Goal: Task Accomplishment & Management: Use online tool/utility

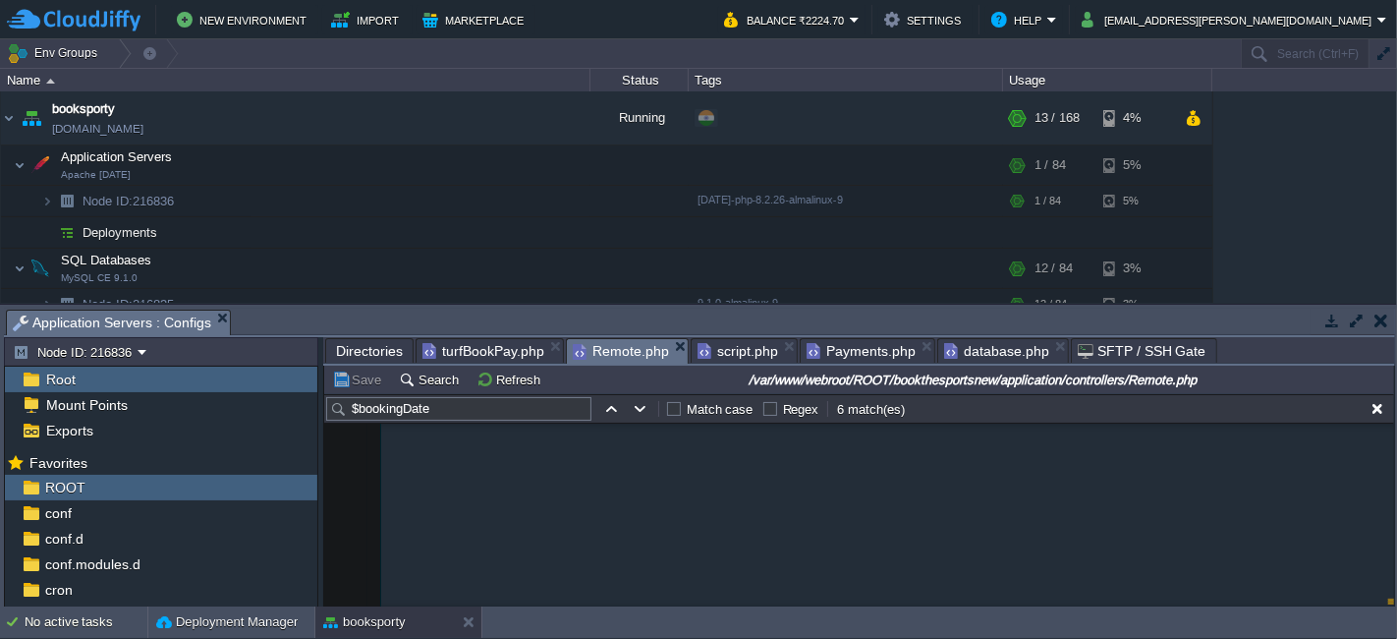
scroll to position [17030, 0]
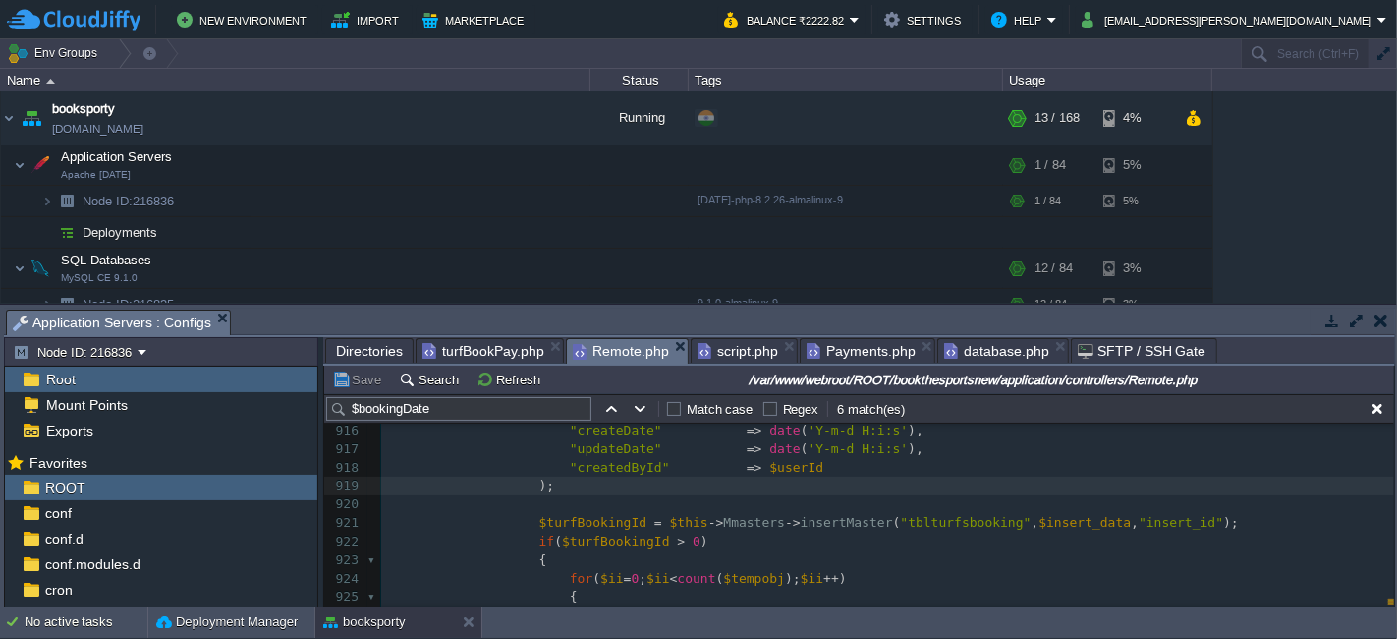
click at [730, 339] on span "script.php" at bounding box center [738, 351] width 81 height 24
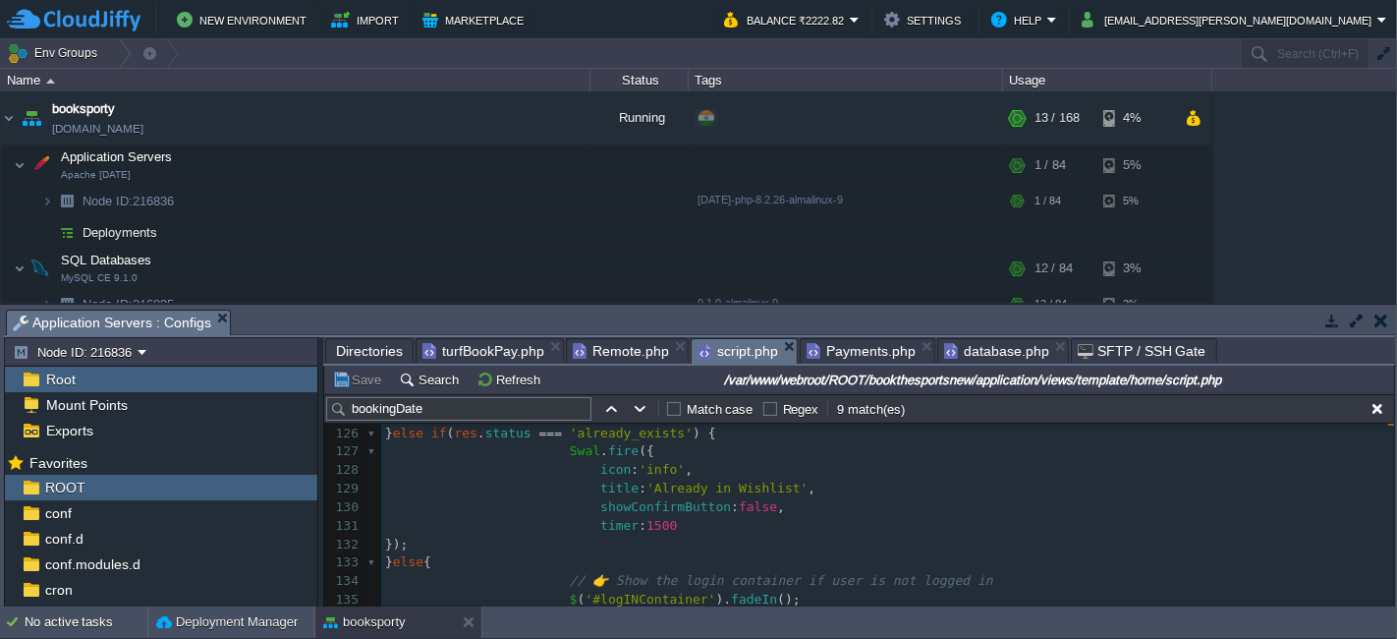
scroll to position [0, 0]
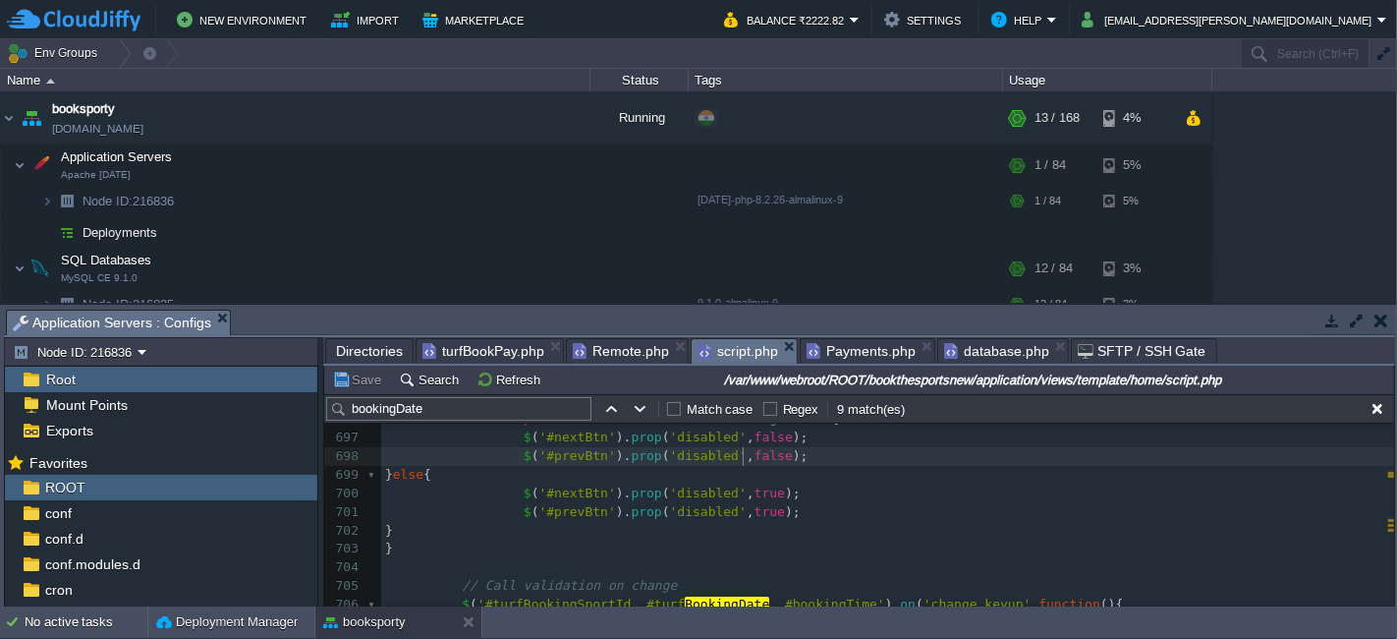
click at [746, 455] on div "x function validateFields ( ) { 686 } 687 ​ 688 // Time validation 689 if ( ! t…" at bounding box center [887, 521] width 1013 height 592
type textarea "false"
click at [743, 509] on div "x function validateFields ( ) { 686 } 687 ​ 688 // Time validation 689 if ( ! t…" at bounding box center [887, 521] width 1013 height 592
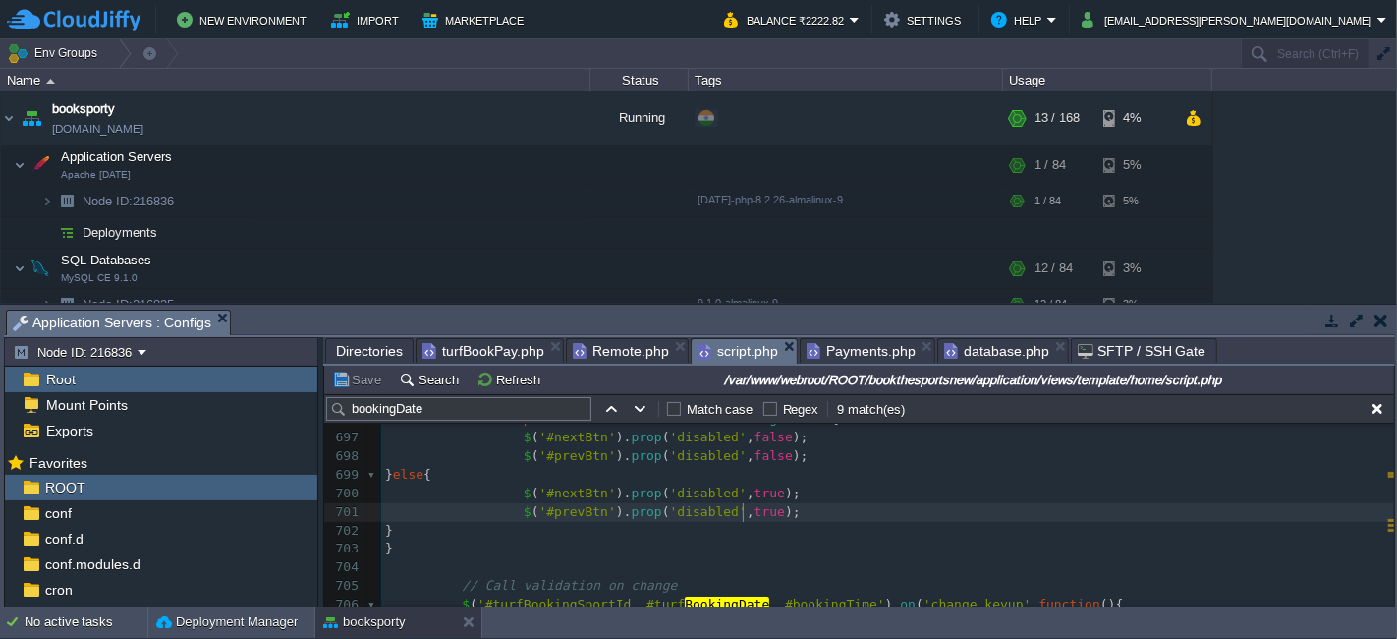
type textarea "true"
click at [341, 371] on button "Save" at bounding box center [359, 379] width 55 height 18
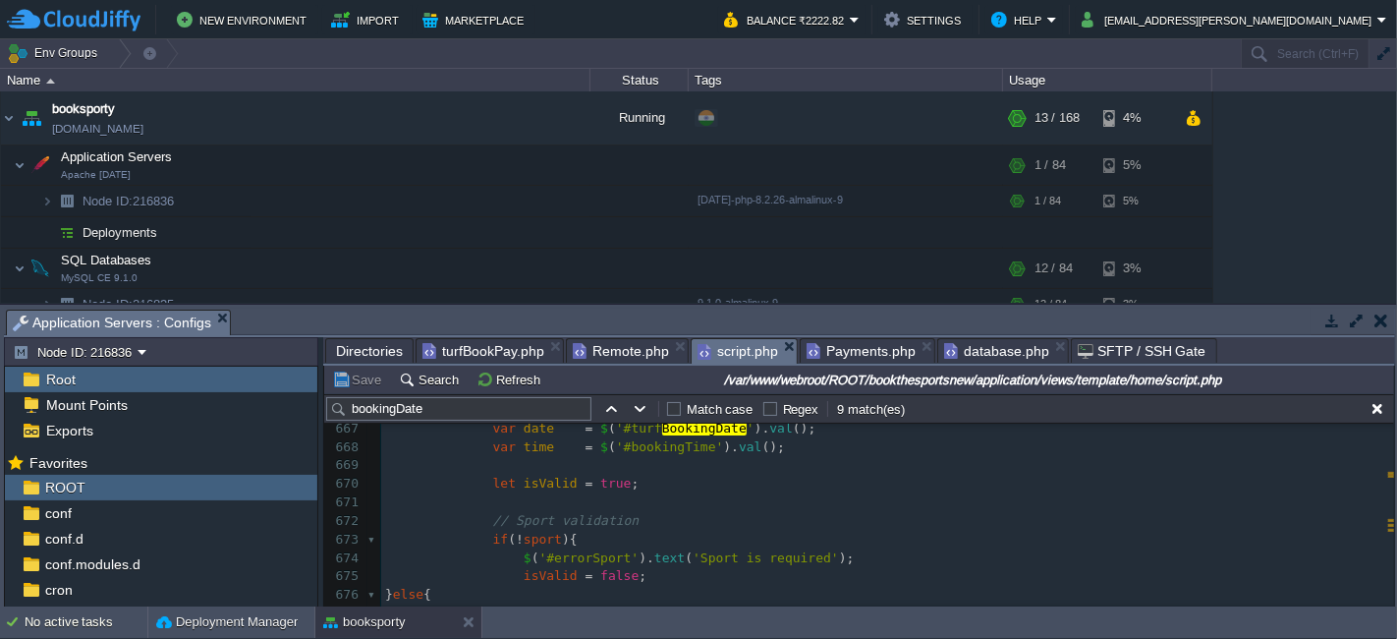
scroll to position [12364, 0]
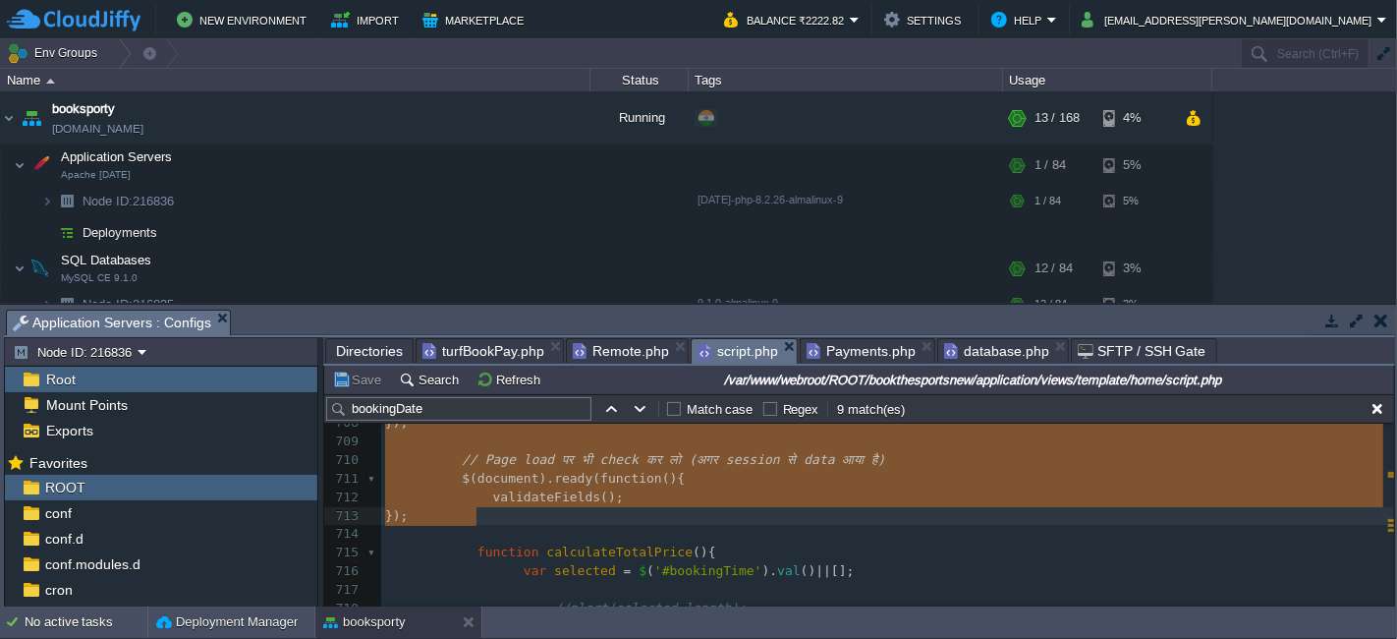
type textarea "-"
click at [614, 529] on pre at bounding box center [887, 534] width 1013 height 19
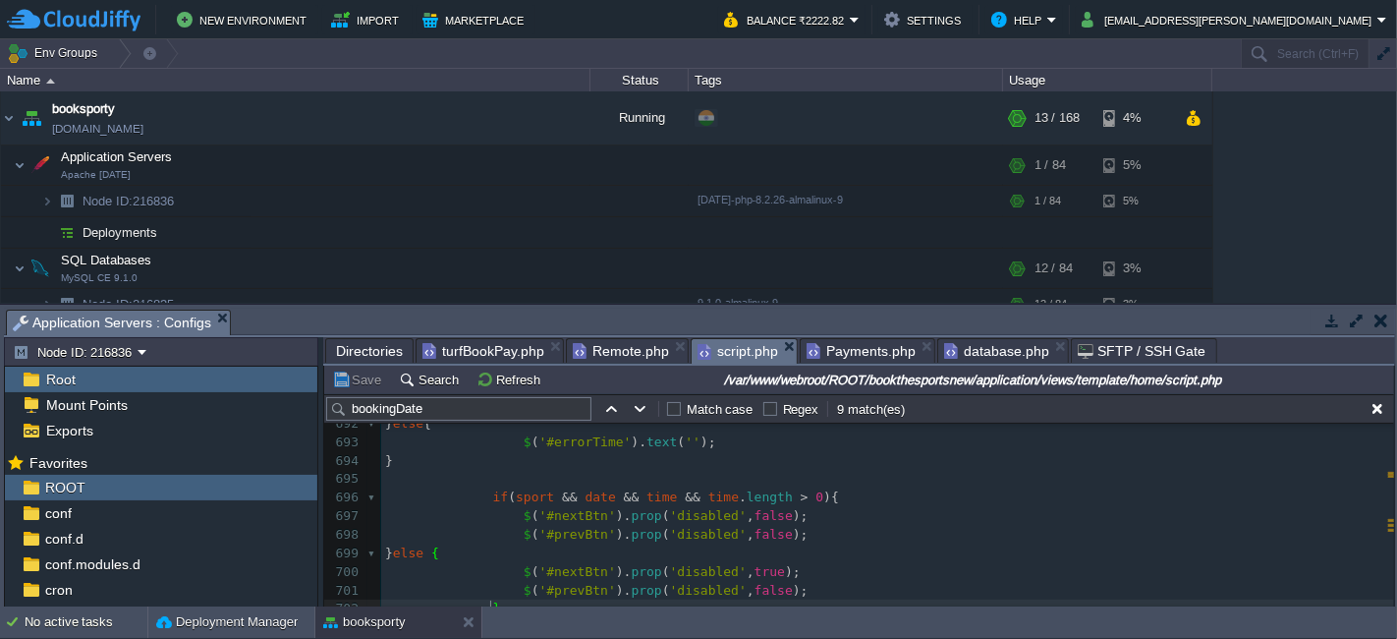
scroll to position [12800, 0]
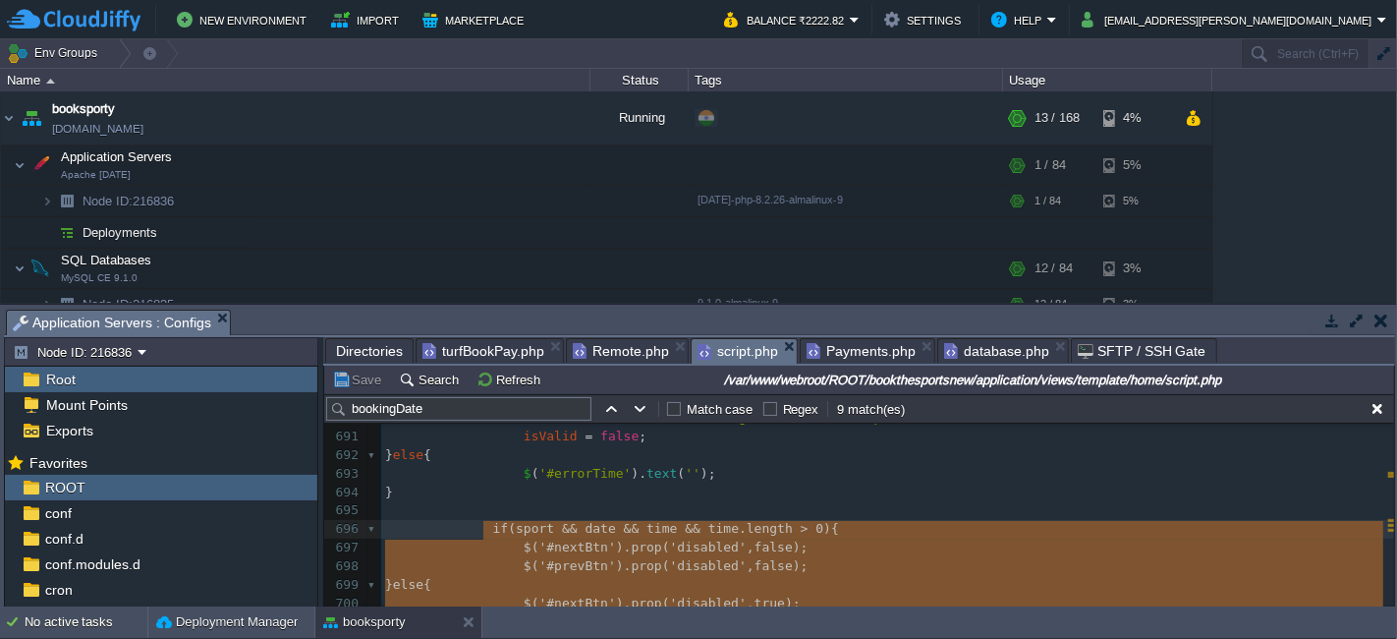
paste textarea "date && time && time.length > 0){ $('#nextBtn').prop('disabled', false); } else…"
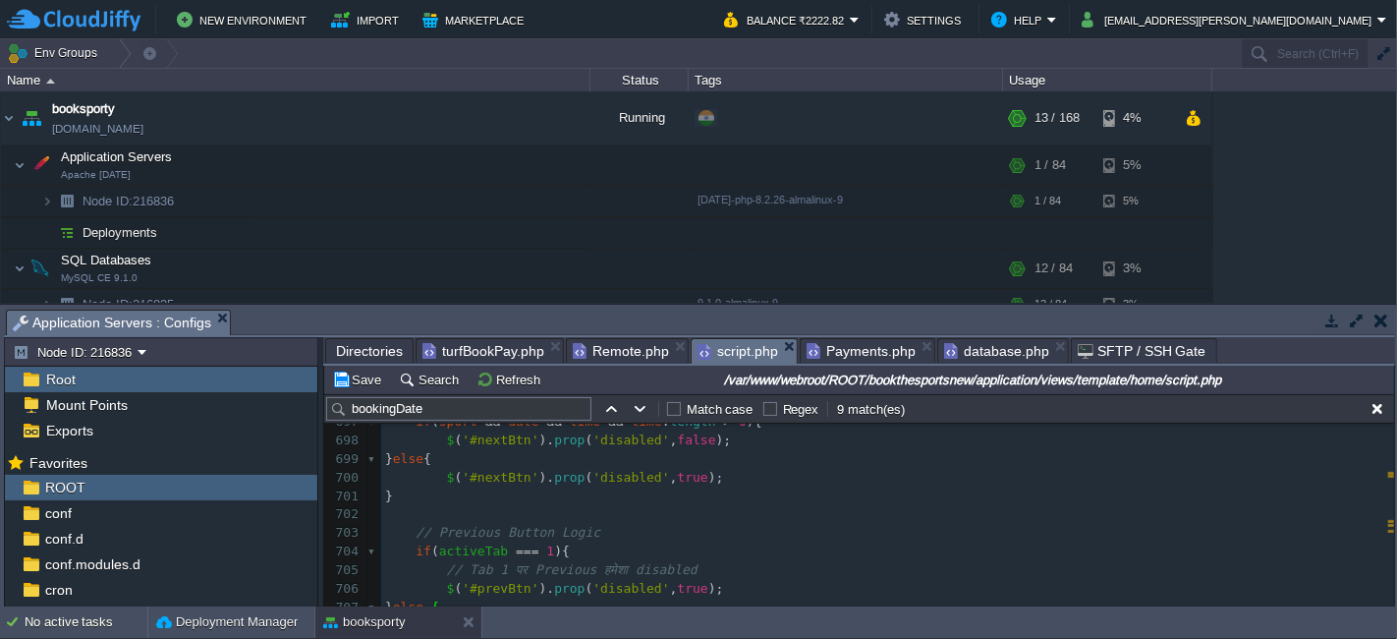
scroll to position [12883, 0]
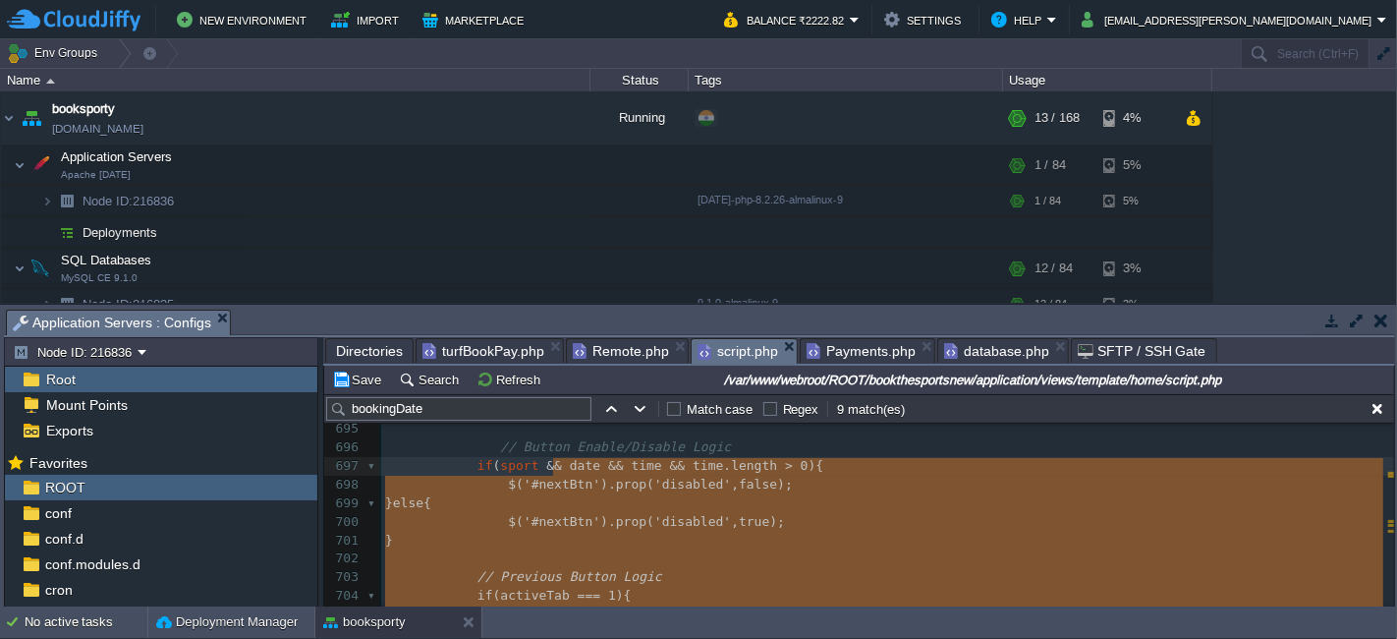
type textarea "date && time && time.length > 0){ $('#nextBtn').prop('disabled', false); } else…"
click at [485, 451] on div "x var dataString = 'turfId=' + escape ( turfId ) + '&turfBookingSportId=' + esc…" at bounding box center [887, 512] width 1013 height 741
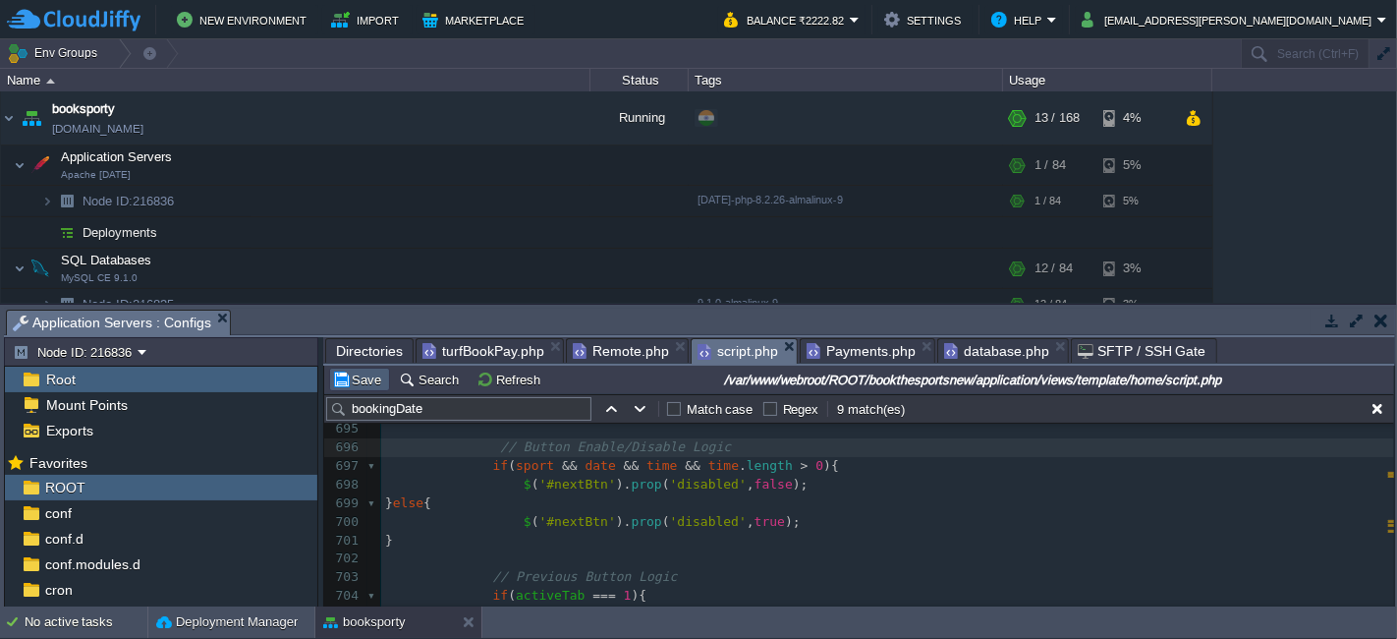
click at [359, 373] on button "Save" at bounding box center [359, 379] width 55 height 18
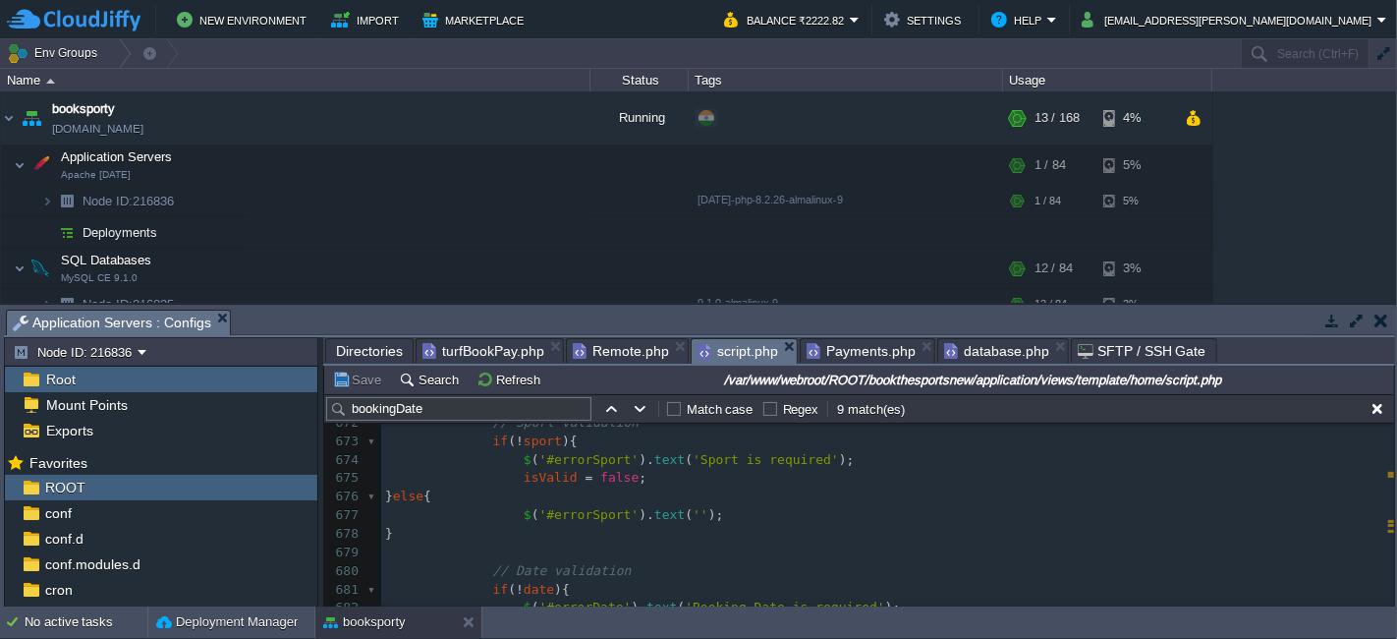
scroll to position [12391, 0]
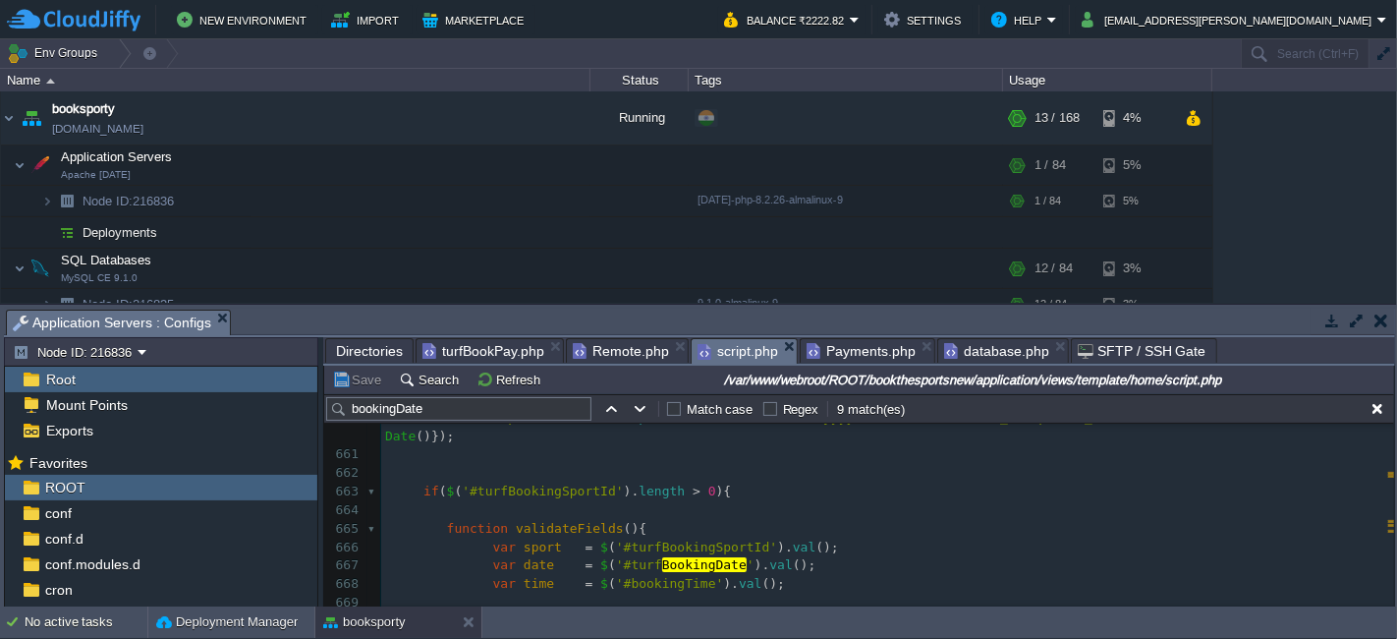
click at [518, 506] on pre at bounding box center [887, 510] width 1013 height 19
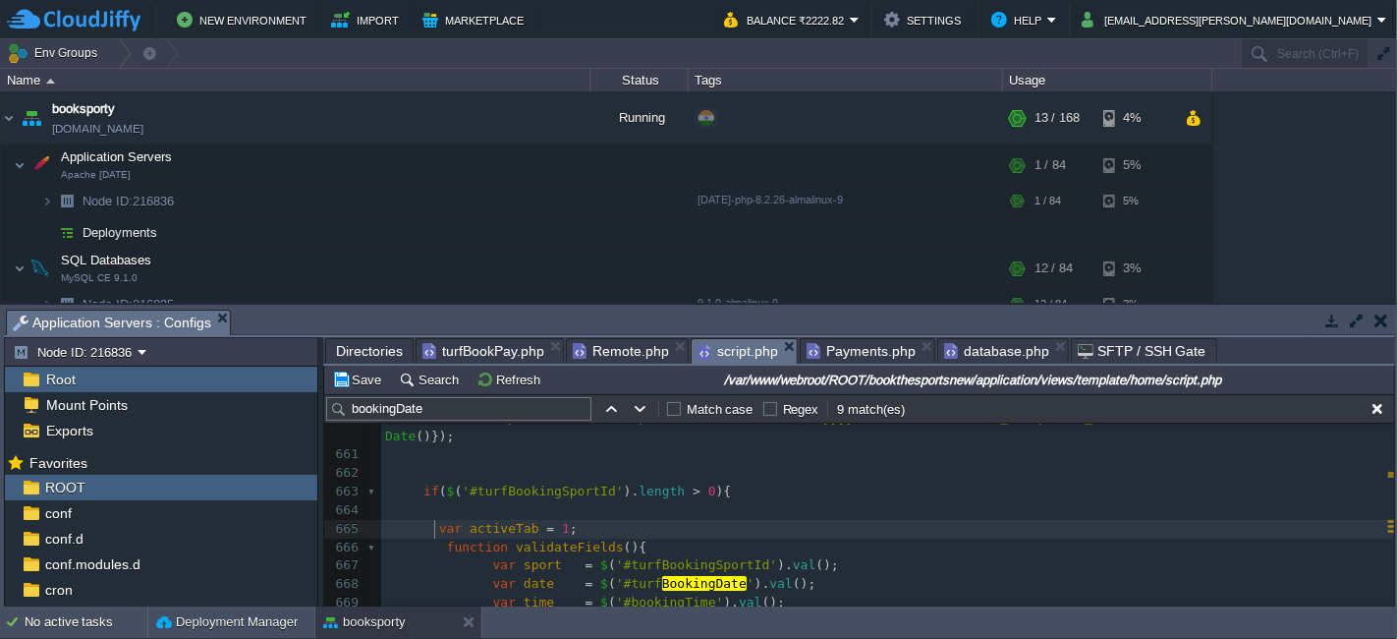
click at [432, 532] on span at bounding box center [412, 528] width 54 height 15
click at [345, 371] on button "Save" at bounding box center [359, 379] width 55 height 18
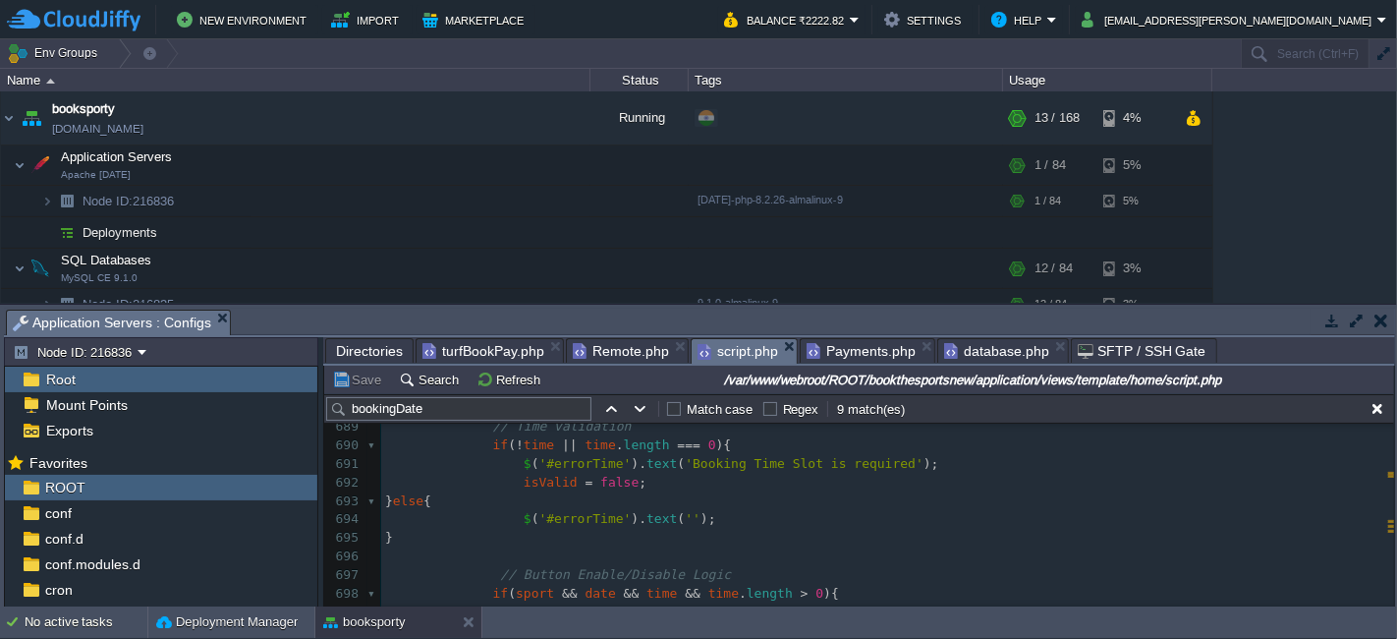
scroll to position [12882, 0]
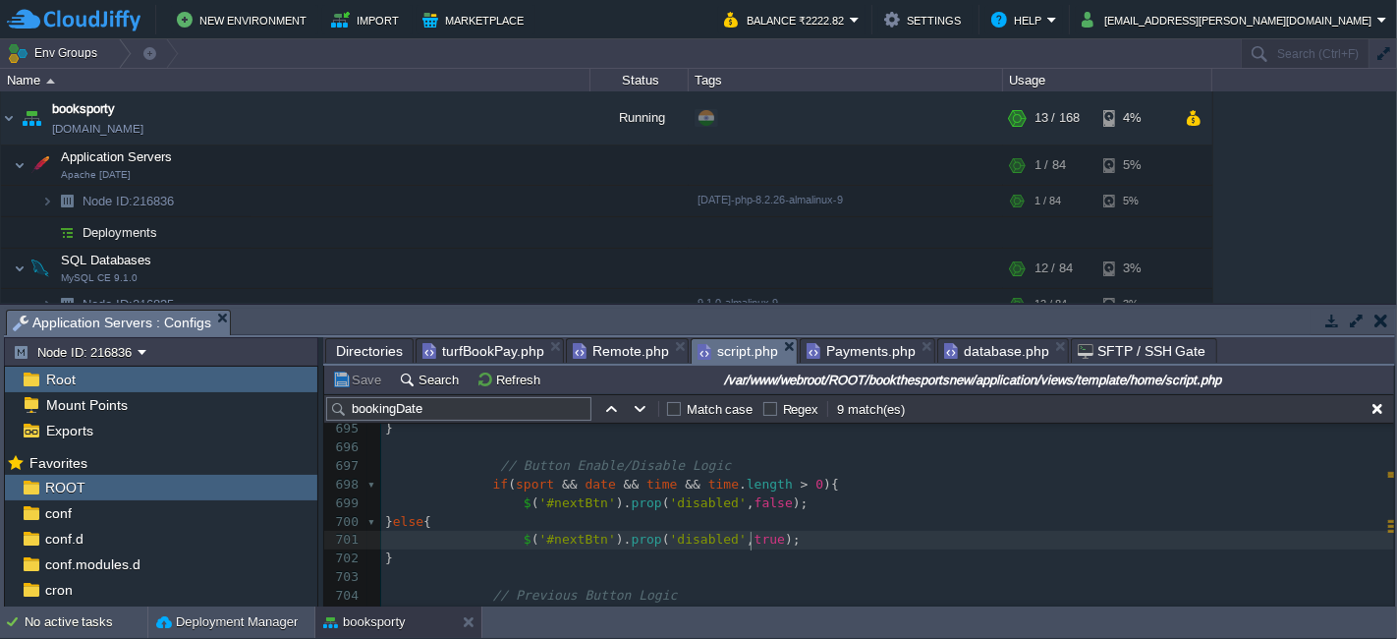
click at [755, 537] on span "true" at bounding box center [770, 539] width 30 height 15
type textarea "true"
click at [755, 500] on span "false" at bounding box center [774, 502] width 38 height 15
type textarea "false"
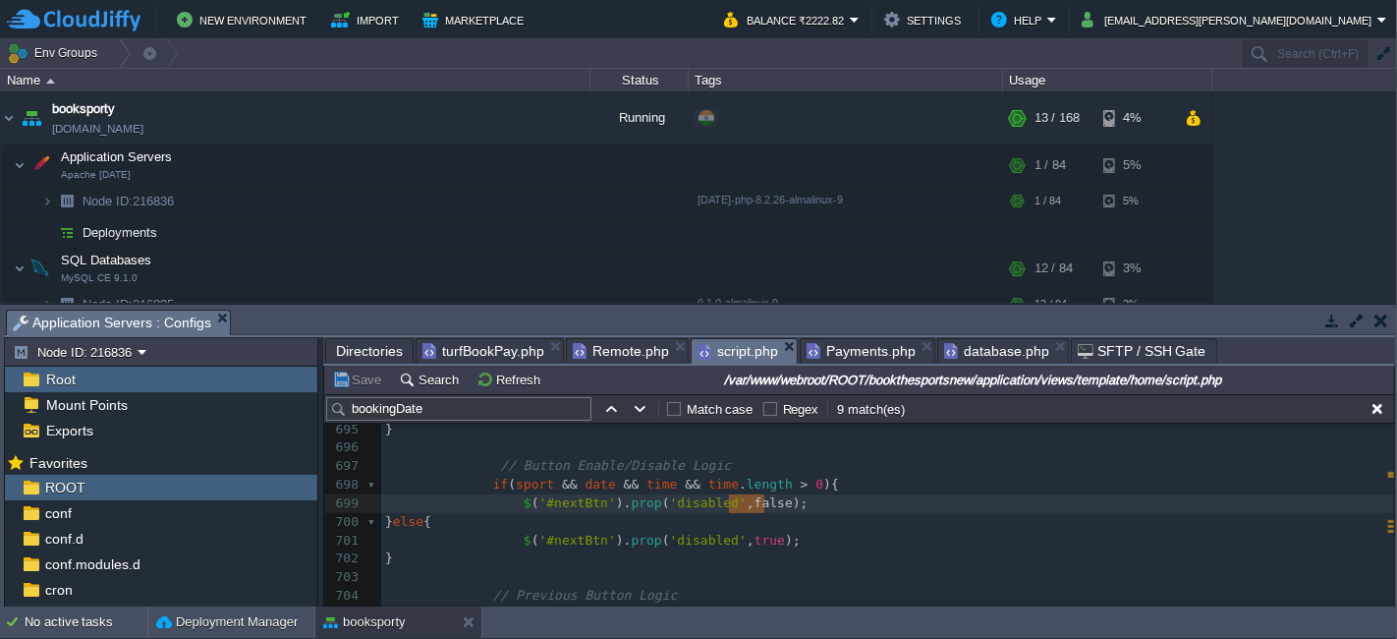
scroll to position [13036, 0]
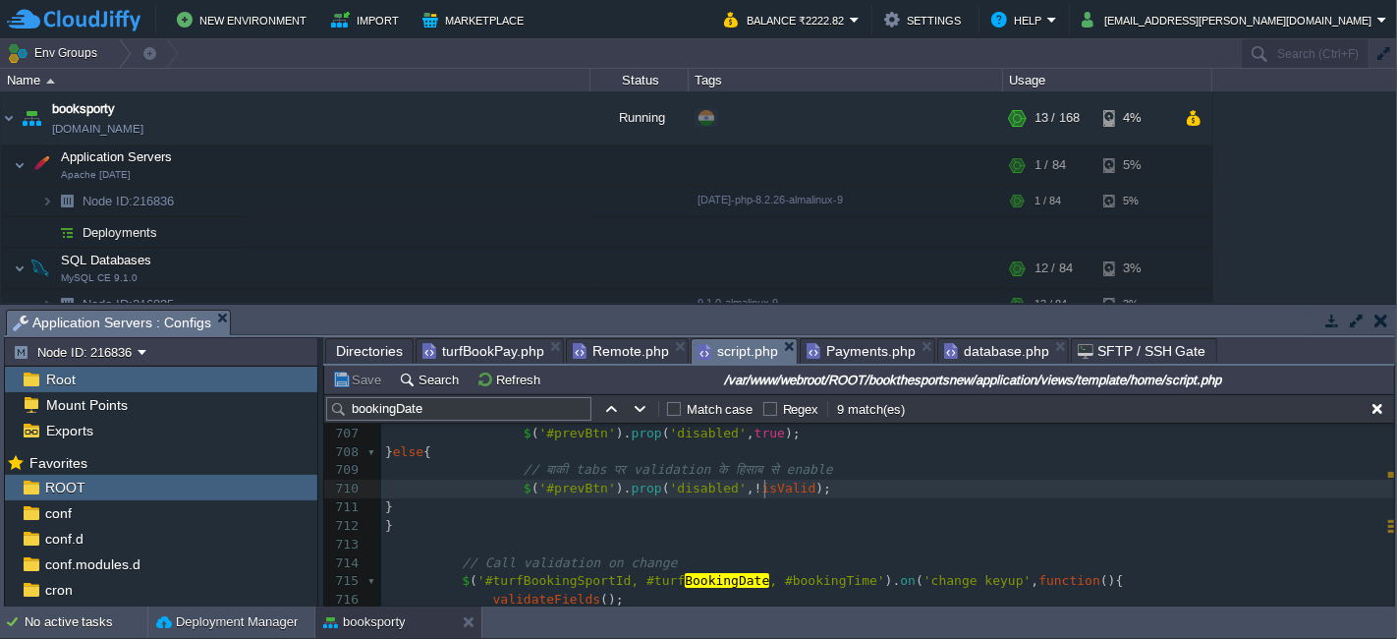
click at [763, 489] on div "x var activeTab = 1 ; 685 } else { 686 $ ( '#errorDate' ). text ( '' ); 687 } 6…" at bounding box center [887, 424] width 1013 height 815
type textarea "isValid"
click at [848, 466] on pre "// बाकी tabs पर validation के हिसाब से enable" at bounding box center [887, 470] width 1013 height 19
type textarea "// बाकी tabs पर validation के हिसाब से enable"
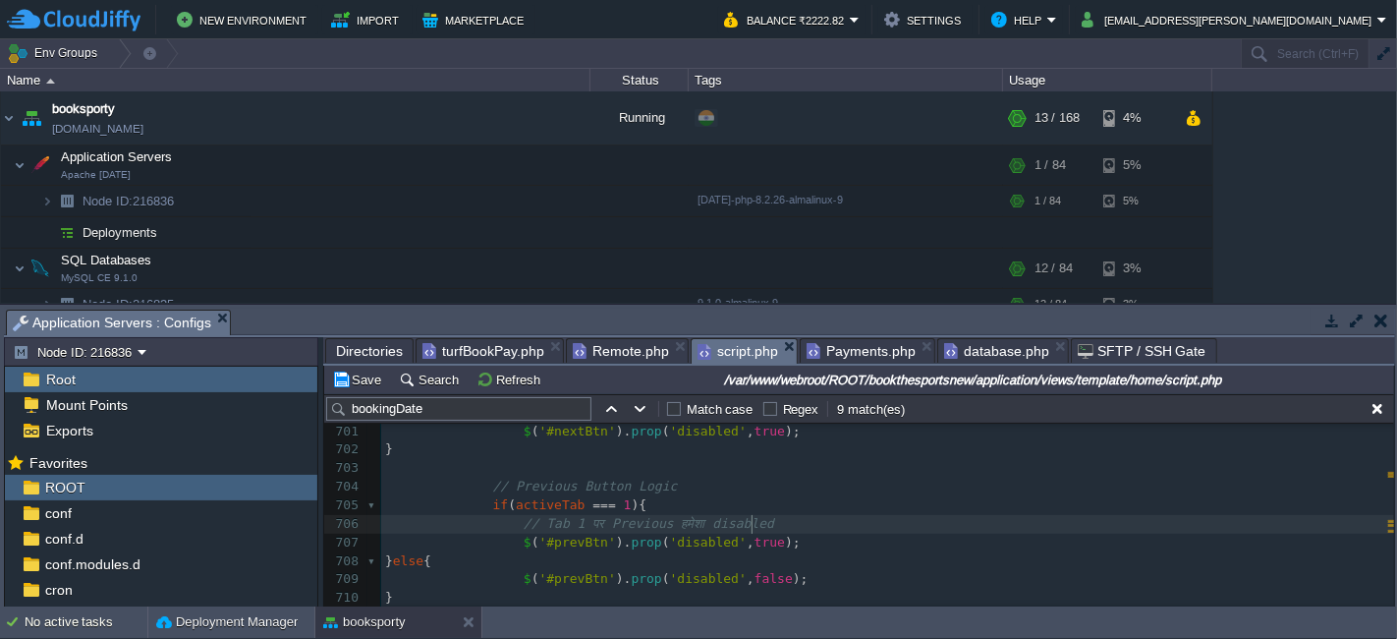
click at [776, 521] on pre "// Tab 1 पर Previous हमेशा disabled" at bounding box center [887, 524] width 1013 height 19
type textarea "// Tab 1 पर Previous हमेशा disabled"
click at [511, 534] on pre "$ ( '#prevBtn' ). prop ( 'disabled' , true );" at bounding box center [887, 543] width 1013 height 19
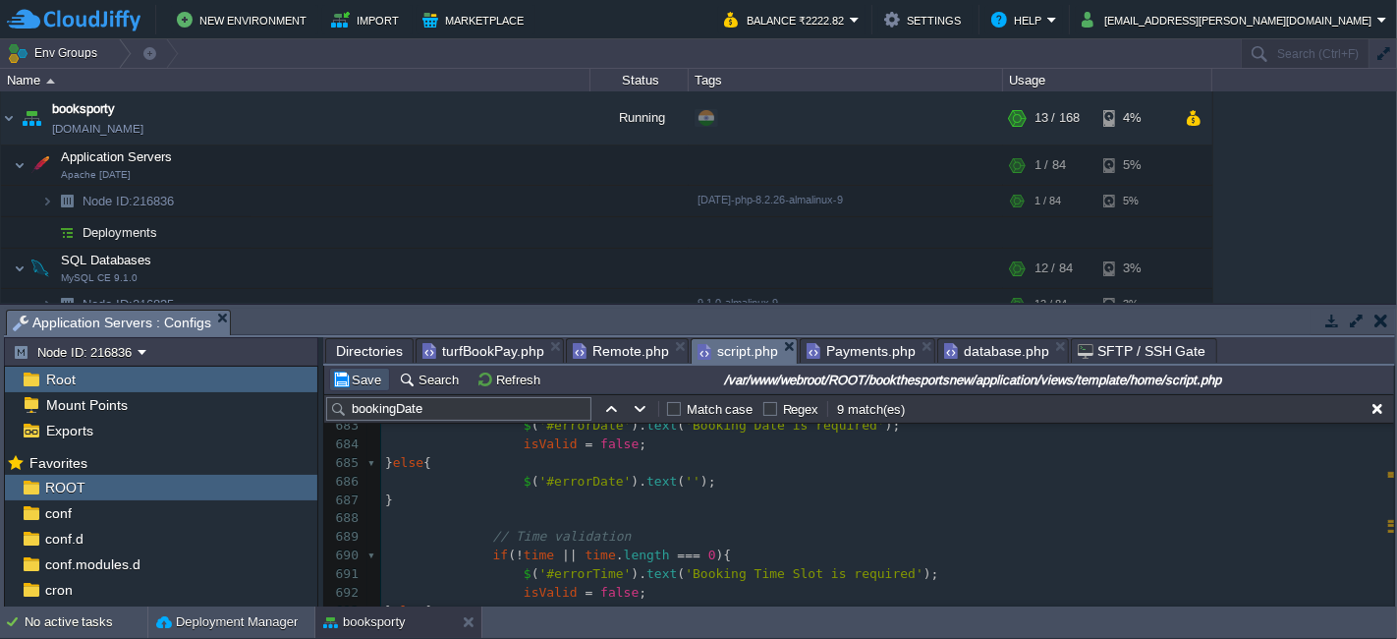
click at [363, 383] on button "Save" at bounding box center [359, 379] width 55 height 18
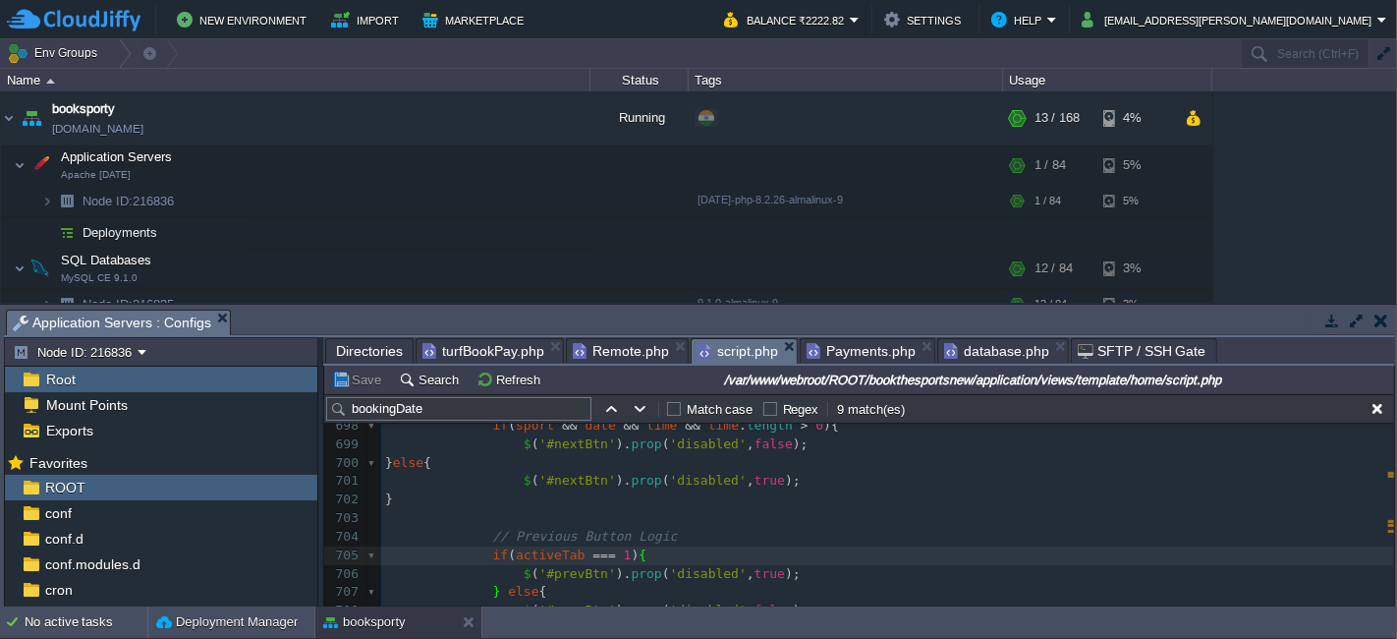
scroll to position [12941, 0]
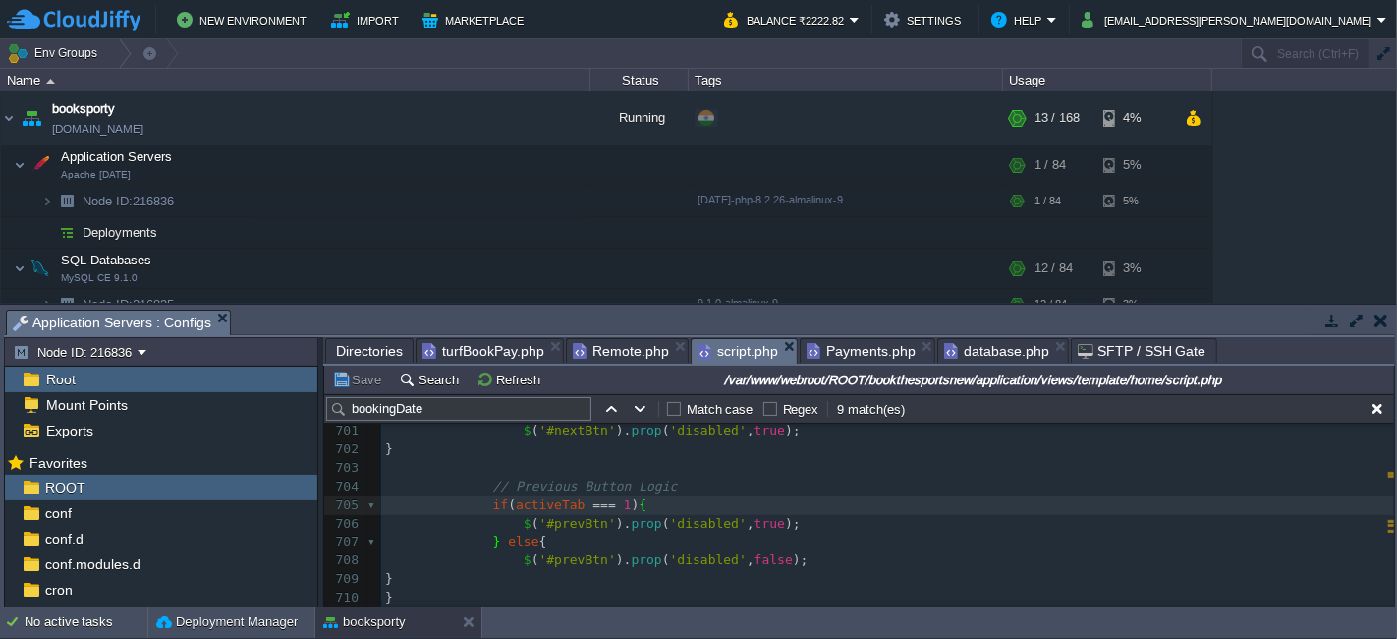
click at [770, 526] on div "x 671 let isValid = true ; 672 ​ 673 // Sport validation 674 if ( ! sport ){ 67…" at bounding box center [887, 292] width 1013 height 852
type textarea "$('#prevBtn').prop('disabled', true);"
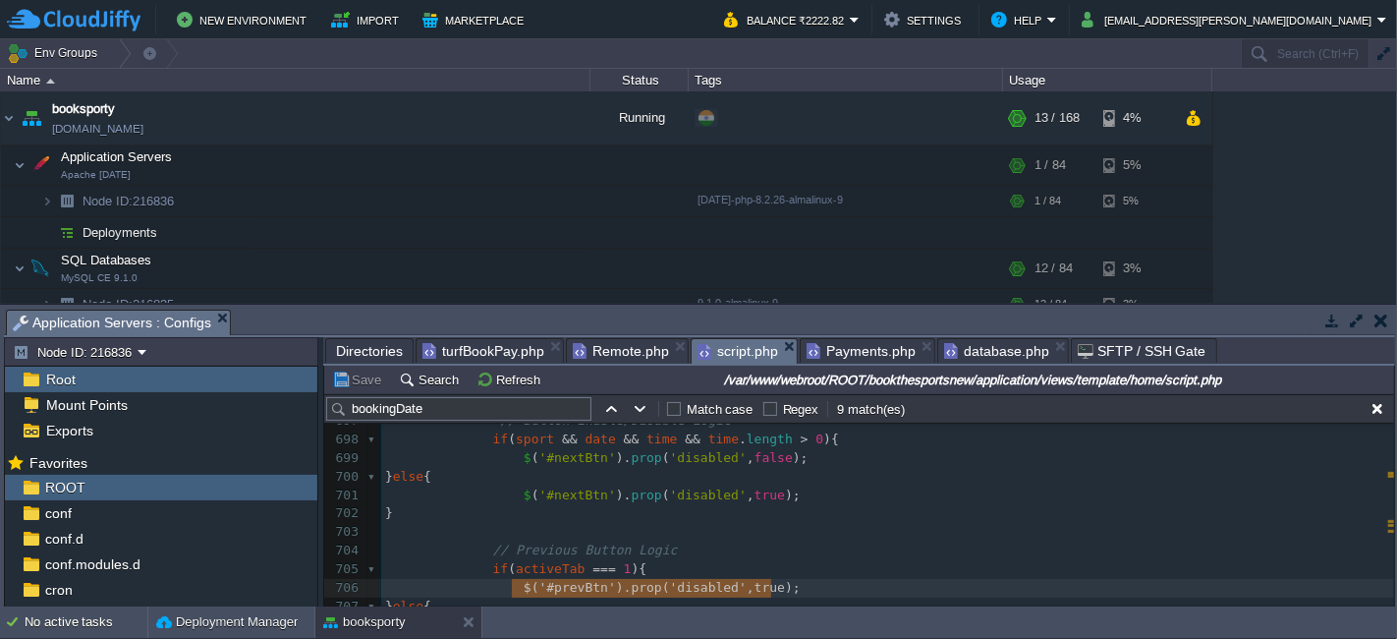
scroll to position [12883, 0]
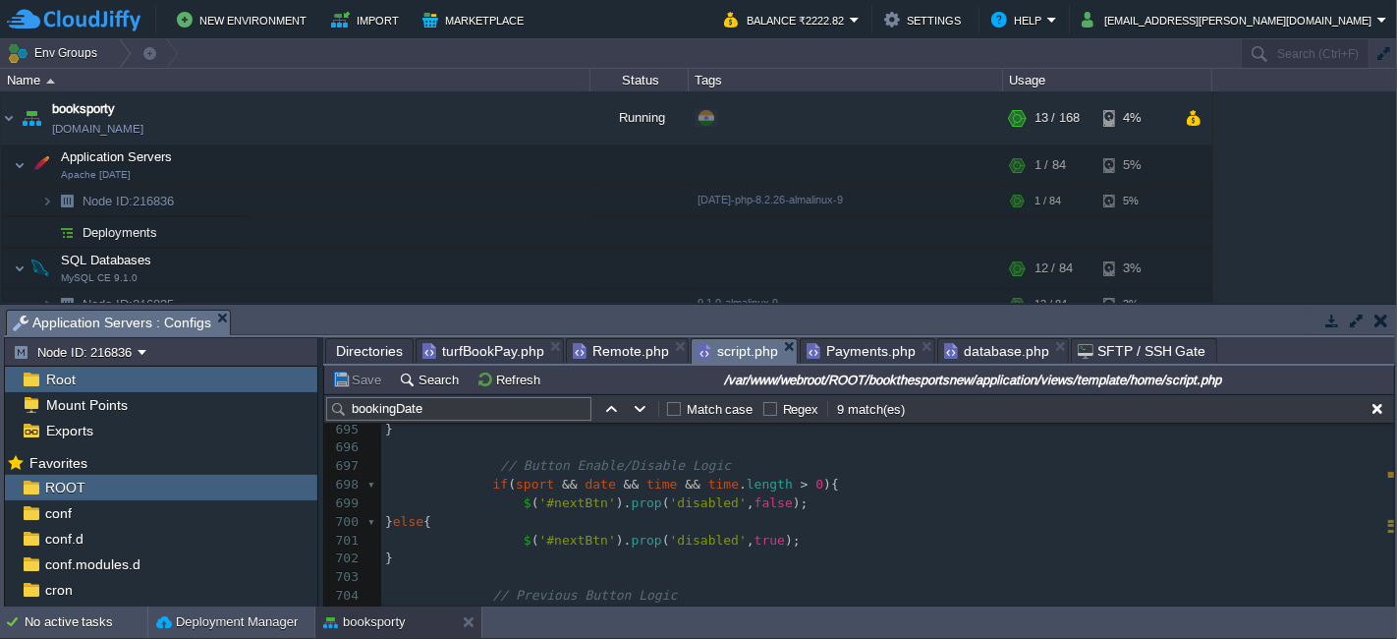
click at [787, 537] on pre "$ ( '#nextBtn' ). prop ( 'disabled' , true );" at bounding box center [887, 541] width 1013 height 19
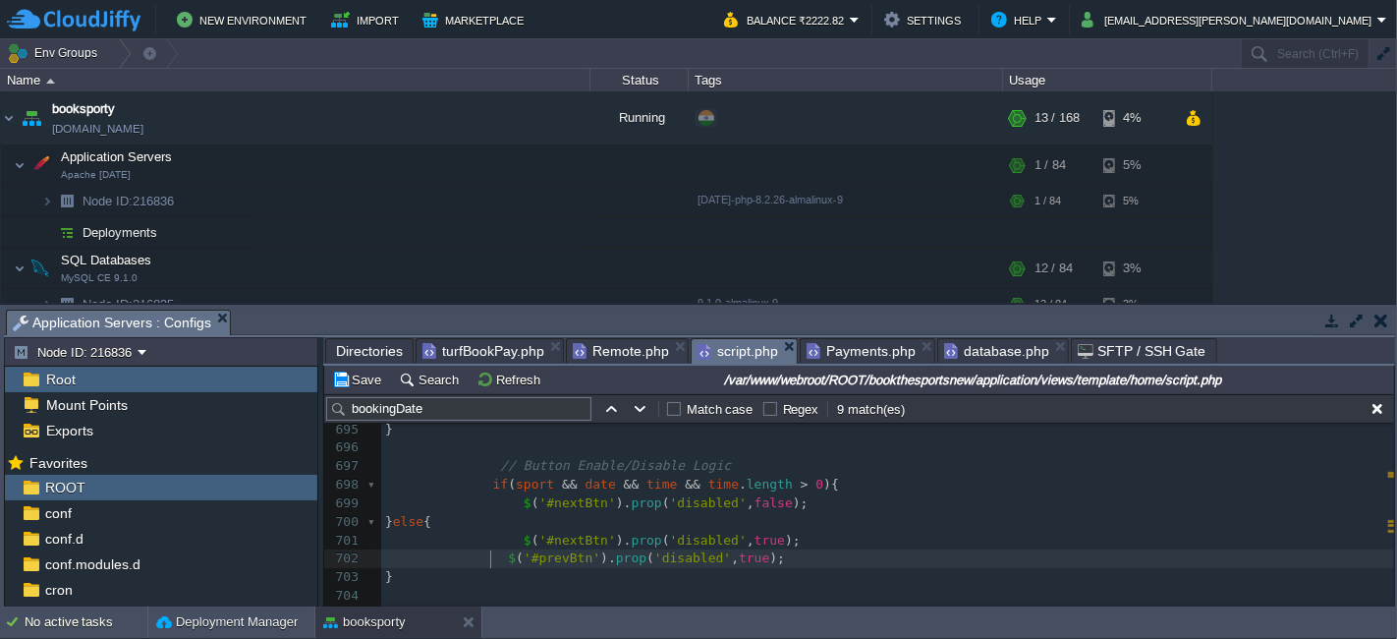
click at [489, 560] on div "x var dataString = 'turfId=' + escape ( turfId ) + '&turfBookingSportId=' + esc…" at bounding box center [887, 568] width 1013 height 666
click at [785, 505] on pre "$ ( '#nextBtn' ). prop ( 'disabled' , false );" at bounding box center [887, 503] width 1013 height 19
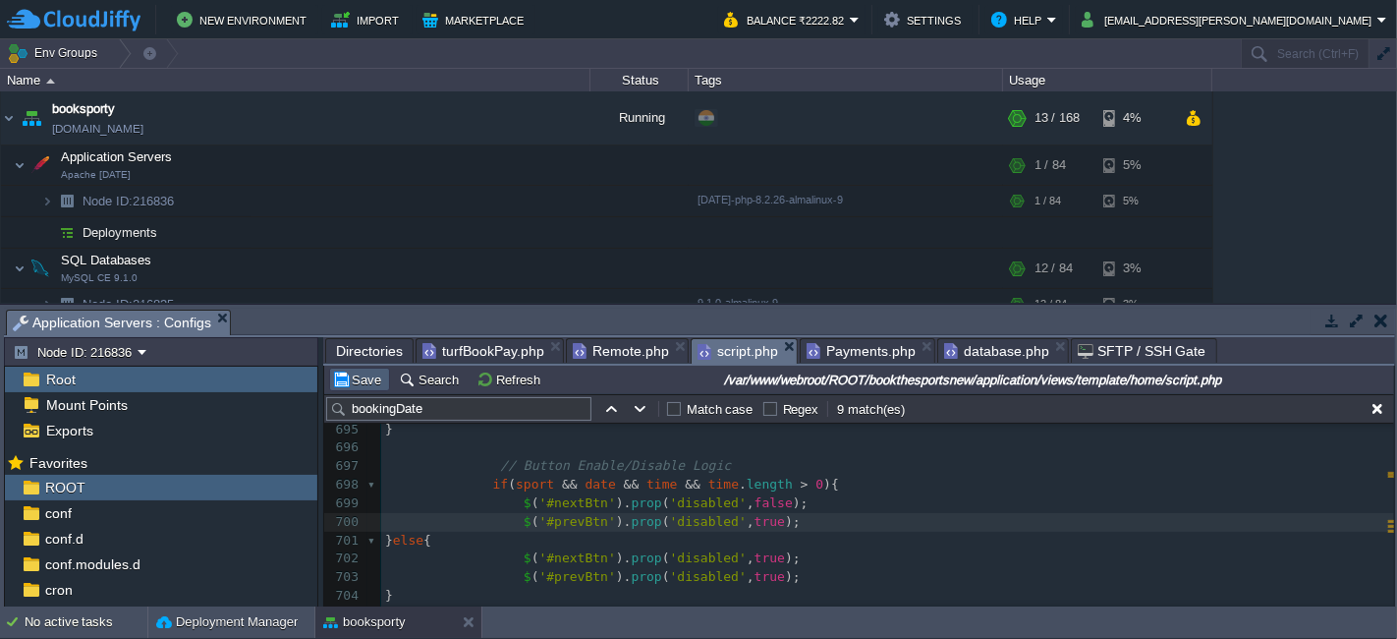
click at [361, 389] on td "Save" at bounding box center [359, 379] width 61 height 24
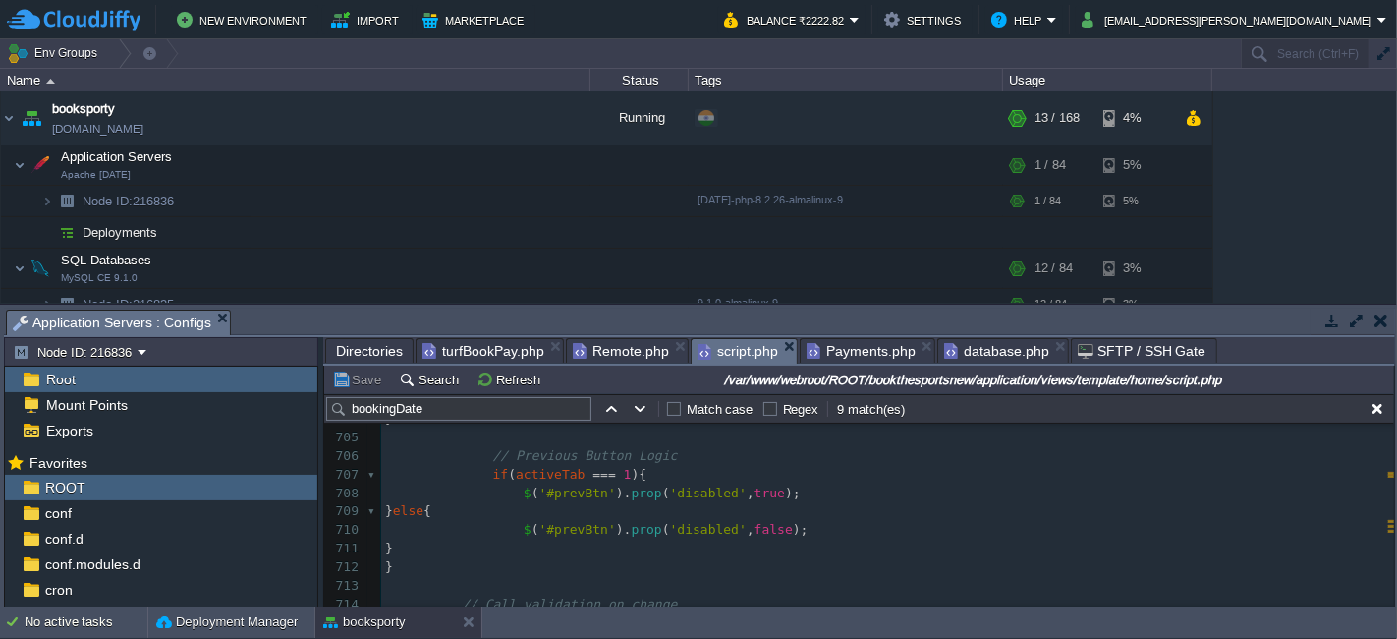
scroll to position [13099, 0]
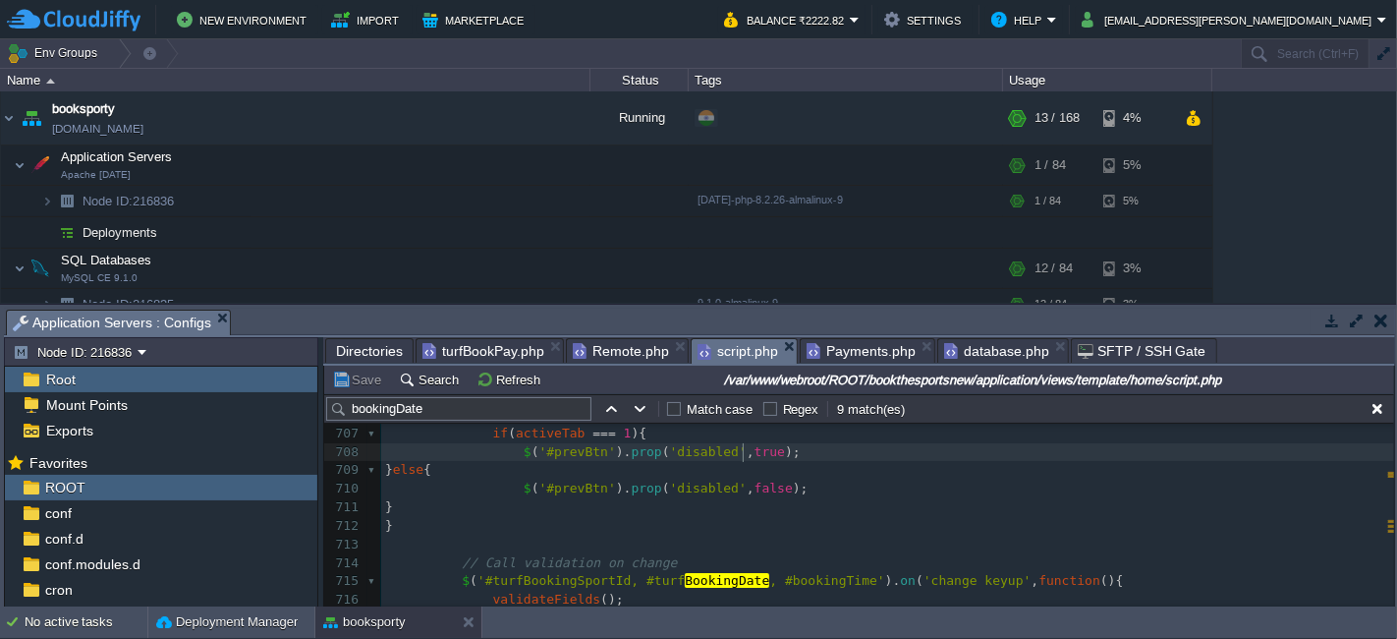
click at [755, 450] on span "true" at bounding box center [770, 451] width 30 height 15
type textarea "true"
click at [753, 485] on div "x var dataString = 'turfId=' + escape ( turfId ) + '&turfBookingSportId=' + esc…" at bounding box center [887, 396] width 1013 height 759
click at [752, 485] on div at bounding box center [751, 488] width 1 height 19
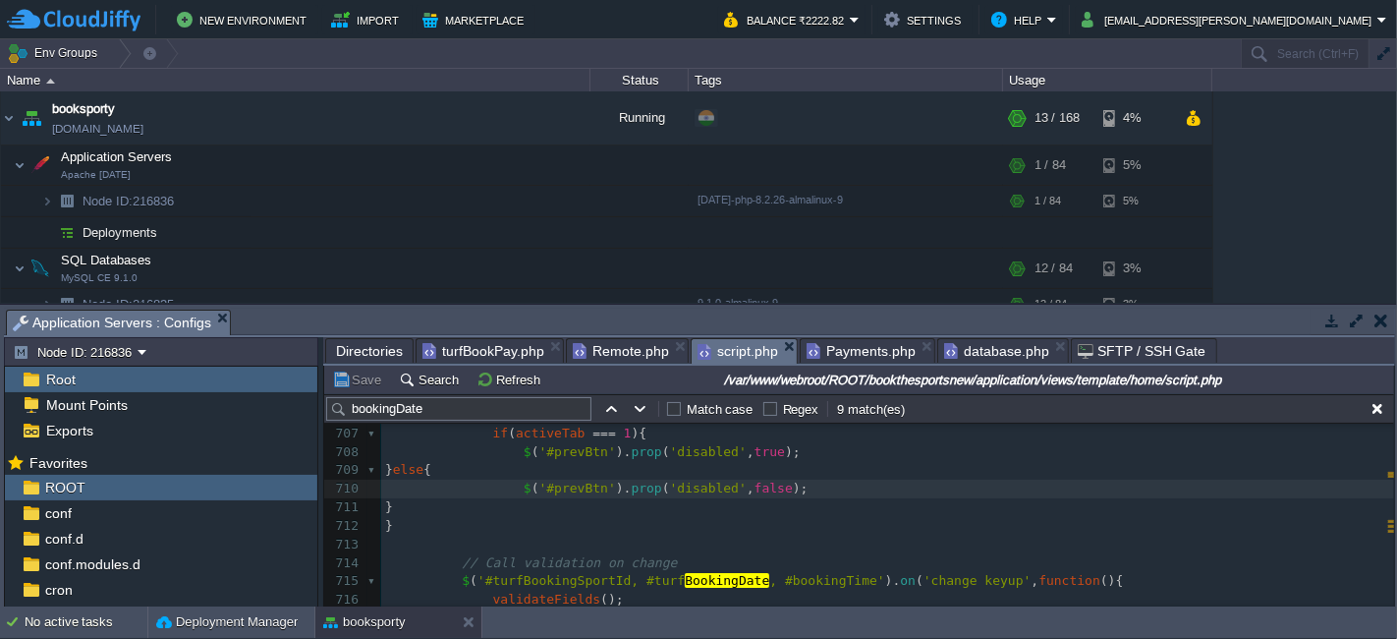
click at [753, 485] on div "x var dataString = 'turfId=' + escape ( turfId ) + '&turfBookingSportId=' + esc…" at bounding box center [887, 396] width 1013 height 759
type textarea "false"
click at [364, 380] on button "Save" at bounding box center [359, 379] width 55 height 18
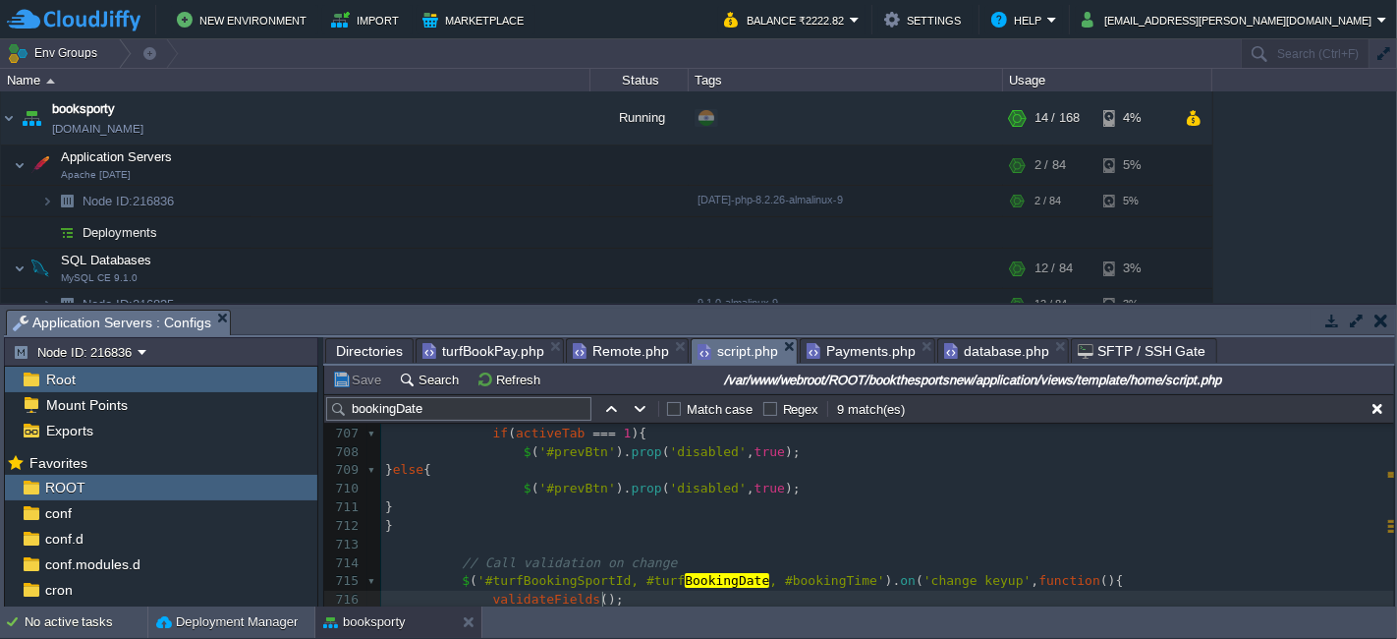
click at [906, 601] on pre "validateFields ();" at bounding box center [887, 599] width 1013 height 19
type textarea "false"
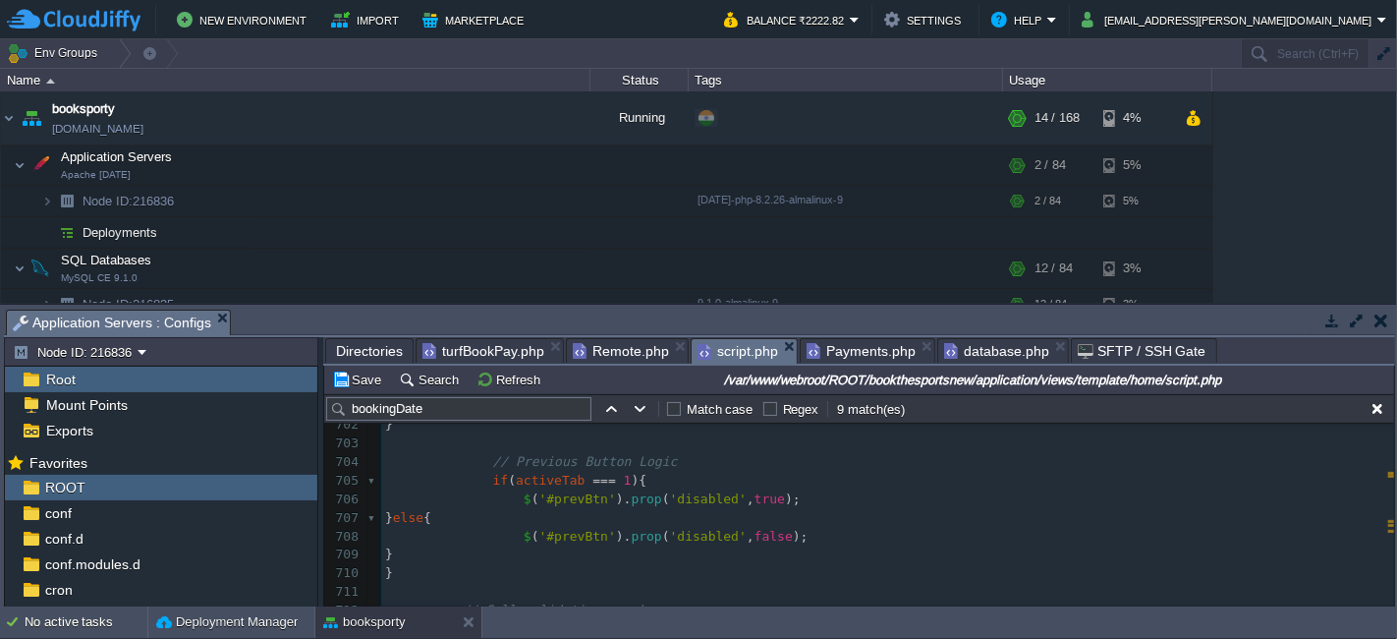
scroll to position [13060, 0]
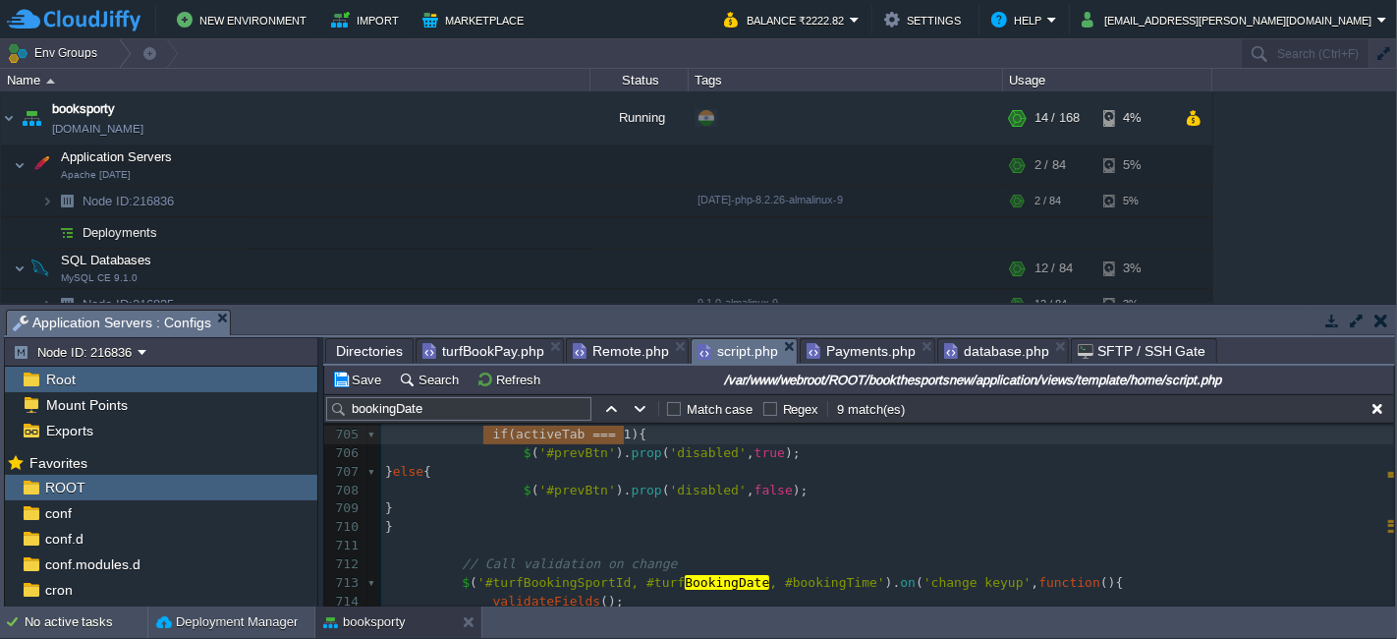
type textarea "$('#prevBtn').prop('disabled', true); }"
type textarea "if(activeTab === 1){ $('#prevBtn').prop('disabled', true); }"
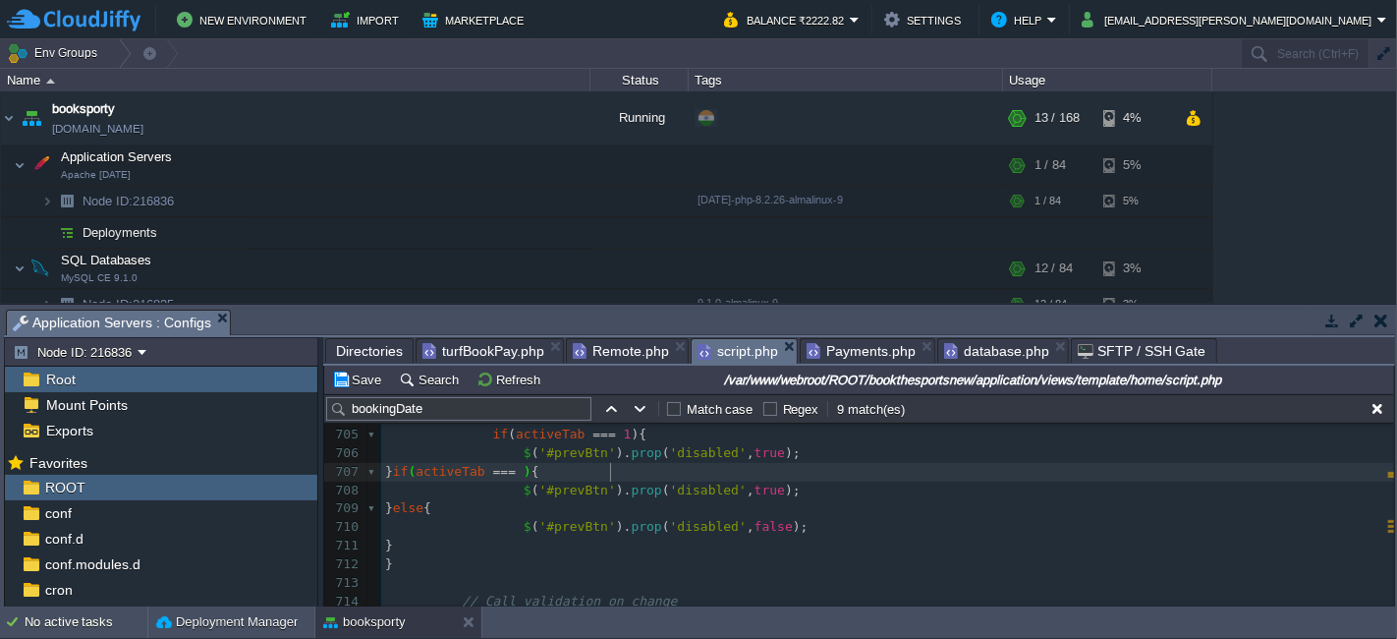
type textarea "2"
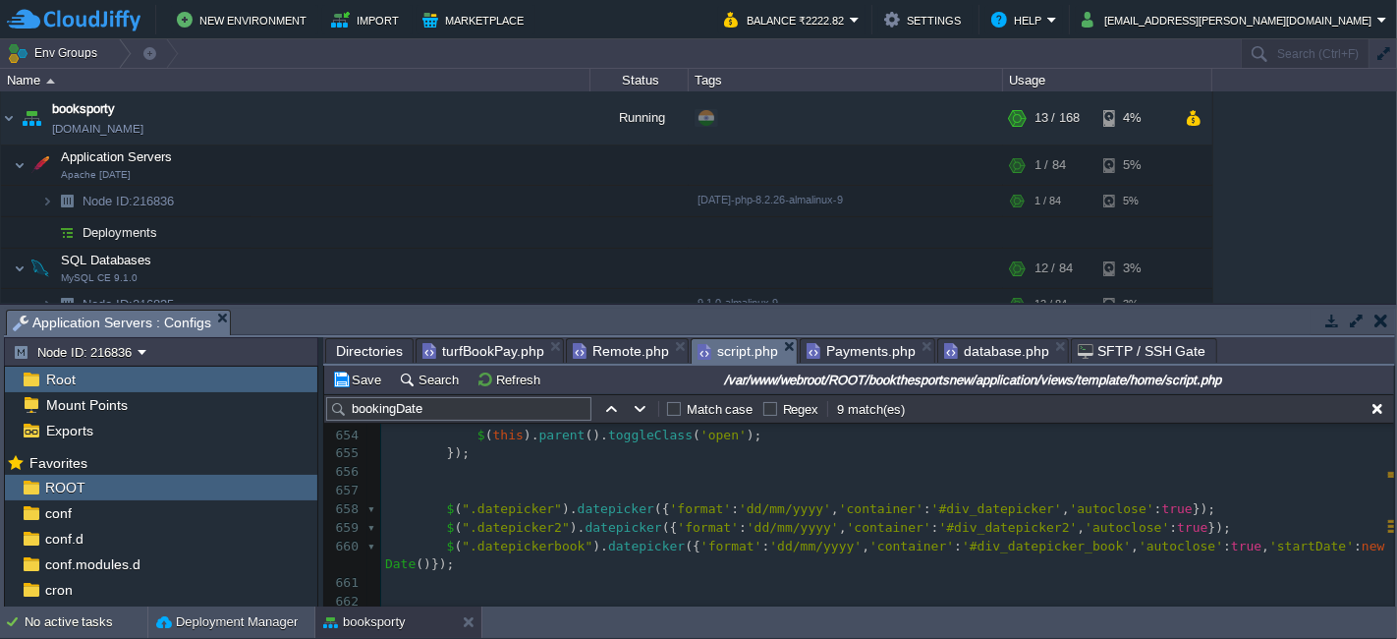
scroll to position [12188, 0]
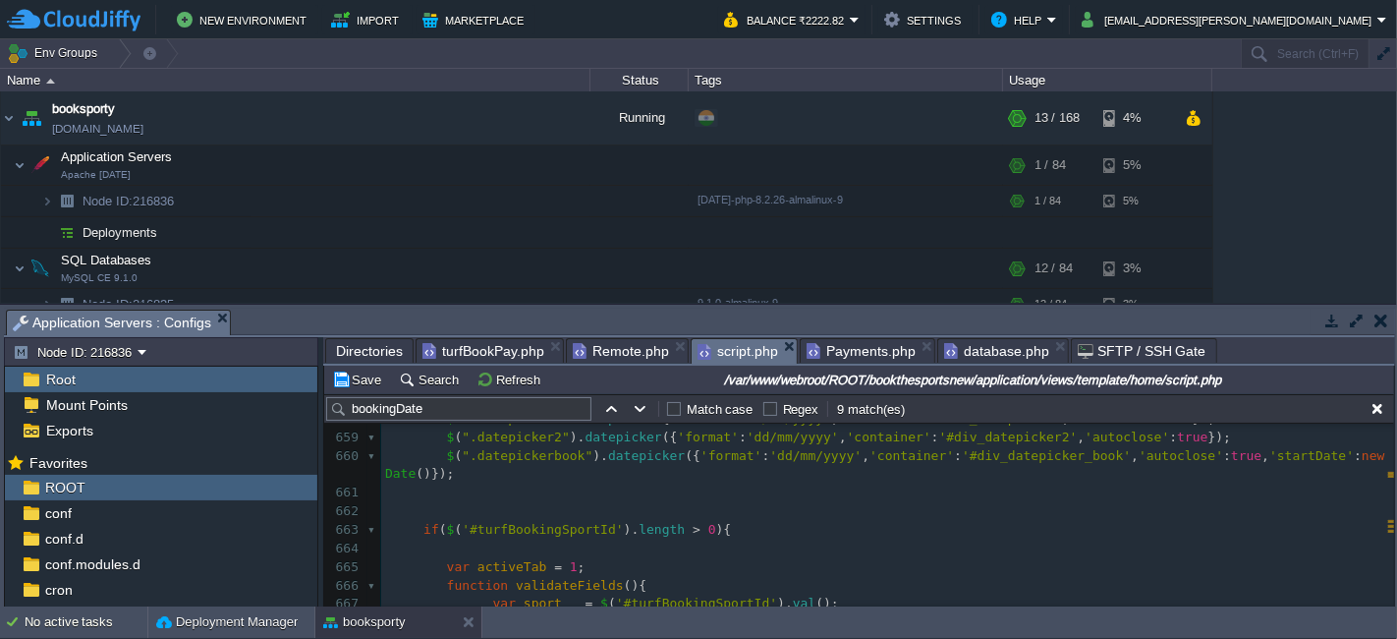
click at [592, 567] on pre "var activeTab = 1 ;" at bounding box center [887, 567] width 1013 height 19
type textarea "var activeTab = 1;"
paste textarea
type textarea "2"
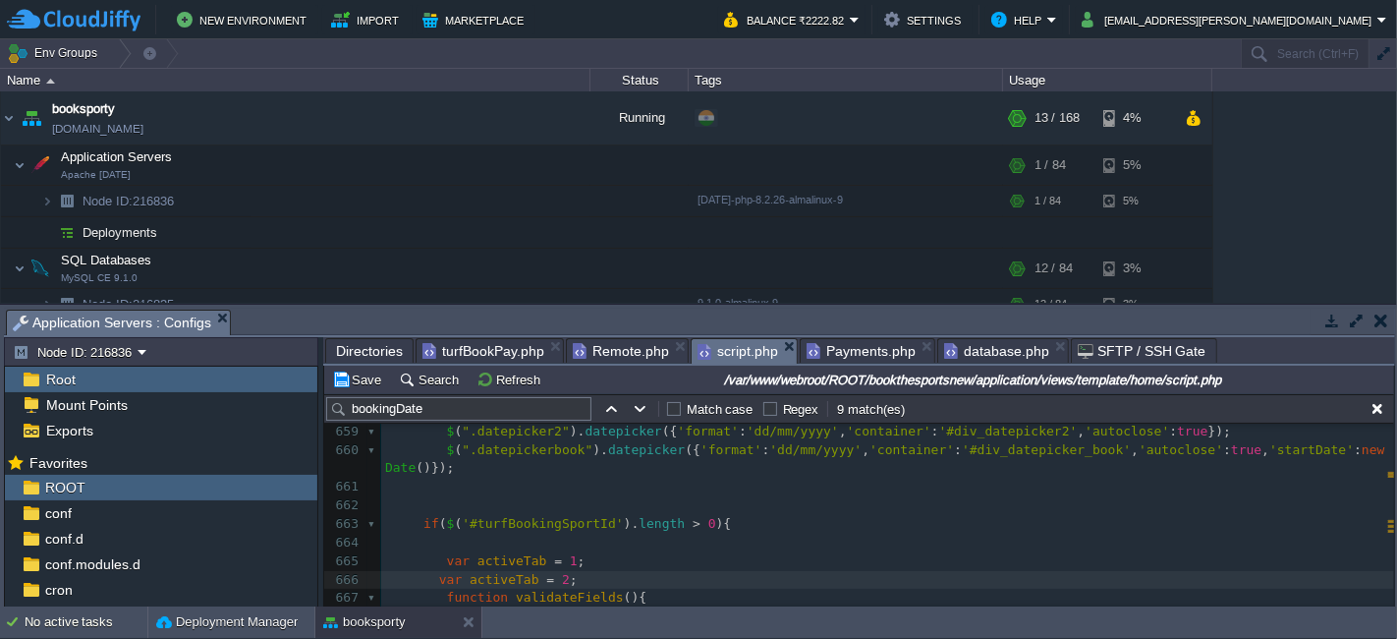
type textarea "2"
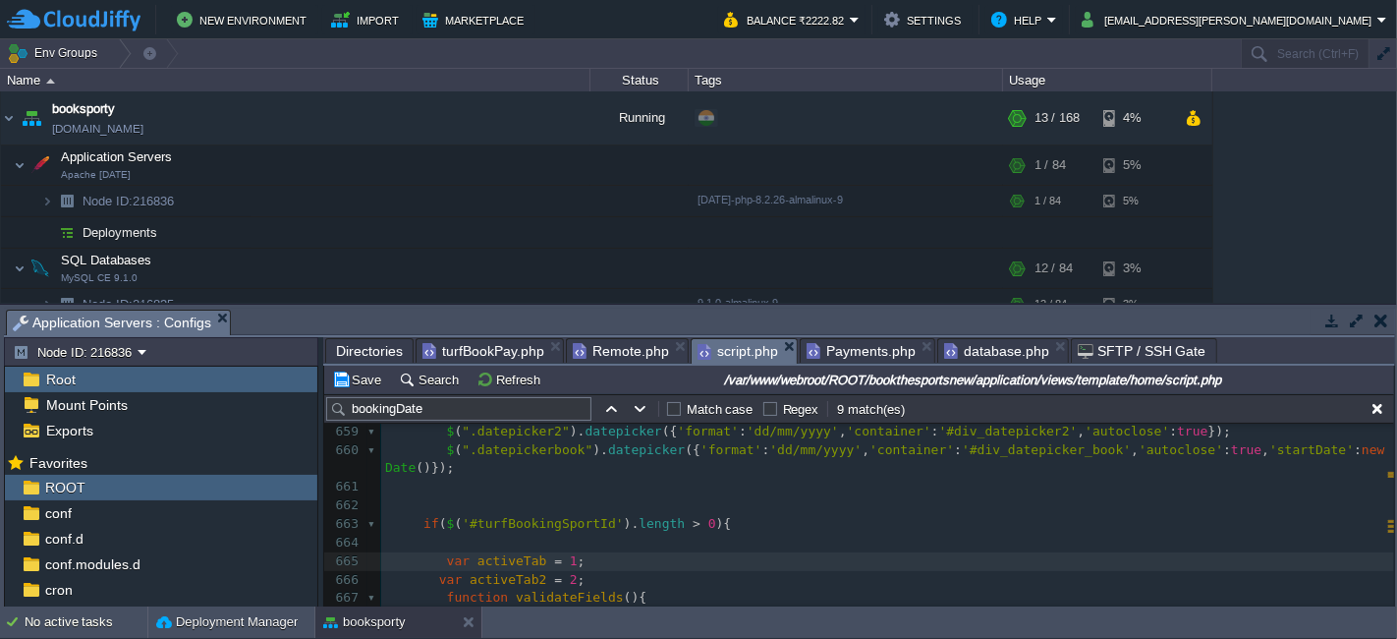
type textarea "1"
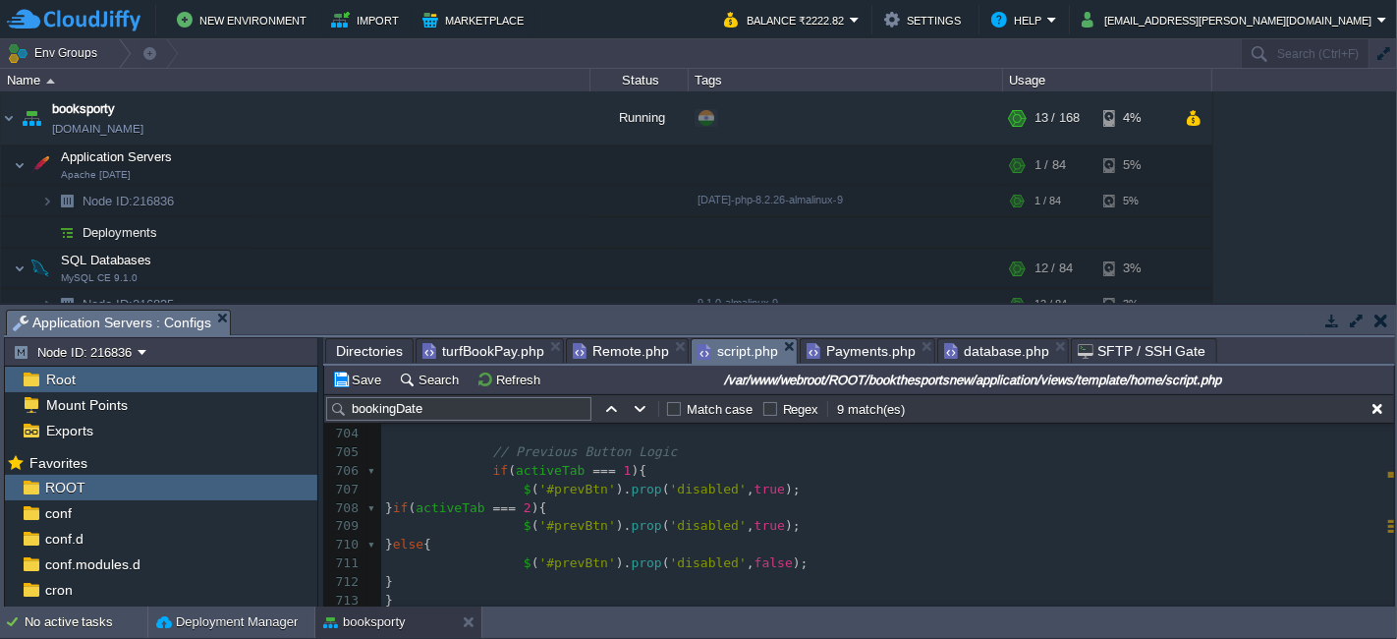
scroll to position [13050, 0]
click at [666, 478] on div "x var activeTab2 = 2 ; 691 if ( ! time || time . length === 0 ){ 692 $ ( '#erro…" at bounding box center [887, 481] width 1013 height 611
type textarea "1"
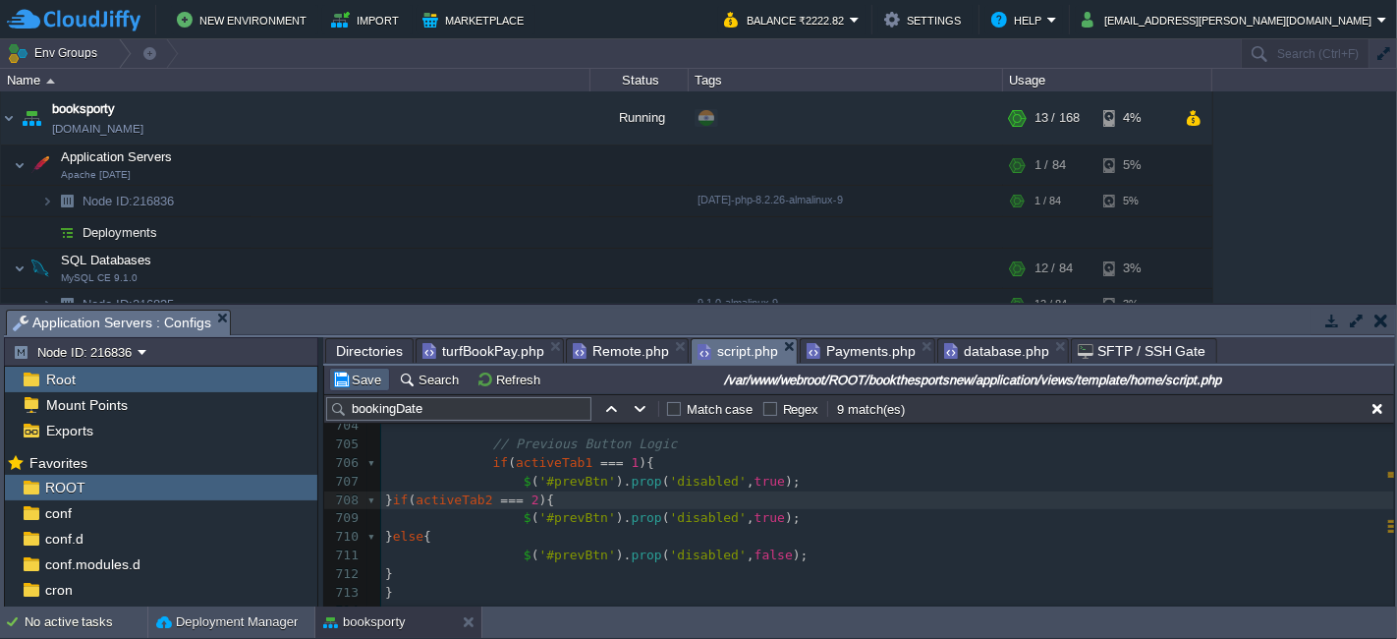
type textarea "2"
click at [359, 378] on button "Save" at bounding box center [359, 379] width 55 height 18
click at [844, 481] on pre "$ ( '#prevBtn' ). prop ( 'disabled' , true );" at bounding box center [887, 482] width 1013 height 19
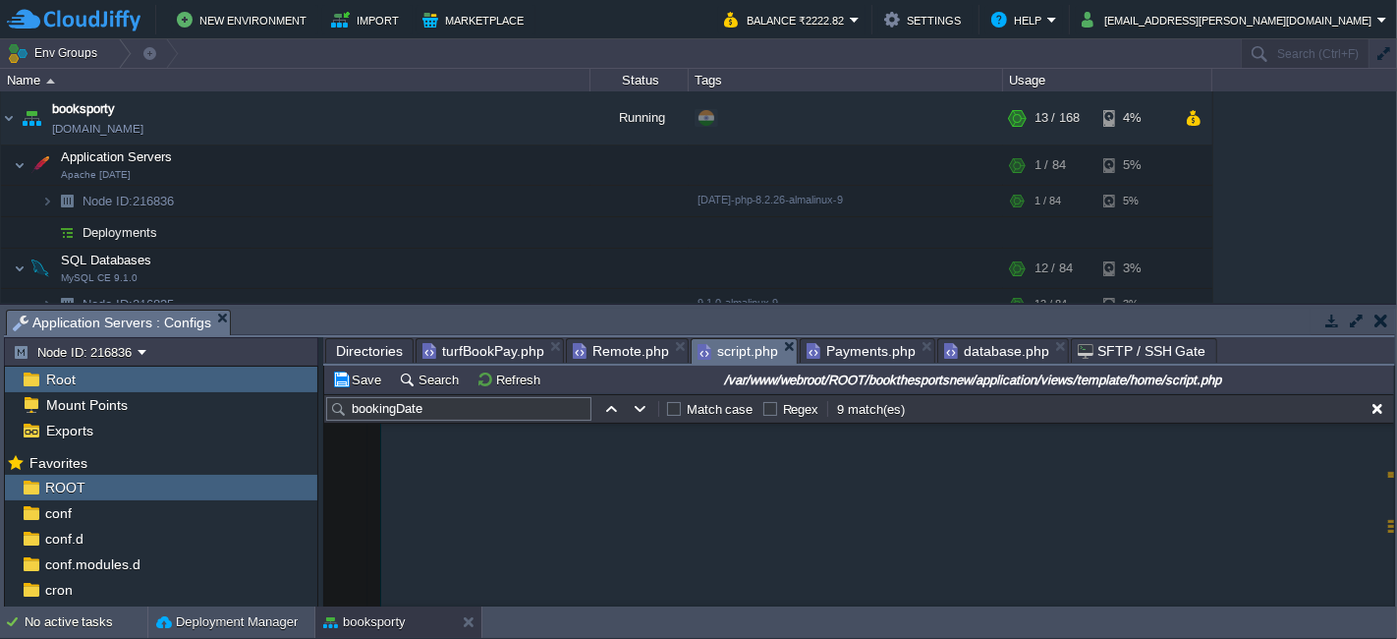
scroll to position [12935, 0]
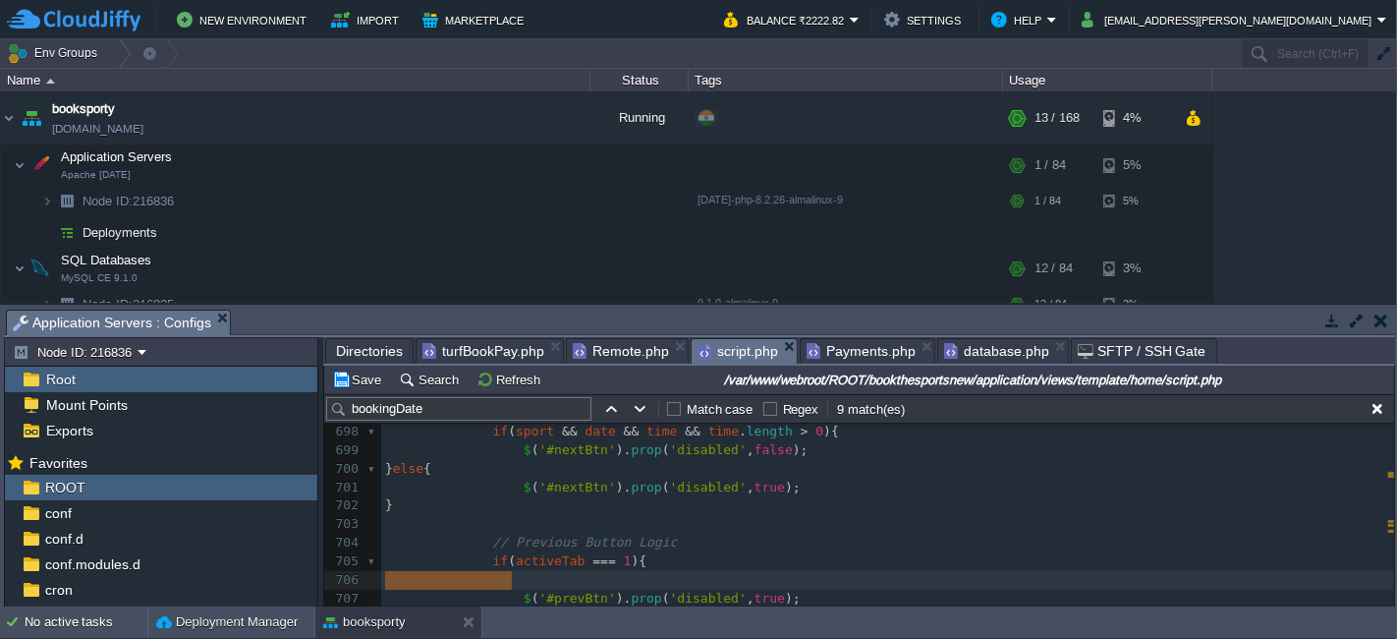
type textarea "// Tab 1 पर Previous हमेशा disabled"
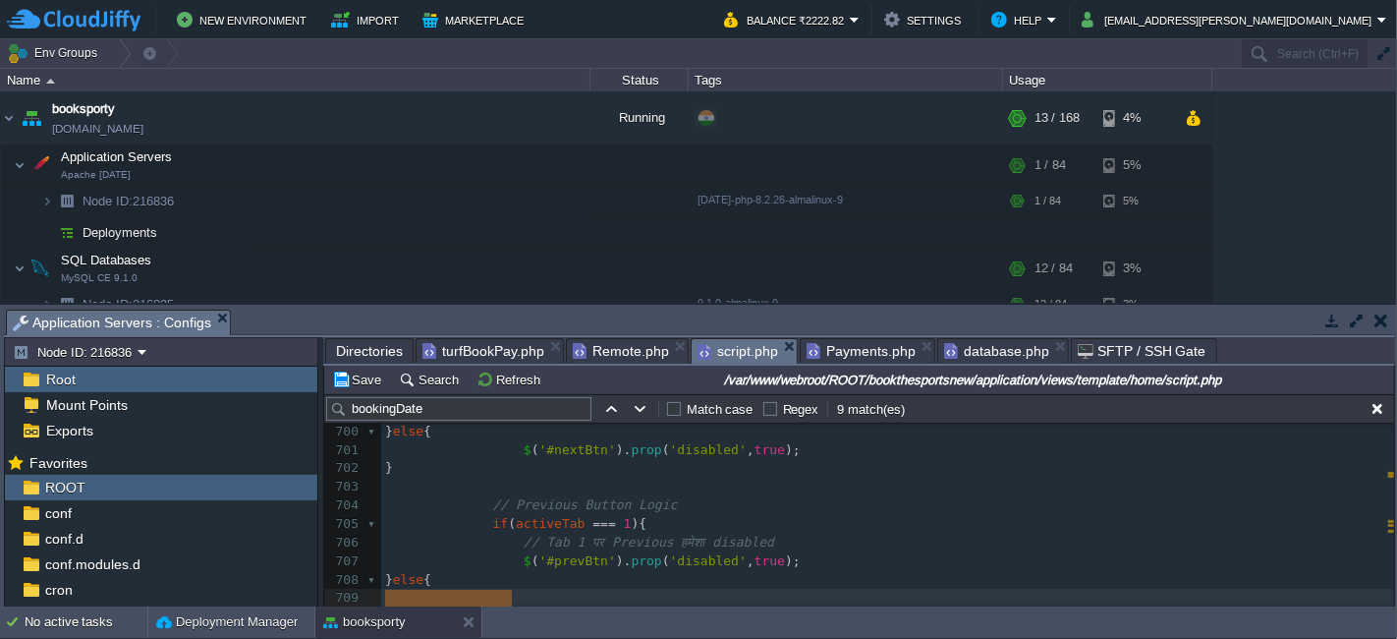
scroll to position [12972, 0]
type textarea "// बाकी tabs पर validation के हिसाब से enable"
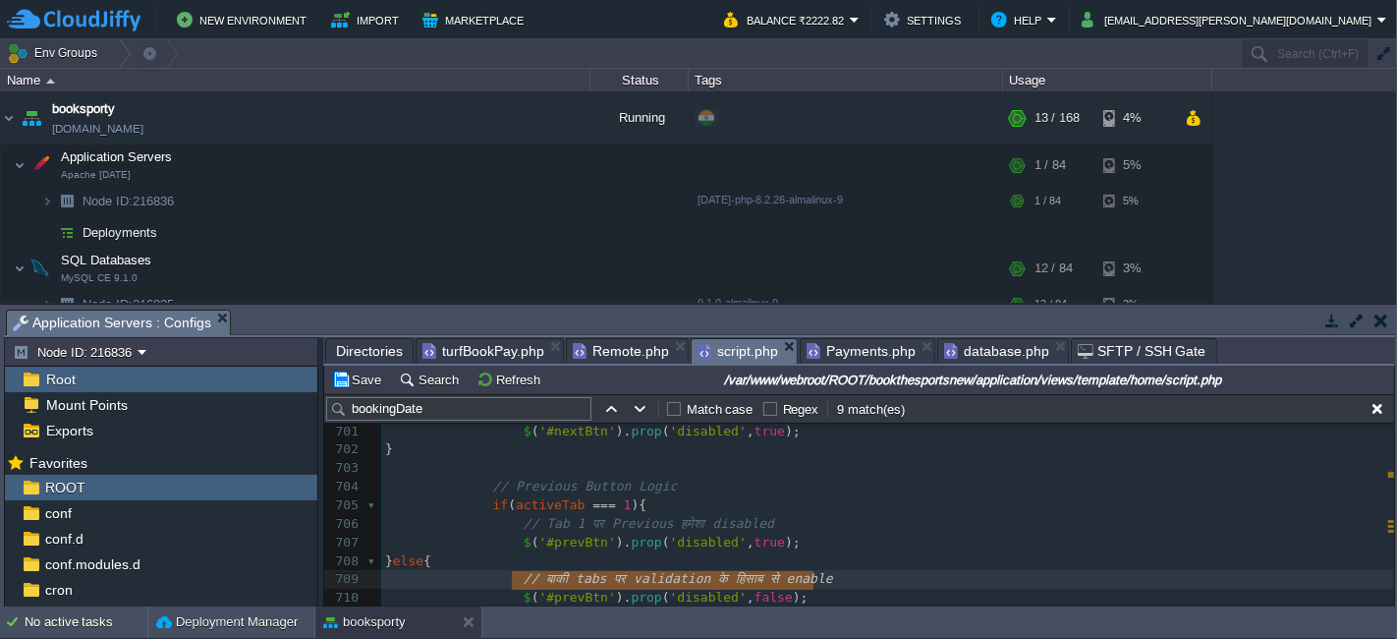
scroll to position [12991, 0]
type textarea "isValid"
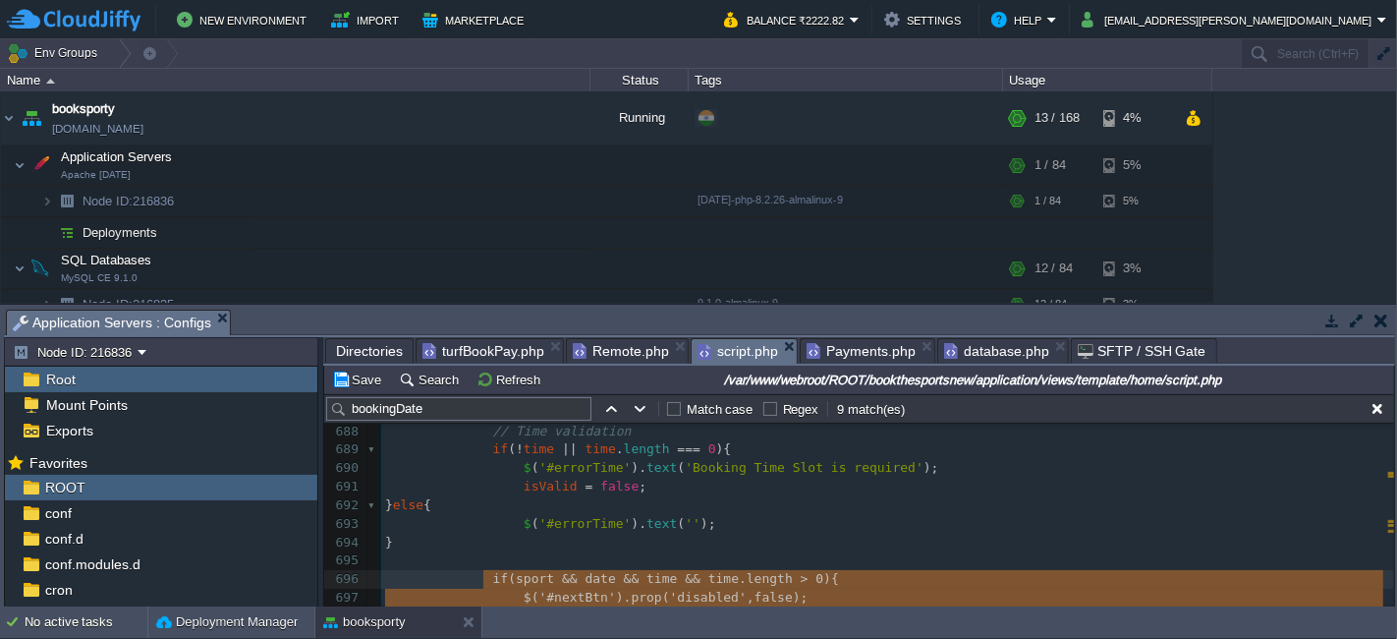
scroll to position [12842, 0]
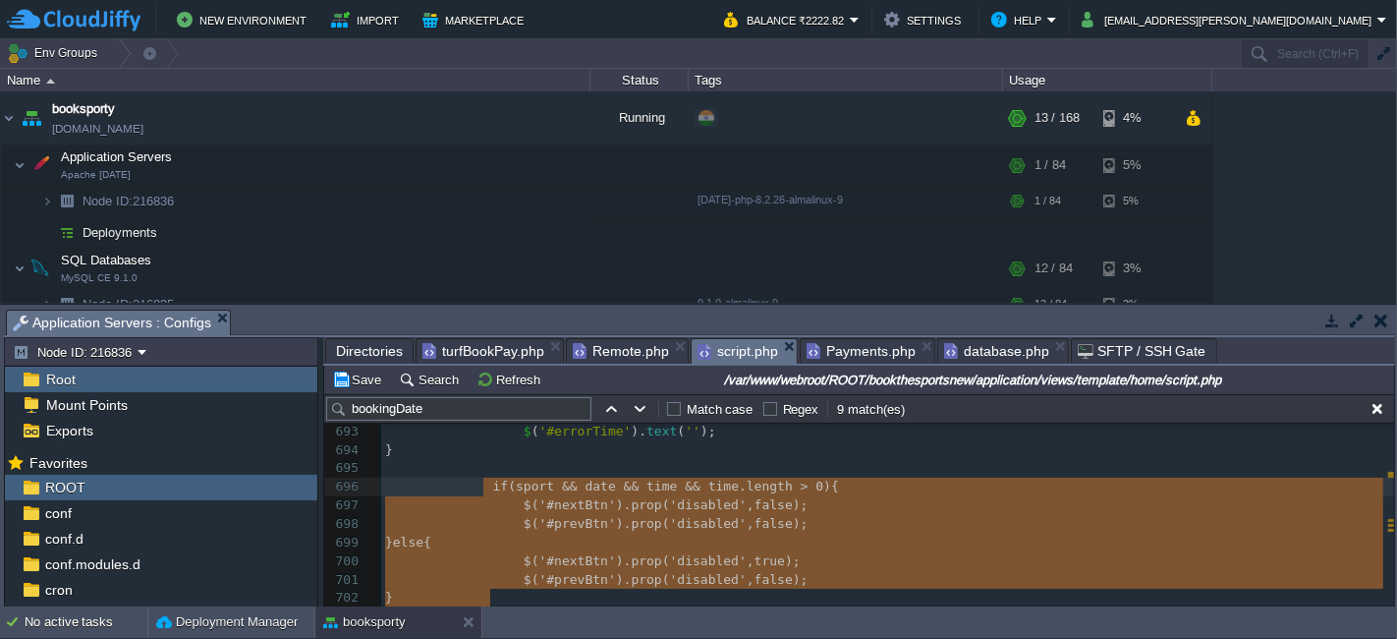
type textarea "true"
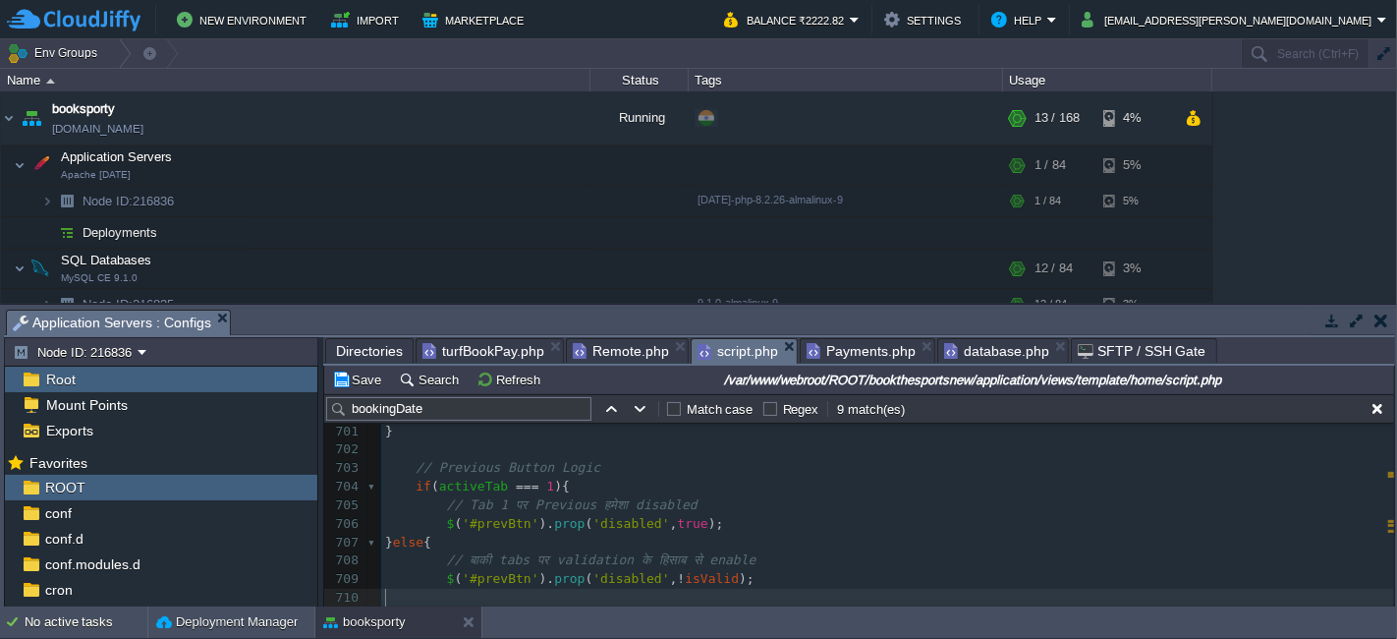
scroll to position [13009, 0]
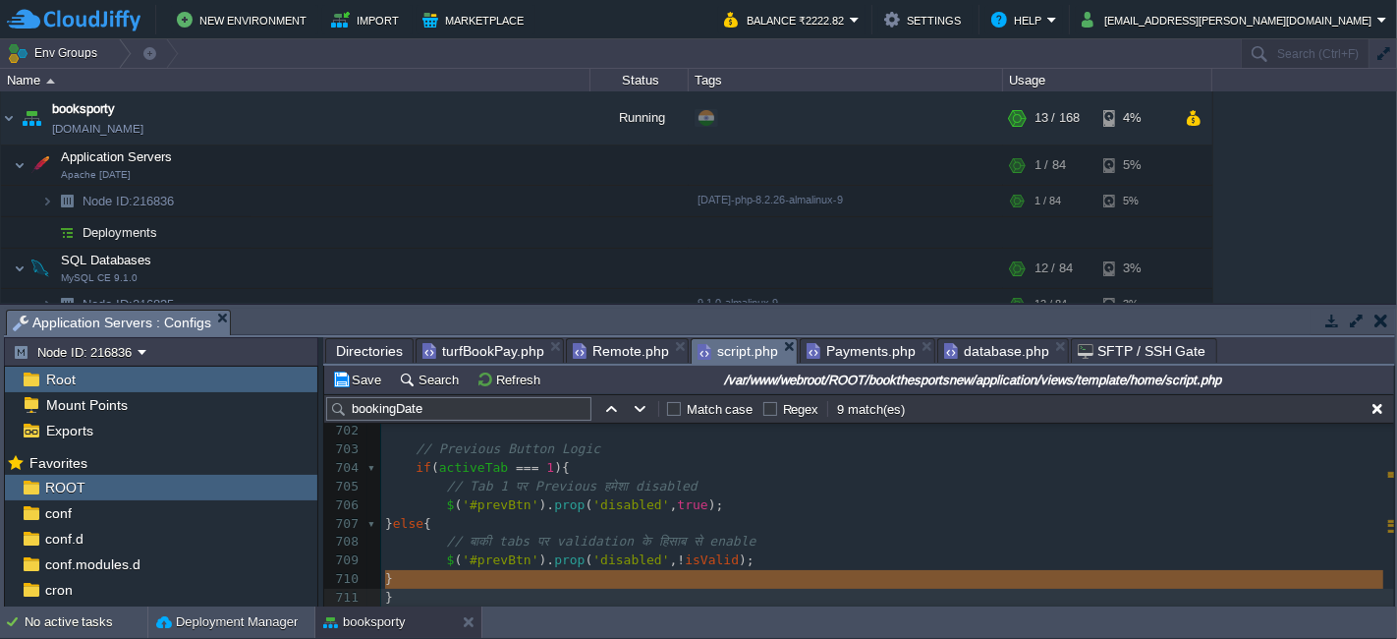
type textarea "if(sport && date && time && time.length > 0){ $('#nextBtn').prop('disabled', fa…"
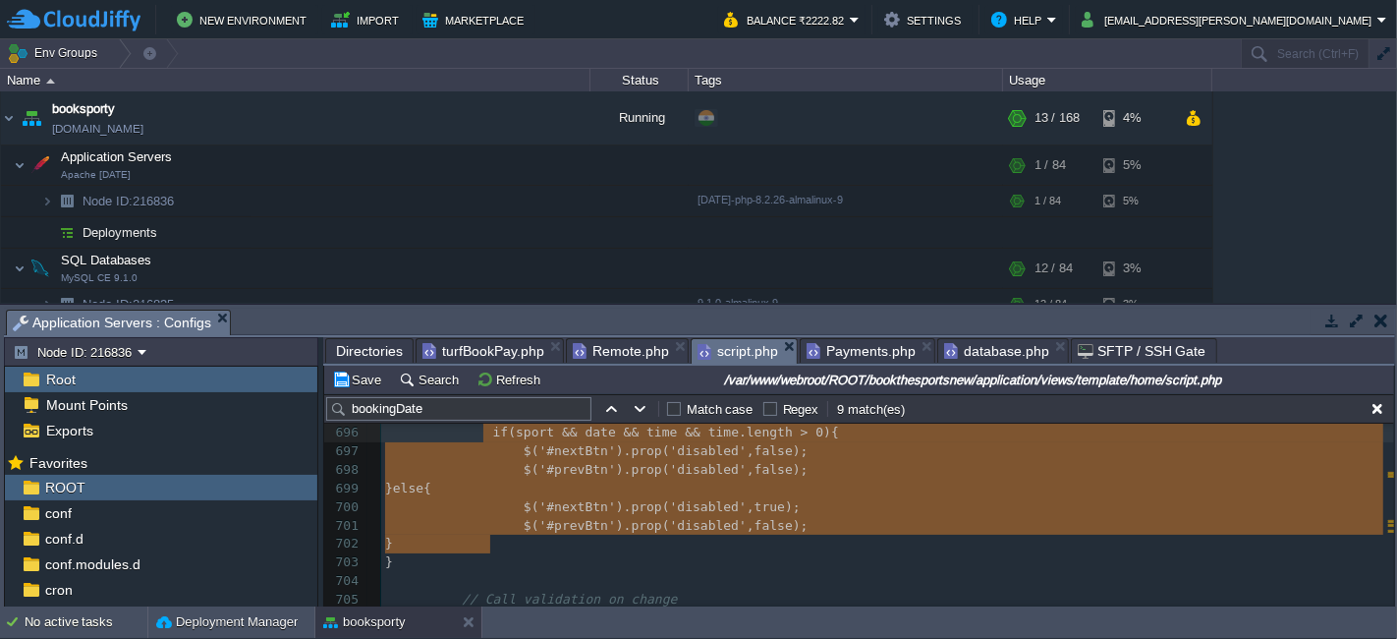
scroll to position [12897, 0]
click at [477, 347] on span "turfBookPay.php" at bounding box center [483, 351] width 122 height 24
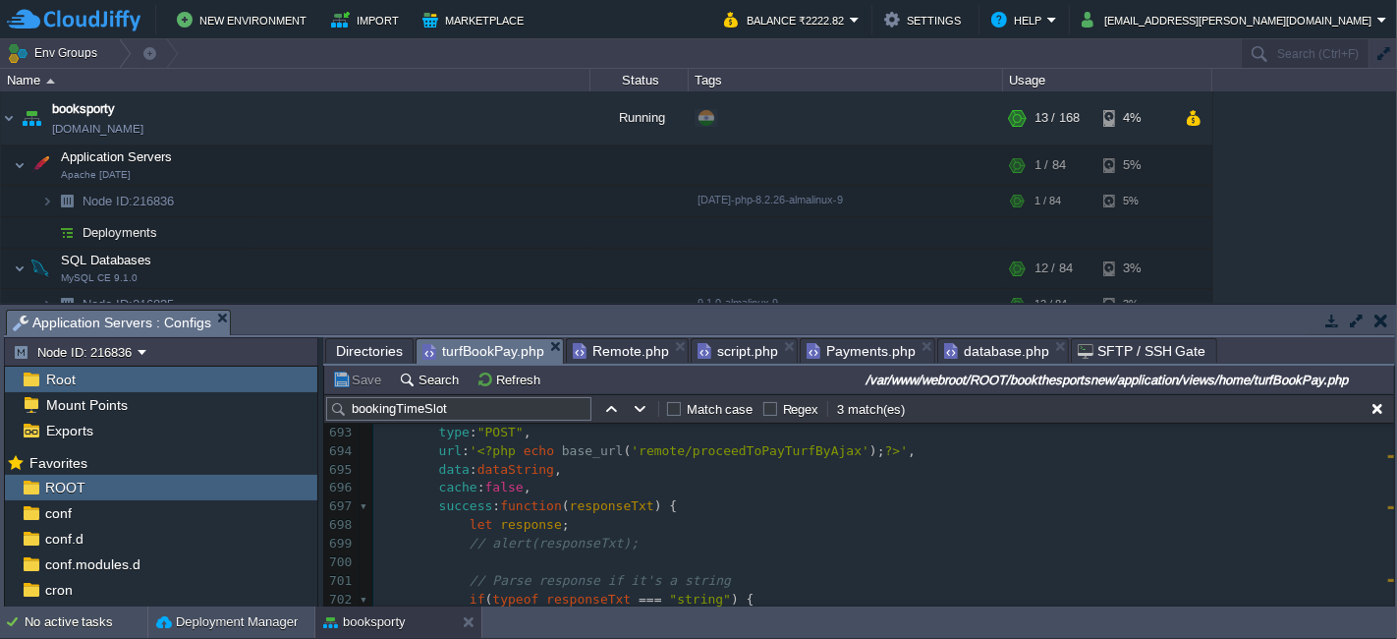
scroll to position [13216, 0]
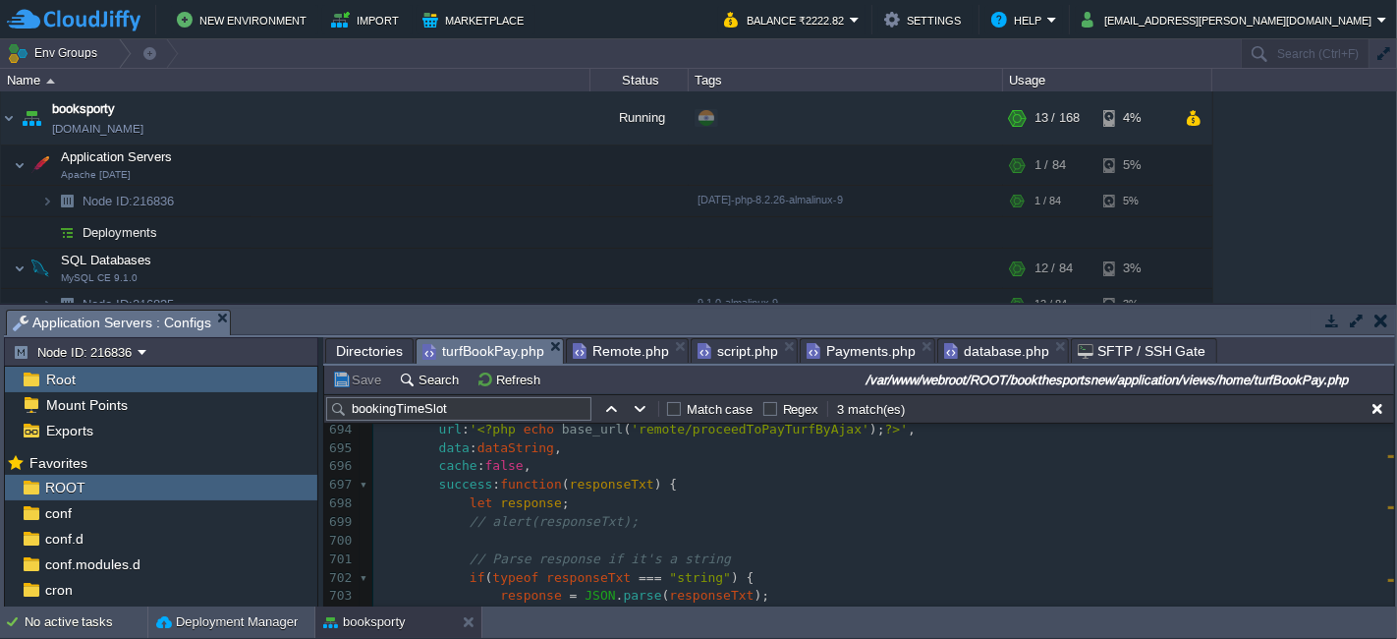
click at [742, 473] on pre "cache : false ," at bounding box center [883, 466] width 1021 height 19
click at [733, 350] on span "script.php" at bounding box center [738, 351] width 81 height 24
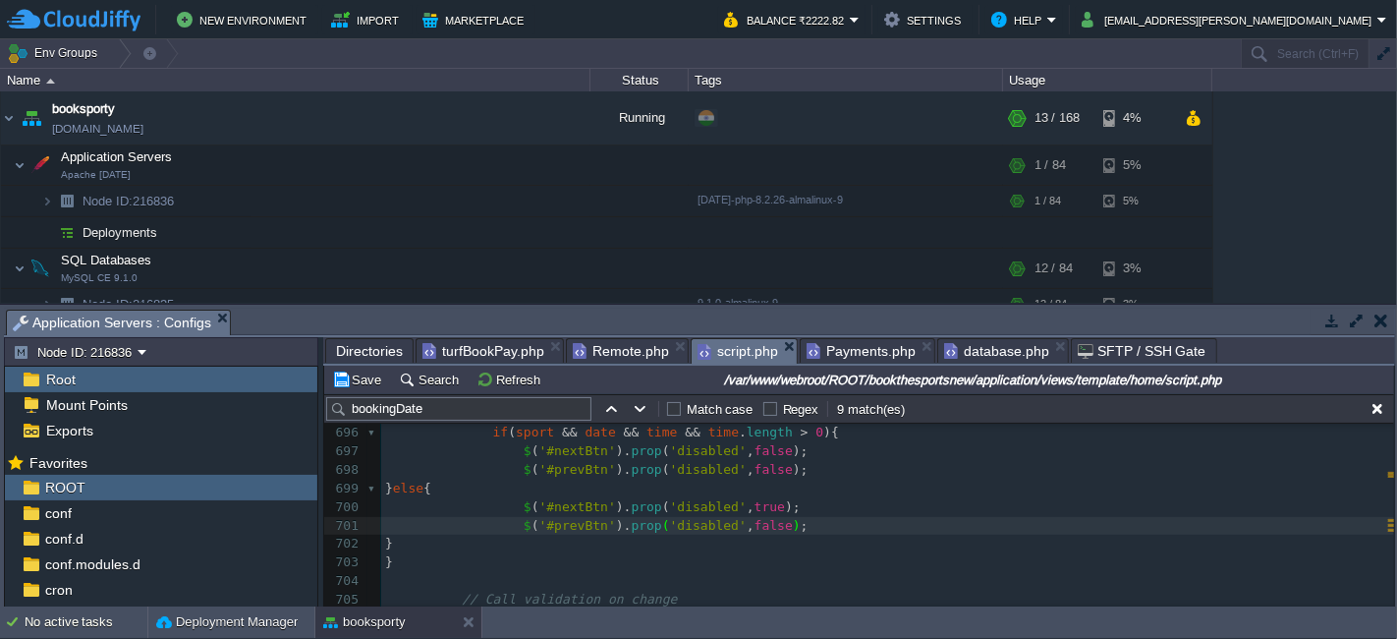
scroll to position [12788, 0]
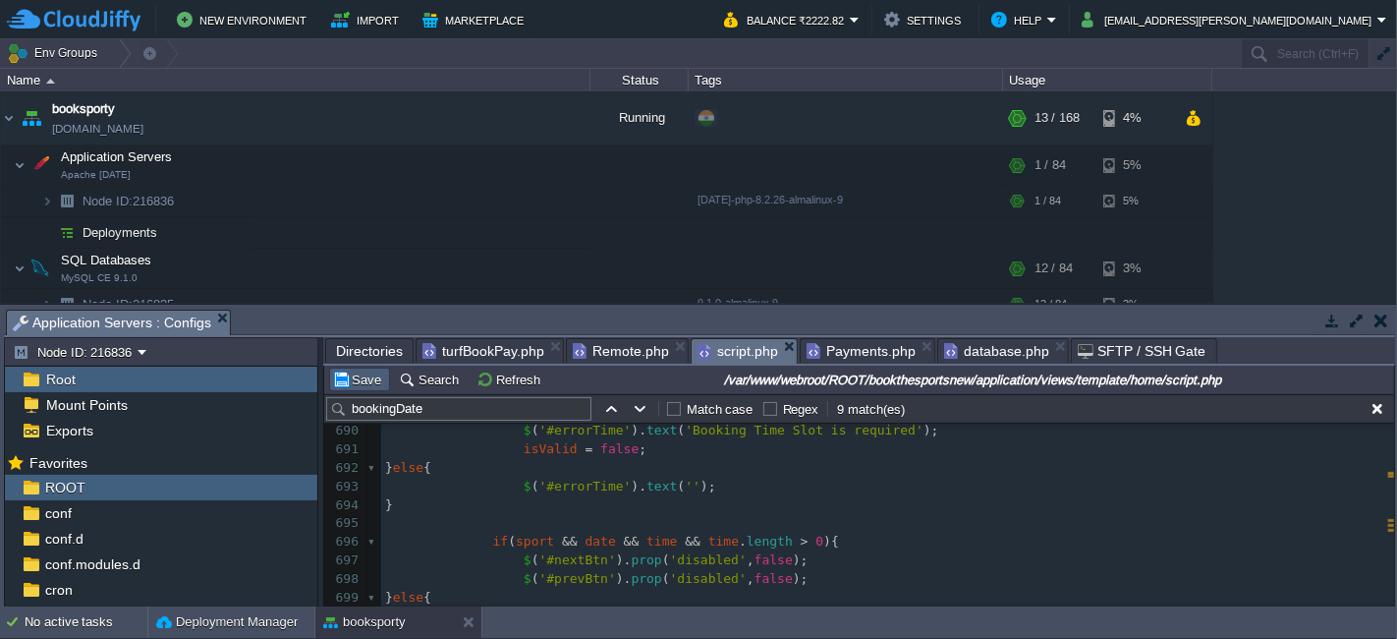
click at [347, 376] on button "Save" at bounding box center [359, 379] width 55 height 18
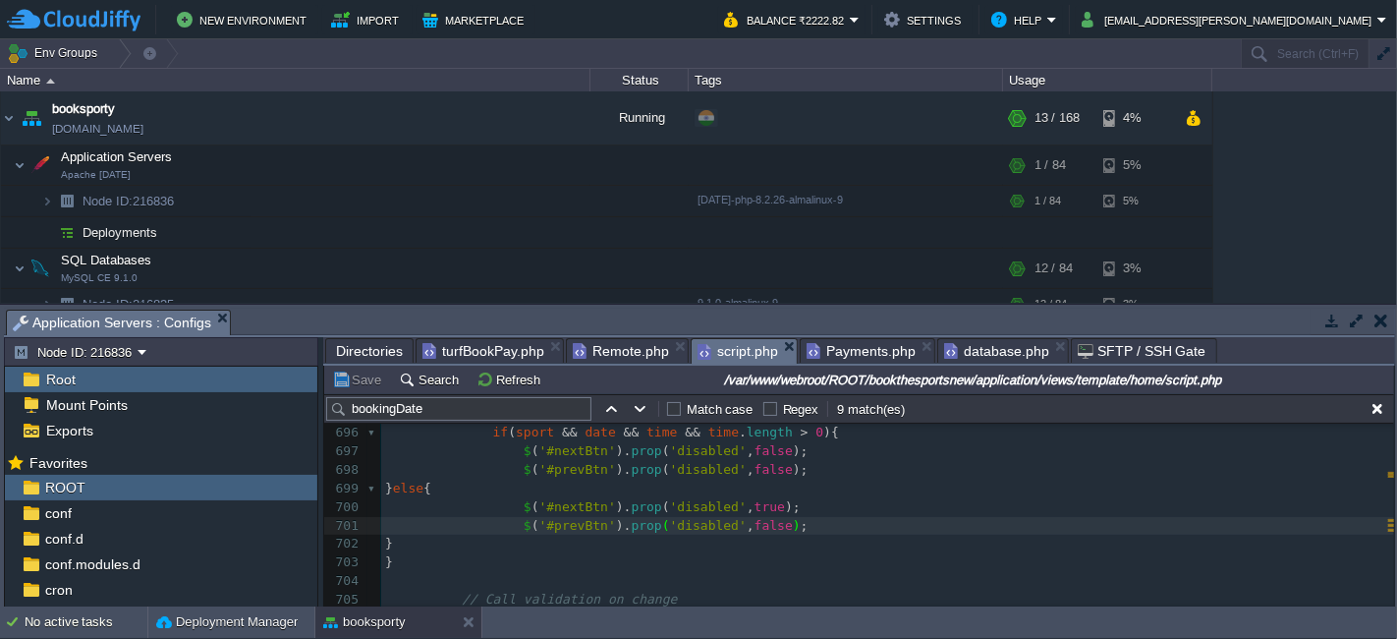
scroll to position [6, 0]
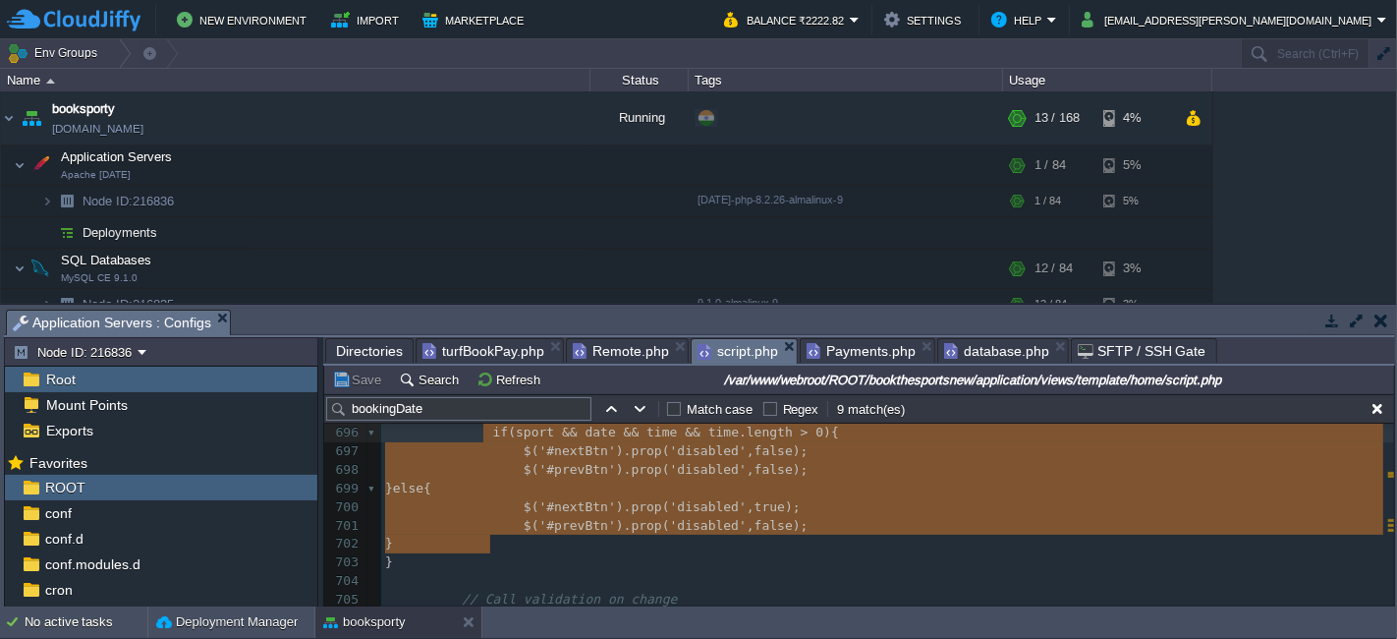
paste textarea "ate && time && time.length > 0){ $('#nextBtn').prop('disabled', false); } else …"
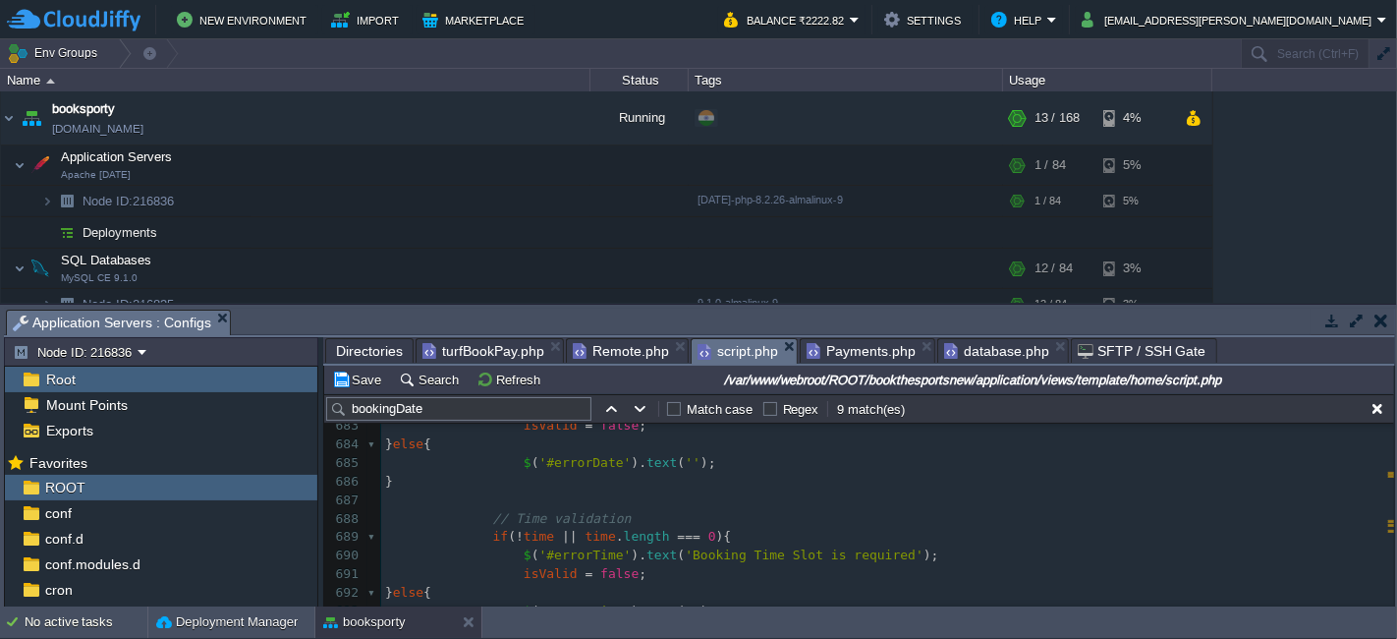
scroll to position [12882, 0]
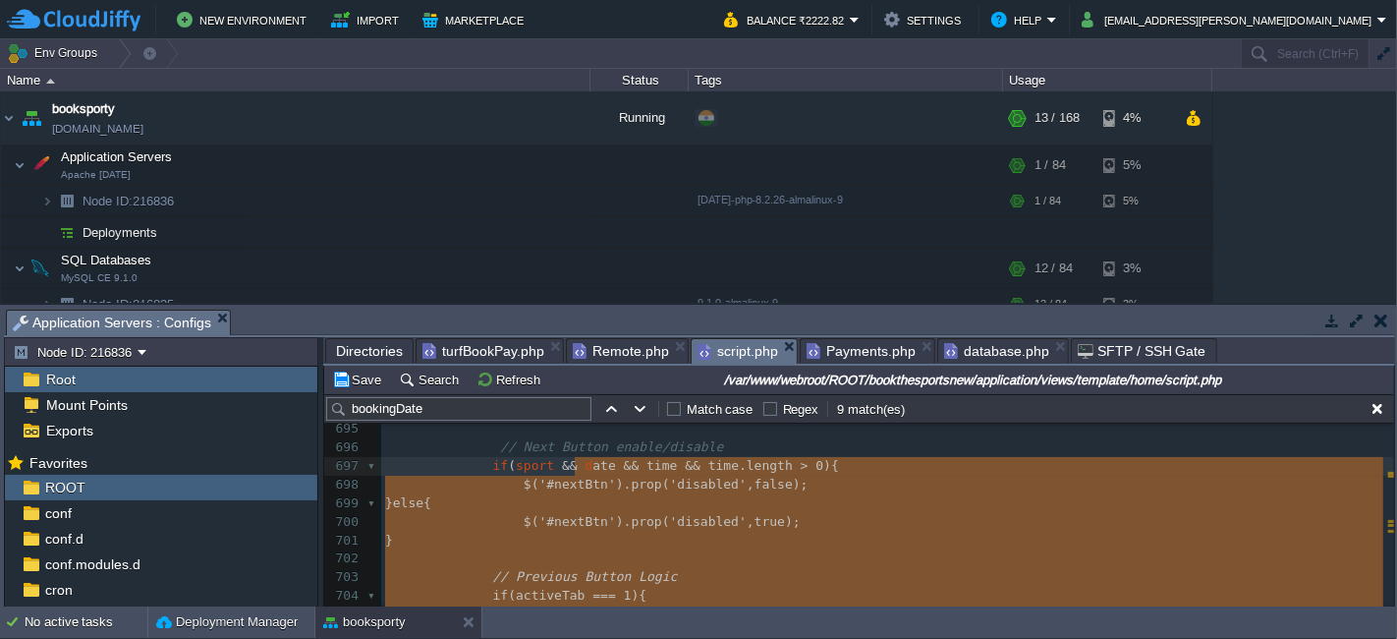
type textarea "ate && time && time.length > 0){ $('#nextBtn').prop('disabled', false); } else …"
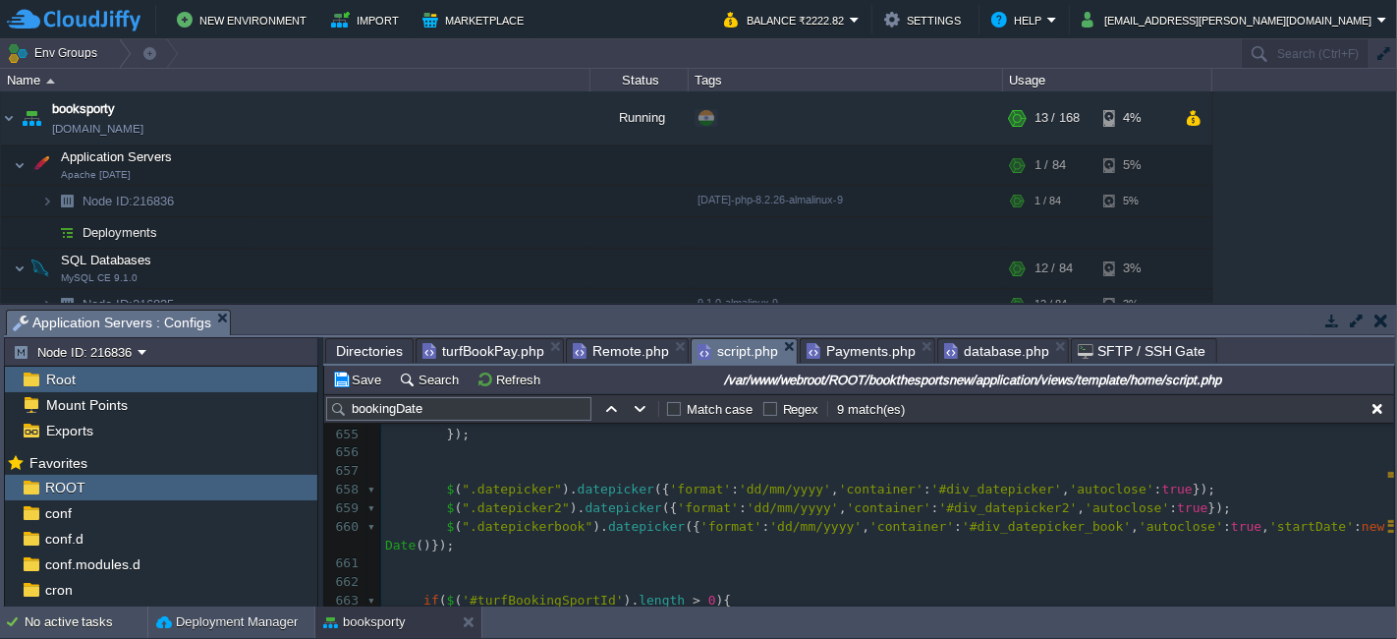
scroll to position [12224, 0]
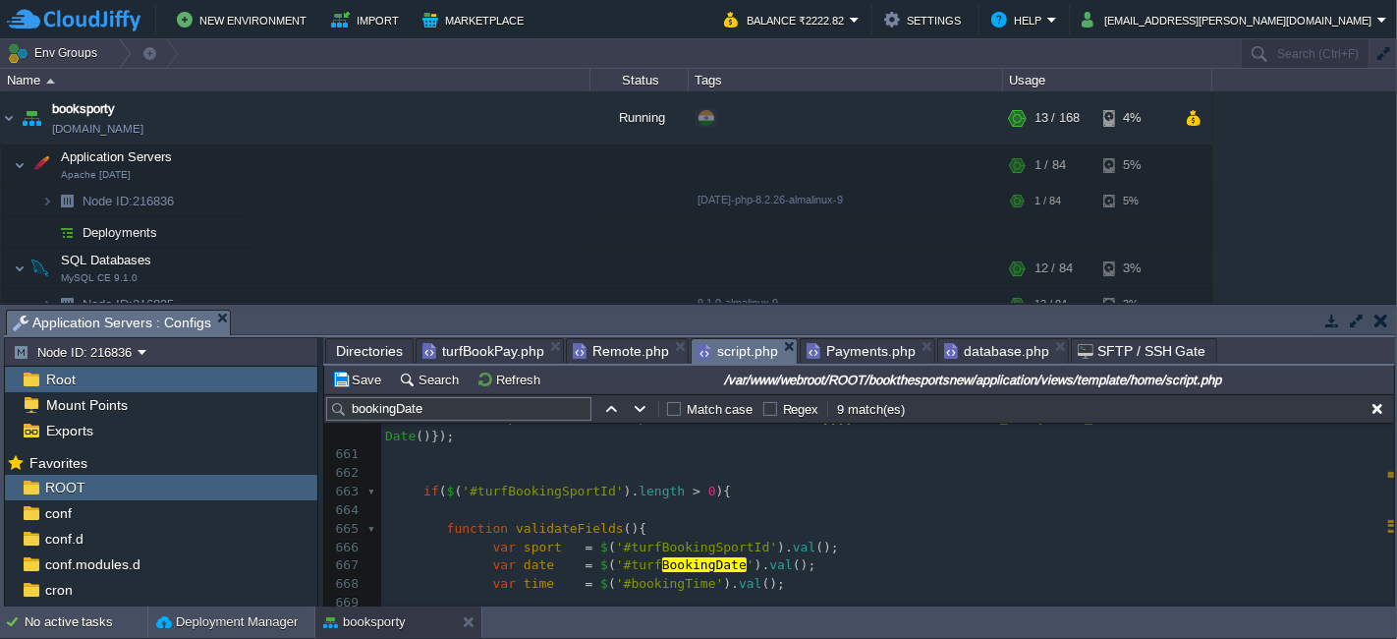
click at [603, 512] on pre at bounding box center [887, 510] width 1013 height 19
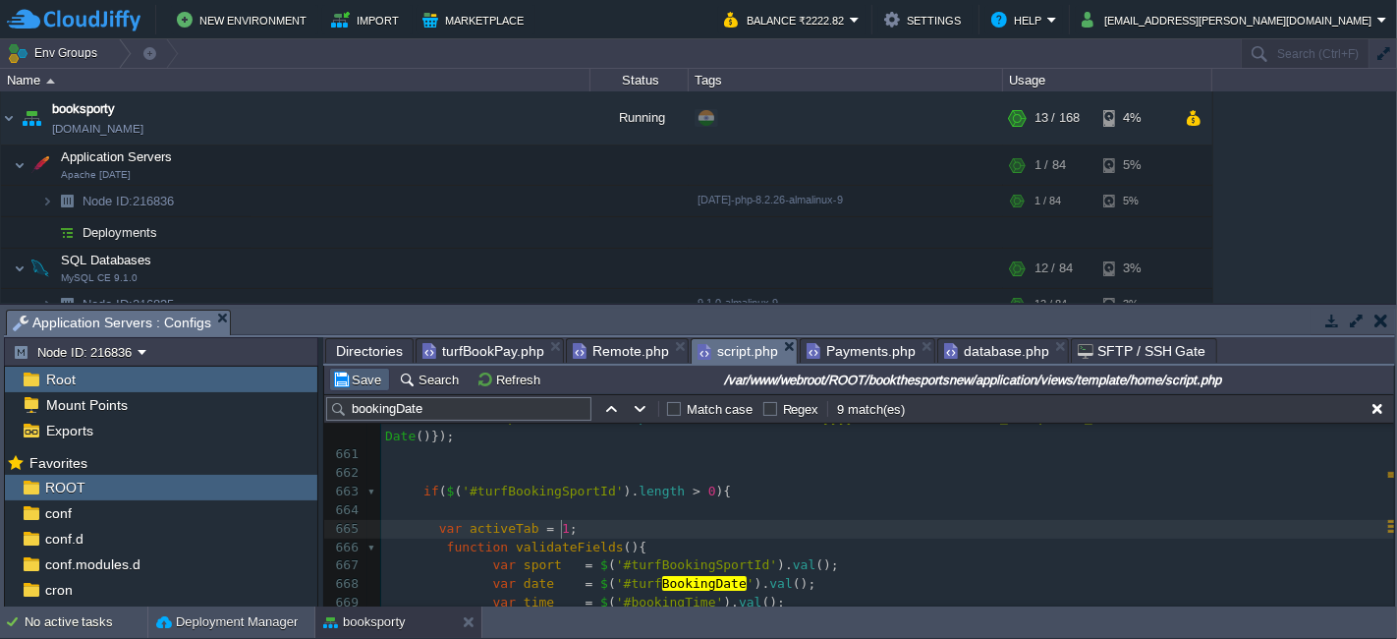
click at [350, 385] on button "Save" at bounding box center [359, 379] width 55 height 18
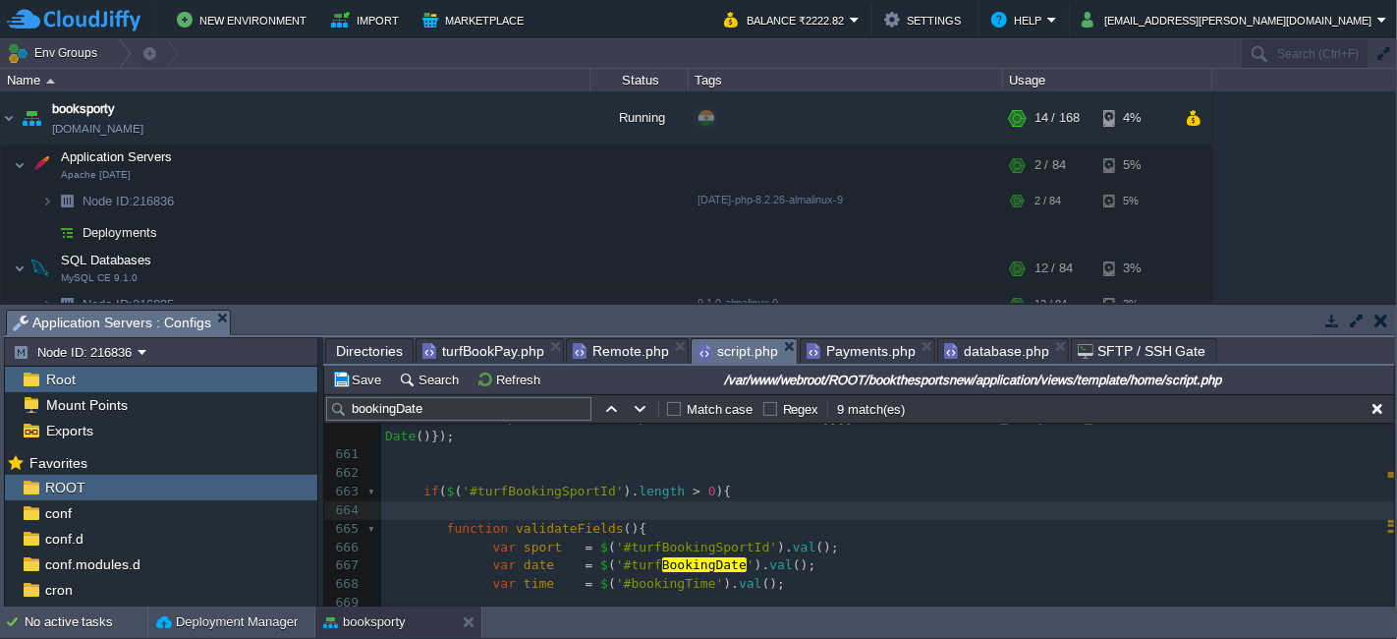
scroll to position [12750, 0]
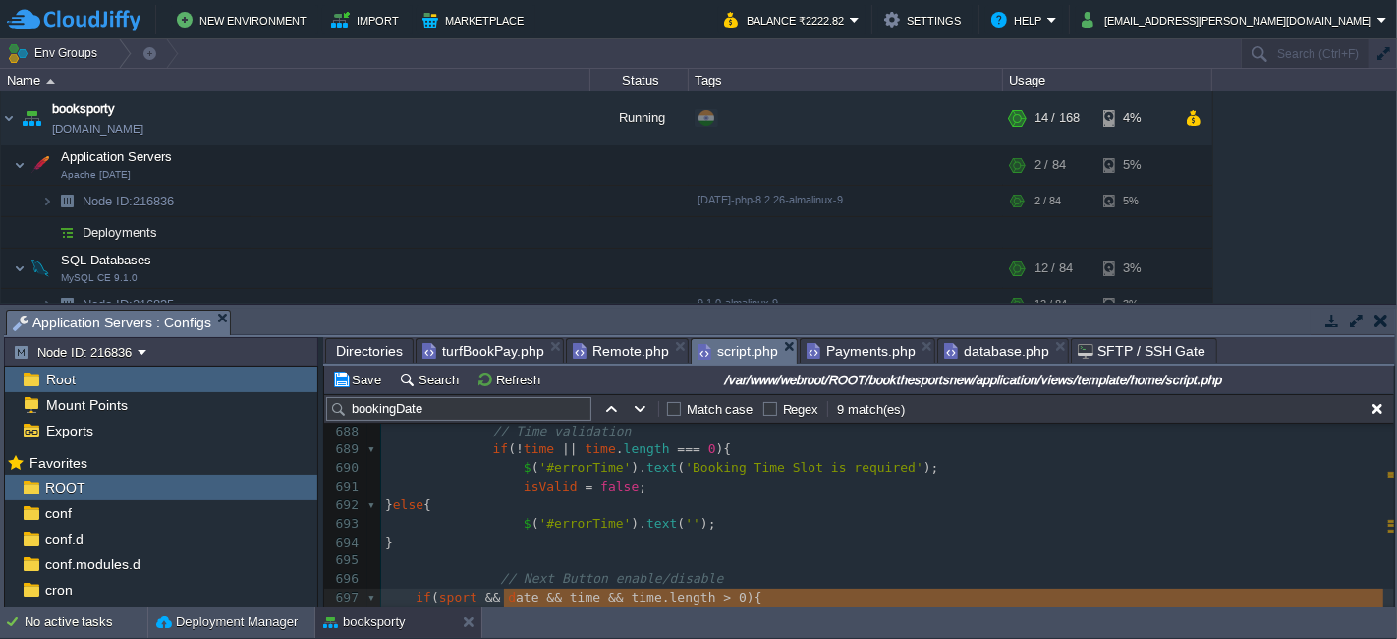
type textarea "if(sport && date && time && time.length > 0){ $('#nextBtn').prop('disabled', fa…"
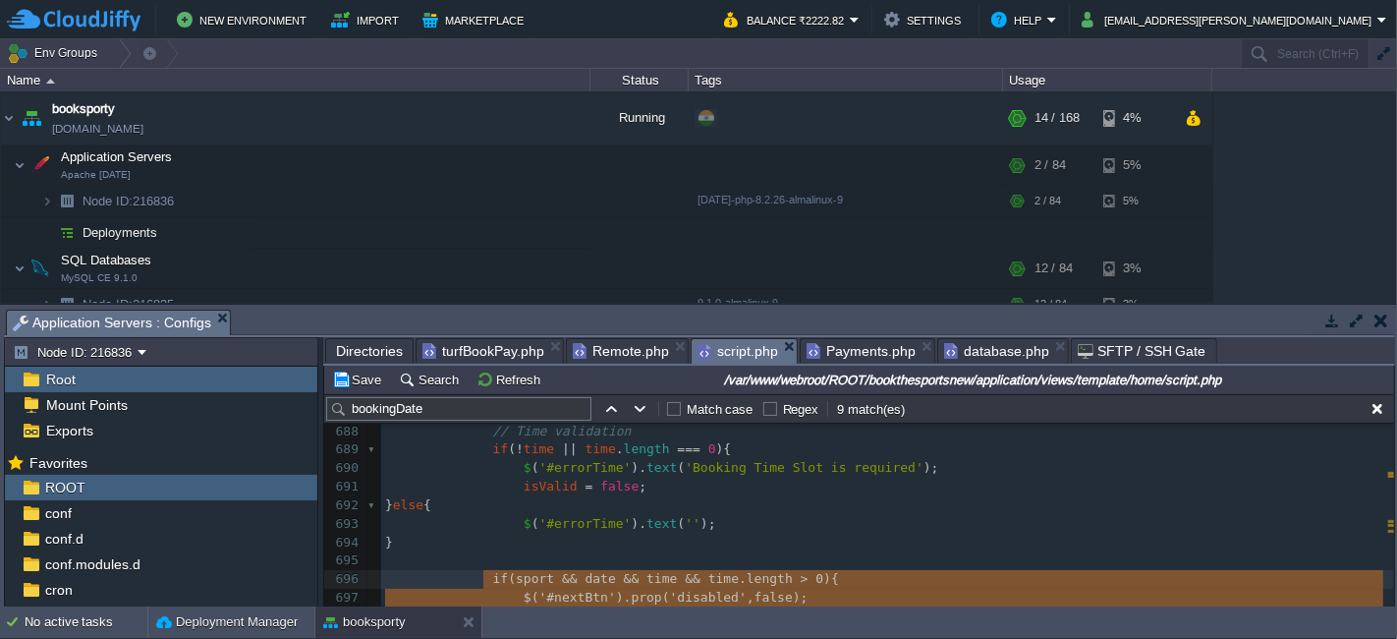
scroll to position [12842, 0]
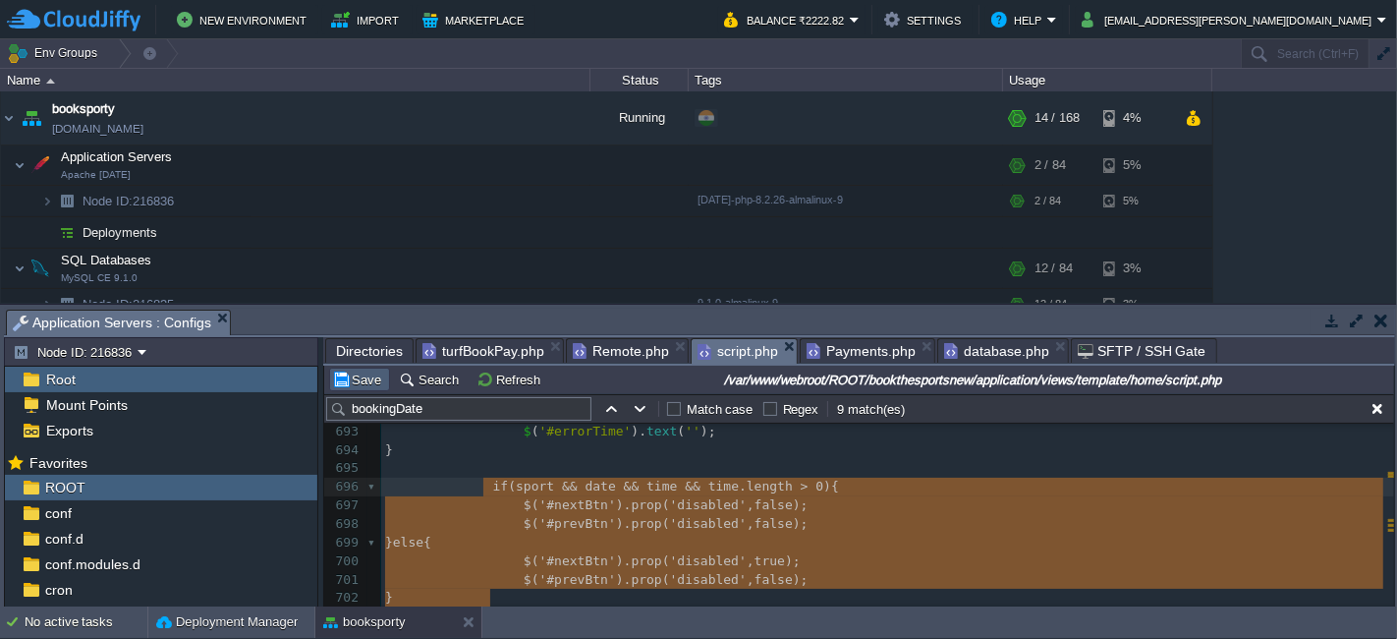
click at [370, 373] on button "Save" at bounding box center [359, 379] width 55 height 18
click at [368, 374] on button "Save" at bounding box center [359, 379] width 55 height 18
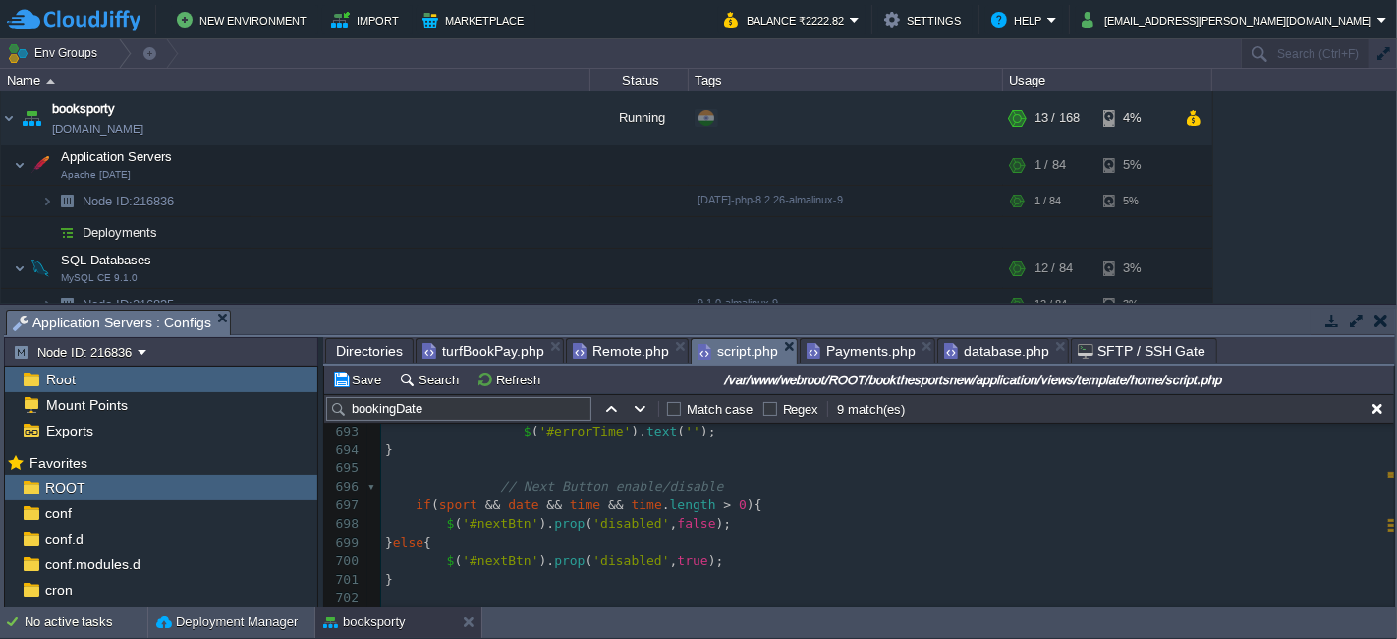
scroll to position [12897, 0]
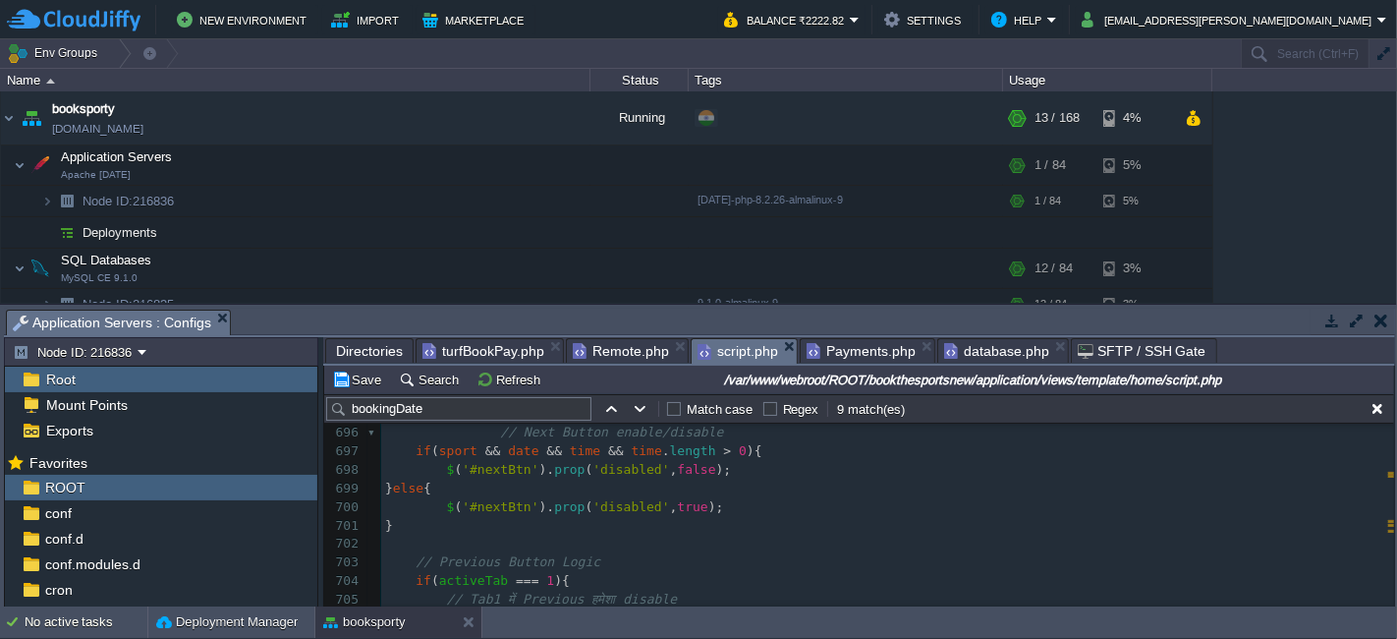
type textarea "ate && time && time.length > 0){ $('#nextBtn').prop('disabled', false); } else …"
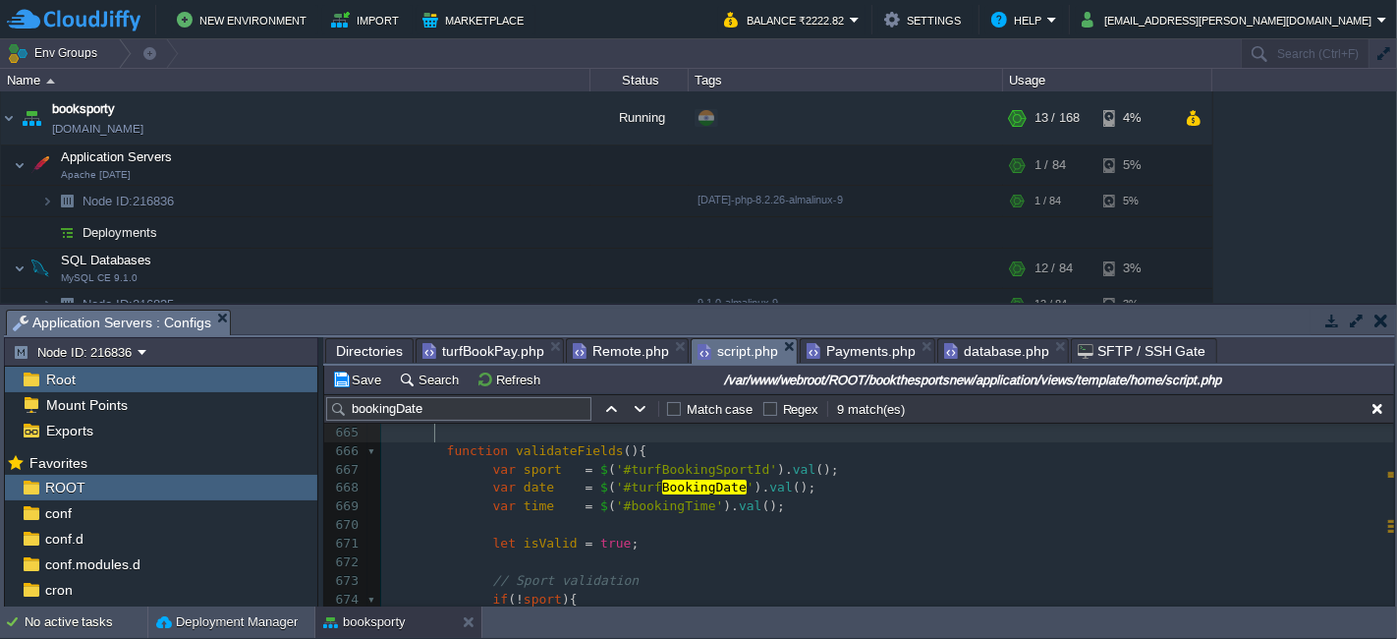
scroll to position [12303, 0]
type textarea "ate && time && time.length > 0){ $('#nextBtn').prop('disabled', false); } else …"
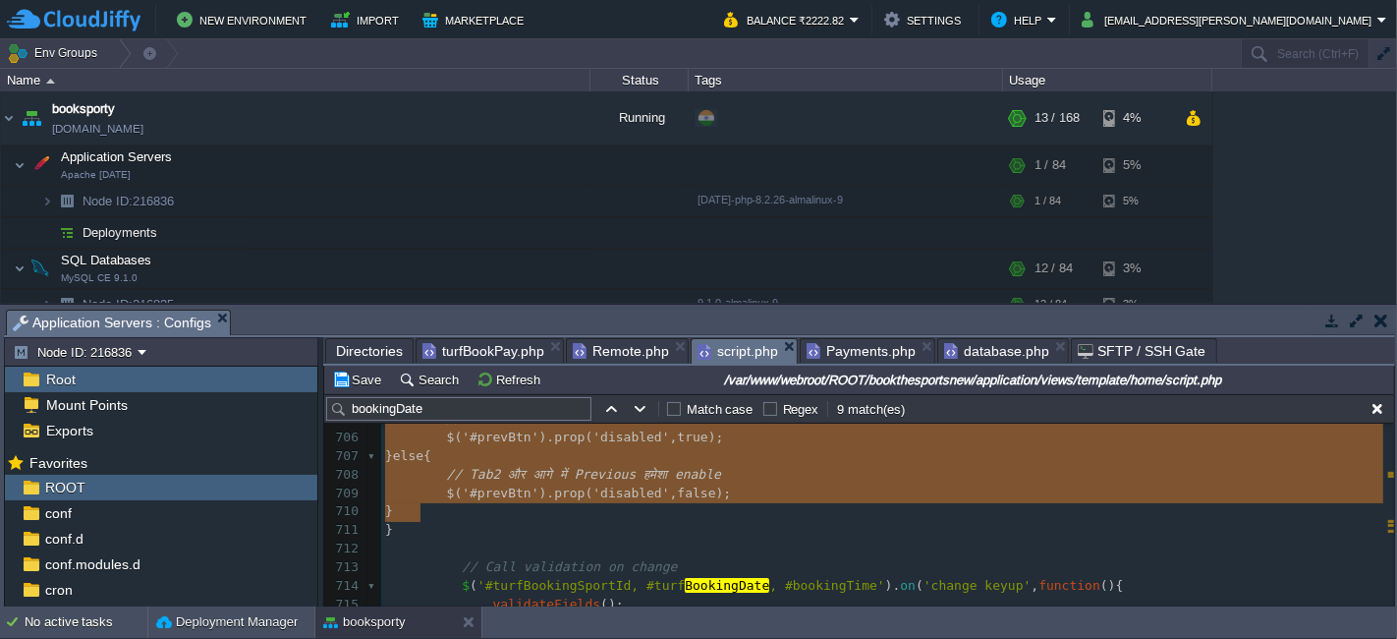
scroll to position [13000, 0]
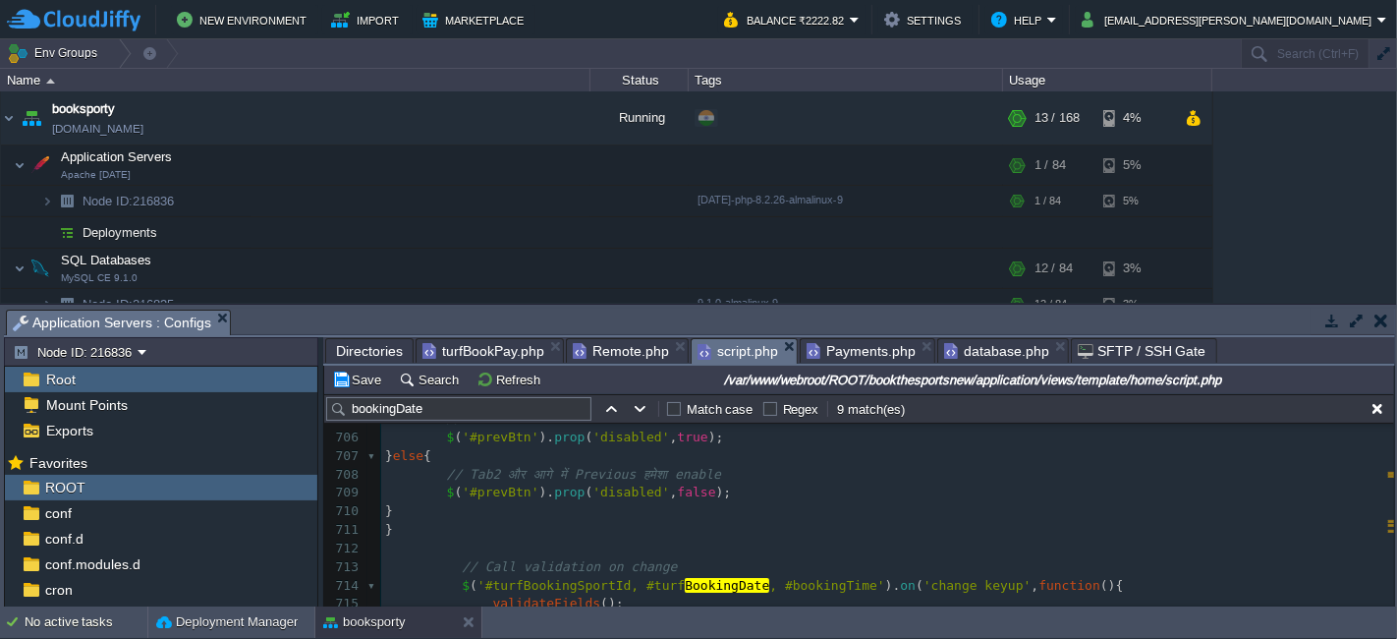
type textarea "if(activeTab === 1){ // Tab1 में Previous हमेशा disable $('#prevBtn').prop('dis…"
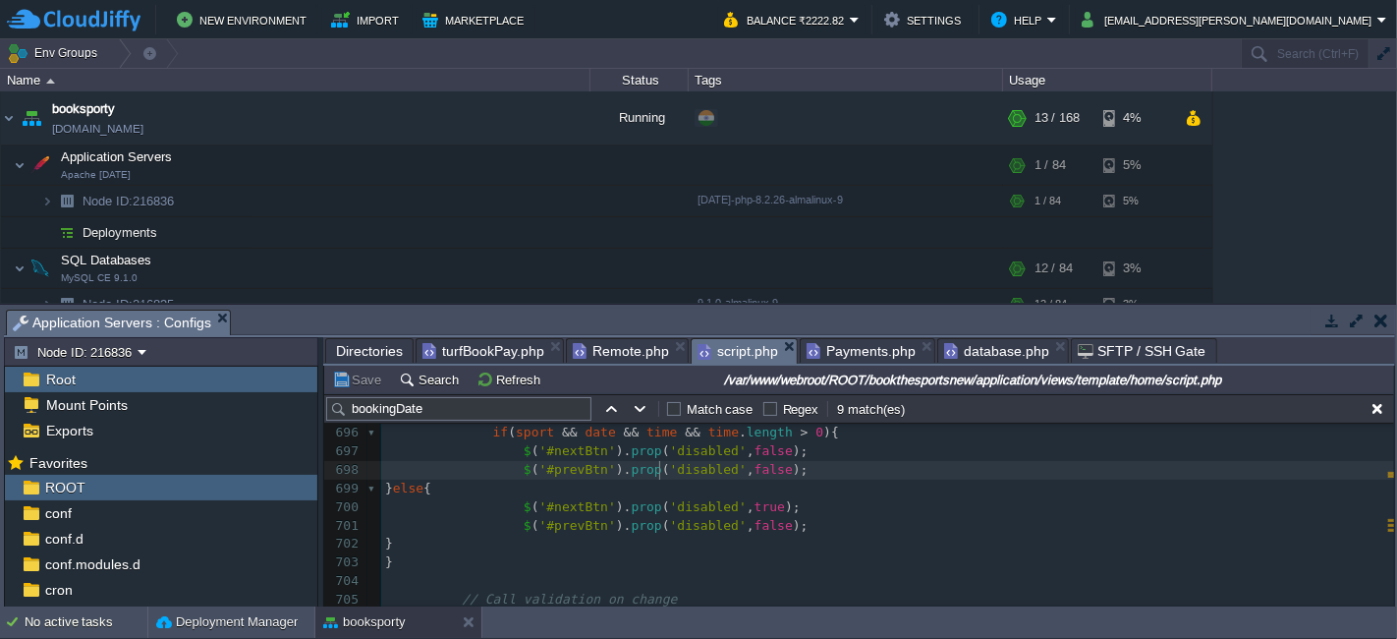
type textarea "true"
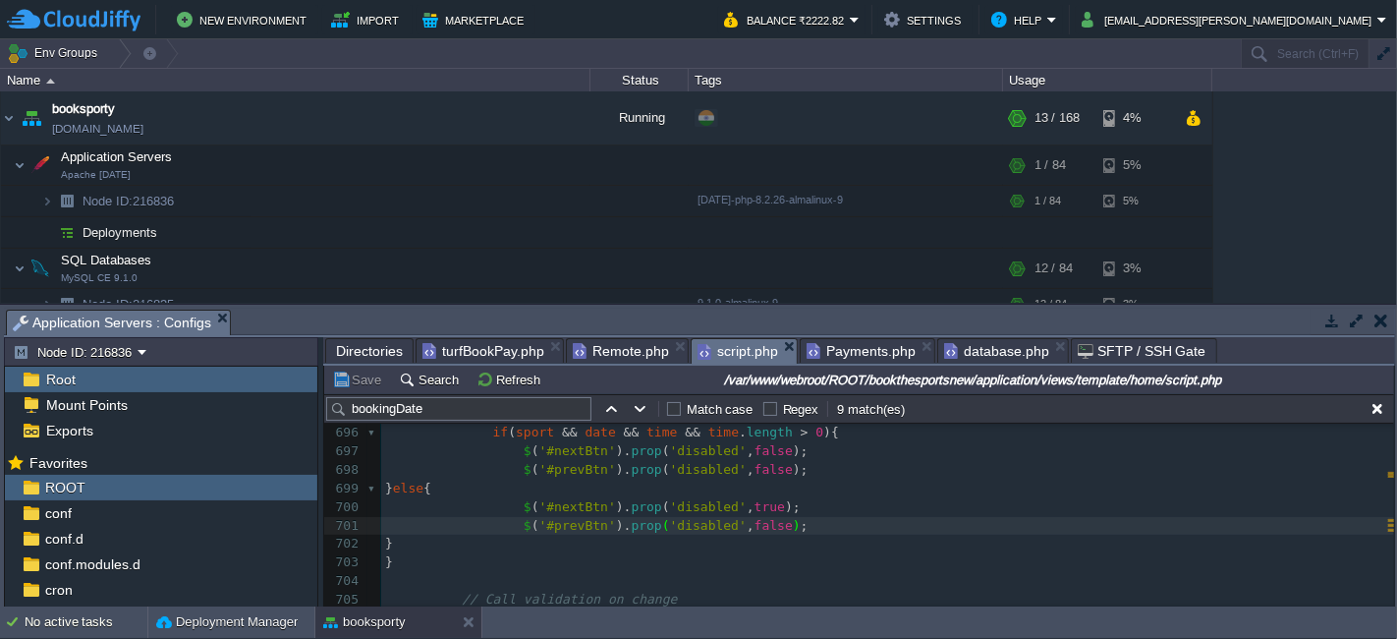
type textarea "true"
click at [749, 467] on div "x var dataString = 'turfId=' + escape ( turfId ) + '&turfBookingSportId=' + esc…" at bounding box center [887, 590] width 1013 height 741
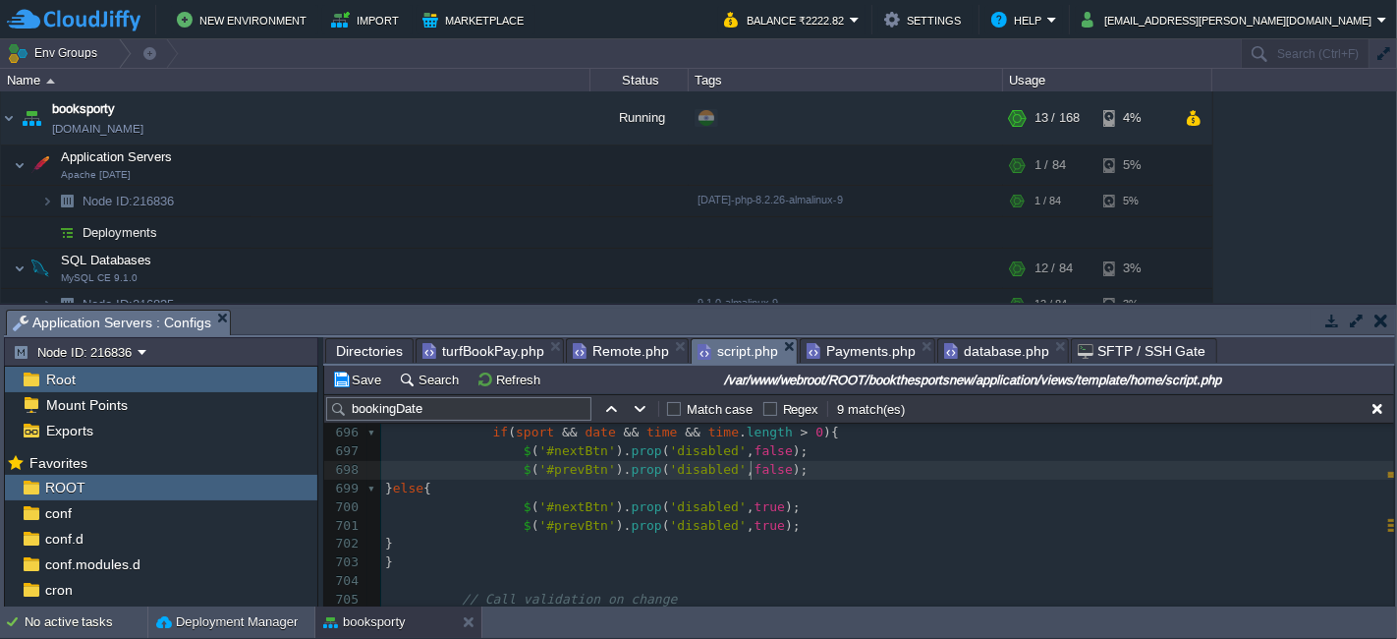
type textarea "false"
type textarea "true"
click at [358, 385] on button "Save" at bounding box center [359, 379] width 55 height 18
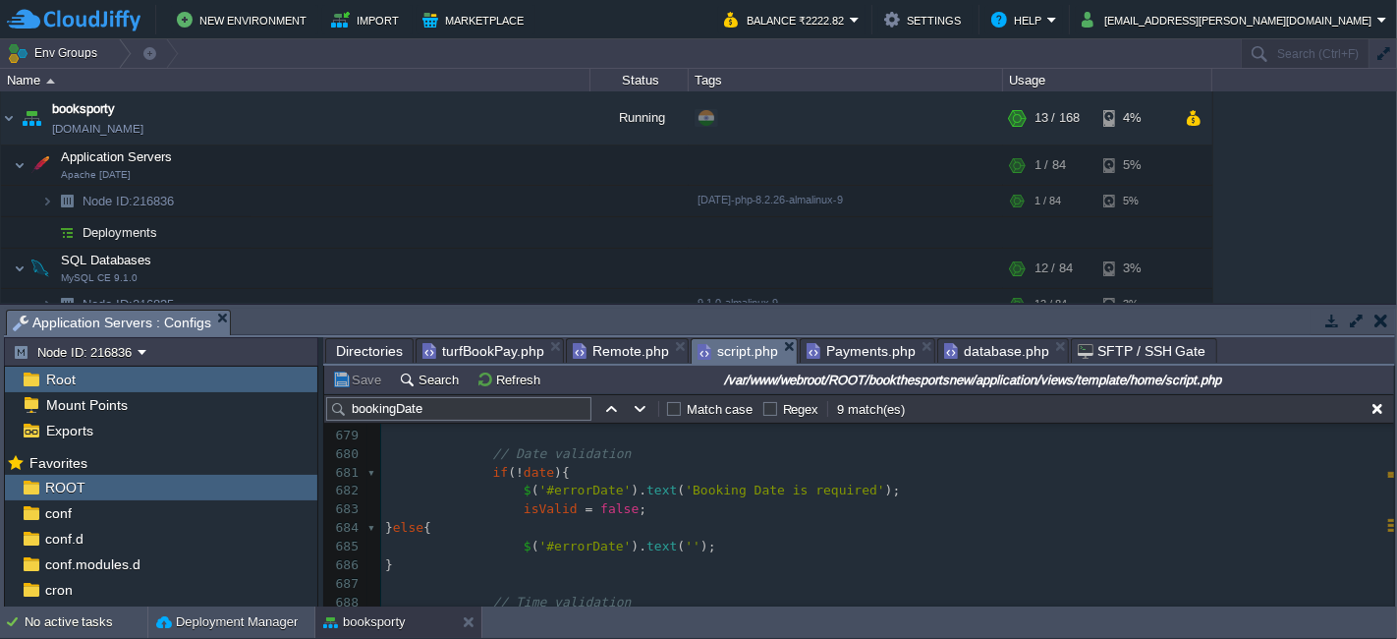
scroll to position [12464, 0]
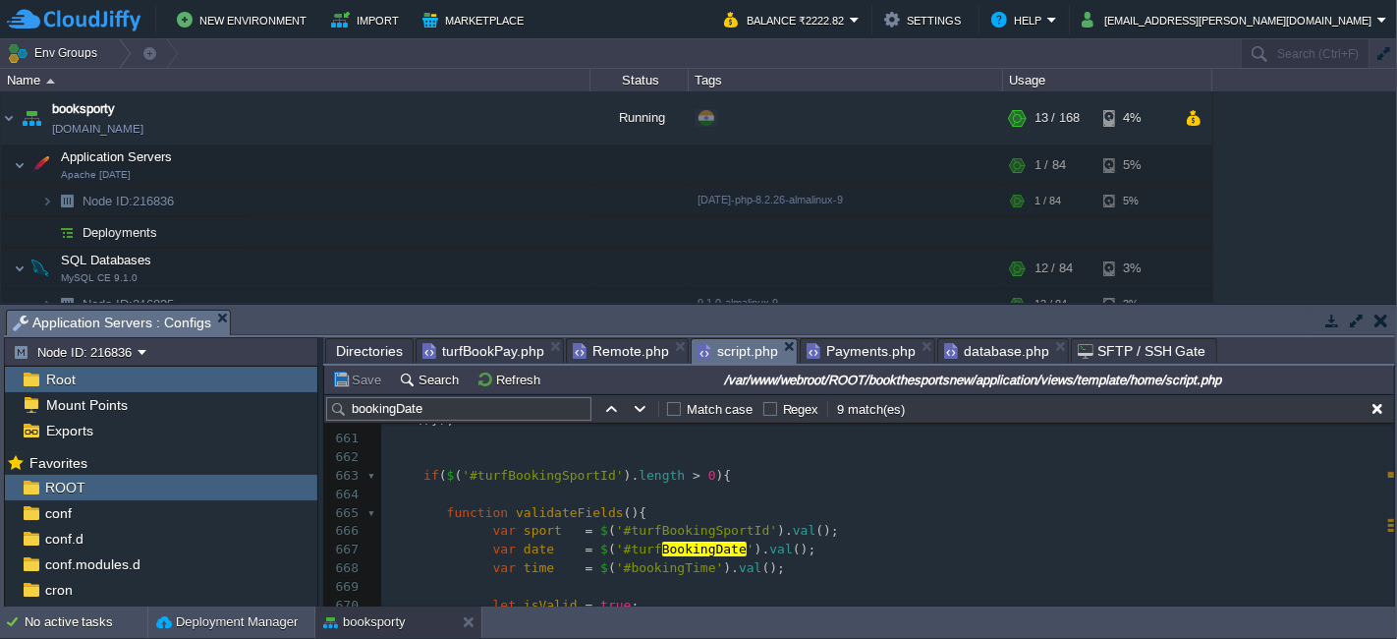
click at [546, 492] on pre at bounding box center [887, 494] width 1013 height 19
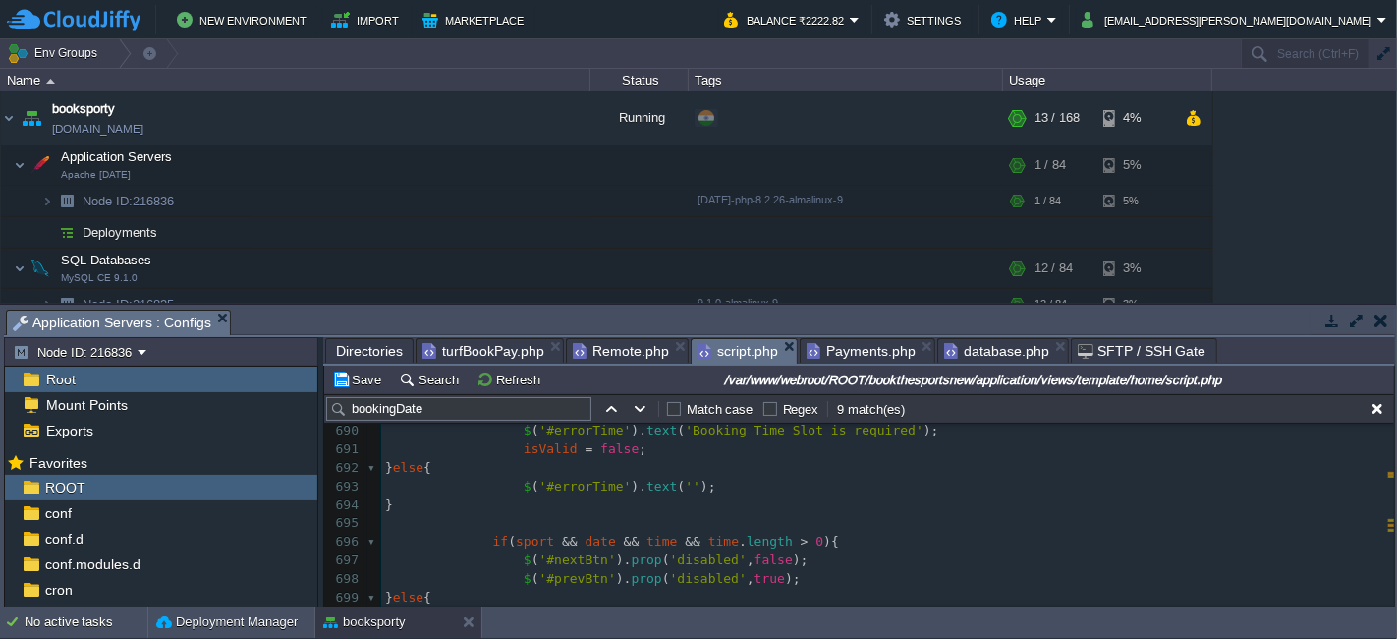
click at [785, 565] on pre "$ ( '#nextBtn' ). prop ( 'disabled' , false );" at bounding box center [887, 560] width 1013 height 19
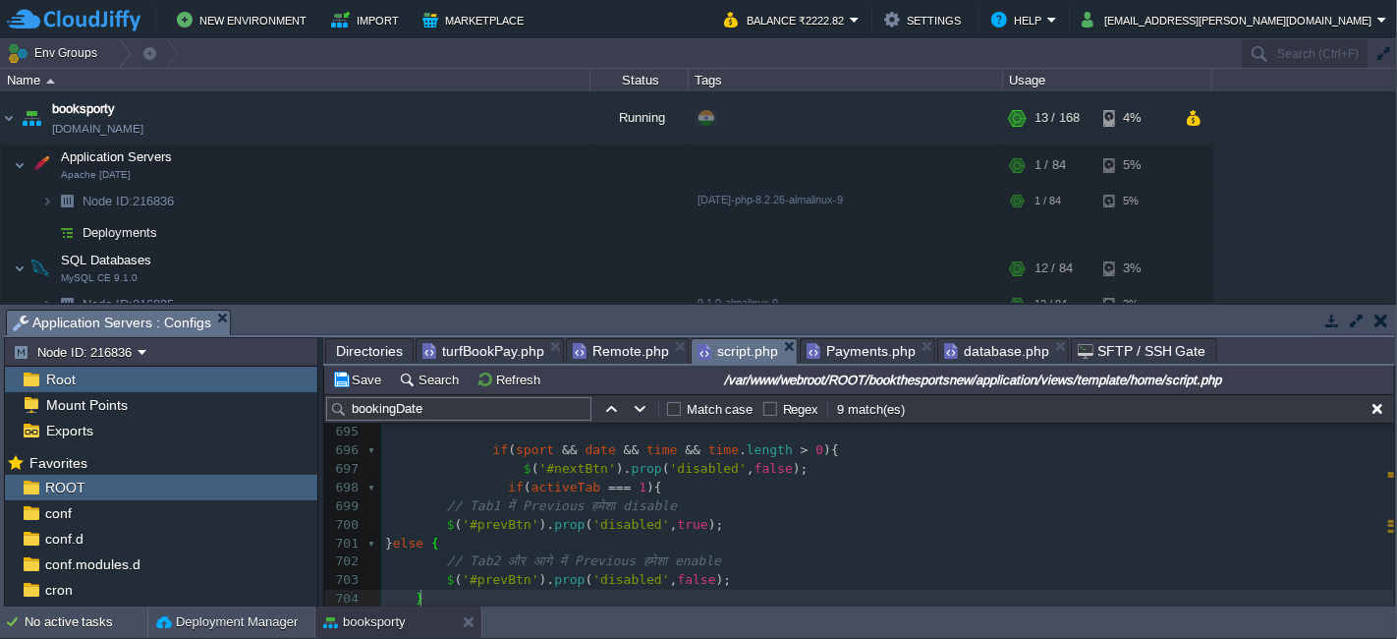
click at [681, 509] on pre "// Tab1 में Previous हमेशा disable" at bounding box center [887, 506] width 1013 height 19
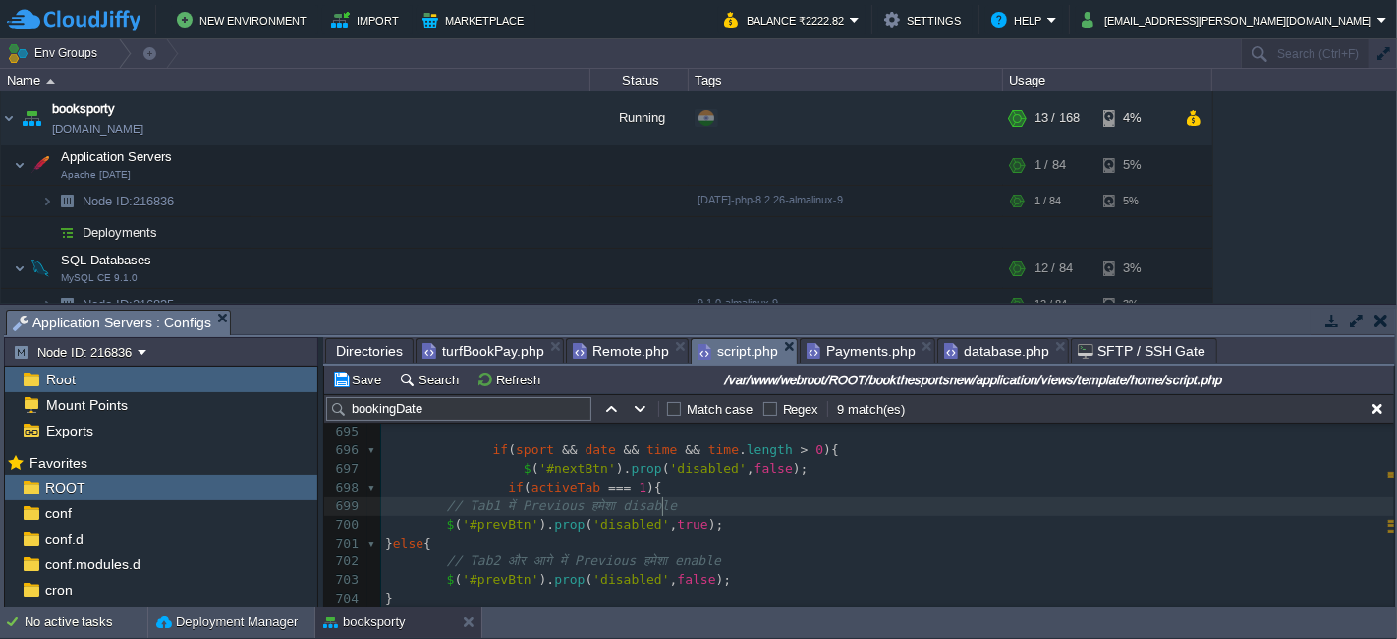
type textarea "// Tab1 में Previous हमेशा disable"
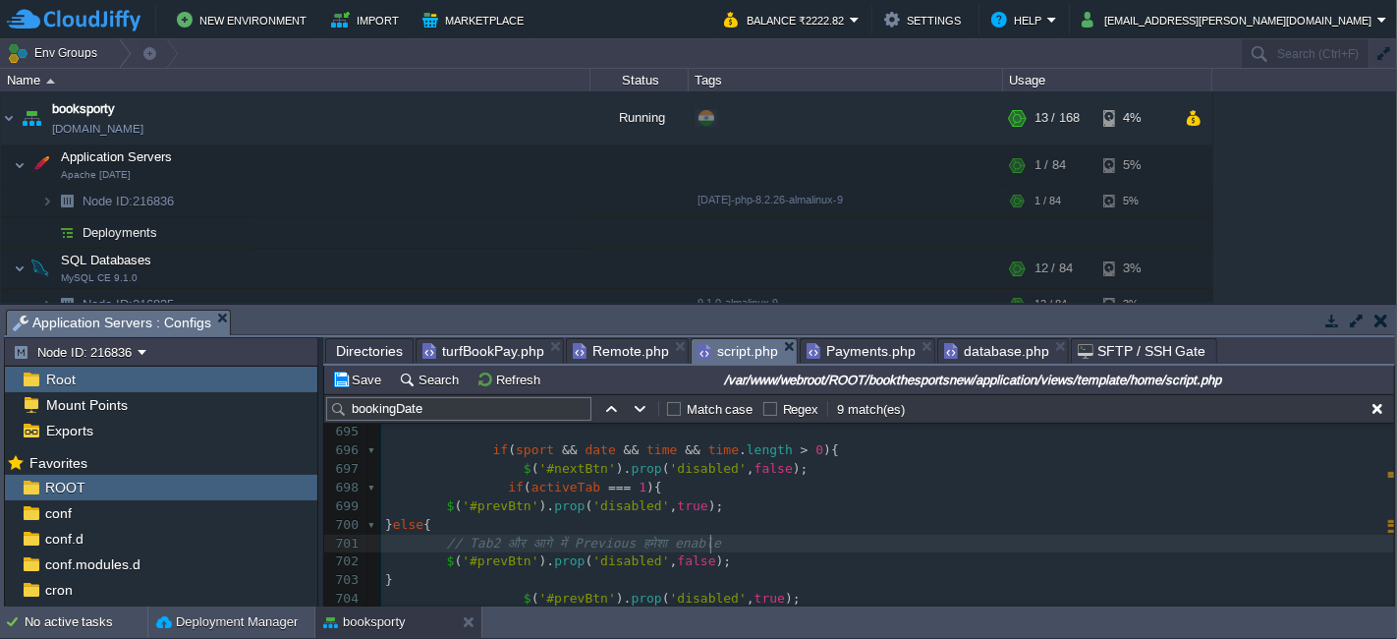
click at [715, 540] on div "x var dataString = 'turfId=' + escape ( turfId ) + '&turfBookingSportId=' + esc…" at bounding box center [887, 561] width 1013 height 907
type textarea "// Tab2 और आगे में Previous हमेशा enable"
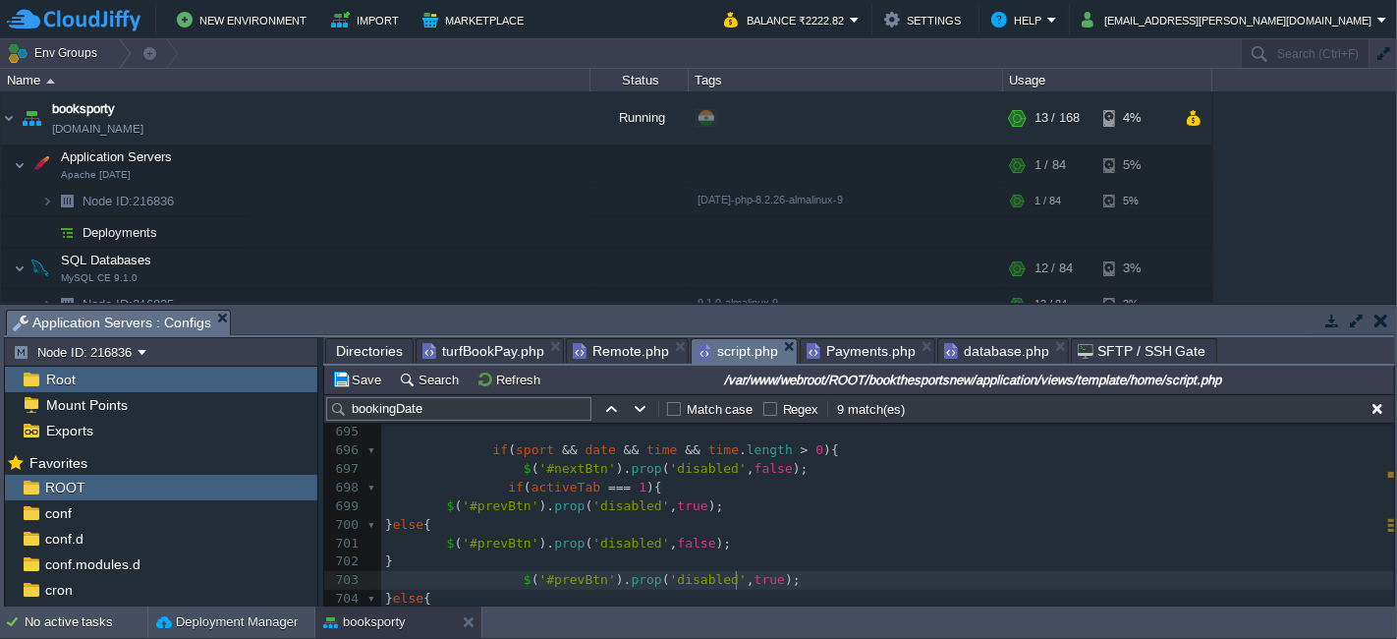
click at [736, 580] on div "x var dataString = 'turfId=' + escape ( turfId ) + '&turfBookingSportId=' + esc…" at bounding box center [887, 552] width 1013 height 889
click at [784, 577] on pre "$ ( '#prevBtn' ). prop ( 'disabled' , true );" at bounding box center [887, 580] width 1013 height 19
type textarea "$('#prevBtn').prop('disabled', true);"
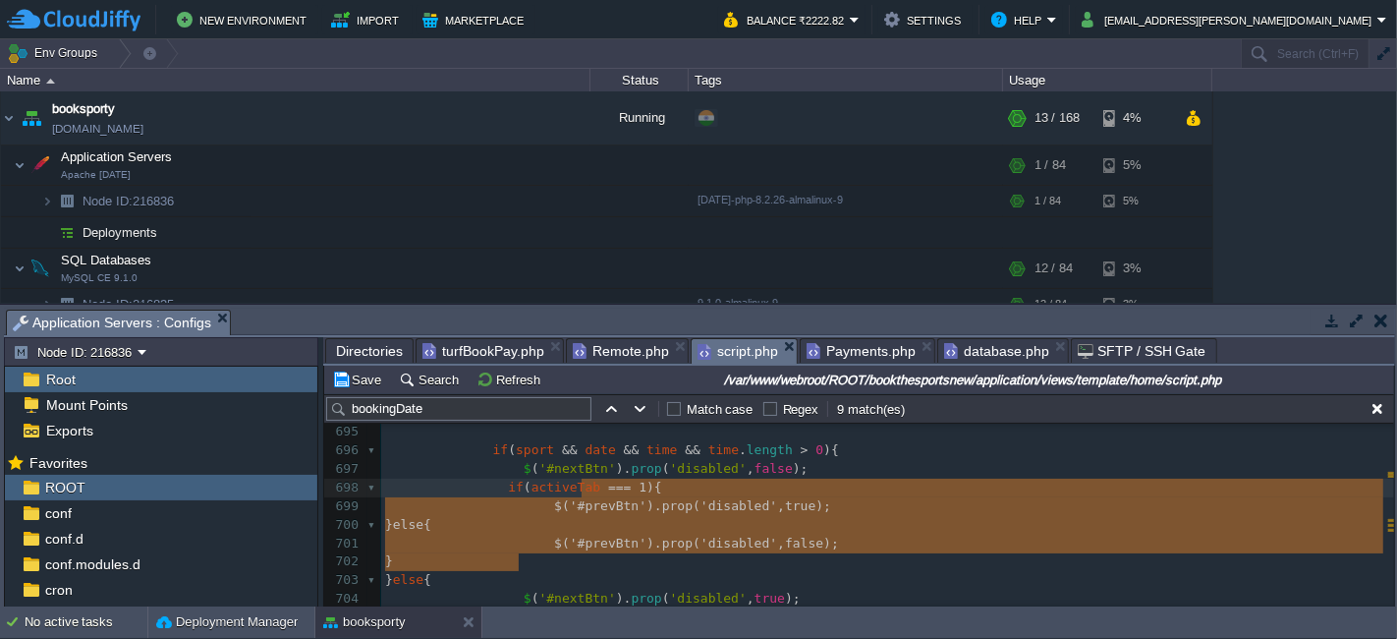
type textarea "=== 1){ $('#prevBtn').prop('disabled', true); } else { $('#prevBtn').prop('disa…"
click at [362, 385] on button "Save" at bounding box center [359, 379] width 55 height 18
click at [341, 379] on button "Save" at bounding box center [359, 379] width 55 height 18
click at [479, 335] on div "Tasks Activity Log Archive Git / SVN Application Servers : Configs" at bounding box center [699, 323] width 1391 height 28
click at [474, 346] on span "turfBookPay.php" at bounding box center [483, 351] width 122 height 24
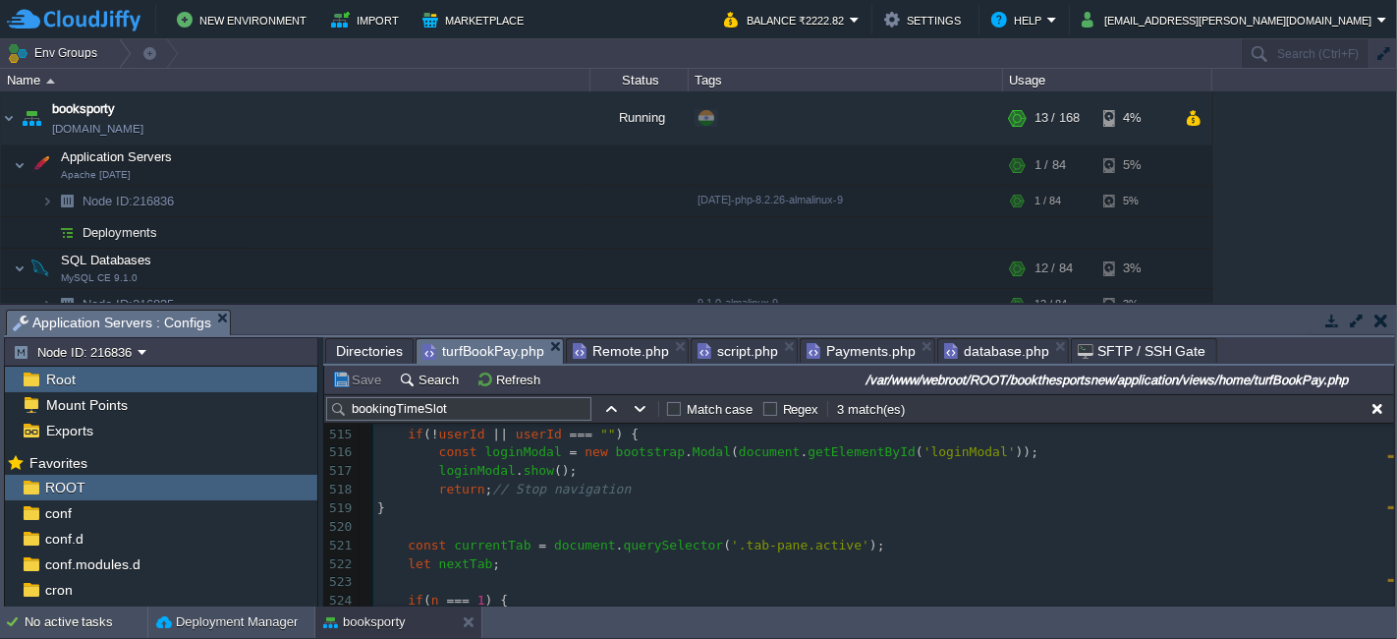
scroll to position [9060, 0]
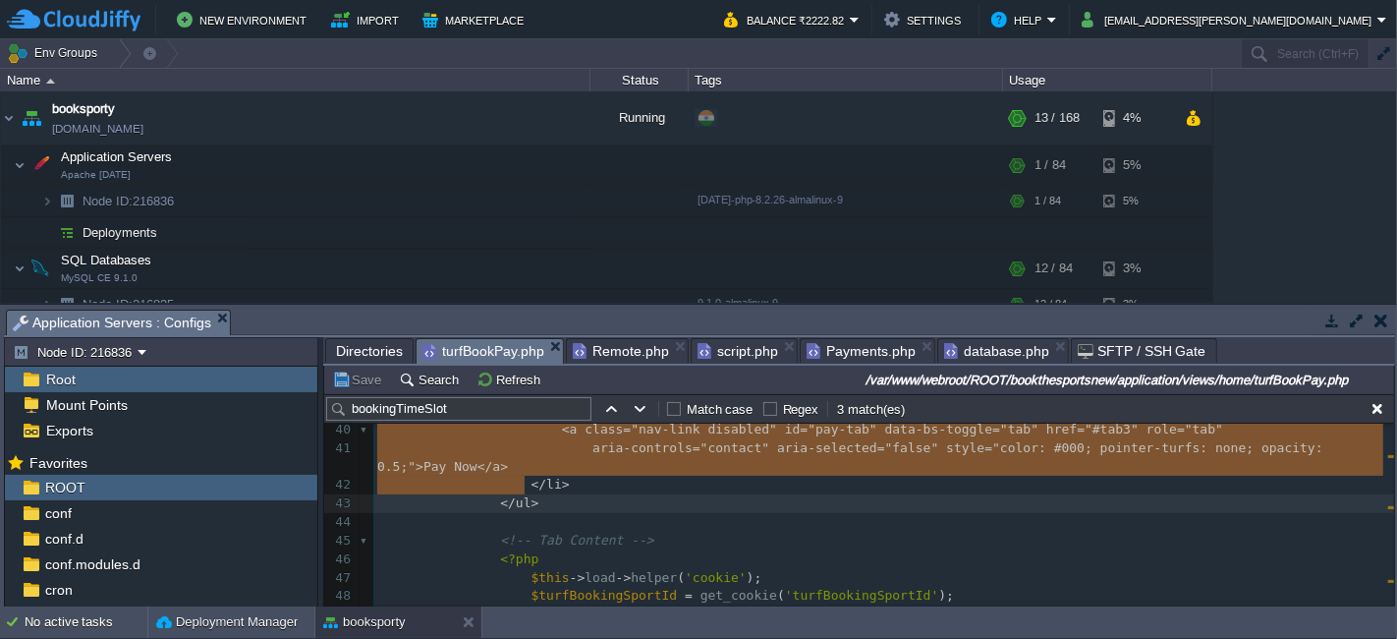
type textarea "-"
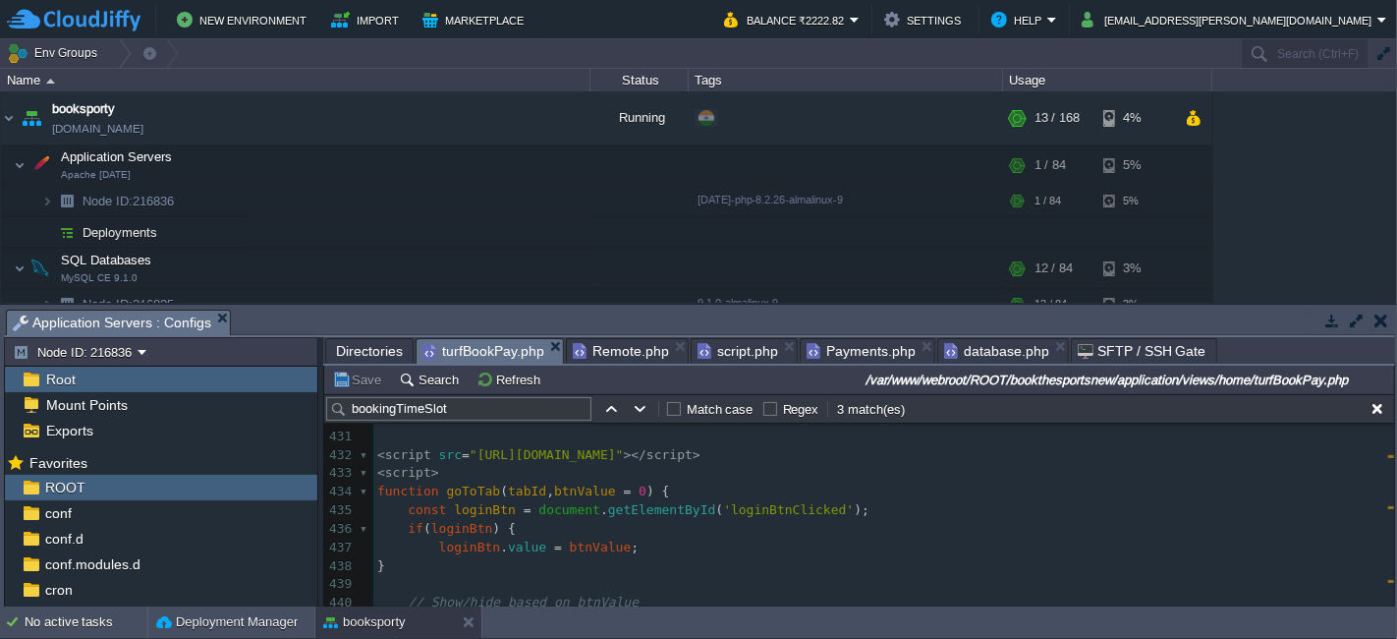
scroll to position [8222, 0]
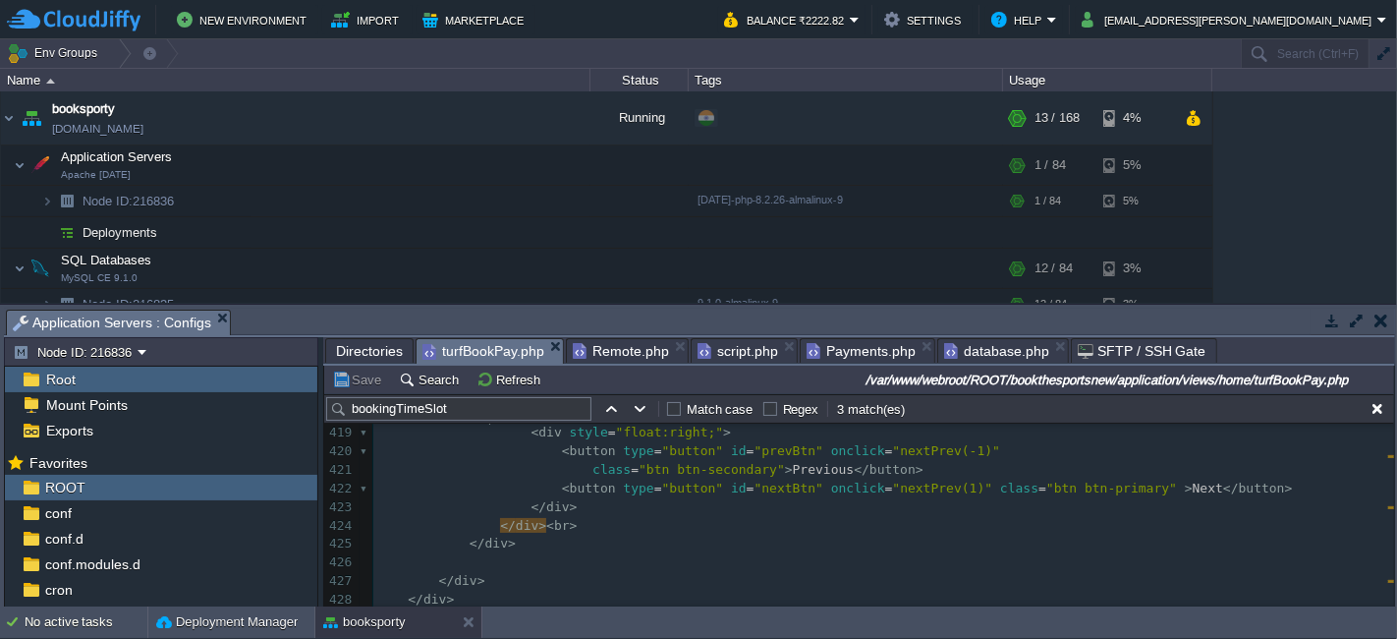
type textarea "<div style="overflow:auto;"> <div style="float:right;"> <button type="button" i…"
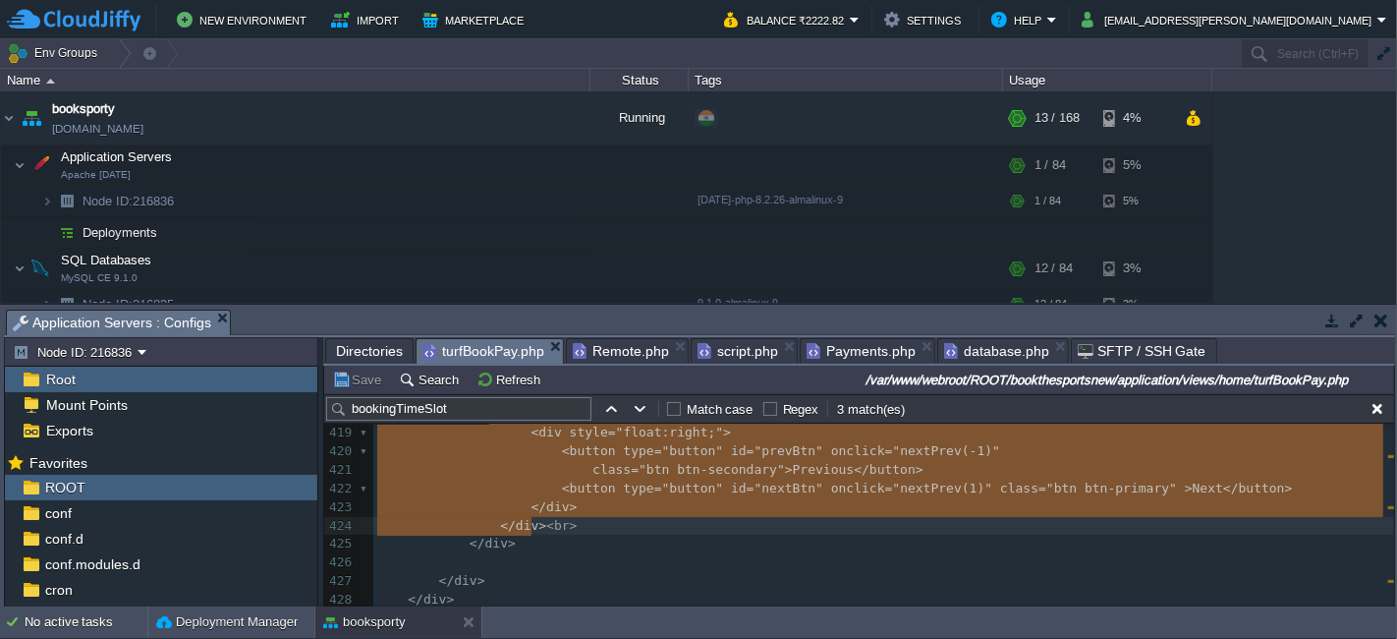
click at [738, 354] on span "script.php" at bounding box center [738, 351] width 81 height 24
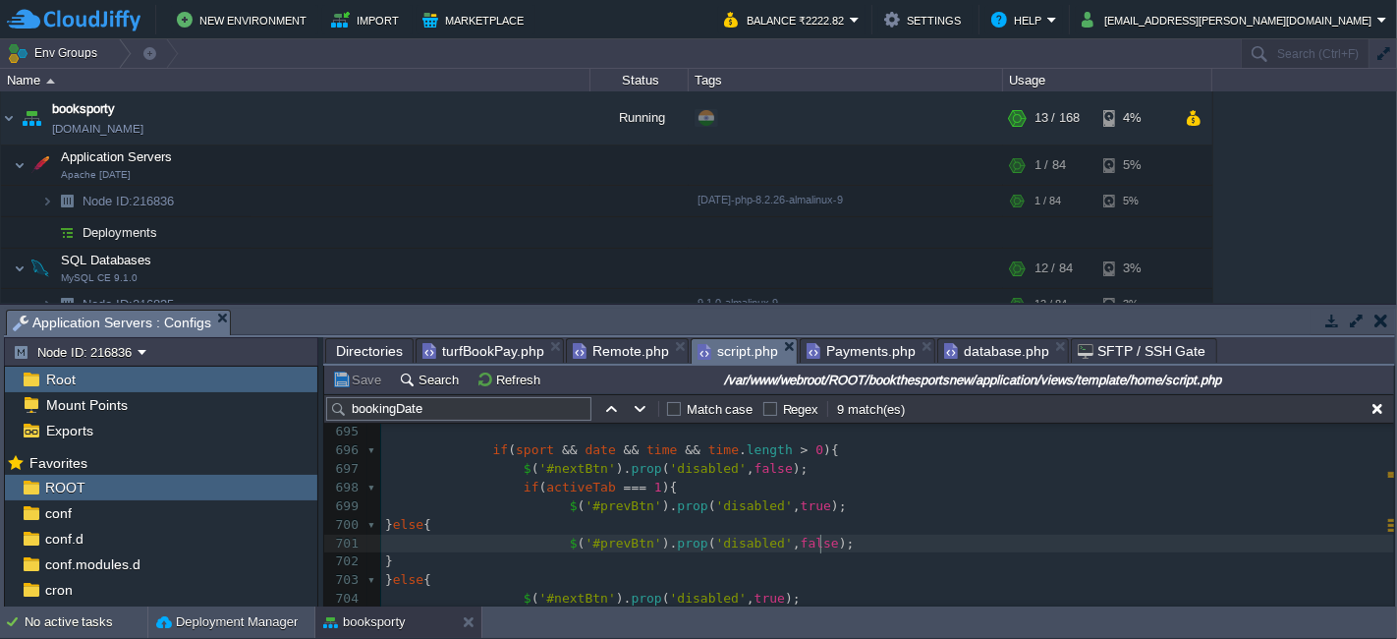
click at [834, 537] on pre "$ ( '#prevBtn' ). prop ( 'disabled' , false );" at bounding box center [887, 543] width 1013 height 19
click at [693, 534] on pre "$ ( '#prevBtn' ). prop ( 'disabled' , false );" at bounding box center [887, 543] width 1013 height 19
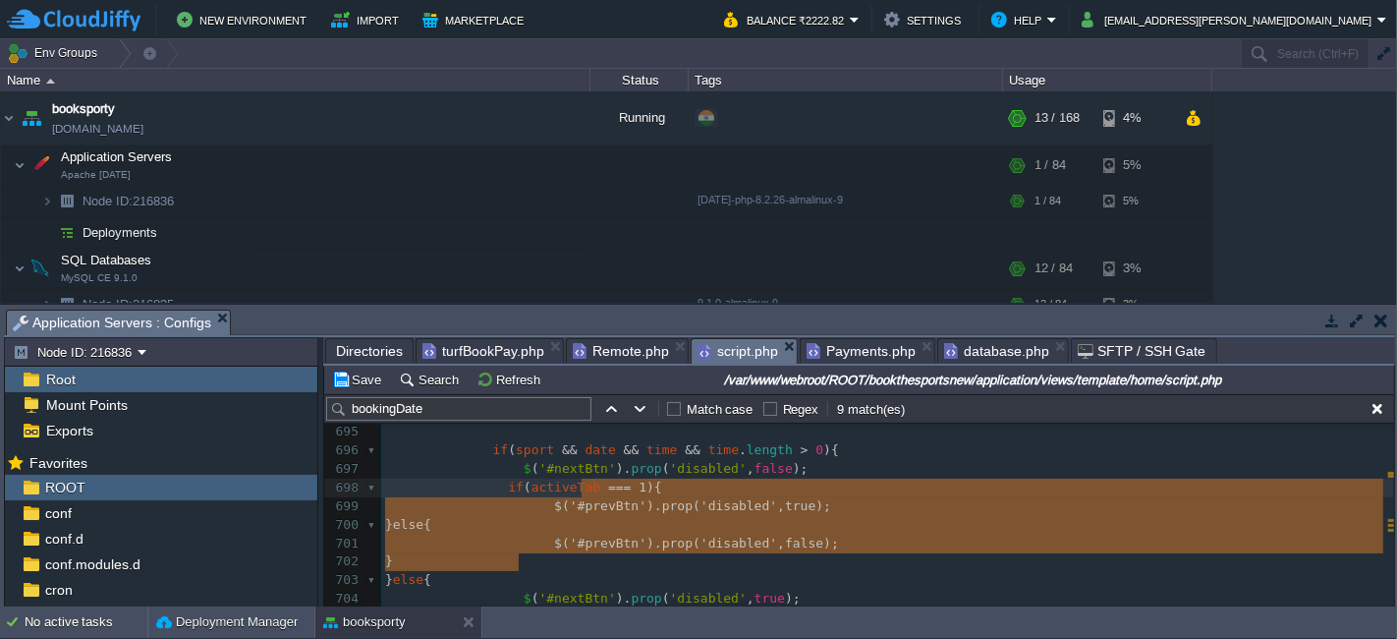
type textarea "evBtn').prop('disabled', true); } else { $('#prevBtn').prop('disabled', false);…"
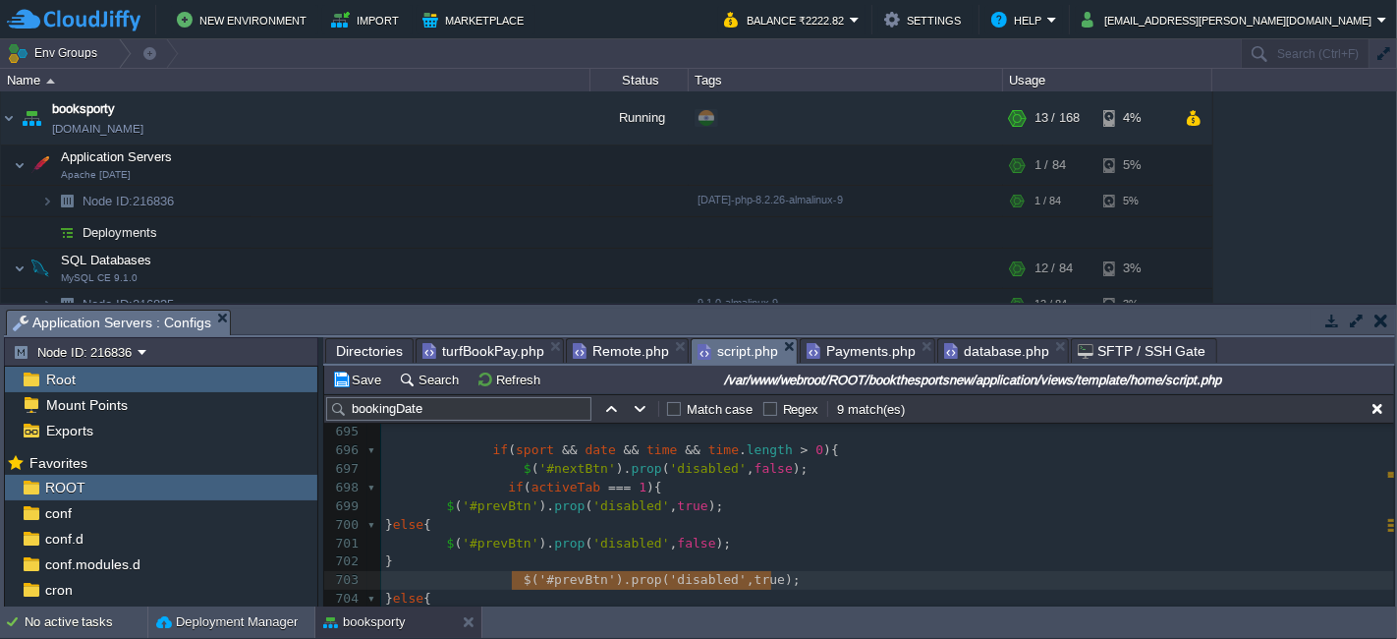
type textarea "// Tab2 और आगे में Previous हमेशा enable"
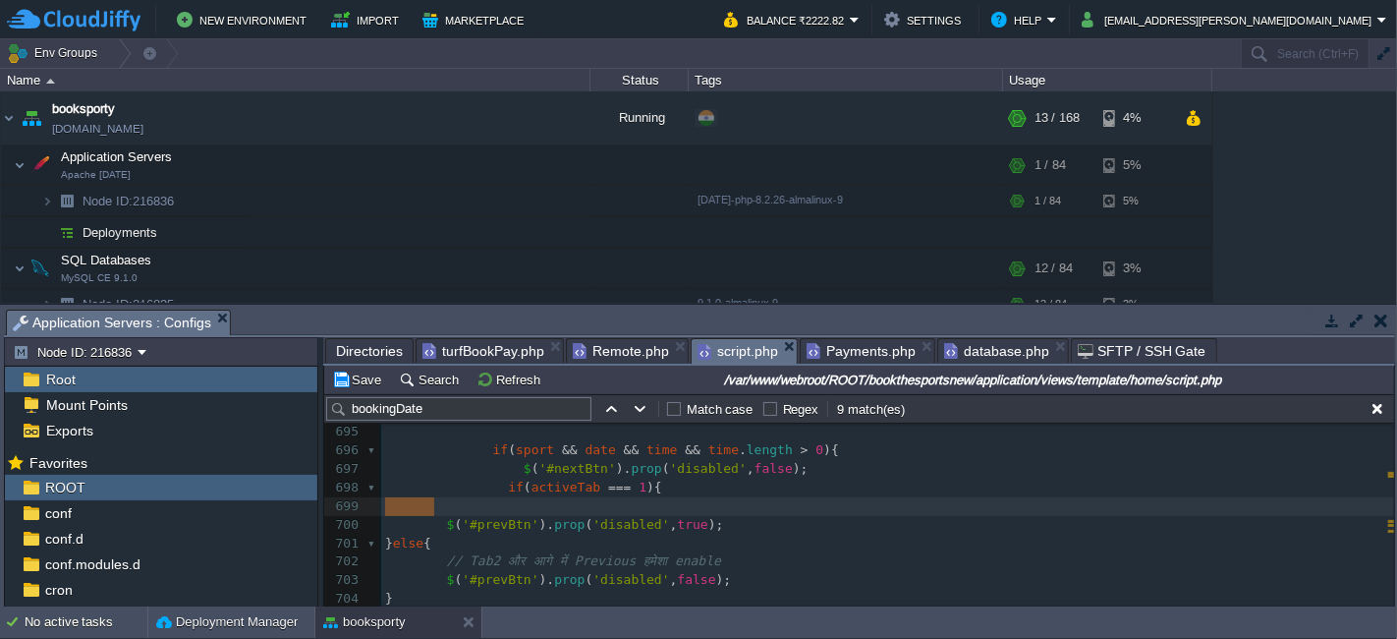
type textarea "// Tab1 में Previous हमेशा disable"
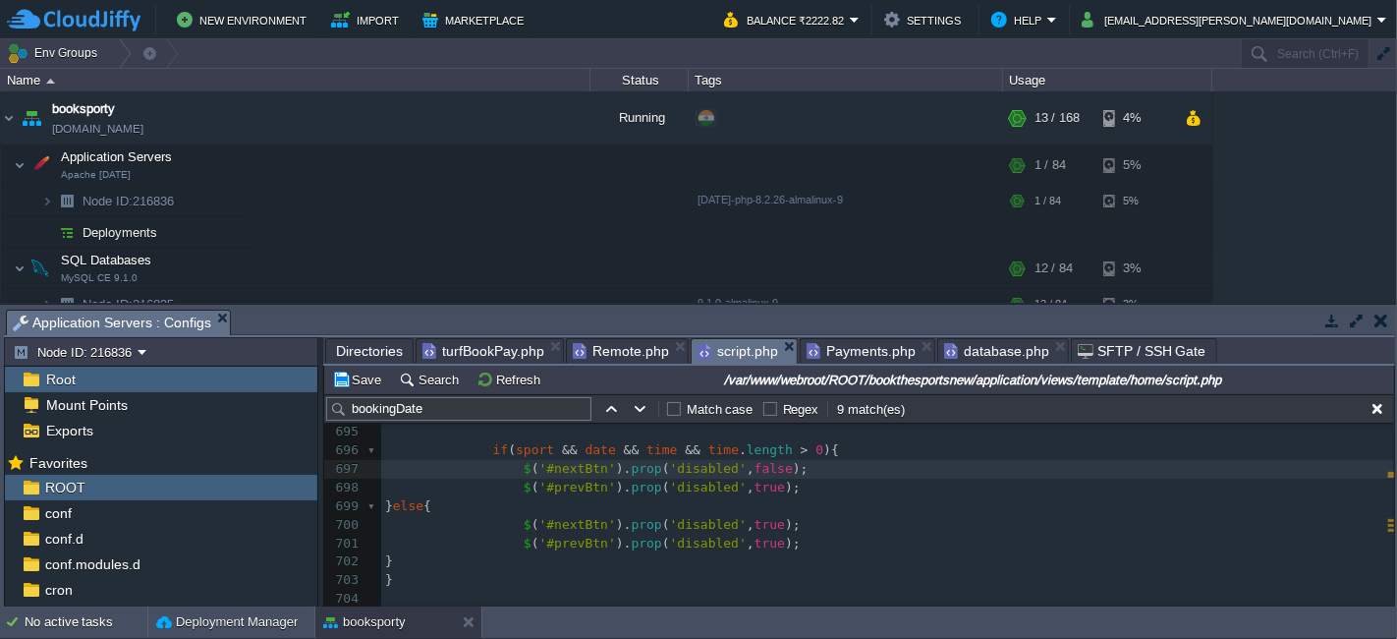
click at [480, 451] on span at bounding box center [439, 449] width 108 height 15
type textarea "if(sport && date && time && time.length > 0){ $('#nextBtn').prop('disabled', fa…"
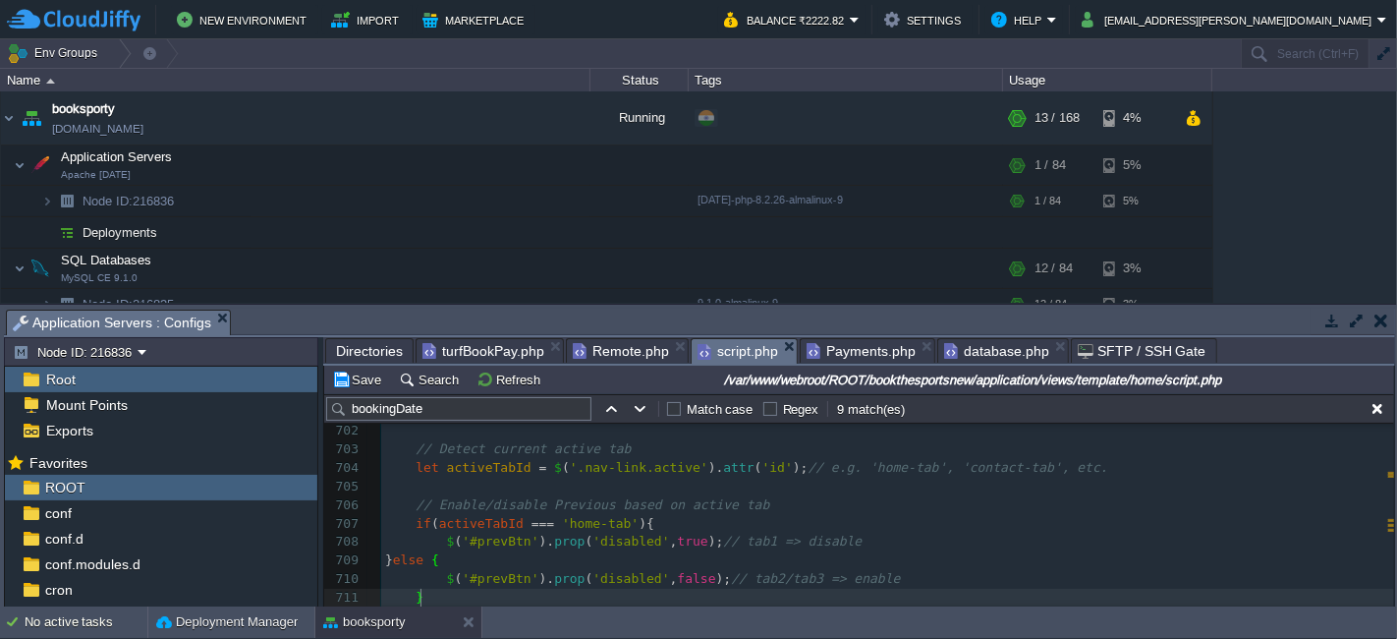
scroll to position [13009, 0]
click at [375, 373] on button "Save" at bounding box center [359, 379] width 55 height 18
click at [708, 467] on div "x var dataString = 'turfId=' + escape ( turfId ) + '&turfBookingSportId=' + esc…" at bounding box center [887, 458] width 1013 height 963
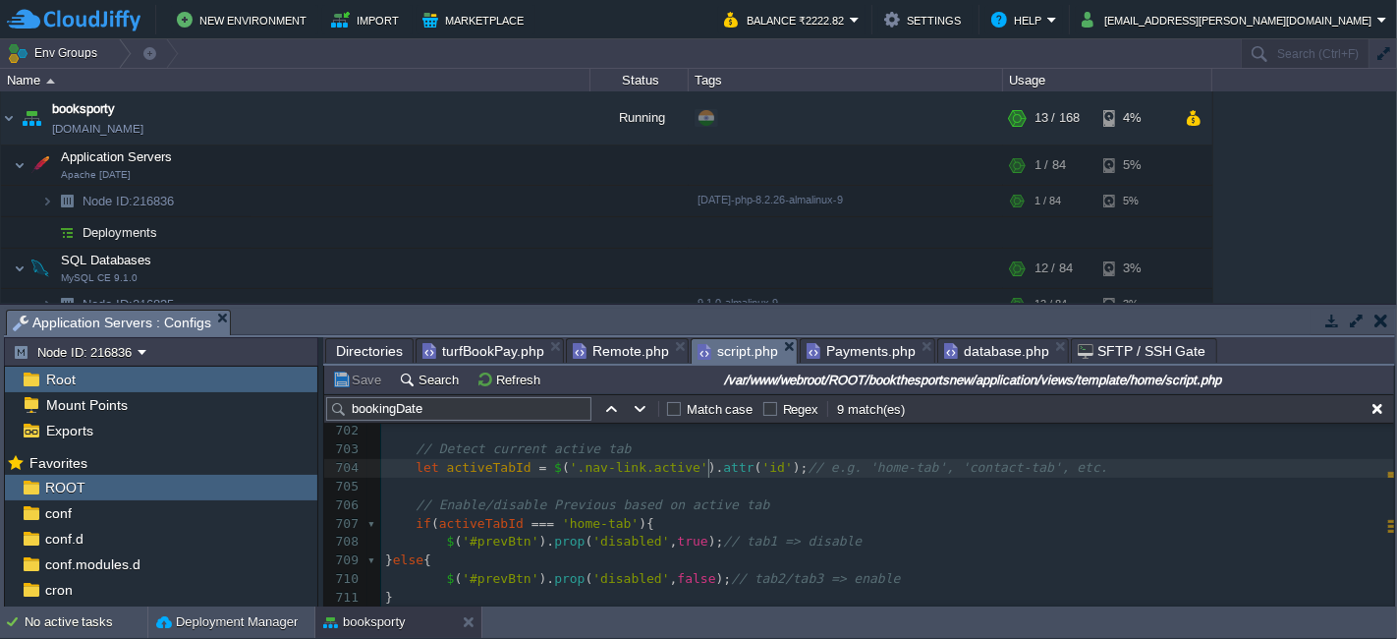
type textarea "if(sport && date && time && time.length > 0){ $('#nextBtn').prop('disabled', fa…"
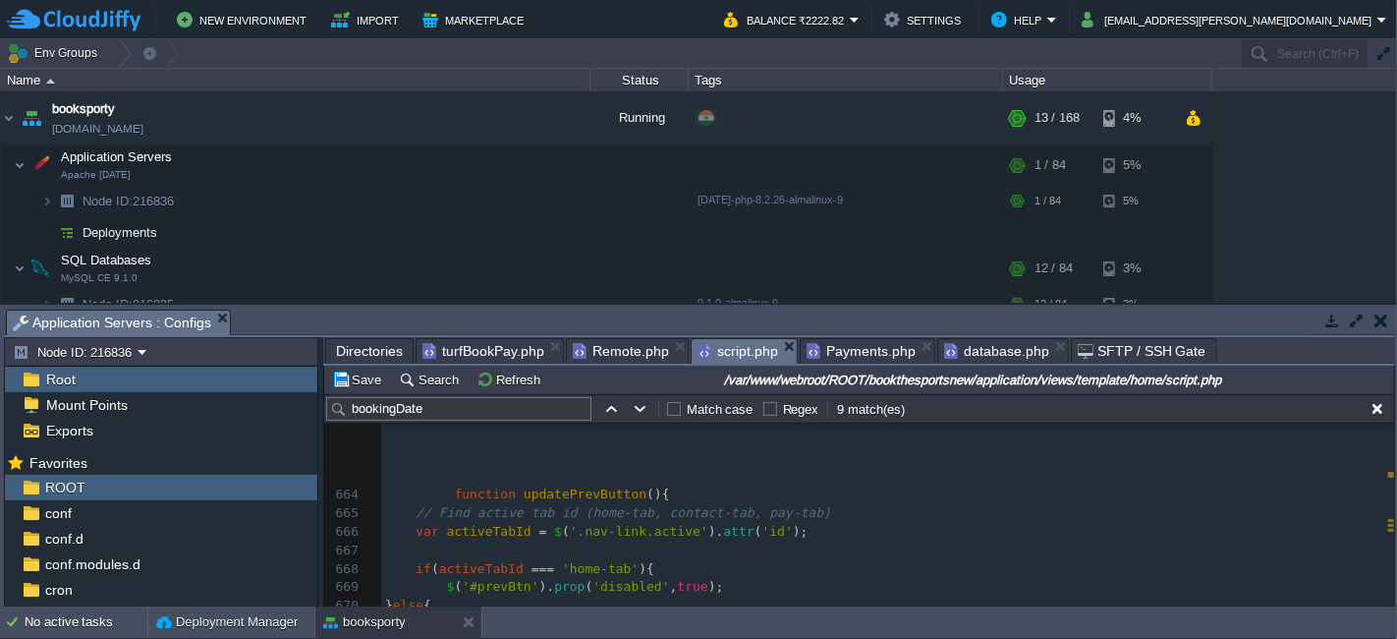
scroll to position [12508, 0]
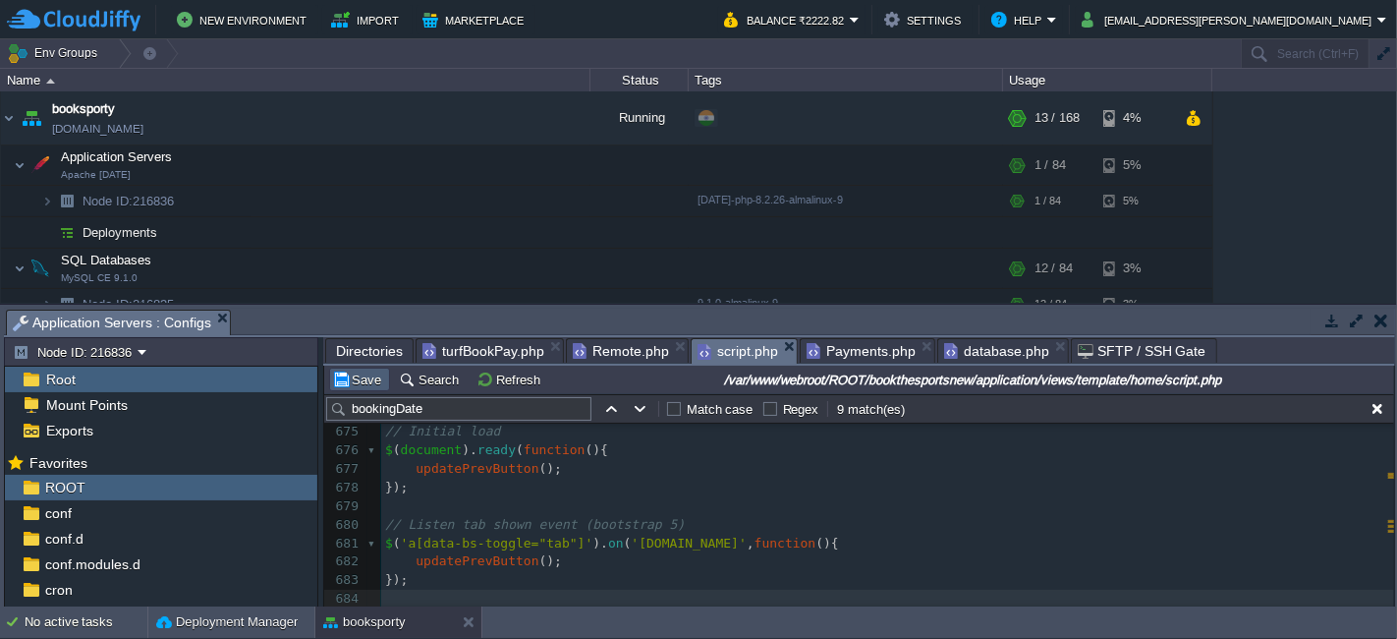
click at [368, 389] on td "Save" at bounding box center [359, 379] width 61 height 24
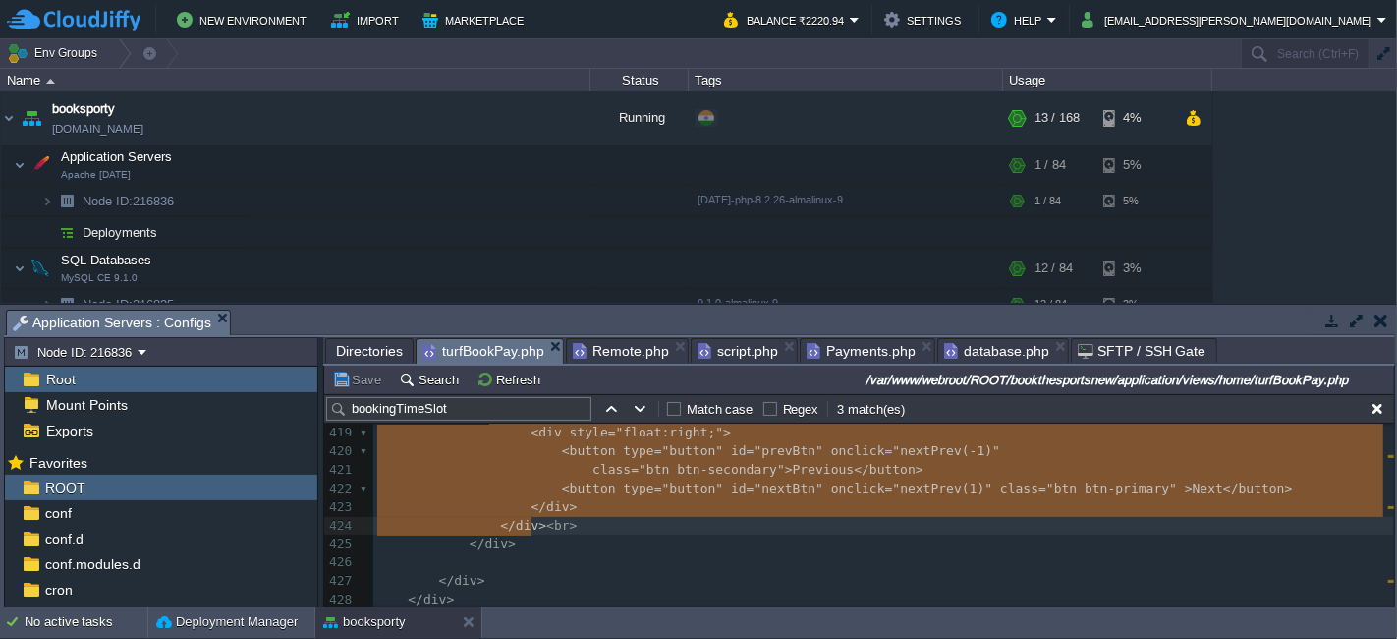
click at [469, 347] on span "turfBookPay.php" at bounding box center [483, 351] width 122 height 25
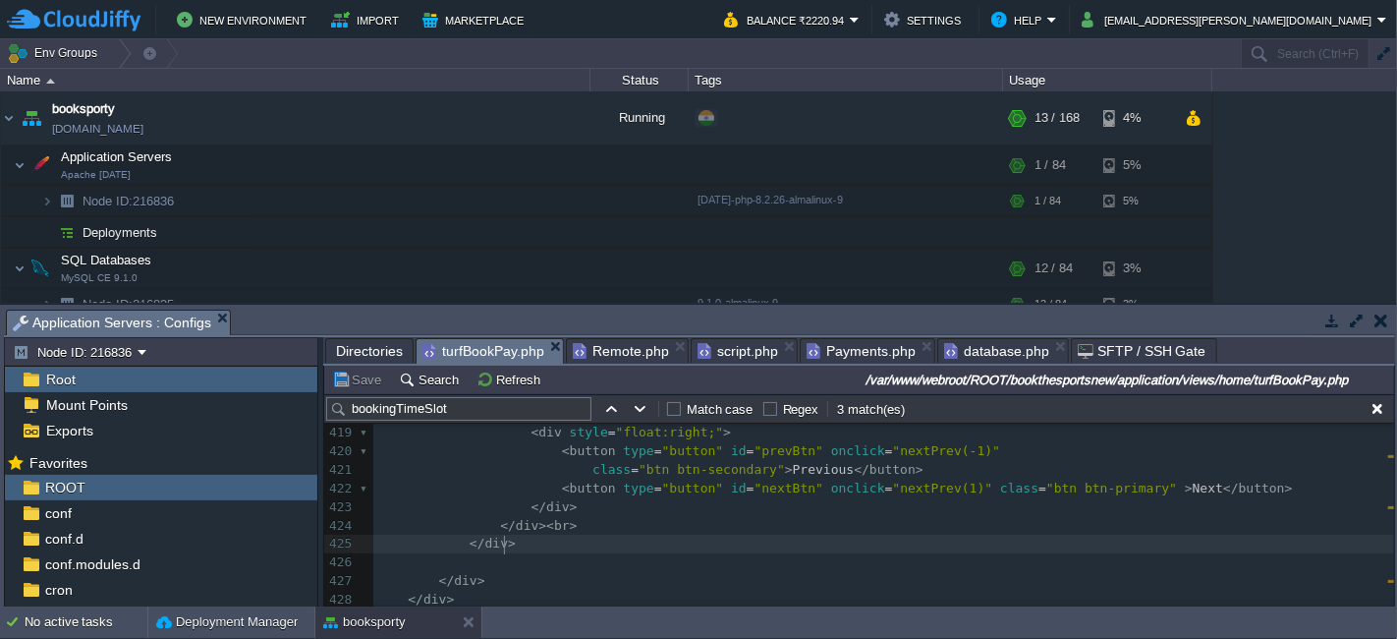
click at [595, 540] on pre "</ div >" at bounding box center [883, 543] width 1021 height 19
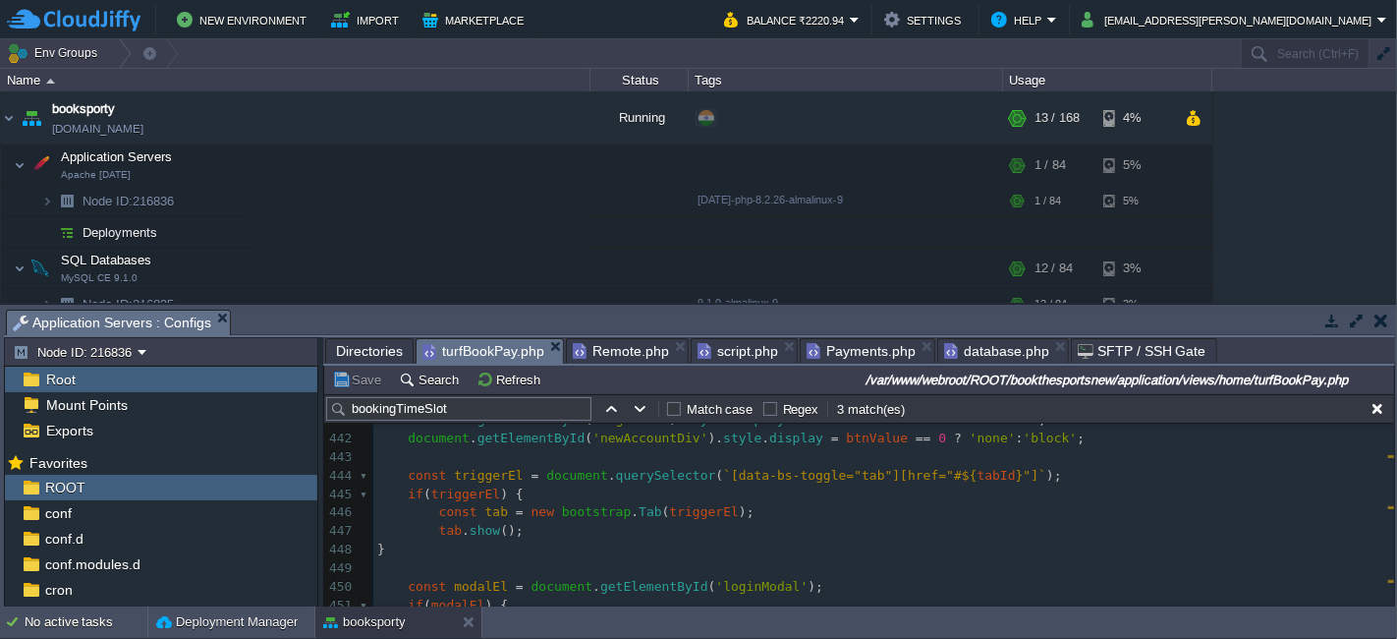
scroll to position [8497, 0]
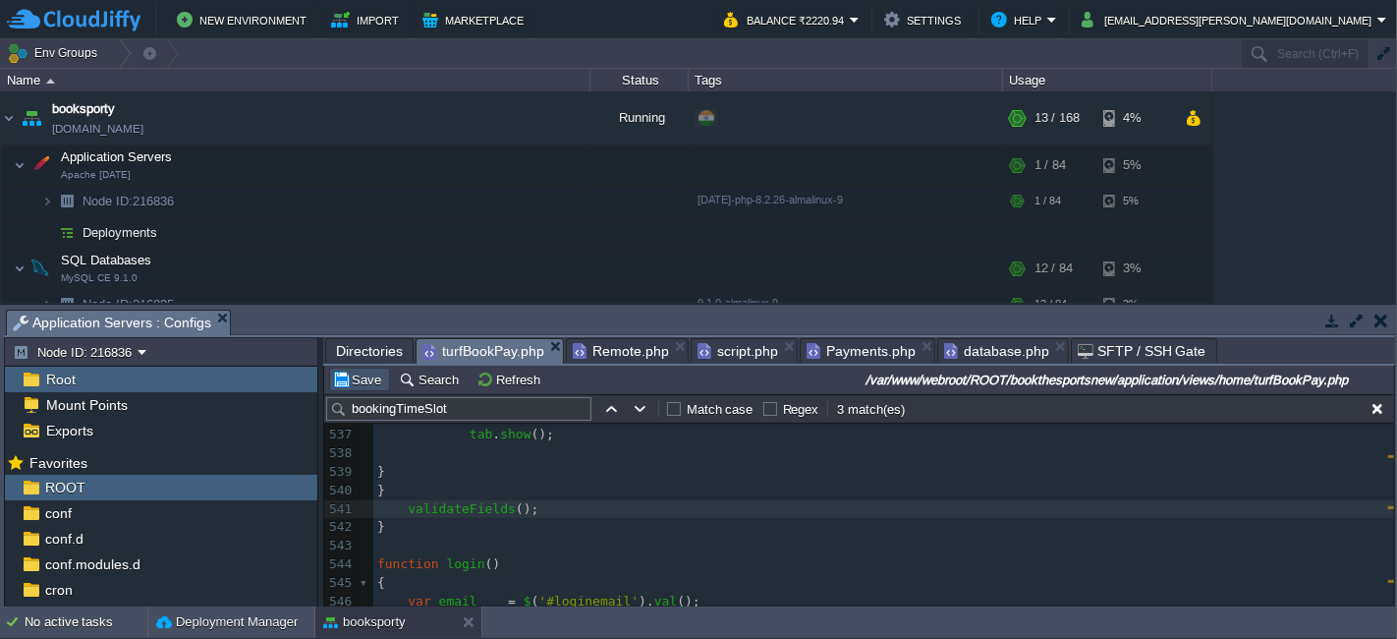
click at [365, 386] on button "Save" at bounding box center [359, 379] width 55 height 18
click at [578, 508] on pre "validateFields ();" at bounding box center [883, 509] width 1021 height 19
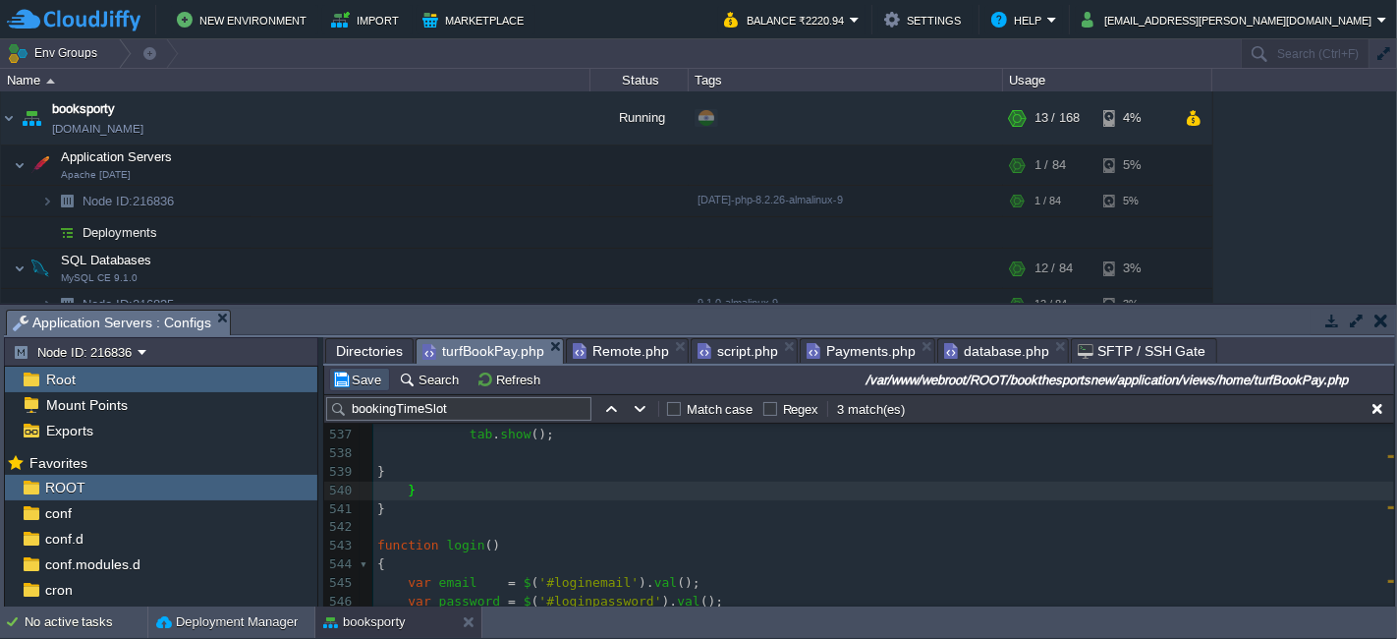
click at [363, 375] on button "Save" at bounding box center [359, 379] width 55 height 18
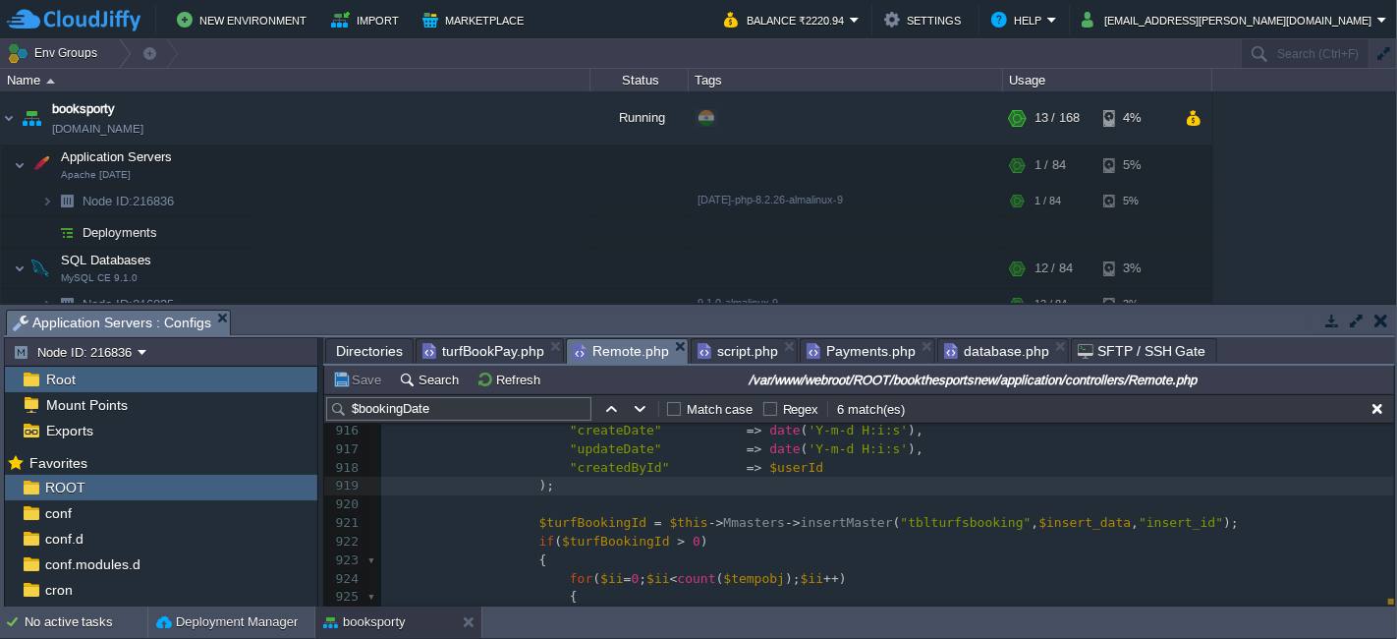
click at [616, 340] on span "Remote.php" at bounding box center [621, 351] width 96 height 25
click at [747, 339] on span "script.php" at bounding box center [738, 351] width 81 height 24
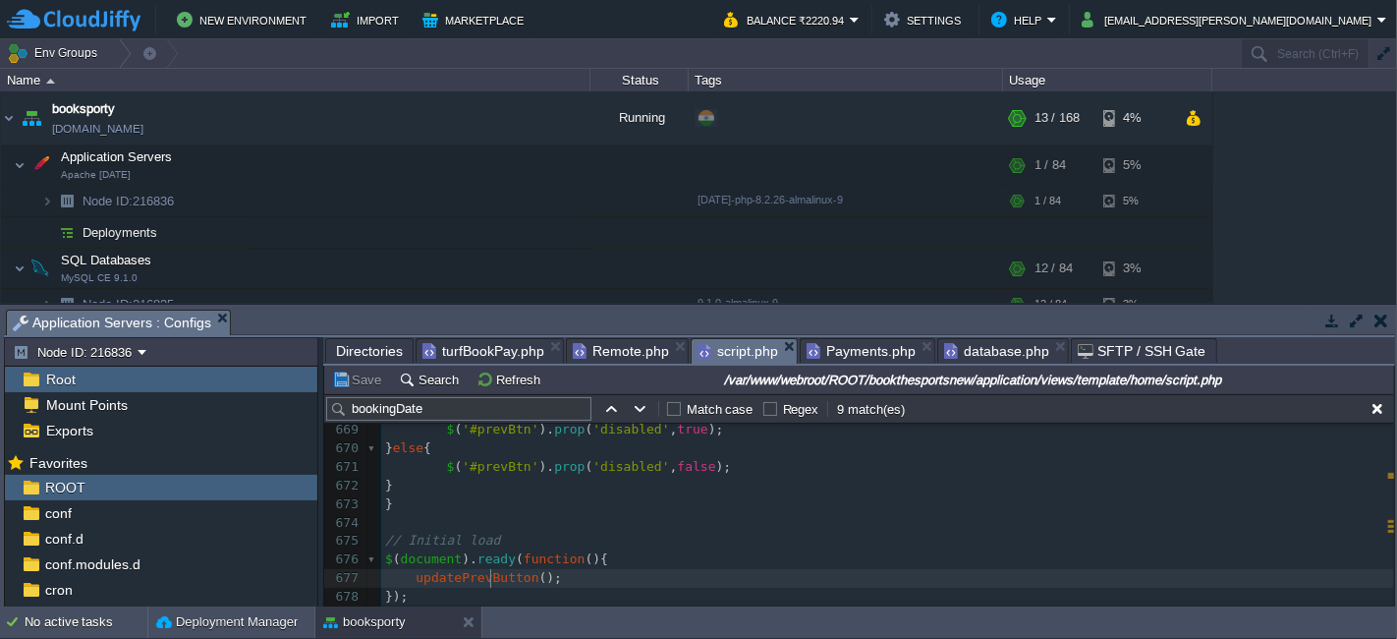
scroll to position [6, 0]
type textarea "updatePrevButton"
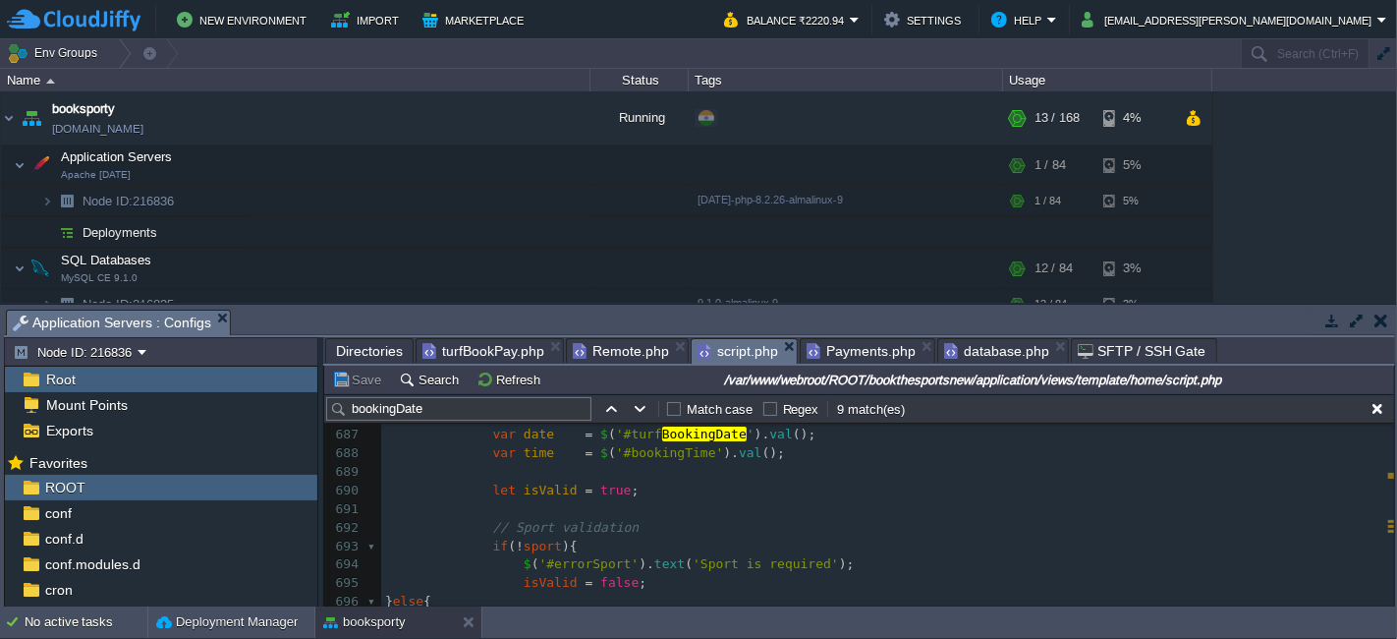
scroll to position [12617, 0]
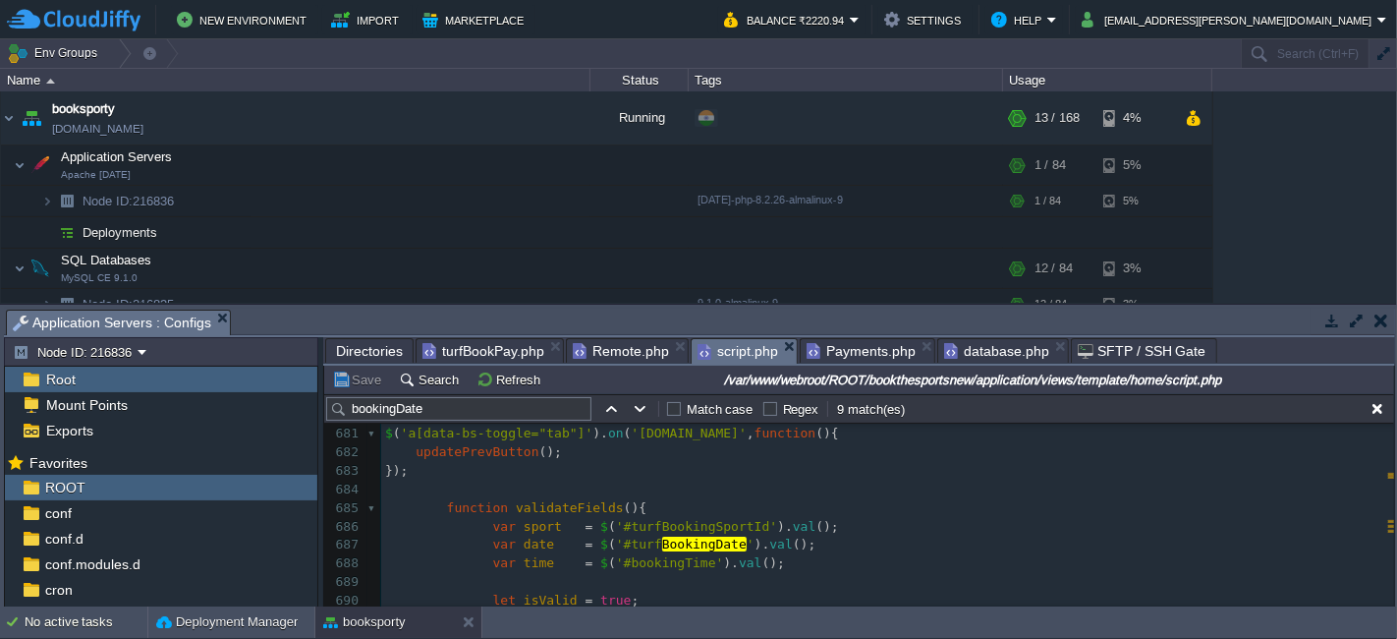
click at [429, 470] on pre "});" at bounding box center [887, 471] width 1013 height 19
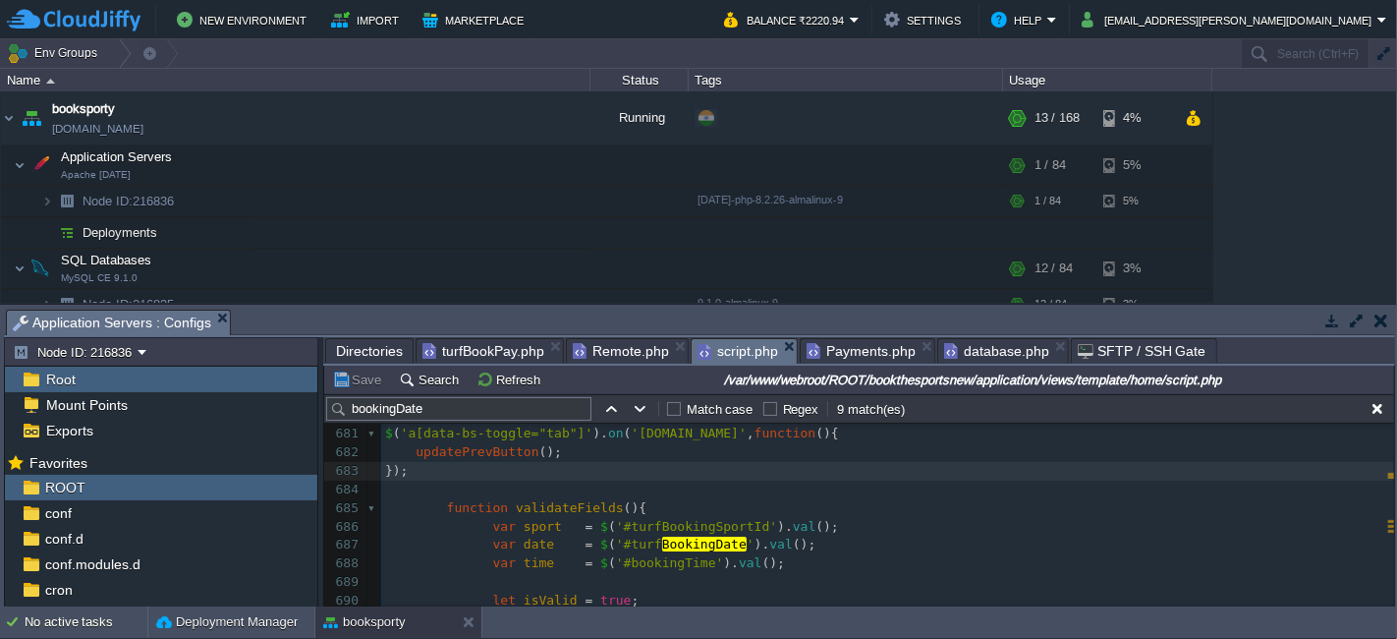
scroll to position [12539, 0]
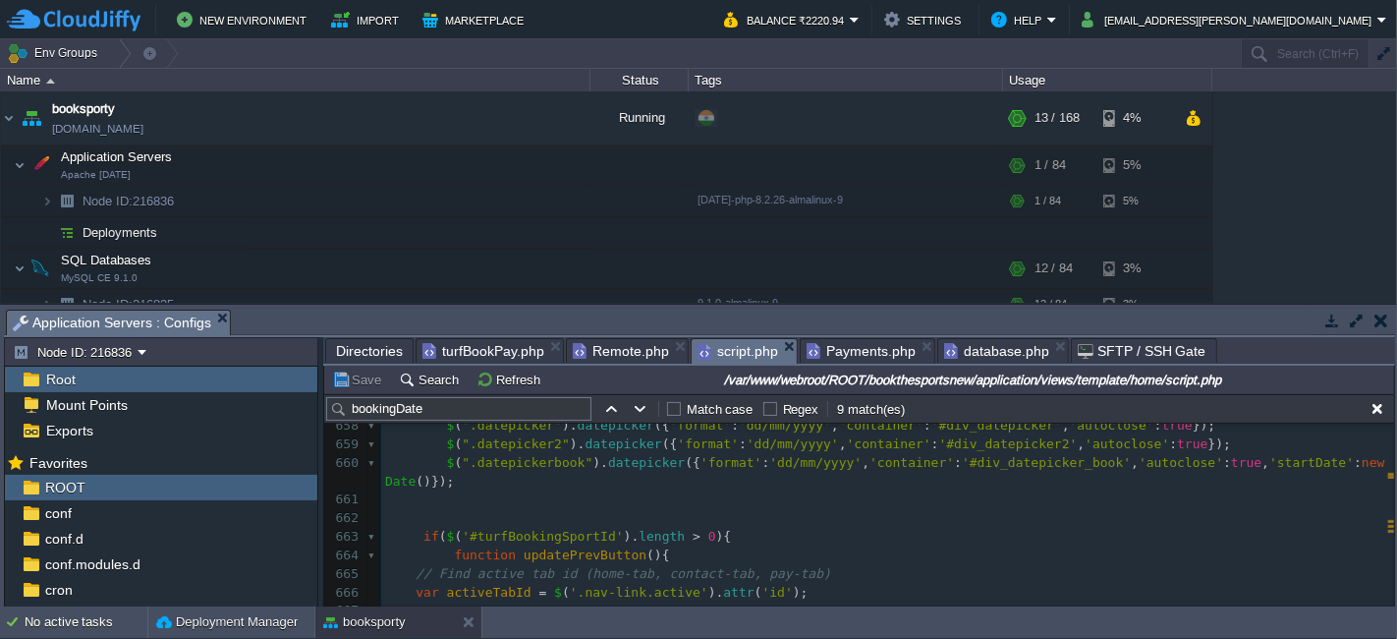
type textarea "function updatePrevButton(){ // Find active tab id (home-tab, contact-tab, pay-…"
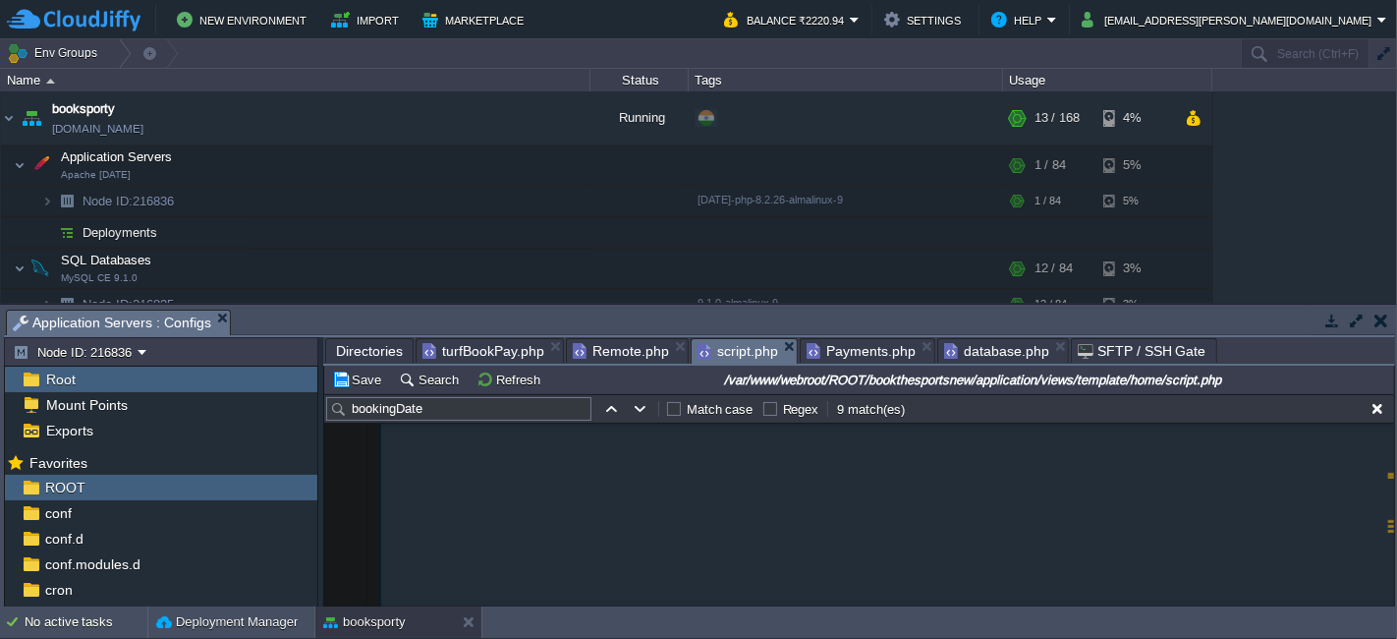
scroll to position [12769, 0]
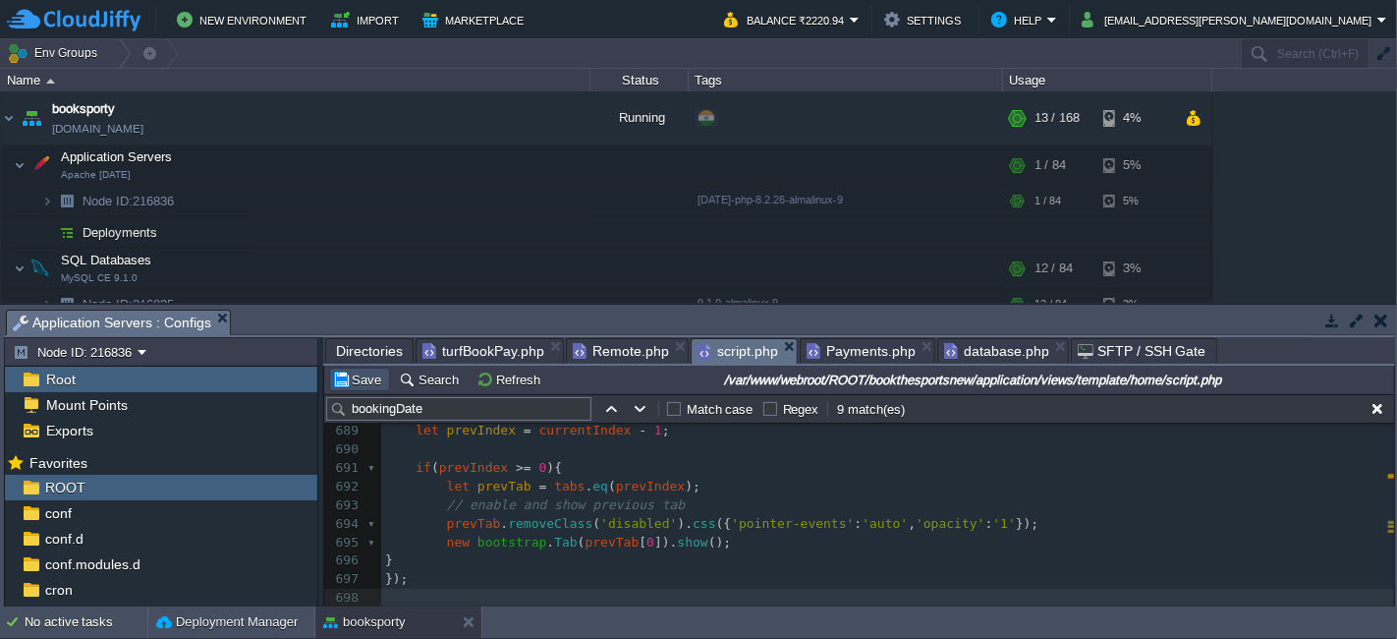
click at [364, 373] on button "Save" at bounding box center [359, 379] width 55 height 18
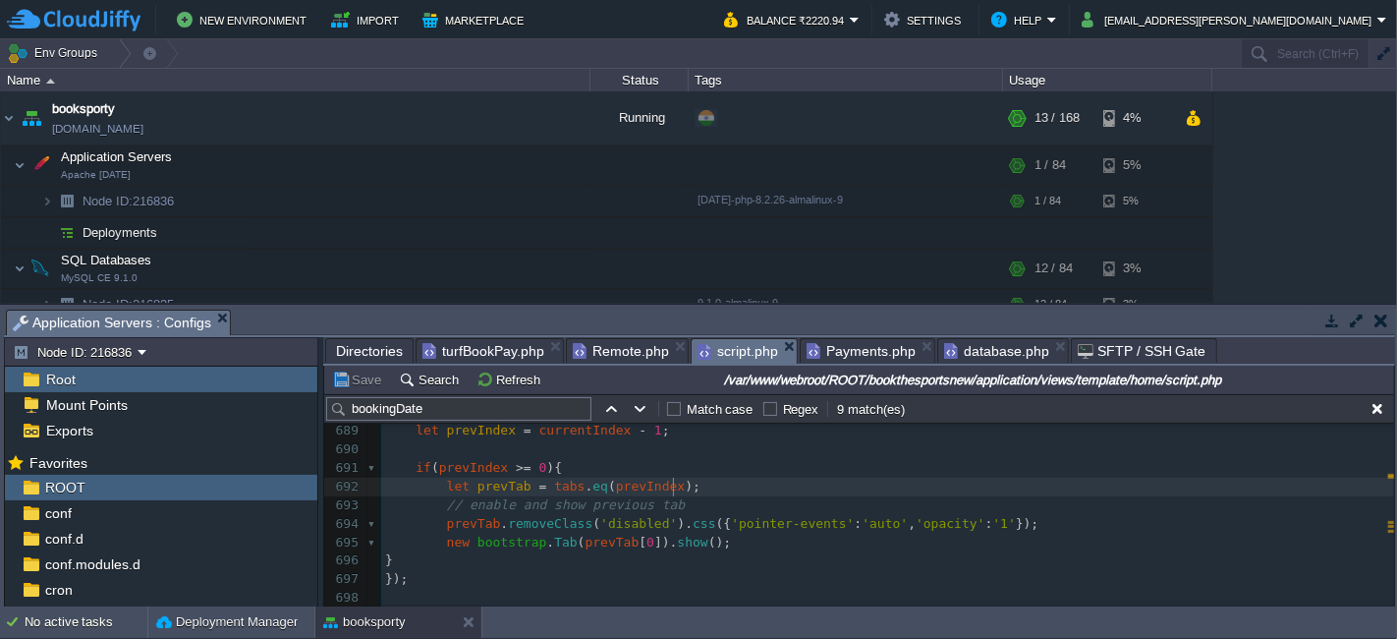
click at [790, 479] on pre "let prevTab = tabs . eq ( prevIndex );" at bounding box center [887, 487] width 1013 height 19
type textarea "function updatePrevButton(){ // Find active tab id (home-tab, contact-tab, pay-…"
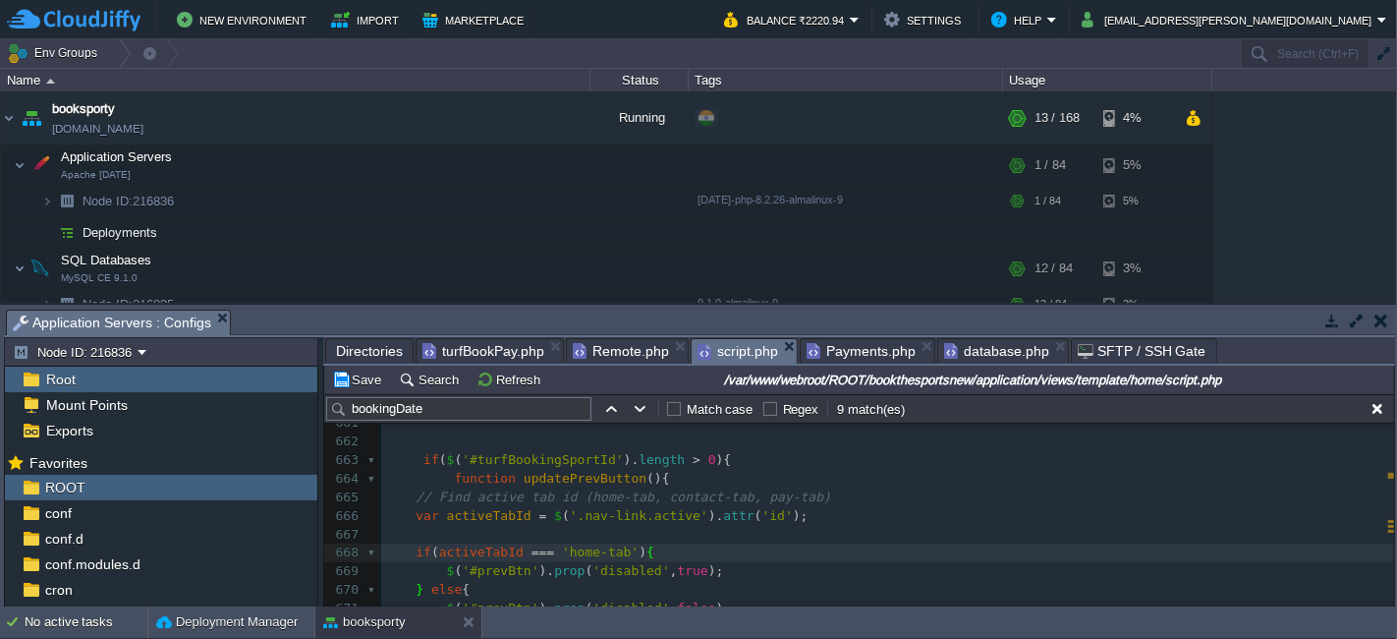
scroll to position [12302, 0]
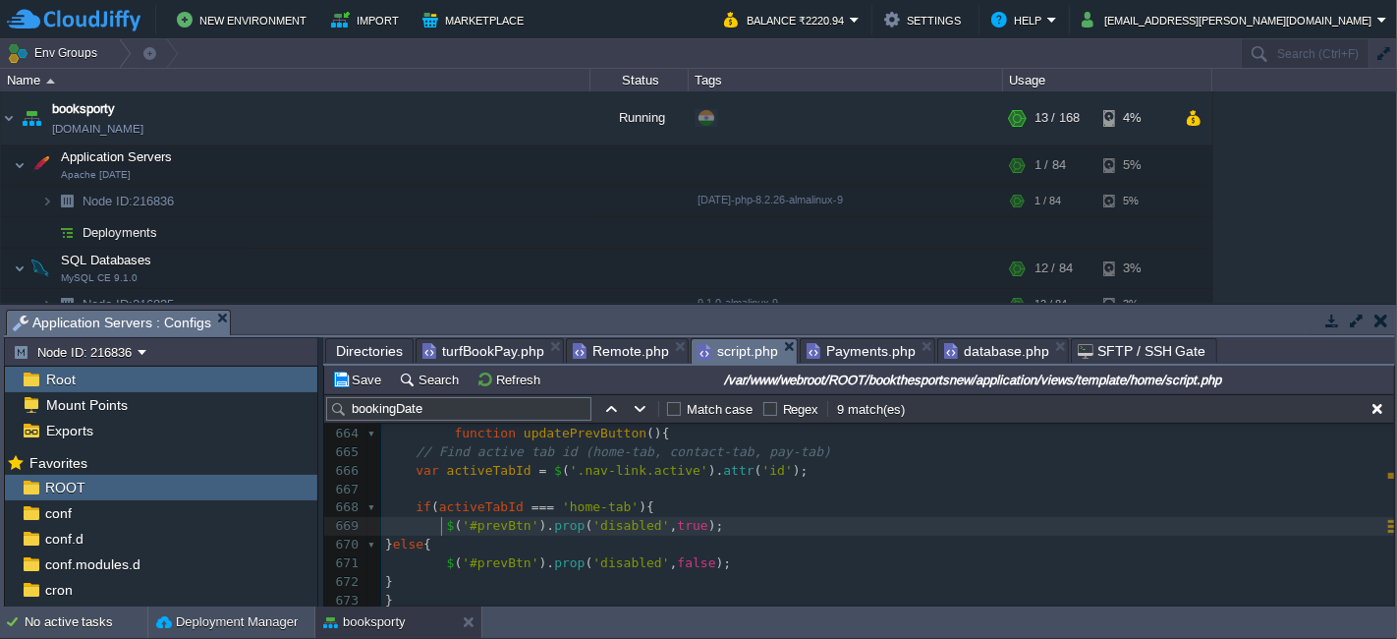
click at [439, 523] on span at bounding box center [416, 525] width 62 height 15
type textarea "$('#prevBtn').prop('disabled', true);"
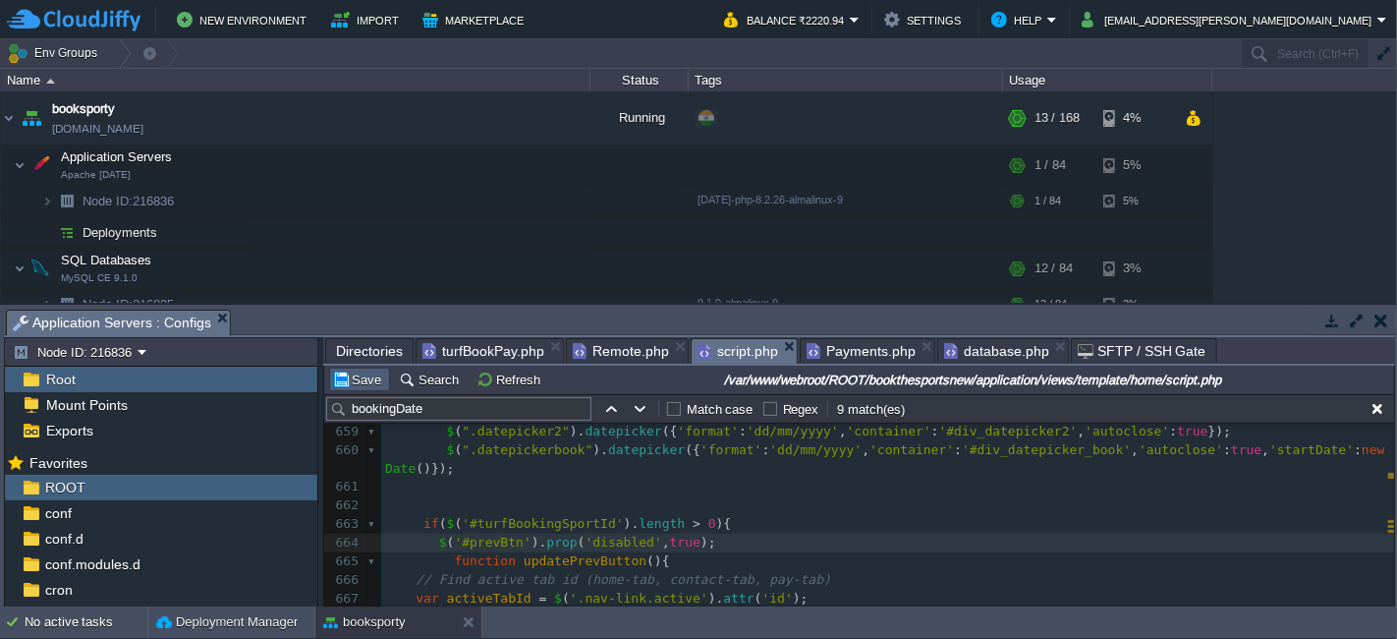
click at [368, 377] on button "Save" at bounding box center [359, 379] width 55 height 18
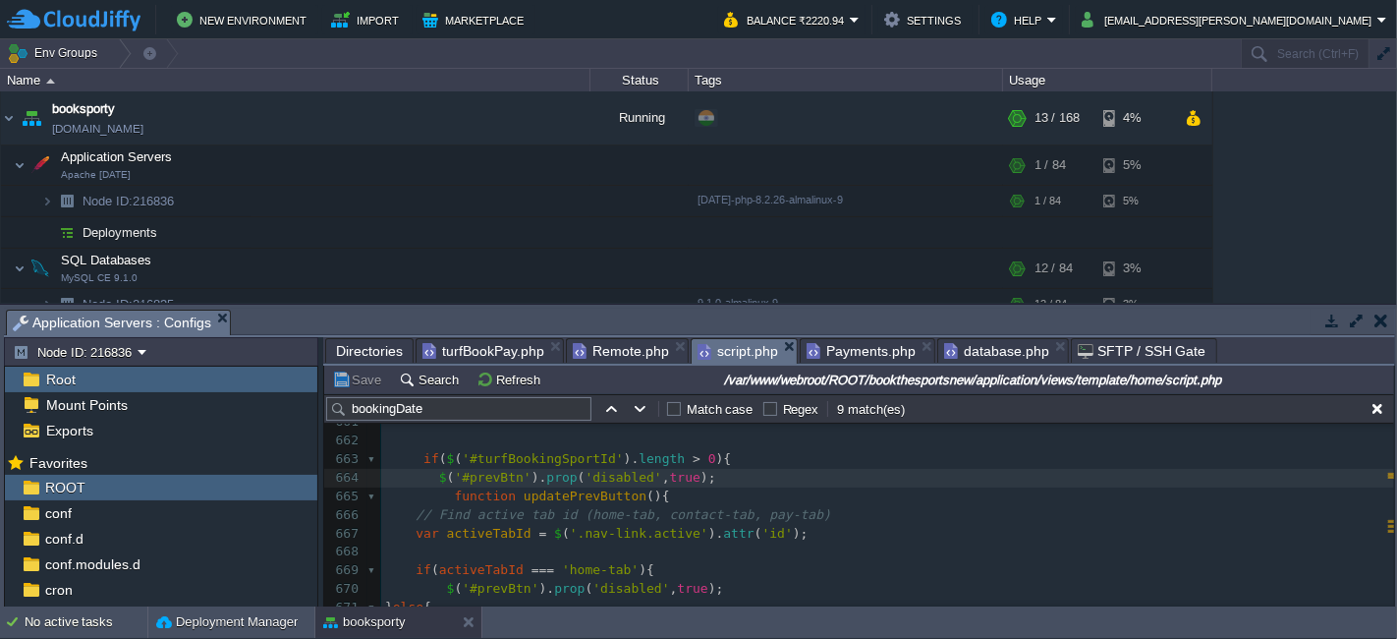
scroll to position [12302, 0]
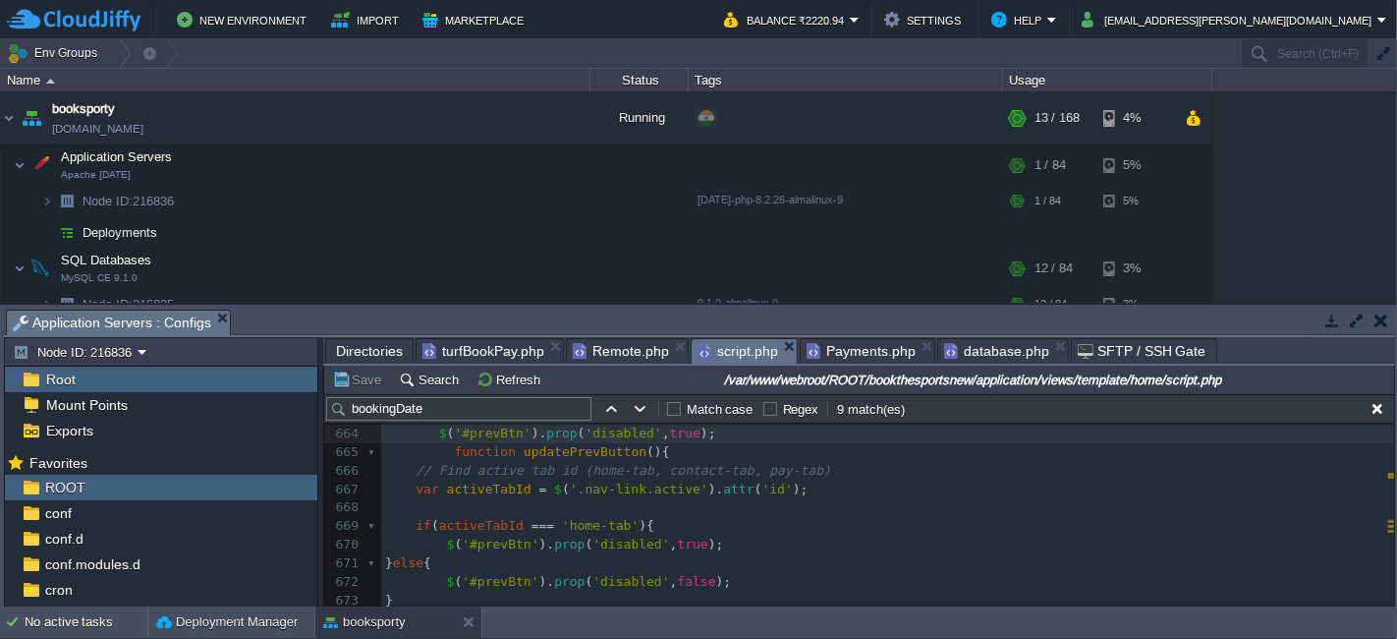
click at [463, 346] on span "turfBookPay.php" at bounding box center [483, 351] width 122 height 24
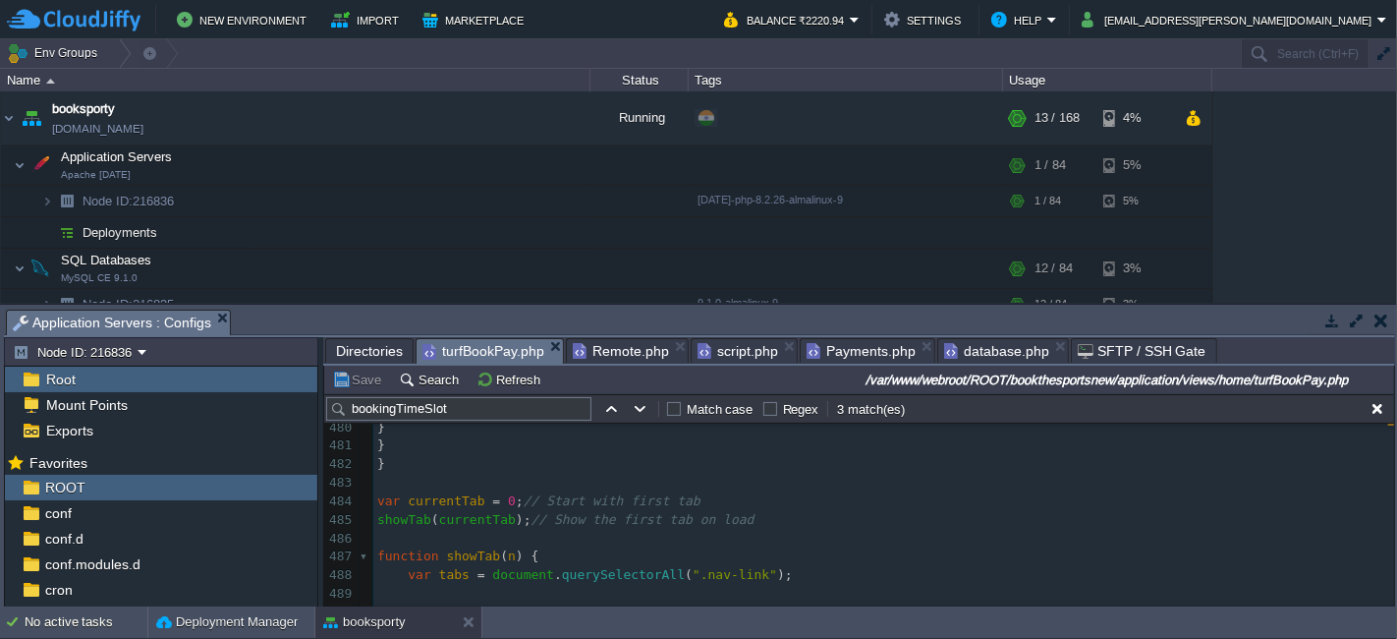
scroll to position [9197, 0]
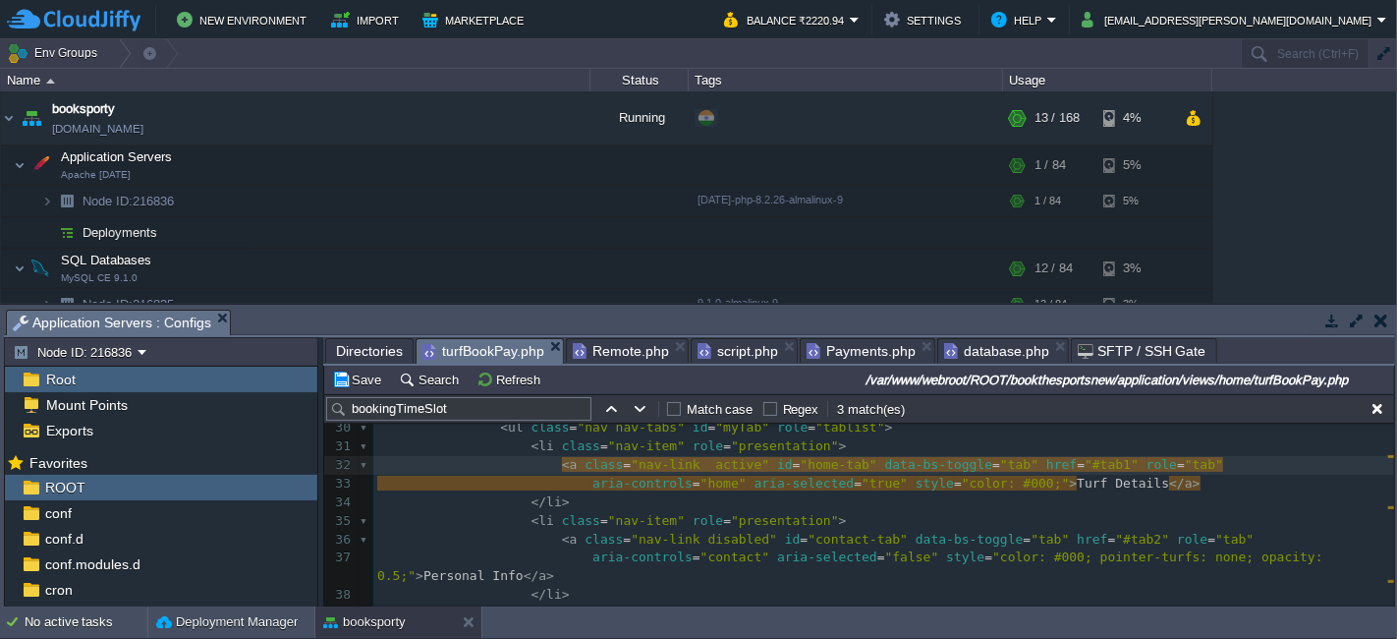
paste textarea
click at [356, 367] on td "Save" at bounding box center [359, 379] width 61 height 24
click at [970, 351] on span "database.php" at bounding box center [996, 351] width 105 height 24
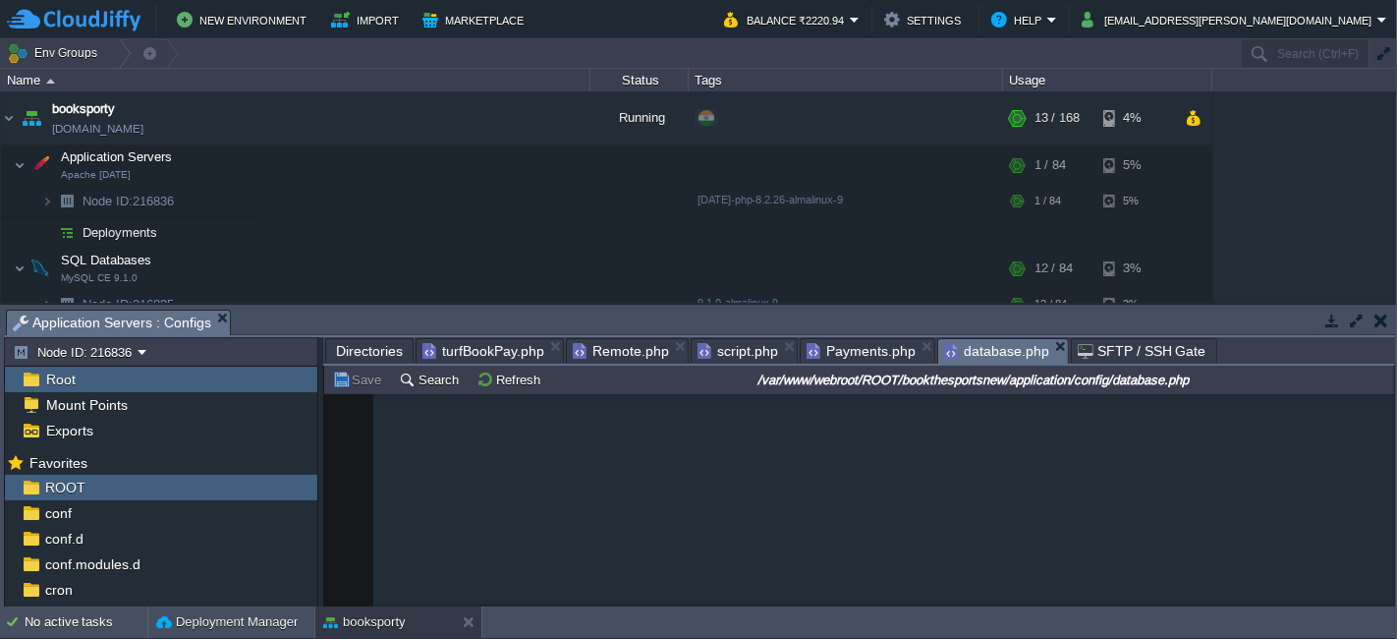
type textarea "AZTvrx01215"
click at [525, 344] on span "turfBookPay.php" at bounding box center [483, 351] width 122 height 24
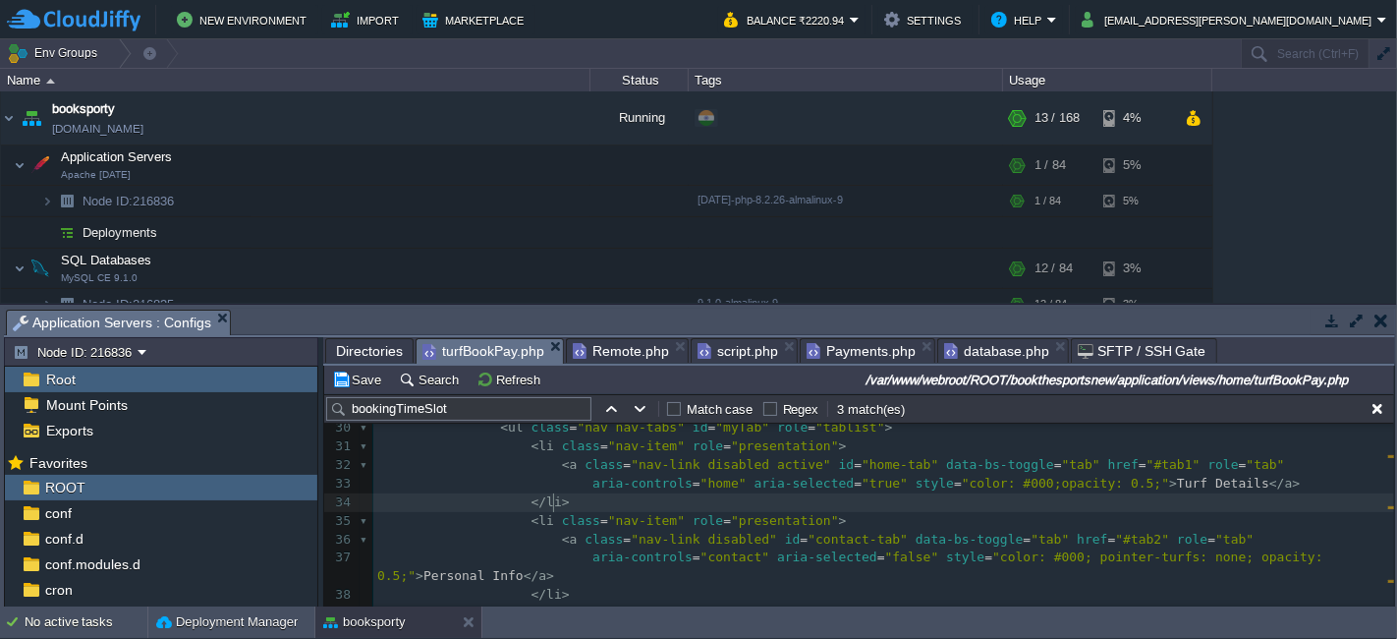
click at [1002, 493] on pre "</ li >" at bounding box center [883, 502] width 1021 height 19
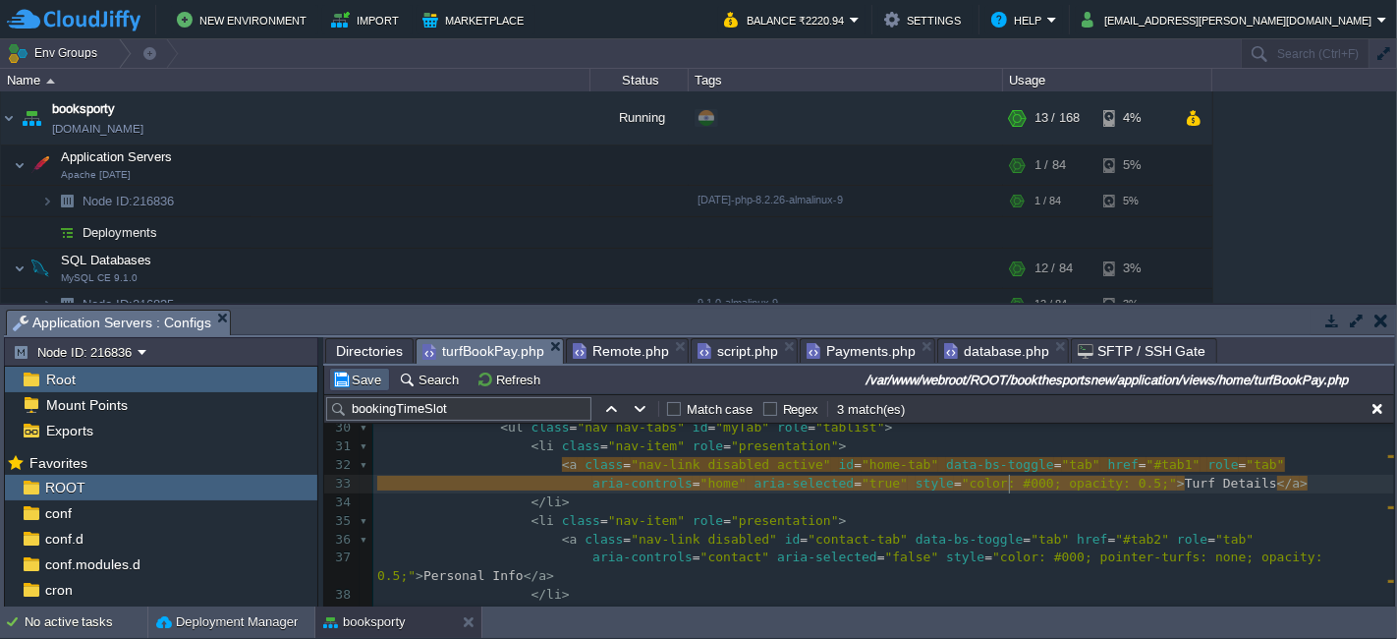
click at [353, 380] on button "Save" at bounding box center [359, 379] width 55 height 18
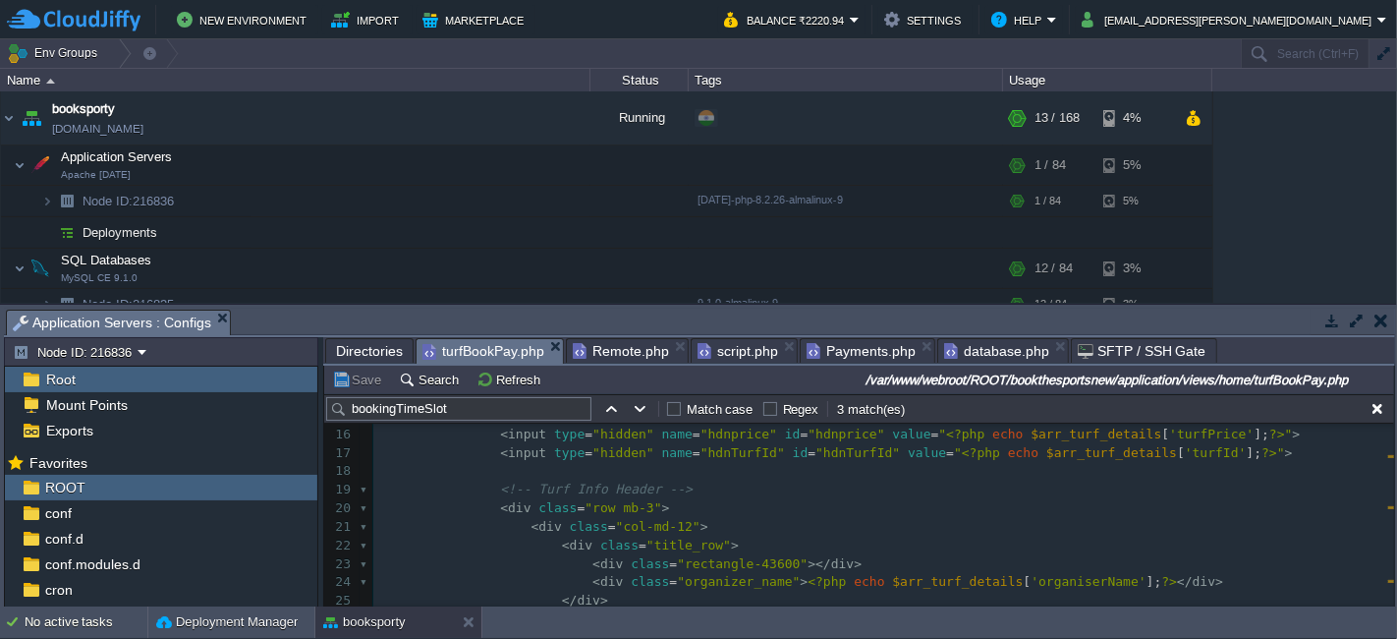
scroll to position [327, 0]
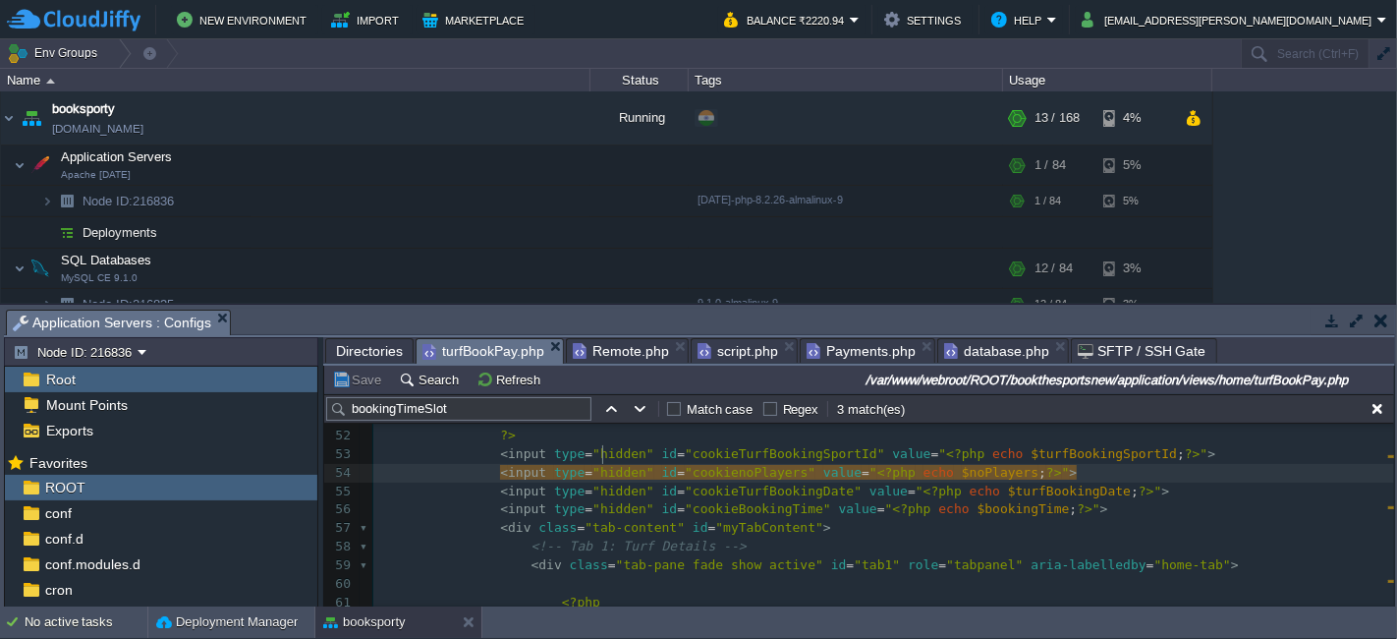
type textarea "hidden"
type textarea "text"
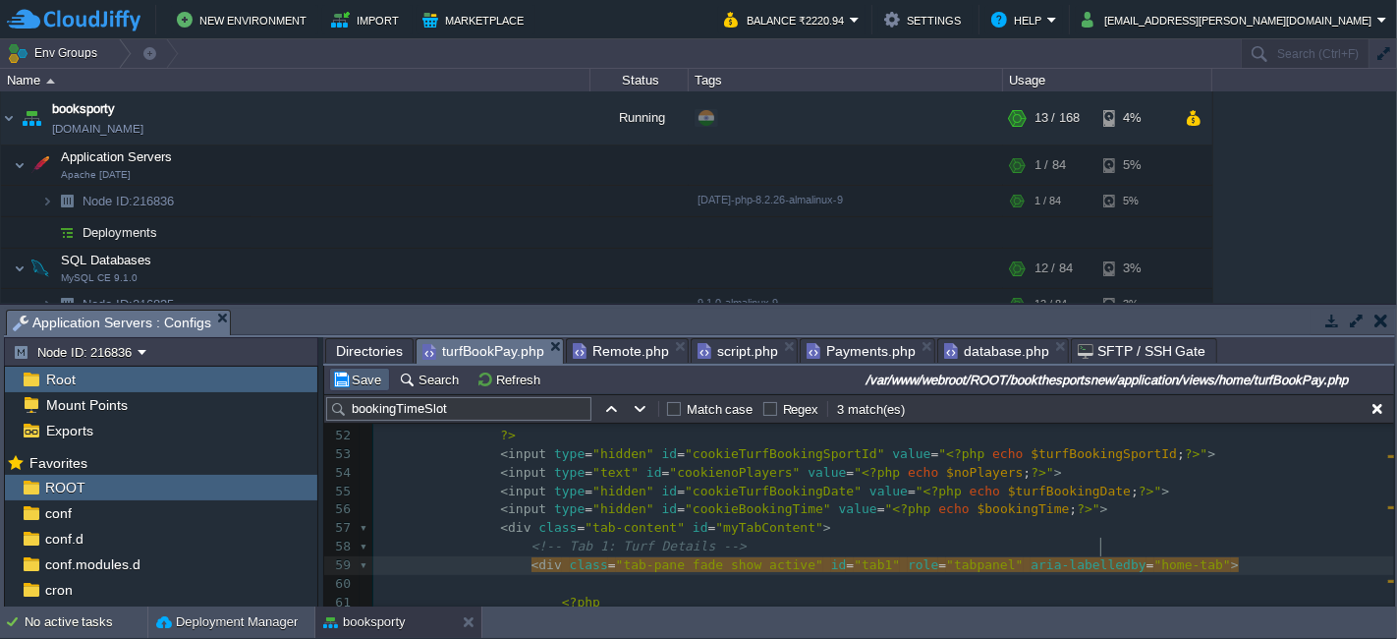
click at [349, 373] on button "Save" at bounding box center [359, 379] width 55 height 18
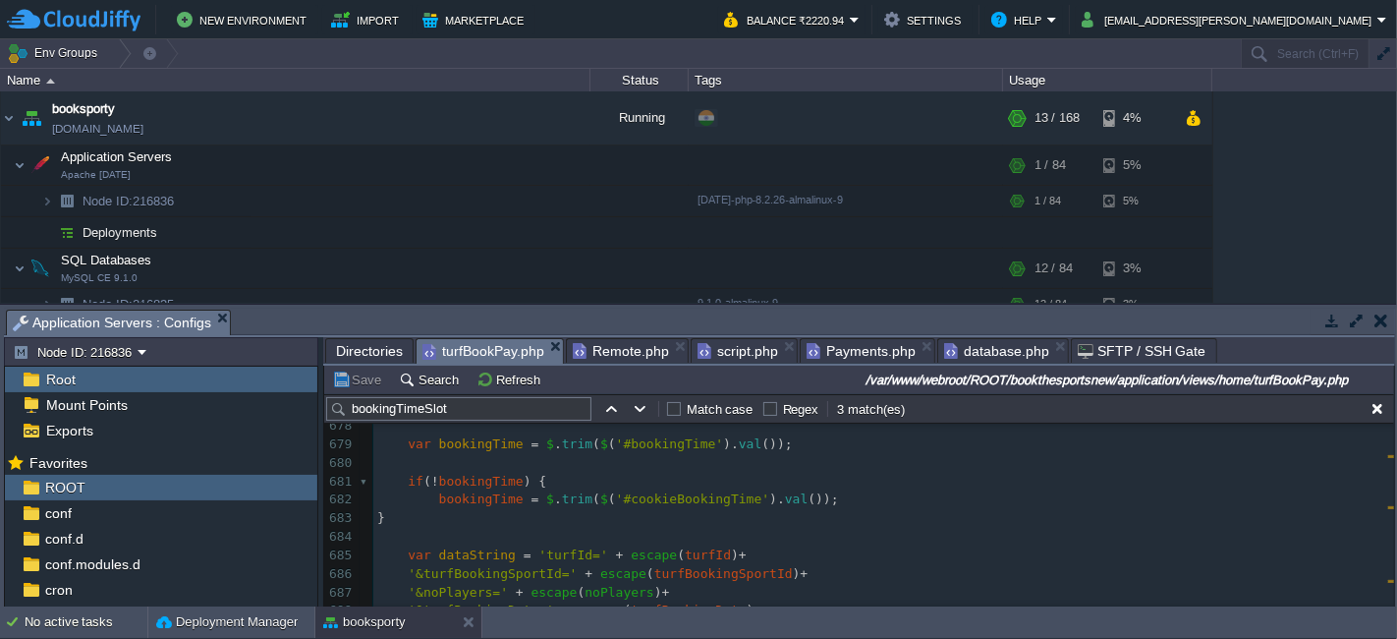
scroll to position [13197, 0]
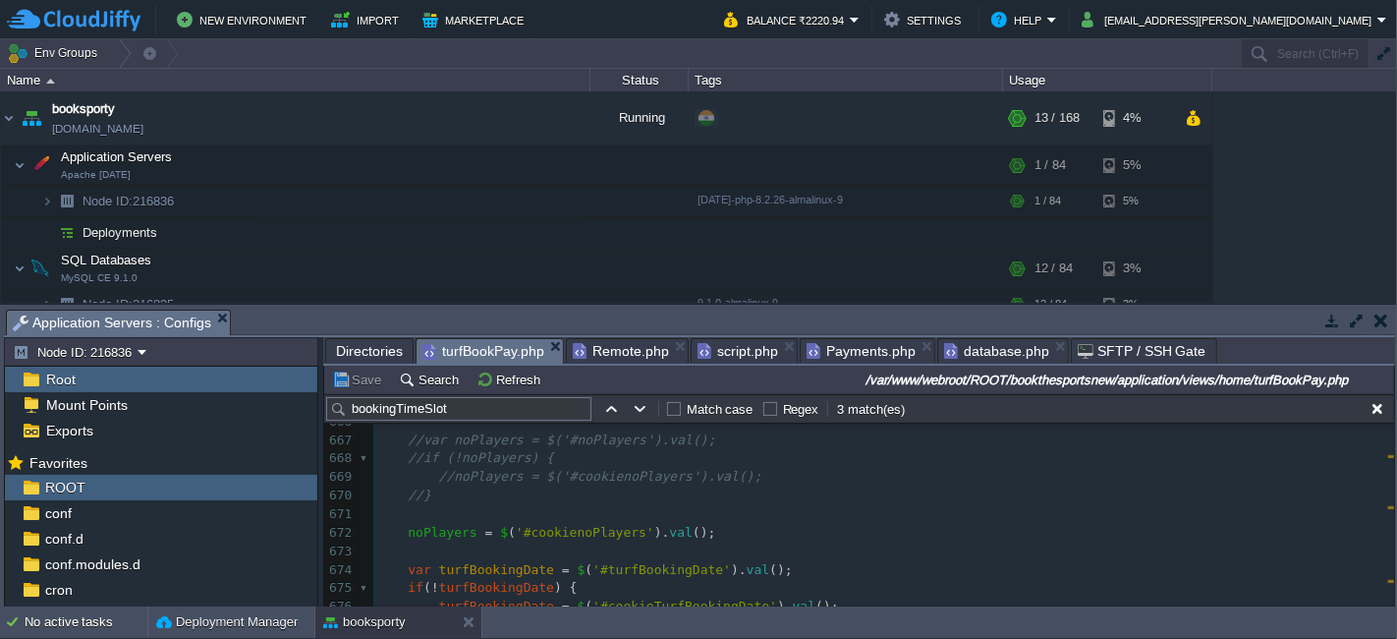
type textarea "//"
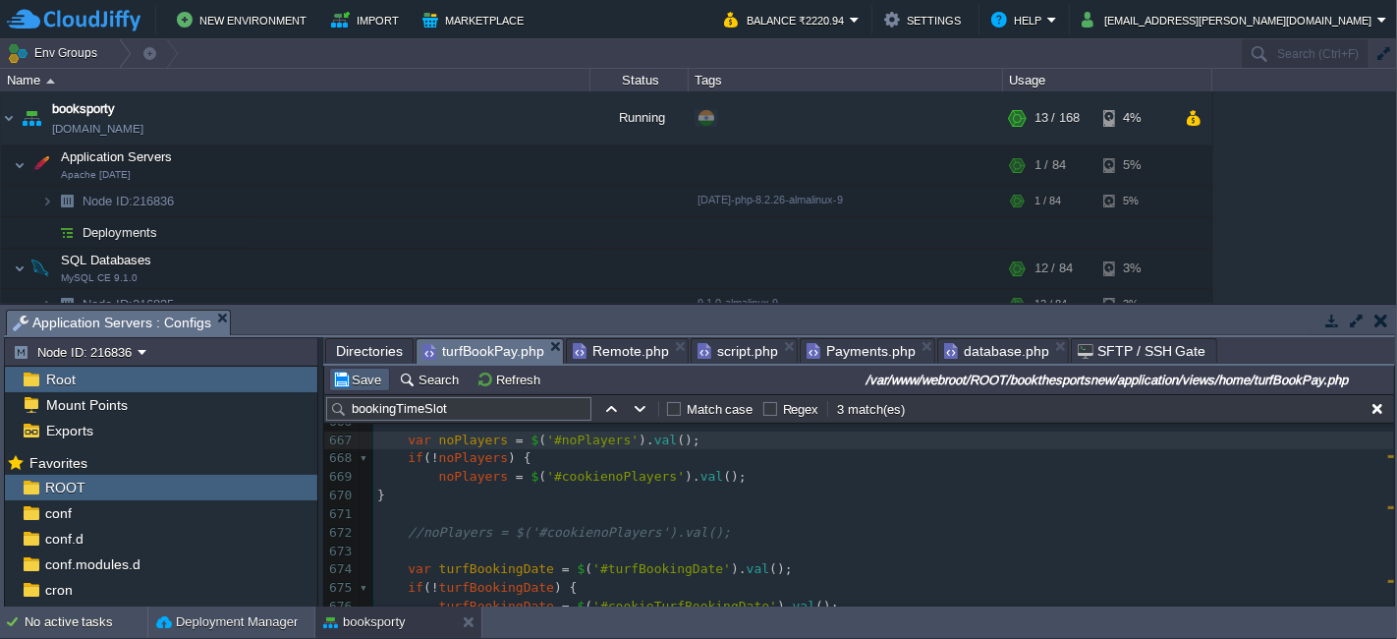
click at [367, 375] on button "Save" at bounding box center [359, 379] width 55 height 18
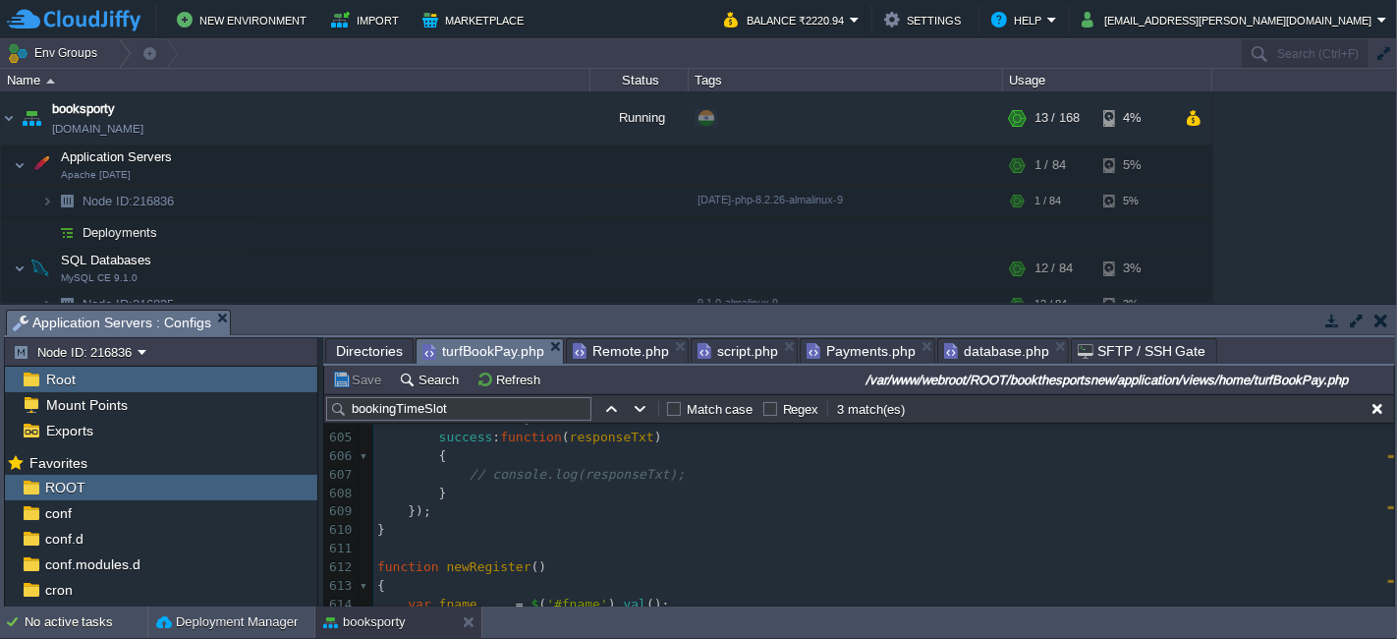
scroll to position [11461, 0]
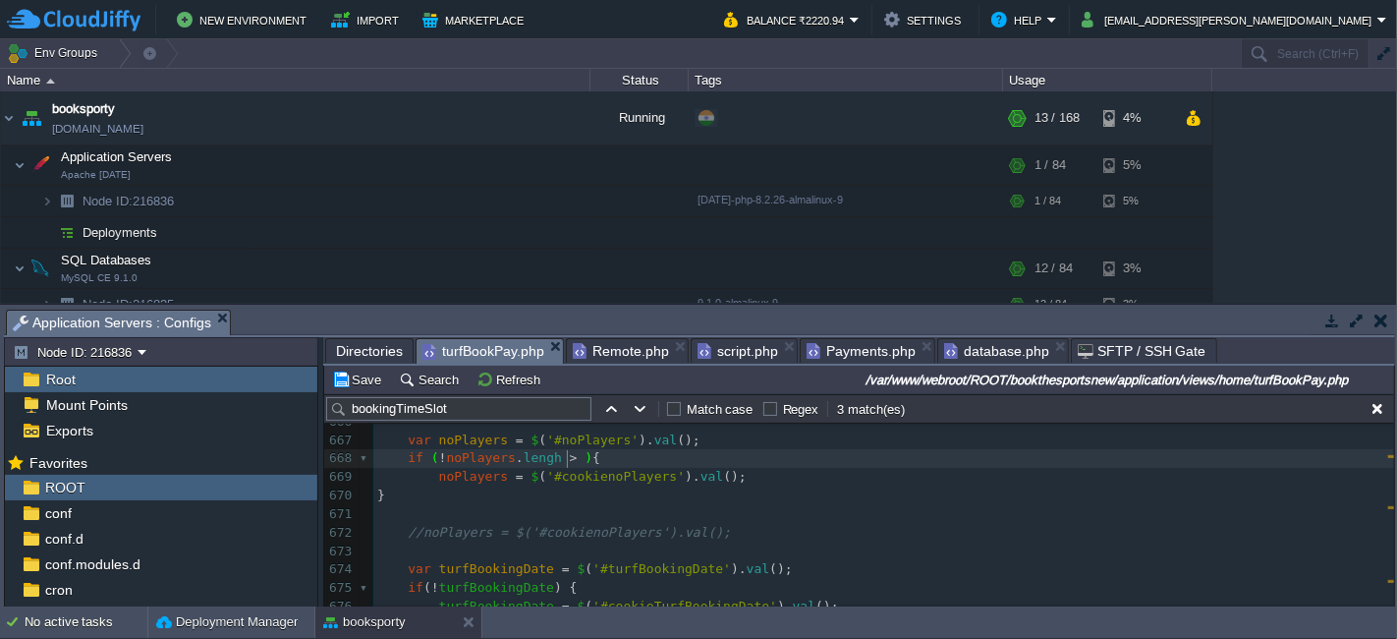
type textarea ".lengh > 1"
click at [360, 384] on button "Save" at bounding box center [359, 379] width 55 height 18
click at [719, 511] on pre at bounding box center [883, 514] width 1021 height 19
click at [552, 455] on div "xxxxxxxxxx < input type = "date" class = "frm-input-1" name = "turfBookingDate"…" at bounding box center [883, 487] width 1021 height 592
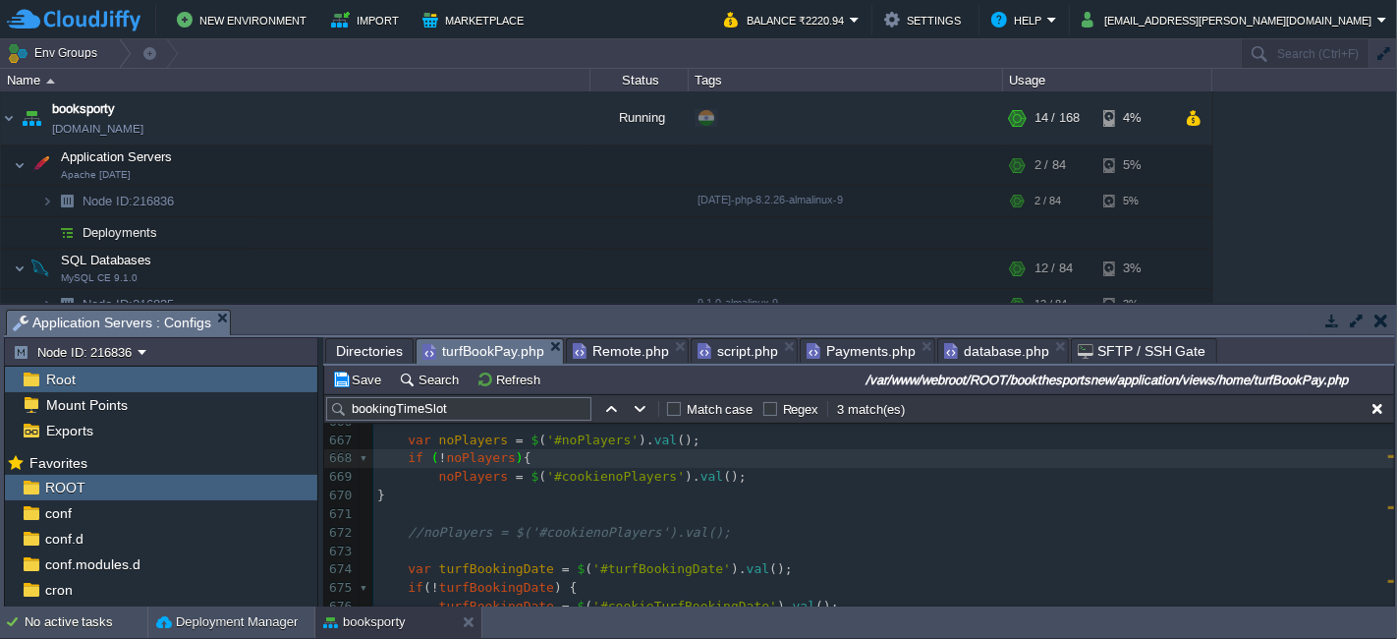
click at [580, 481] on div "xxxxxxxxxx < input type = "date" class = "frm-input-1" name = "turfBookingDate"…" at bounding box center [883, 487] width 1021 height 592
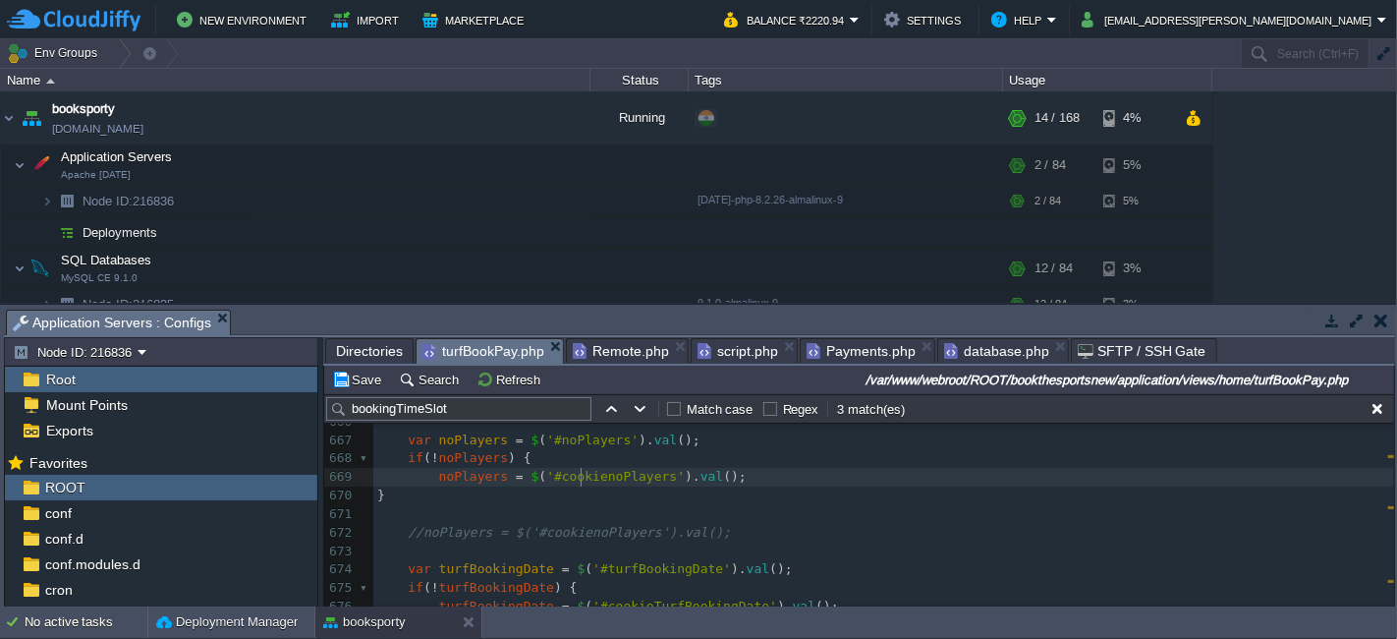
type textarea "cookienoPlayers"
click at [566, 436] on div "xxxxxxxxxx < input type = "date" class = "frm-input-1" name = "turfBookingDate"…" at bounding box center [883, 487] width 1021 height 592
type textarea "noPlayers"
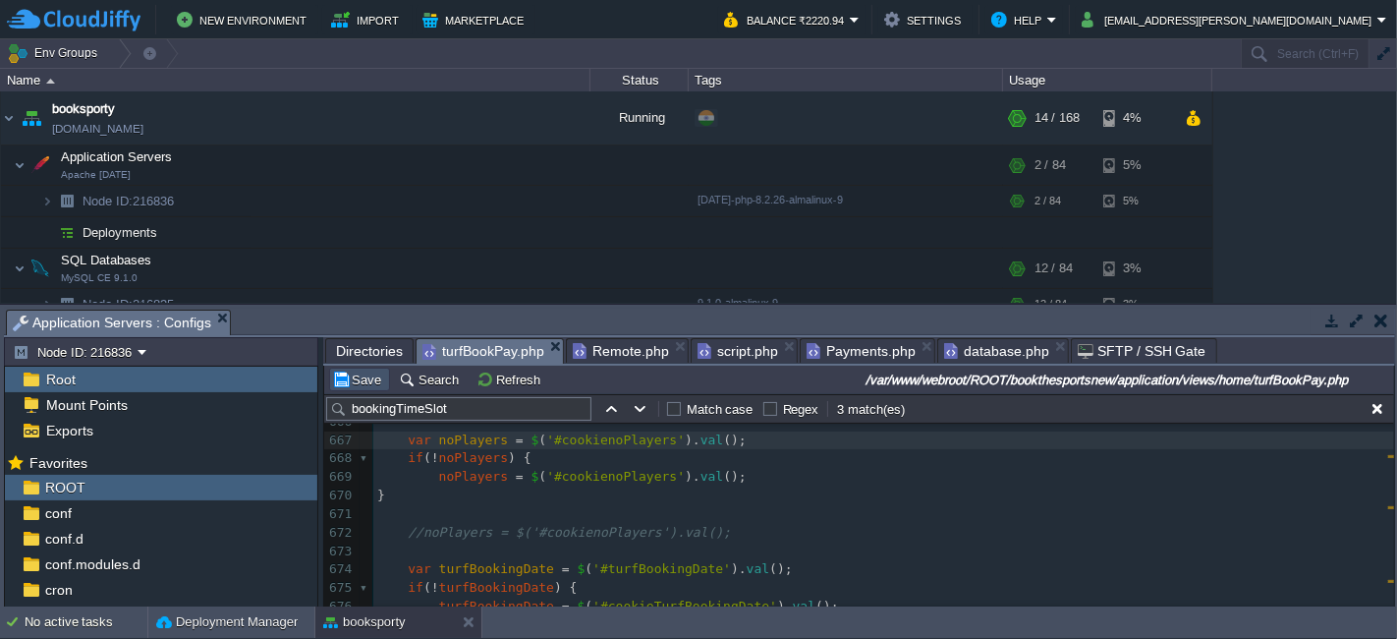
click at [363, 379] on button "Save" at bounding box center [359, 379] width 55 height 18
click at [718, 440] on div "xxxxxxxxxx < input type = "date" class = "frm-input-1" name = "turfBookingDate"…" at bounding box center [883, 487] width 1021 height 592
click at [365, 381] on button "Save" at bounding box center [359, 379] width 55 height 18
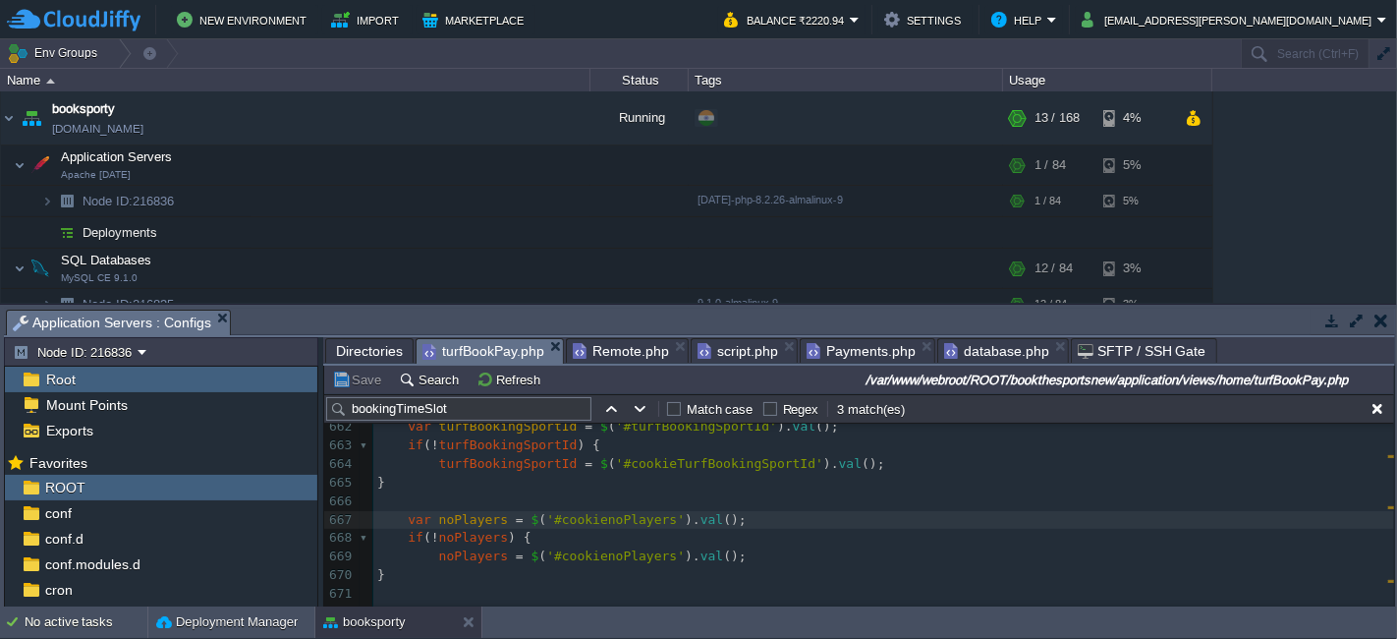
scroll to position [12633, 0]
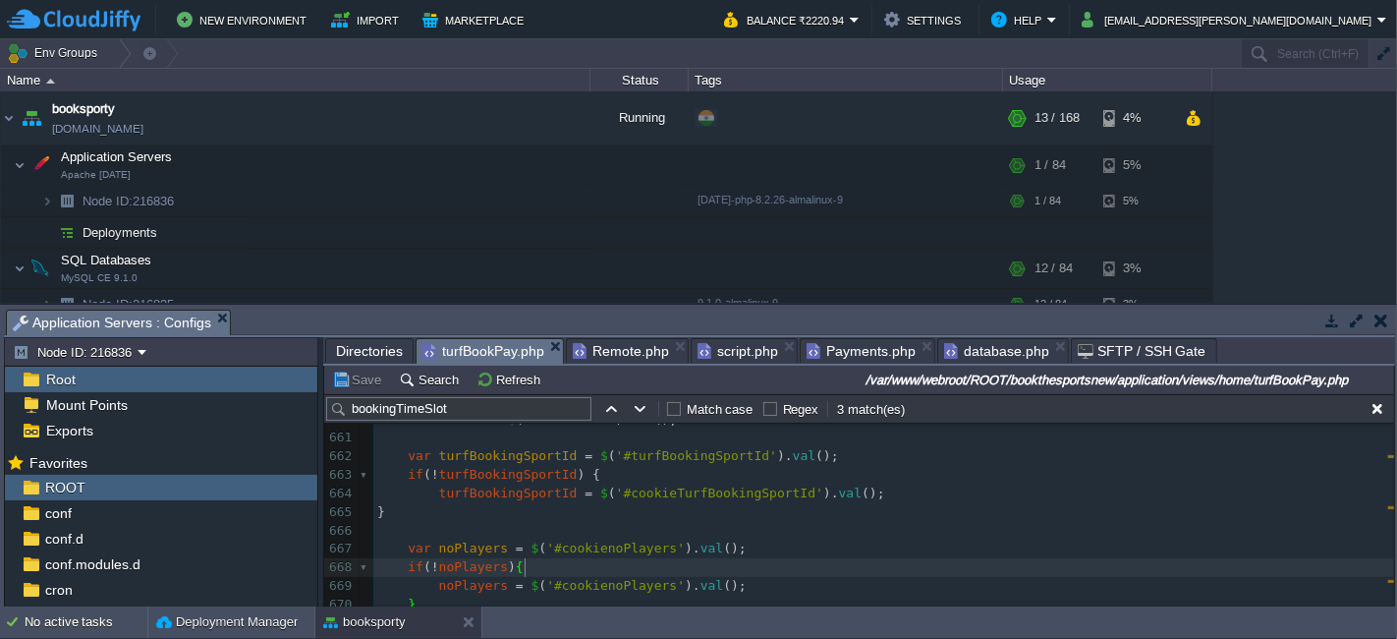
type textarea "noPlayers"
click at [347, 383] on button "Save" at bounding box center [359, 379] width 55 height 18
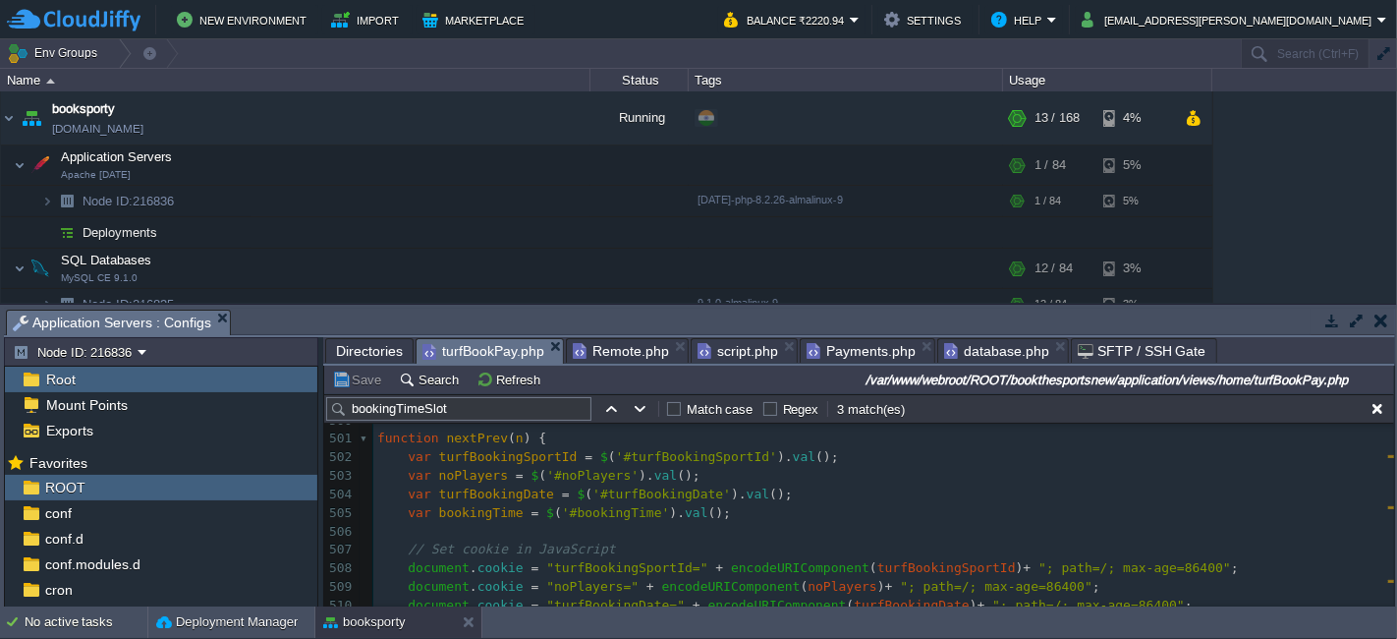
scroll to position [9466, 0]
click at [702, 471] on pre "var noPlayers = $ ( '#noPlayers' ). val ();" at bounding box center [883, 476] width 1021 height 19
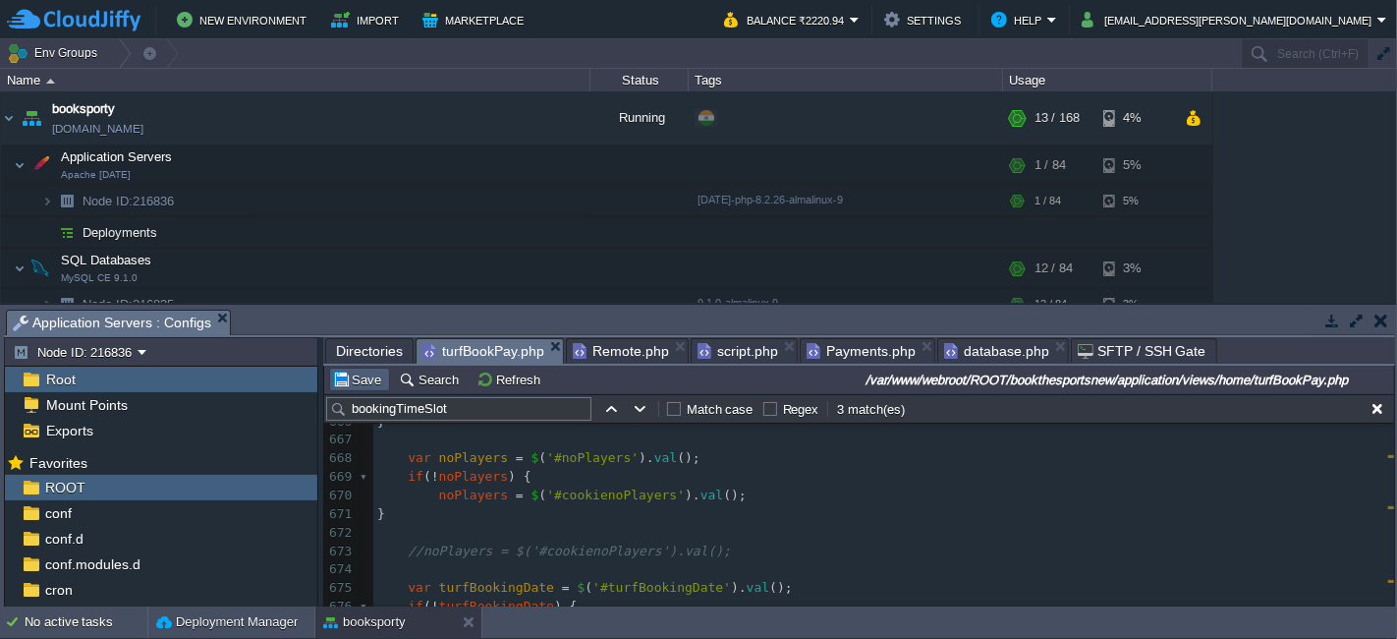
click at [355, 371] on button "Save" at bounding box center [359, 379] width 55 height 18
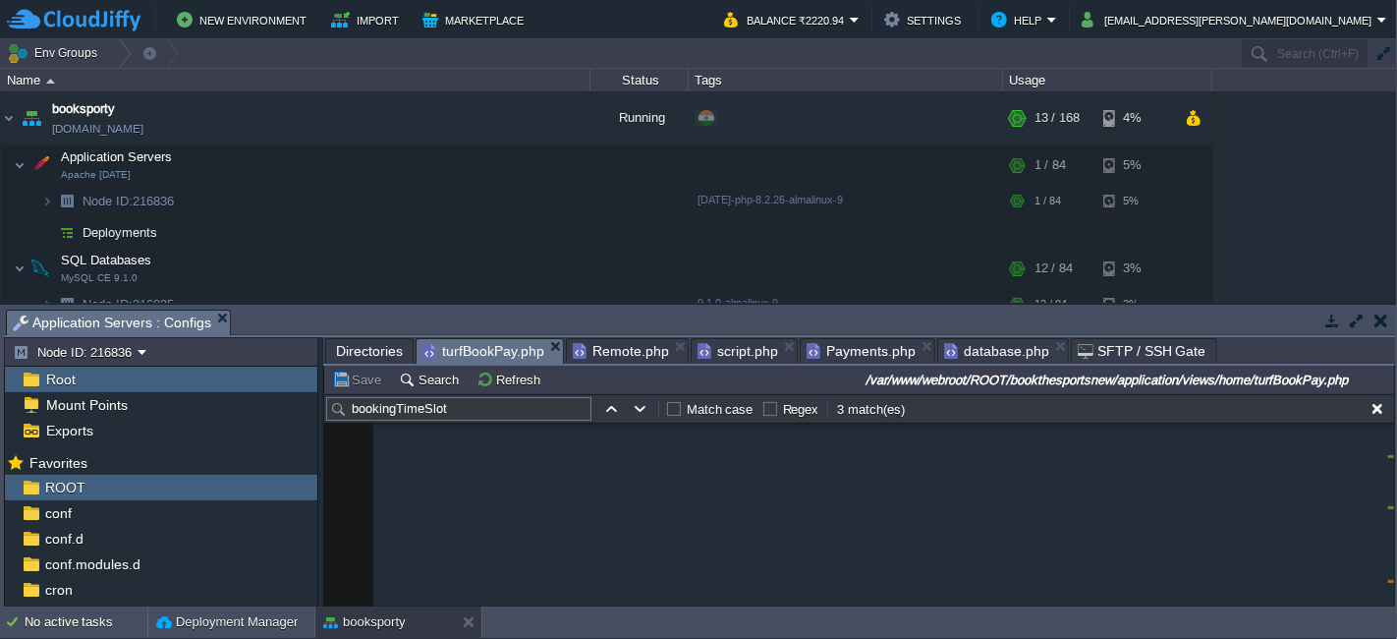
scroll to position [11627, 0]
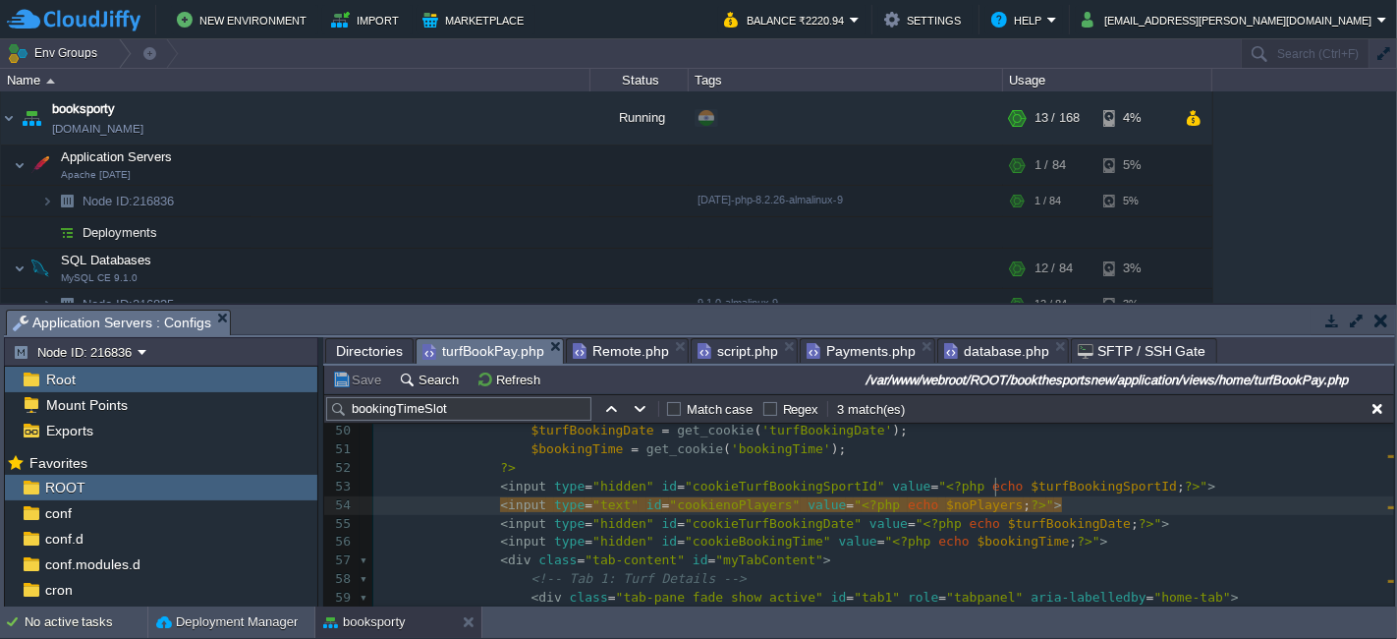
type textarea "value="<?php echo $noPlayers;?>""
click at [349, 376] on button "Save" at bounding box center [359, 379] width 55 height 18
click at [850, 551] on pre "< div class = "tab-content" id = "myTabContent" >" at bounding box center [883, 560] width 1021 height 19
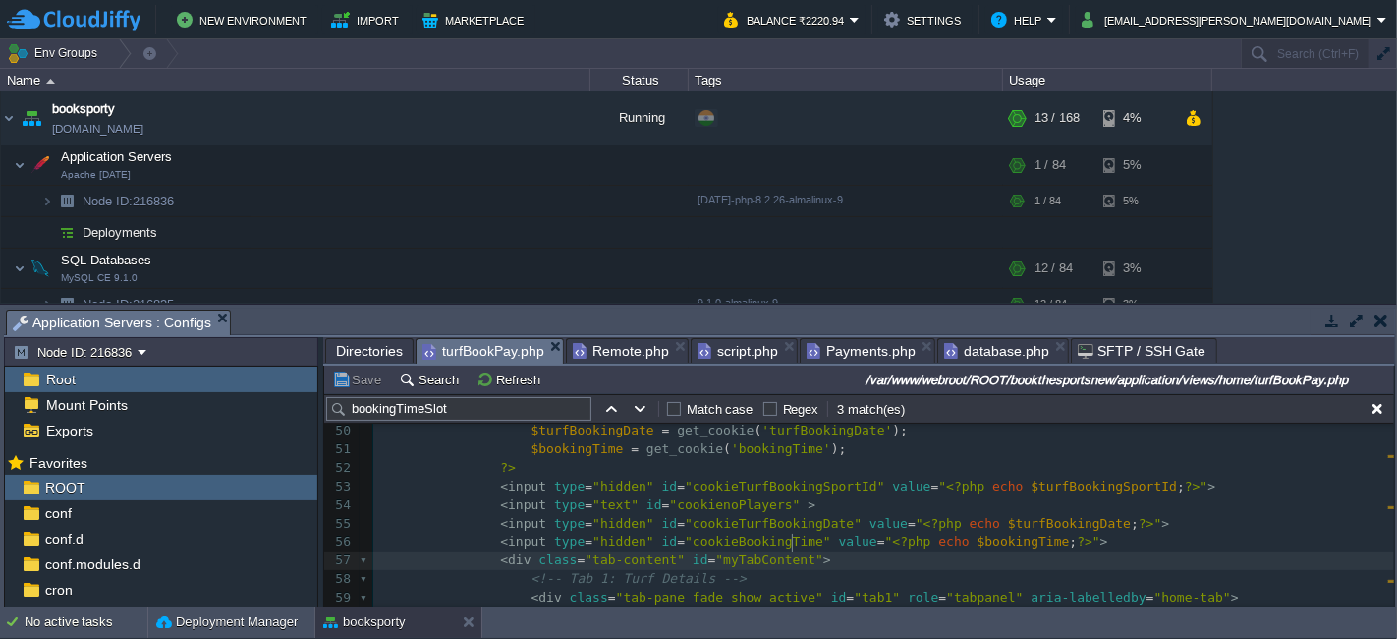
type textarea "value="<?php echo $noPlayers;?>""
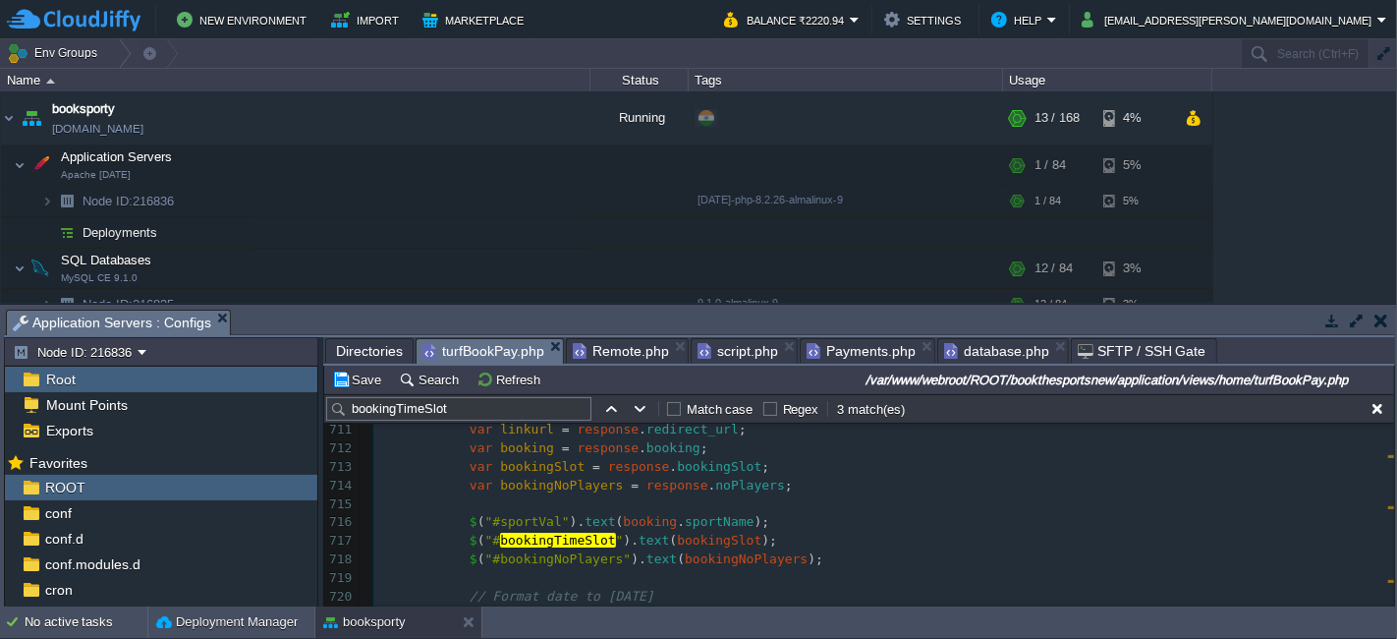
scroll to position [13546, 0]
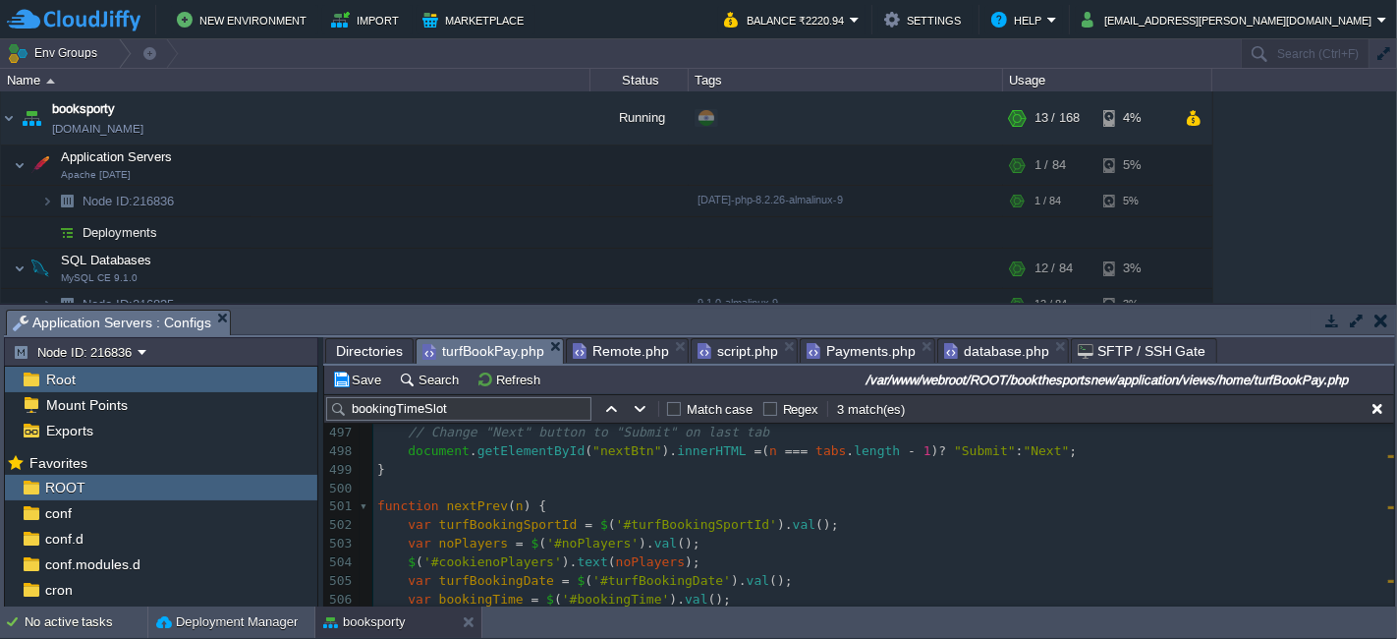
click at [579, 562] on span "text" at bounding box center [593, 561] width 30 height 15
type textarea "val"
click at [355, 380] on button "Save" at bounding box center [359, 379] width 55 height 18
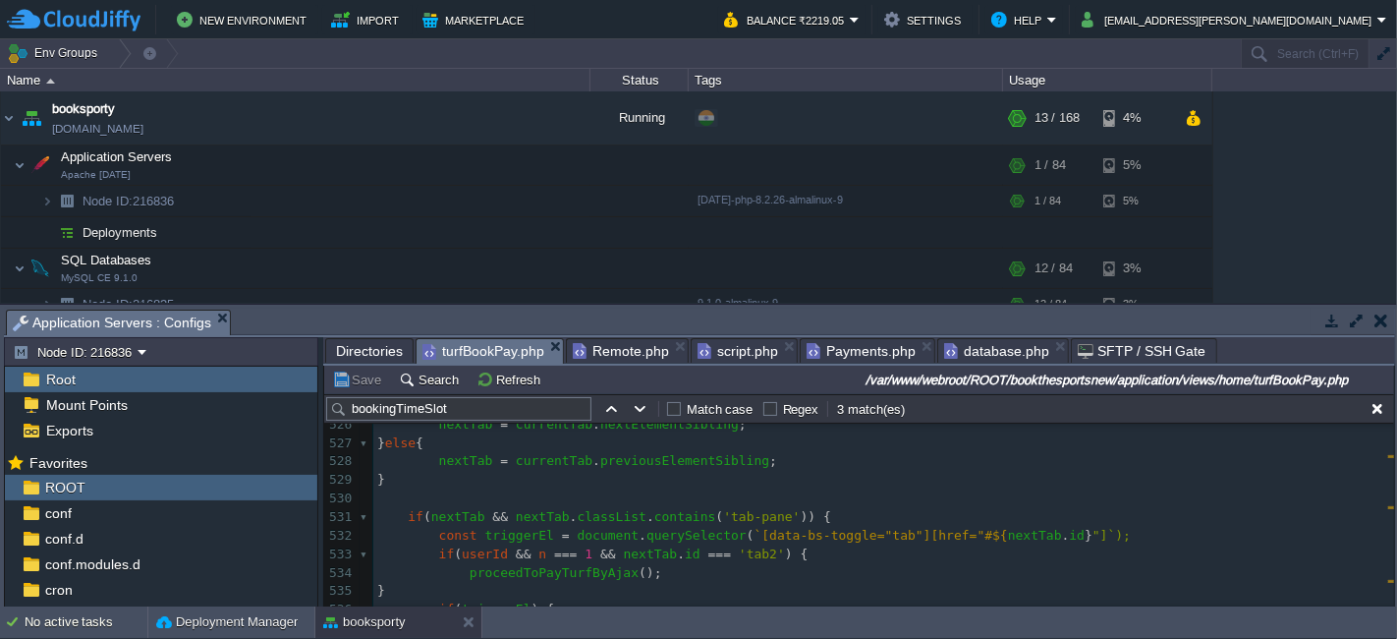
scroll to position [10137, 0]
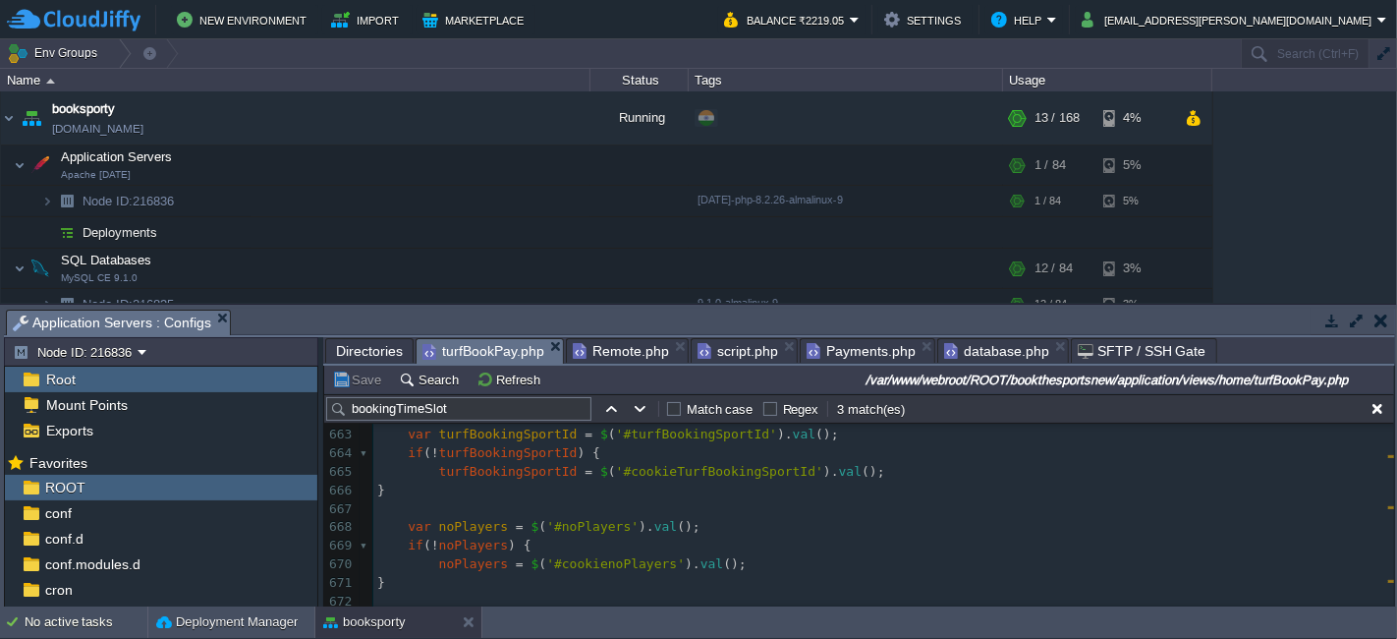
click at [409, 530] on span "var" at bounding box center [419, 526] width 23 height 15
type textarea "//"
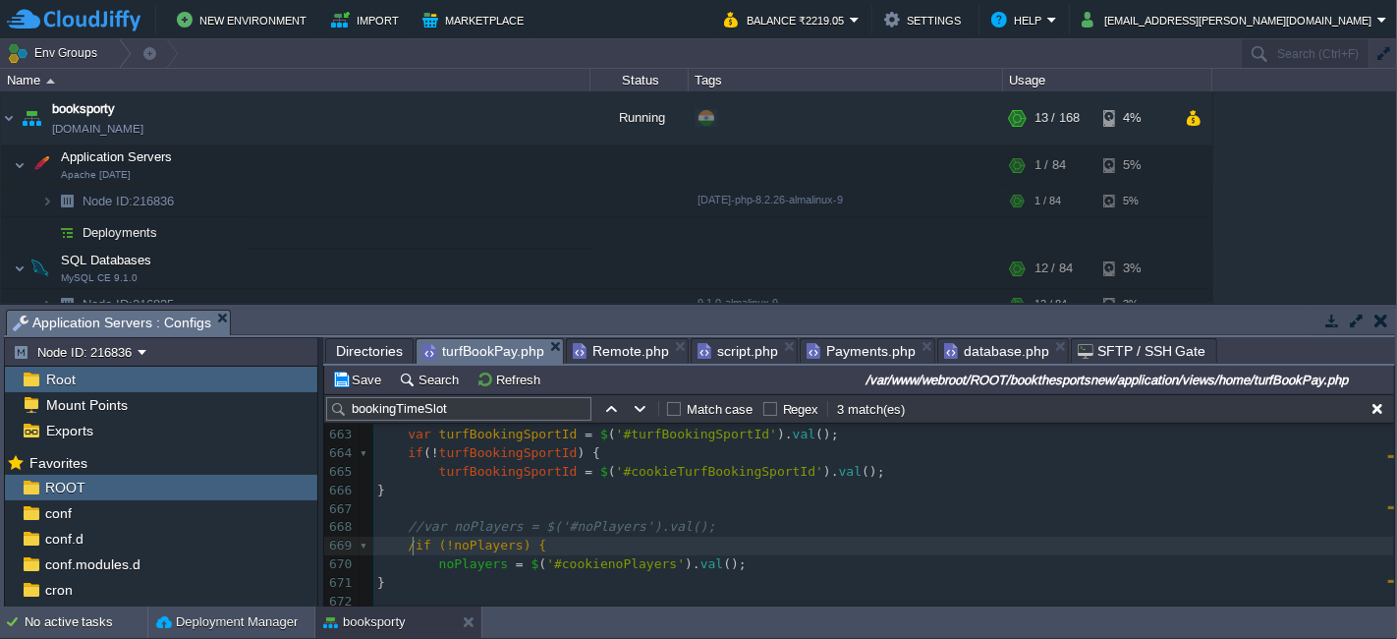
type textarea "//"
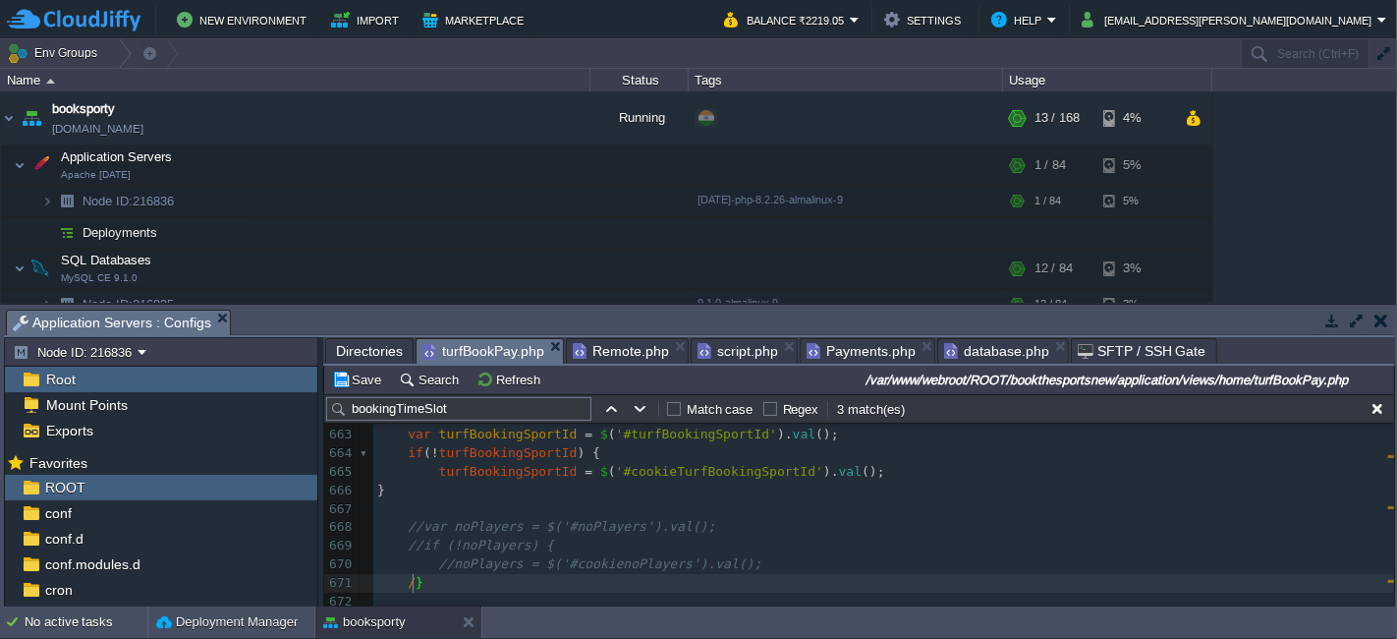
type textarea "//"
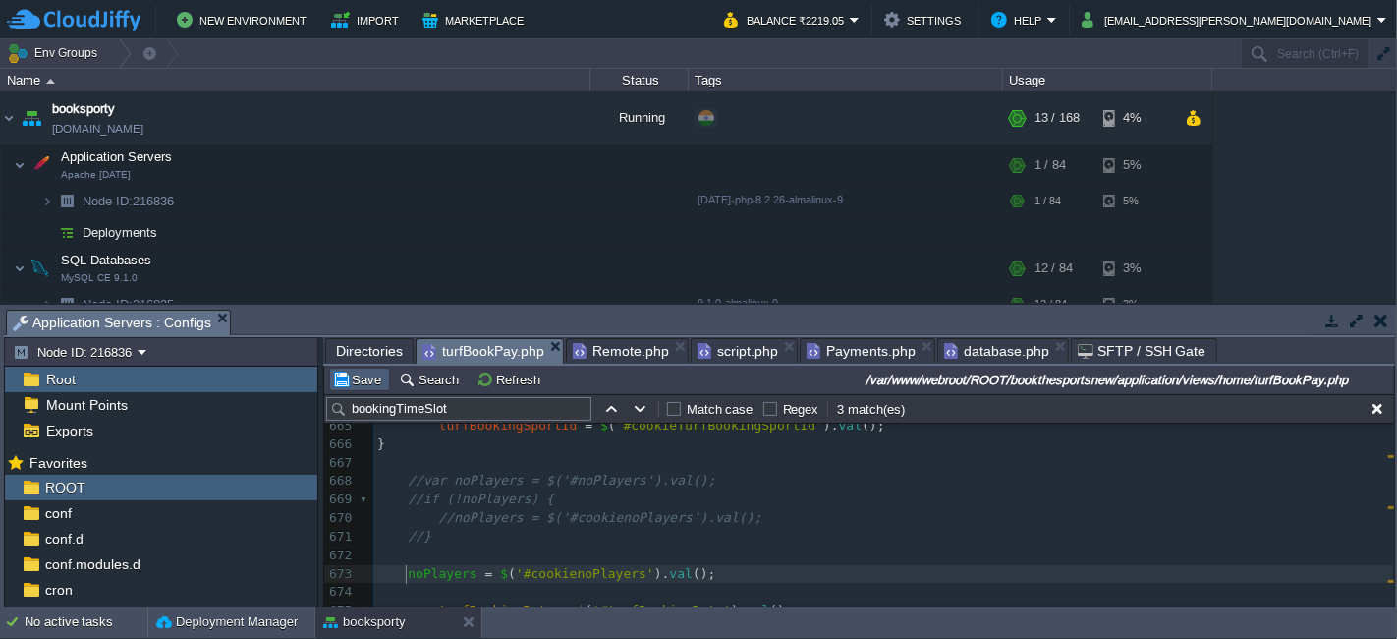
click at [365, 379] on button "Save" at bounding box center [359, 379] width 55 height 18
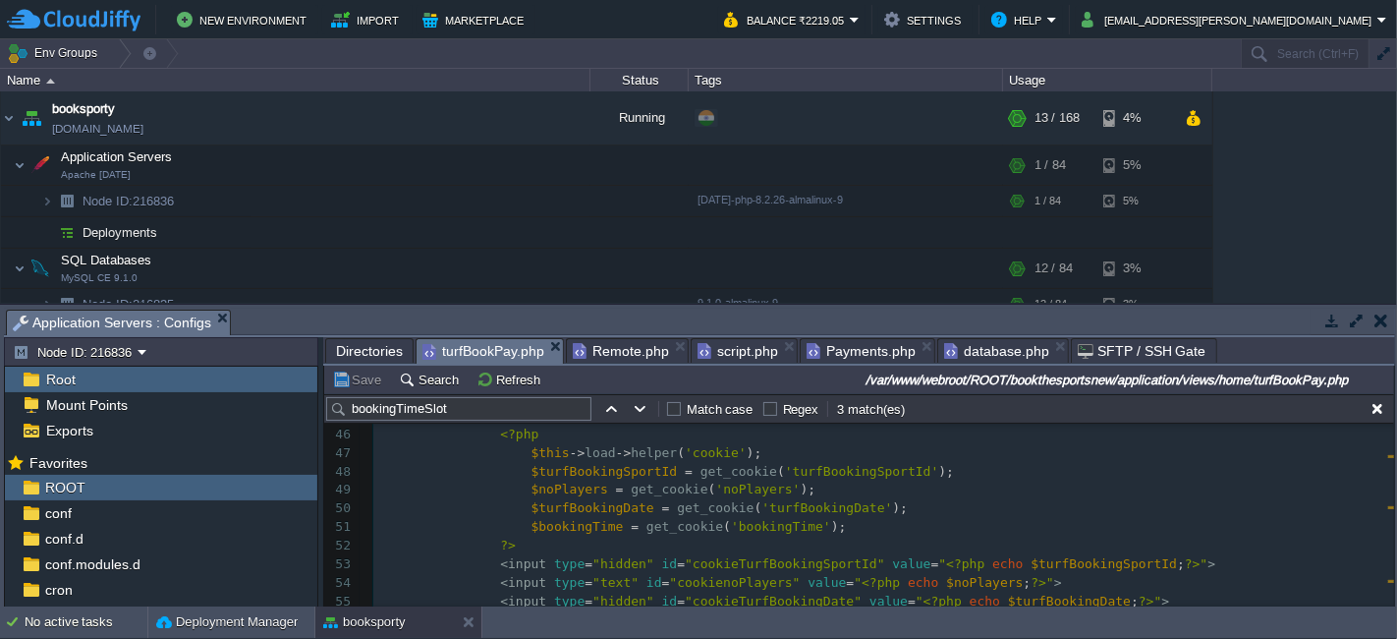
scroll to position [1085, 0]
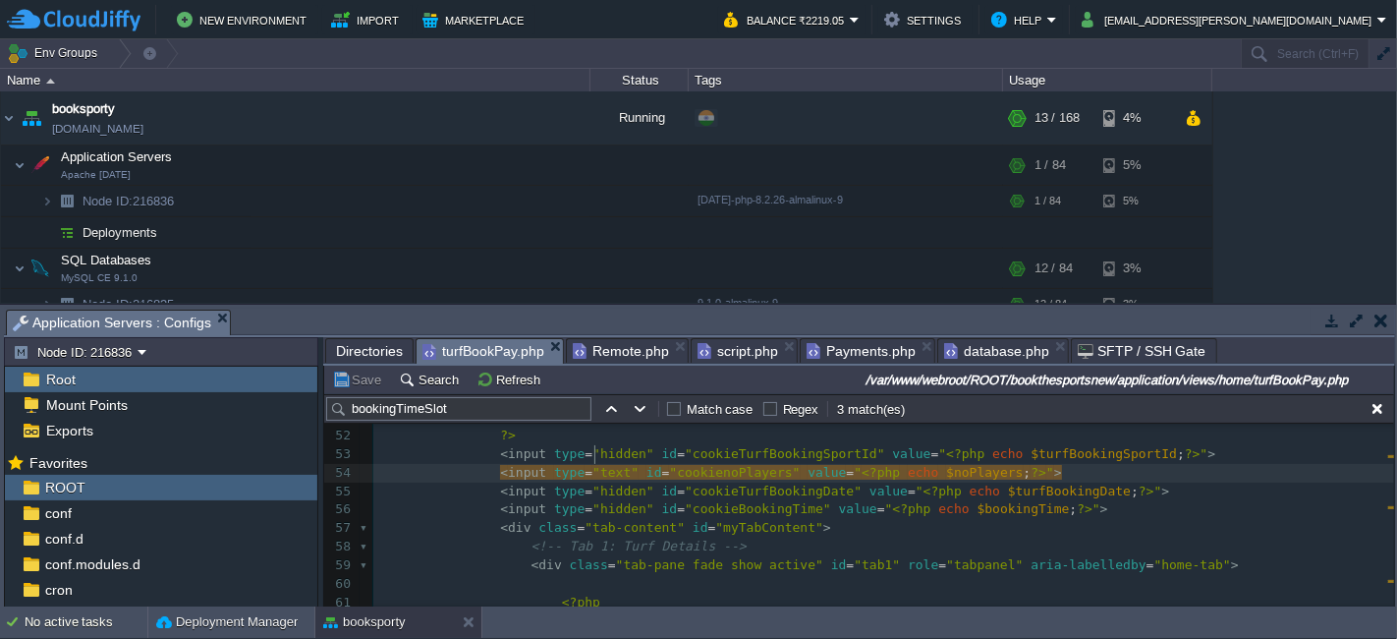
type textarea "text"
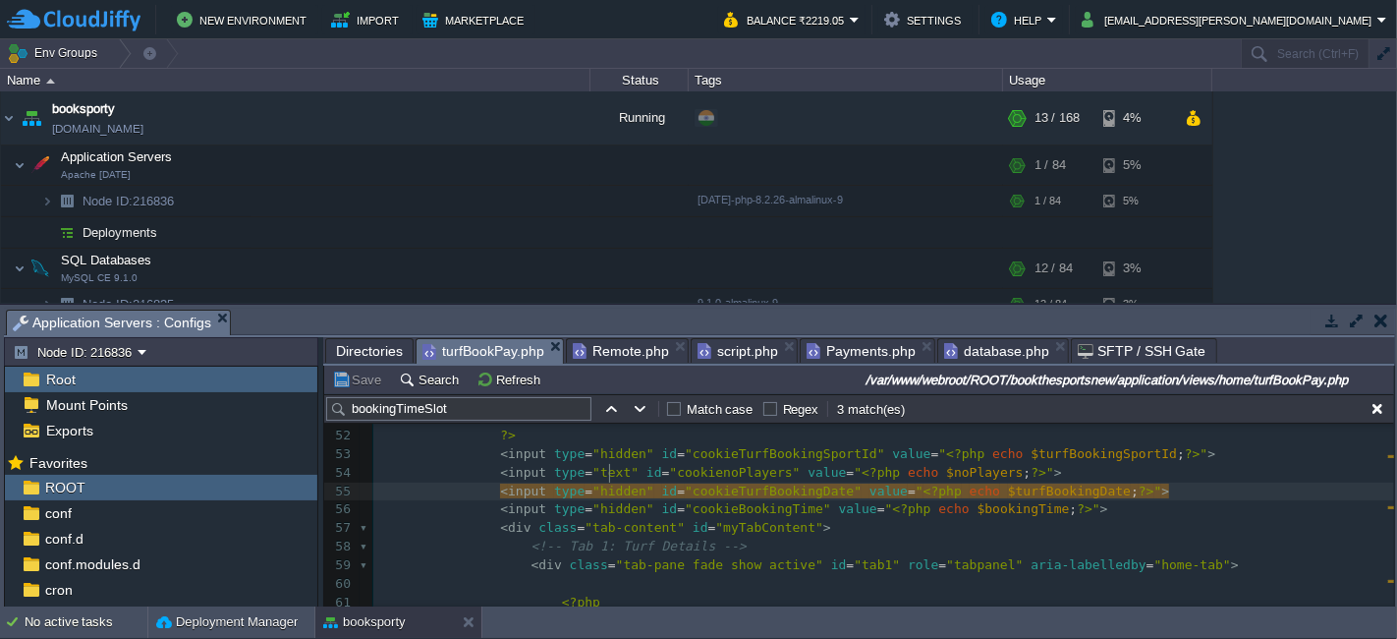
type textarea "hidden"
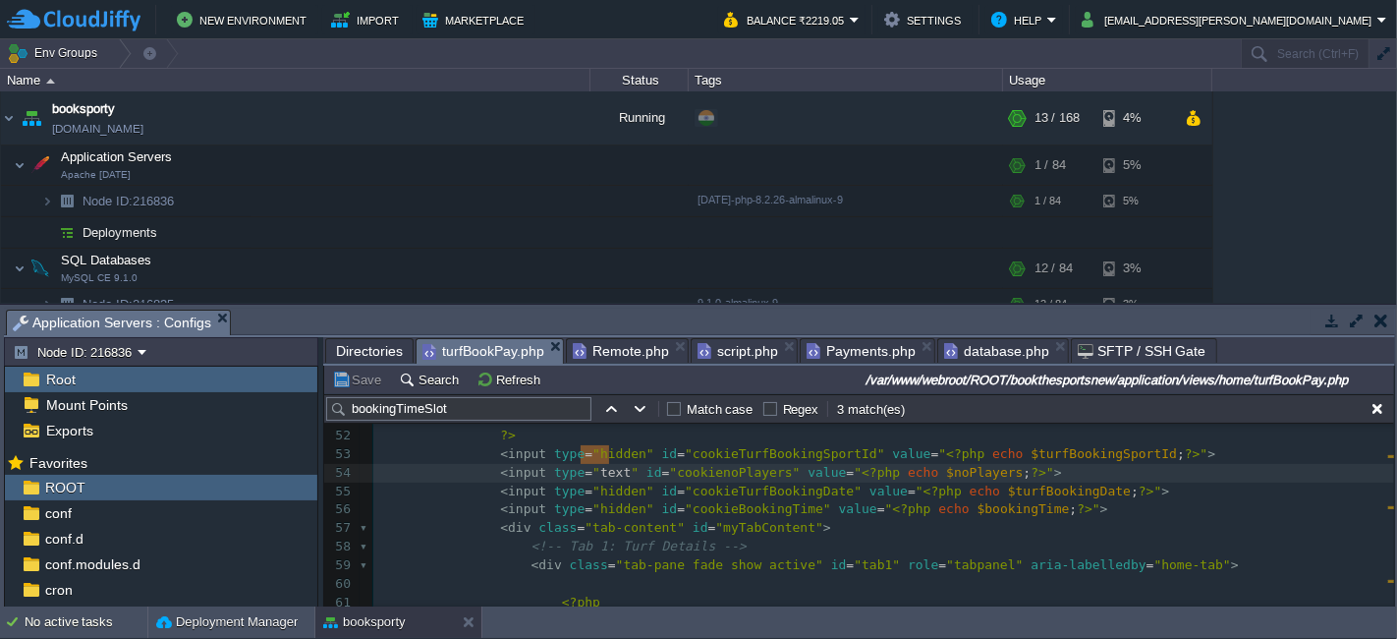
type textarea "text"
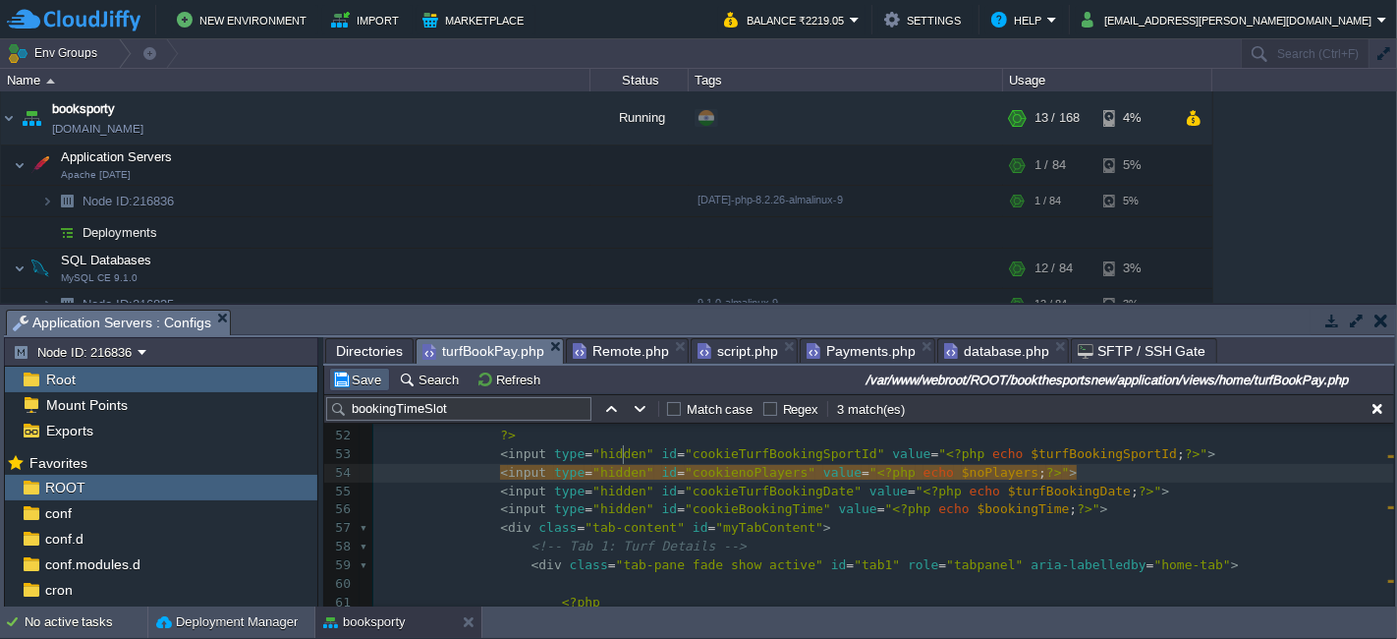
click at [367, 385] on button "Save" at bounding box center [359, 379] width 55 height 18
click at [714, 340] on span "script.php" at bounding box center [738, 351] width 81 height 24
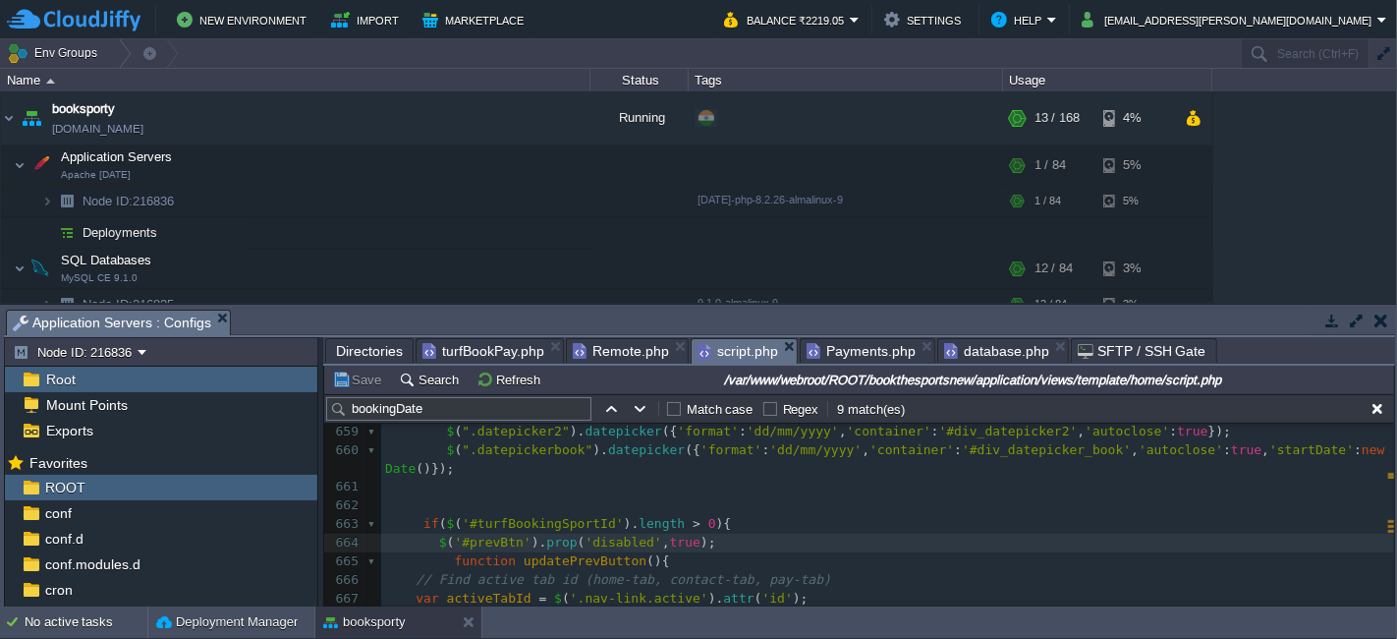
scroll to position [12302, 0]
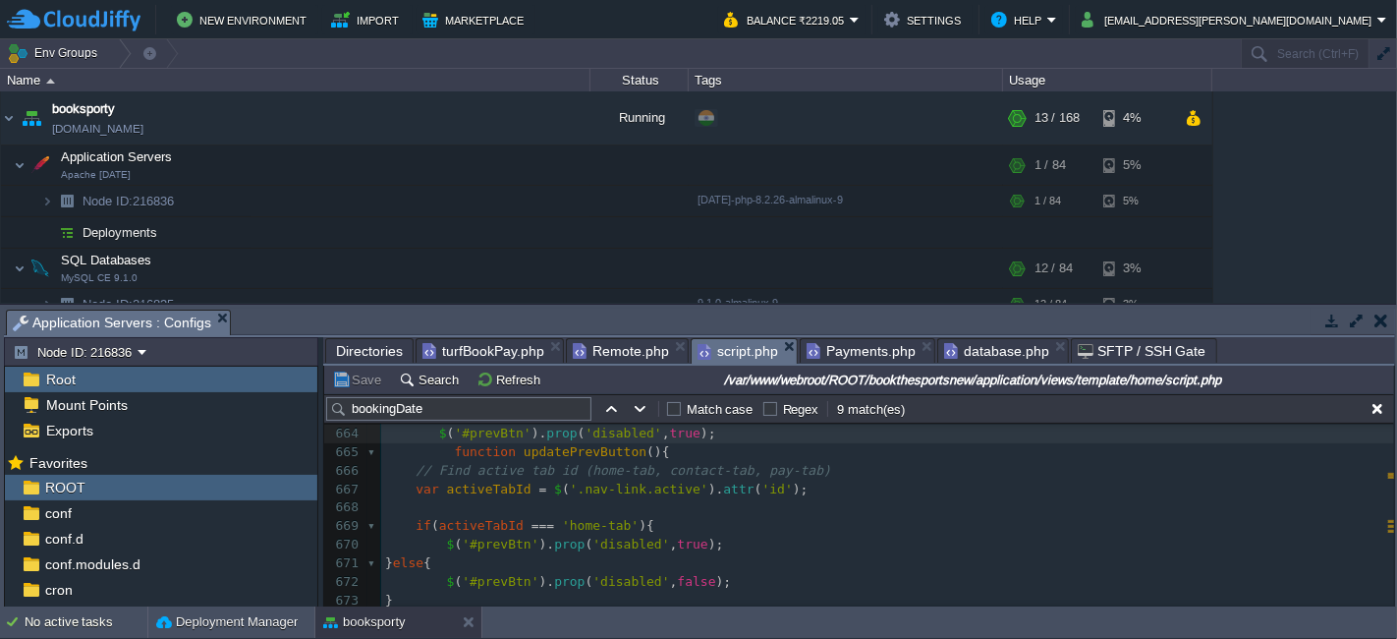
click at [525, 475] on div "x var dataString = 'turfId=' + escape ( turfId ) + '&turfBookingSportId=' + esc…" at bounding box center [887, 555] width 1013 height 852
click at [493, 344] on span "turfBookPay.php" at bounding box center [483, 351] width 122 height 24
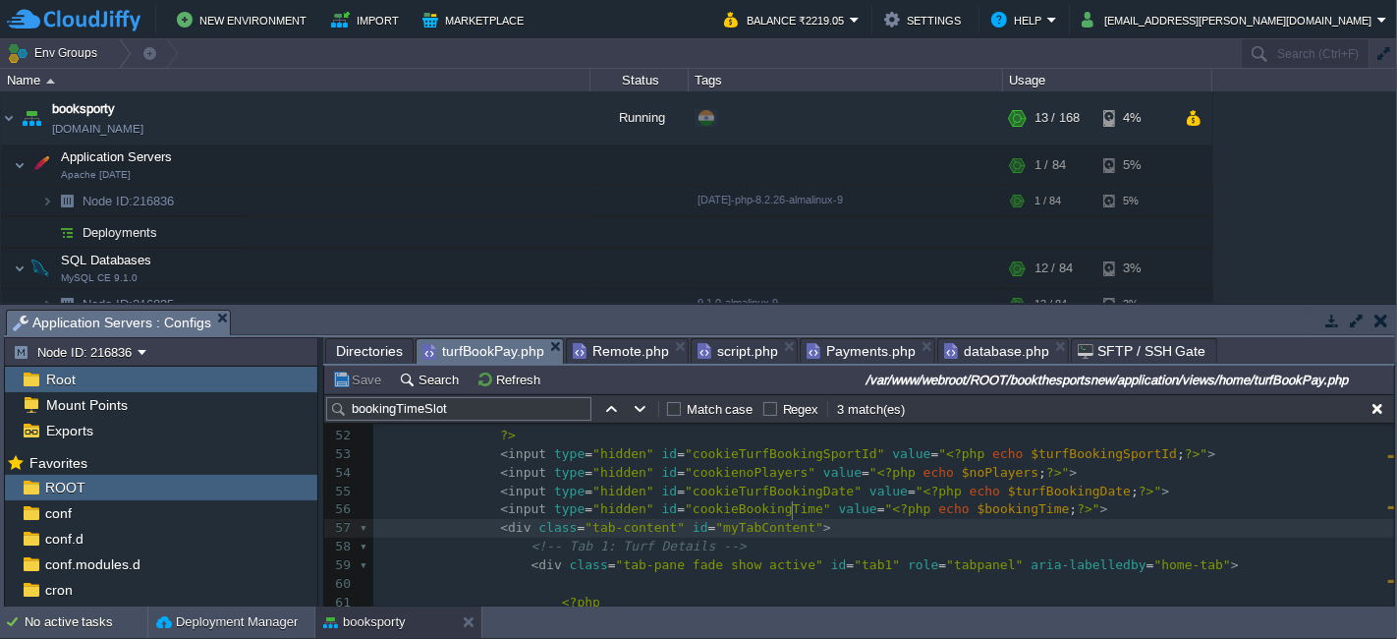
click at [847, 519] on pre "< div class = "tab-content" id = "myTabContent" >" at bounding box center [883, 528] width 1021 height 19
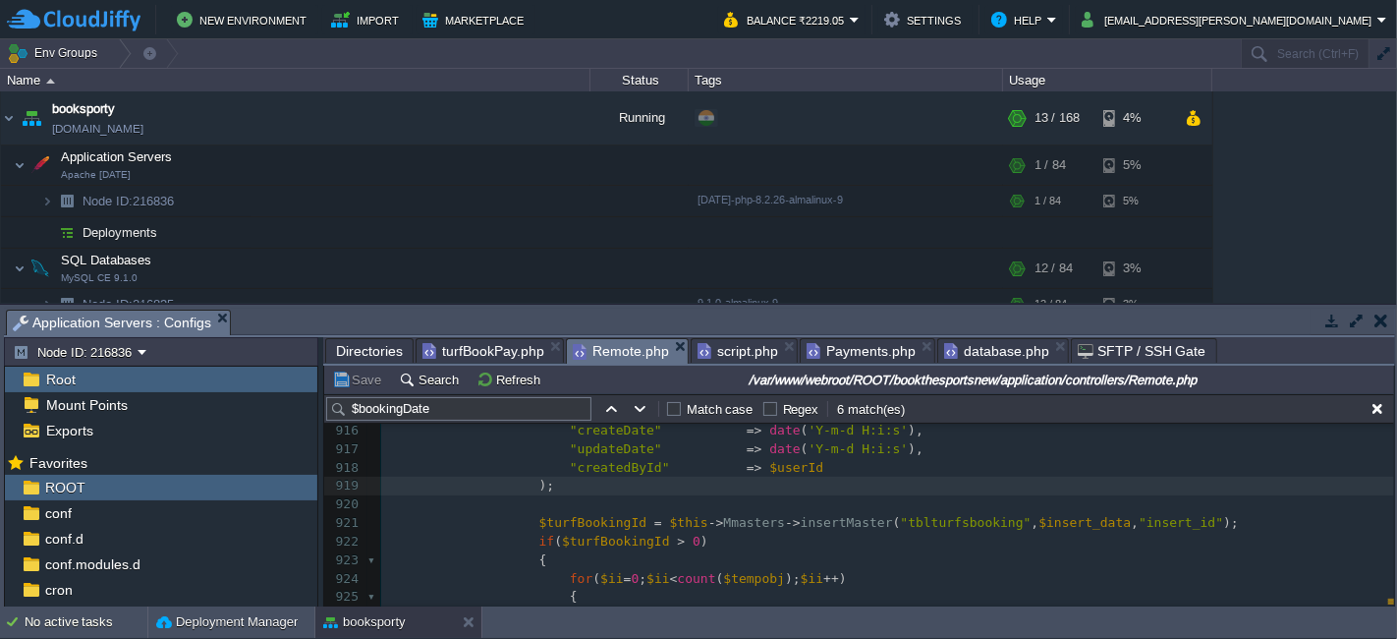
click at [587, 352] on span "Remote.php" at bounding box center [621, 351] width 96 height 25
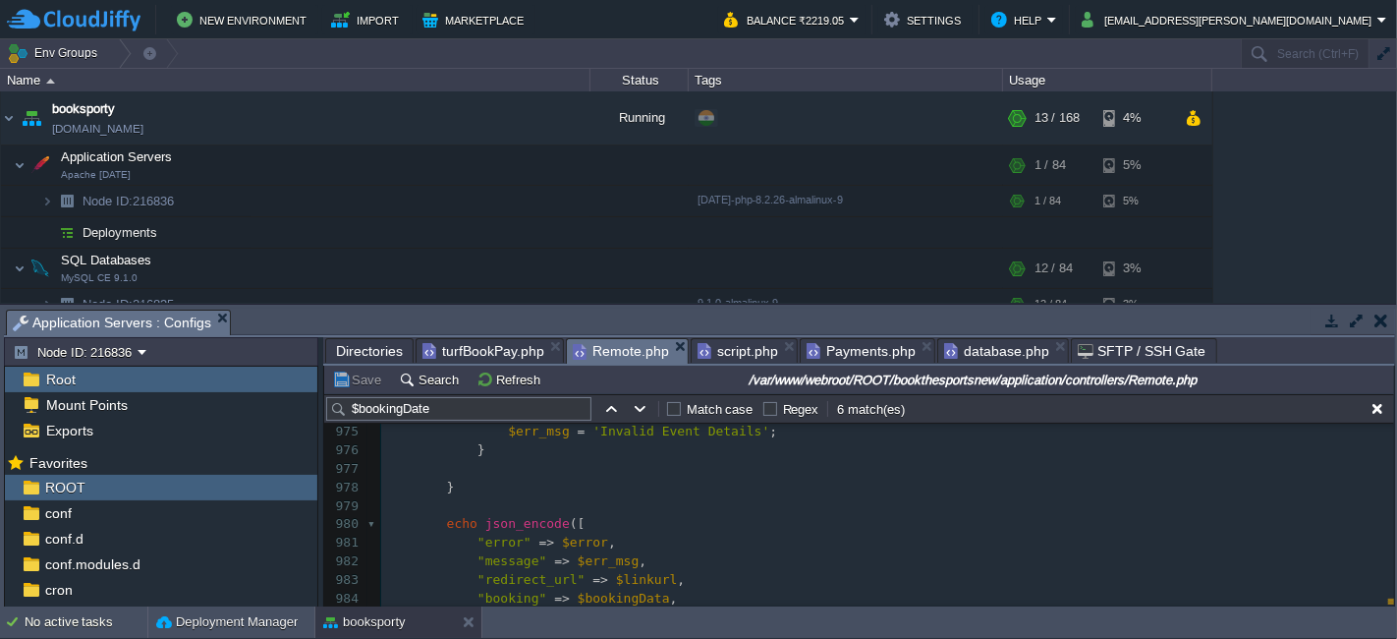
scroll to position [18230, 0]
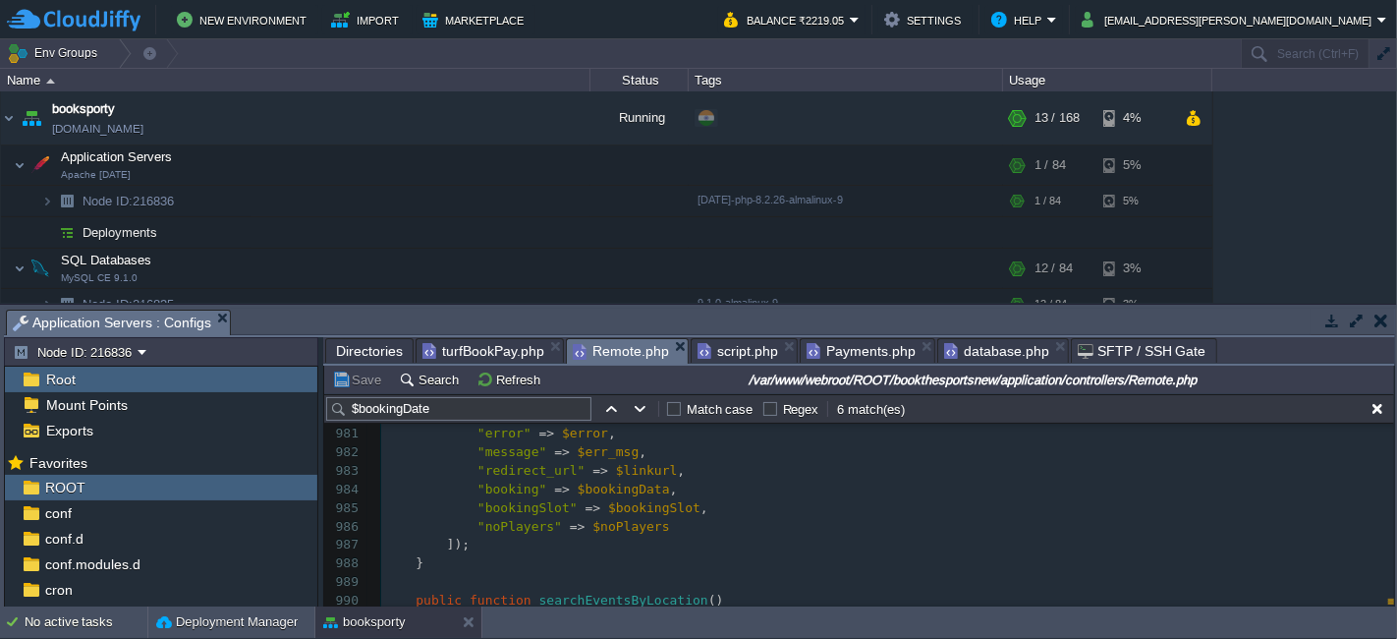
click at [659, 525] on pre ""noPlayers" => $noPlayers" at bounding box center [887, 527] width 1013 height 19
paste textarea ""noPlayers" => $noPlayers,turfBookingId"
type textarea ""noPlayers" => $noPlayers,turfBookingId"
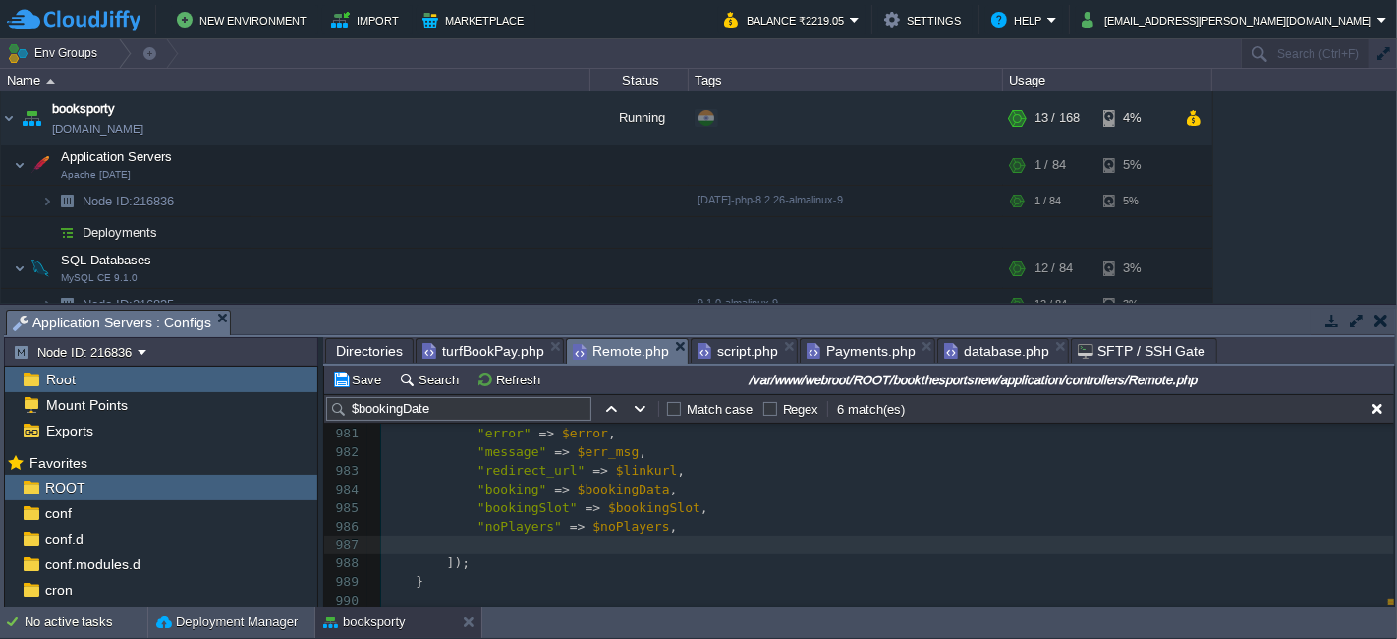
paste textarea
click at [618, 525] on div "x ); 965 $_SESSION [ 'tempTurfBookingTime' ] = $bookingTime ; 966 $_SESSION [ '…" at bounding box center [887, 397] width 1013 height 536
click at [613, 544] on pre at bounding box center [887, 544] width 1013 height 19
click at [733, 536] on span "turfBookingId" at bounding box center [727, 543] width 100 height 15
type textarea "turfBookingId"
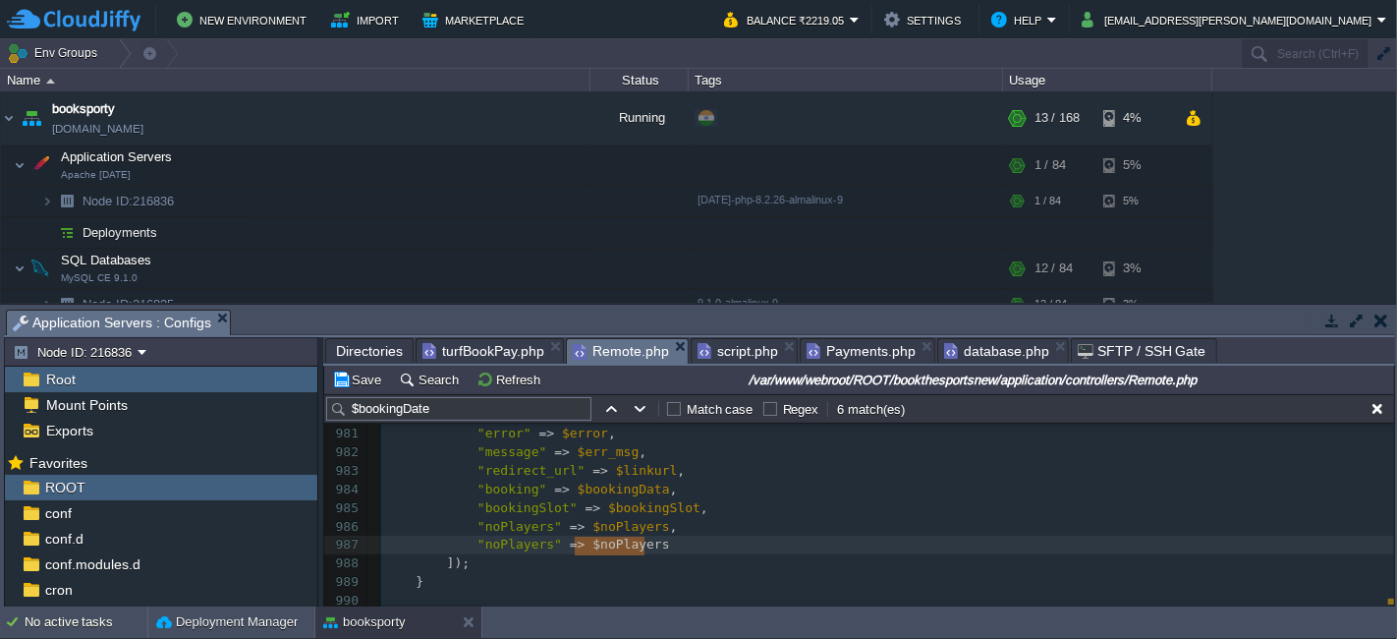
type textarea "noPlayers"
paste textarea
type textarea "noPlayers"
paste textarea
click at [365, 372] on button "Save" at bounding box center [359, 379] width 55 height 18
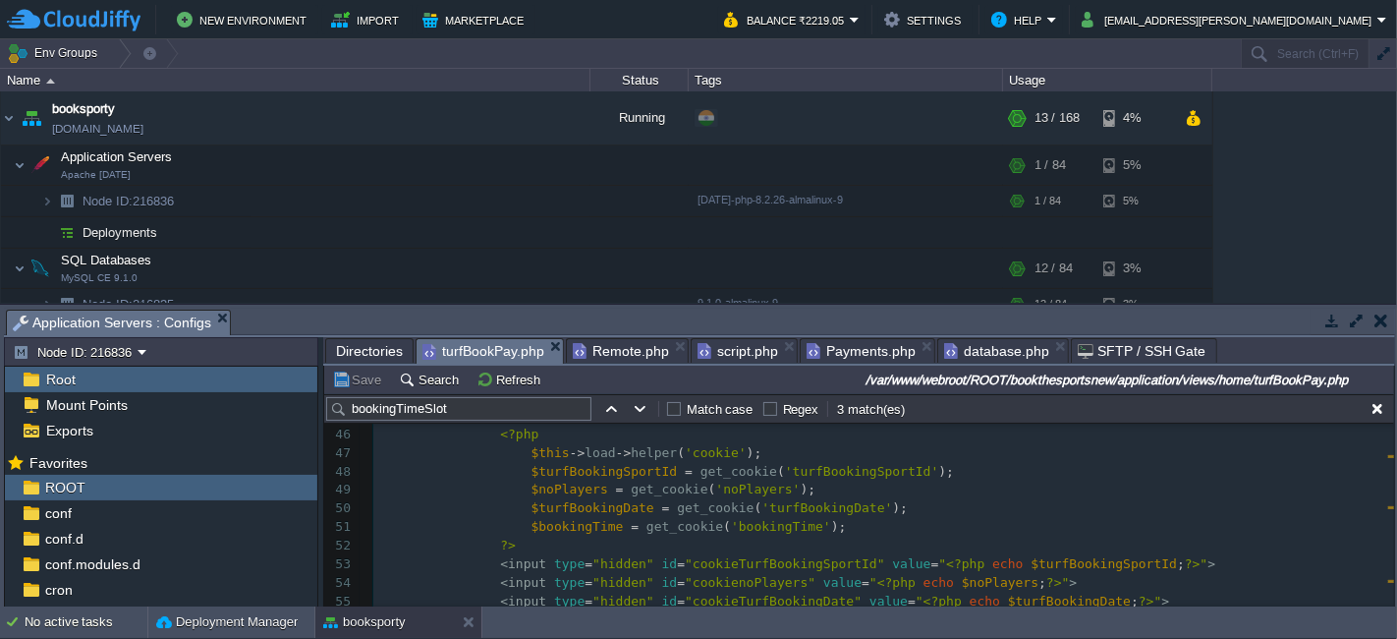
click at [477, 345] on span "turfBookPay.php" at bounding box center [483, 351] width 122 height 25
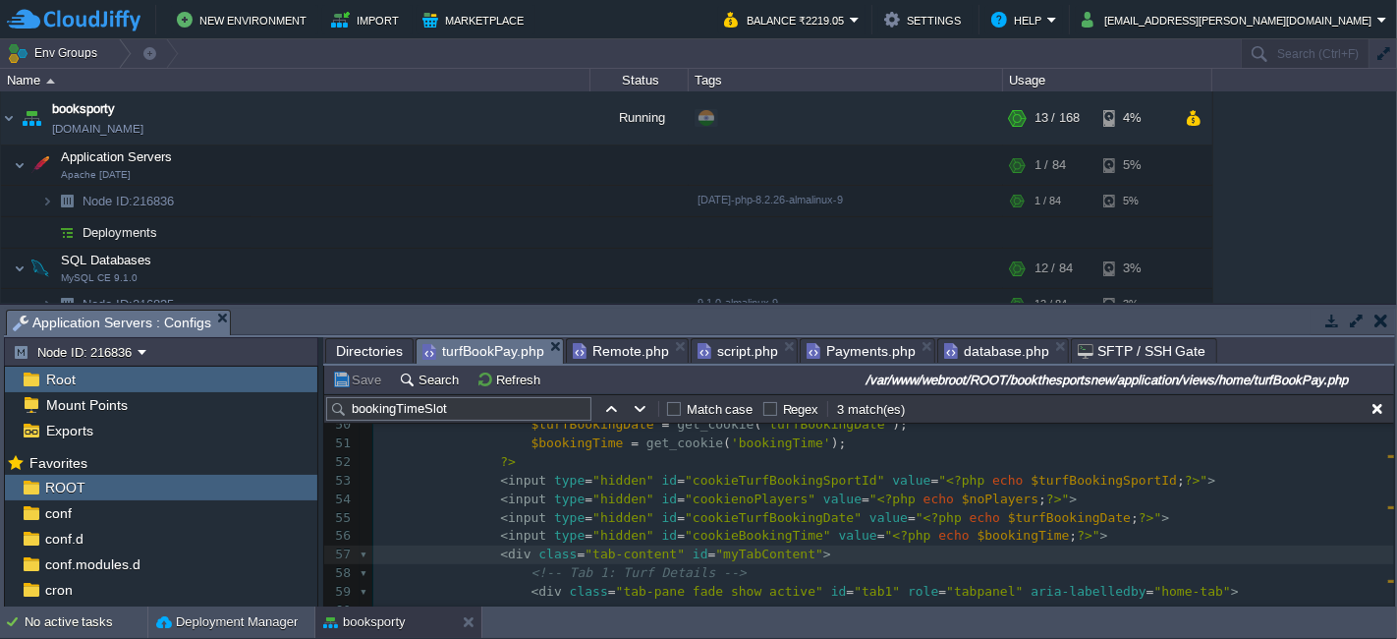
scroll to position [983, 0]
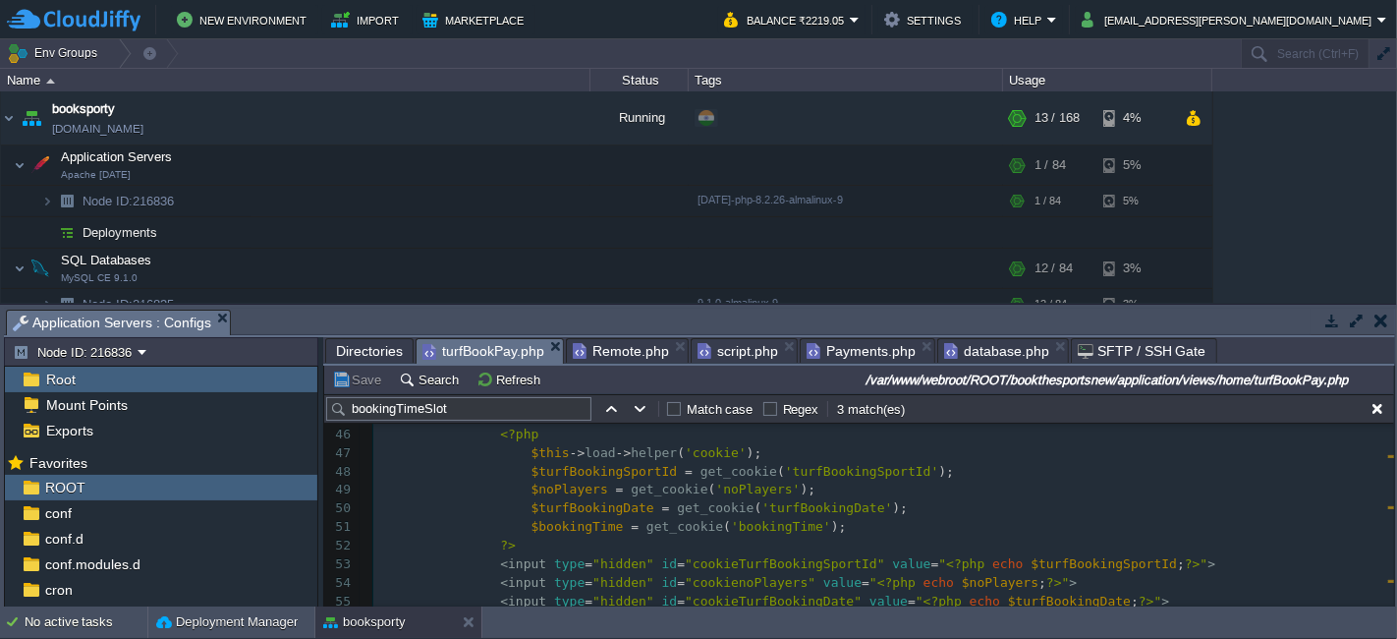
click at [1150, 555] on pre "< input type = "hidden" id = "cookieTurfBookingSportId" value = " <?php echo $t…" at bounding box center [883, 564] width 1021 height 19
type textarea "<input type="hidden" id="cookieTurfBookingSportId" value="<?php echo $turfBooki…"
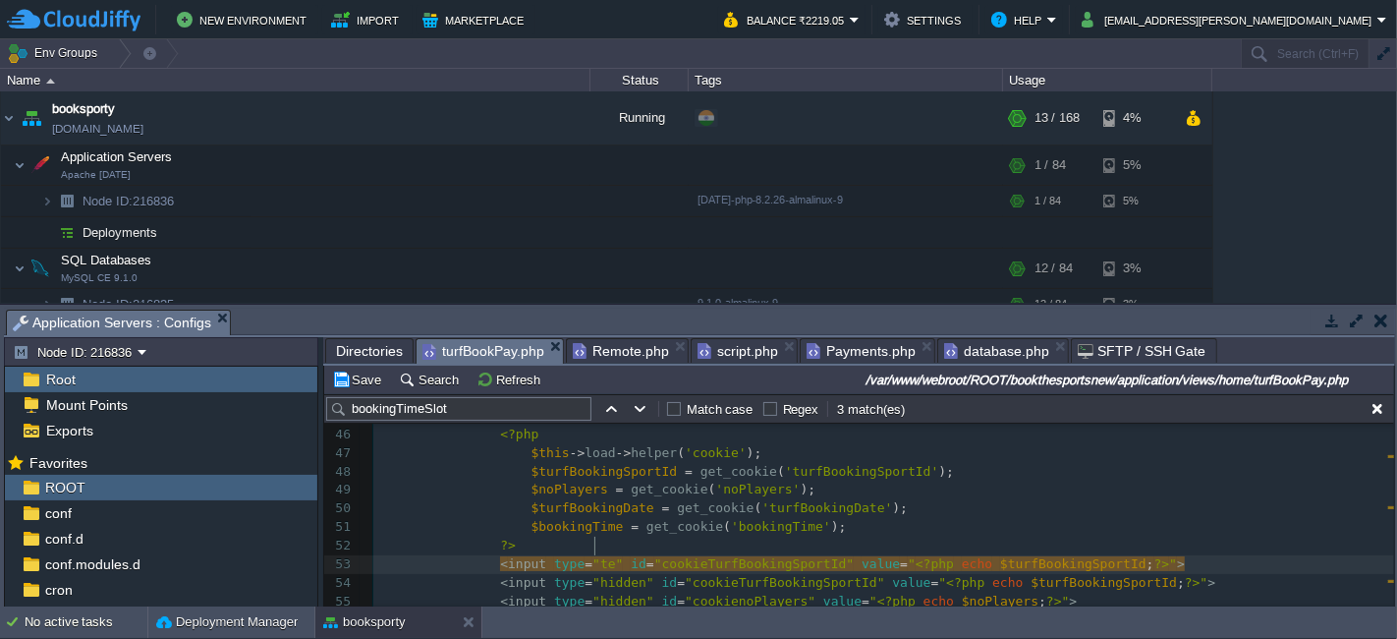
type textarea "text"
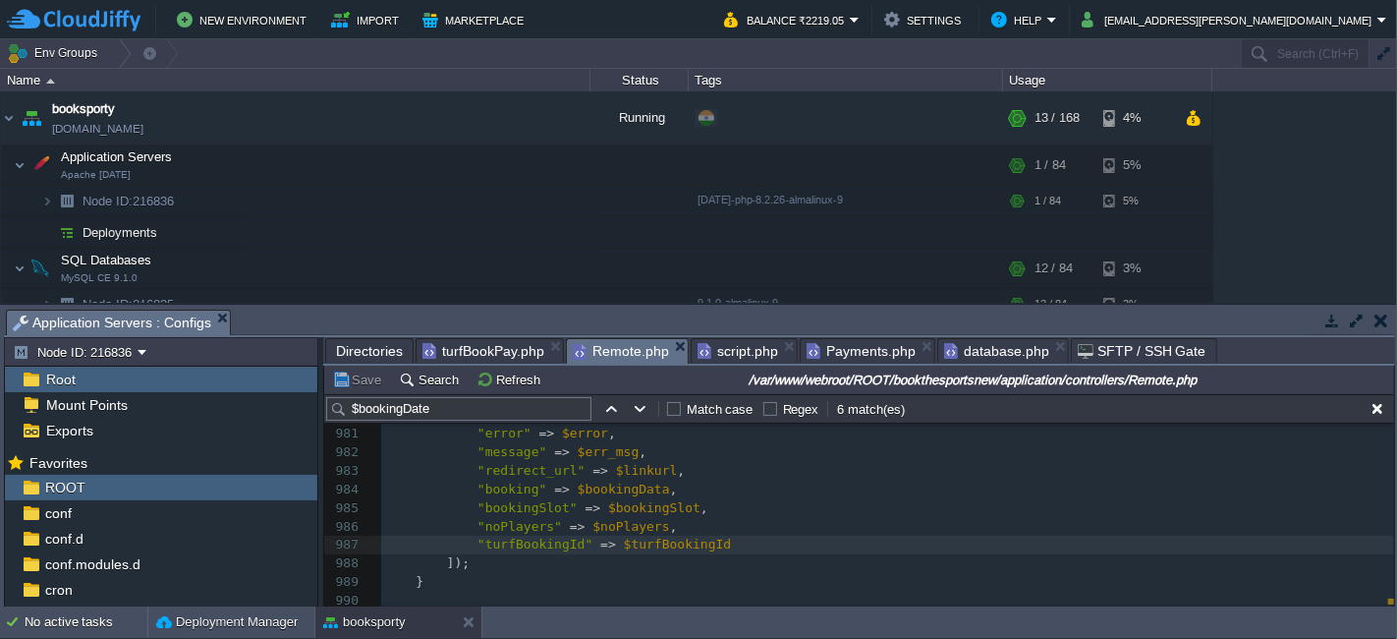
click at [614, 360] on span "Remote.php" at bounding box center [621, 351] width 96 height 25
click at [548, 545] on div "x ); 965 $_SESSION [ 'tempTurfBookingTime' ] = $bookingTime ; 966 $_SESSION [ '…" at bounding box center [887, 388] width 1013 height 519
type textarea "turfBookingId"
type textarea "last"
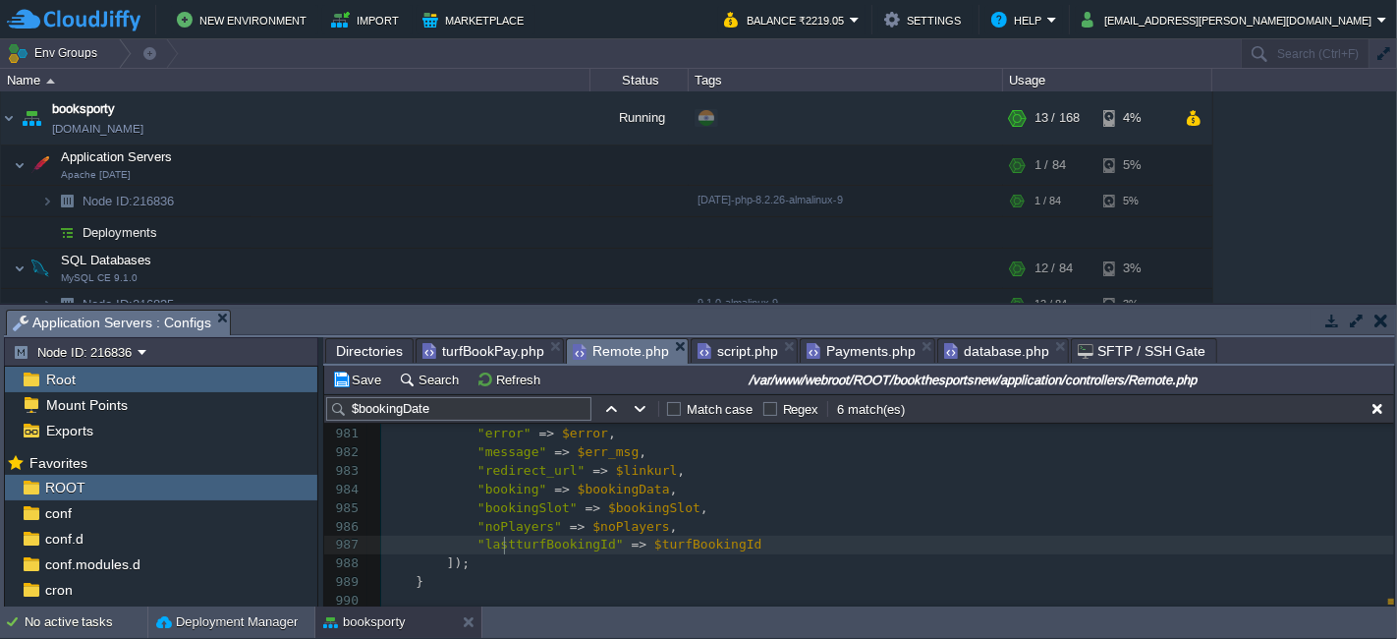
click at [558, 541] on span ""lastturfBookingId"" at bounding box center [551, 543] width 146 height 15
type textarea "lastturfBookingId"
click at [558, 541] on span ""turfBookingId"" at bounding box center [535, 543] width 115 height 15
type textarea "turfBookingId"
click at [359, 385] on button "Save" at bounding box center [359, 379] width 55 height 18
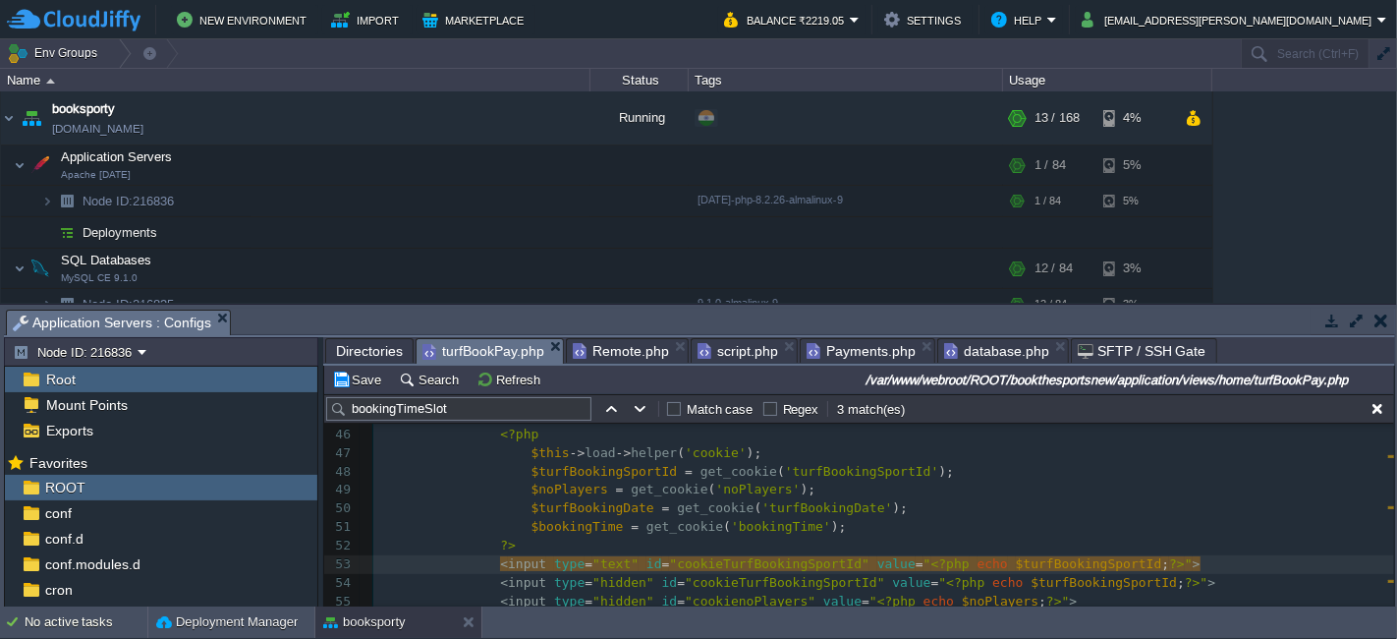
click at [470, 347] on span "turfBookPay.php" at bounding box center [483, 351] width 122 height 25
type textarea "cookieTurfBookingSportId"
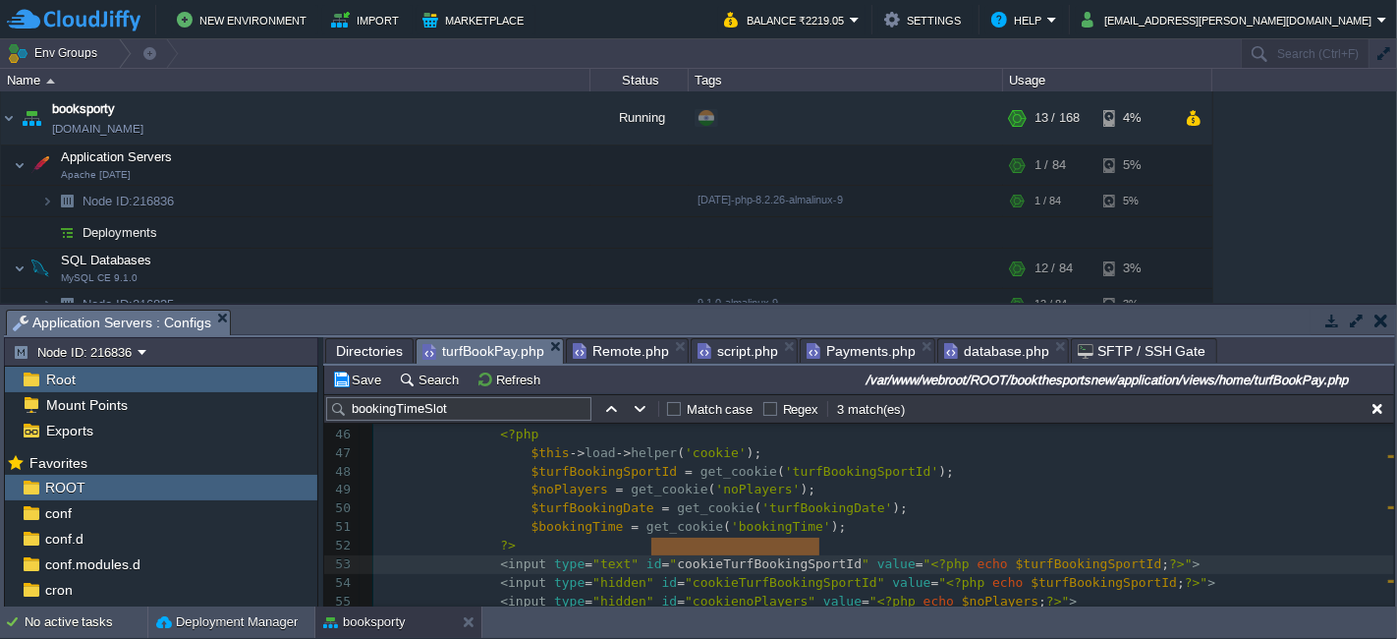
paste textarea
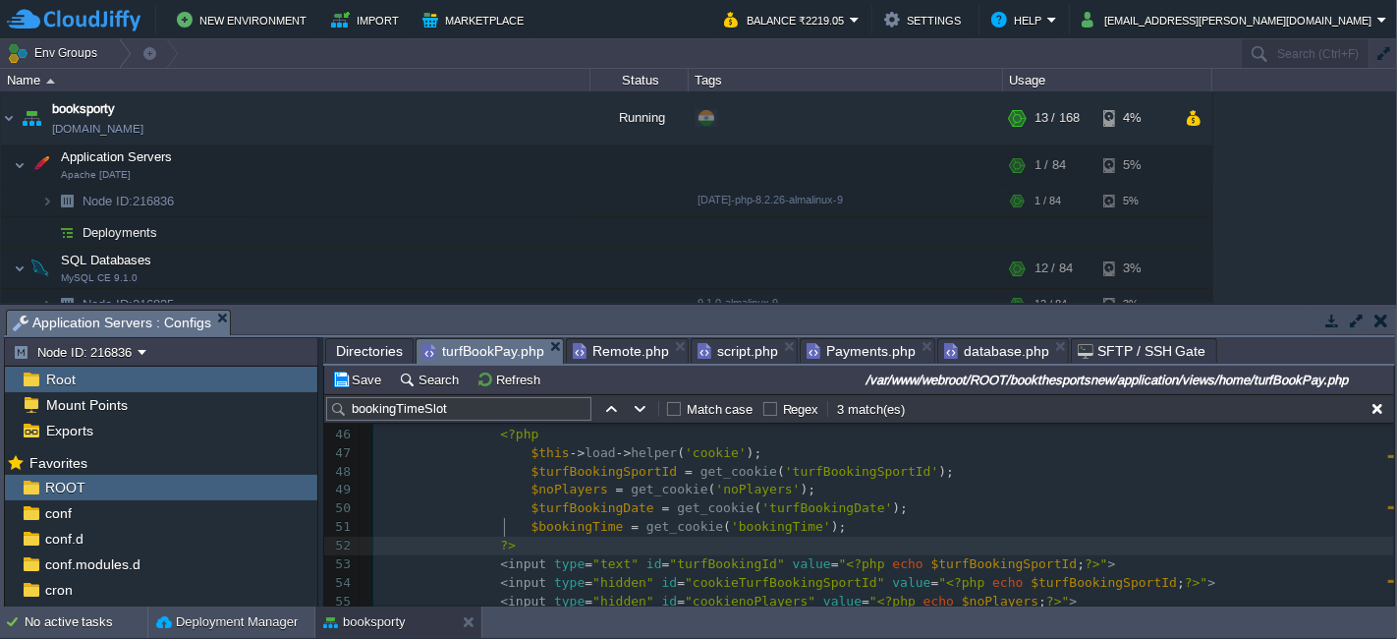
type textarea "?>"
click at [958, 555] on pre "< input type = "text" id = "turfBookingId" value = " <?php echo $turfBookingSpo…" at bounding box center [883, 564] width 1021 height 19
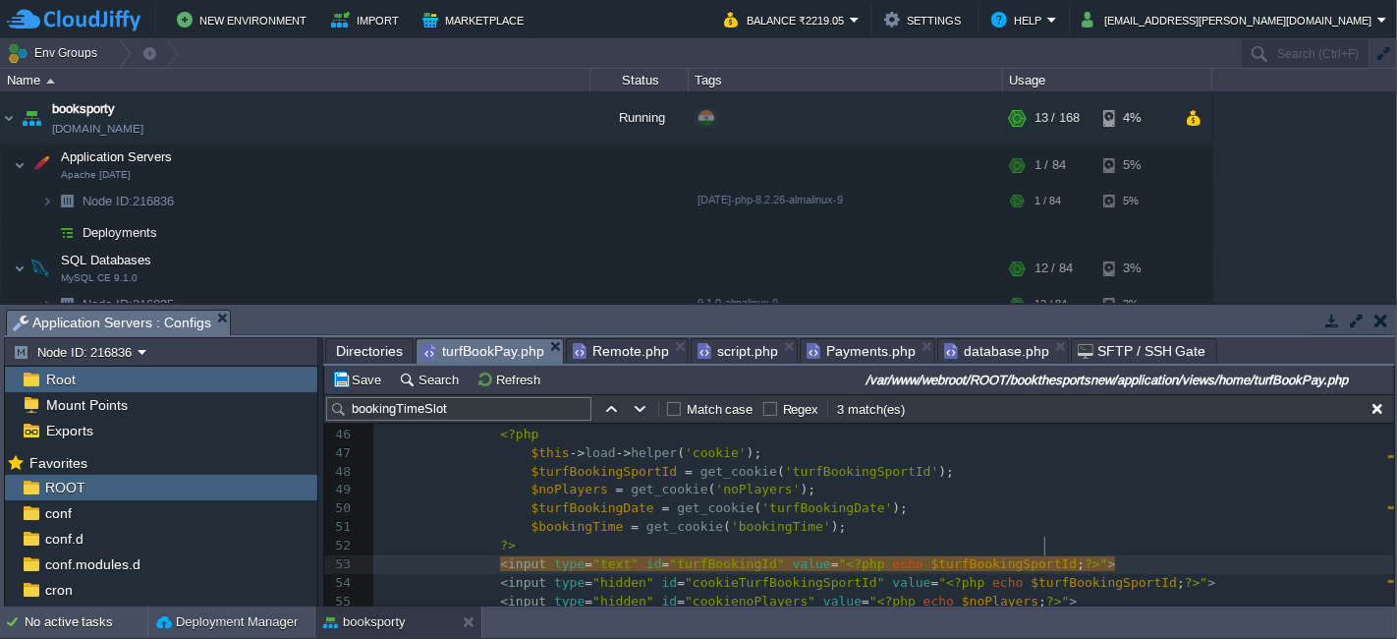
type textarea "value="<?php echo $turfBookingSportId;?>""
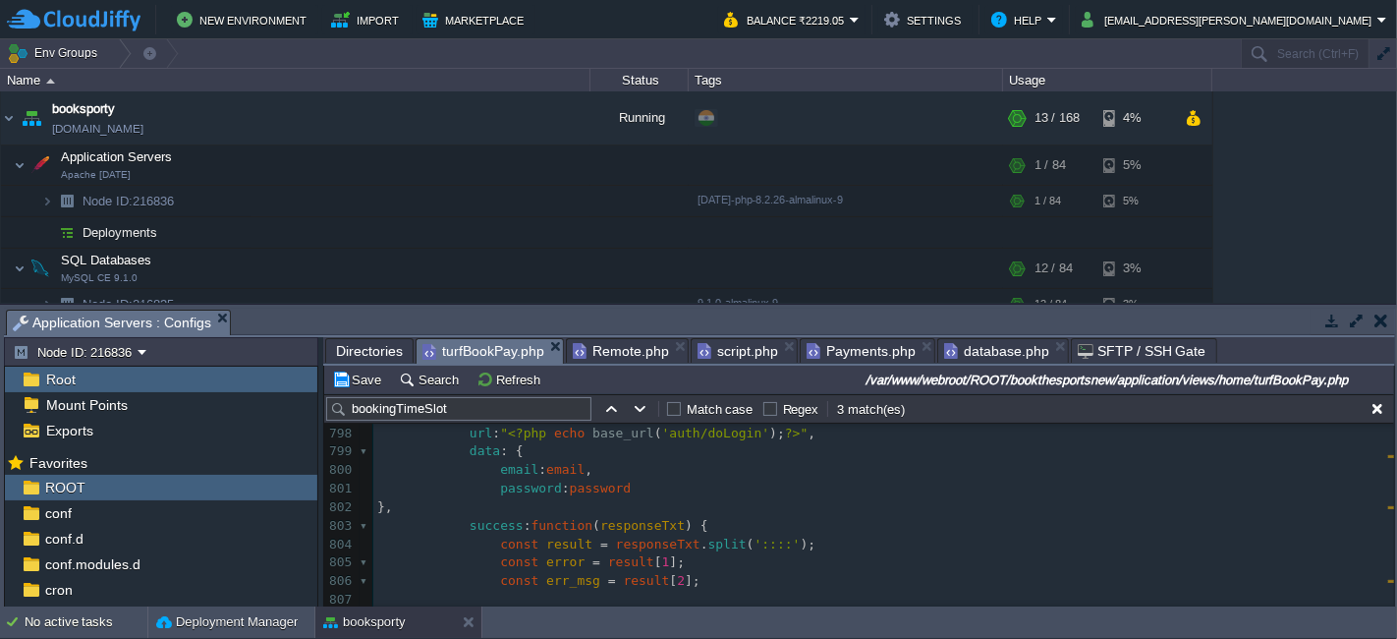
scroll to position [15098, 0]
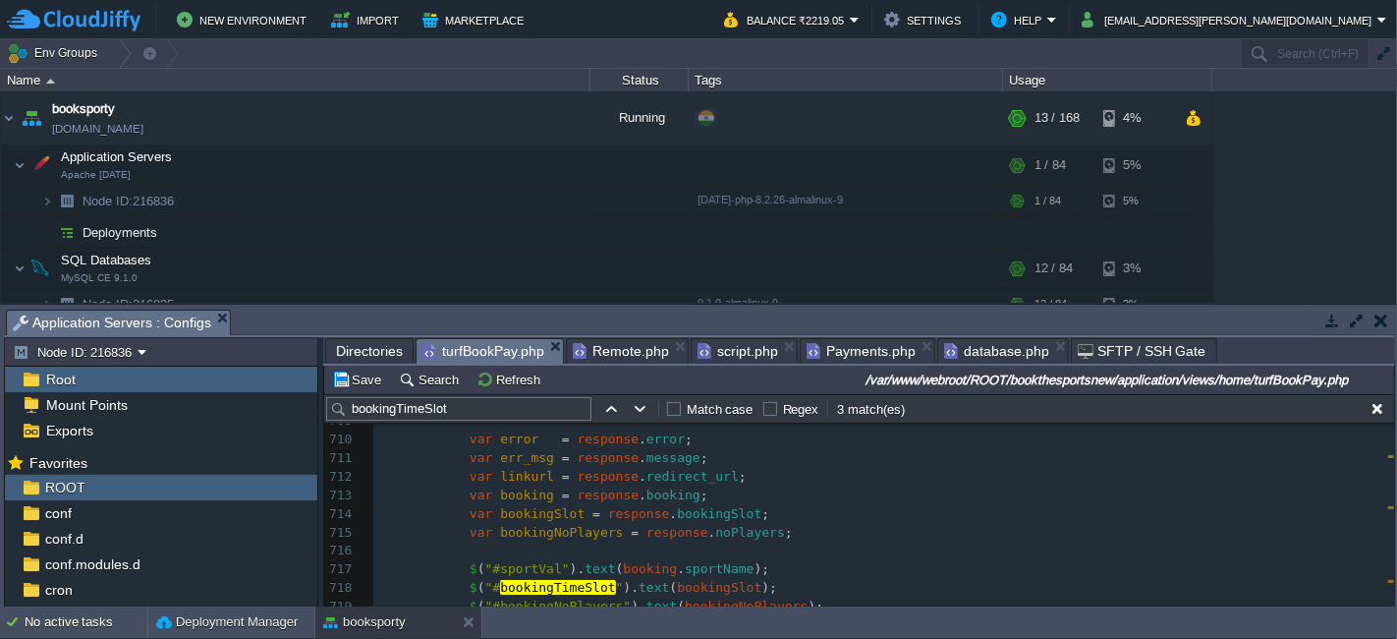
click at [771, 534] on pre "var bookingNoPlayers = response . noPlayers ;" at bounding box center [883, 533] width 1021 height 19
paste textarea ";"
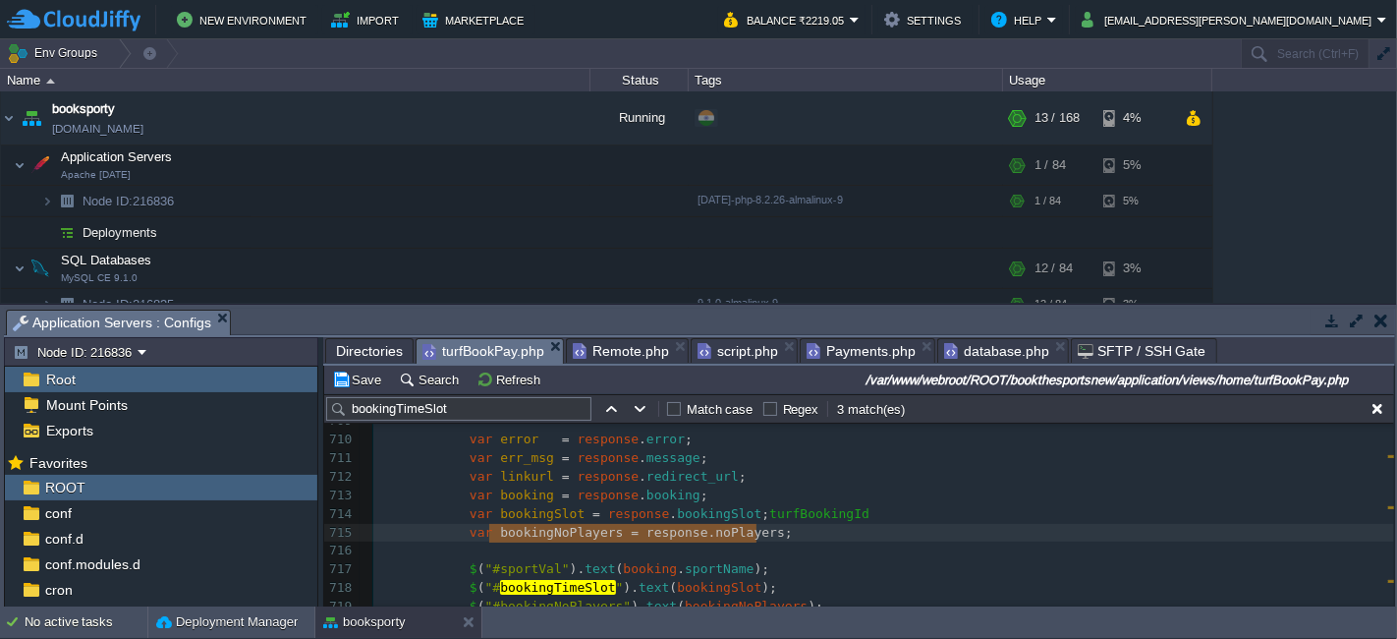
type textarea "var bookingNoPlayers = response.noPlayers;"
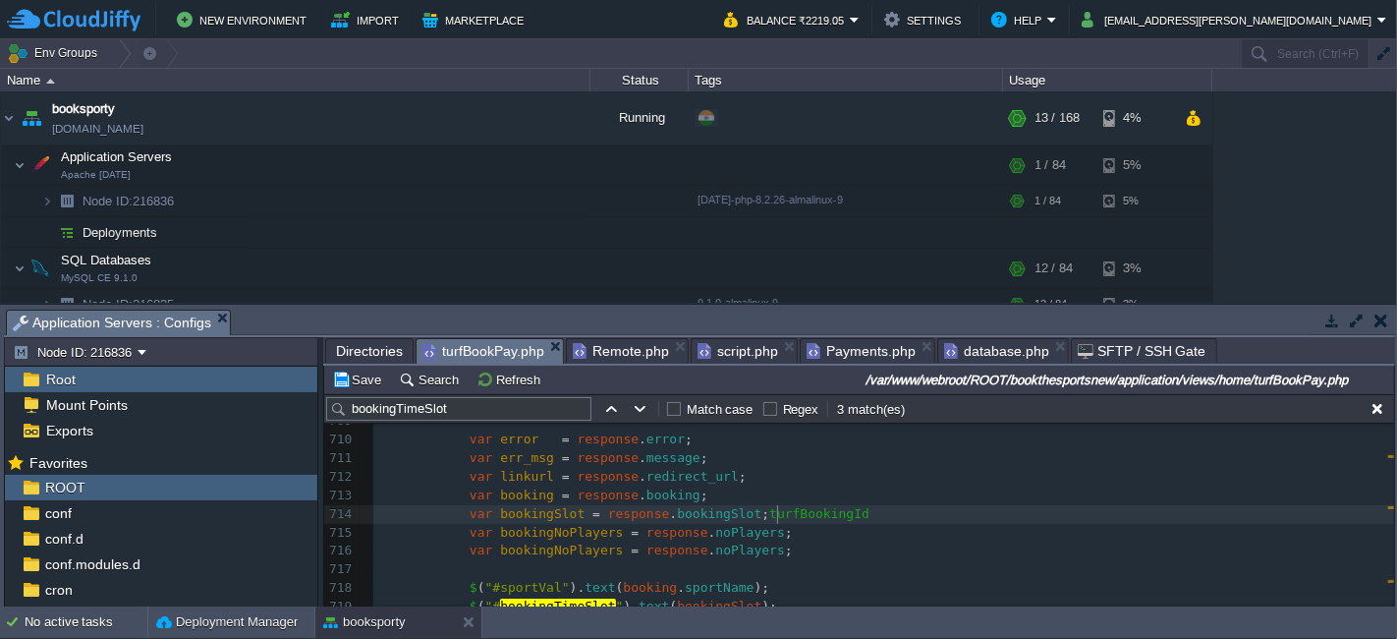
click at [774, 517] on span "turfBookingId" at bounding box center [819, 513] width 100 height 15
type textarea "turfBookingId"
click at [729, 554] on div "xxxxxxxxxx < input type = "date" class = "frm-input-1" name = "turfBookingDate"…" at bounding box center [883, 643] width 1021 height 833
type textarea "noPlayers"
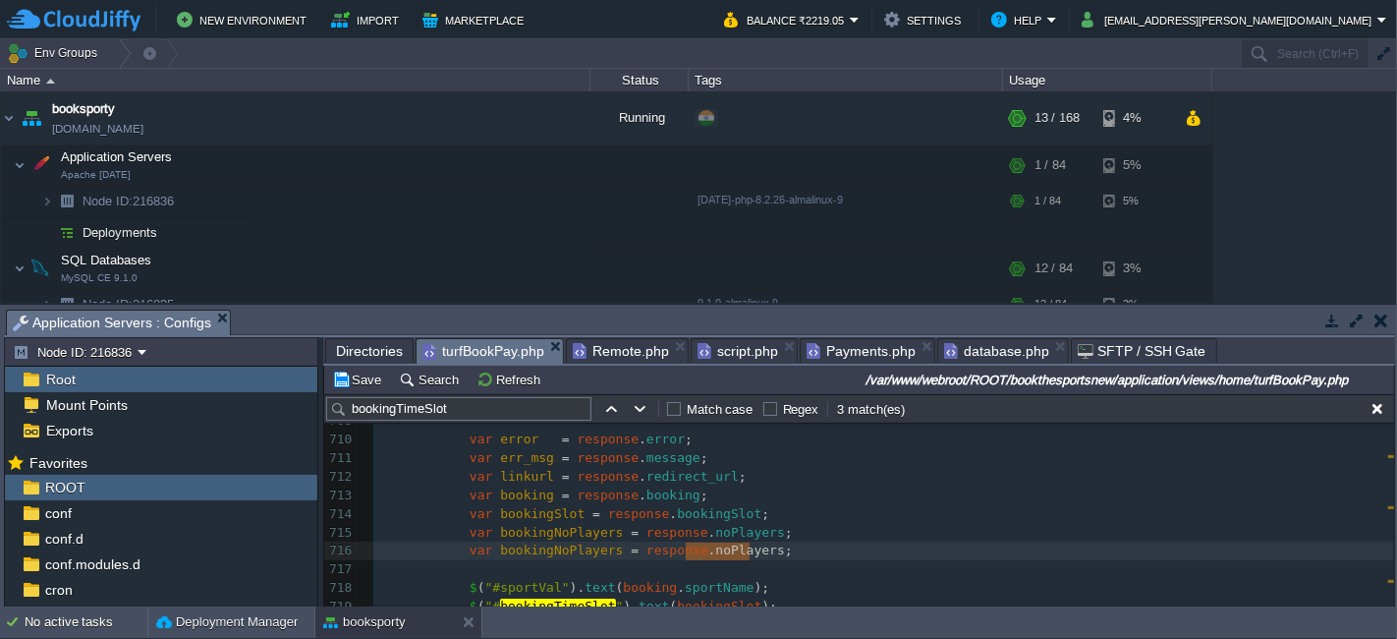
paste textarea
click at [560, 549] on div "xxxxxxxxxx < input type = "date" class = "frm-input-1" name = "turfBookingDate"…" at bounding box center [883, 643] width 1021 height 833
type textarea "bookingNoPlayers"
click at [492, 549] on span at bounding box center [496, 549] width 8 height 15
type textarea "last"
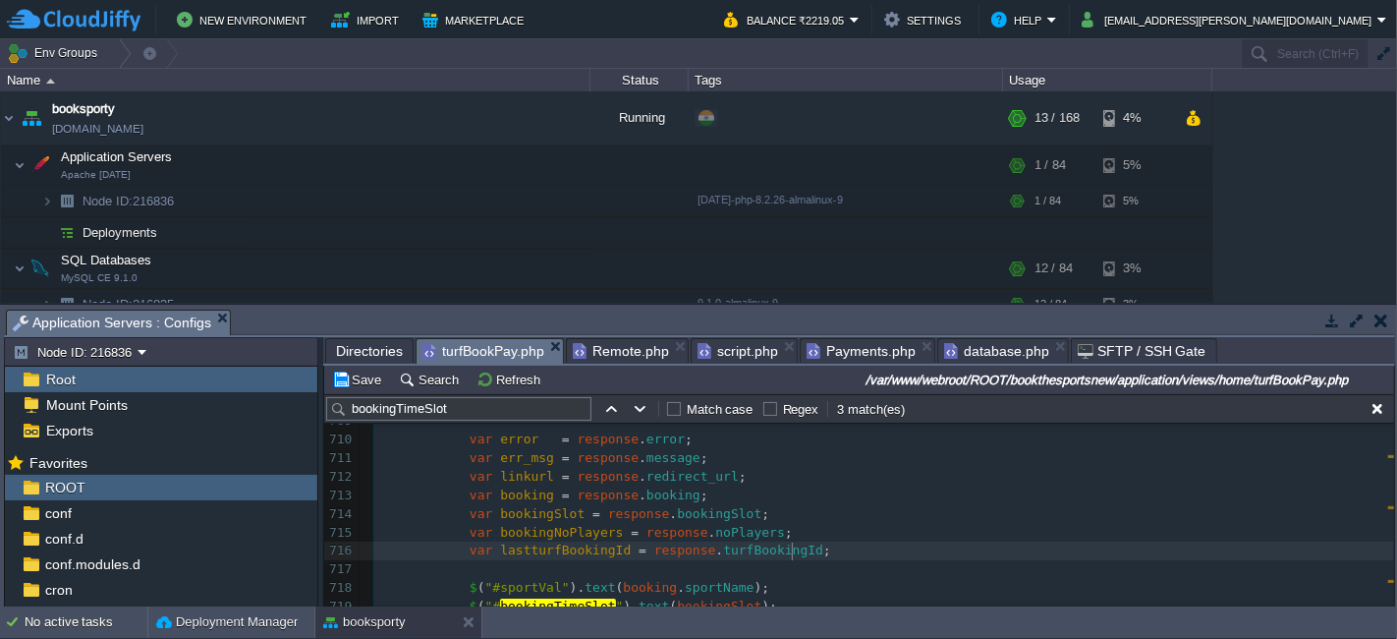
click at [799, 554] on pre "var lastturfBookingId = response . turfBookingId ;" at bounding box center [883, 550] width 1021 height 19
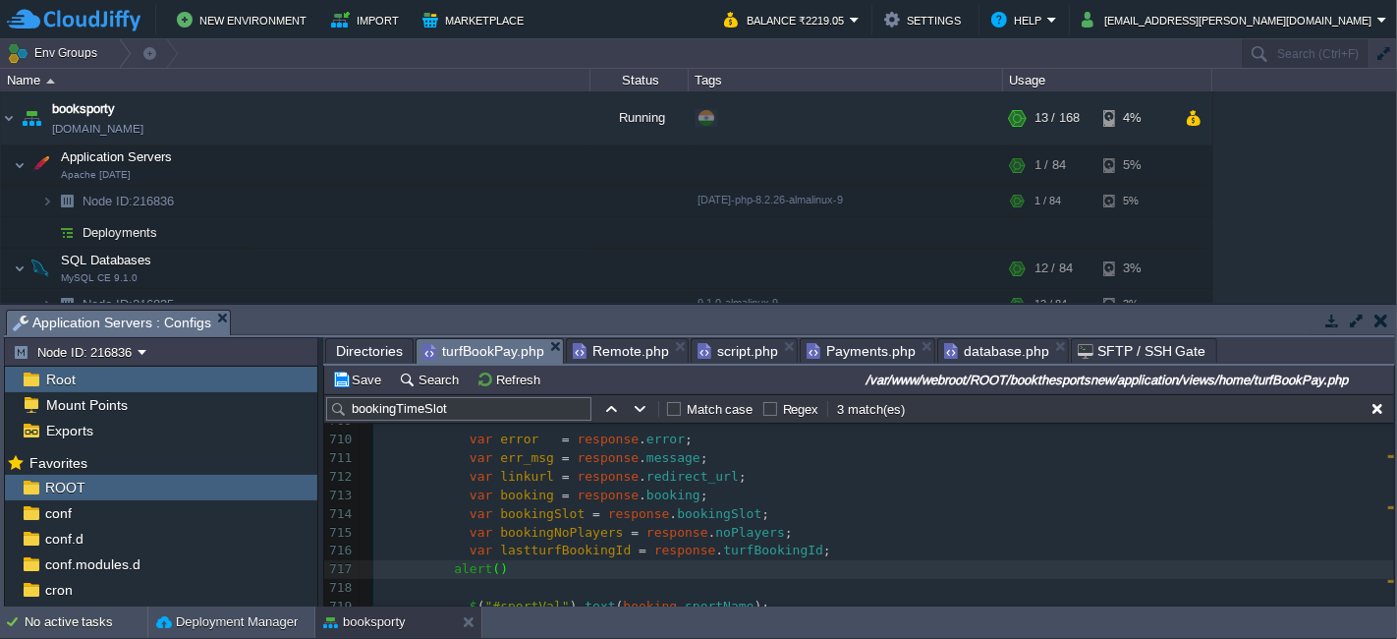
type textarea "alert();"
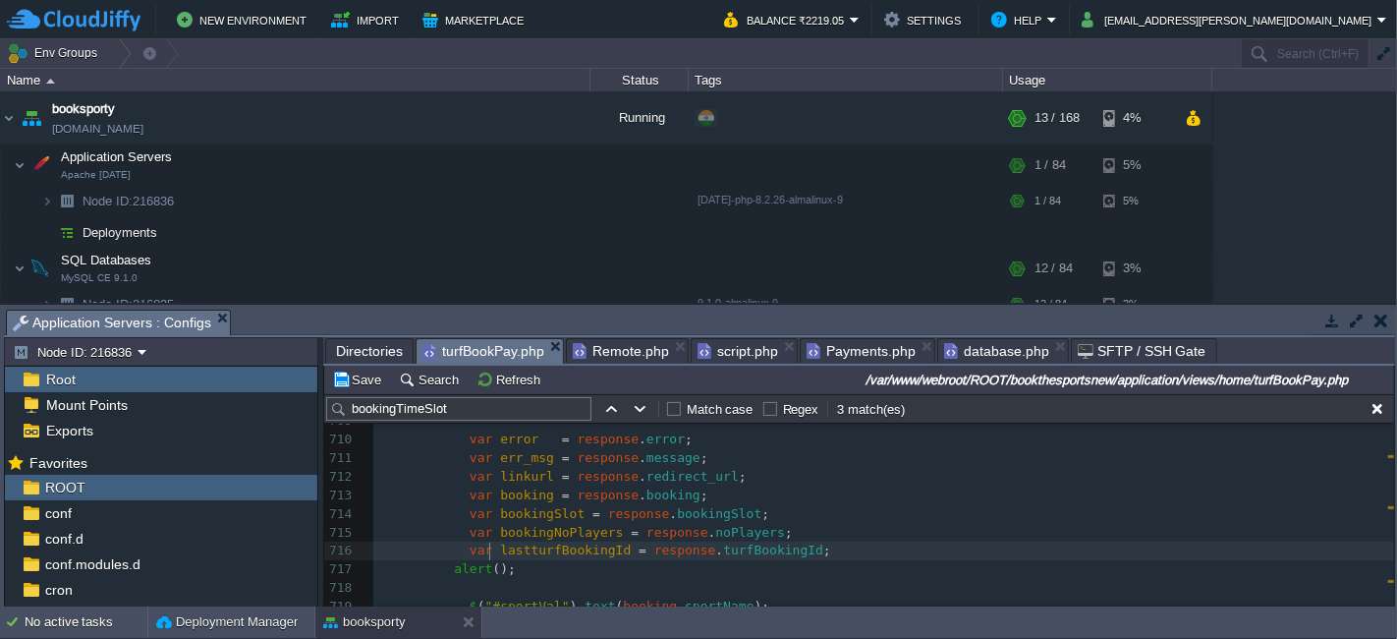
type textarea "lastturfBookingId"
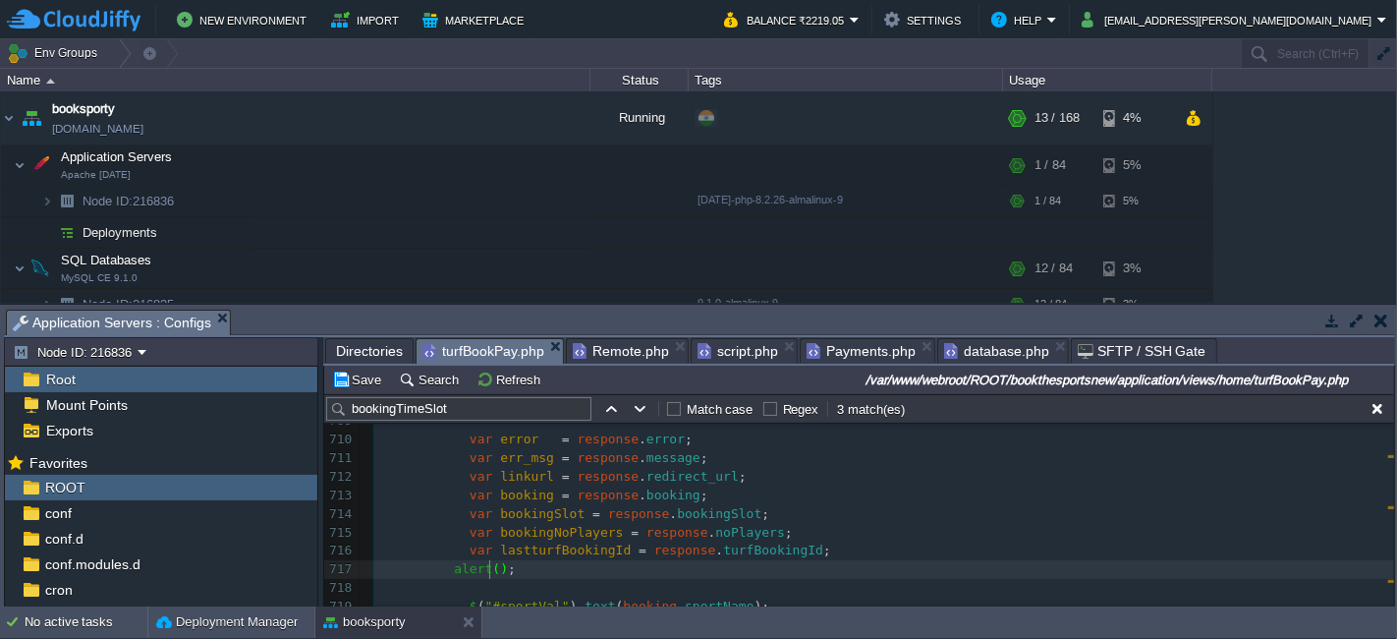
paste textarea
click at [381, 377] on button "Save" at bounding box center [359, 379] width 55 height 18
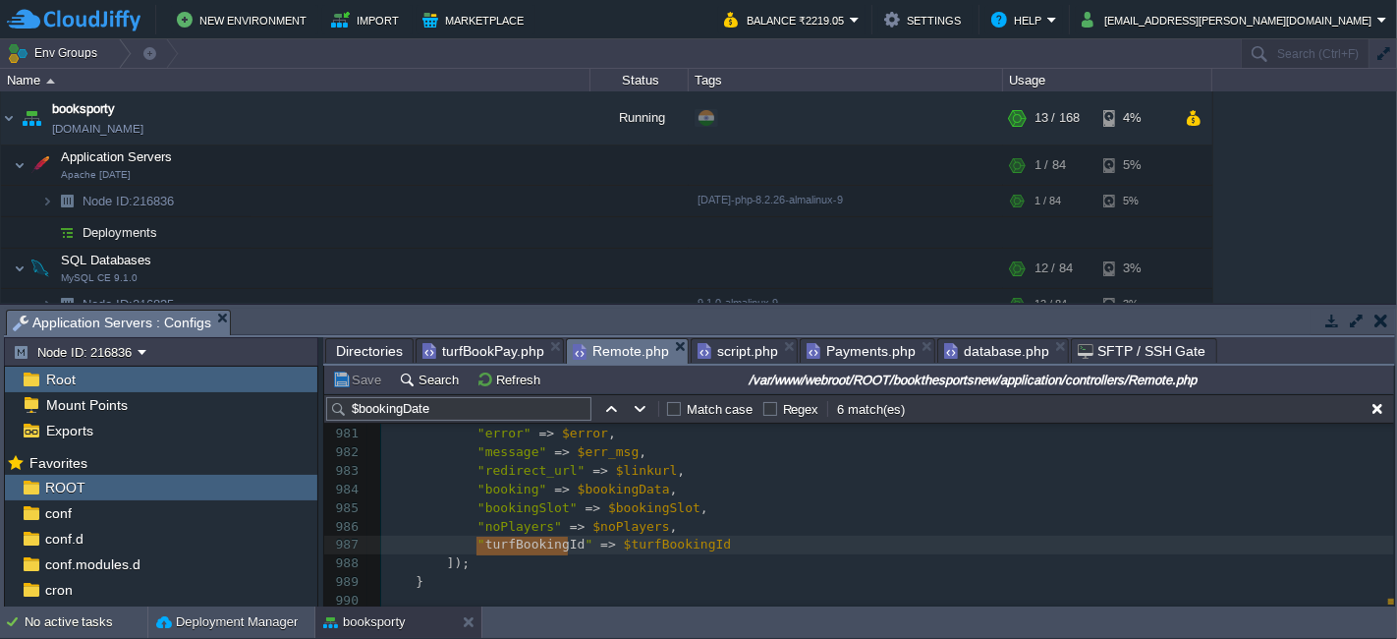
click at [578, 349] on span "Remote.php" at bounding box center [621, 351] width 96 height 25
click at [373, 377] on button "Save" at bounding box center [359, 379] width 55 height 18
click at [465, 348] on span "turfBookPay.php" at bounding box center [483, 351] width 122 height 24
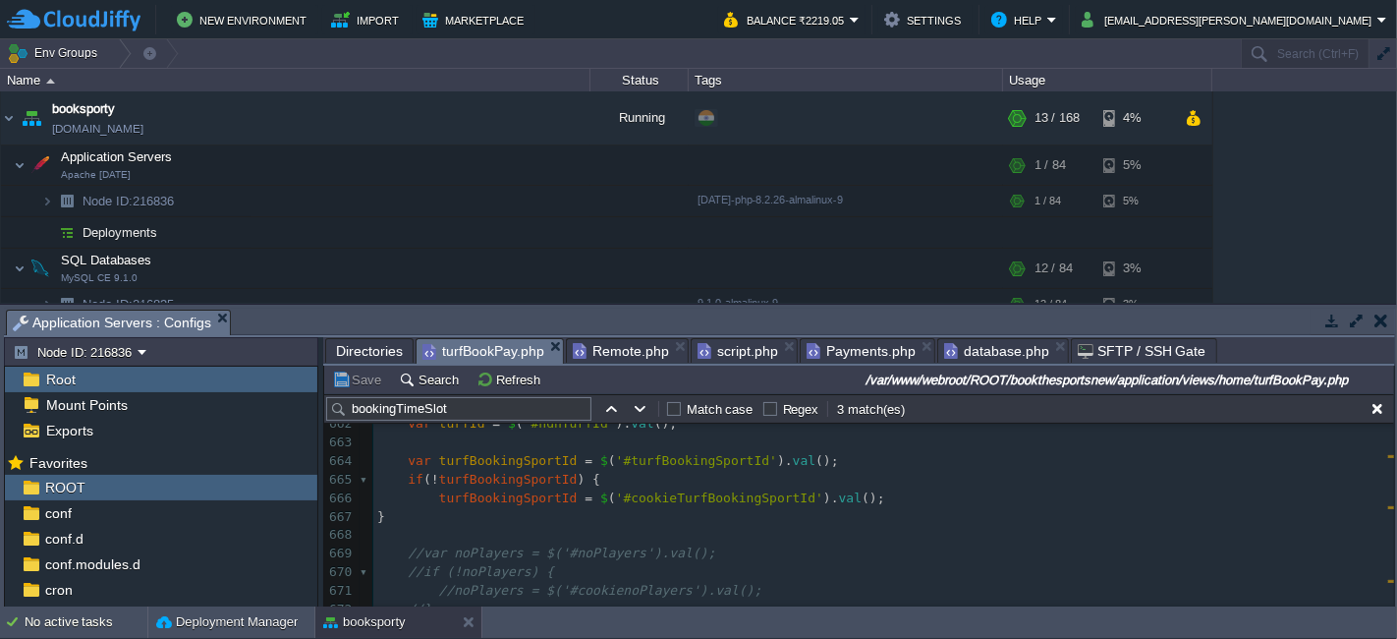
scroll to position [12585, 0]
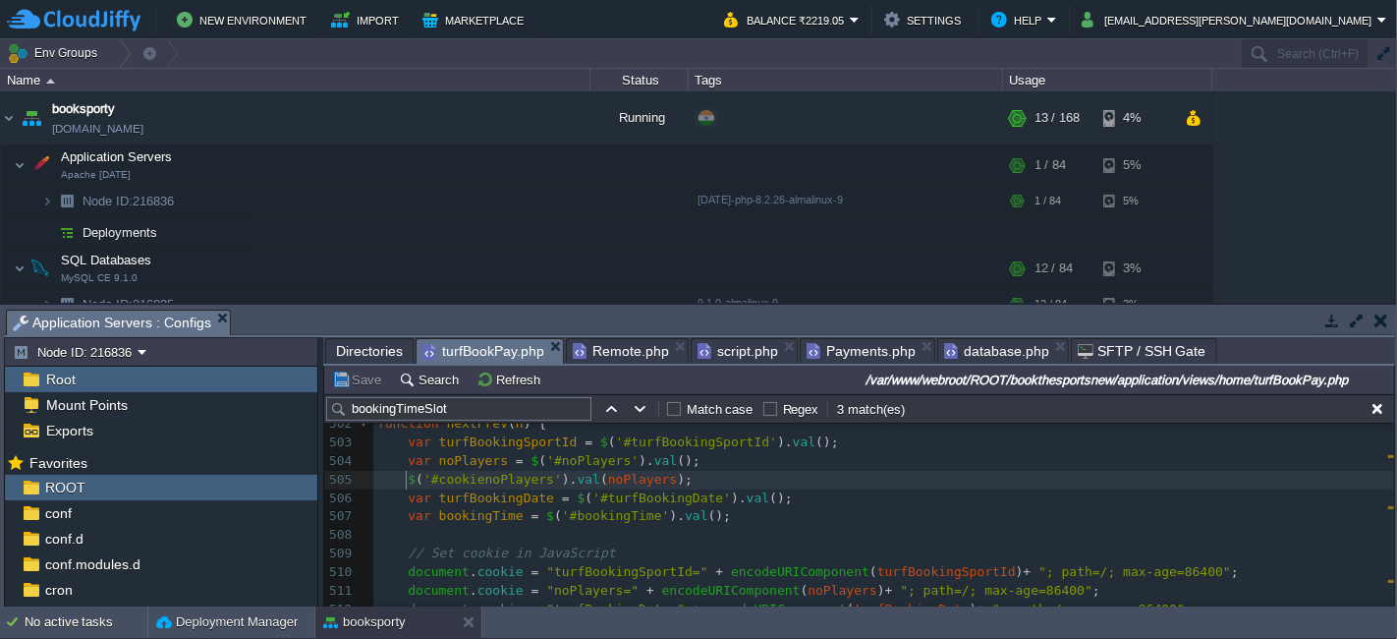
click at [404, 481] on div "xxxxxxxxxx alert ( lastturfBookingId ) ; 484 ​ 485 var currentTab = 0 ; // Star…" at bounding box center [883, 545] width 1021 height 926
type textarea "$('#cookienoPlayers').val(noPlayers);"
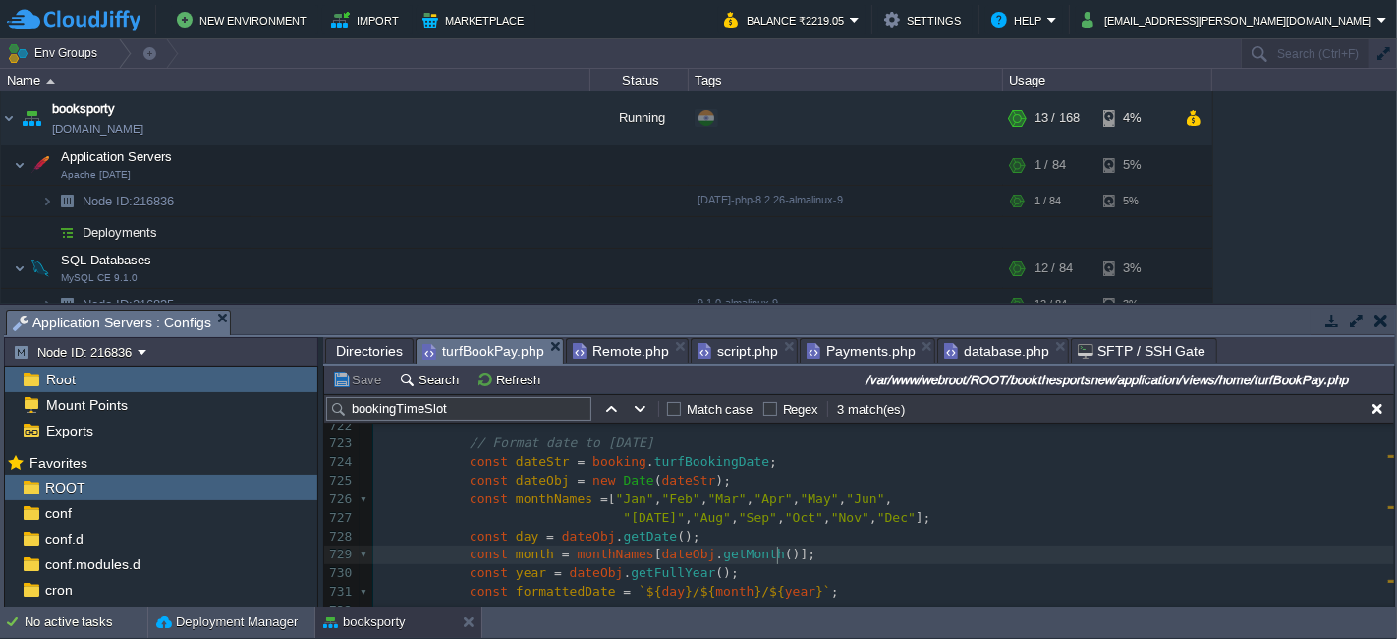
click at [836, 551] on pre "const month = monthNames [ dateObj . getMonth ()];" at bounding box center [883, 554] width 1021 height 19
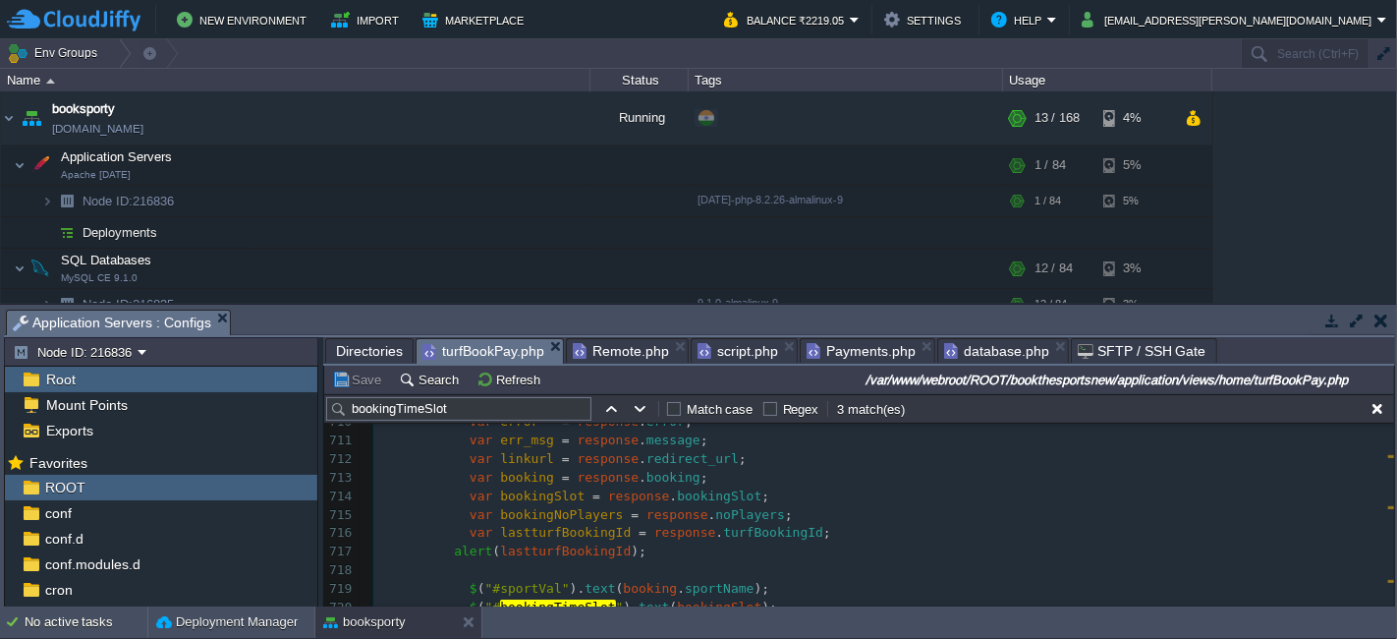
click at [801, 534] on pre "var lastturfBookingId = response . turfBookingId ;" at bounding box center [883, 533] width 1021 height 19
paste textarea "lastturfBookingId"
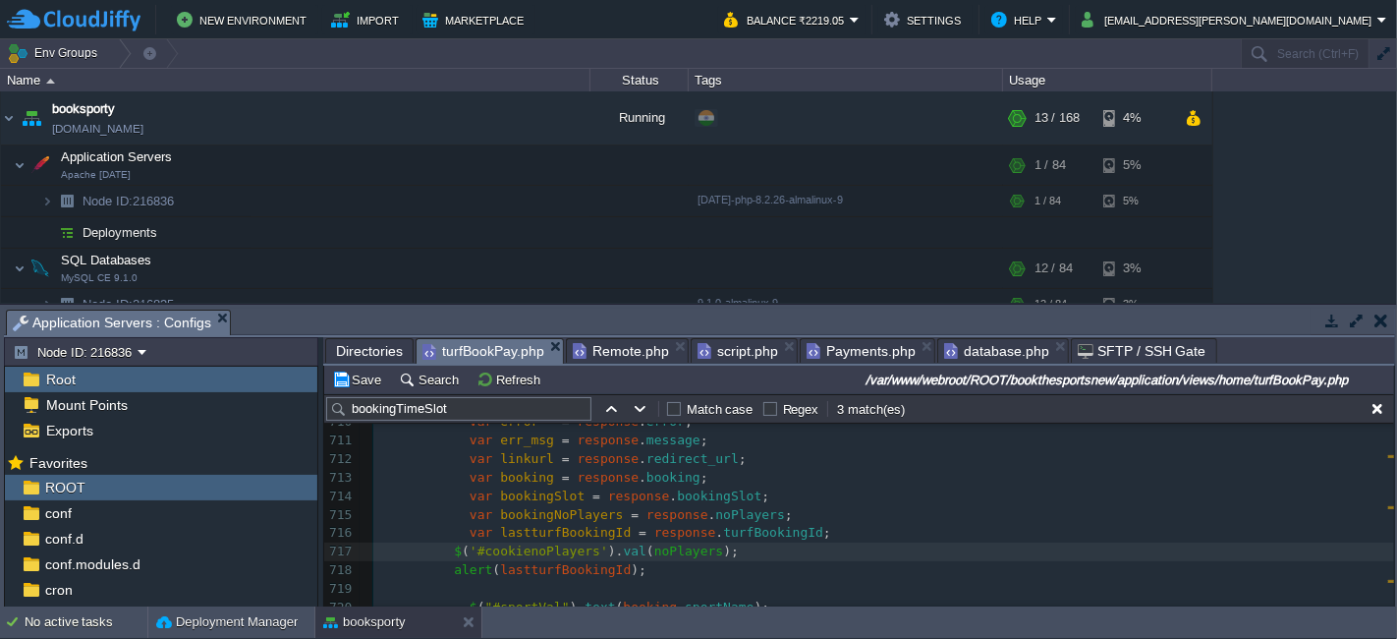
click at [561, 534] on div "xxxxxxxxxx < input type = "date" class = "frm-input-1" name = "turfBookingDate"…" at bounding box center [883, 626] width 1021 height 796
type textarea "lastturfBookingId"
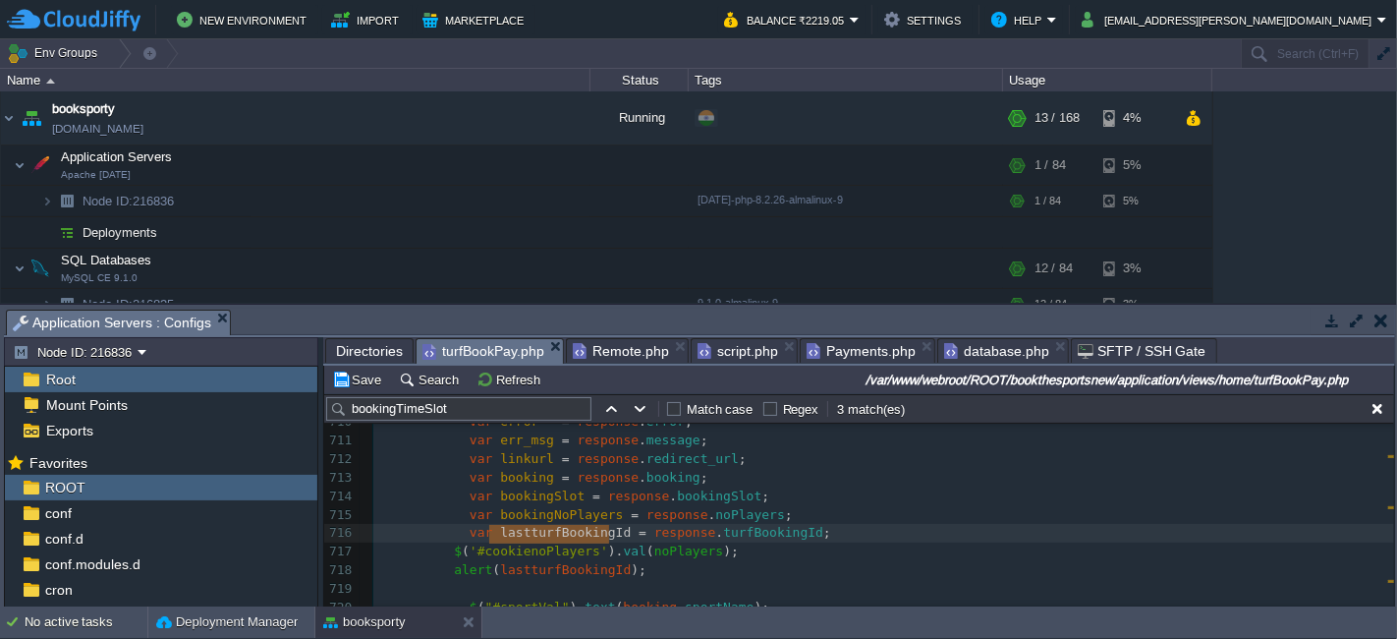
click at [664, 553] on div "xxxxxxxxxx < input type = "date" class = "frm-input-1" name = "turfBookingDate"…" at bounding box center [883, 626] width 1021 height 796
type textarea "noPlayers"
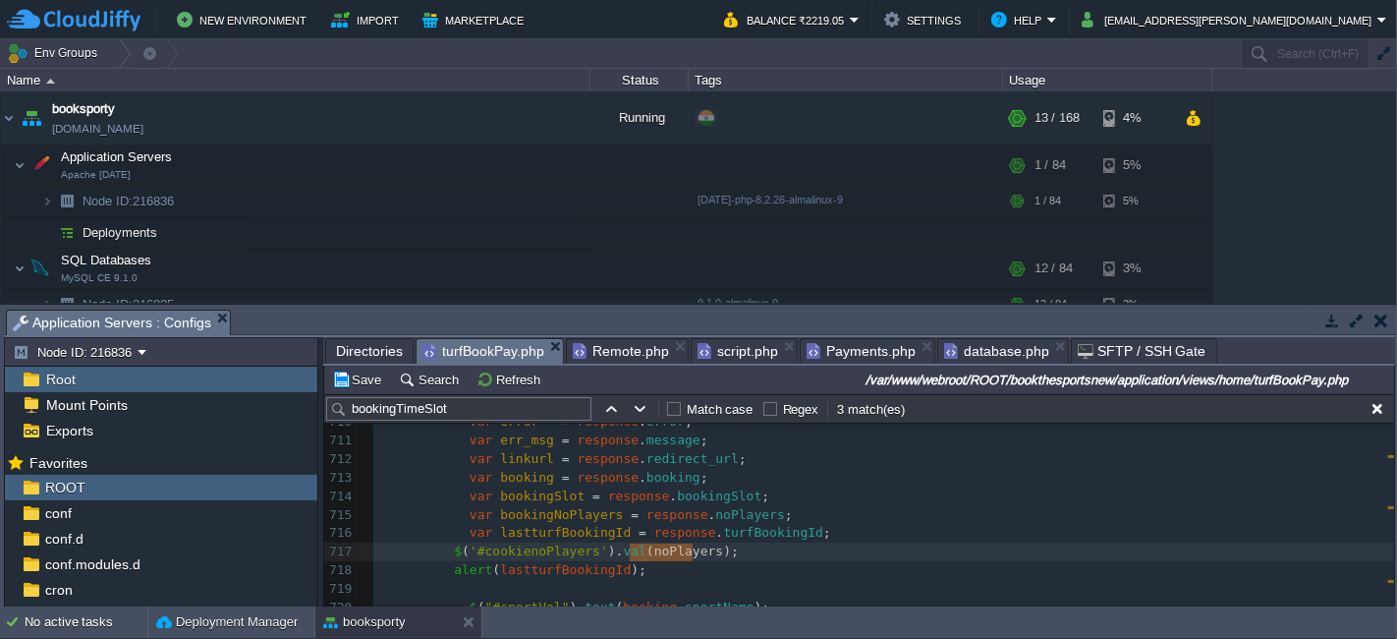
paste textarea
type textarea "cookienoPlayers"
paste textarea
click at [500, 552] on span "'#lastturfBookingId'" at bounding box center [547, 550] width 154 height 15
click at [443, 565] on div "xxxxxxxxxx < input type = "date" class = "frm-input-1" name = "turfBookingDate"…" at bounding box center [883, 626] width 1021 height 796
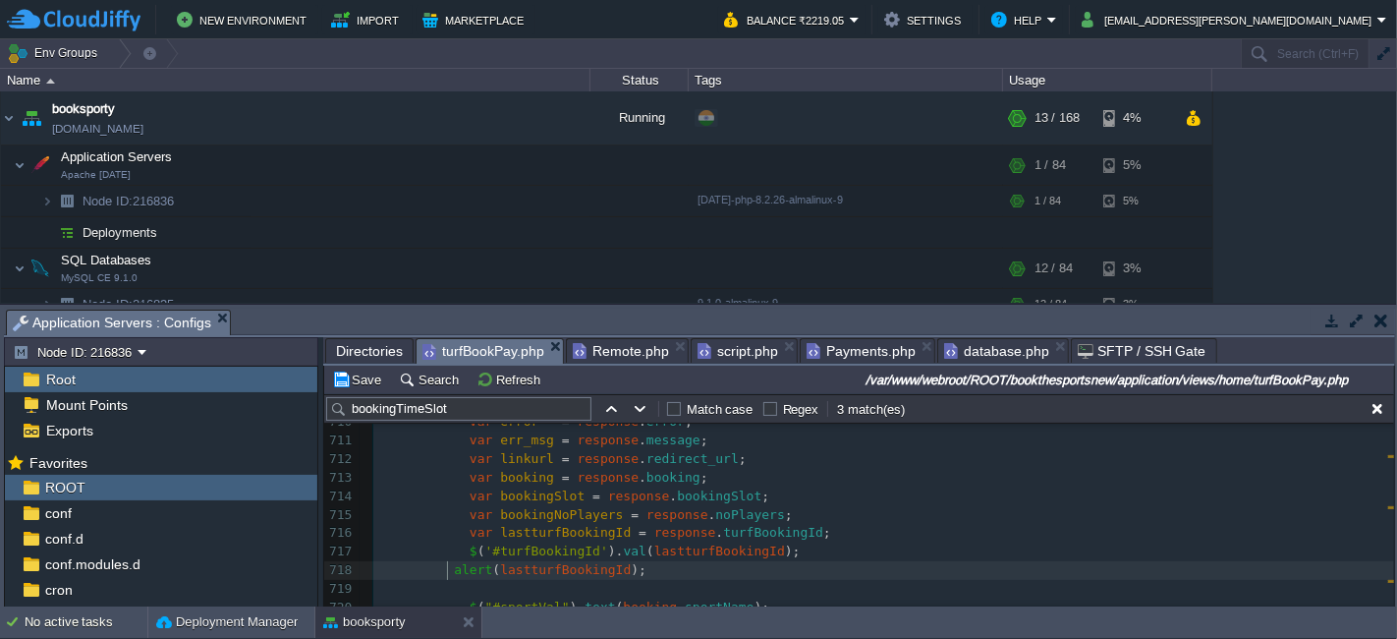
type textarea "alert(lastturfBookingId);"
click at [357, 387] on button "Save" at bounding box center [359, 379] width 55 height 18
click at [613, 352] on span "Remote.php" at bounding box center [621, 351] width 96 height 24
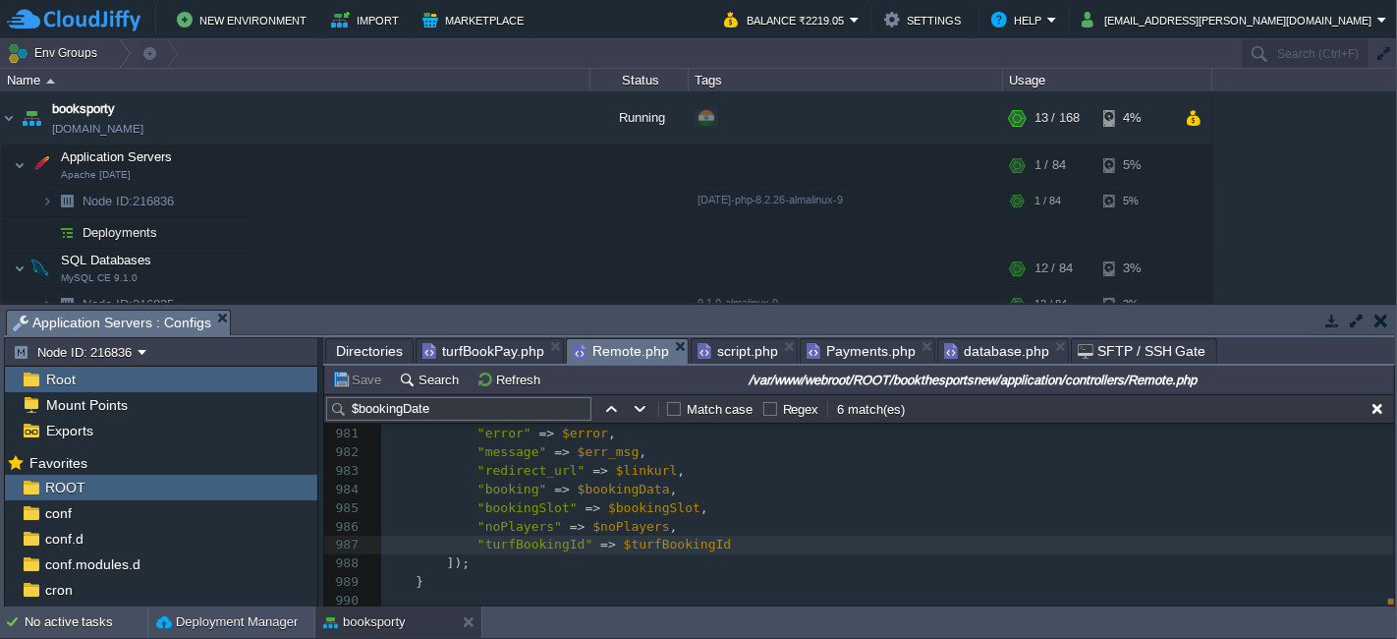
click at [454, 345] on span "turfBookPay.php" at bounding box center [483, 351] width 122 height 24
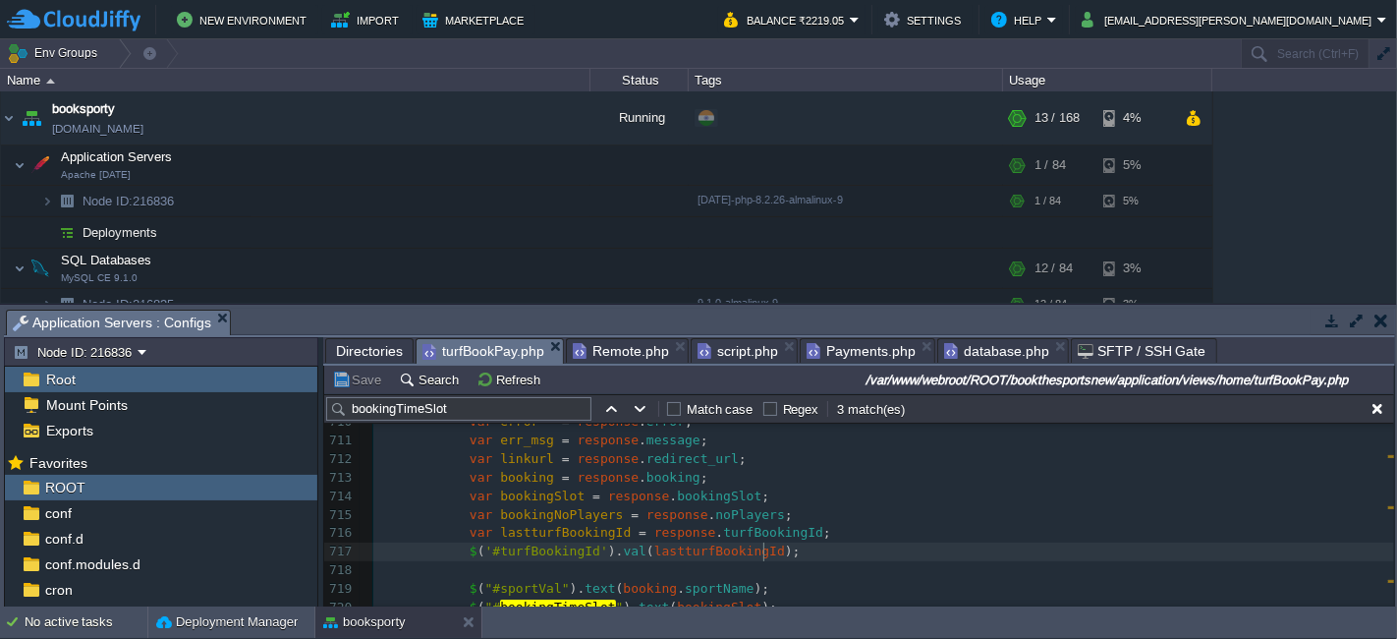
click at [762, 553] on div "xxxxxxxxxx < input type = "date" class = "frm-input-1" name = "turfBookingDate"…" at bounding box center [883, 616] width 1021 height 777
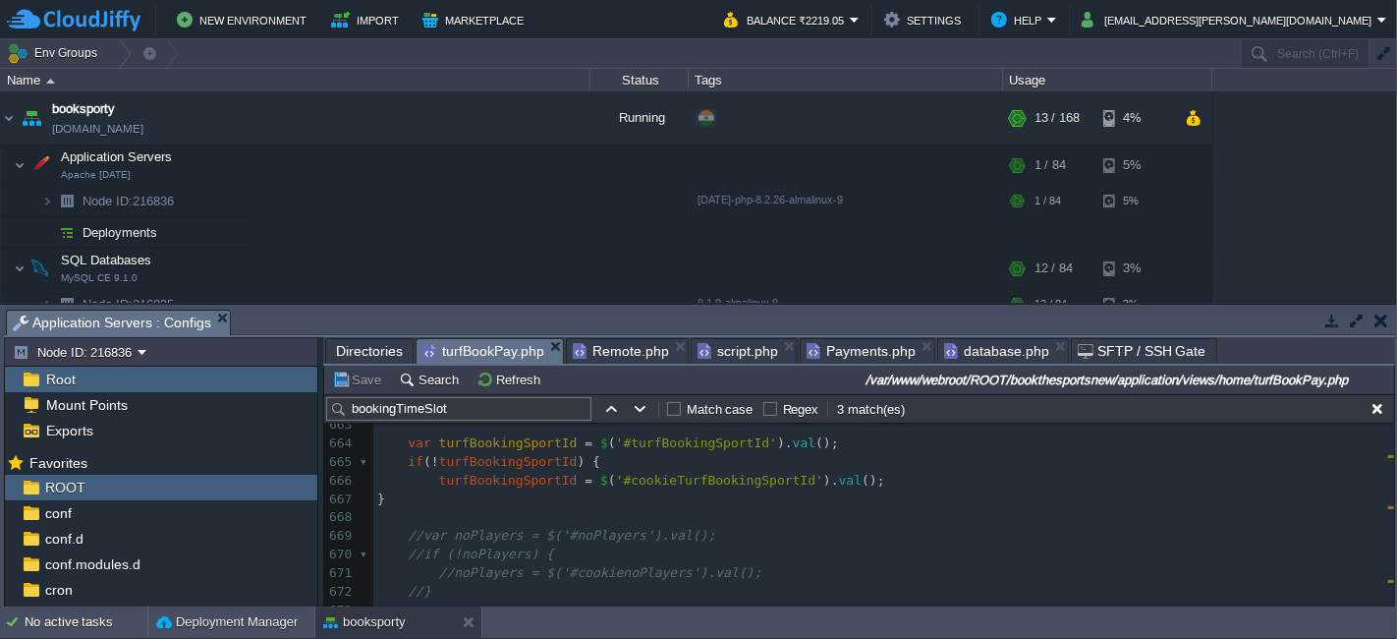
scroll to position [12574, 0]
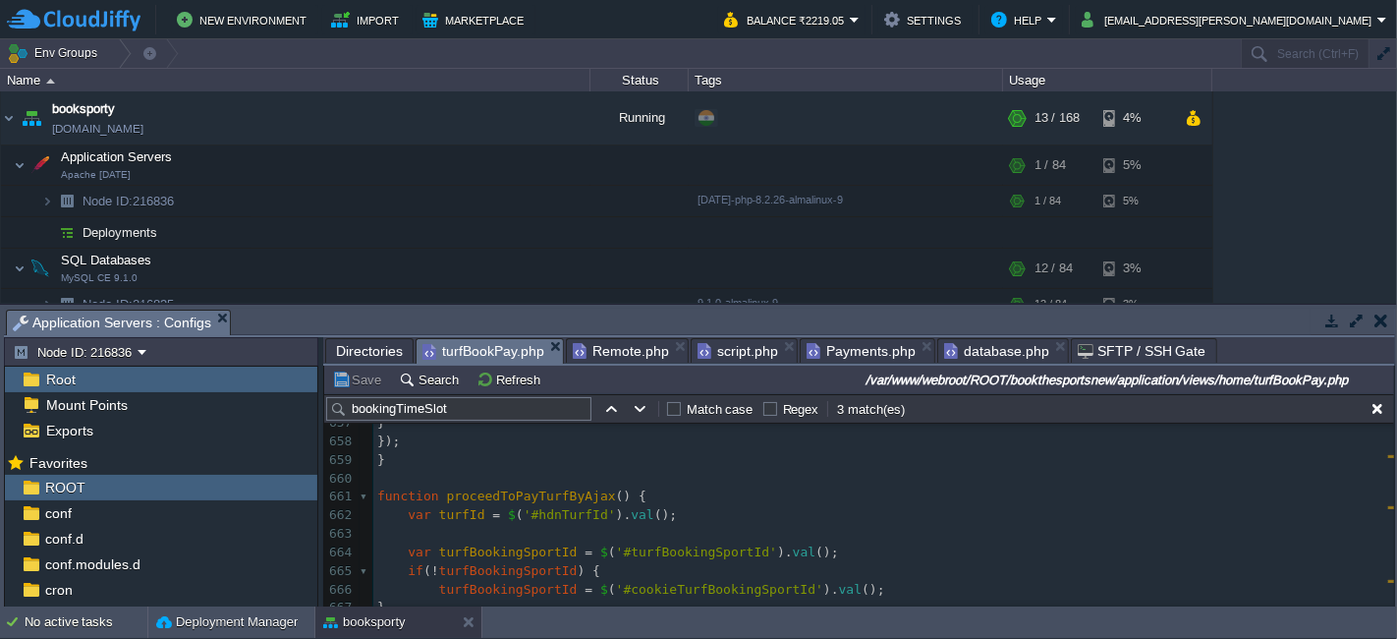
click at [564, 498] on span "proceedToPayTurfByAjax" at bounding box center [530, 495] width 169 height 15
type textarea "proceedToPayTurfByAjax"
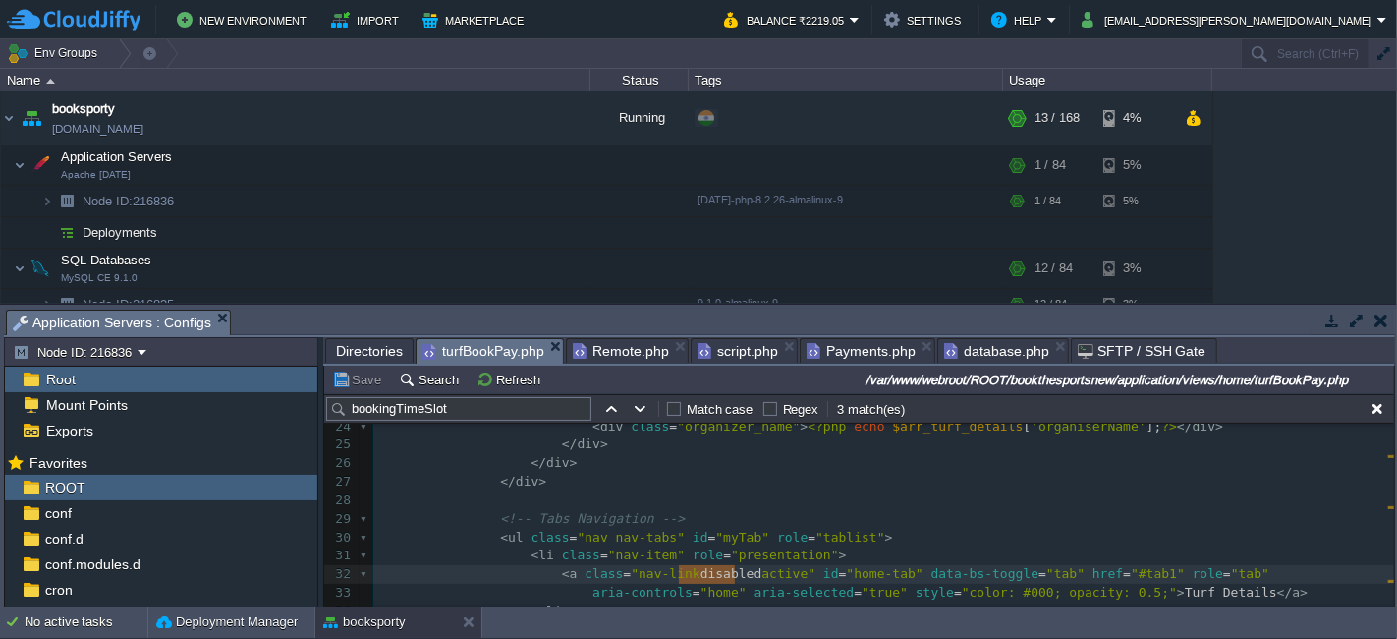
type textarea "disabled active"
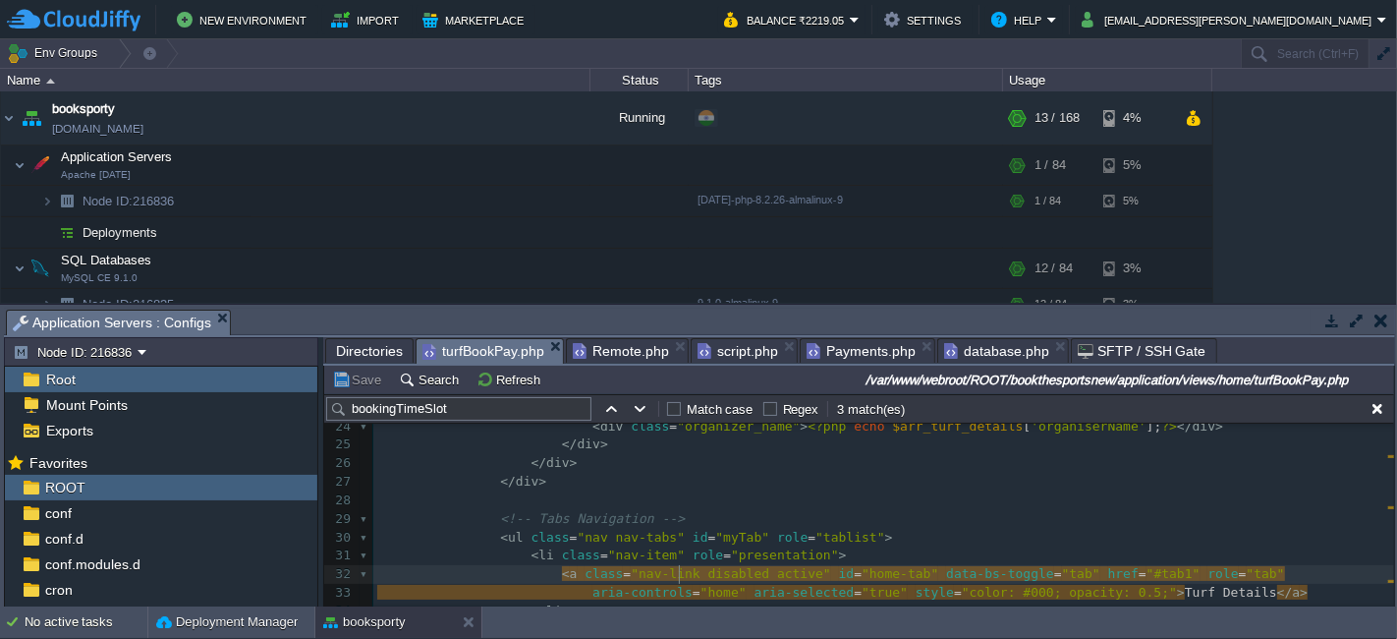
type textarea "disabled"
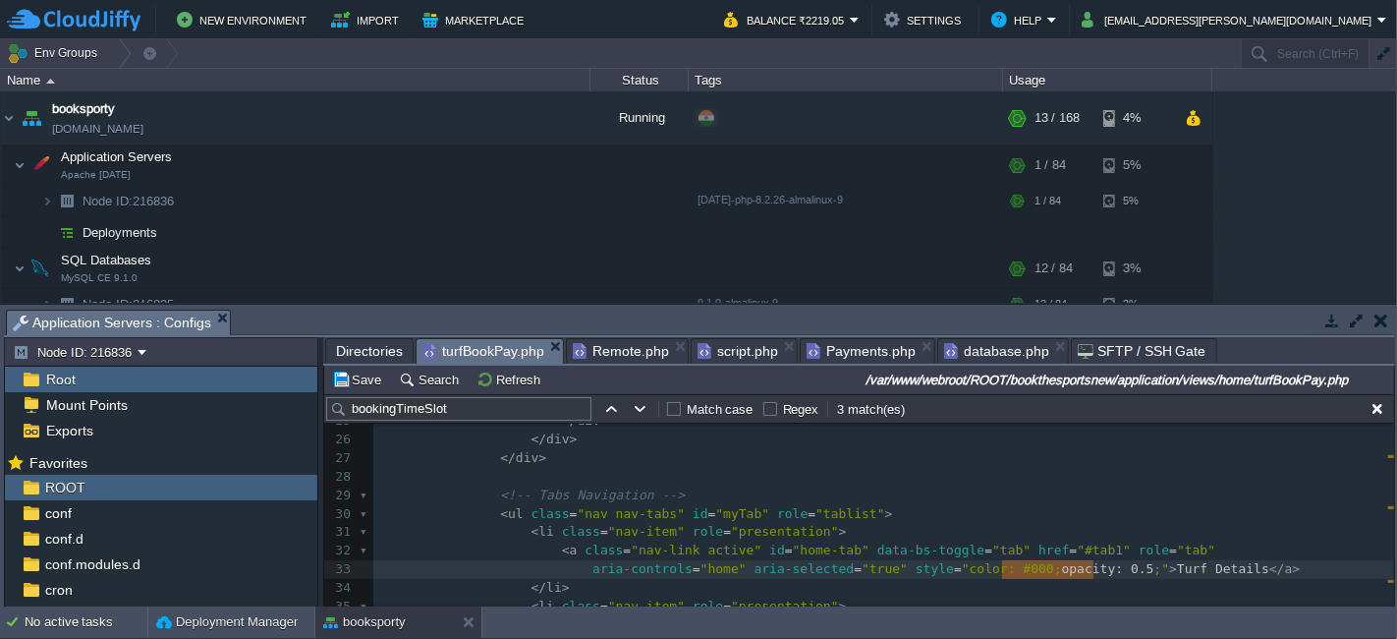
type textarea "opacity: 0.5;"
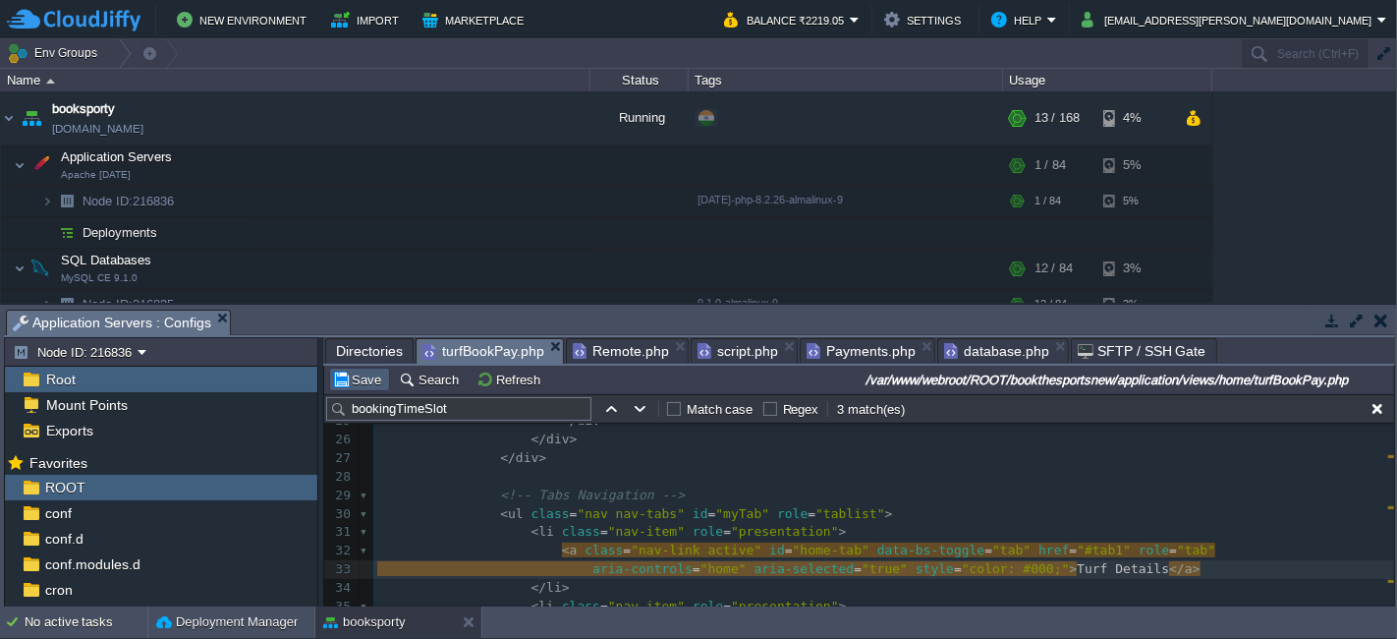
click at [359, 379] on button "Save" at bounding box center [359, 379] width 55 height 18
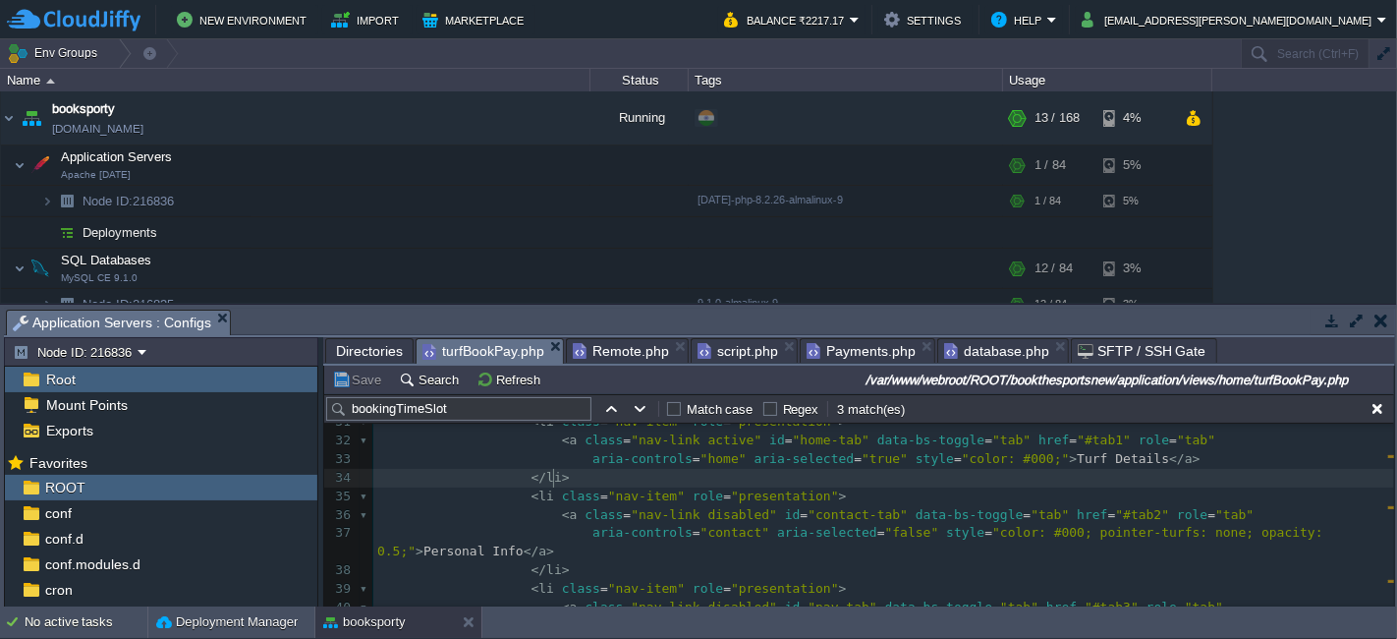
click at [694, 485] on pre "</ li >" at bounding box center [883, 478] width 1021 height 19
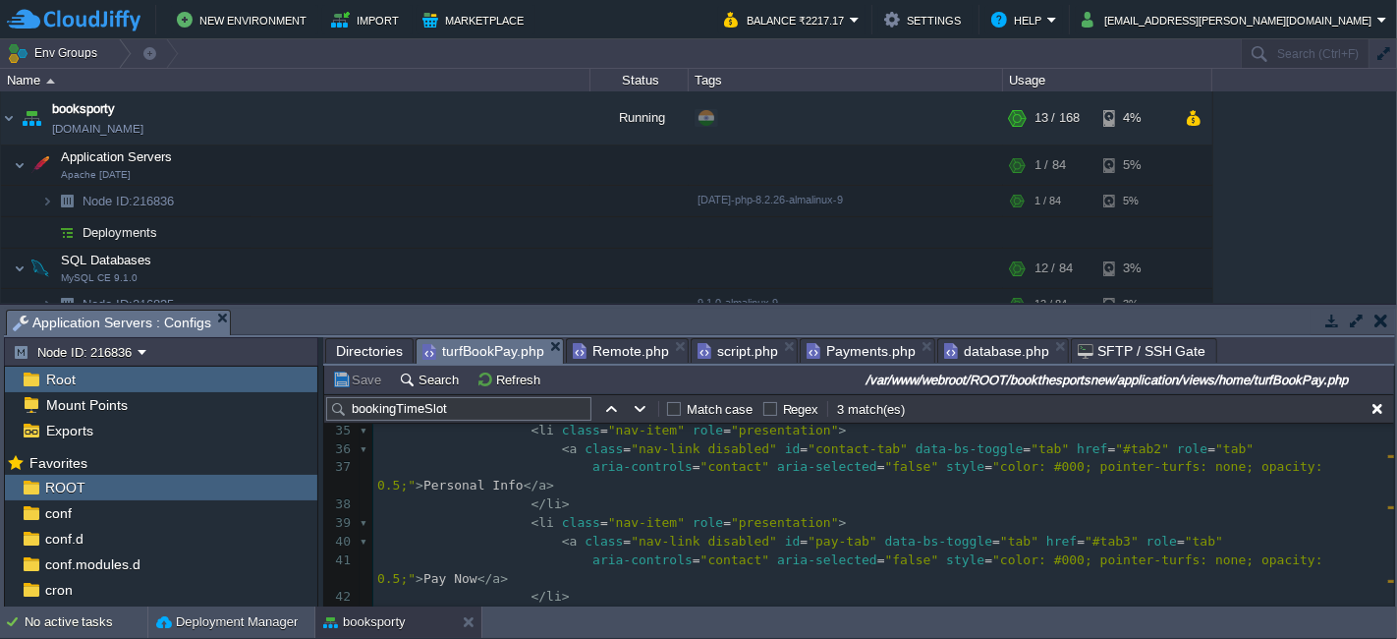
scroll to position [678, 0]
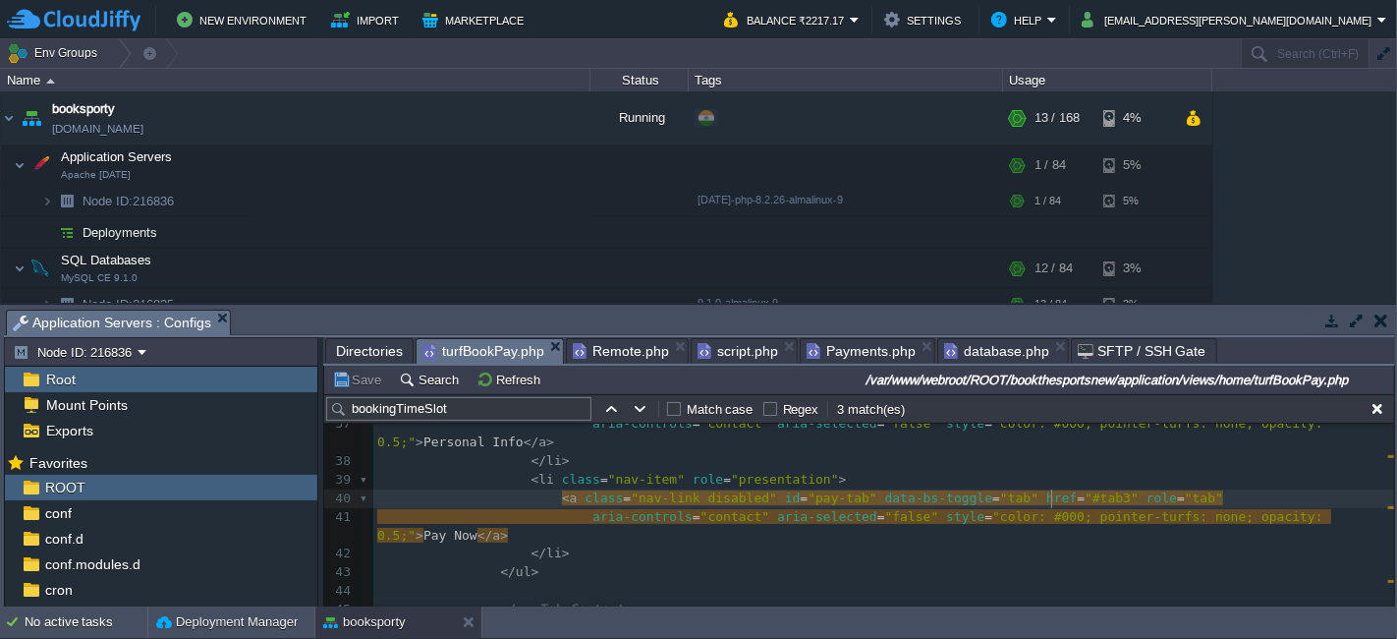
type textarea "tab3"
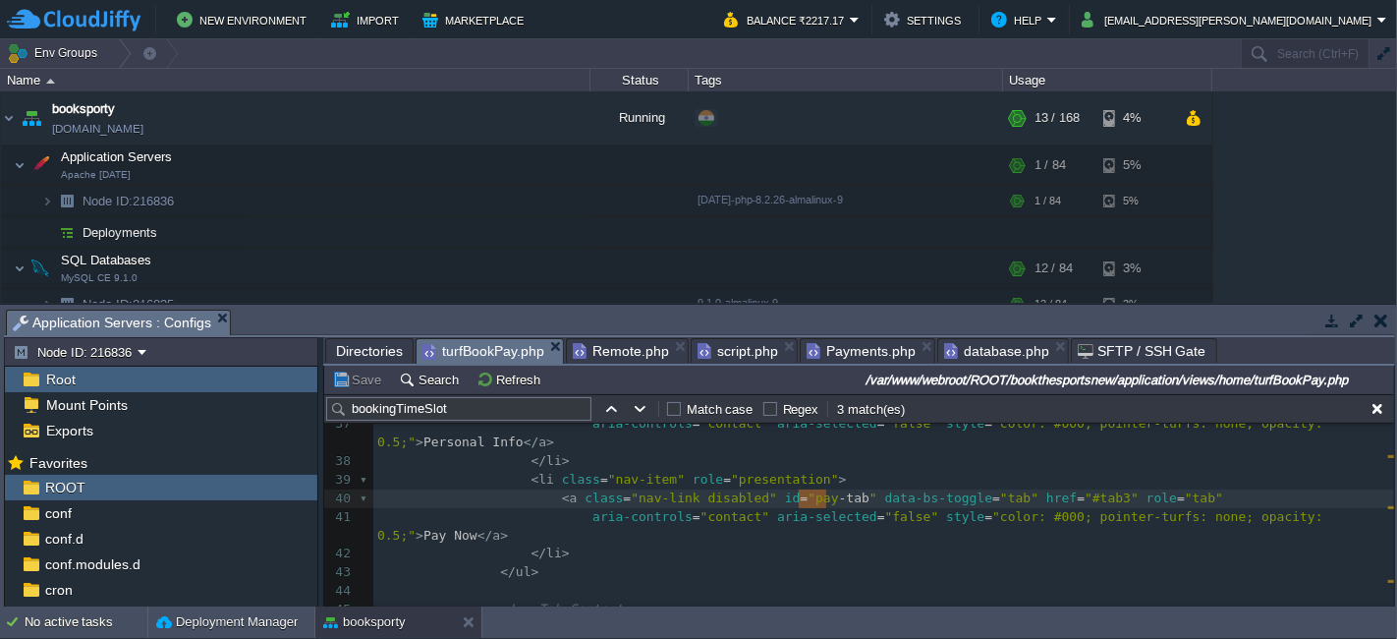
type textarea "pay-tab"
click at [536, 563] on pre "</ ul >" at bounding box center [883, 572] width 1021 height 19
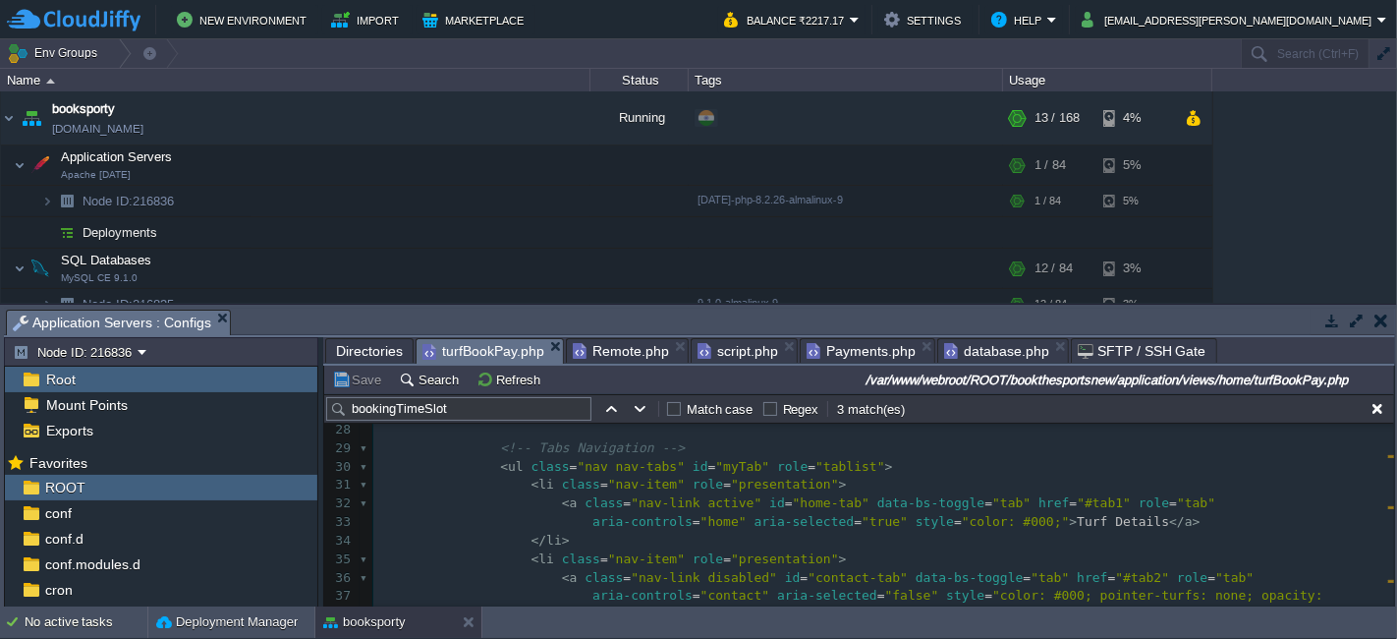
scroll to position [460, 0]
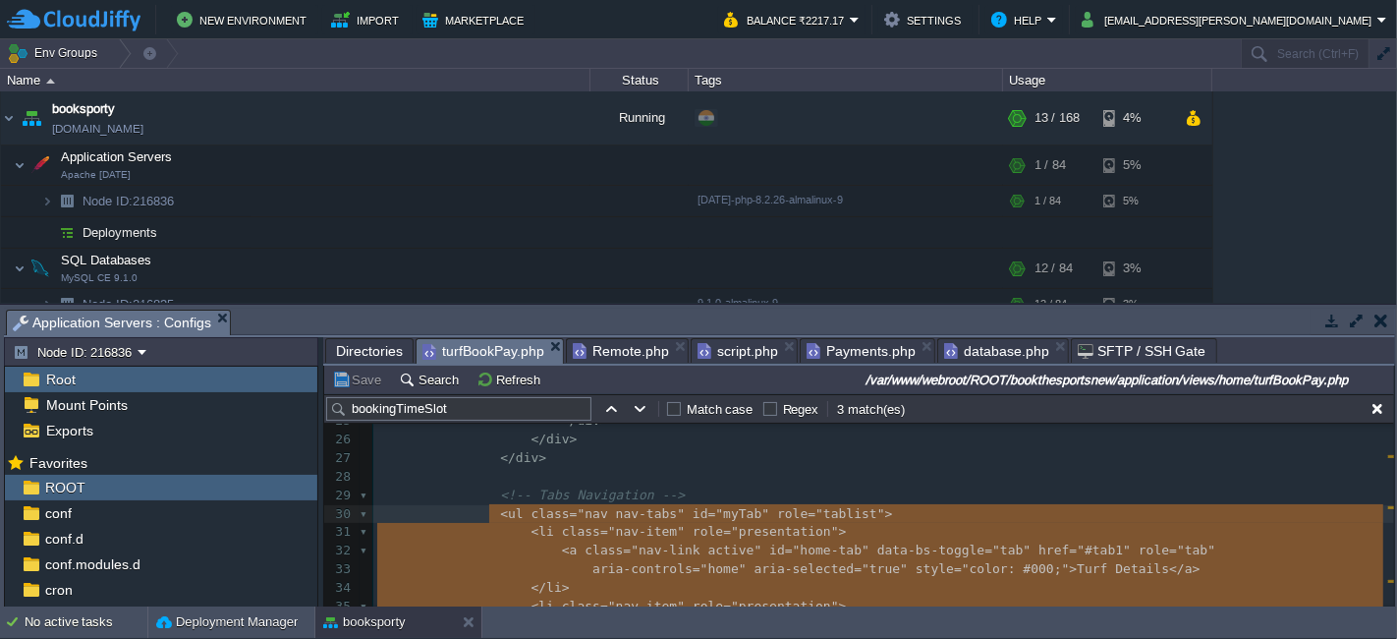
type textarea "-"
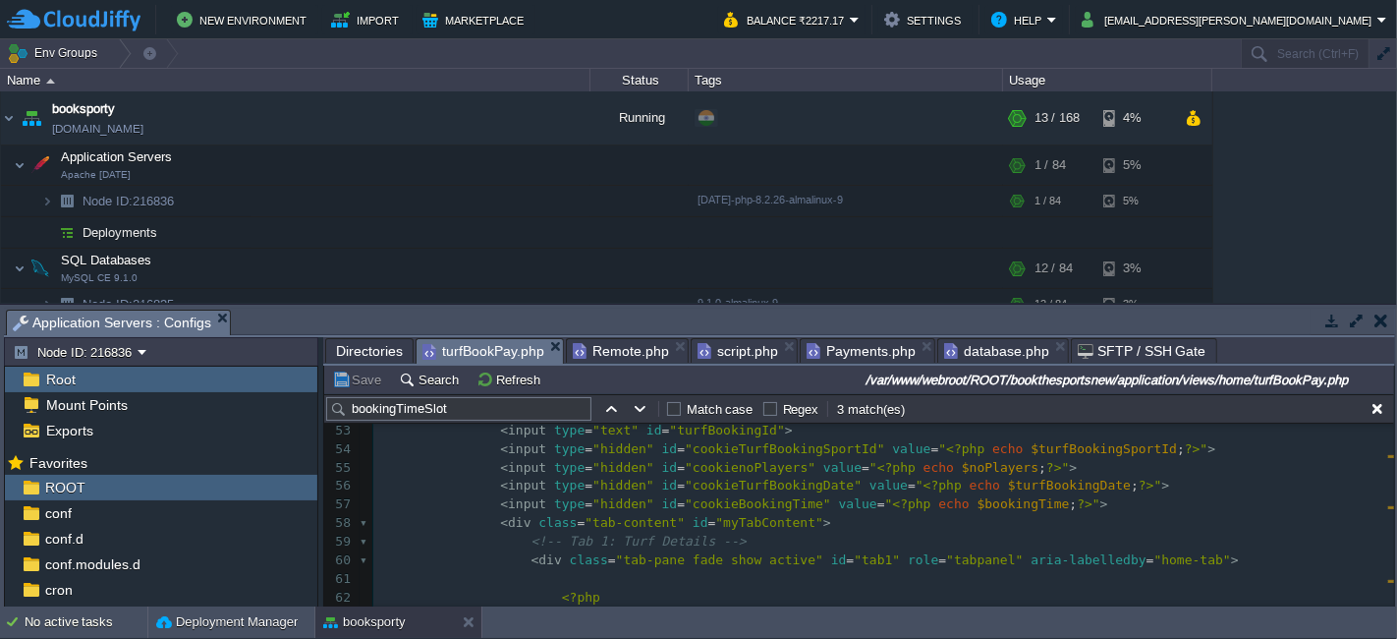
scroll to position [898, 0]
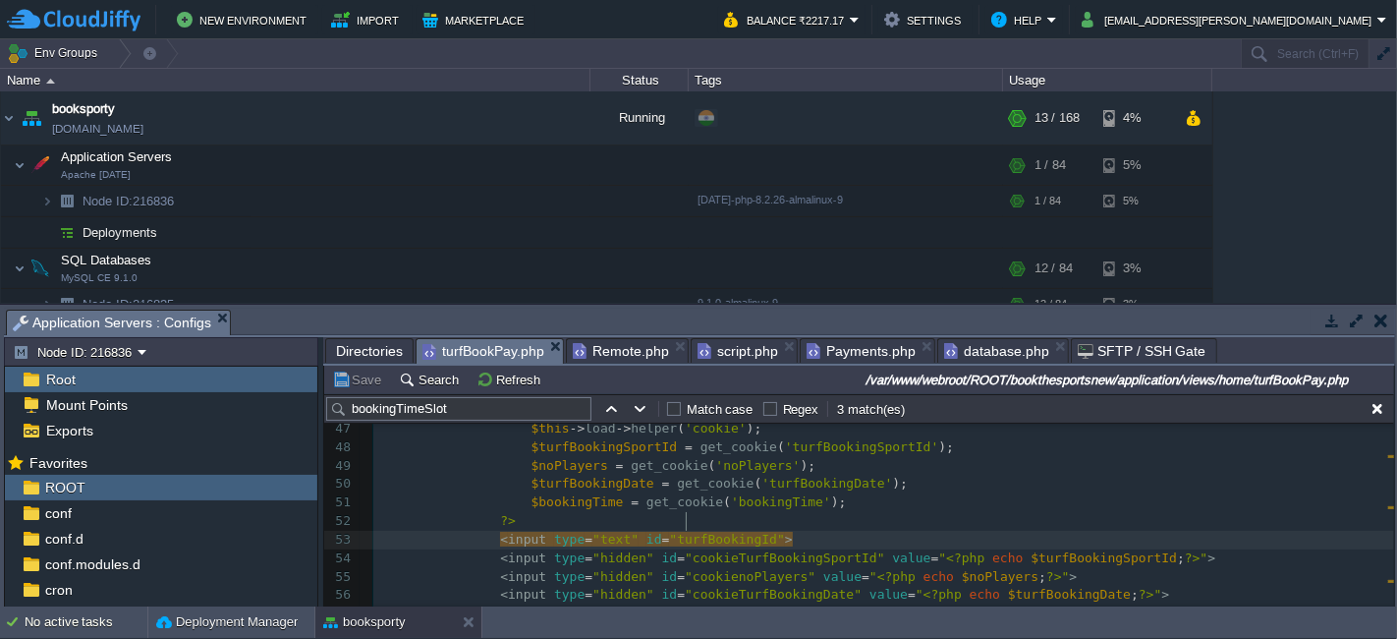
type textarea "turfBookingId"
paste textarea
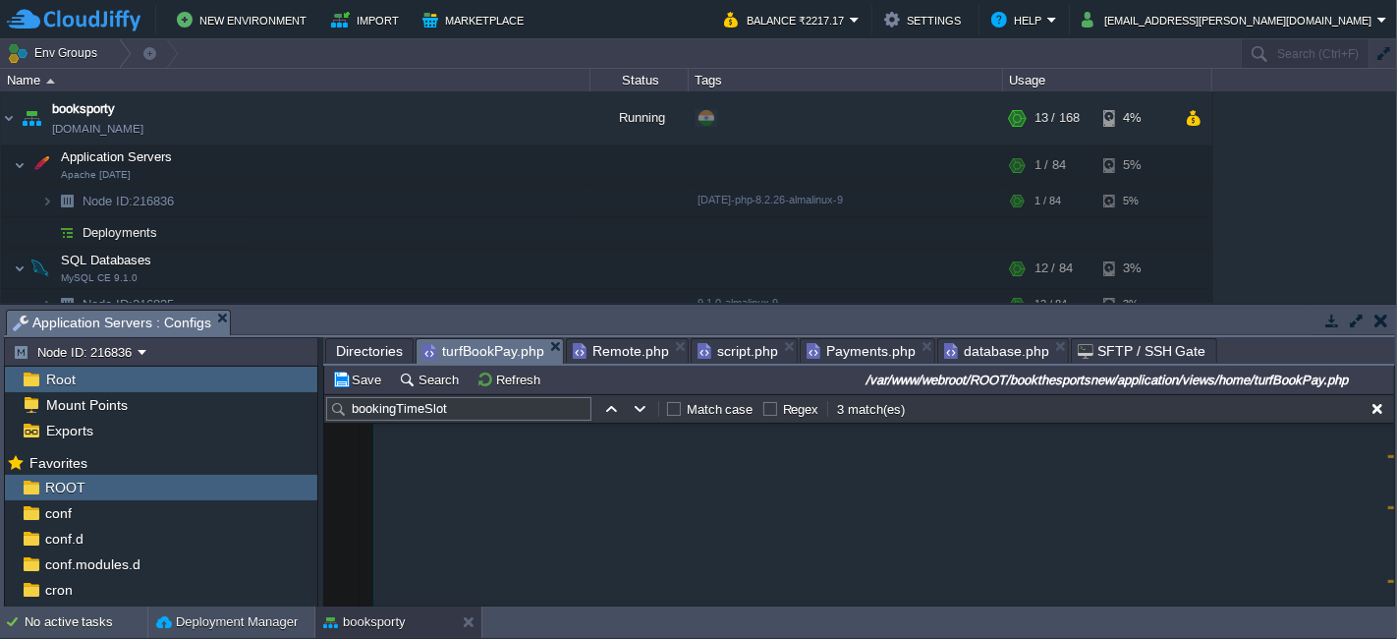
scroll to position [15977, 0]
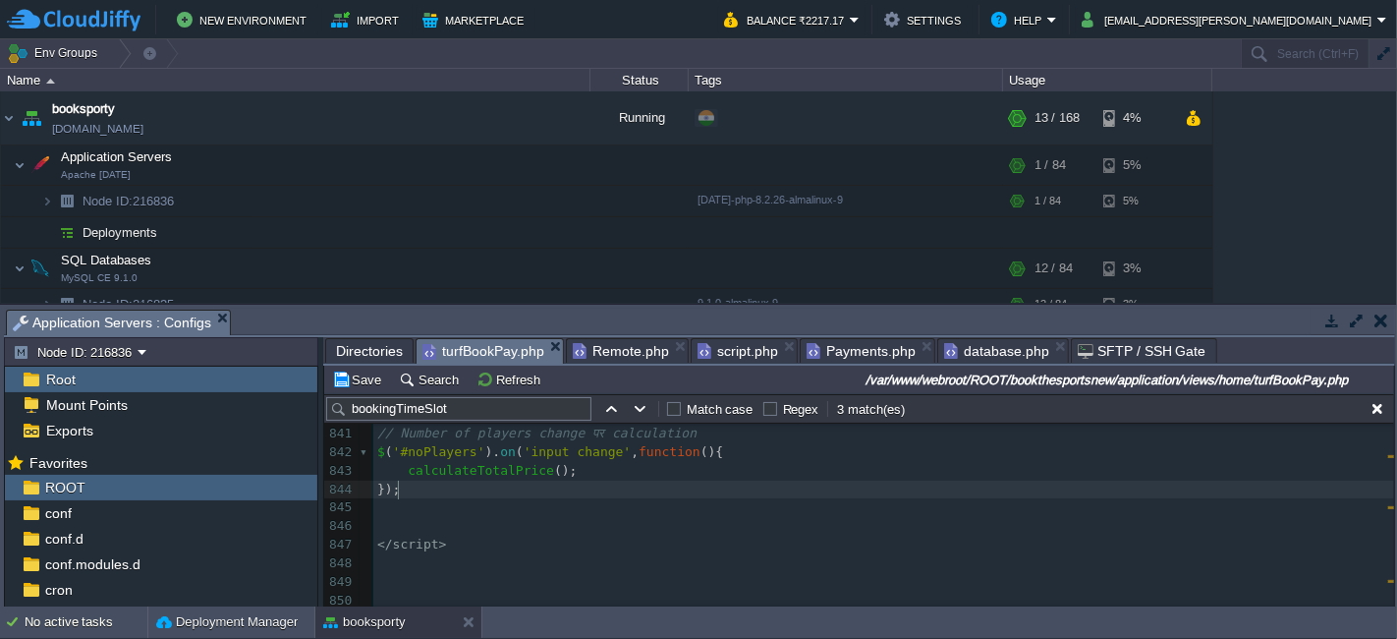
click at [430, 489] on pre "});" at bounding box center [883, 489] width 1021 height 19
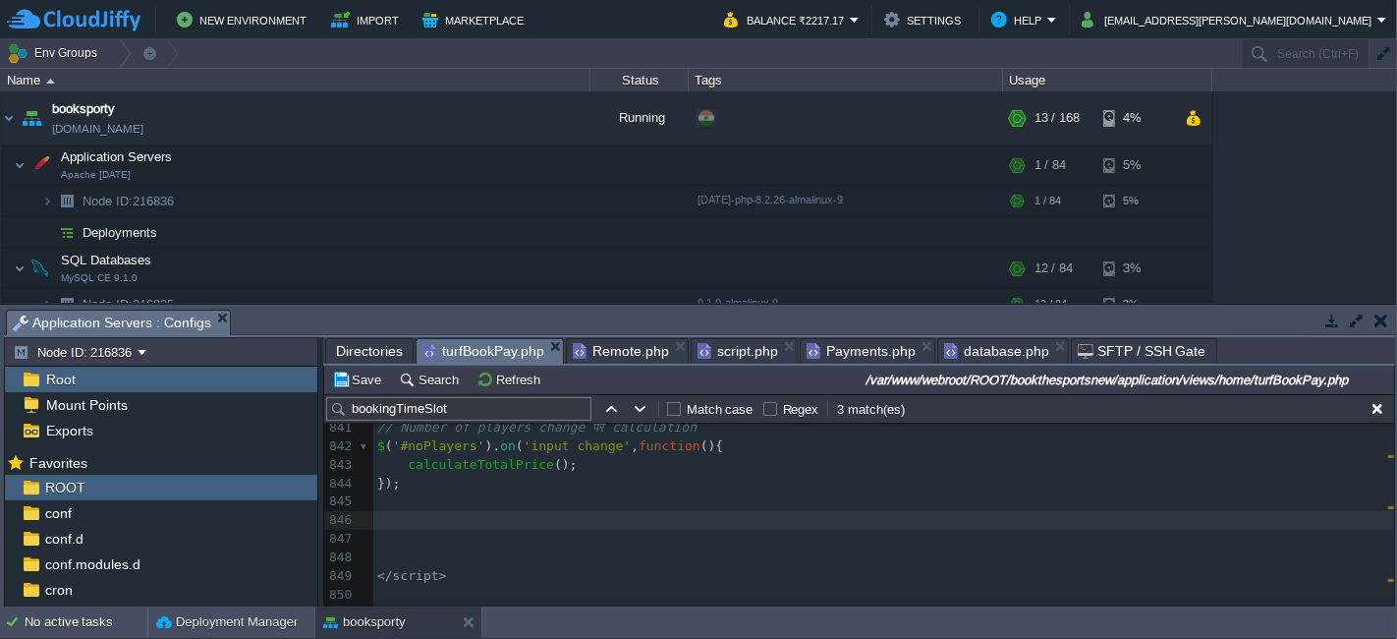
scroll to position [16269, 0]
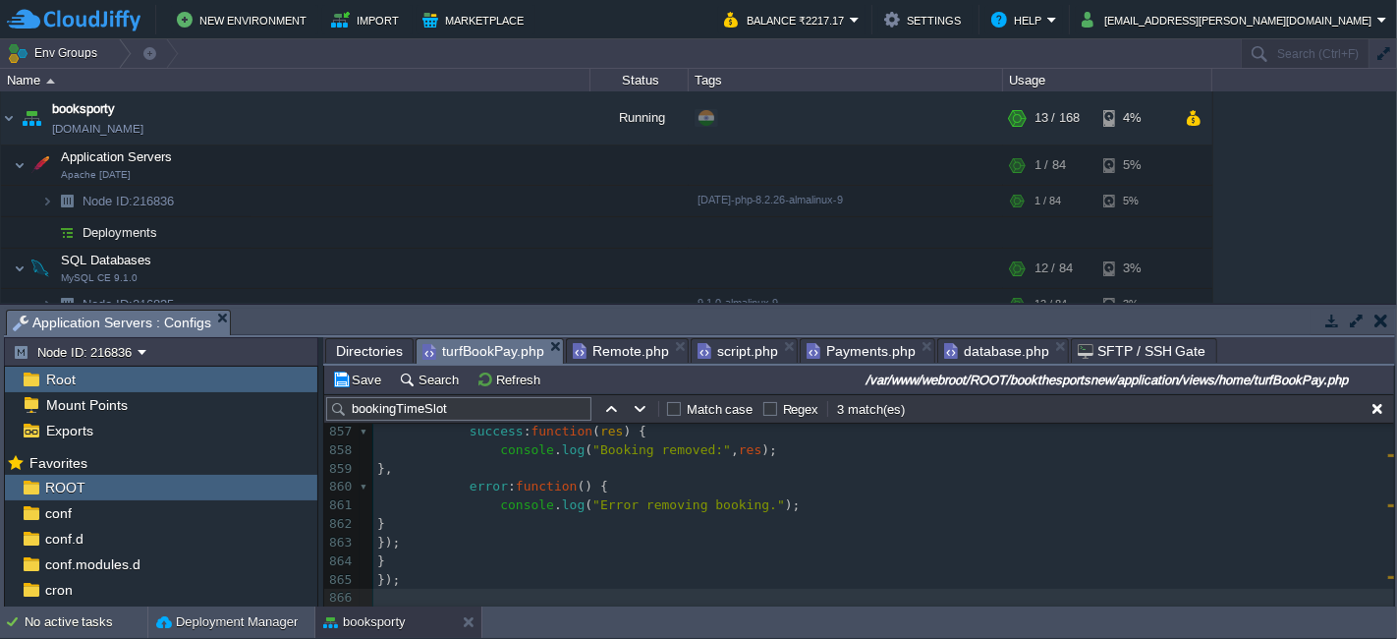
click at [606, 350] on span "Remote.php" at bounding box center [621, 351] width 96 height 24
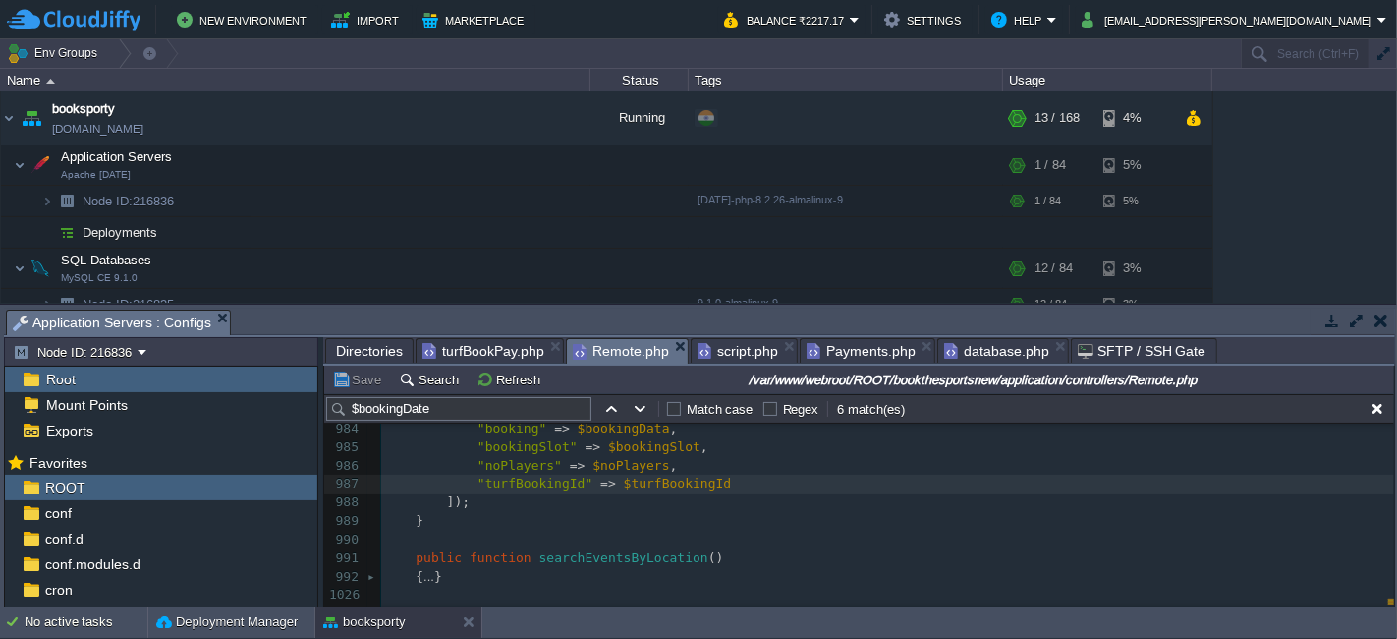
scroll to position [18340, 0]
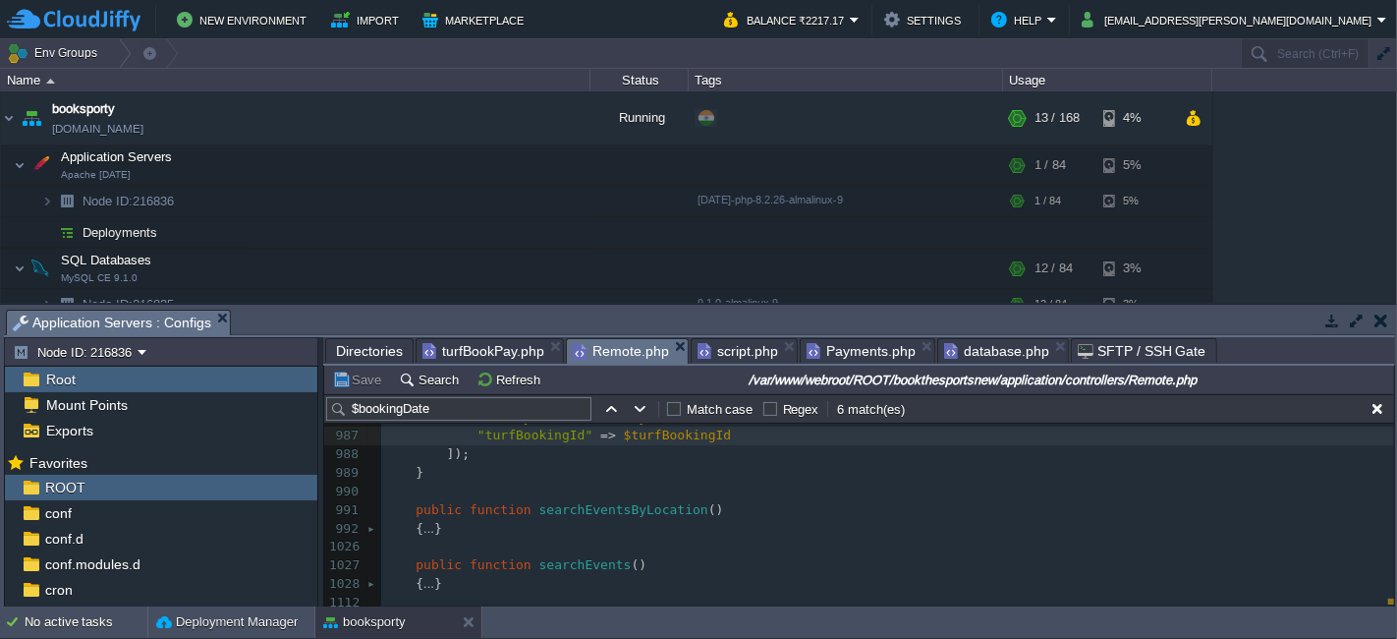
click at [476, 482] on pre at bounding box center [887, 491] width 1013 height 19
paste textarea "function remove_last_booking() { $bookingId = $this->input->post('turfBookingId…"
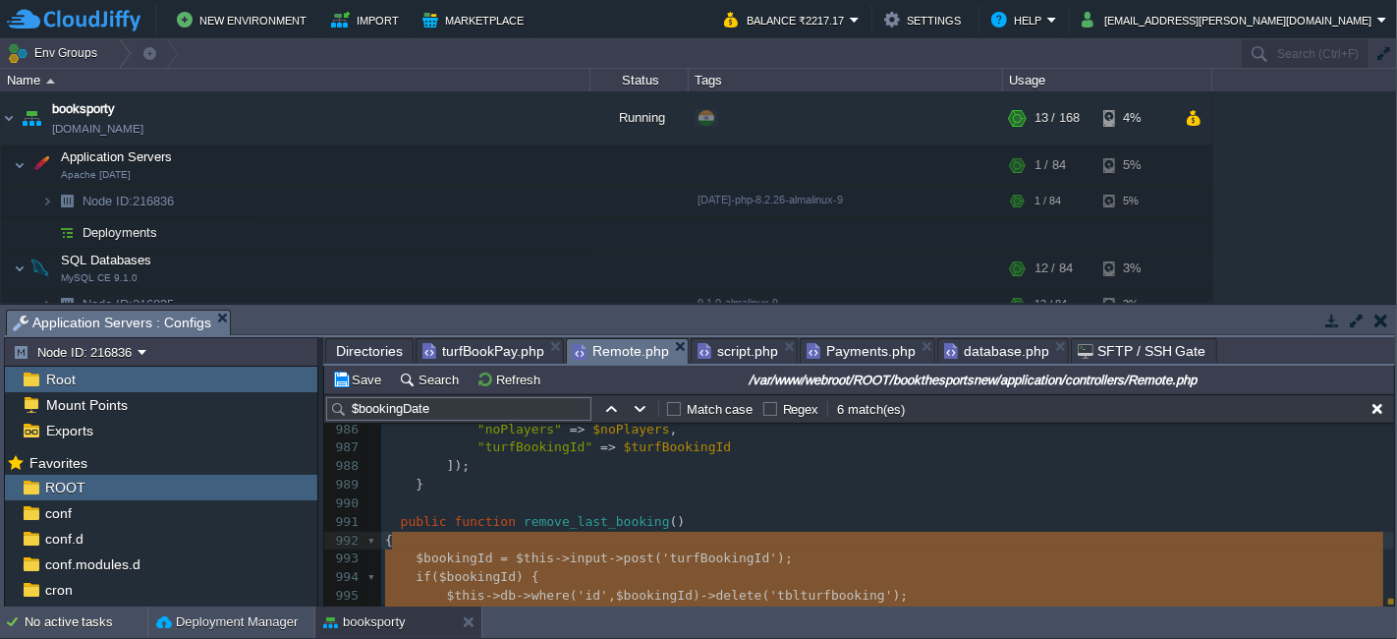
type textarea "$bookingId = $this->input->post('turfBookingId'); if ($bookingId) { $this->db->…"
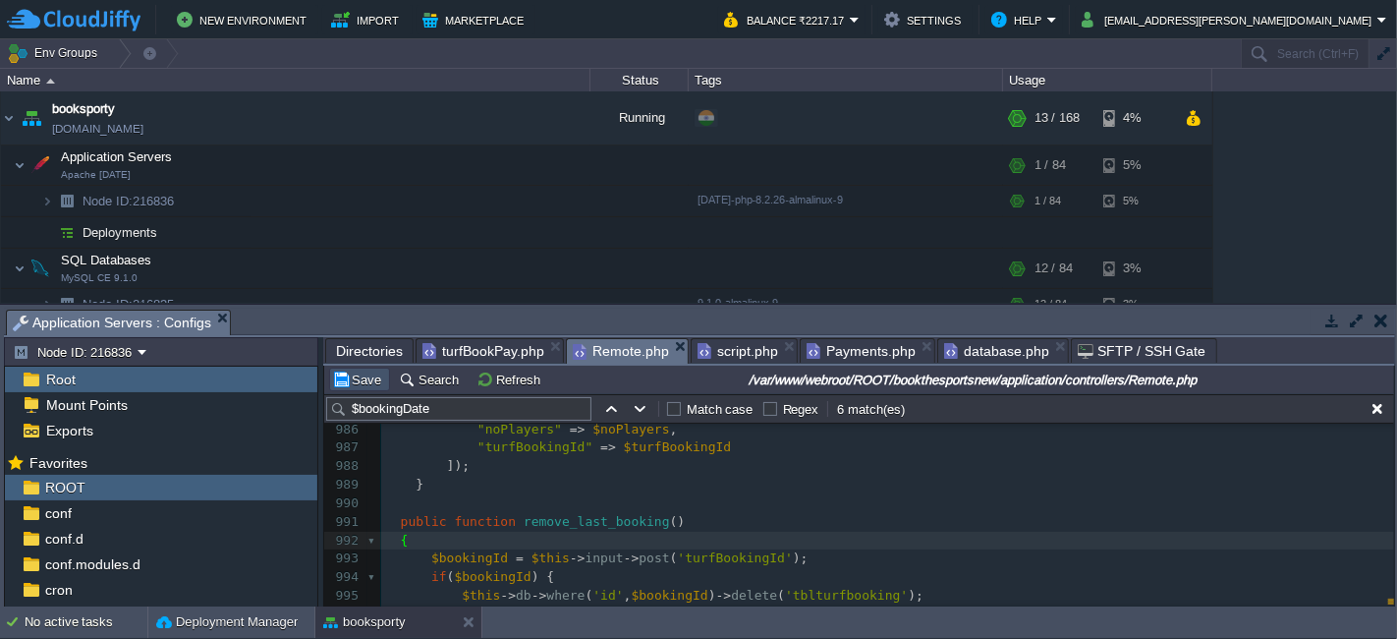
click at [369, 383] on button "Save" at bounding box center [359, 379] width 55 height 18
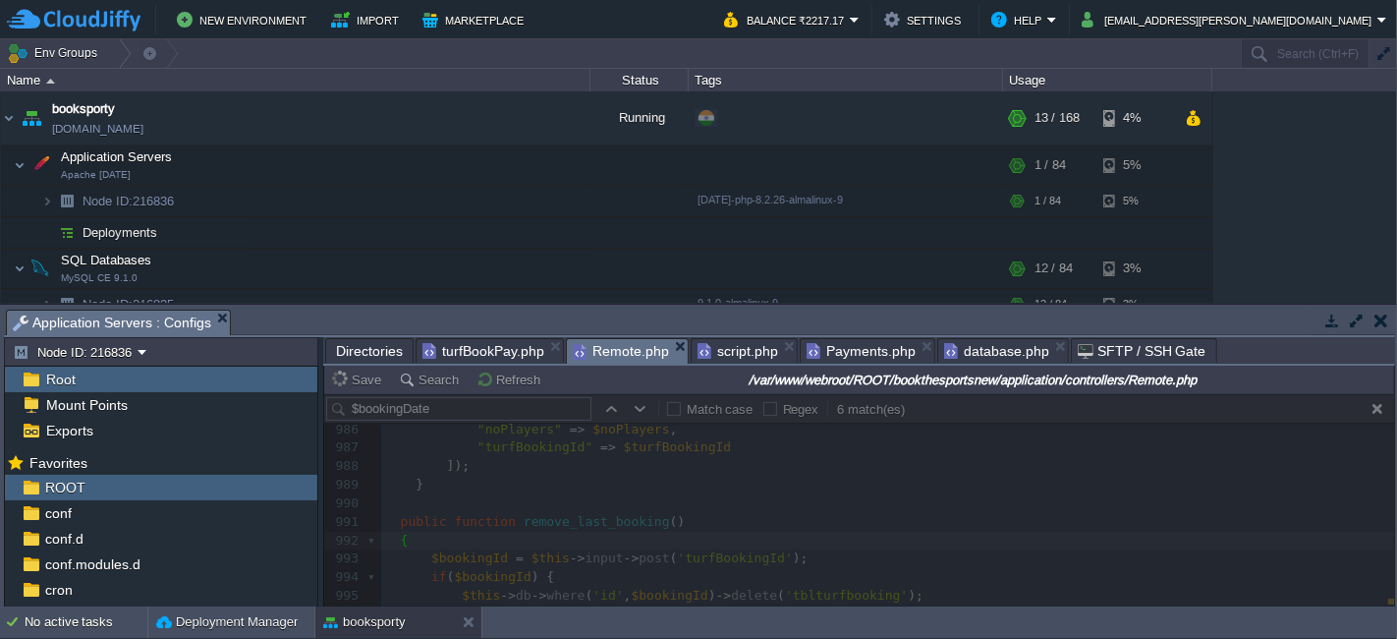
click at [491, 347] on span "turfBookPay.php" at bounding box center [483, 351] width 122 height 24
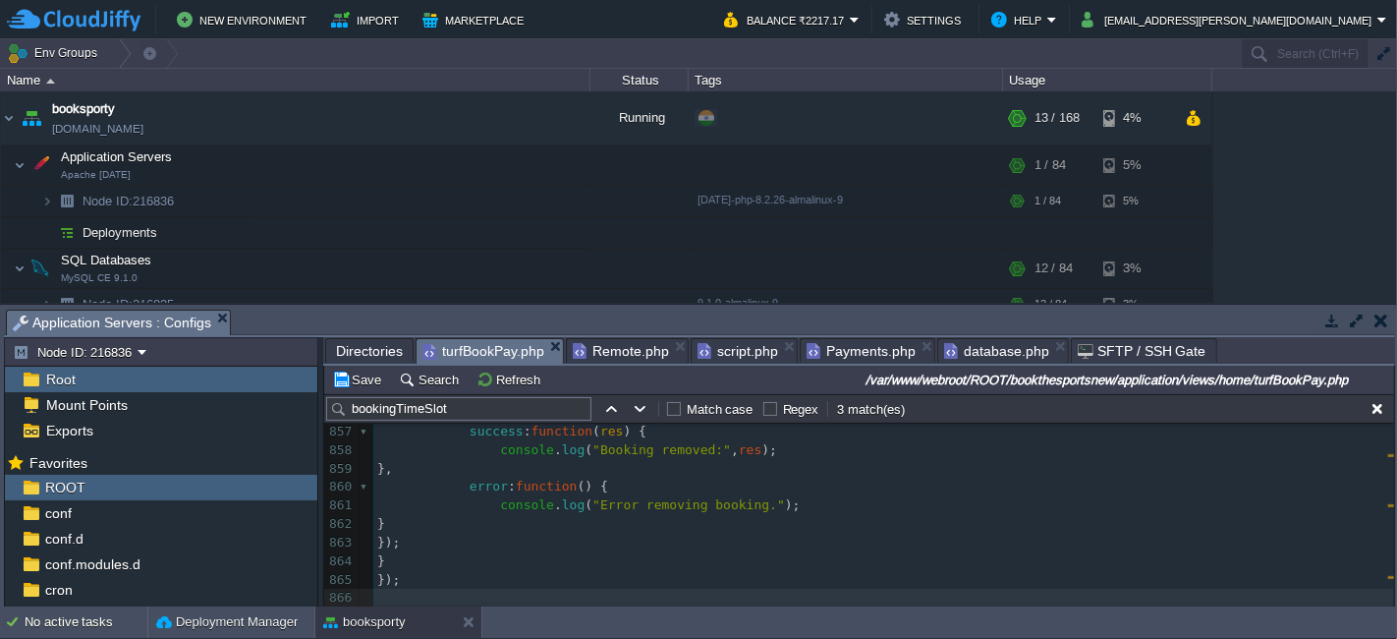
scroll to position [16202, 0]
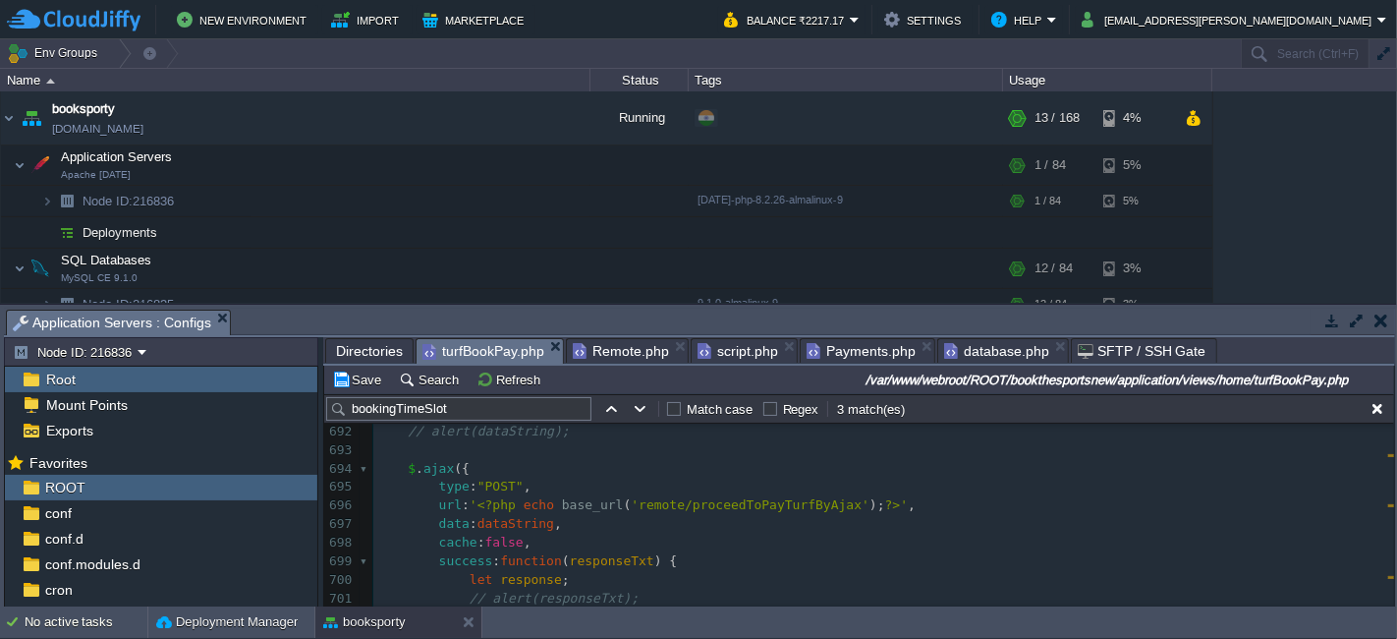
click at [586, 512] on span "base_url" at bounding box center [593, 504] width 62 height 15
type textarea "base_url"
type input "base_url"
type textarea "'<?php echo base_url('remote/proceedToPayTurfByAjax');?>',"
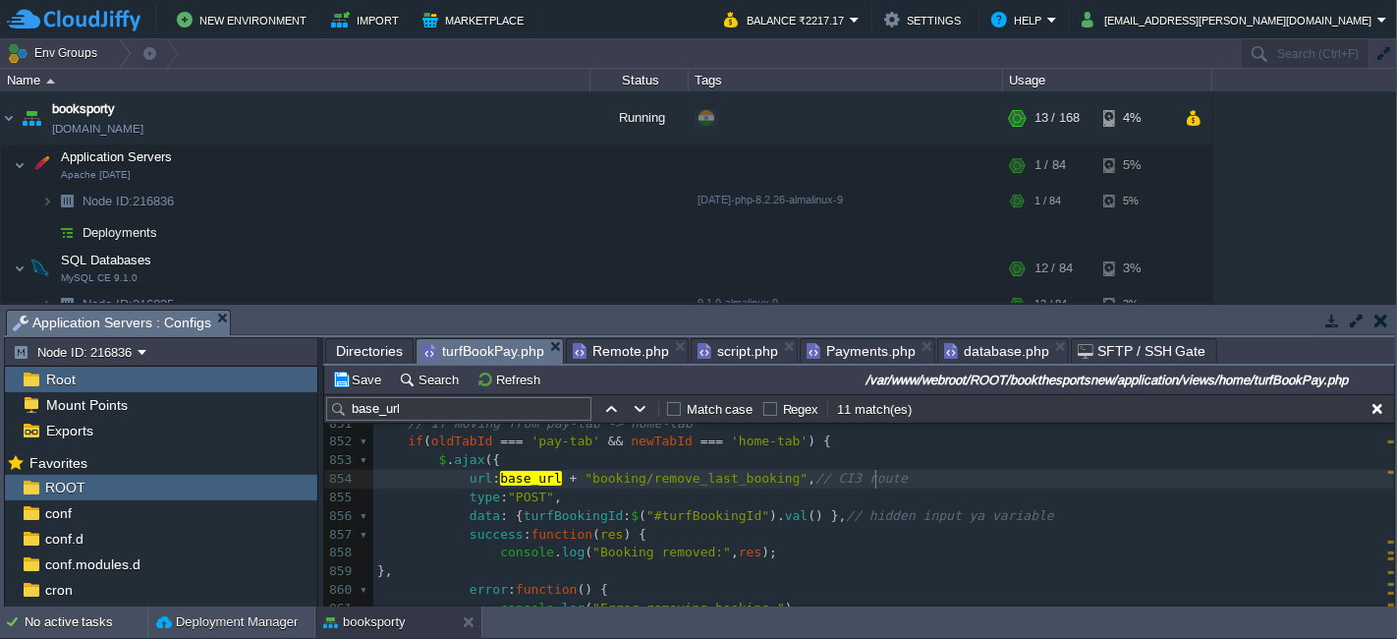
click at [894, 480] on pre "url : base_url + "booking/remove_last_booking" , // CI3 route" at bounding box center [883, 479] width 1021 height 19
type textarea "// CI3 route"
paste textarea "remove_last_booking"
click at [746, 478] on span ""booking/remove_last_booking"" at bounding box center [696, 478] width 223 height 15
type textarea "remove_last_booking"
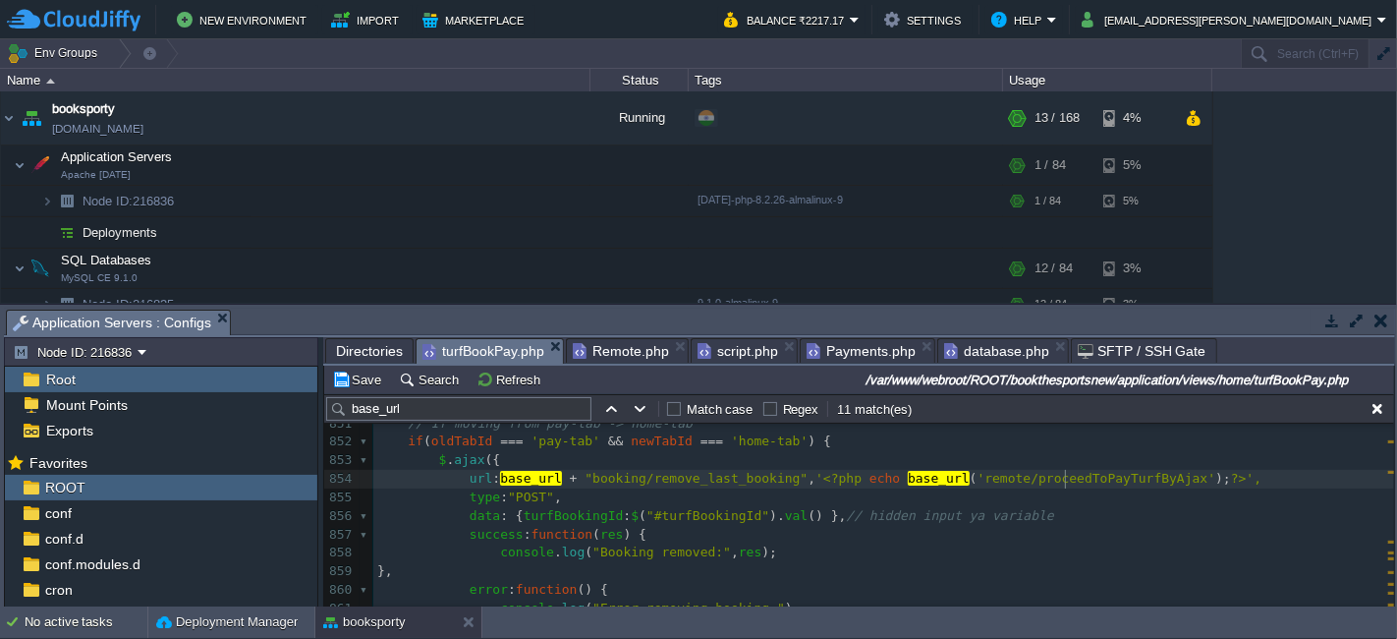
type textarea "proceedToPayTurfByAjax"
click at [815, 478] on span "'" at bounding box center [819, 478] width 8 height 15
type textarea """
click at [1162, 481] on div "xxxxxxxxxx url : ' <?php echo base_url ( 'remote/proceedToPayTurfByAjax' ); ?> …" at bounding box center [883, 377] width 1021 height 889
type textarea "base_url + "booking/remove_last_booking","
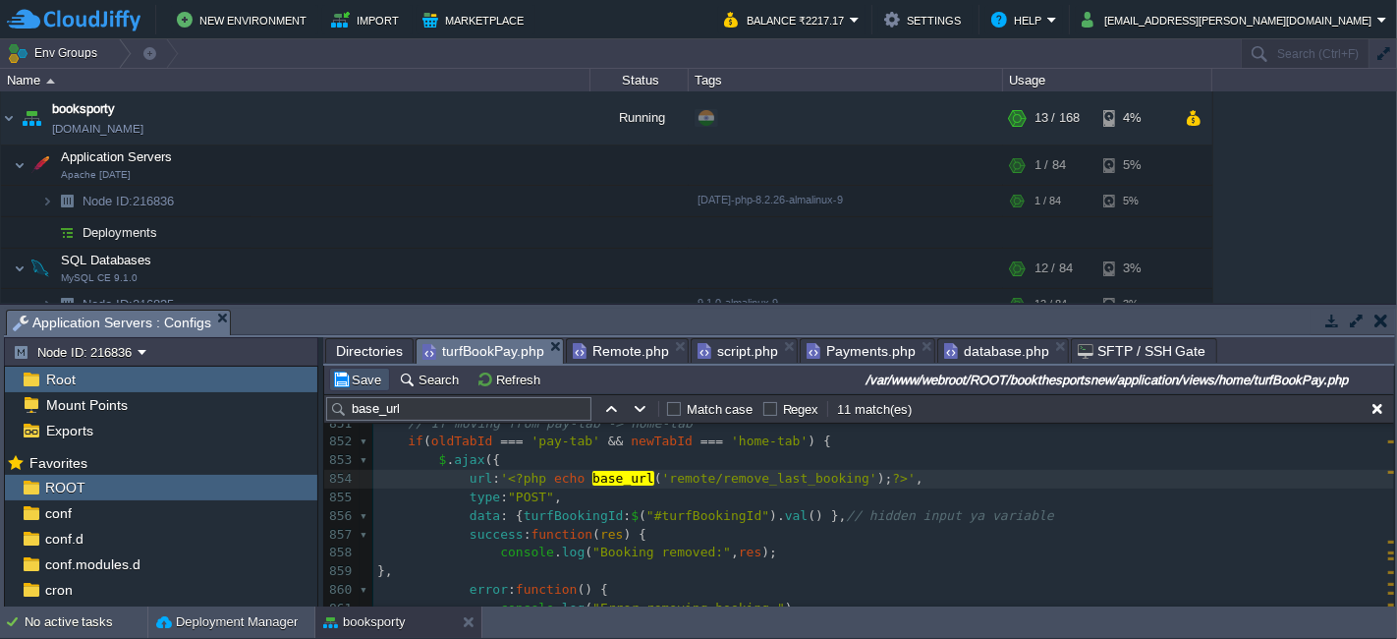
click at [347, 374] on button "Save" at bounding box center [359, 379] width 55 height 18
click at [668, 515] on span ""#turfBookingId"" at bounding box center [707, 515] width 123 height 15
type textarea "turfBookingId"
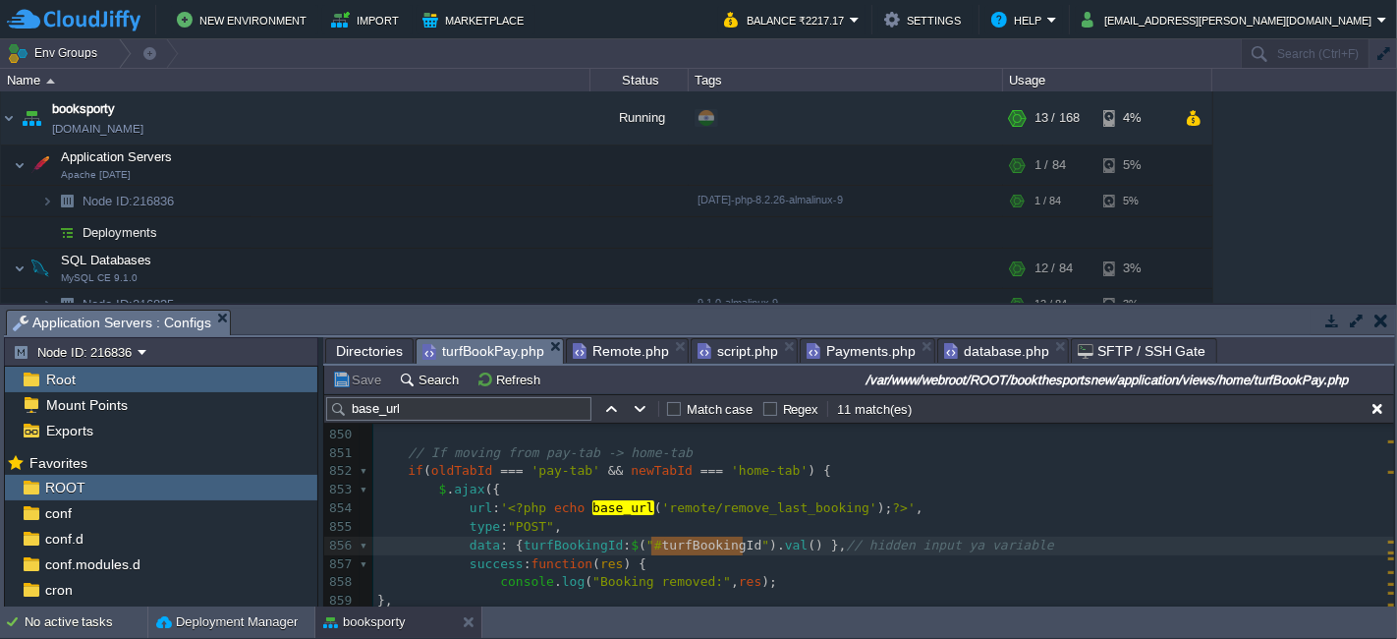
scroll to position [16165, 0]
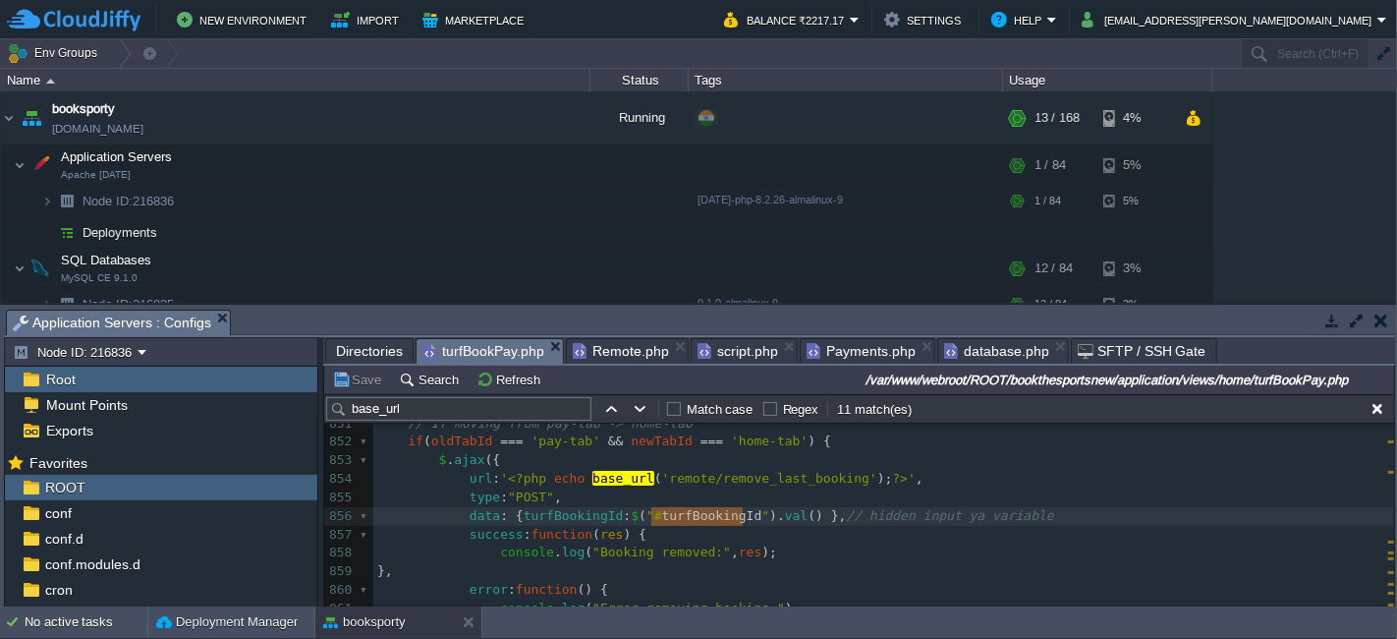
type input "turfBookingId"
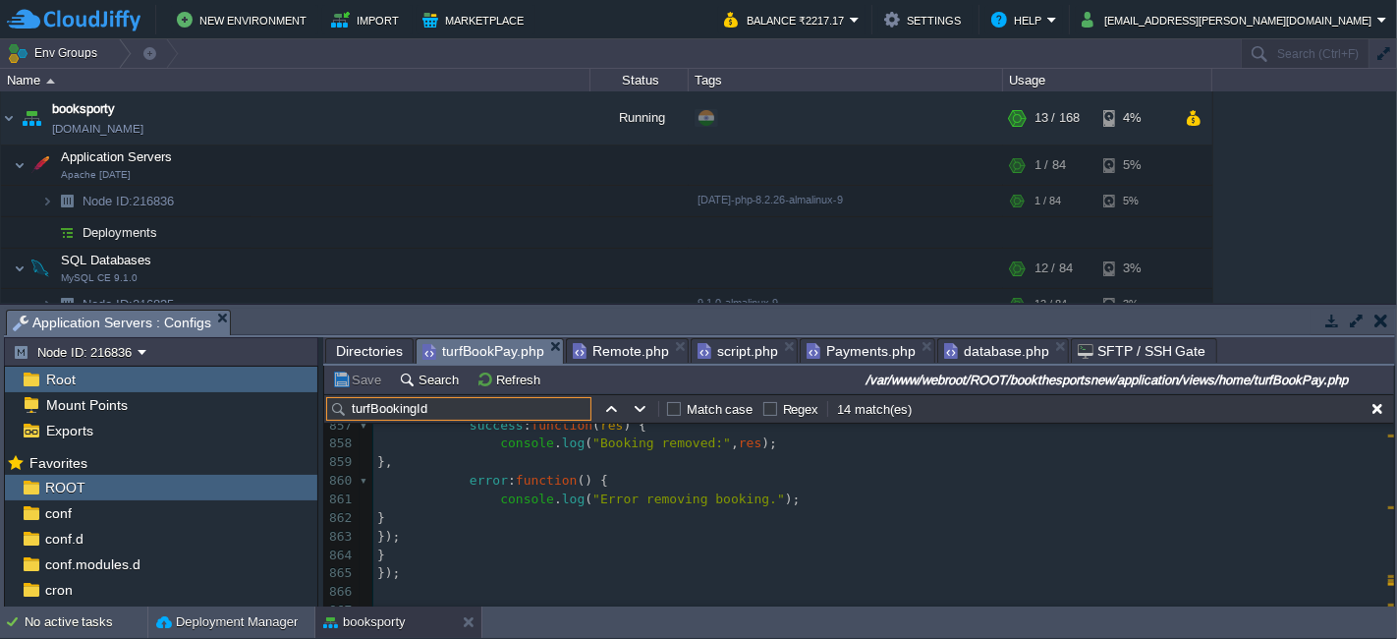
scroll to position [16167, 0]
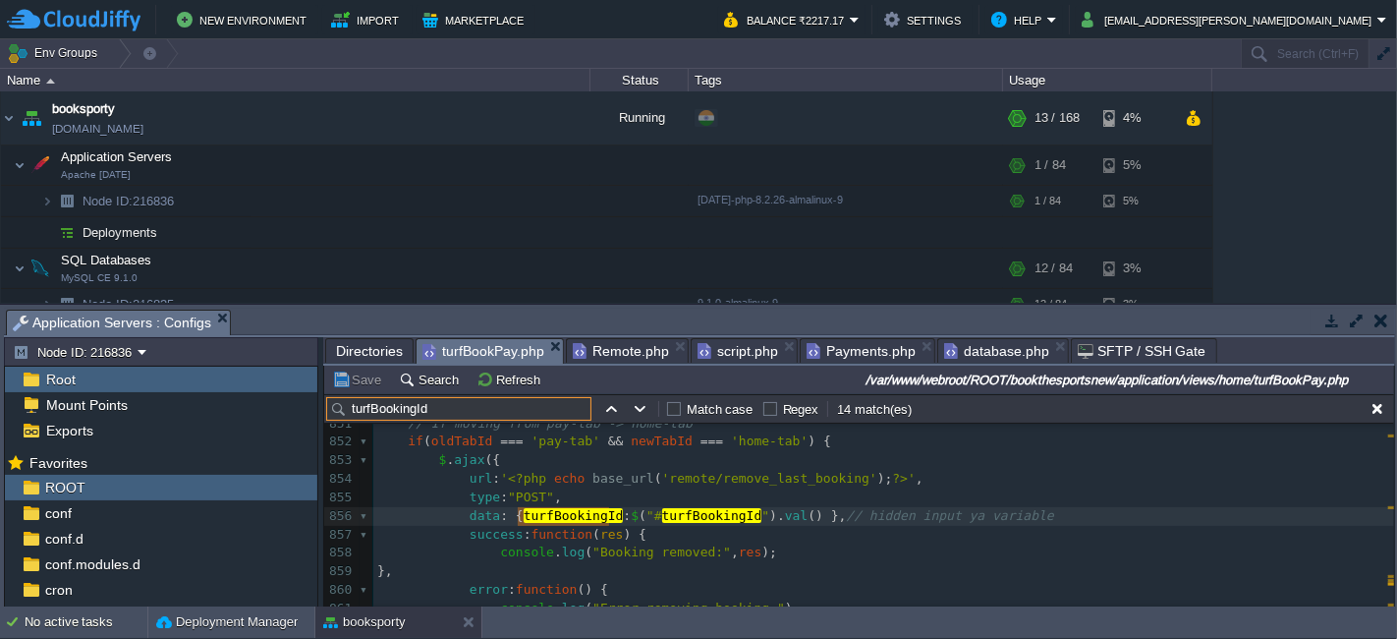
click at [596, 351] on span "Remote.php" at bounding box center [621, 351] width 96 height 24
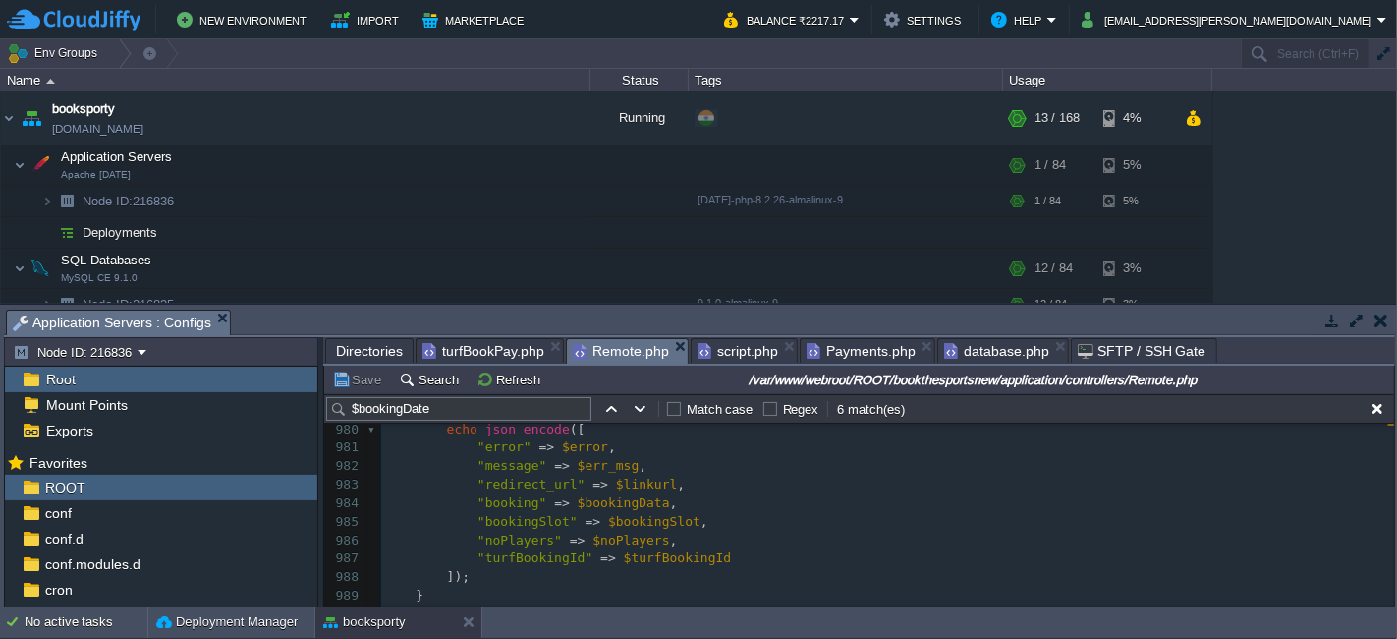
scroll to position [18111, 0]
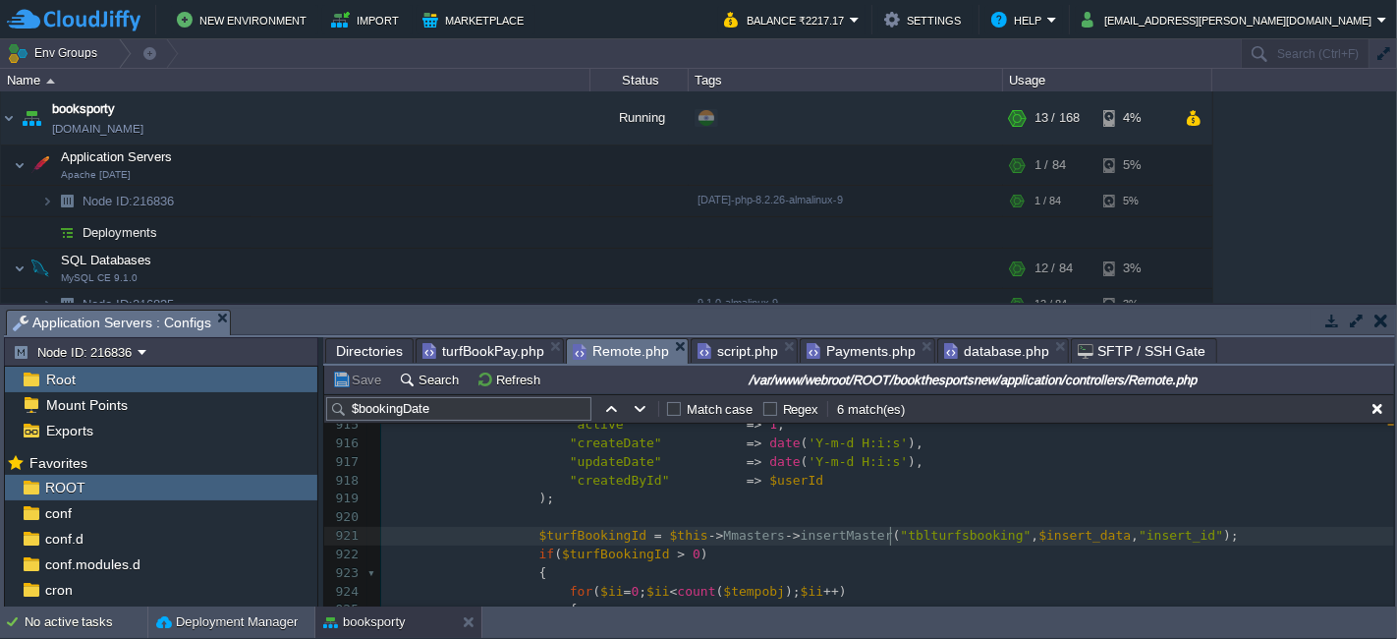
click at [889, 535] on div "x { 905 "turfId" => $turfId , 906 "userId" => $userId , 907 "turfBookingSportId…" at bounding box center [887, 573] width 1013 height 685
type textarea "tblturfsbooking"
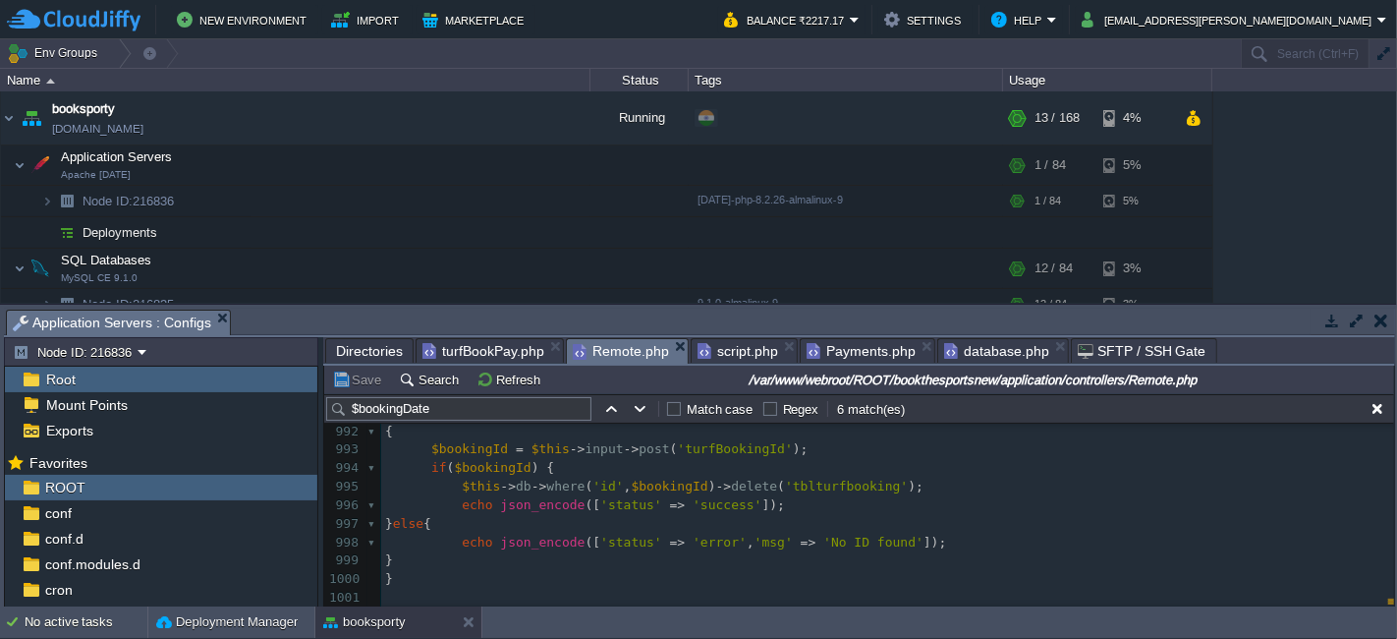
click at [822, 504] on pre "echo json_encode ([ 'status' => 'success' ]);" at bounding box center [887, 505] width 1013 height 19
paste input "tblturfsbooking"
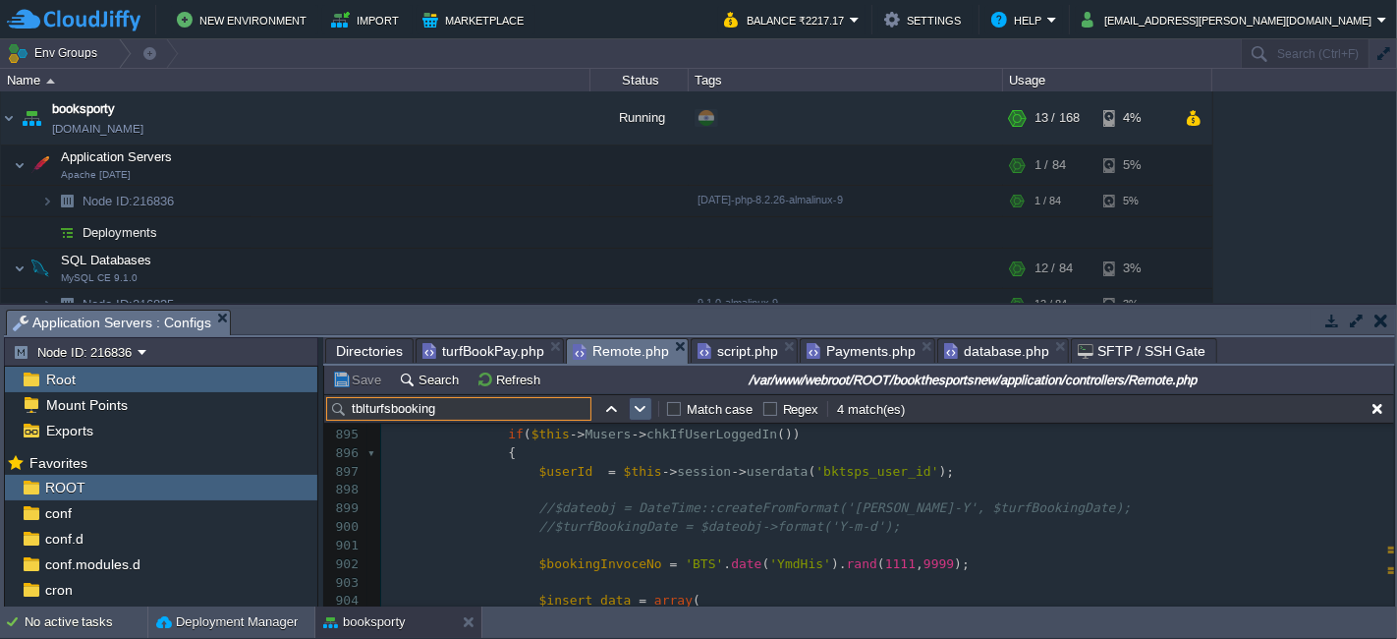
type input "tblturfsbooking"
click at [632, 404] on button "button" at bounding box center [641, 409] width 18 height 18
type textarea "tblturfsbooking"
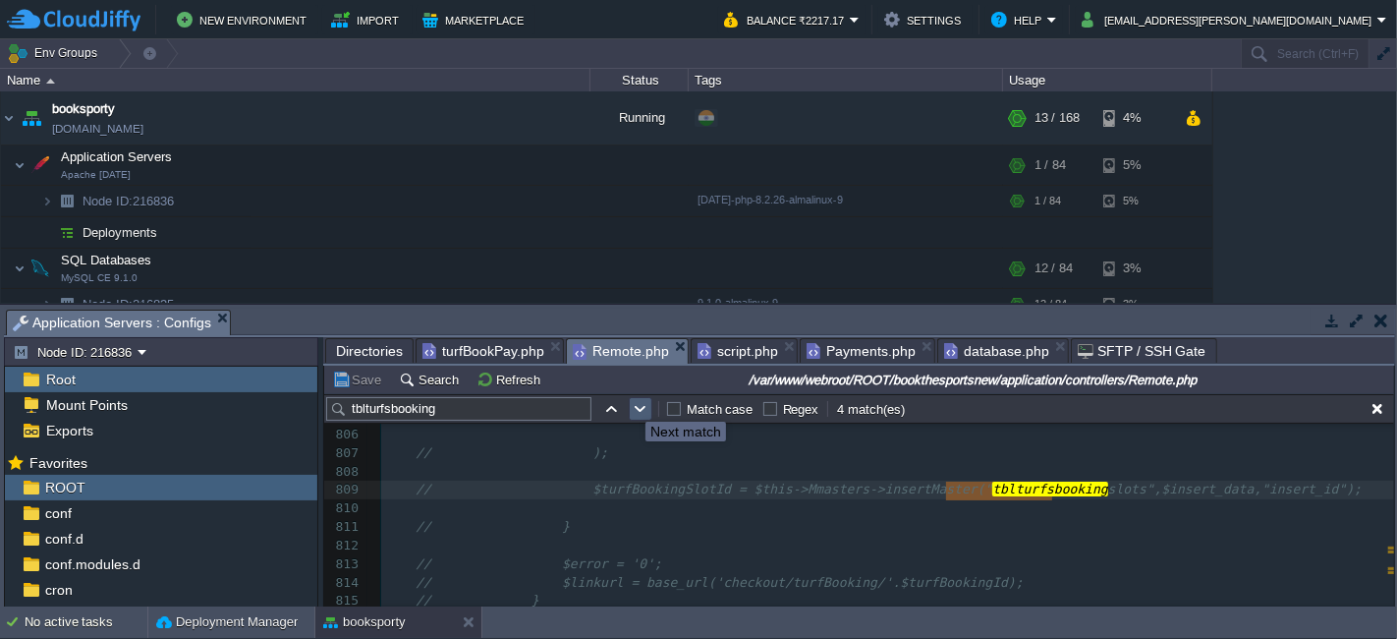
click at [632, 404] on button "button" at bounding box center [641, 409] width 18 height 18
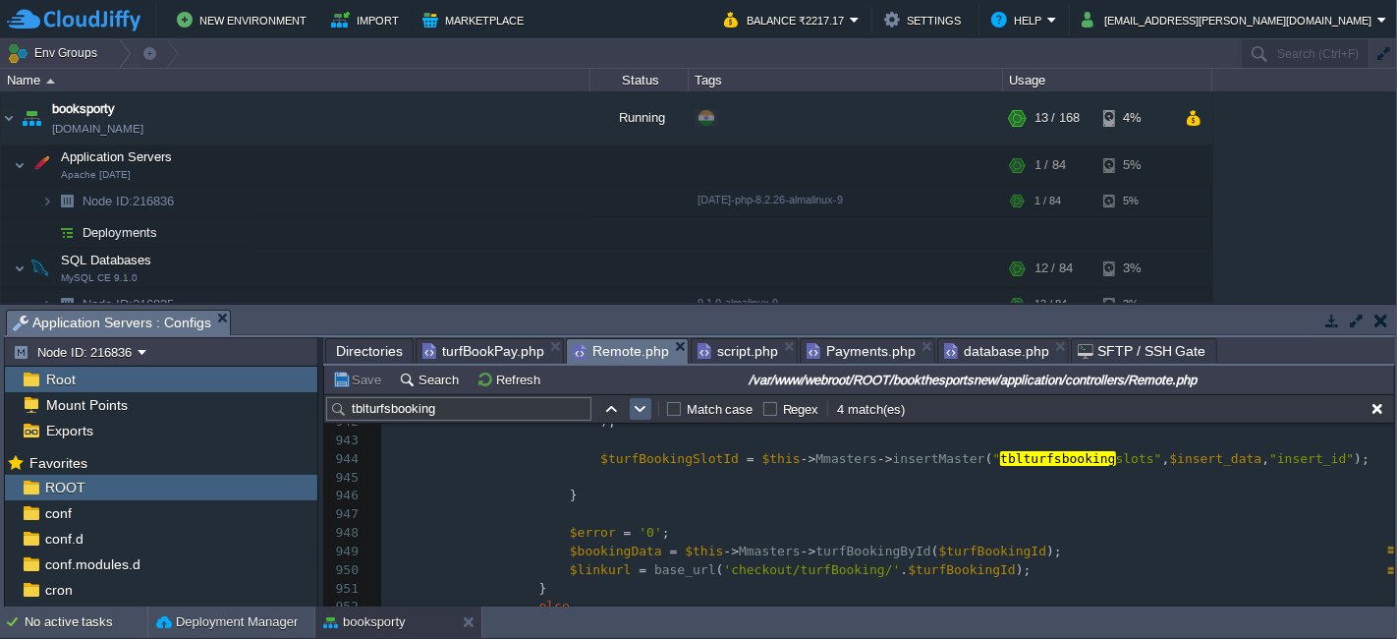
click at [631, 397] on td at bounding box center [641, 409] width 24 height 24
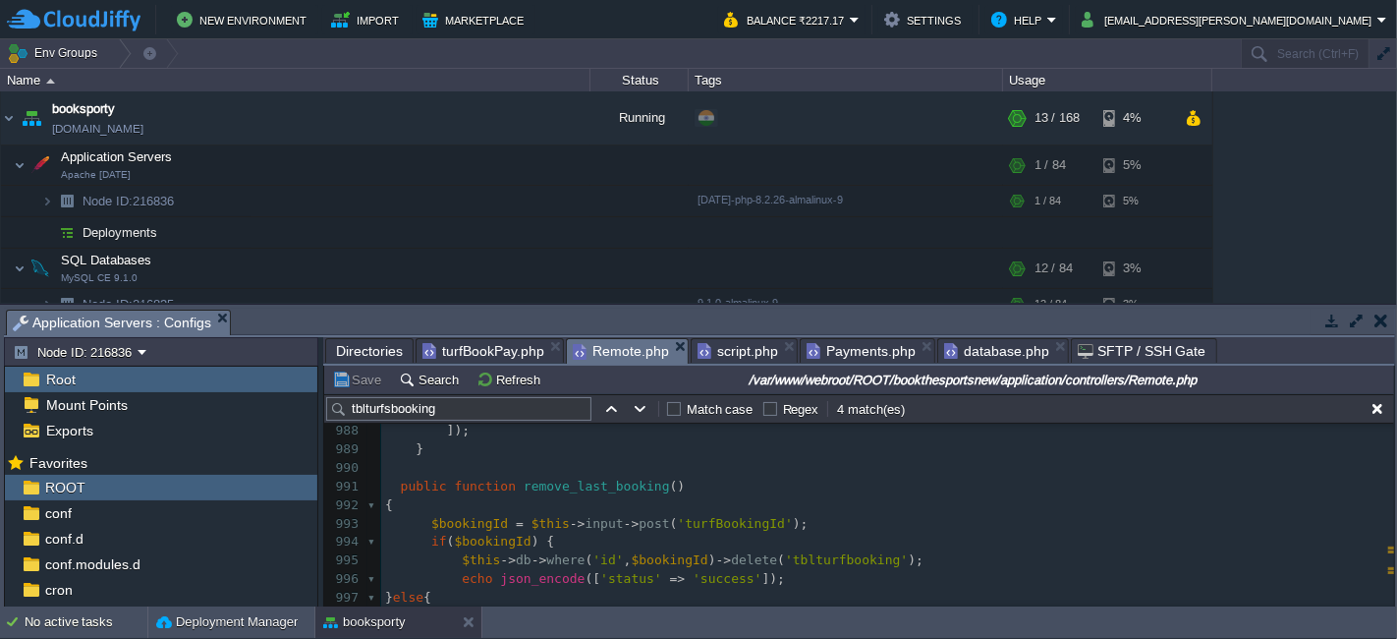
click at [795, 559] on div "x $turfBookingSlotId = $this -> Mmasters -> insertMaster ( " tblturfsbooking sl…" at bounding box center [887, 542] width 1013 height 611
type textarea "tblturfbooking"
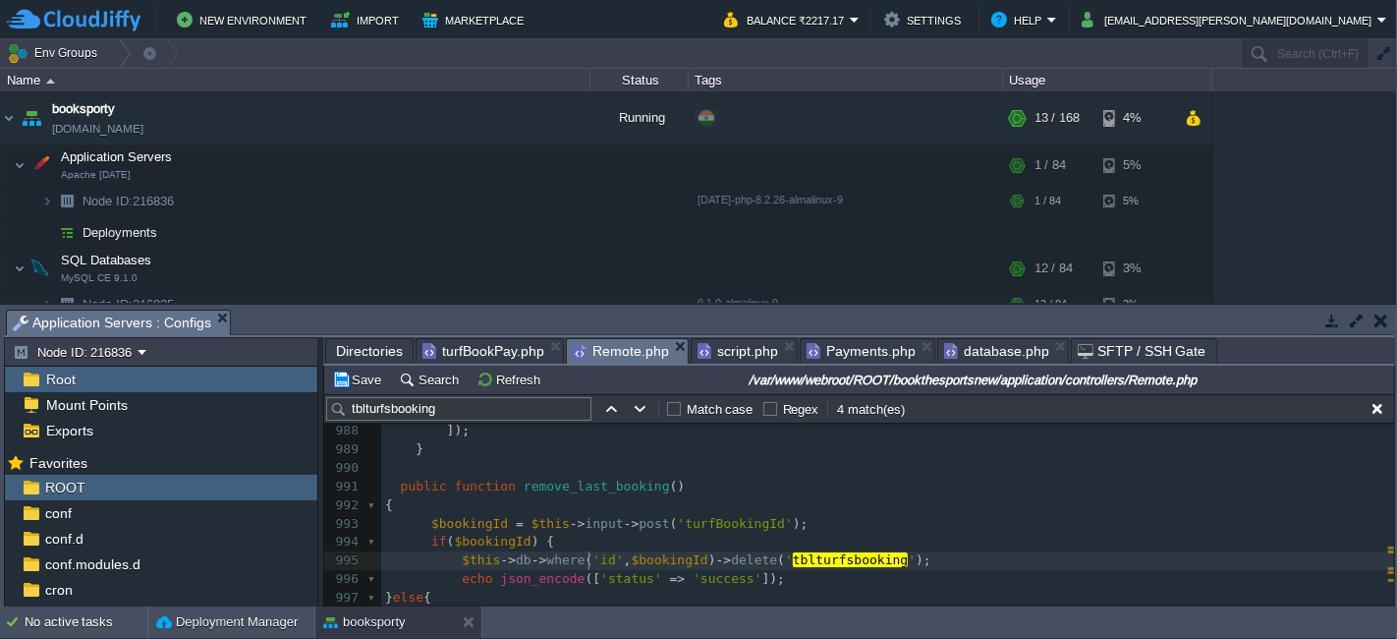
click at [590, 557] on div "x $turfBookingSlotId = $this -> Mmasters -> insertMaster ( " tblturfsbooking sl…" at bounding box center [887, 487] width 1013 height 500
type textarea "id"
click at [977, 559] on div "x $turfBookingSlotId = $this -> Mmasters -> insertMaster ( " tblturfsbooking sl…" at bounding box center [887, 487] width 1013 height 500
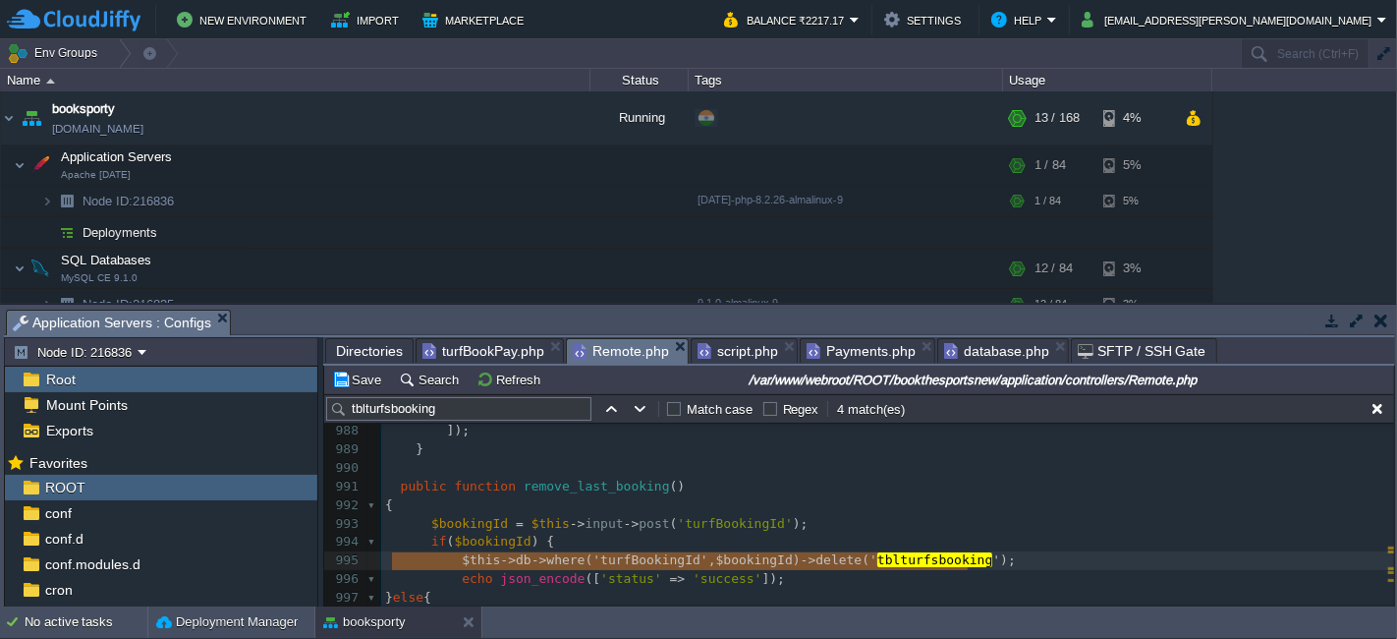
type textarea "$this->db->where('turfBookingId', $bookingId)->delete('tblturfsbooking');"
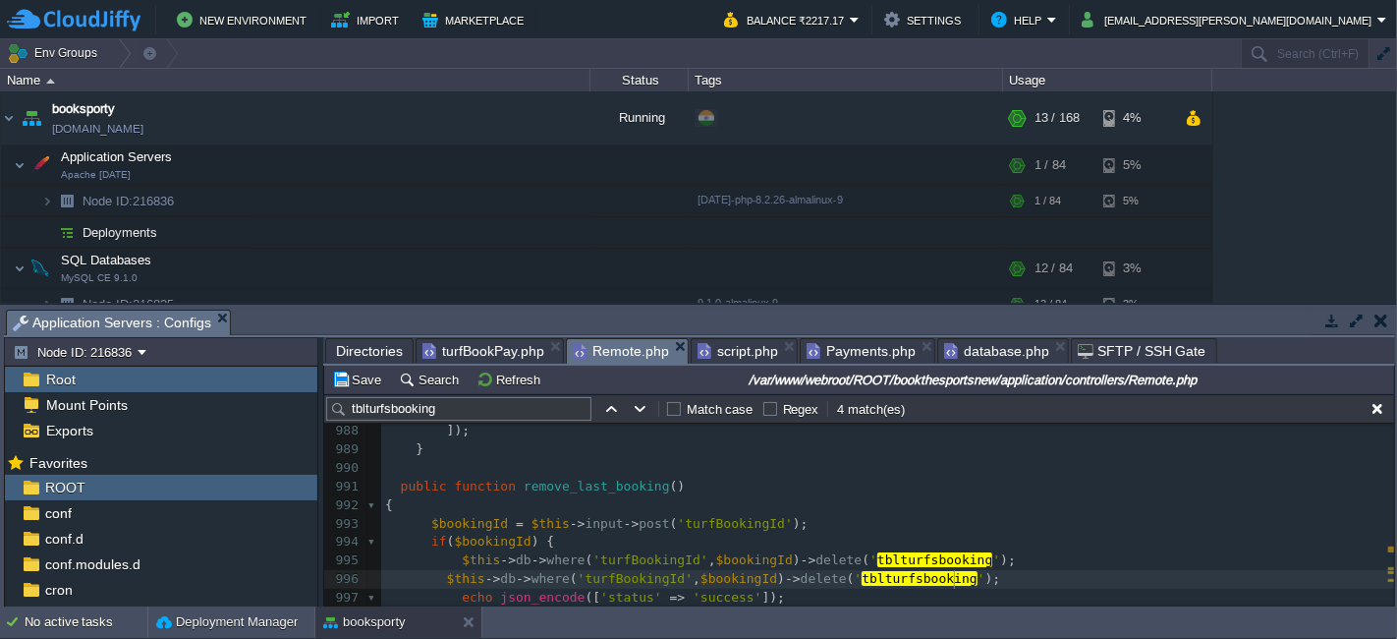
click at [442, 584] on div "x $turfBookingSlotId = $this -> Mmasters -> insertMaster ( " tblturfsbooking sl…" at bounding box center [887, 496] width 1013 height 519
click at [443, 556] on div "x $turfBookingSlotId = $this -> Mmasters -> insertMaster ( " tblturfsbooking sl…" at bounding box center [887, 496] width 1013 height 519
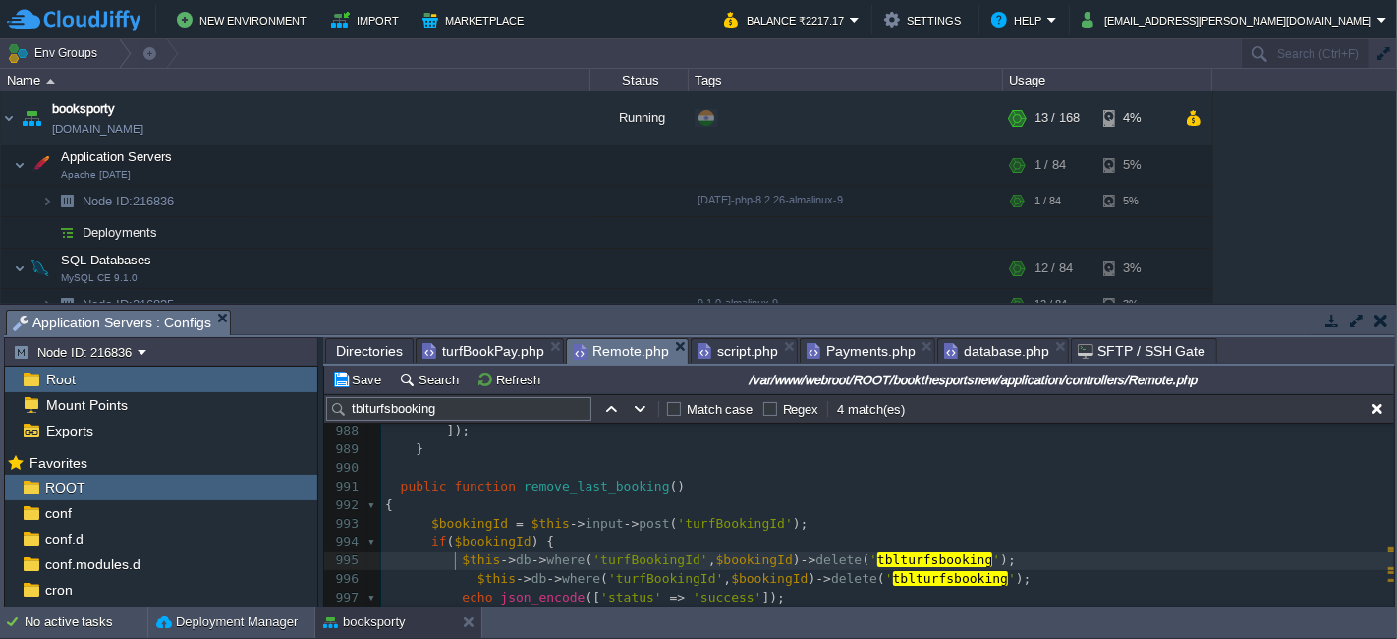
click at [454, 560] on div "x $turfBookingSlotId = $this -> Mmasters -> insertMaster ( " tblturfsbooking sl…" at bounding box center [887, 496] width 1013 height 519
click at [455, 594] on div "x $turfBookingSlotId = $this -> Mmasters -> insertMaster ( " tblturfsbooking sl…" at bounding box center [887, 496] width 1013 height 519
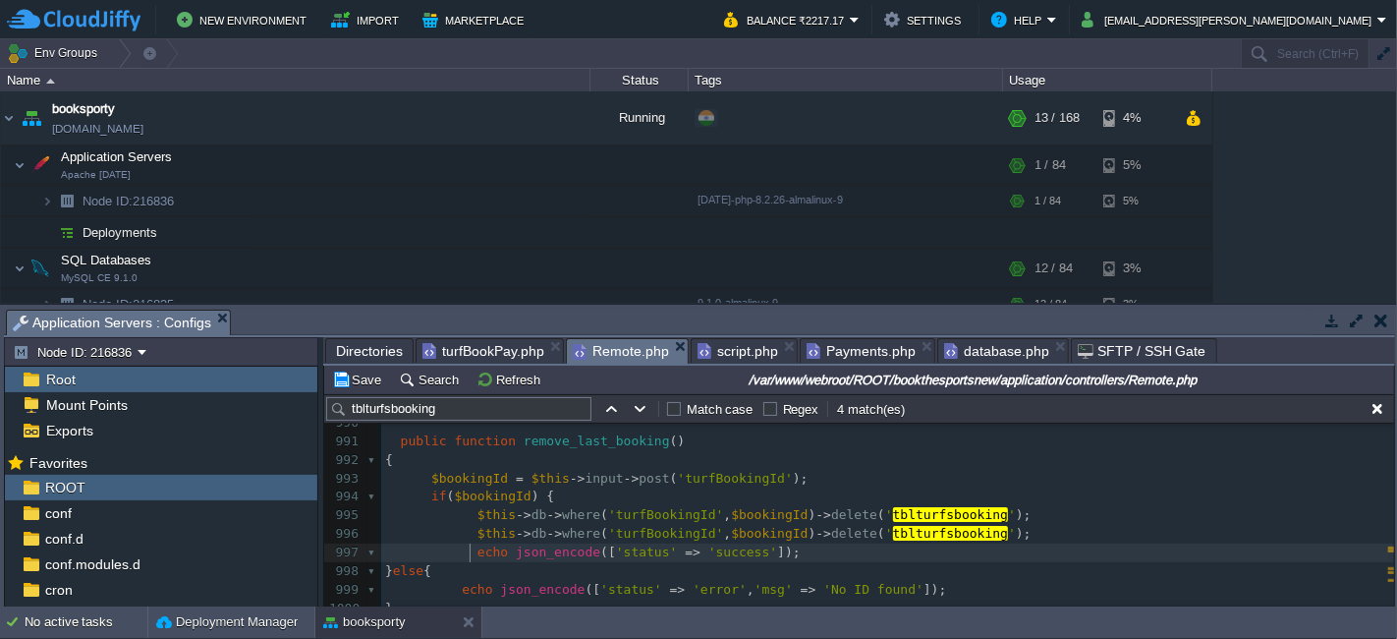
scroll to position [18364, 0]
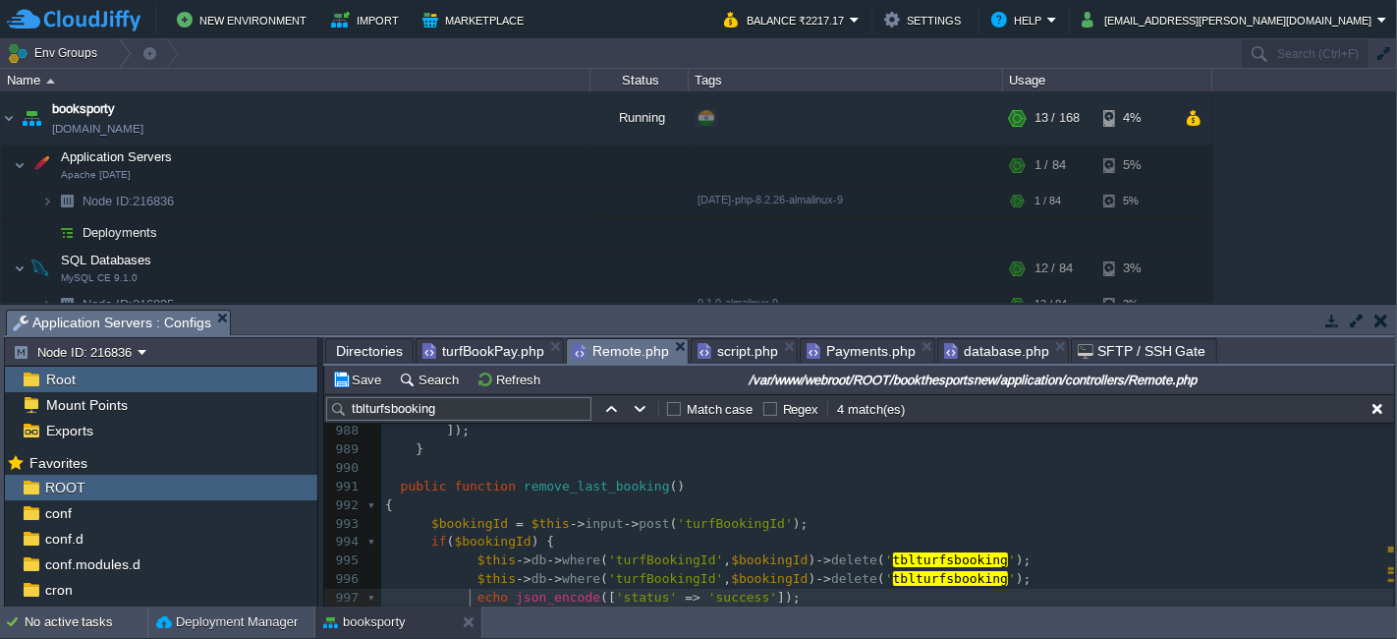
click at [647, 579] on div "x $turfBookingSlotId = $this -> Mmasters -> insertMaster ( " tblturfsbooking sl…" at bounding box center [887, 486] width 1013 height 536
type textarea "turfBookingId"
click at [884, 573] on div "x $turfBookingSlotId = $this -> Mmasters -> insertMaster ( " tblturfsbooking sl…" at bounding box center [887, 486] width 1013 height 536
type textarea "tblturfsbooking"
paste textarea
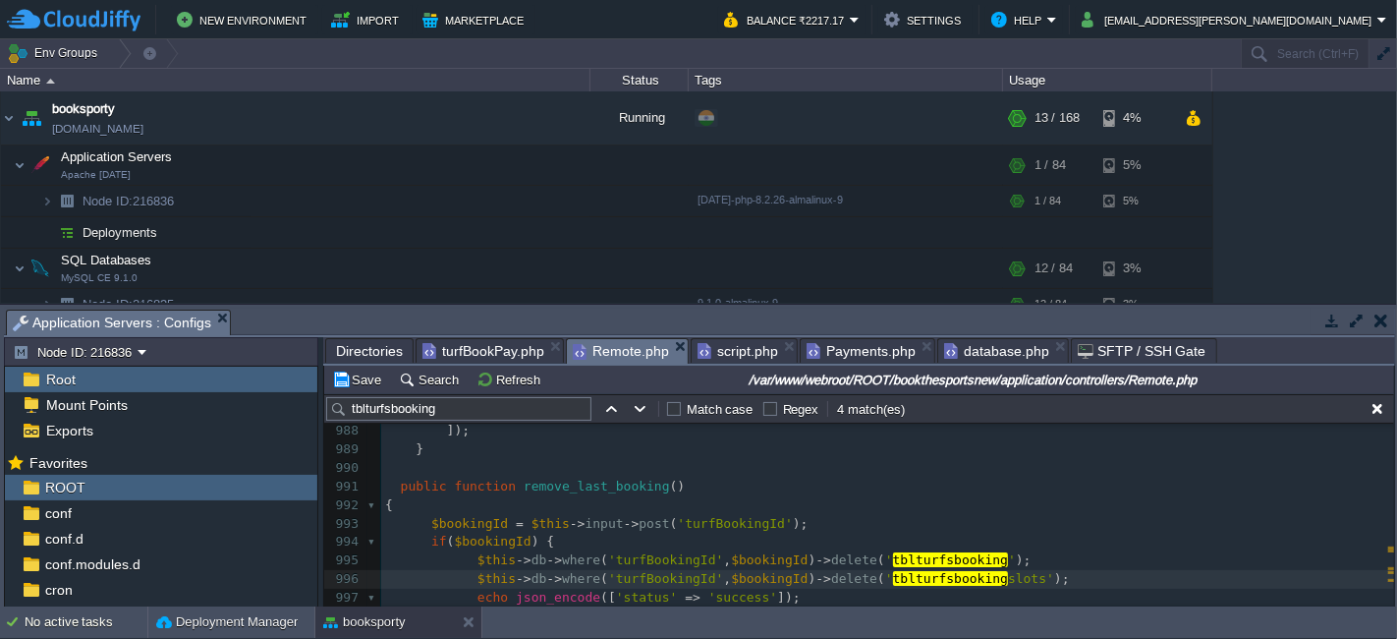
click at [1061, 582] on pre "$this -> db -> where ( 'turfBookingId' , $bookingId ) -> delete ( ' tblturfsboo…" at bounding box center [887, 579] width 1013 height 19
click at [365, 384] on button "Save" at bounding box center [359, 379] width 55 height 18
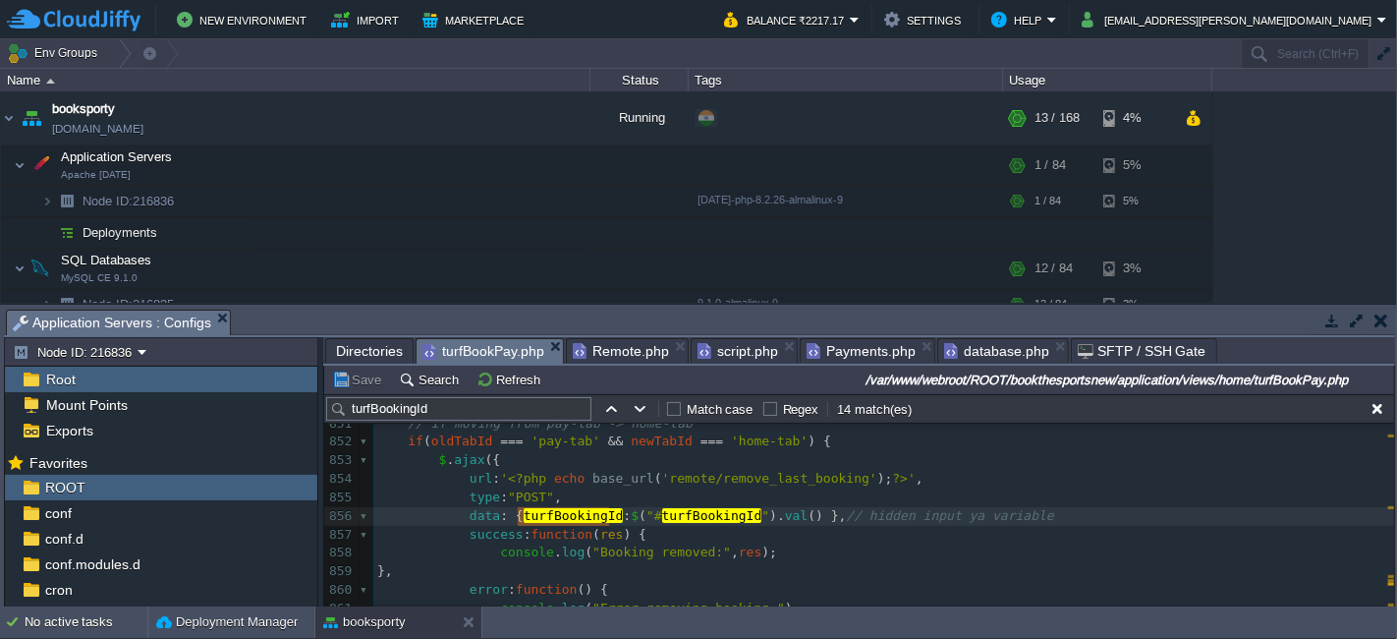
click at [446, 344] on span "turfBookPay.php" at bounding box center [483, 351] width 122 height 25
click at [347, 374] on button "Save" at bounding box center [359, 379] width 55 height 18
click at [605, 360] on span "Remote.php" at bounding box center [621, 351] width 96 height 24
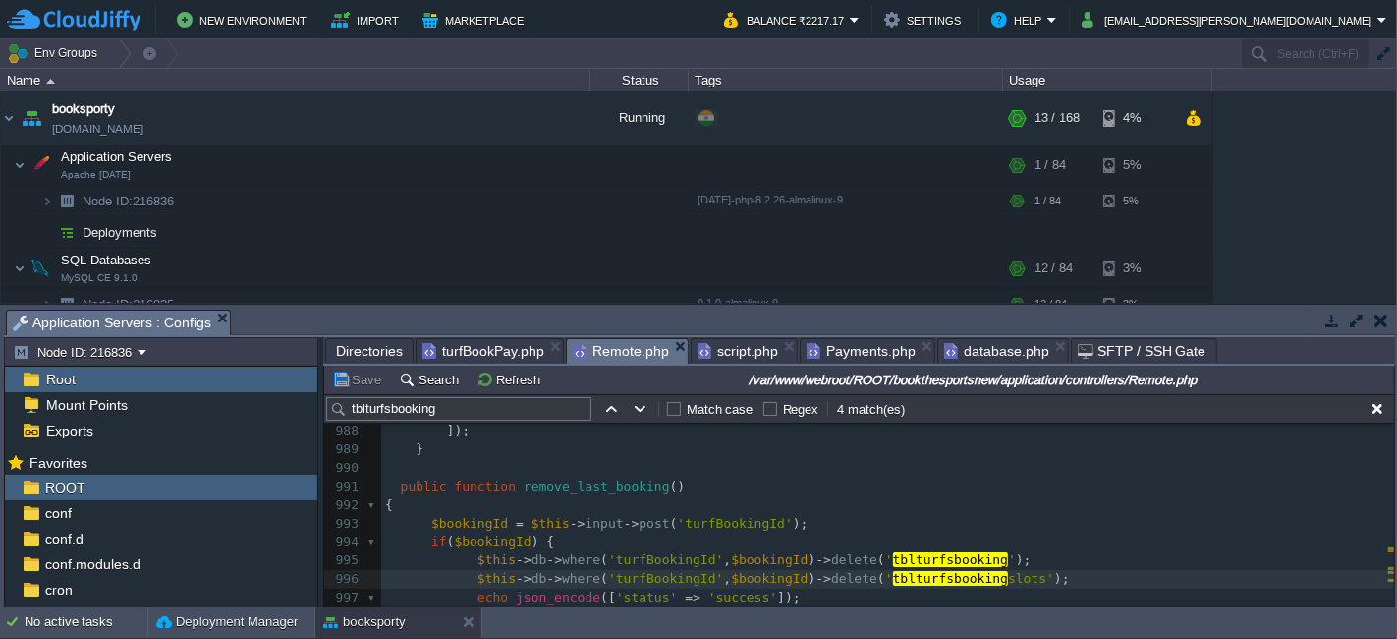
click at [496, 347] on span "turfBookPay.php" at bounding box center [483, 351] width 122 height 24
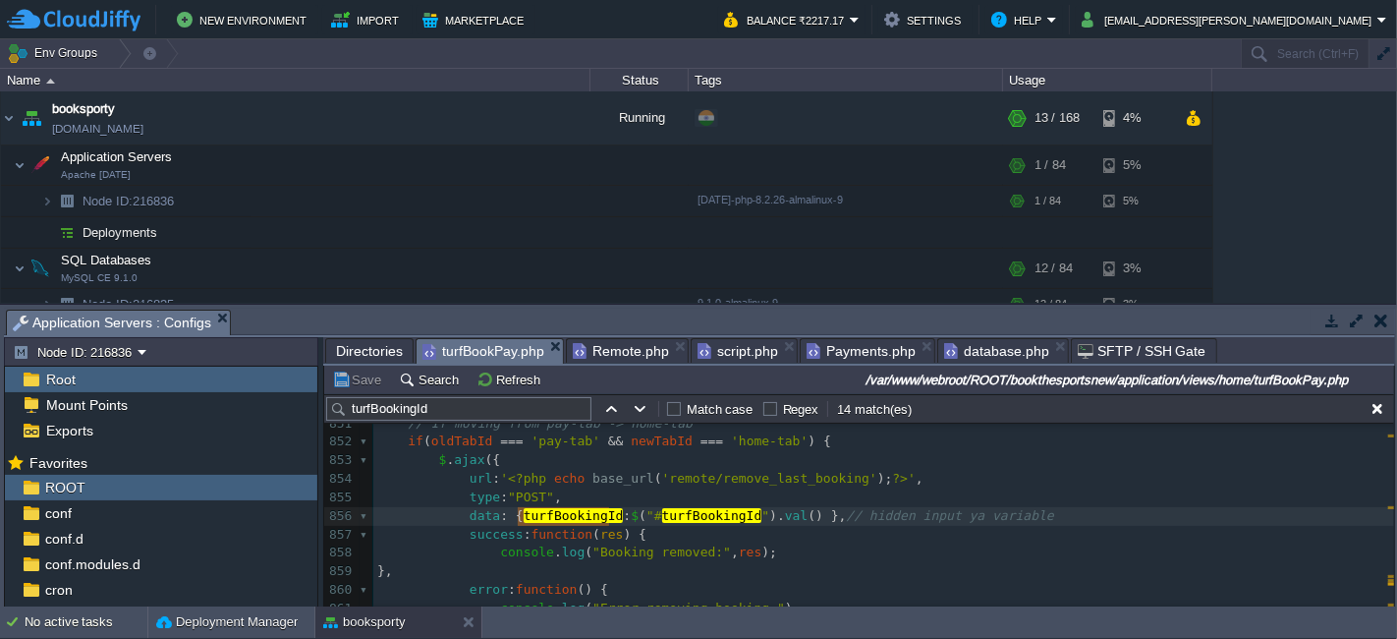
scroll to position [16057, 0]
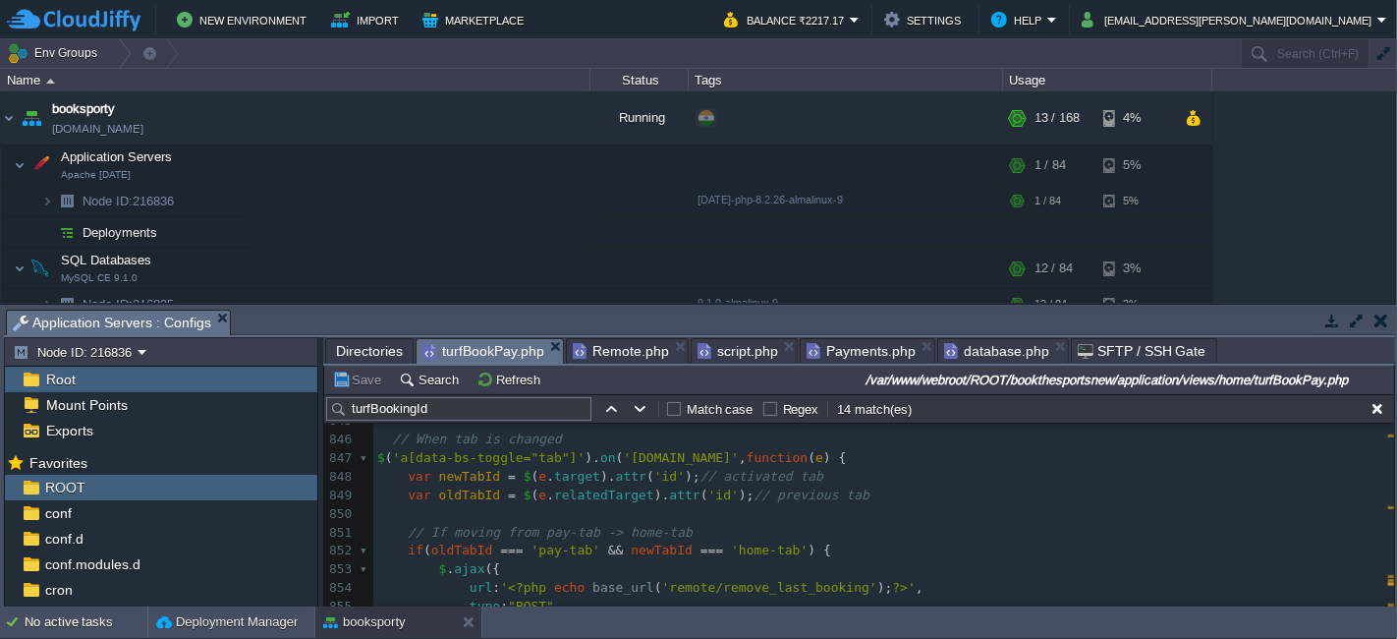
click at [394, 436] on div "xxxxxxxxxx url : ' <?php echo base_url ( 'remote/proceedToPayTurfByAjax' ); ?> …" at bounding box center [883, 486] width 1021 height 815
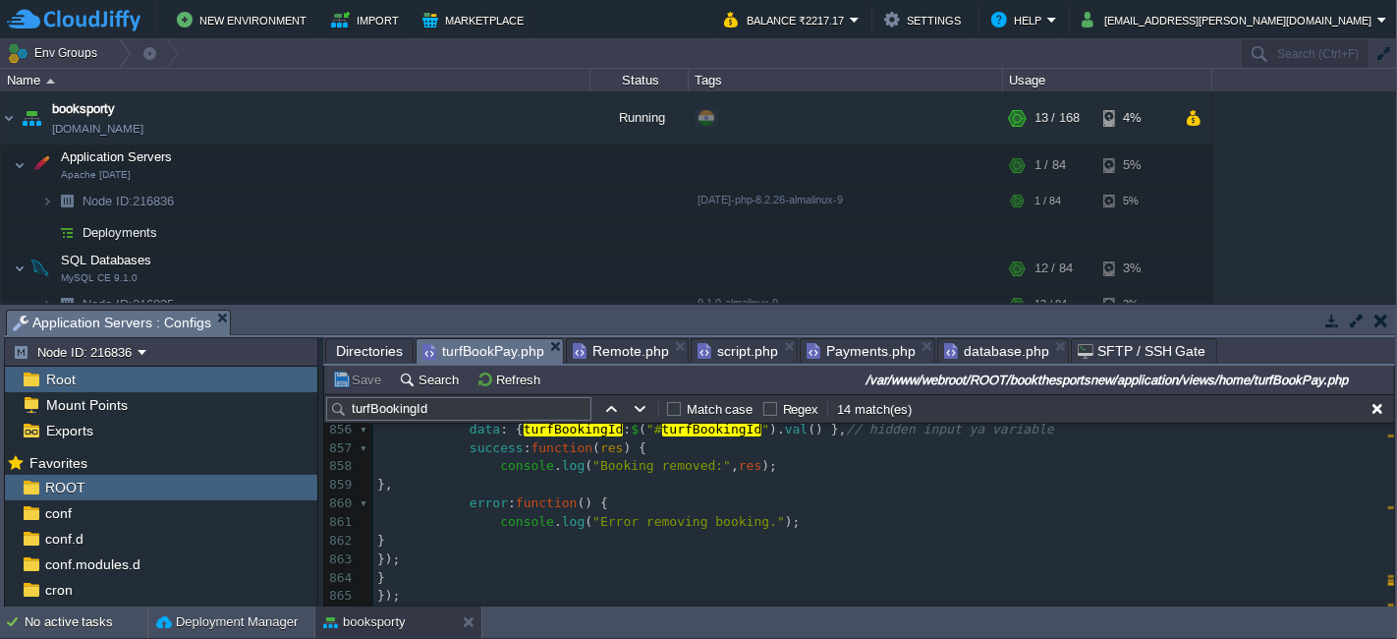
scroll to position [16275, 0]
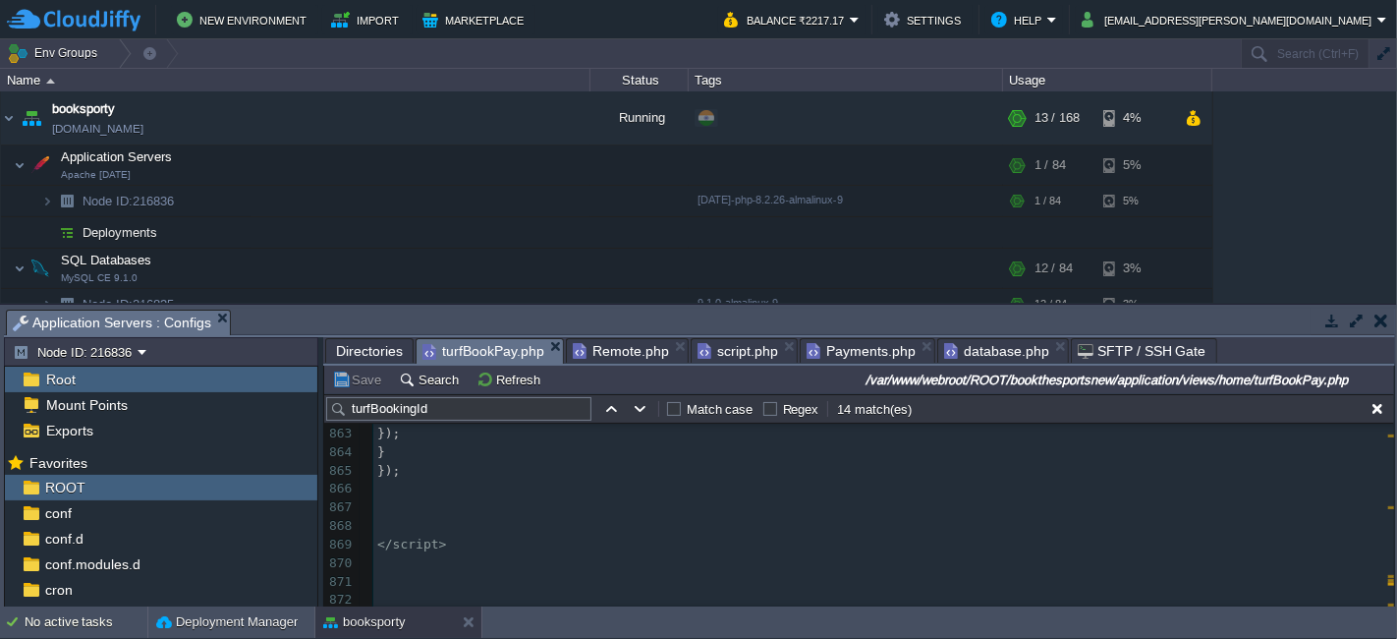
type textarea "// When tab is changed $('a[data-bs-toggle="tab"]').on('[DOMAIN_NAME]', functio…"
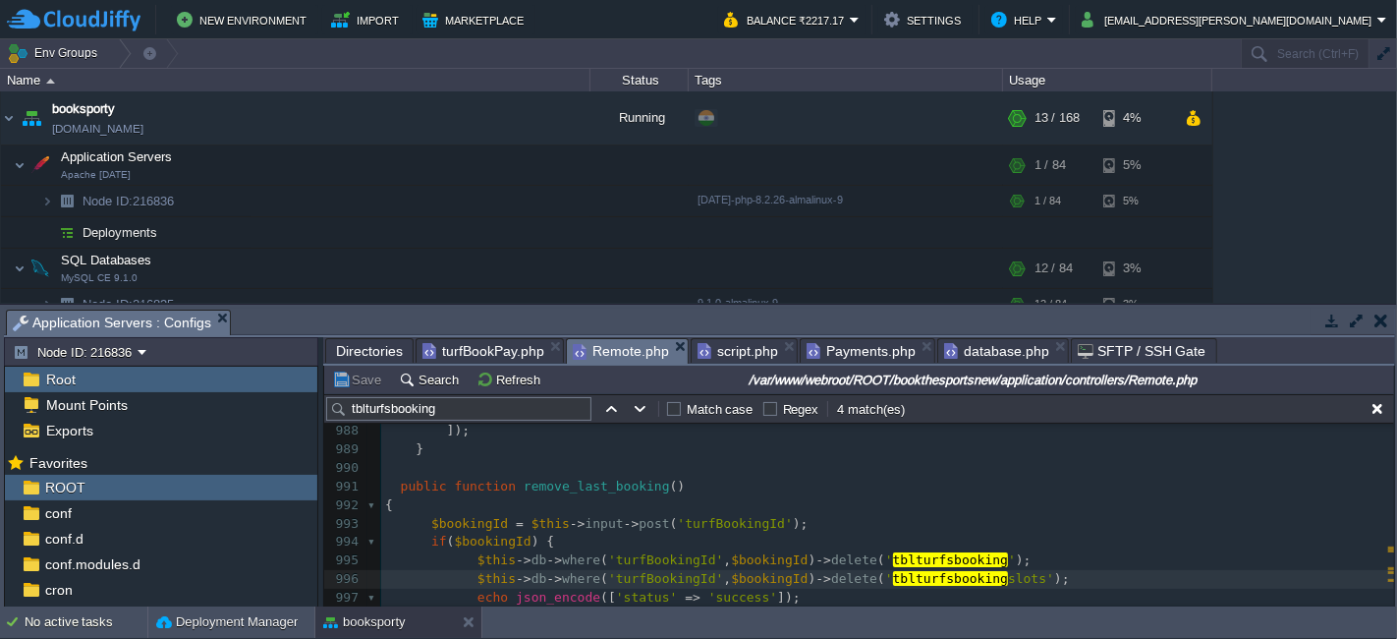
click at [611, 353] on span "Remote.php" at bounding box center [621, 351] width 96 height 25
click at [396, 483] on span at bounding box center [393, 485] width 16 height 15
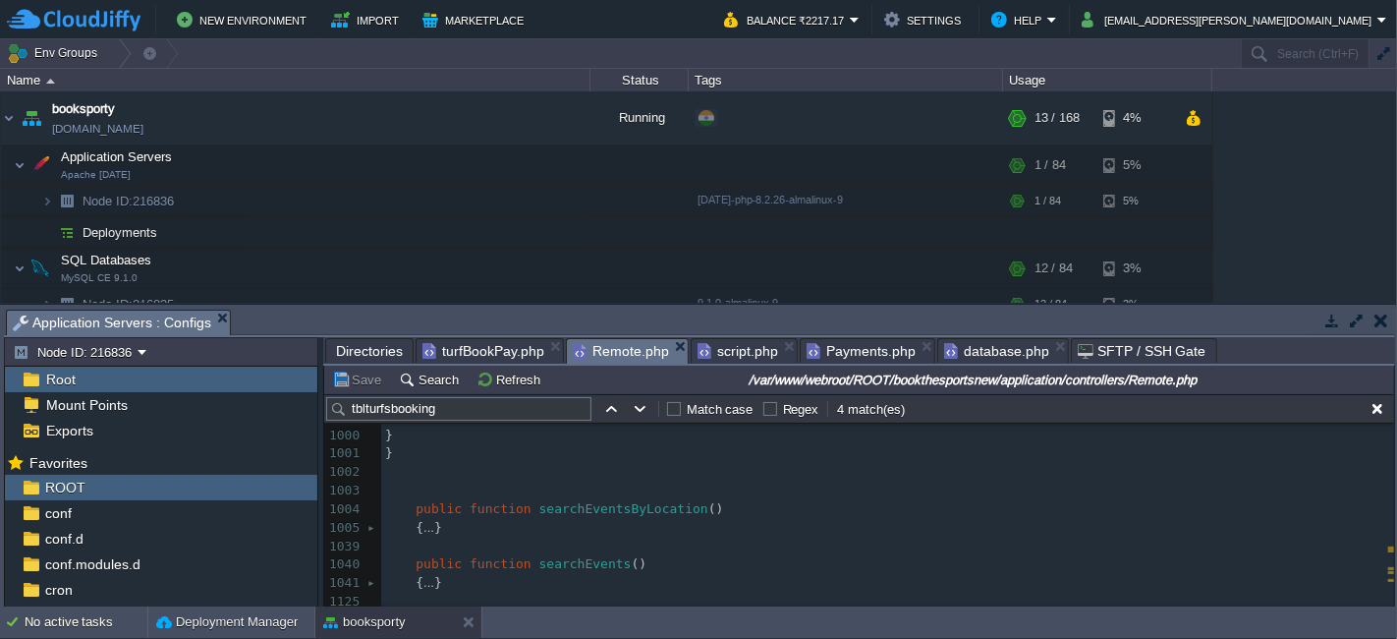
type textarea "public function remove_last_booking() { $bookingId = $this->input->post('turfBo…"
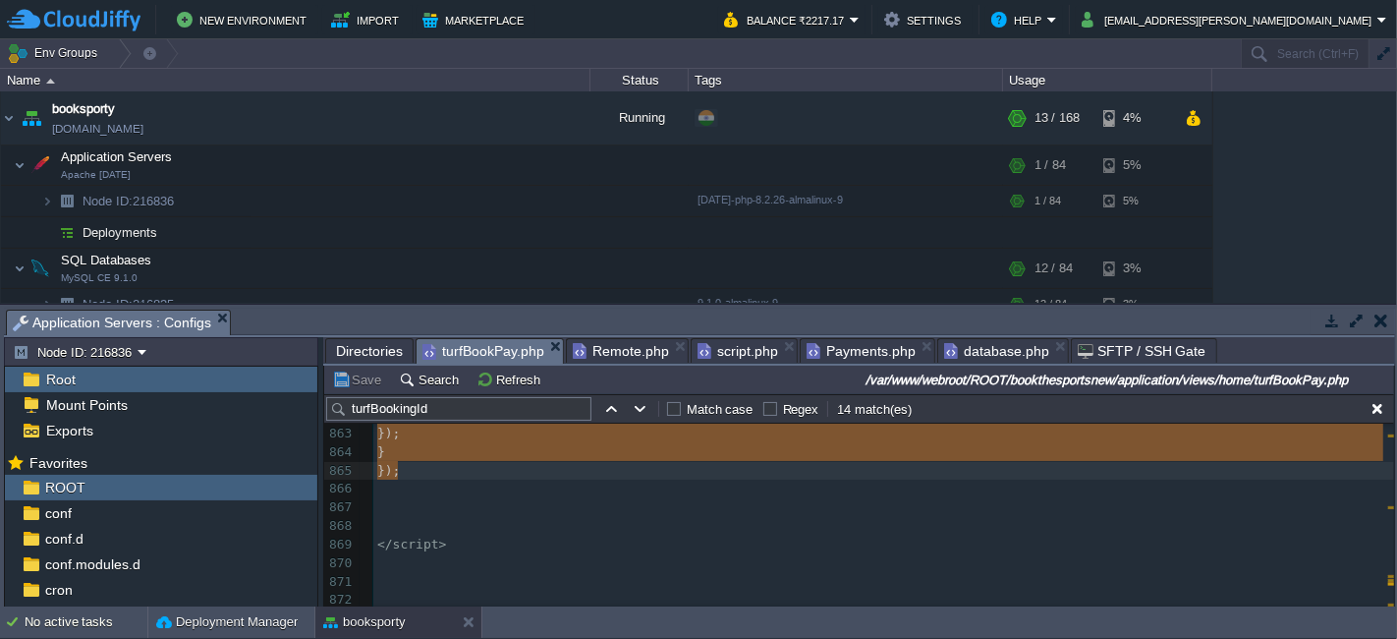
click at [482, 349] on span "turfBookPay.php" at bounding box center [483, 351] width 122 height 25
click at [537, 486] on pre "​" at bounding box center [883, 488] width 1021 height 19
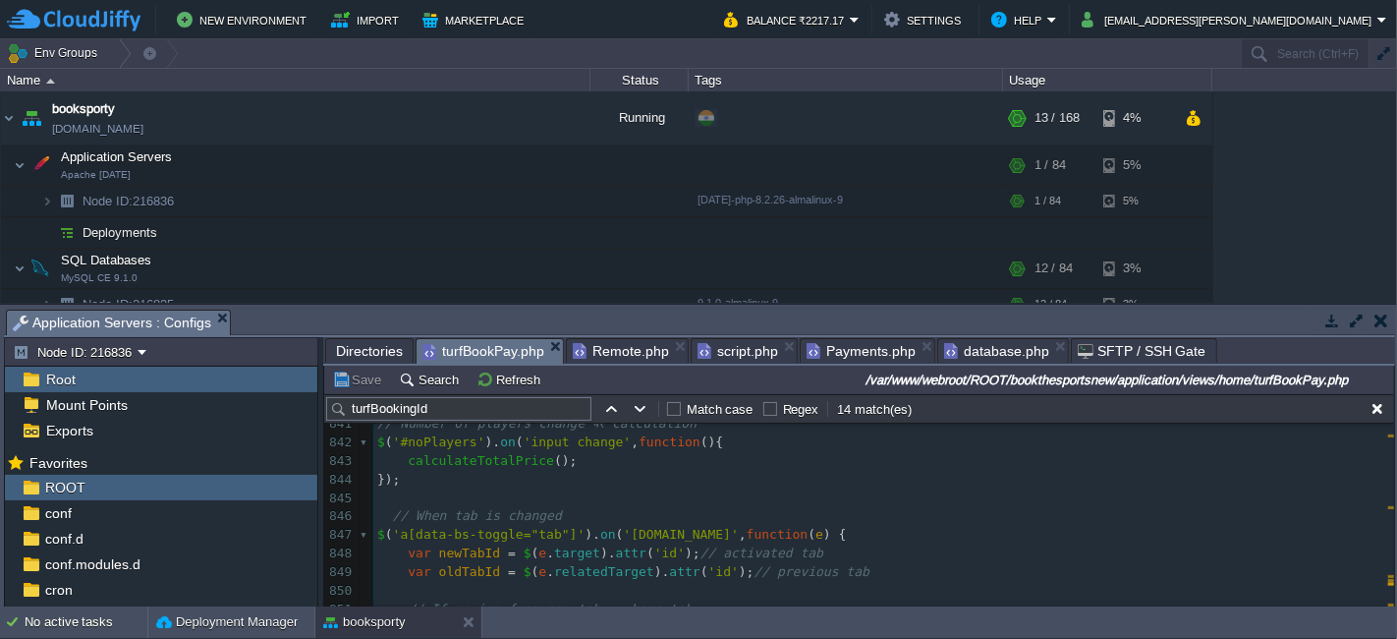
scroll to position [15947, 0]
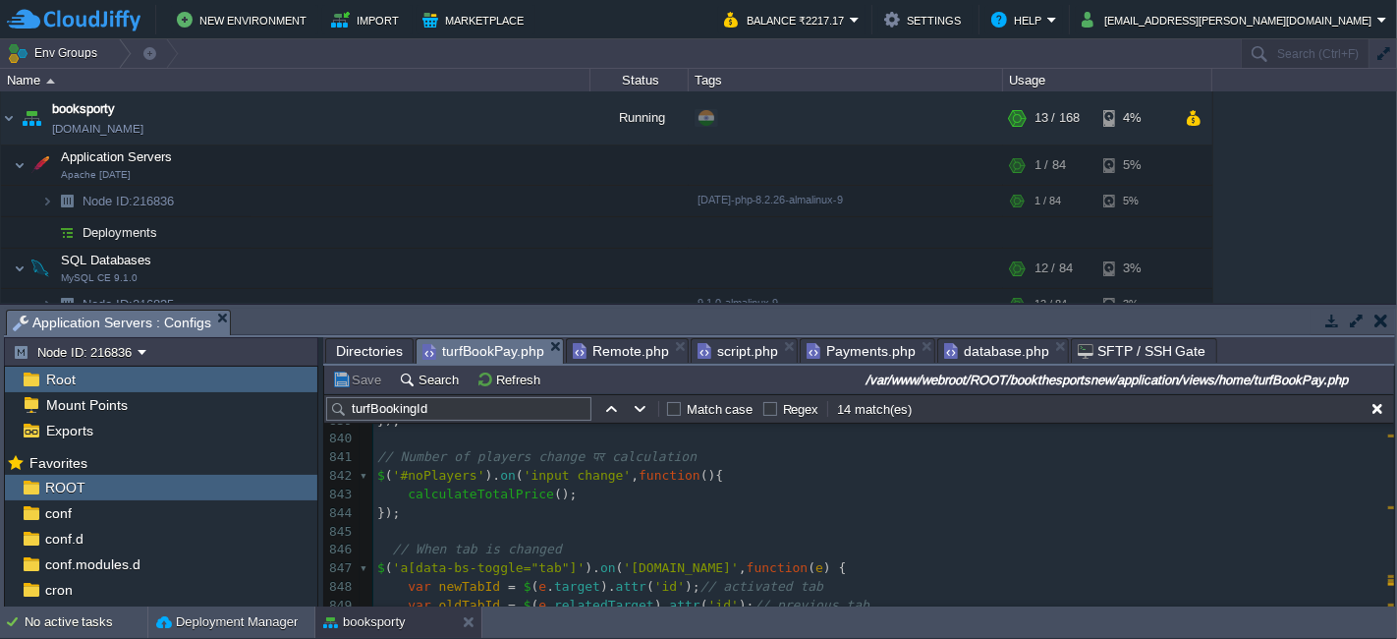
type textarea "// When tab is changed $('a[data-bs-toggle="tab"]').on('[DOMAIN_NAME]', functio…"
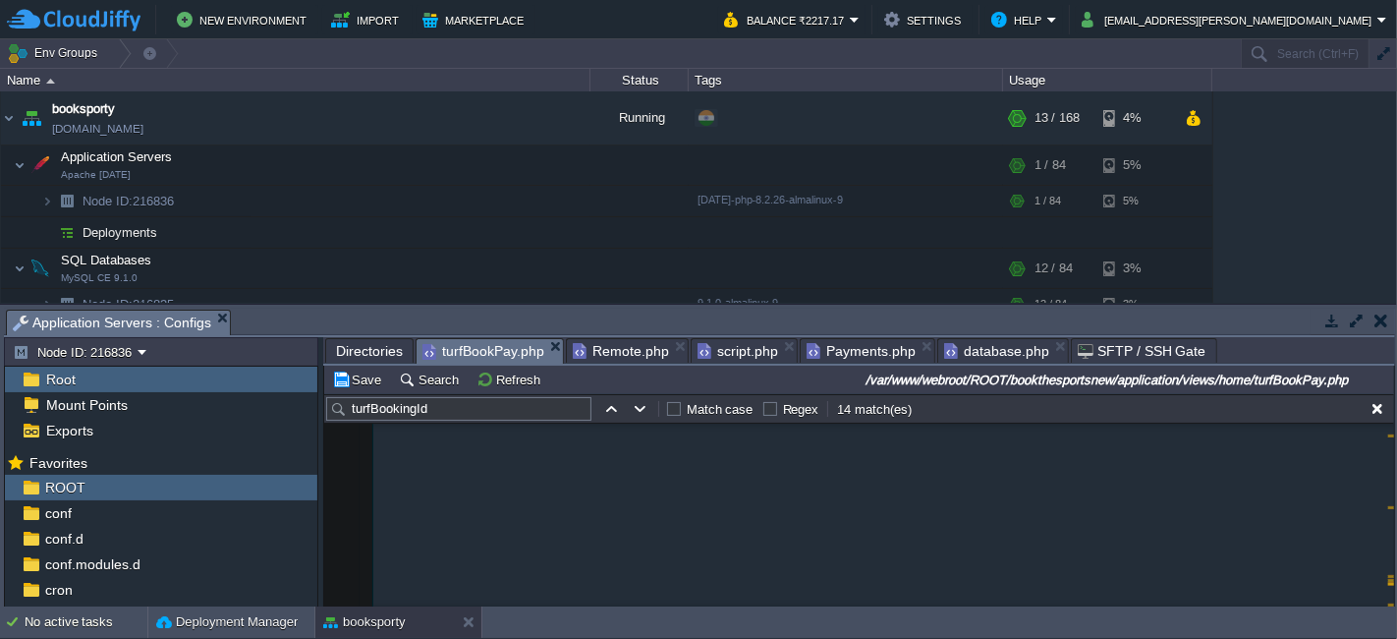
scroll to position [16492, 0]
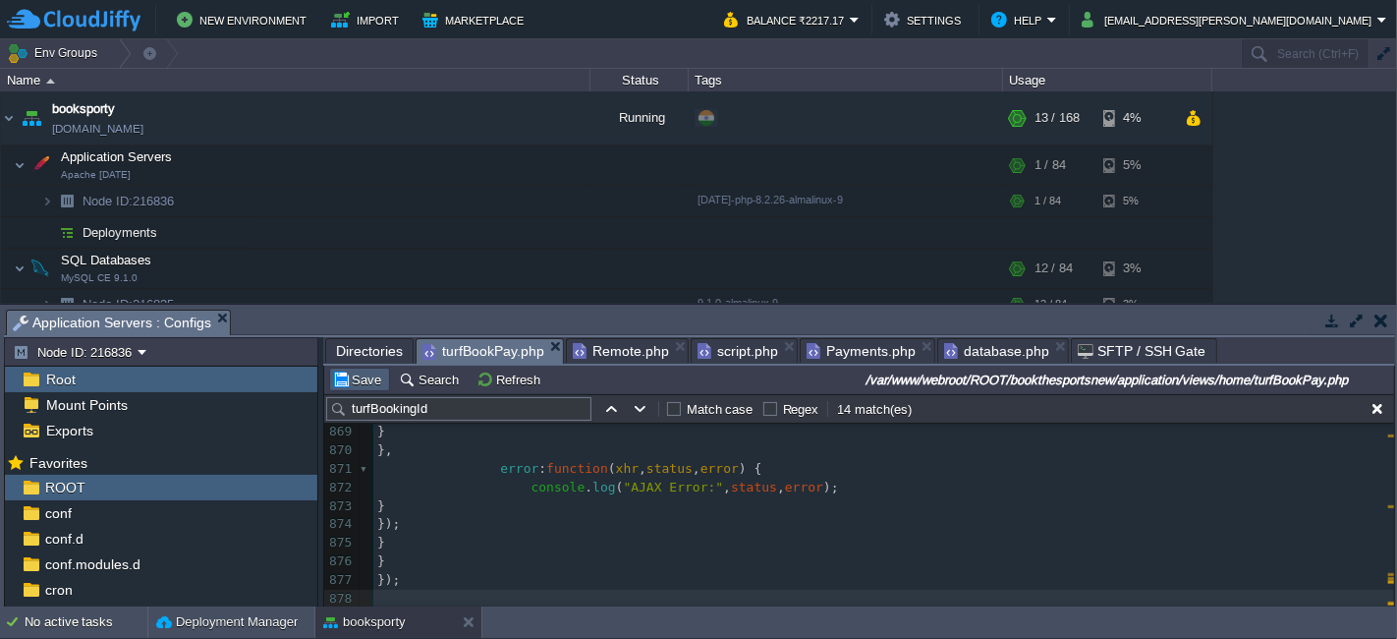
click at [371, 377] on button "Save" at bounding box center [359, 379] width 55 height 18
click at [581, 355] on span "Remote.php" at bounding box center [621, 351] width 96 height 24
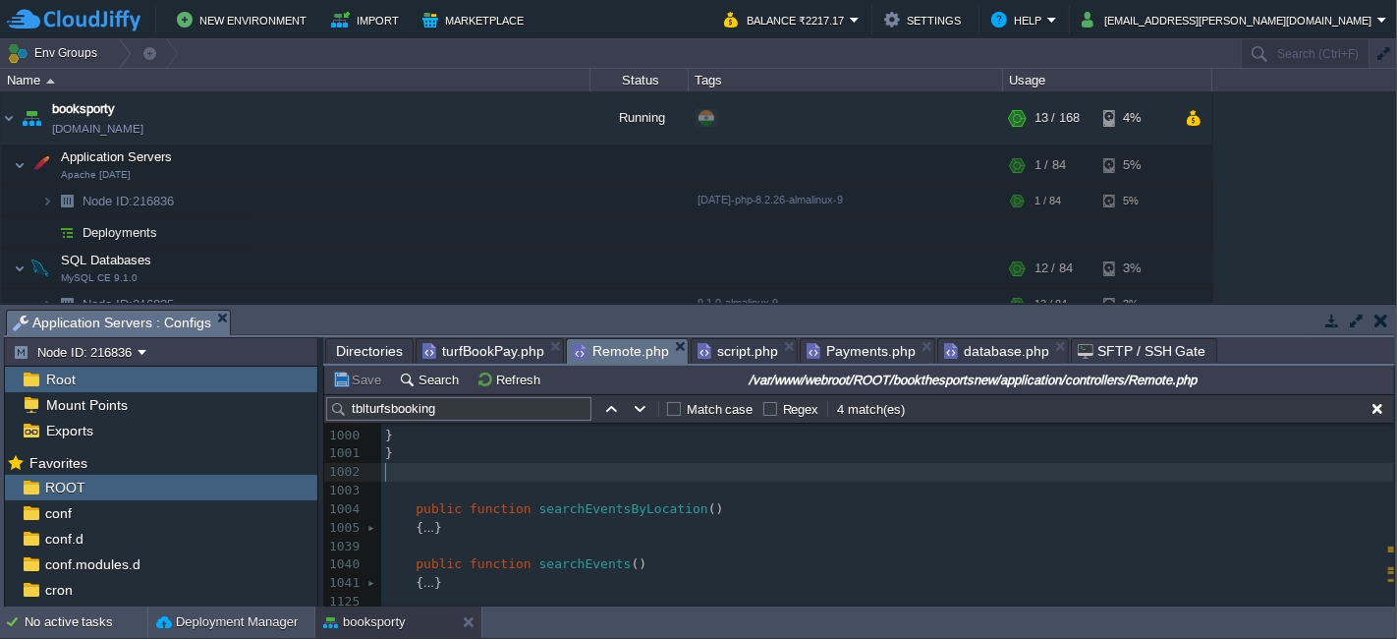
click at [472, 463] on pre "​" at bounding box center [887, 472] width 1013 height 19
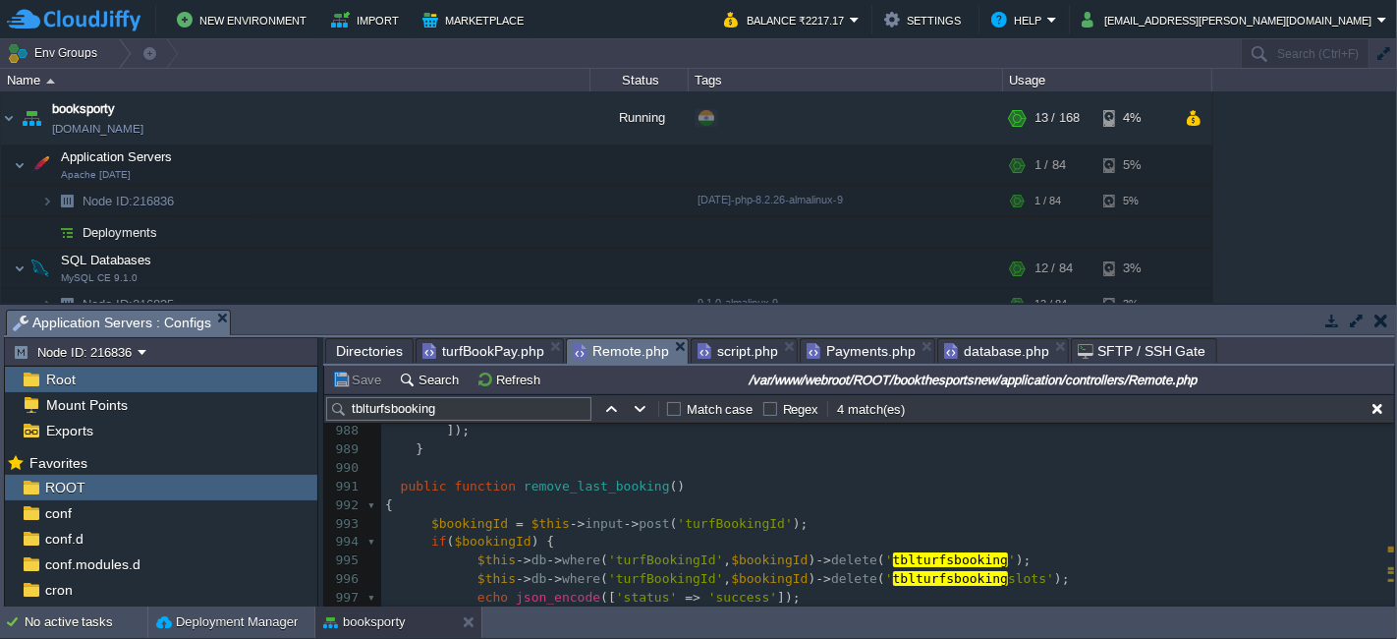
type textarea "public function remove_last_booking() { $bookingId = $this->input->post('turfBo…"
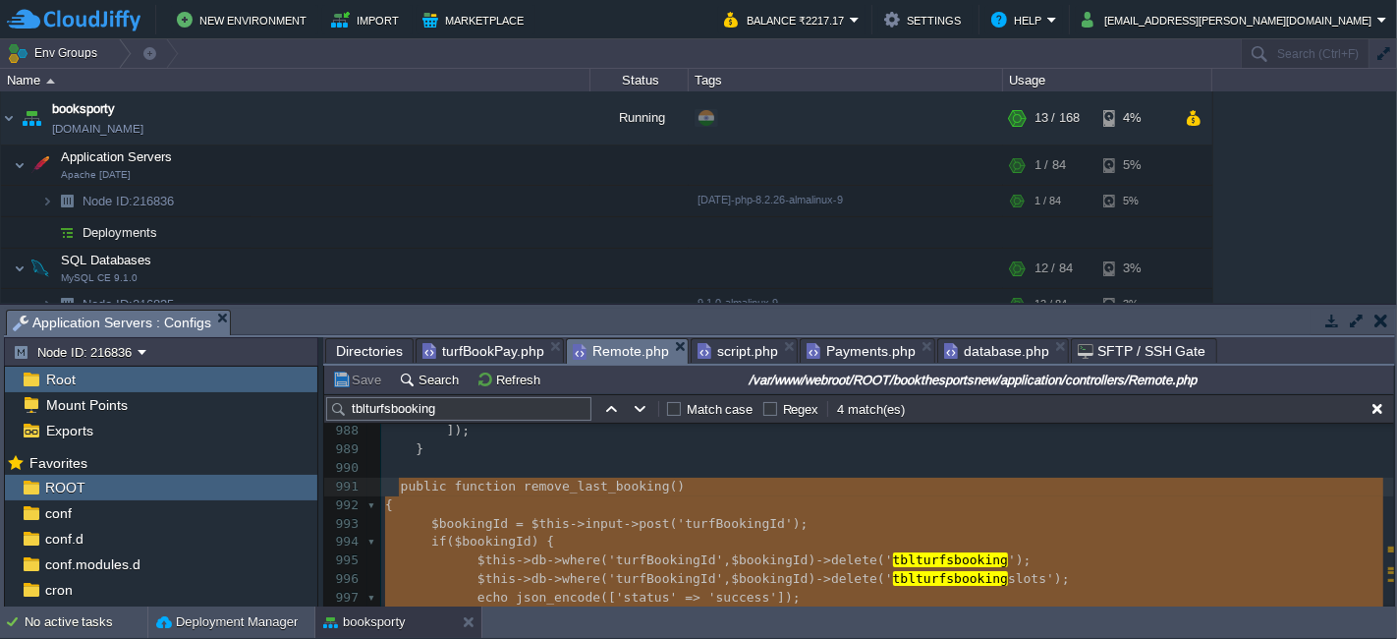
scroll to position [18511, 0]
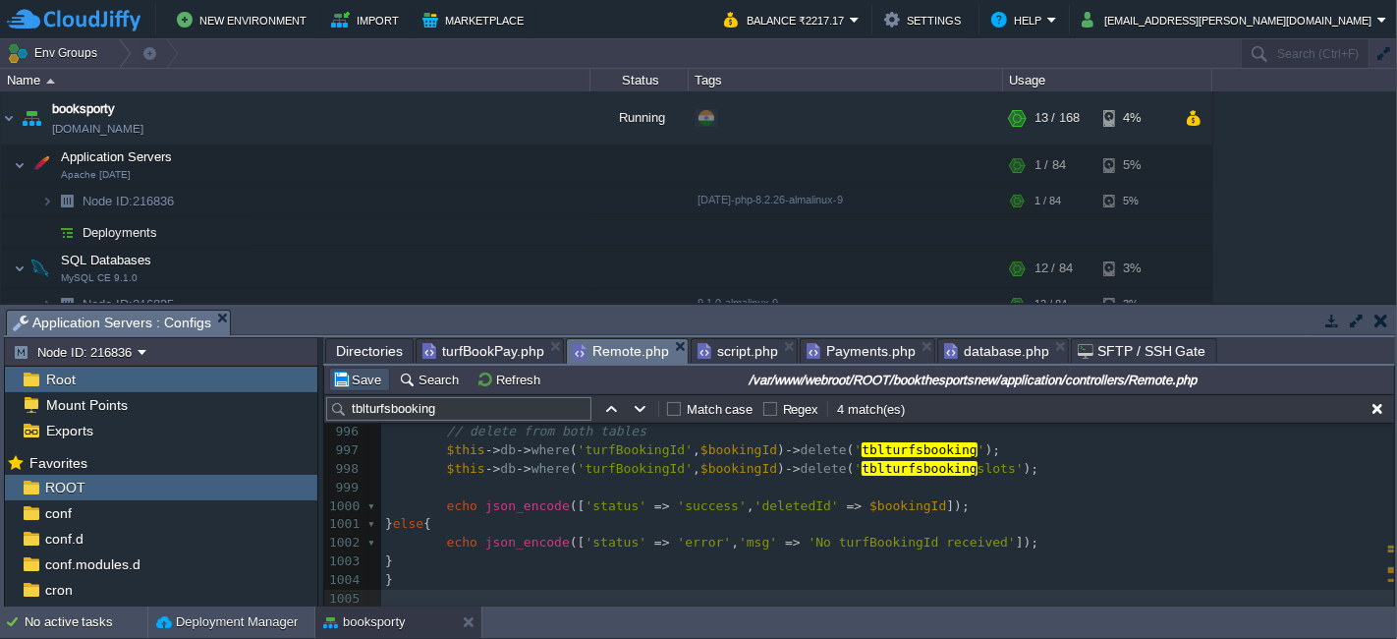
click at [362, 385] on button "Save" at bounding box center [359, 379] width 55 height 18
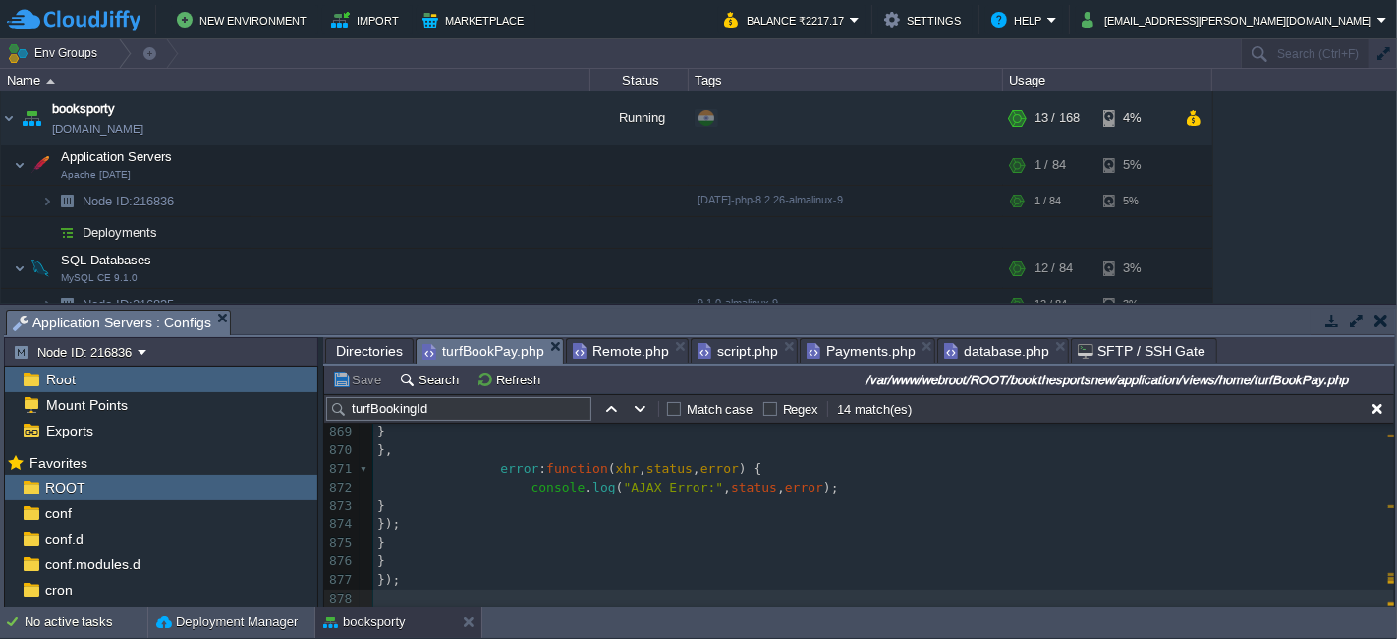
click at [488, 350] on span "turfBookPay.php" at bounding box center [483, 351] width 122 height 25
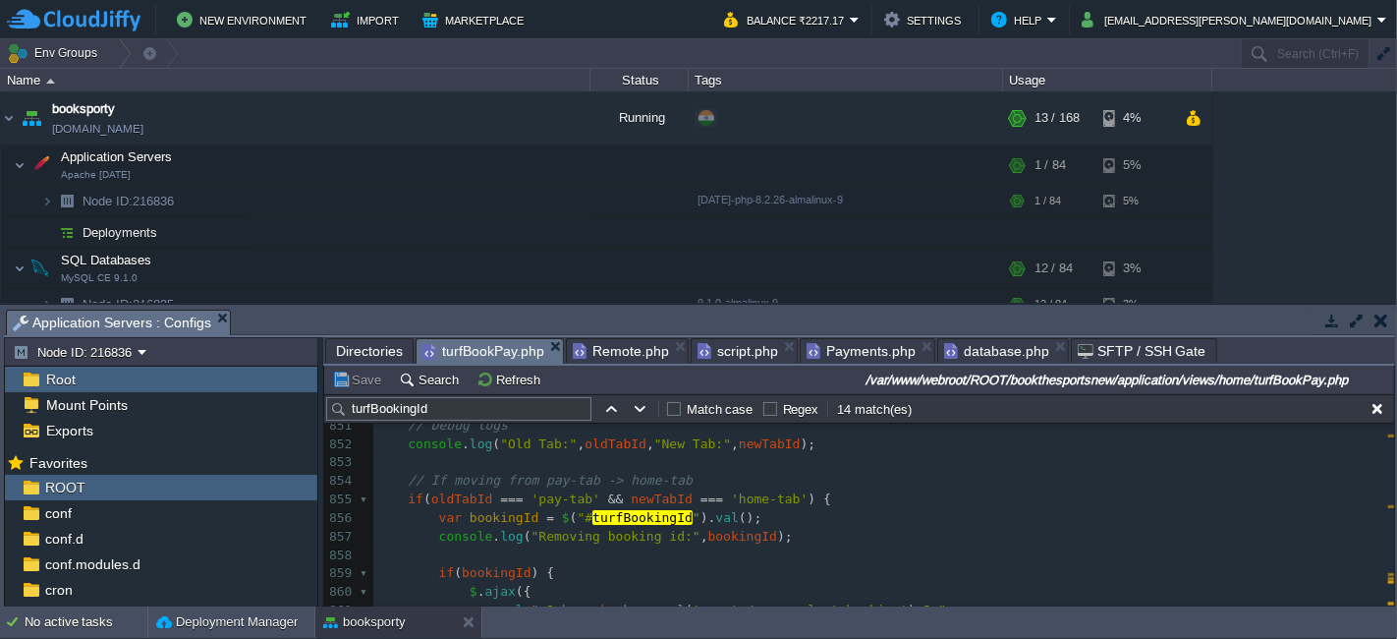
scroll to position [16081, 0]
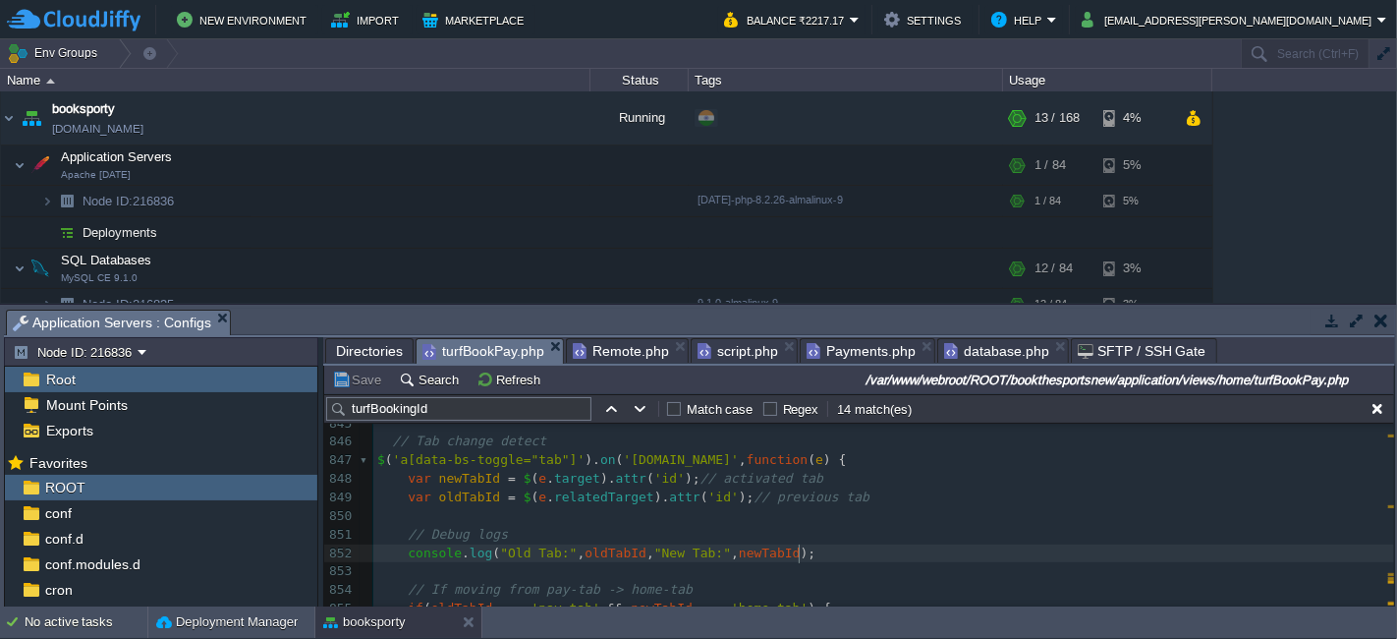
click at [811, 549] on pre "console . log ( "Old Tab:" , oldTabId , "New Tab:" , newTabId );" at bounding box center [883, 553] width 1021 height 19
click at [840, 470] on pre "var newTabId = $ ( e . target ). attr ( 'id' ); // activated tab" at bounding box center [883, 479] width 1021 height 19
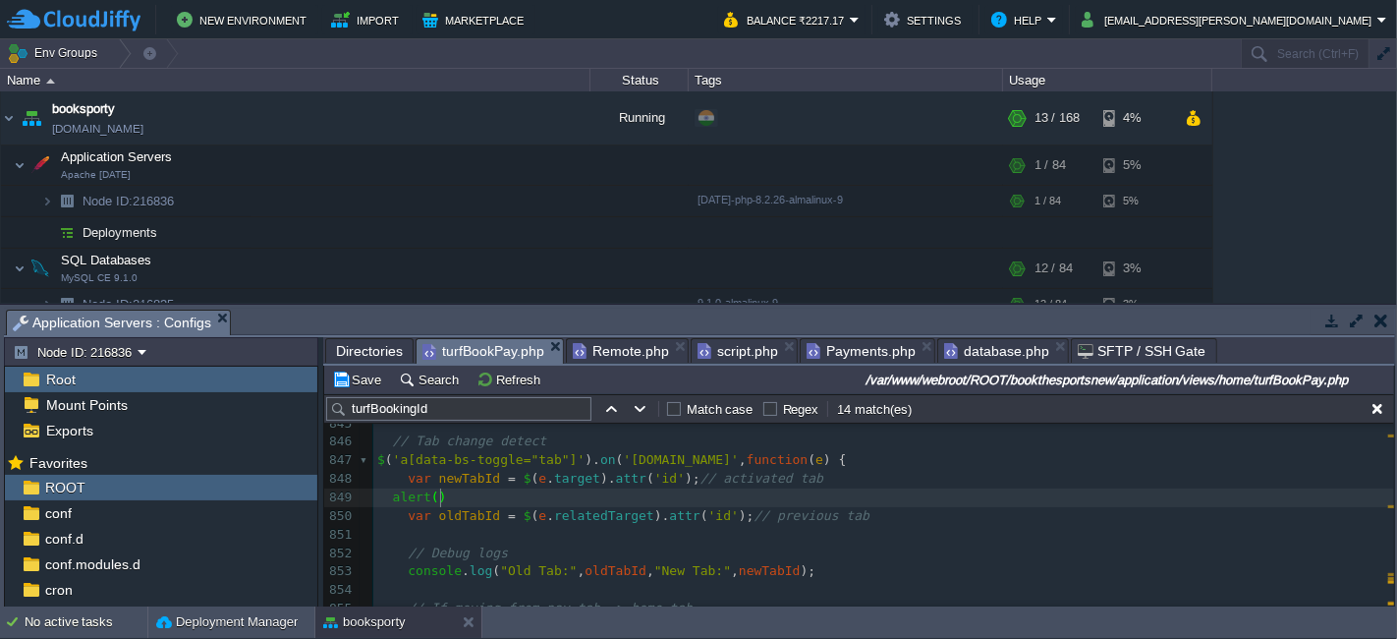
type textarea "alert();"
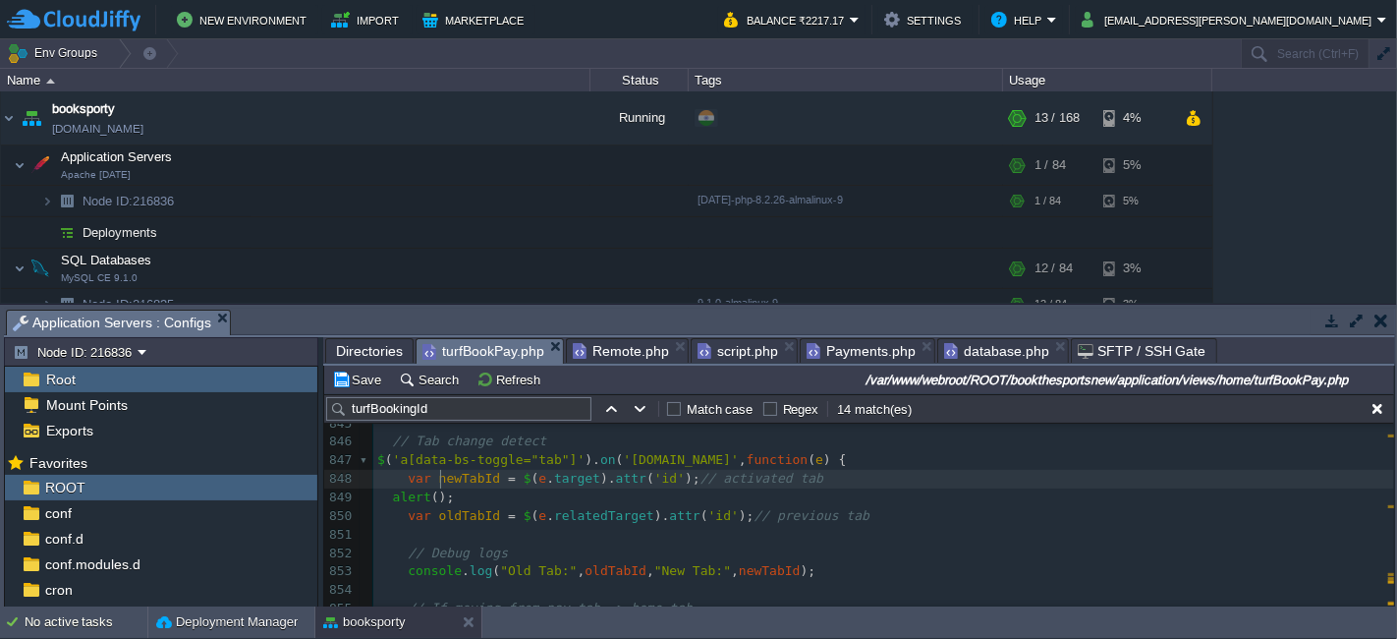
type textarea "ewTabId"
type textarea "newTabId"
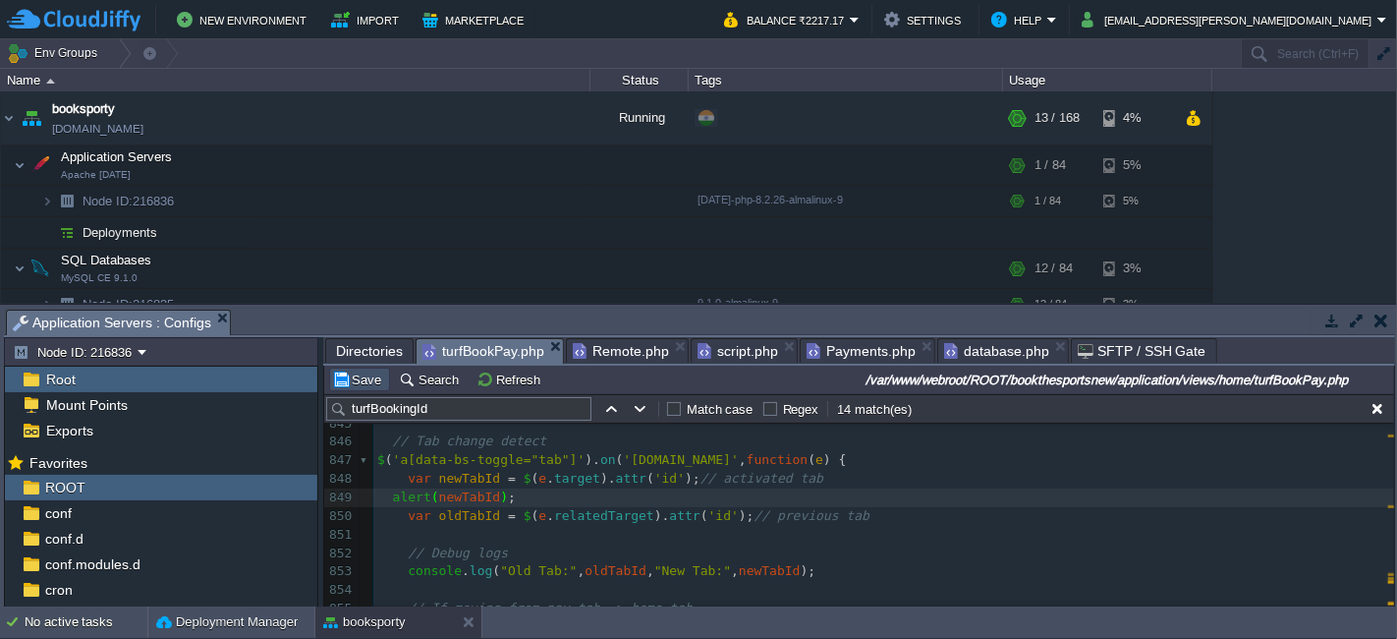
click at [356, 371] on button "Save" at bounding box center [359, 379] width 55 height 18
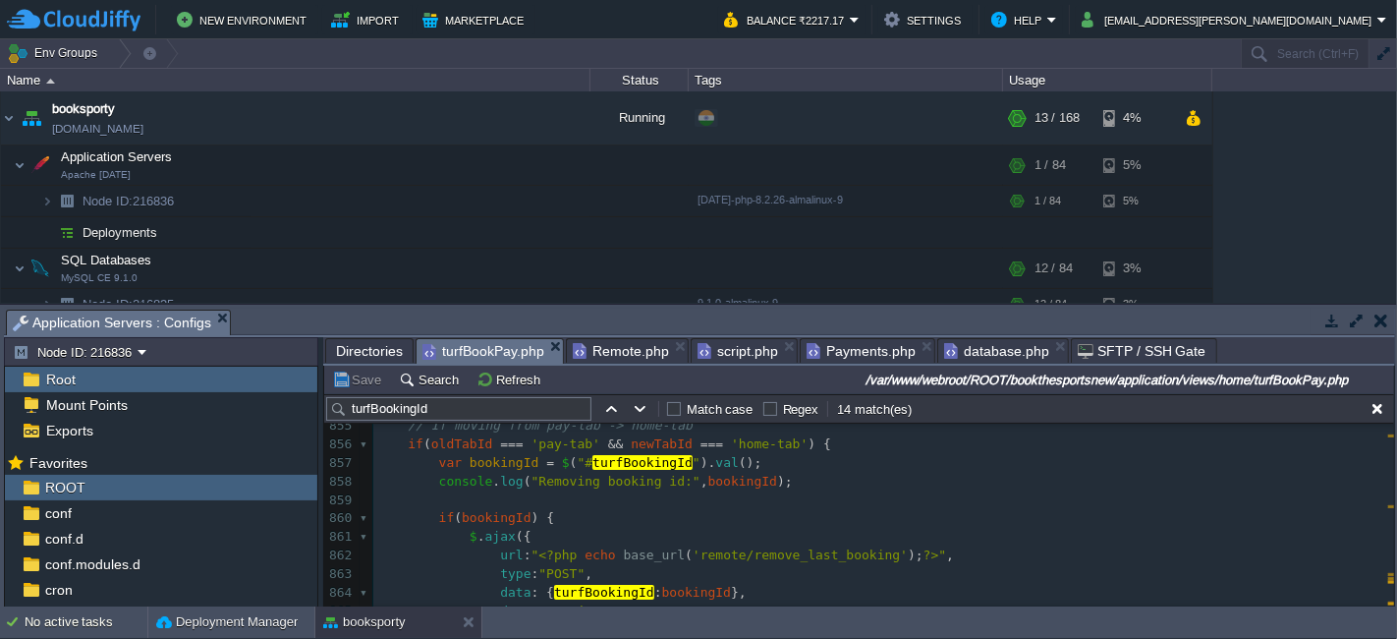
scroll to position [16164, 0]
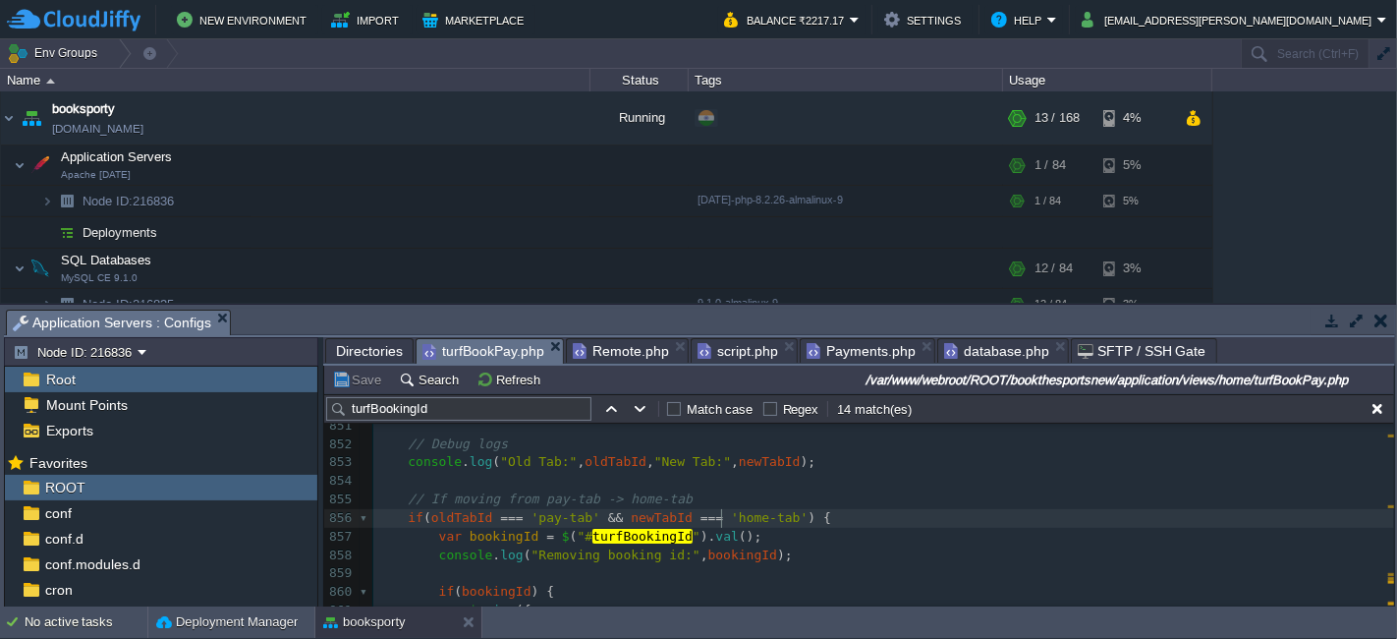
click at [723, 514] on div "xxxxxxxxxx 841 // Number of players change पर calculation 842 $ ( '#noPlayers' …" at bounding box center [883, 647] width 1021 height 833
type textarea "home-tab"
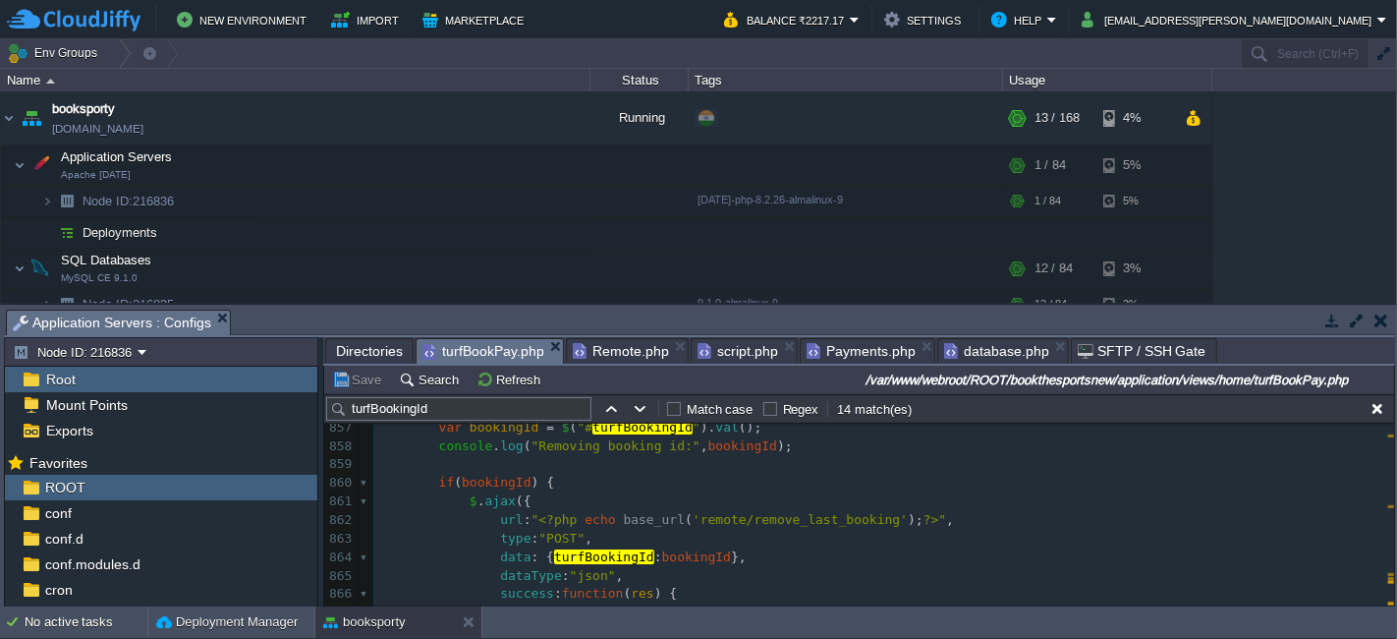
scroll to position [16166, 0]
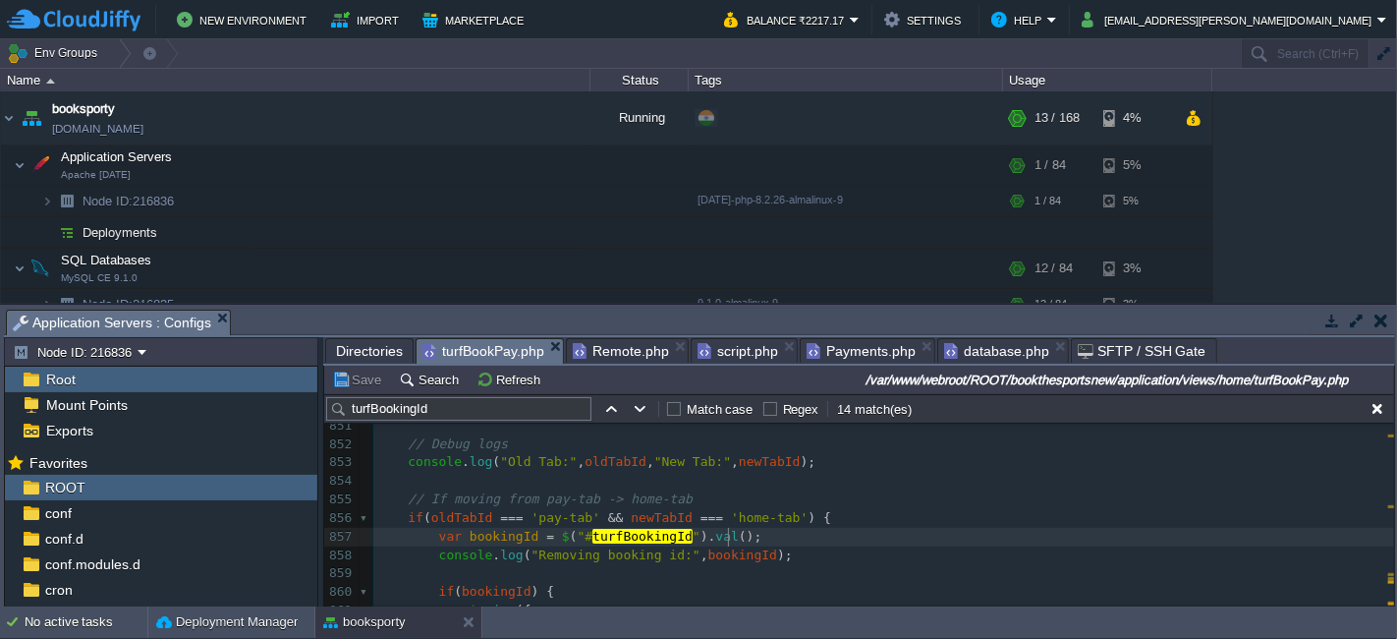
click at [738, 540] on pre "var bookingId = $ ( "# turfBookingId " ). val ();" at bounding box center [883, 537] width 1021 height 19
type textarea "var bookingId = $("#turfBookingId").val();"
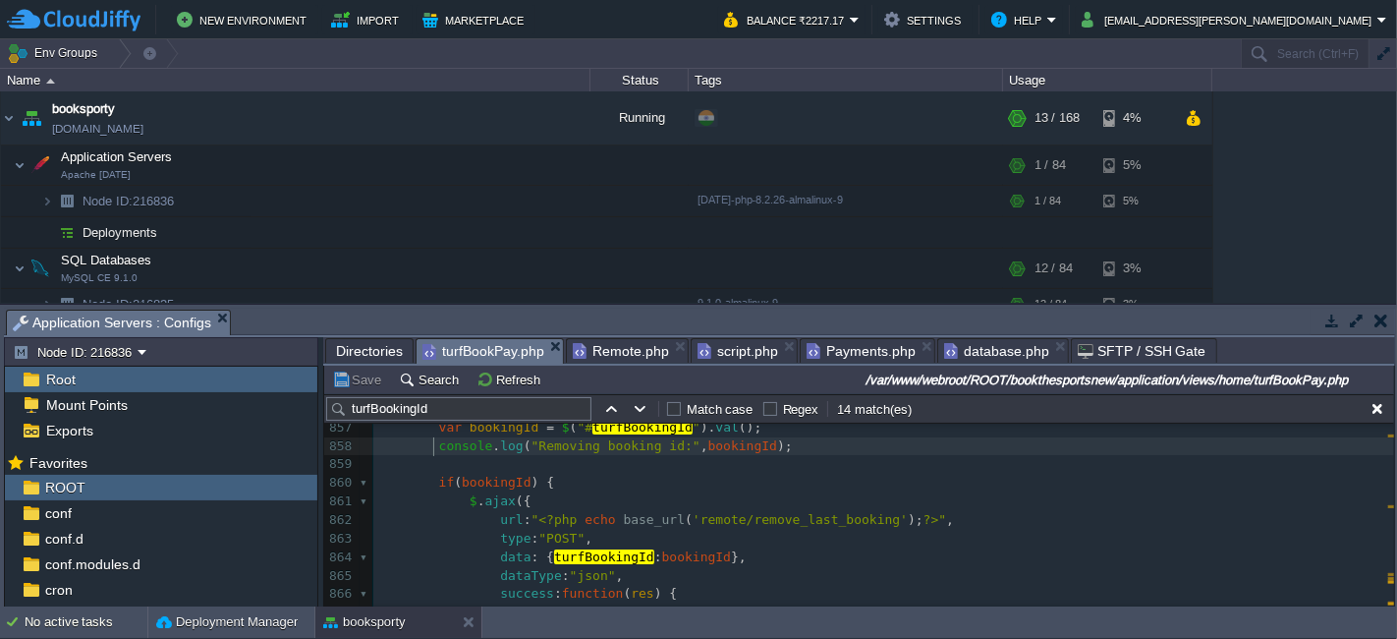
click at [432, 450] on div "xxxxxxxxxx 841 // Number of players change पर calculation 842 $ ( '#noPlayers' …" at bounding box center [883, 538] width 1021 height 833
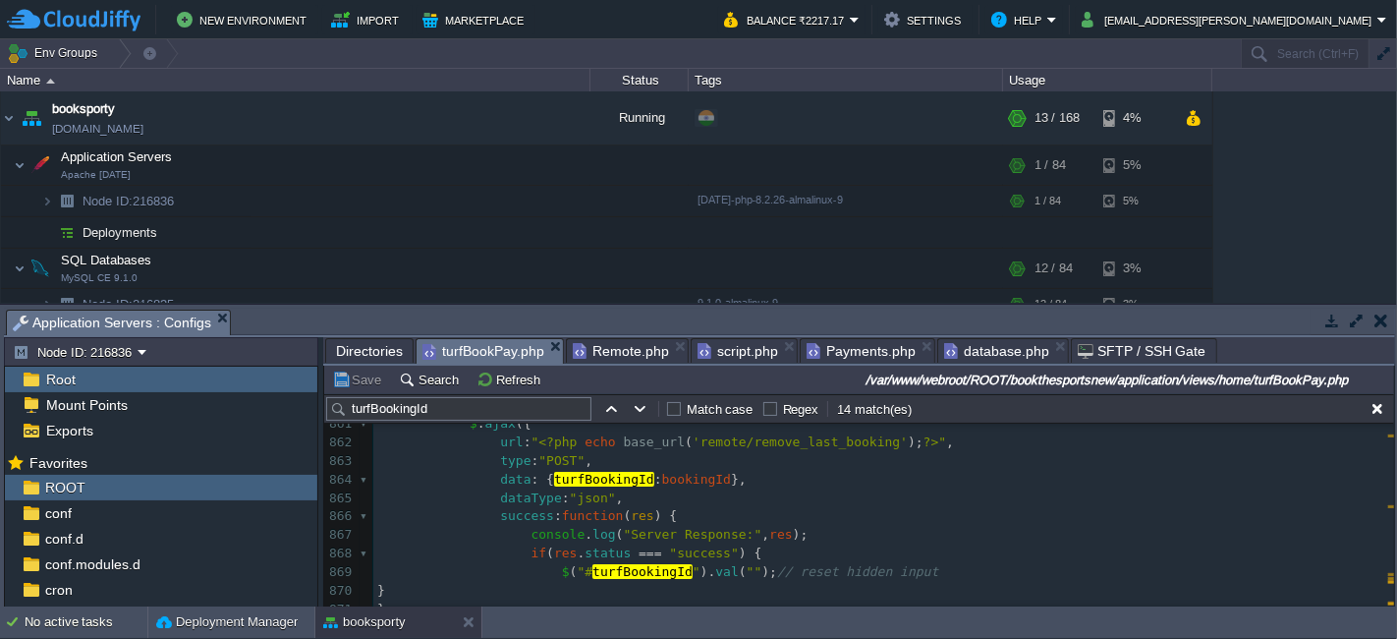
scroll to position [16382, 0]
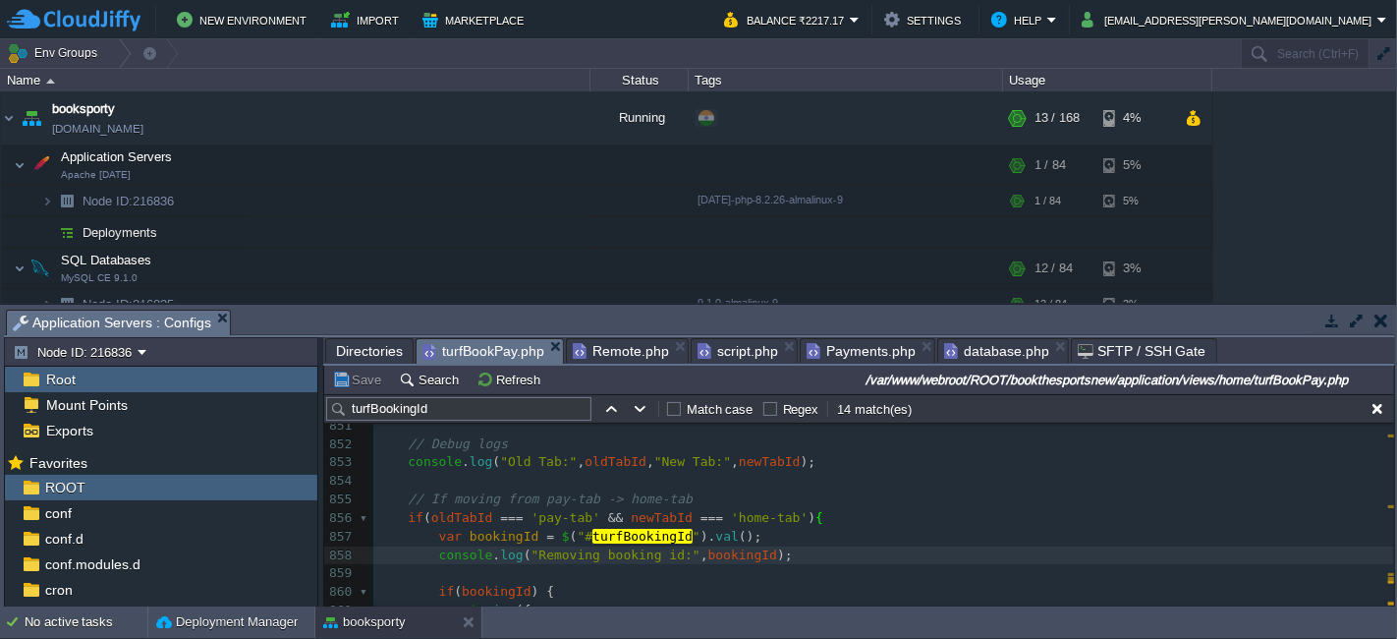
click at [428, 535] on div "xxxxxxxxxx 841 // Number of players change पर calculation 842 $ ( '#noPlayers' …" at bounding box center [883, 647] width 1021 height 833
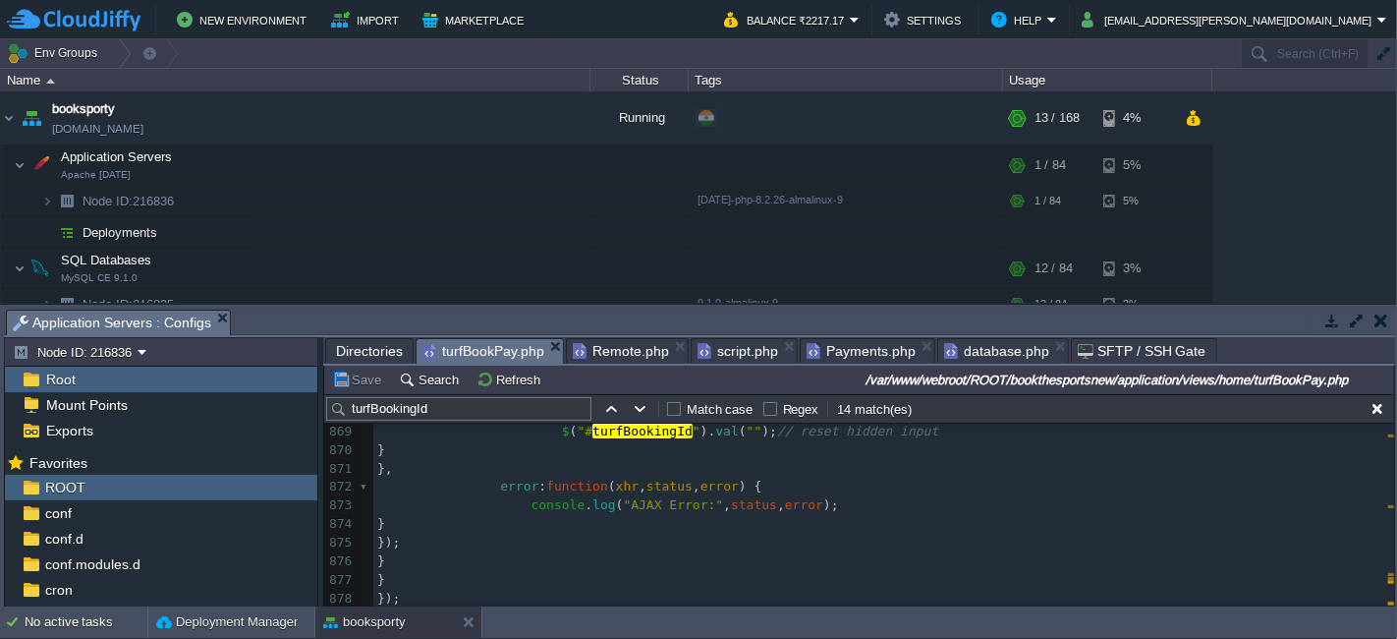
type textarea "var bookingId = $("#turfBookingId").val(); console.log("Removing booking id:", …"
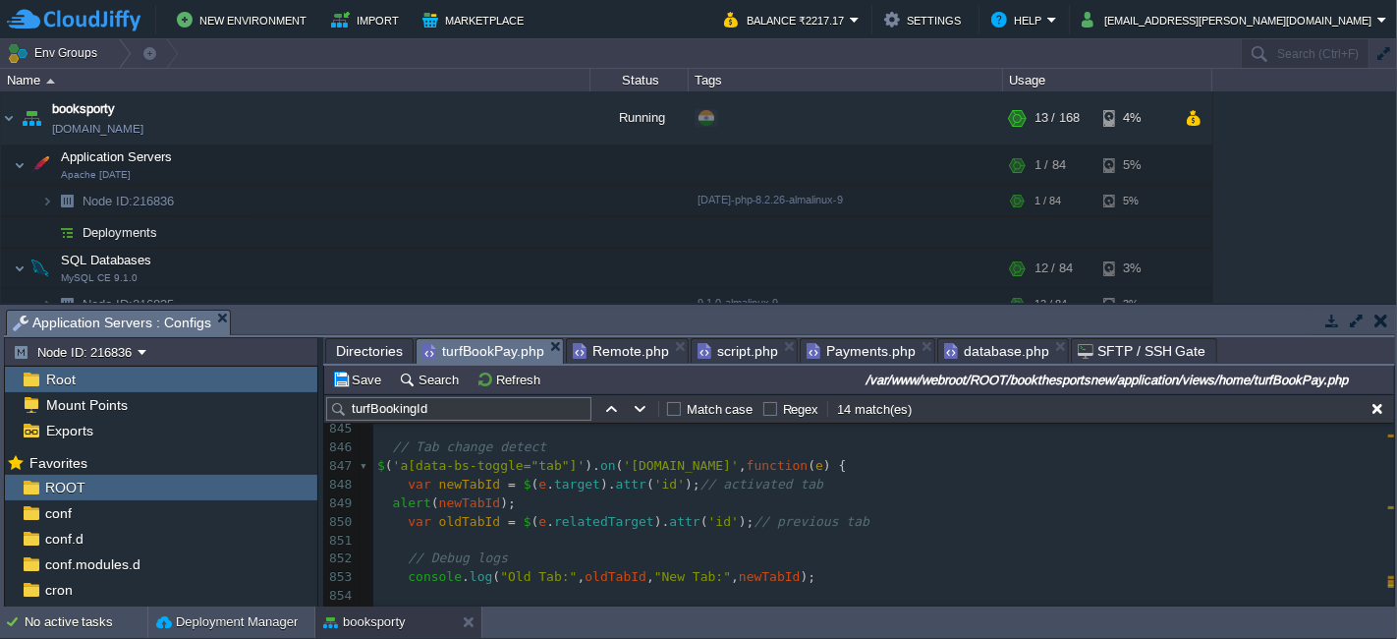
click at [375, 460] on pre "$ ( 'a[data-bs-toggle="tab"]' ). on ( '[DOMAIN_NAME]' , function ( e ) {" at bounding box center [883, 466] width 1021 height 19
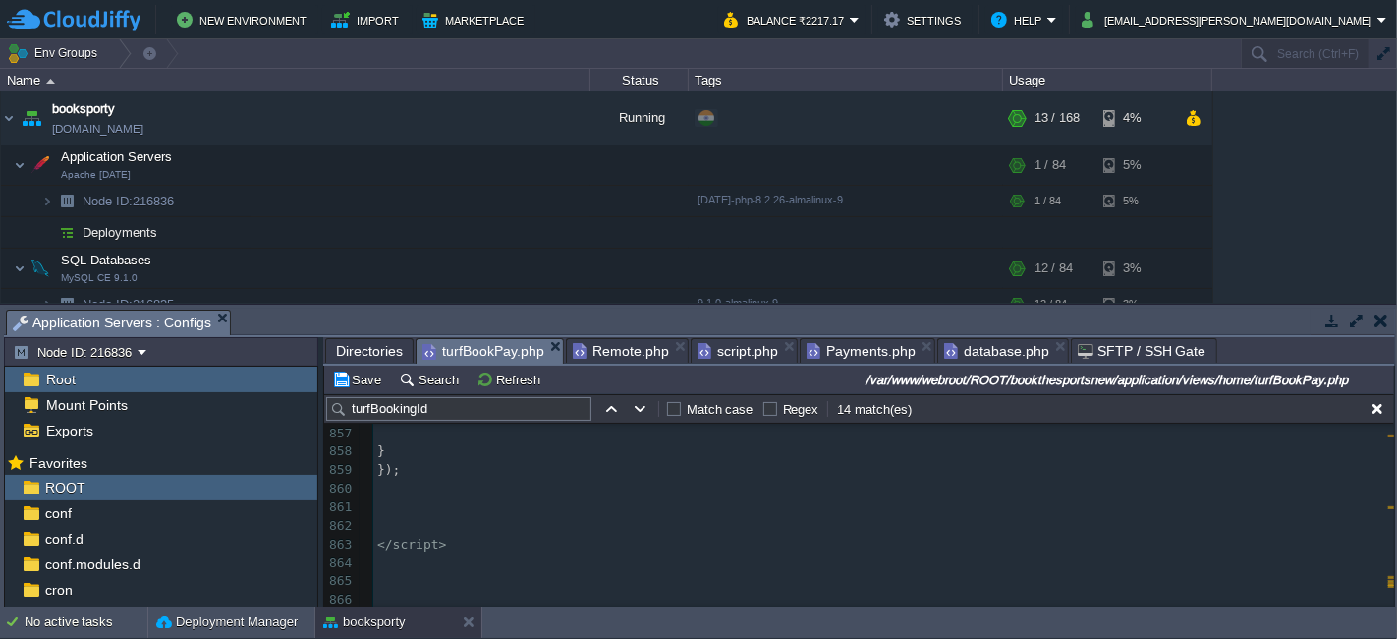
scroll to position [16273, 0]
type textarea "$('a[data-bs-toggle="tab"]').on('[DOMAIN_NAME]', function (e) { var newTabId = …"
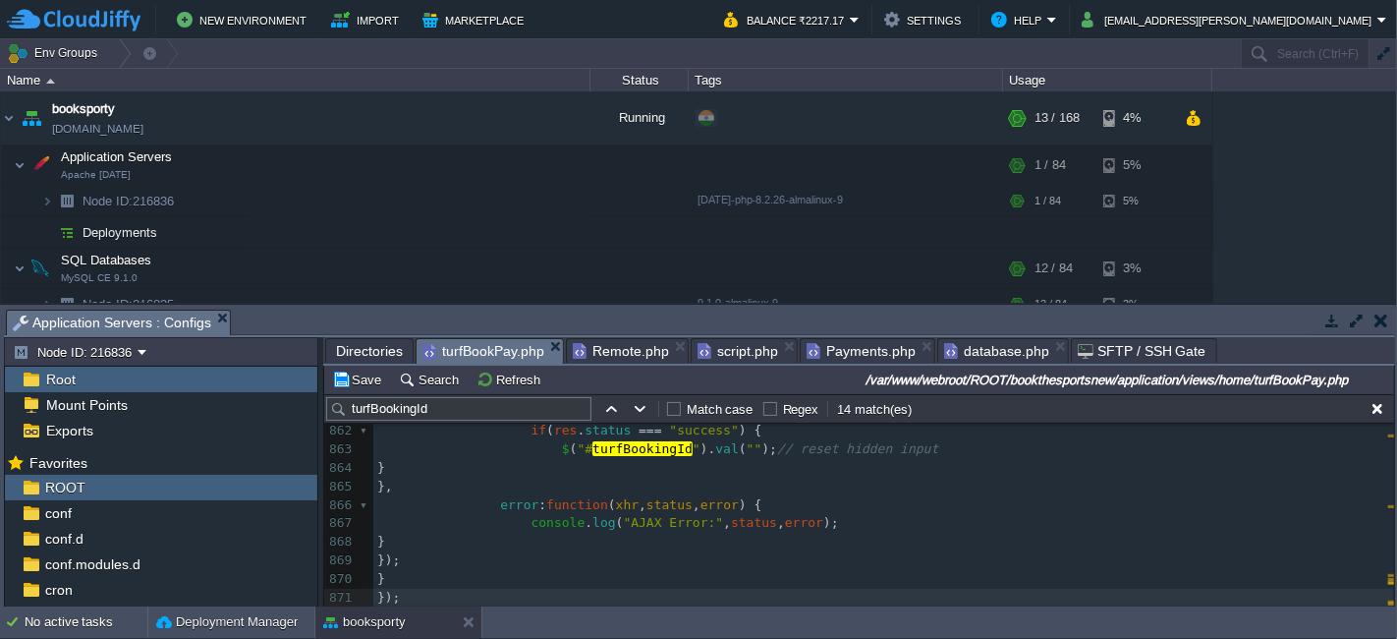
scroll to position [16363, 0]
click at [351, 383] on button "Save" at bounding box center [359, 379] width 55 height 18
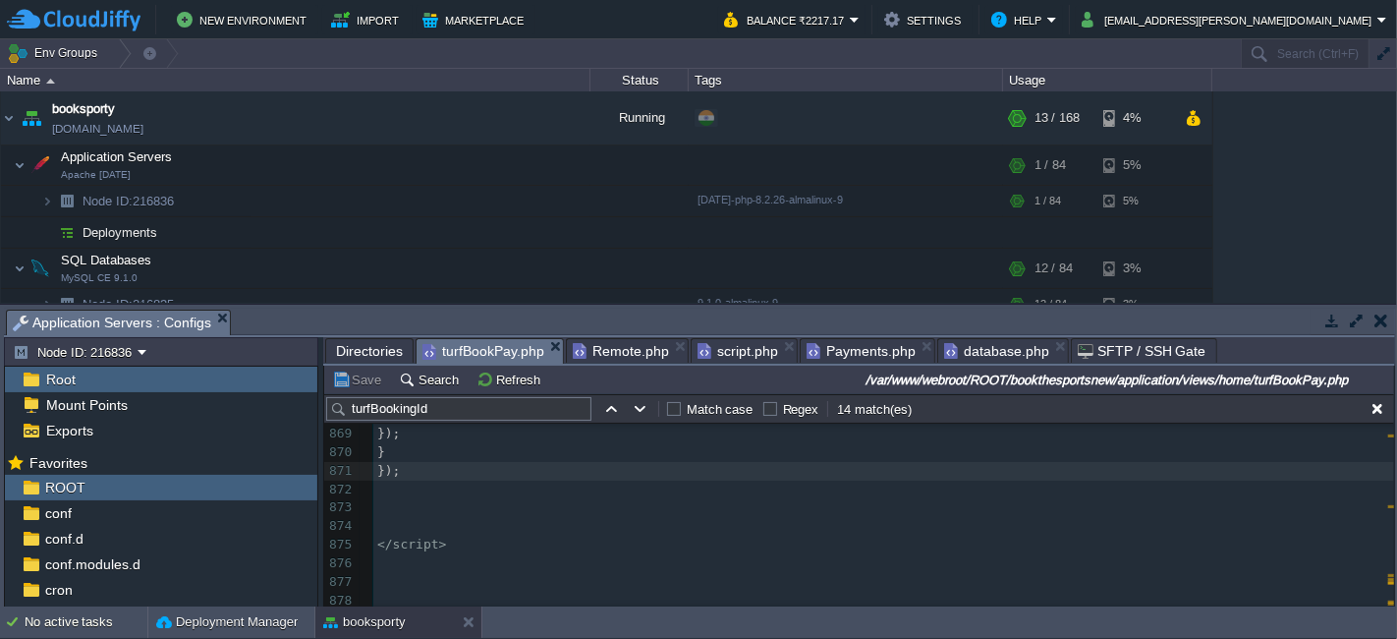
scroll to position [16495, 0]
click at [405, 465] on pre "});" at bounding box center [883, 471] width 1021 height 19
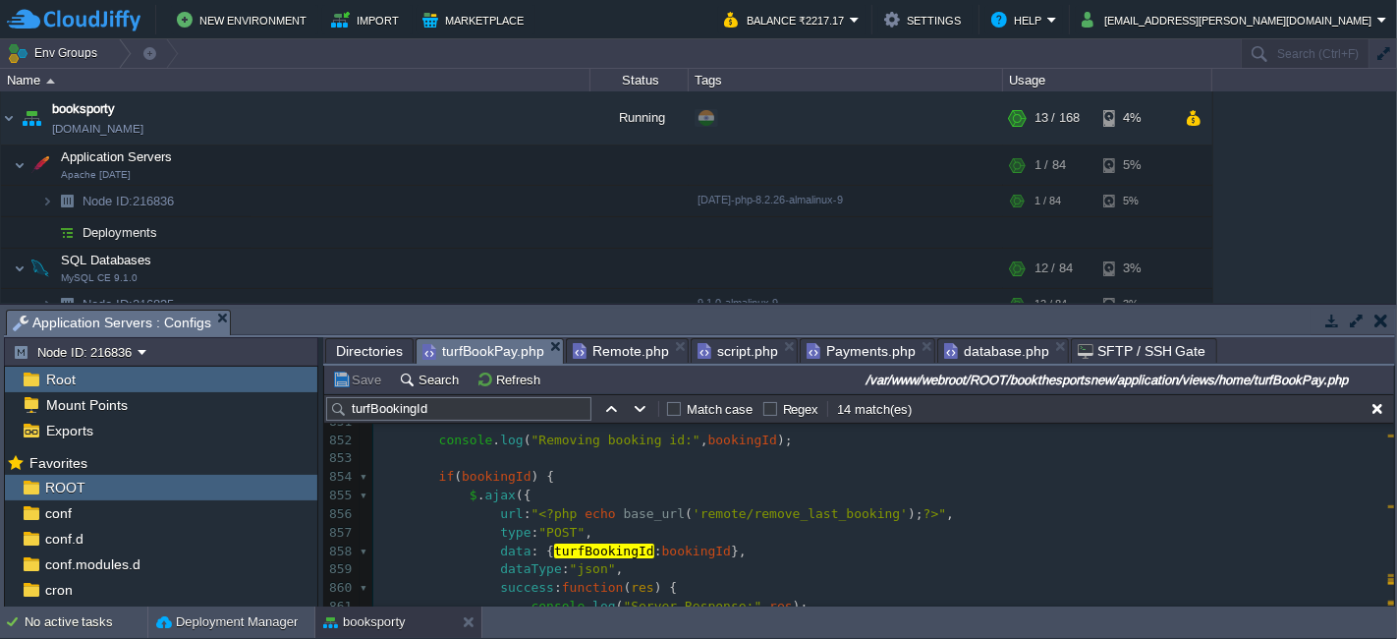
scroll to position [16093, 0]
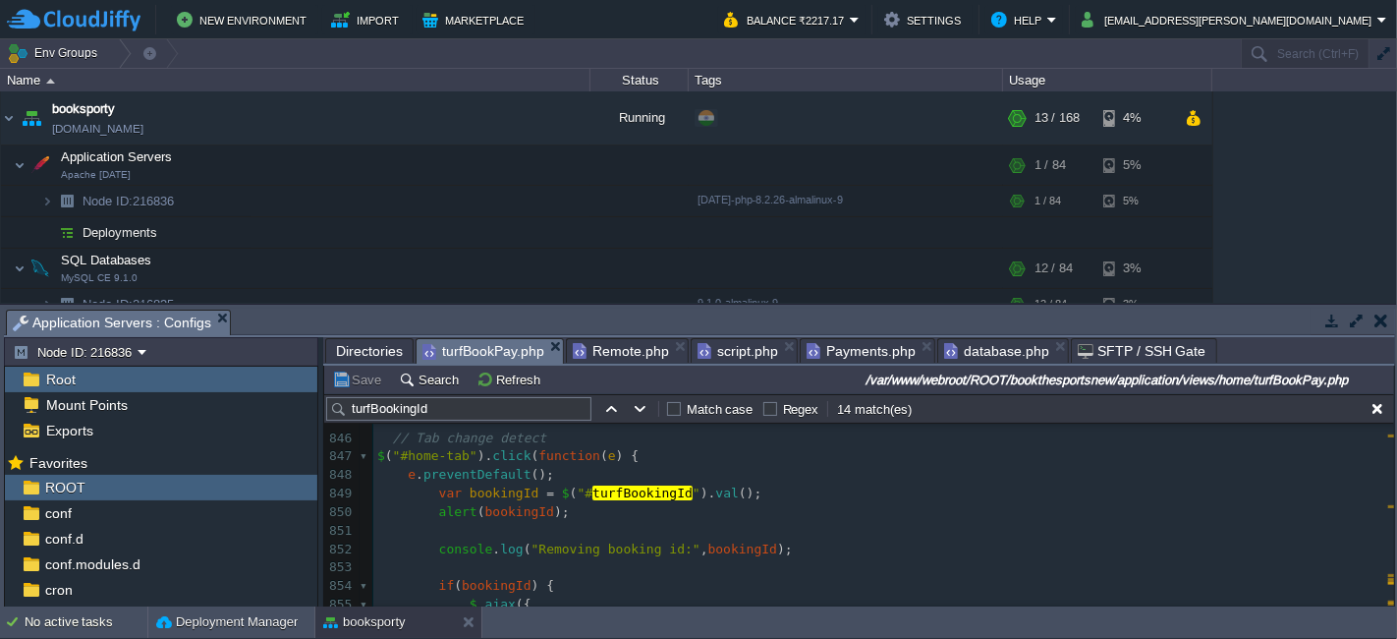
type textarea "// Tab change detect $("#home-tab").click(function (e) { e.preventDefault(); va…"
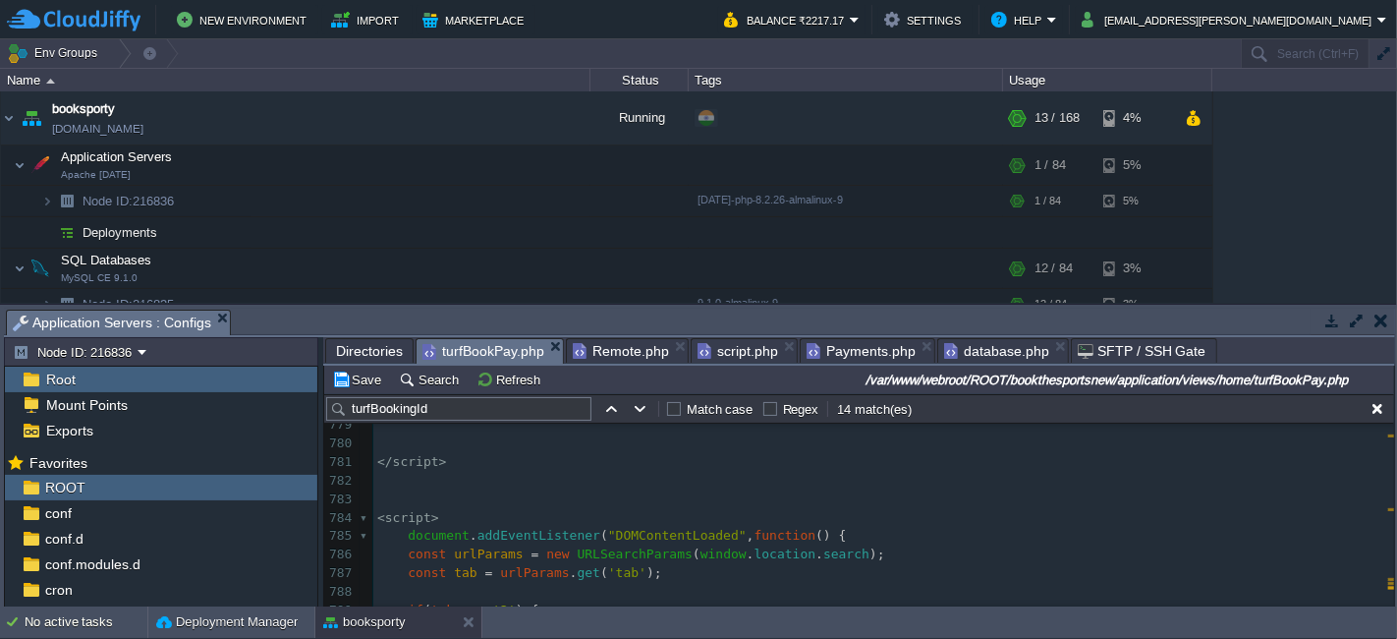
scroll to position [14437, 0]
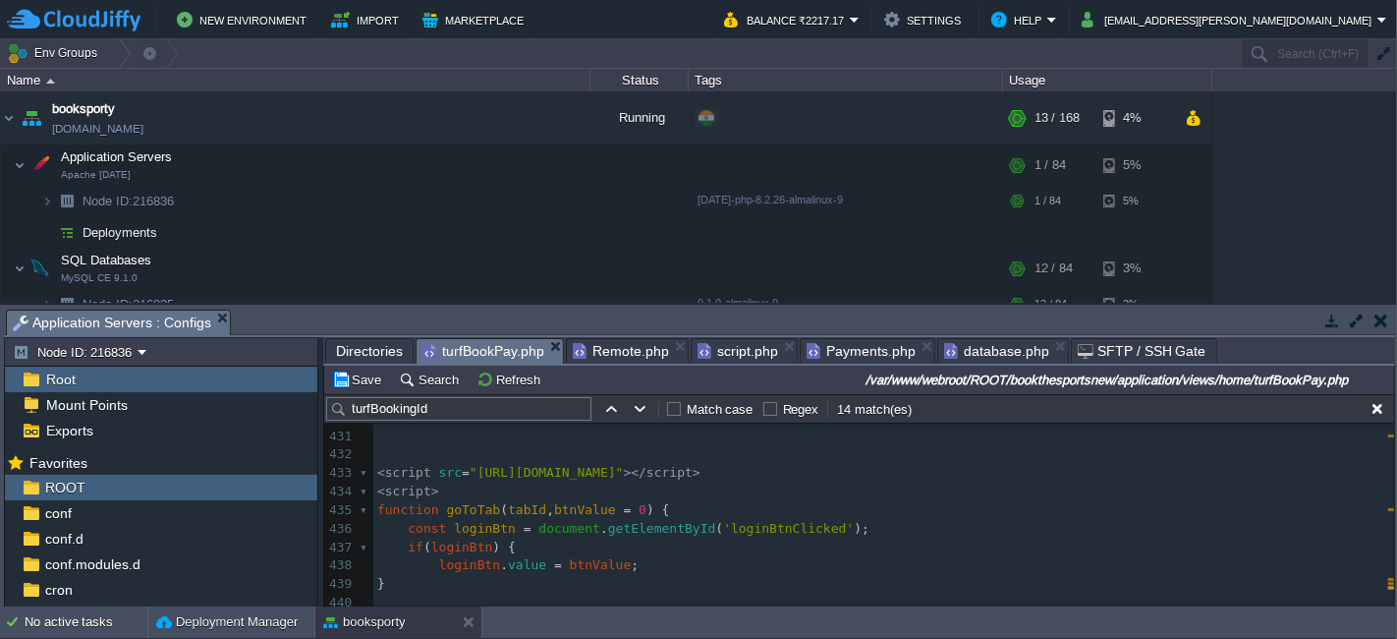
click at [506, 494] on pre "< script >" at bounding box center [883, 491] width 1021 height 19
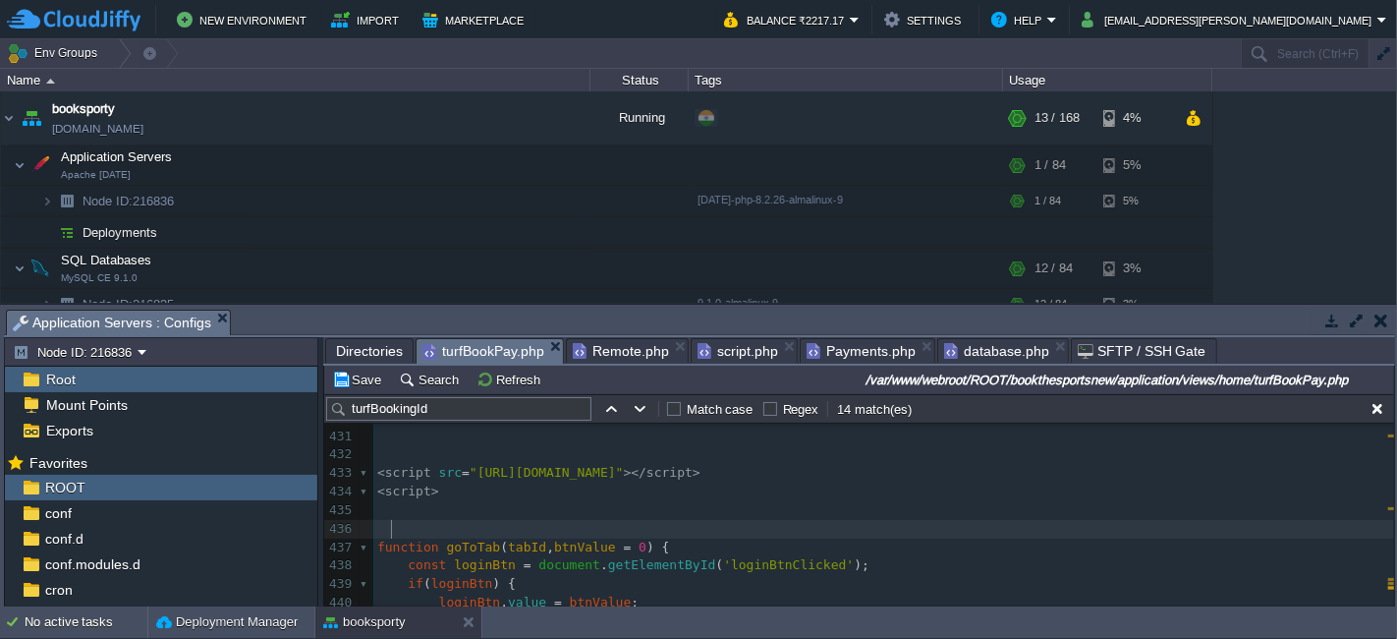
paste textarea
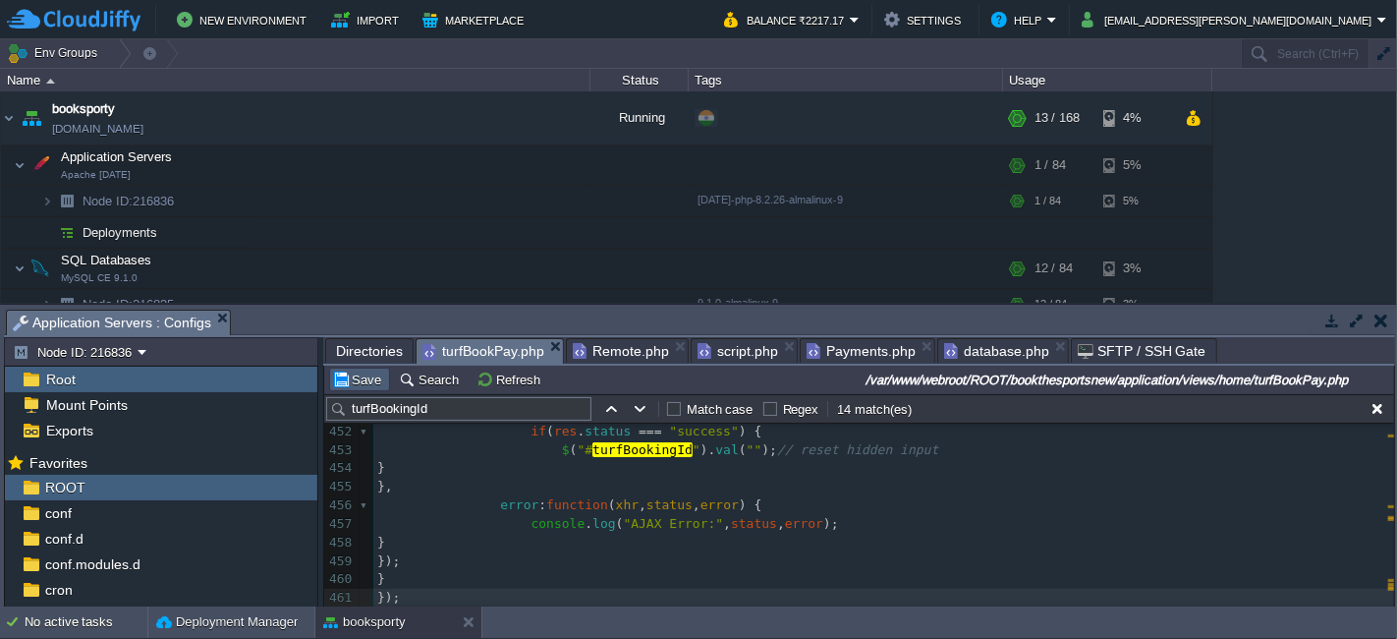
click at [346, 381] on button "Save" at bounding box center [359, 379] width 55 height 18
click at [354, 380] on button "Save" at bounding box center [359, 379] width 55 height 18
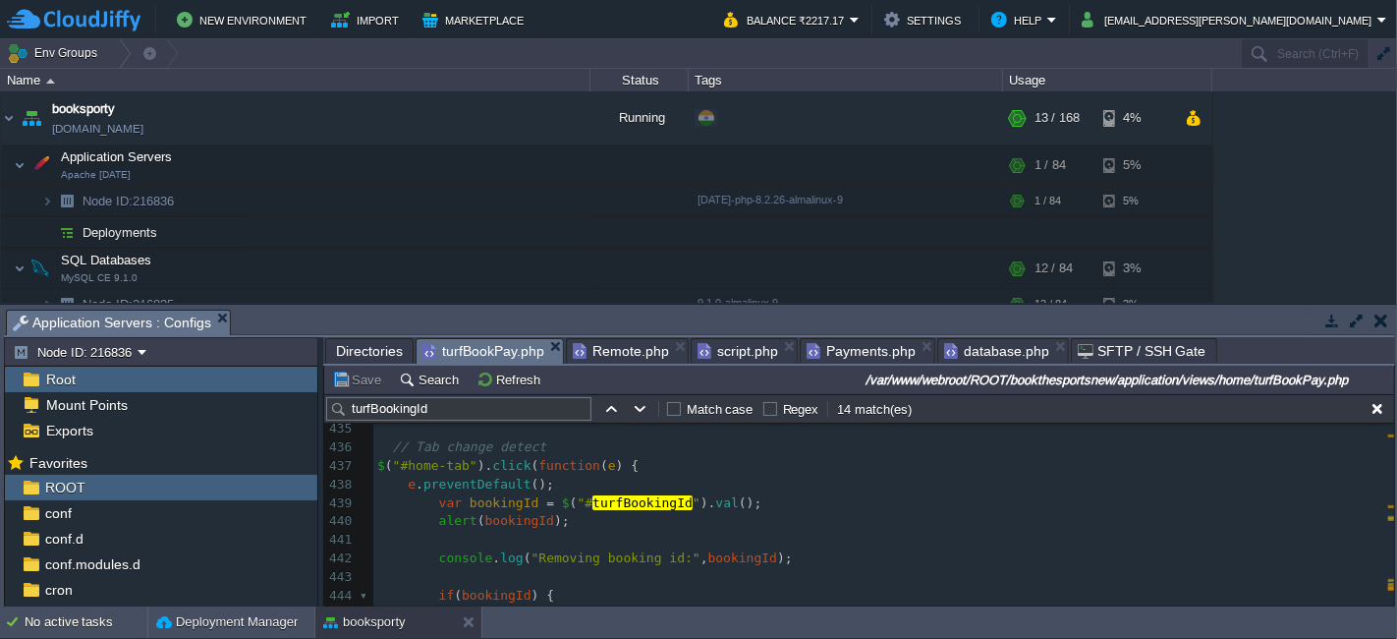
scroll to position [8348, 0]
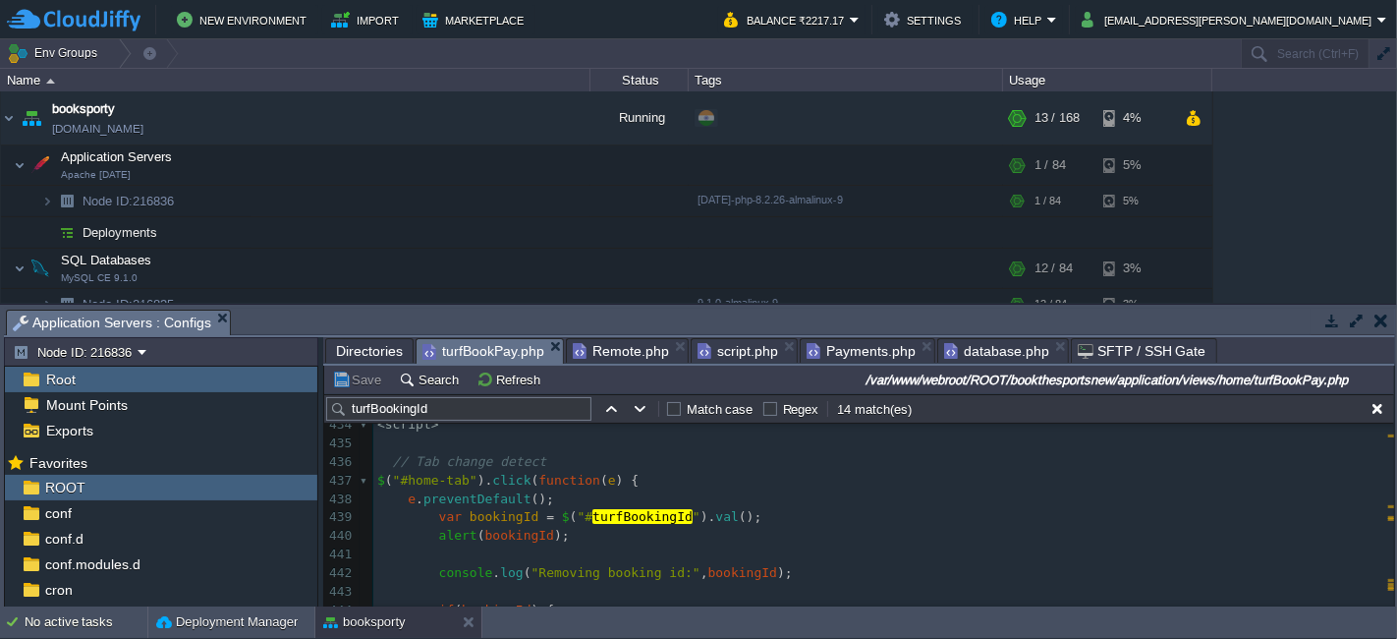
click at [457, 480] on div "xxxxxxxxxx }); 424 </ div > 425 </ div >< br > 426 </ div > 427 ​ 428 </ div > …" at bounding box center [883, 508] width 1021 height 555
type textarea "home-tab"
click at [558, 543] on pre "alert ( bookingId );" at bounding box center [883, 536] width 1021 height 19
type textarea "alert(bookingId);"
click at [632, 486] on div "xxxxxxxxxx }); 424 </ div > 425 </ div >< br > 426 </ div > 427 ​ 428 </ div > …" at bounding box center [883, 508] width 1021 height 555
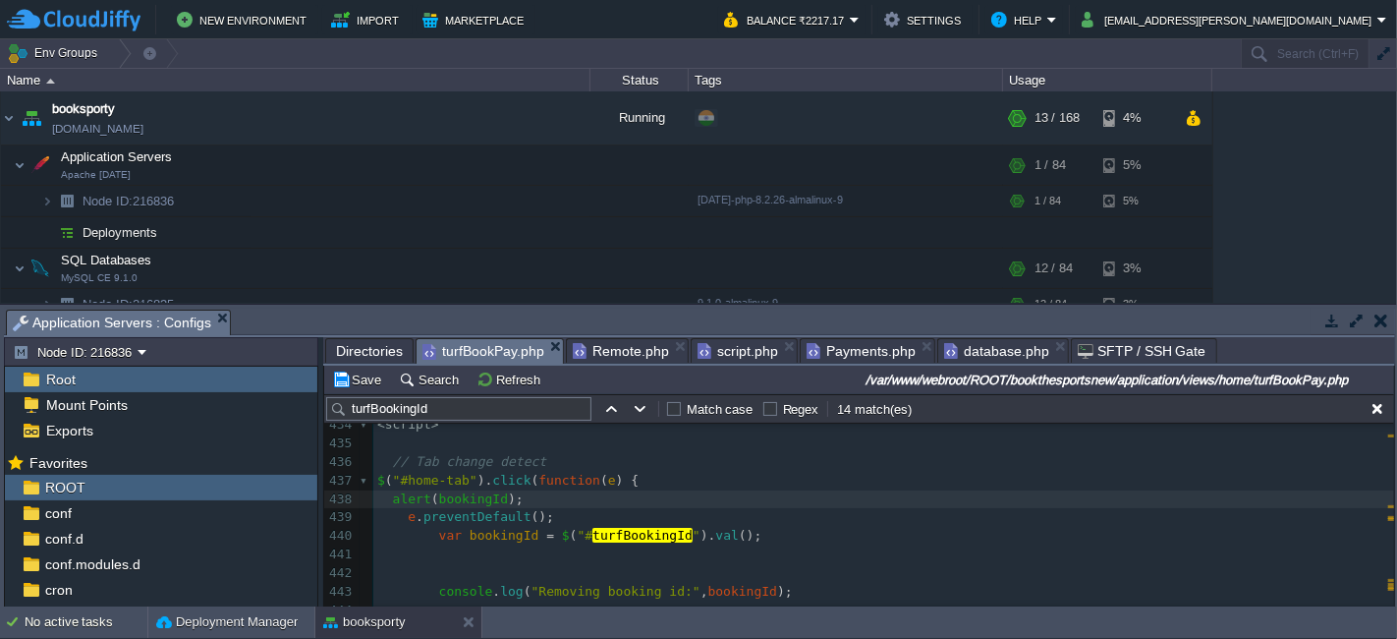
click at [626, 510] on pre "e . preventDefault ();" at bounding box center [883, 517] width 1021 height 19
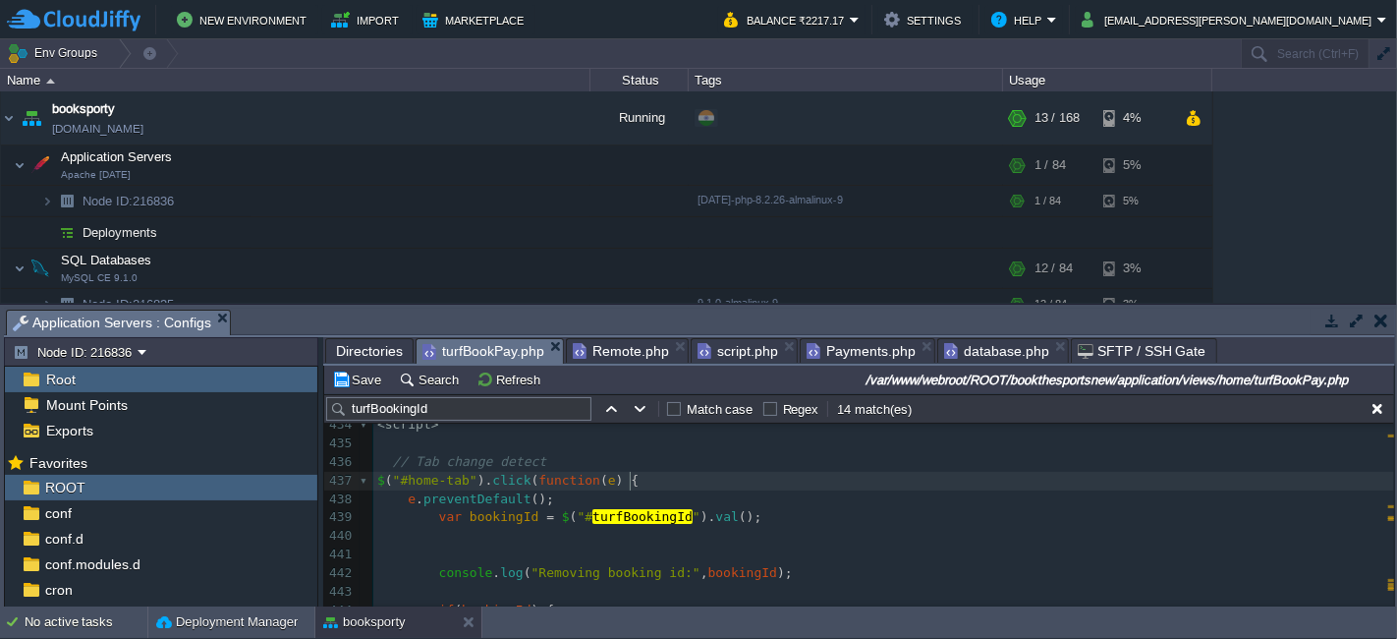
click at [386, 461] on div "xxxxxxxxxx }); 424 </ div > 425 </ div >< br > 426 </ div > 427 ​ 428 </ div > …" at bounding box center [883, 508] width 1021 height 555
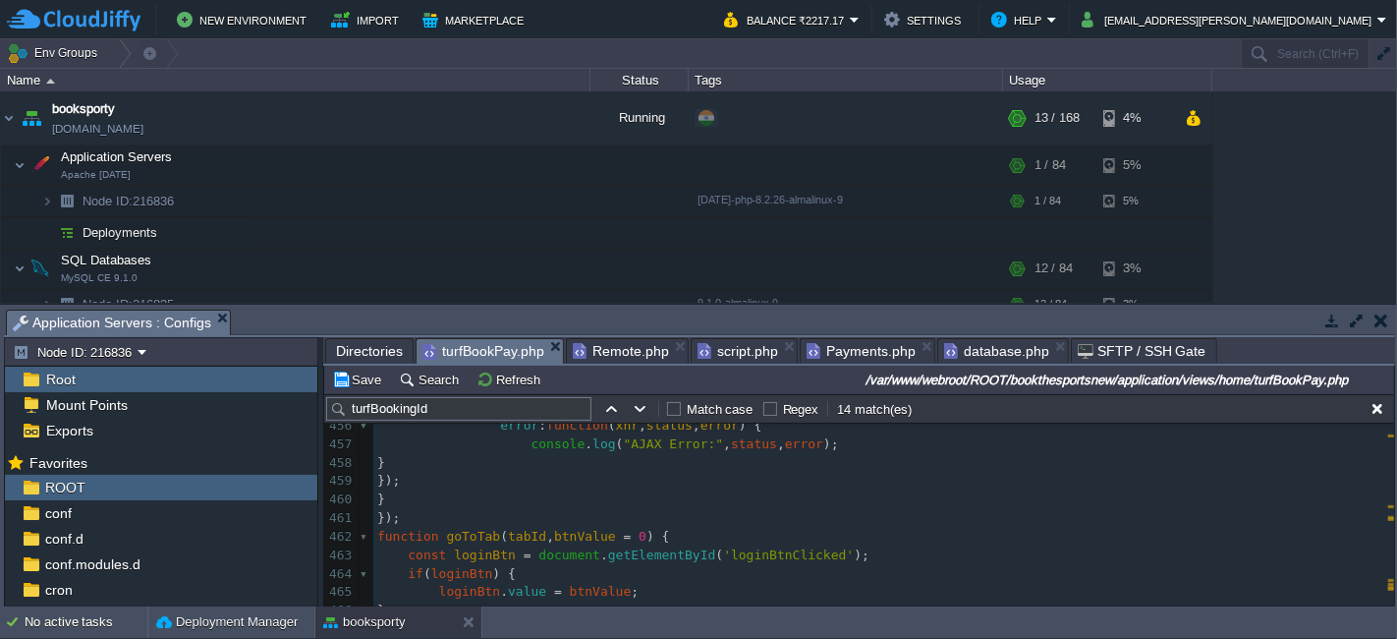
scroll to position [8783, 0]
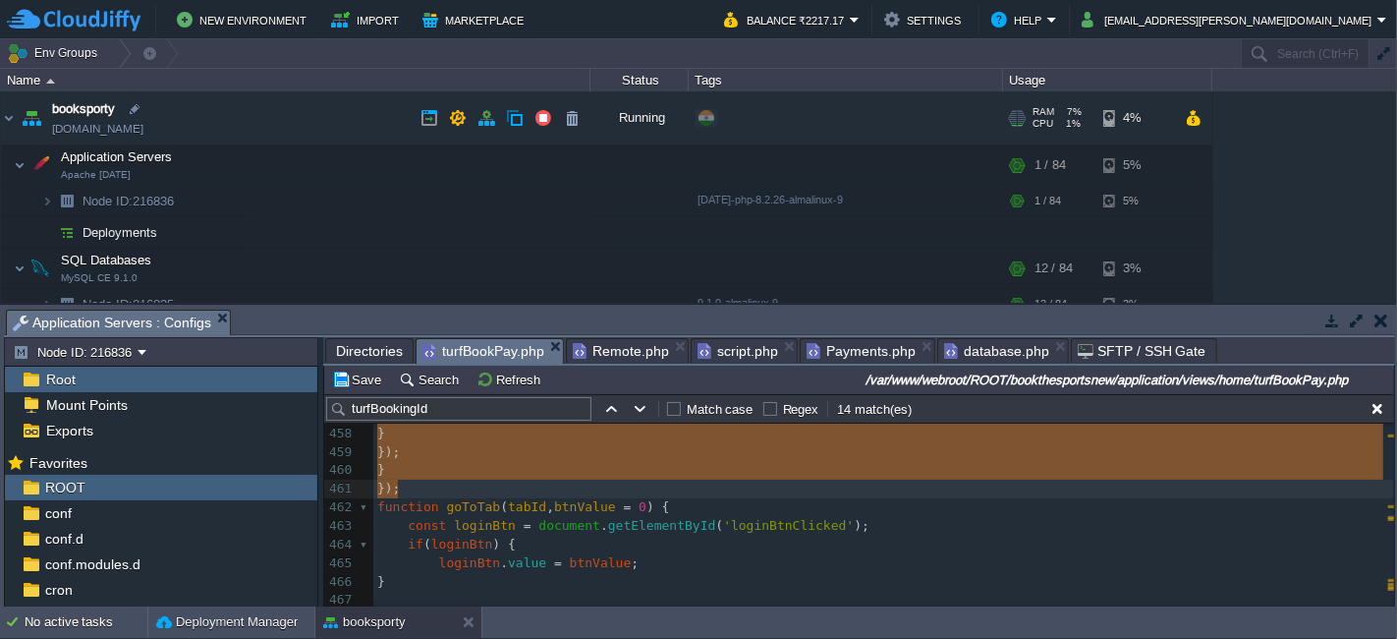
type textarea "// Tab change detect $("#home-tab").click(function (e) { e.preventDefault(); va…"
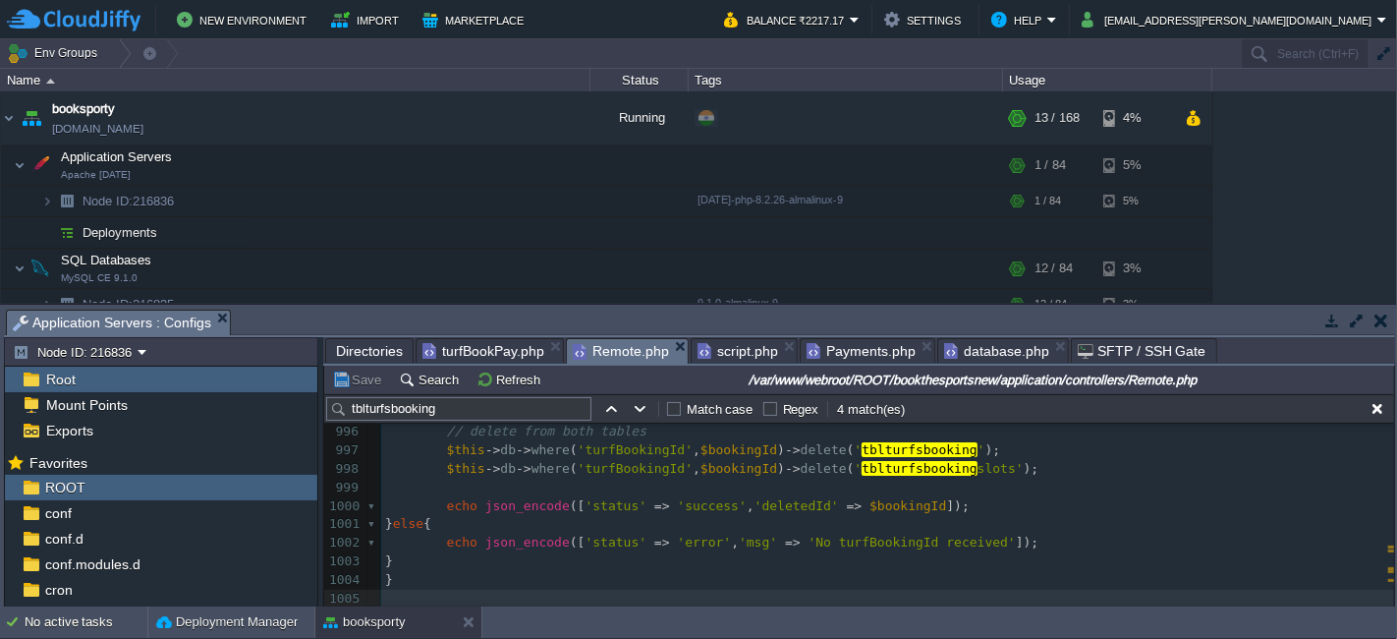
click at [618, 348] on span "Remote.php" at bounding box center [621, 351] width 96 height 25
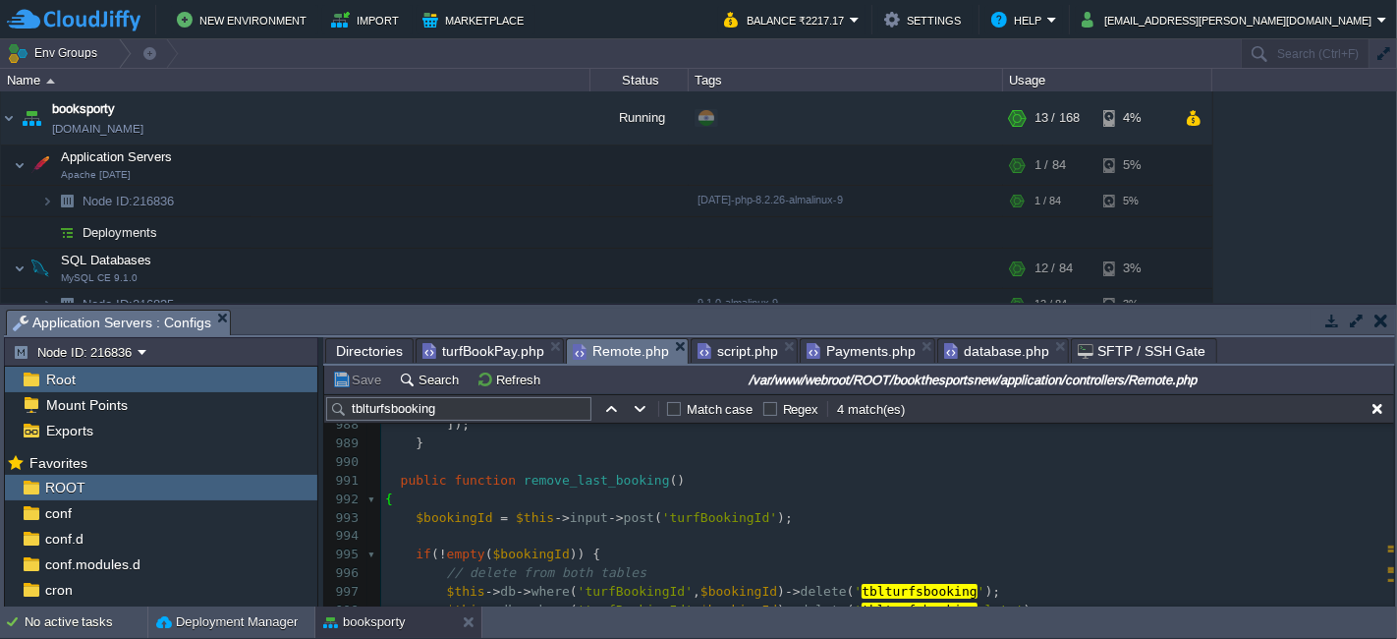
scroll to position [18292, 0]
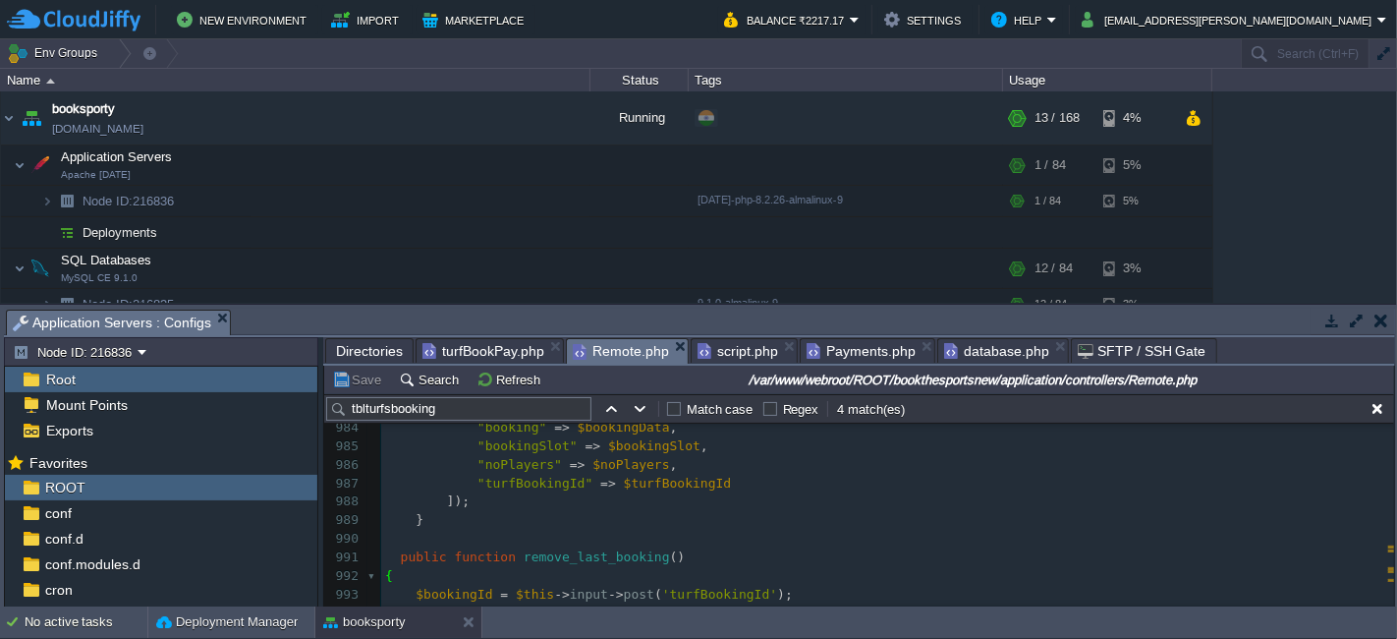
type textarea "public function remove_last_booking() { $bookingId = $this->input->post('turfBo…"
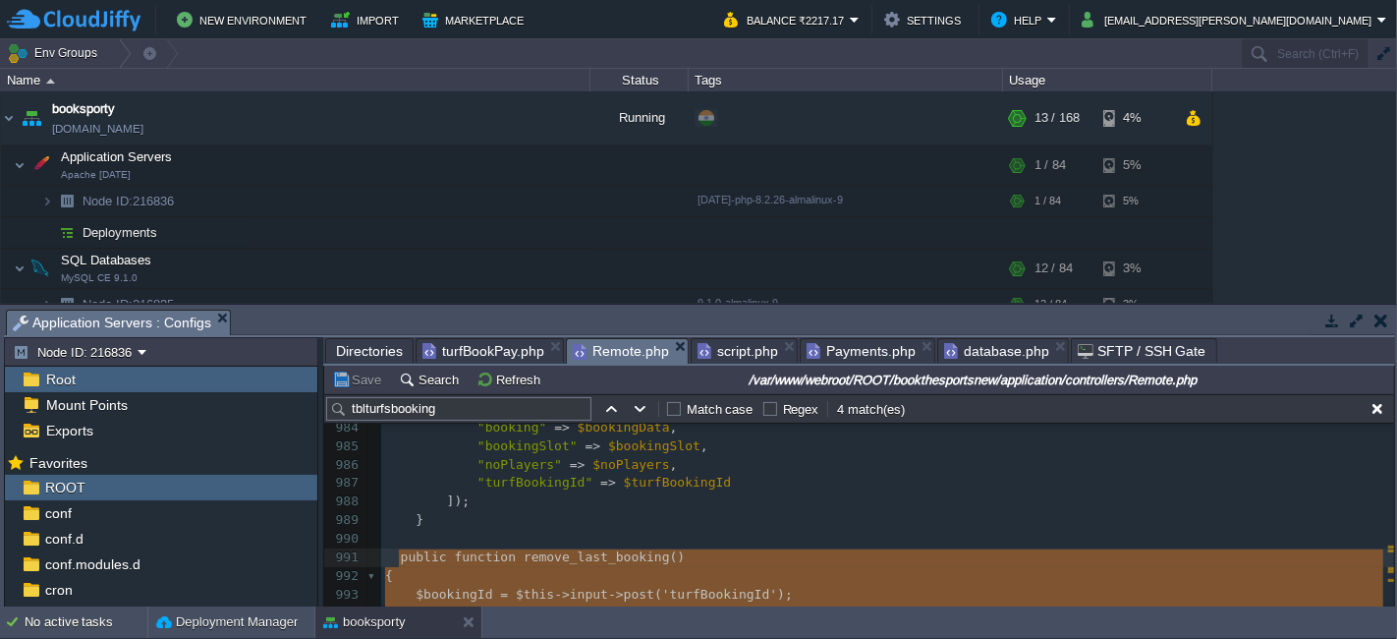
click at [440, 346] on span "turfBookPay.php" at bounding box center [483, 351] width 122 height 24
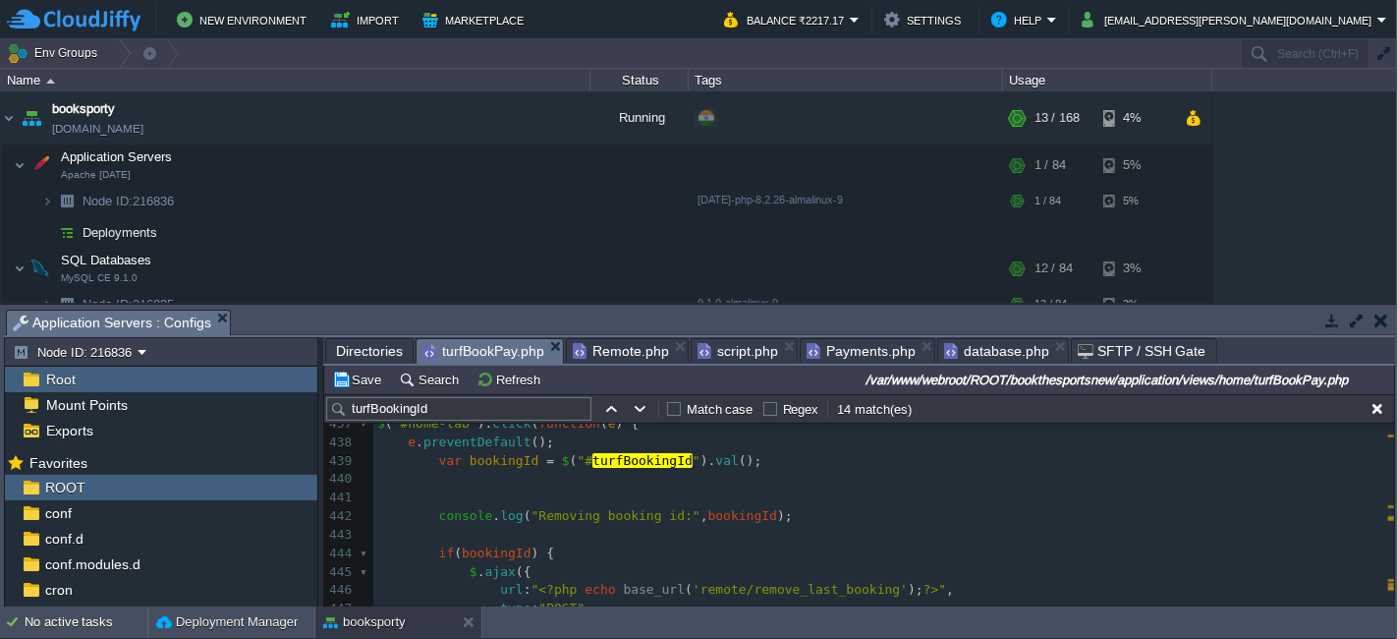
scroll to position [8347, 0]
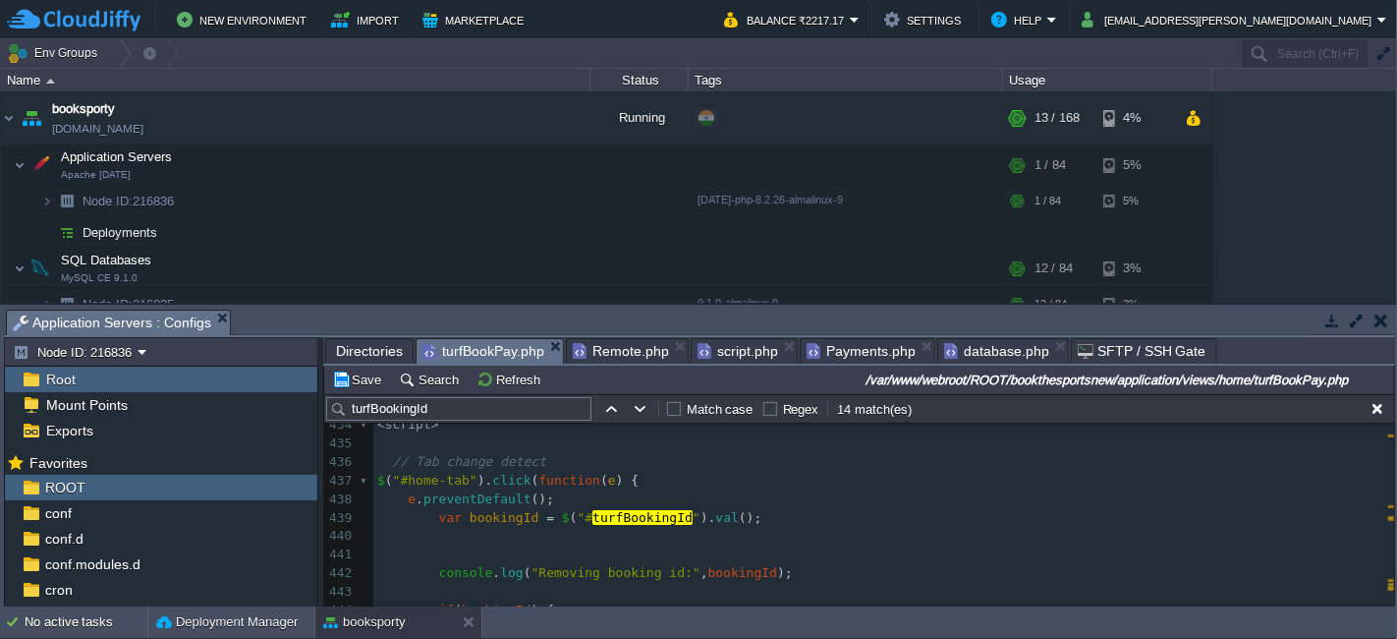
type textarea "$("#home-tab").click(function (e) { e.preventDefault(); var bookingId = $("#tur…"
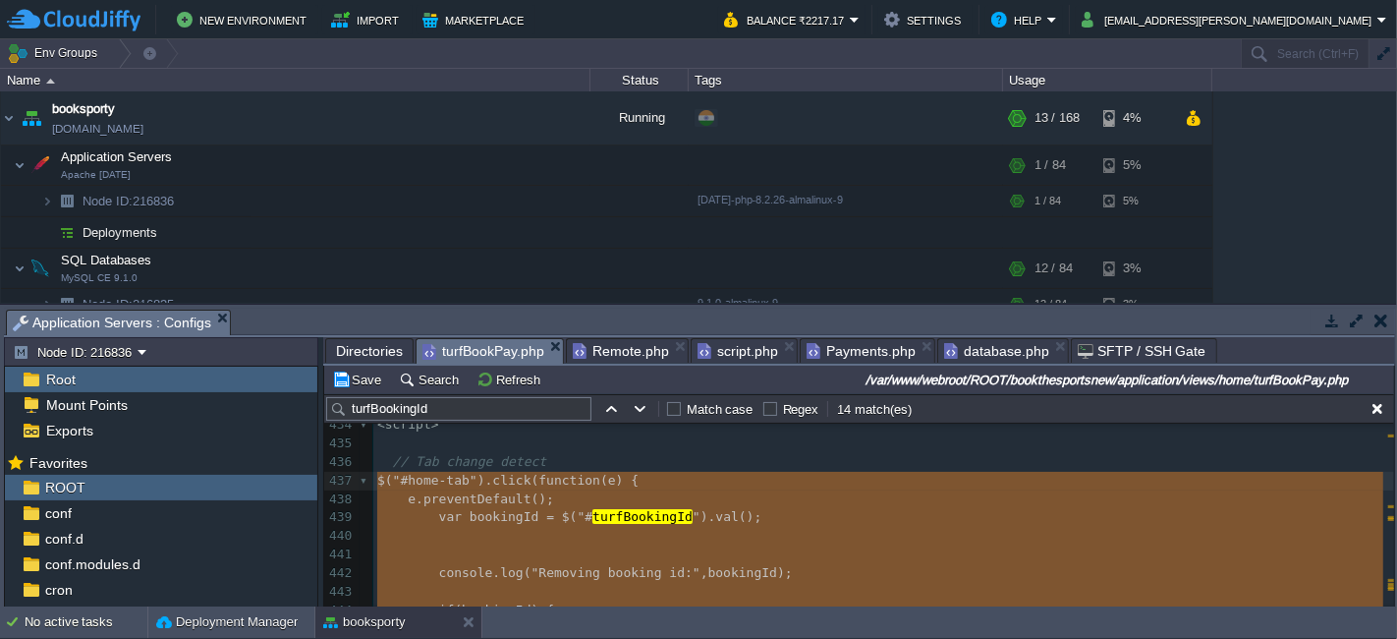
paste textarea
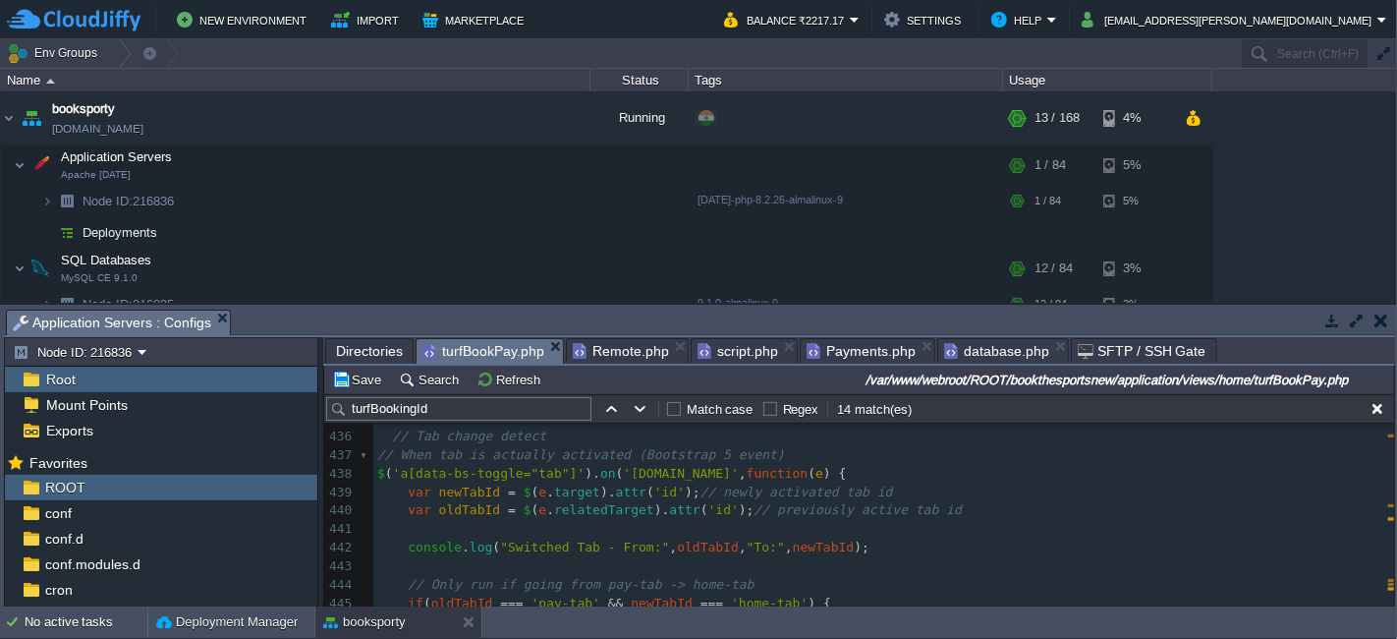
scroll to position [8258, 0]
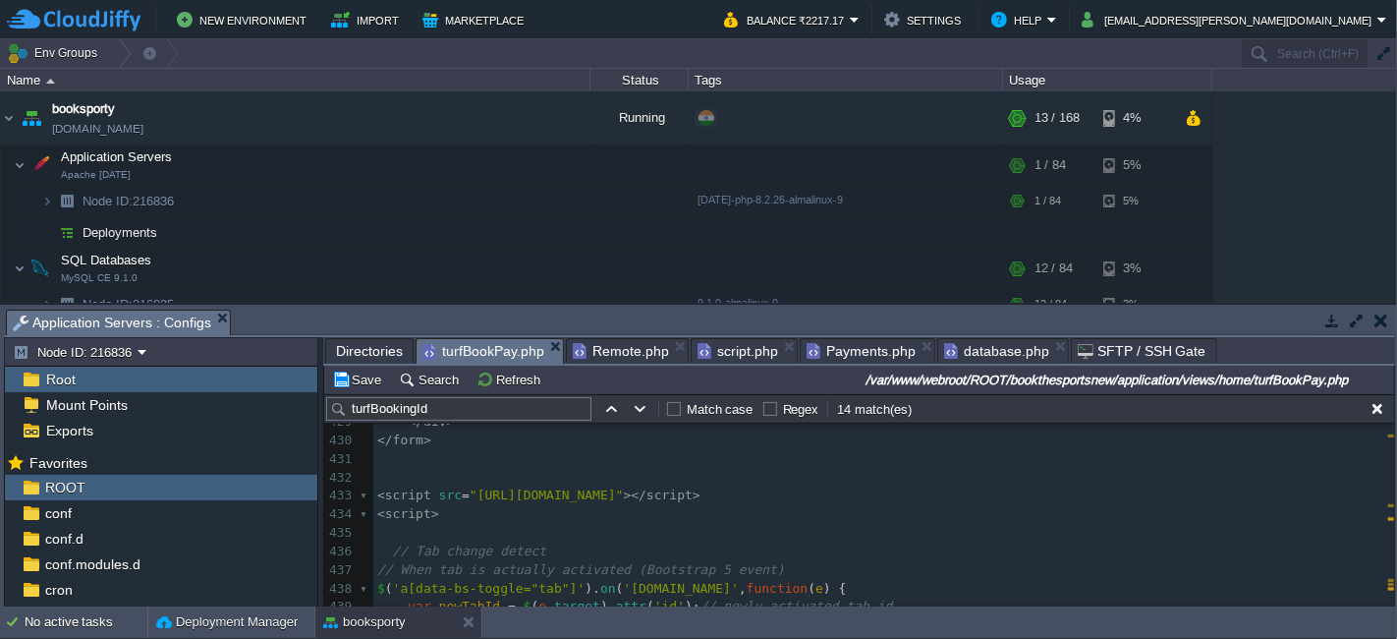
click at [573, 551] on pre "// Tab change detect" at bounding box center [883, 551] width 1021 height 19
type textarea "// Tab change detect"
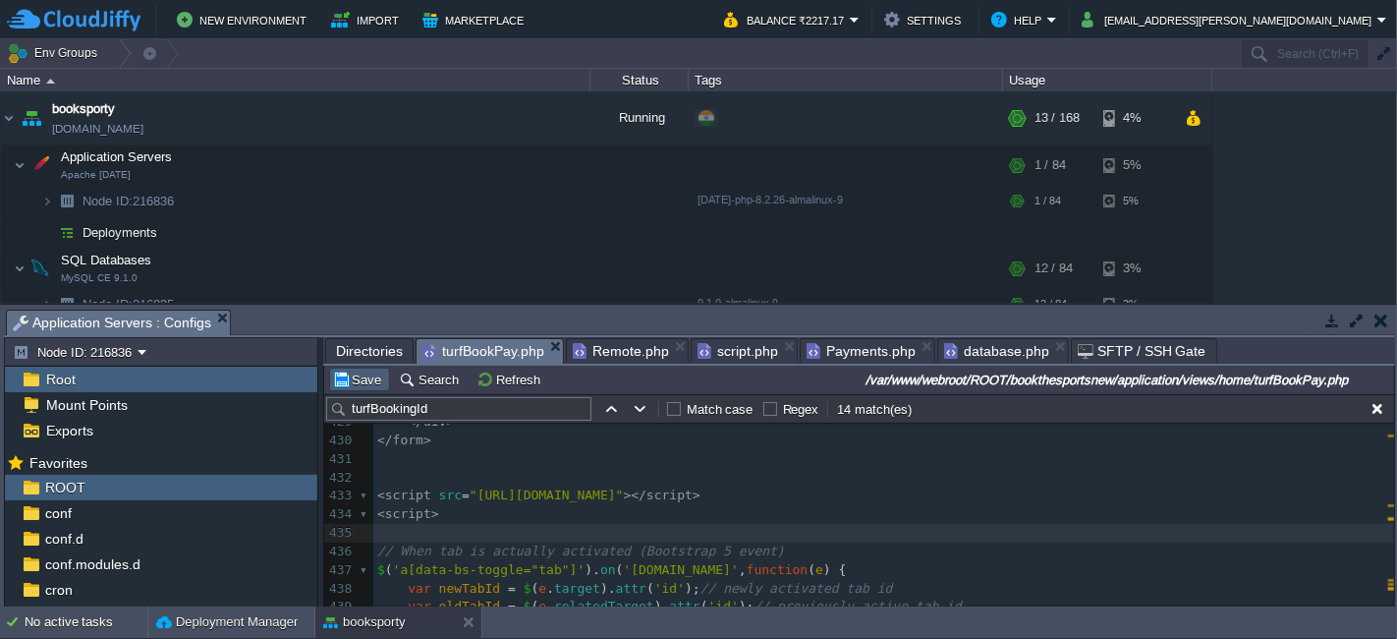
click at [363, 386] on button "Save" at bounding box center [359, 379] width 55 height 18
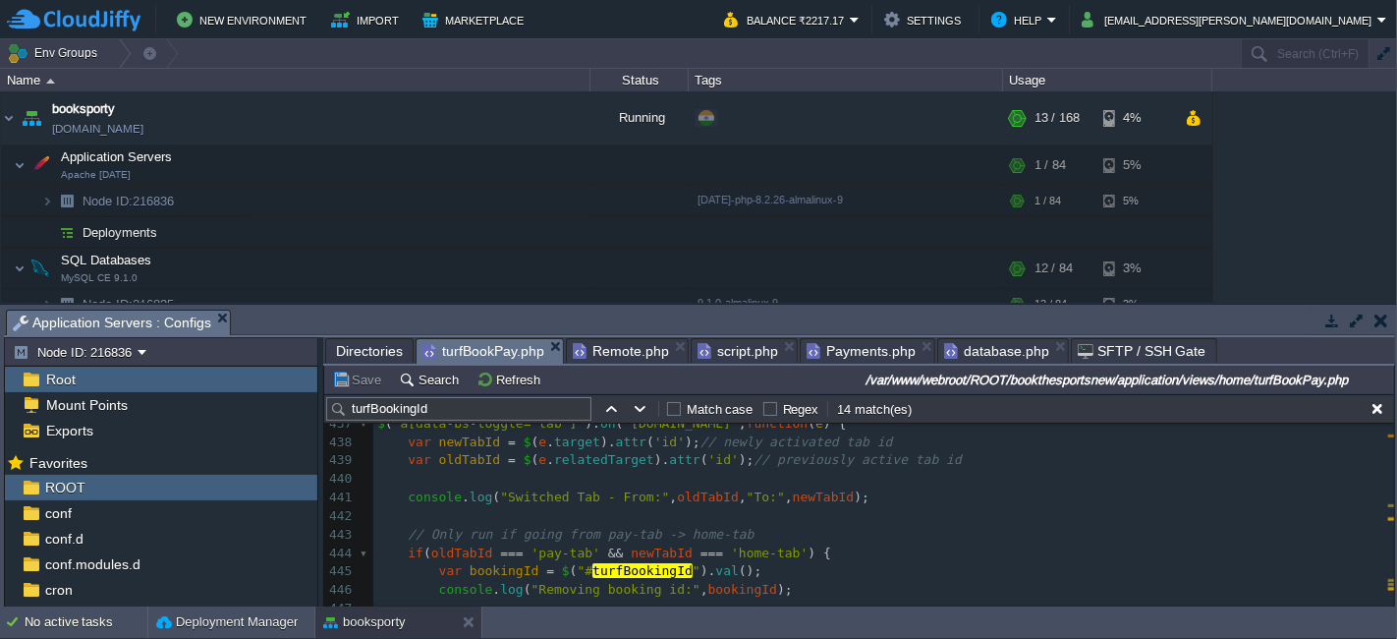
scroll to position [8368, 0]
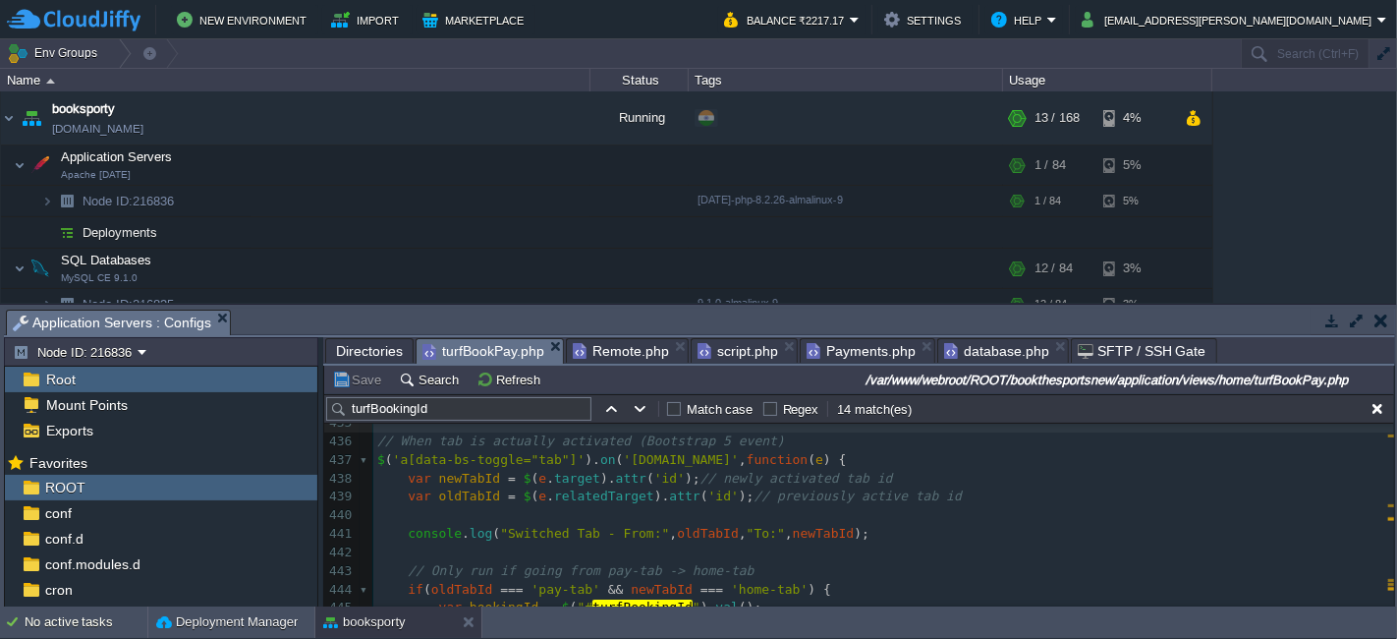
click at [375, 442] on div "xxxxxxxxxx ​ 419 < div style = "overflow:auto;" > 420 < div style = "float:righ…" at bounding box center [883, 442] width 1021 height 648
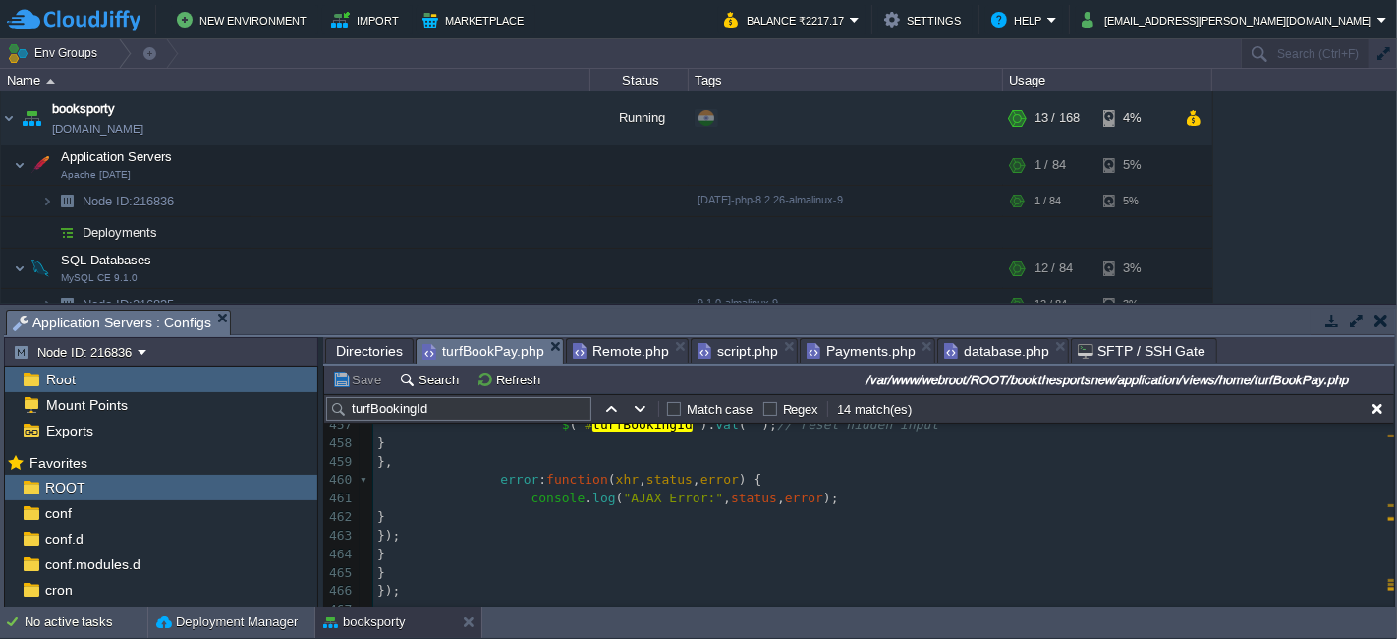
scroll to position [8804, 0]
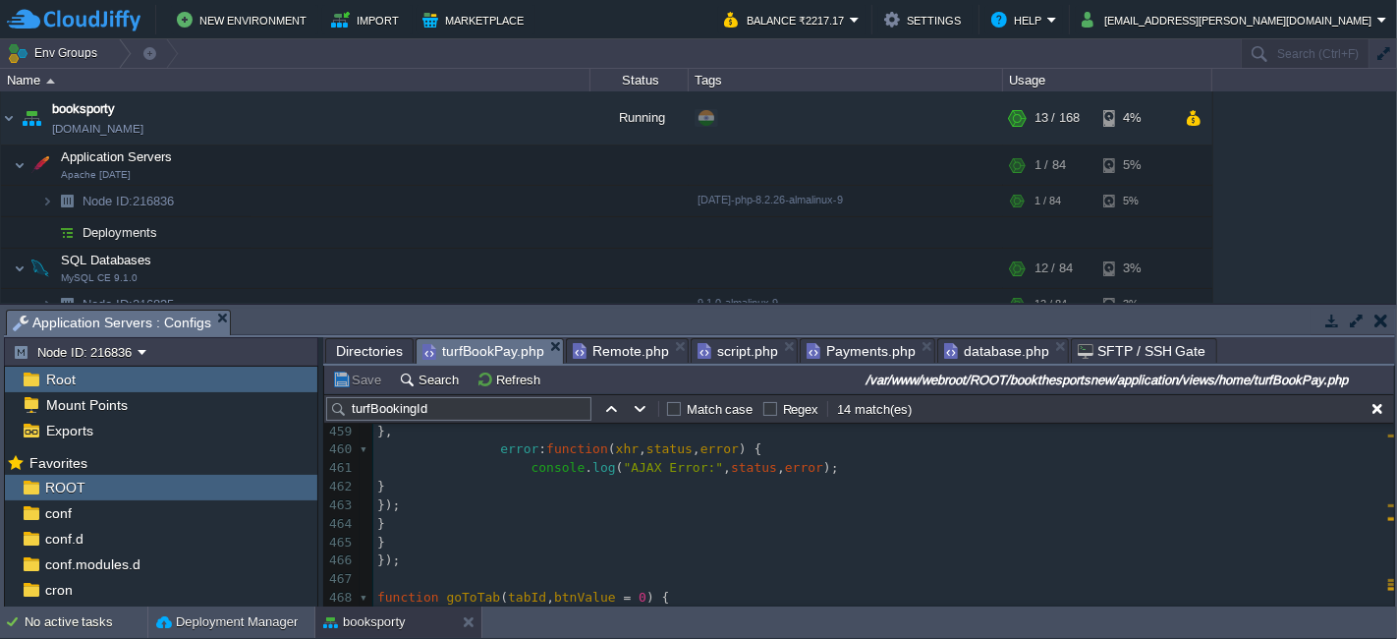
type textarea "-"
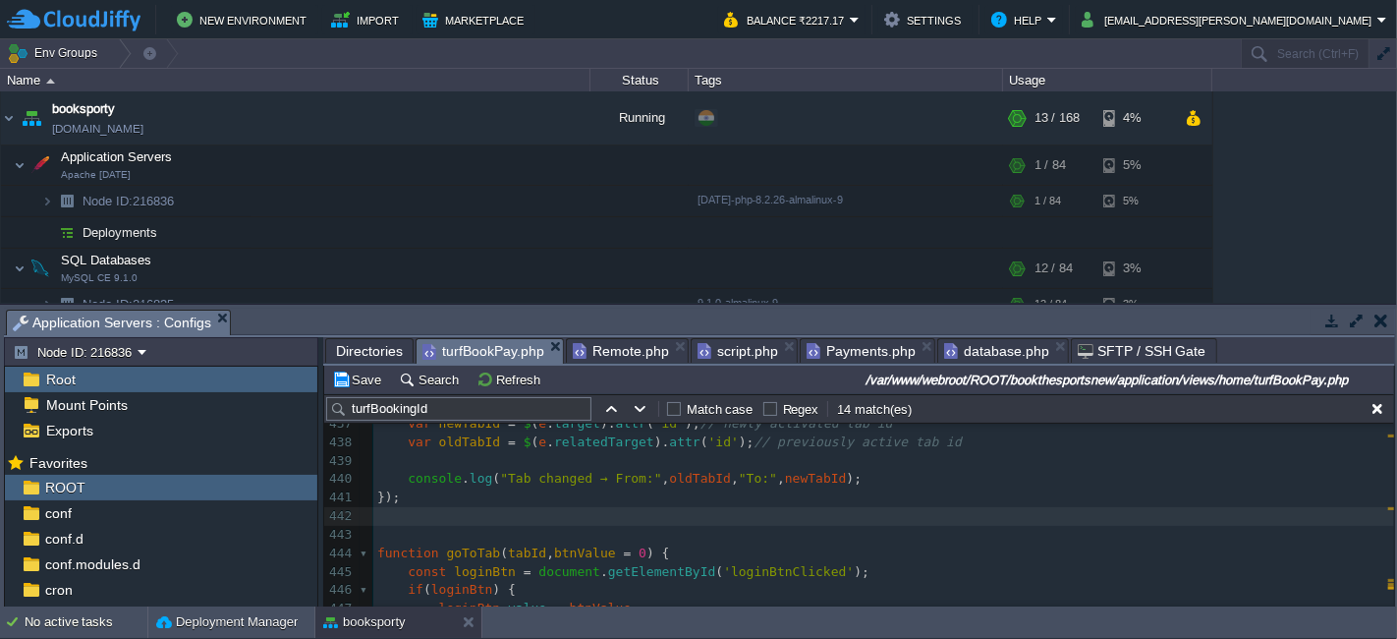
scroll to position [8379, 0]
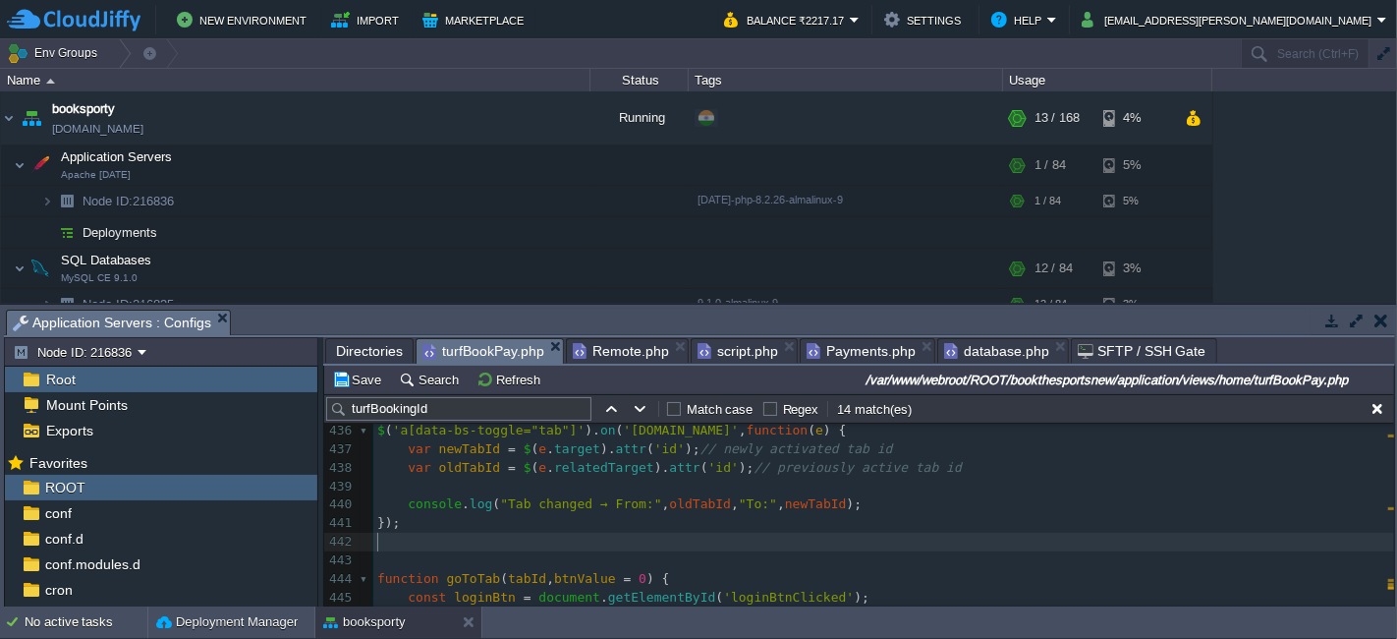
click at [454, 507] on div "xxxxxxxxxx // When tab is actually activated (Bootstrap 5 event) 426 </ div > 4…" at bounding box center [883, 561] width 1021 height 648
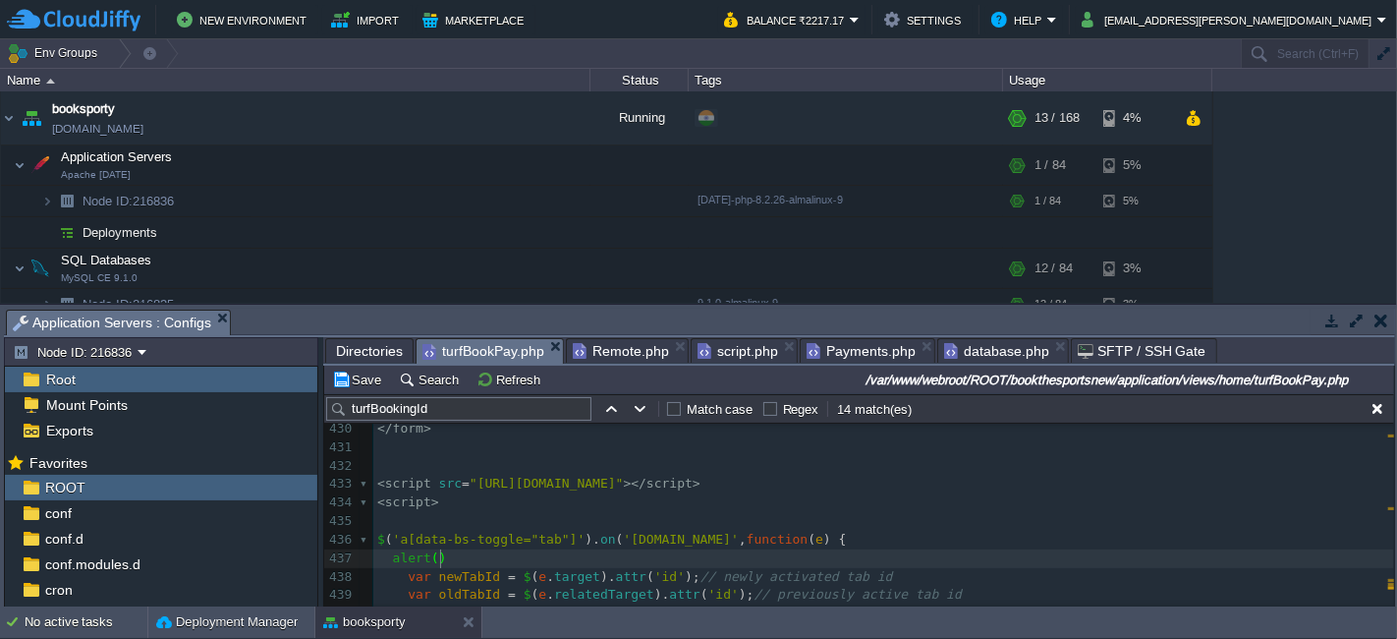
scroll to position [7, 48]
type textarea "alert();"
type textarea "''"
type textarea "xz"
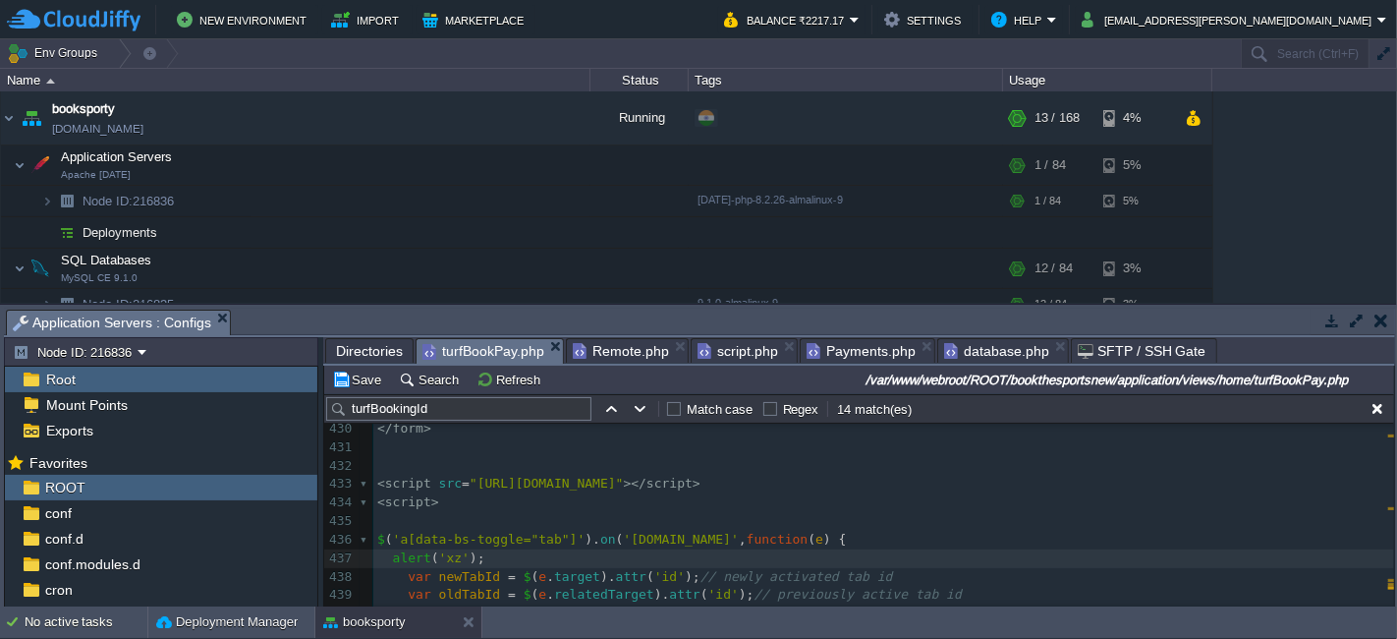
click at [354, 393] on div "Save Search Refresh /var/www/webroot/ROOT/bookthesportsnew/application/views/ho…" at bounding box center [859, 379] width 1070 height 28
click at [360, 385] on button "Save" at bounding box center [359, 379] width 55 height 18
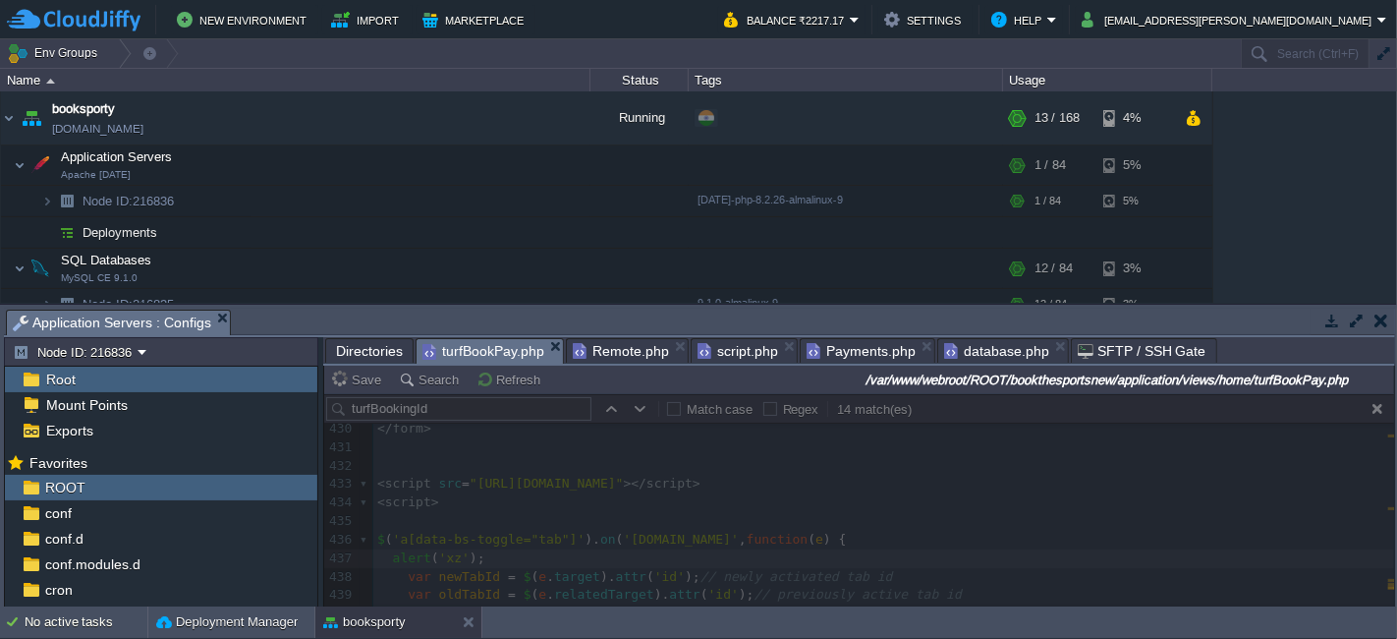
click at [1378, 408] on div at bounding box center [859, 500] width 1070 height 212
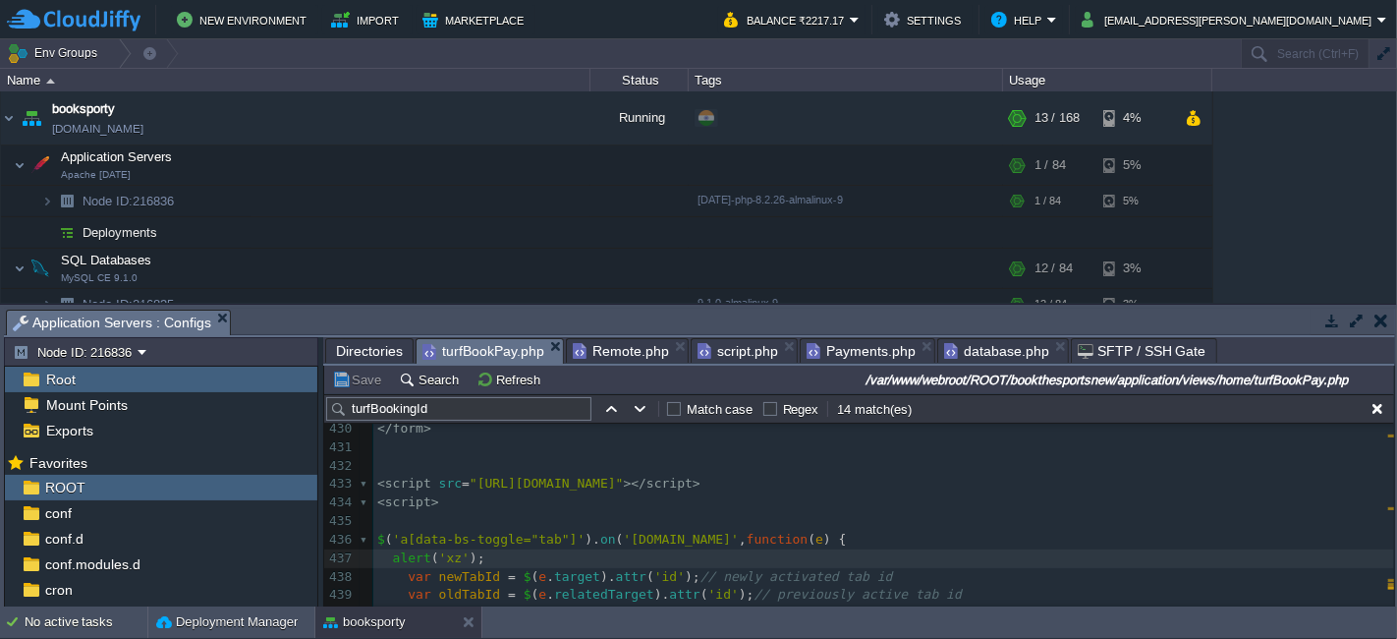
click at [768, 526] on pre at bounding box center [883, 521] width 1021 height 19
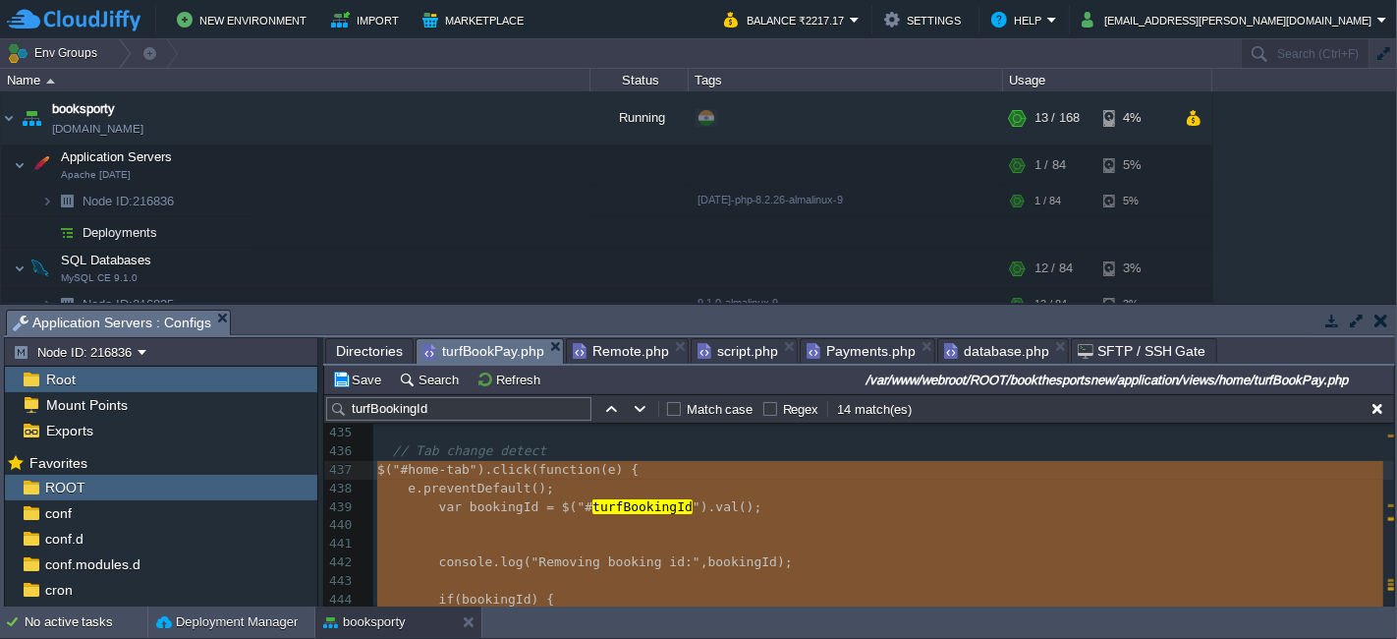
scroll to position [8396, 0]
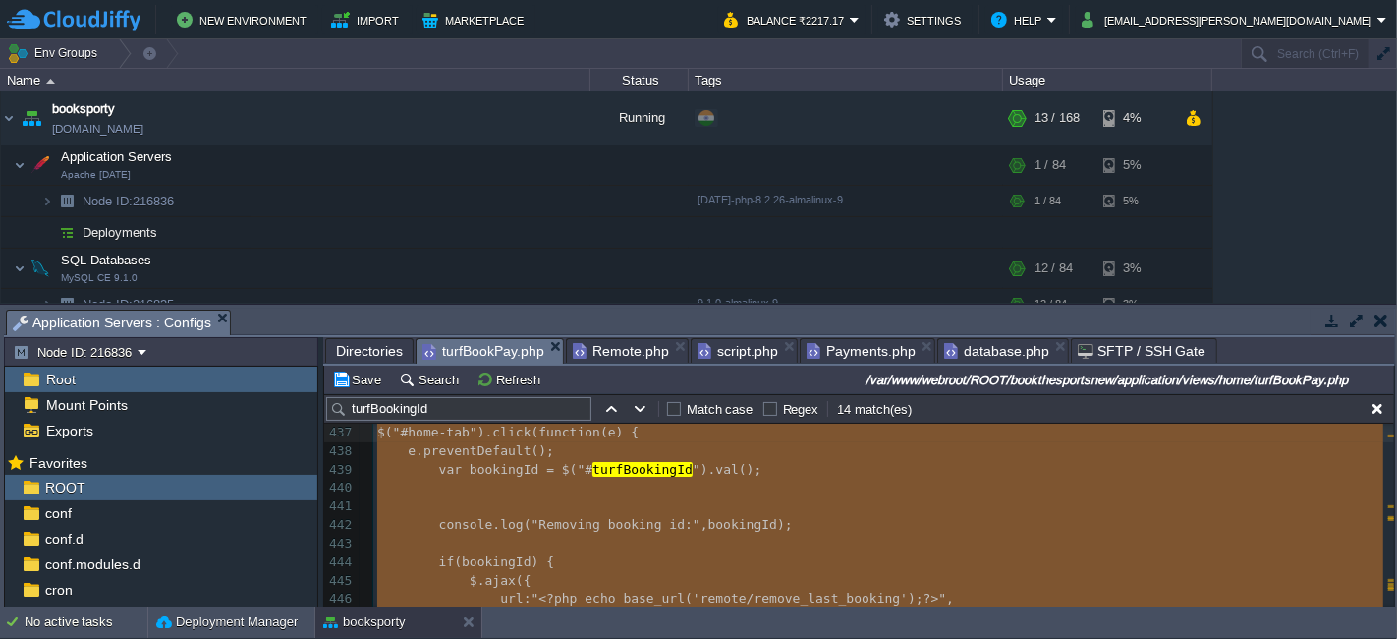
type textarea "alert(bookingId);"
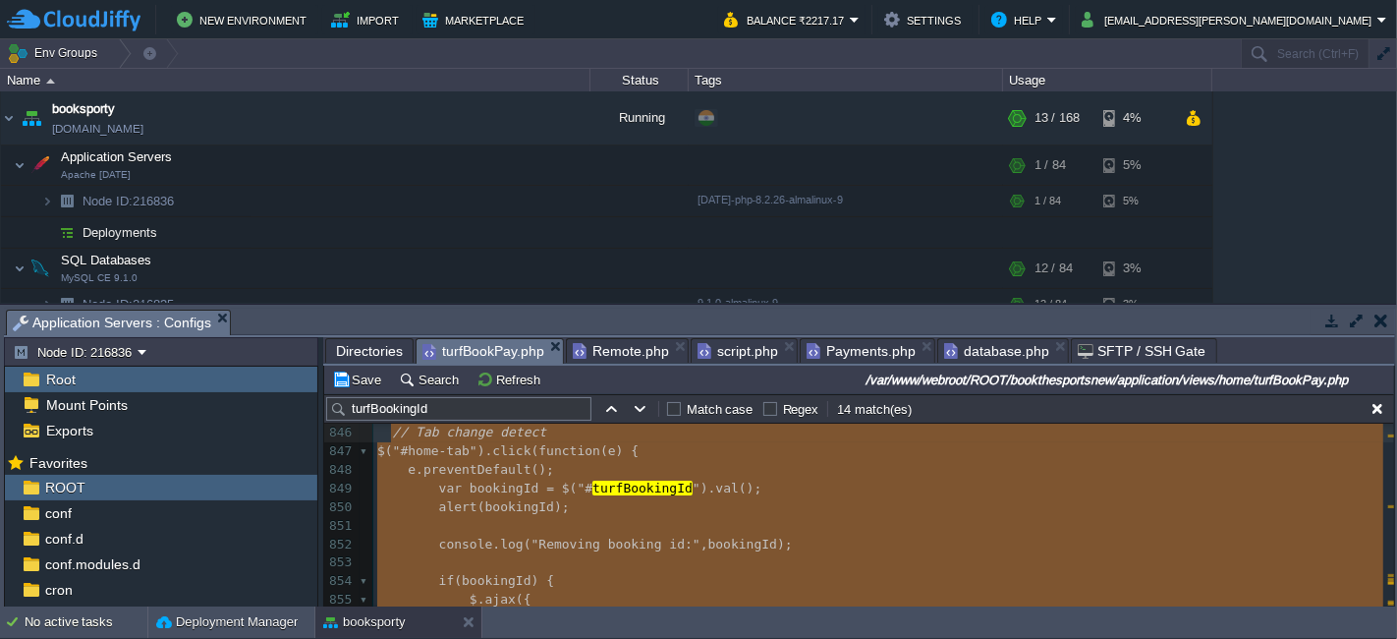
scroll to position [16083, 0]
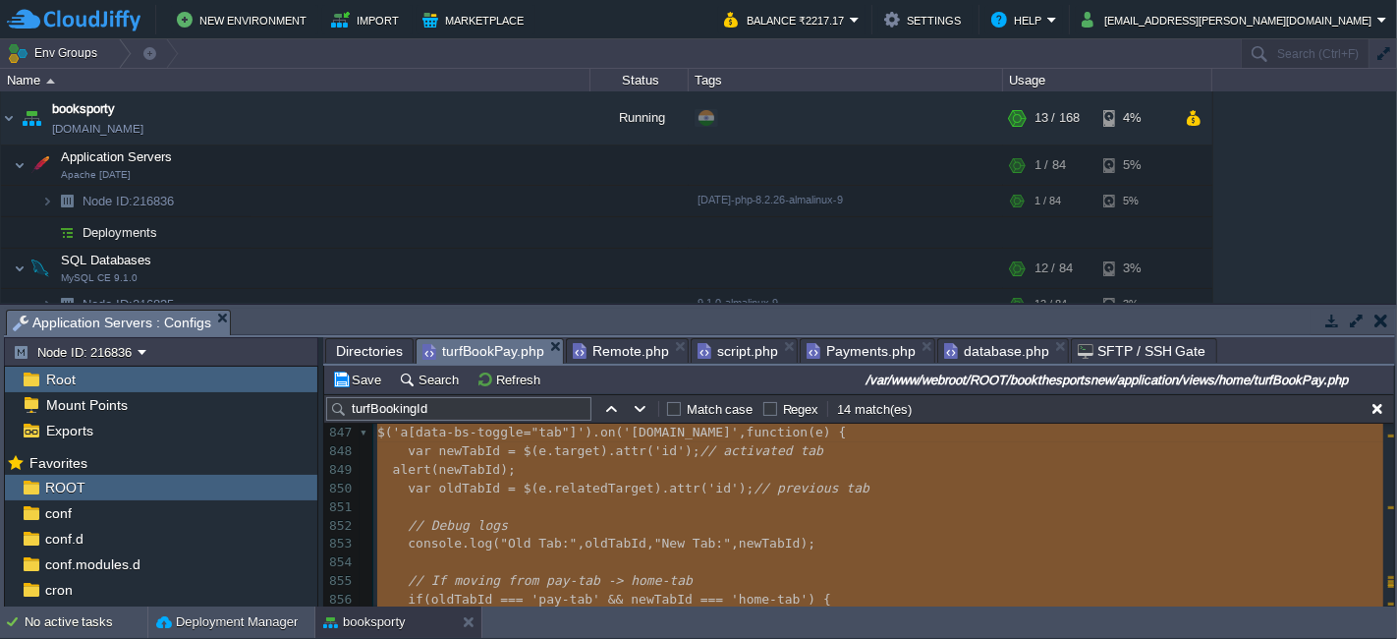
type textarea "var bookingId = $("#turfBookingId").val(); console.log("Removing booking id:", …"
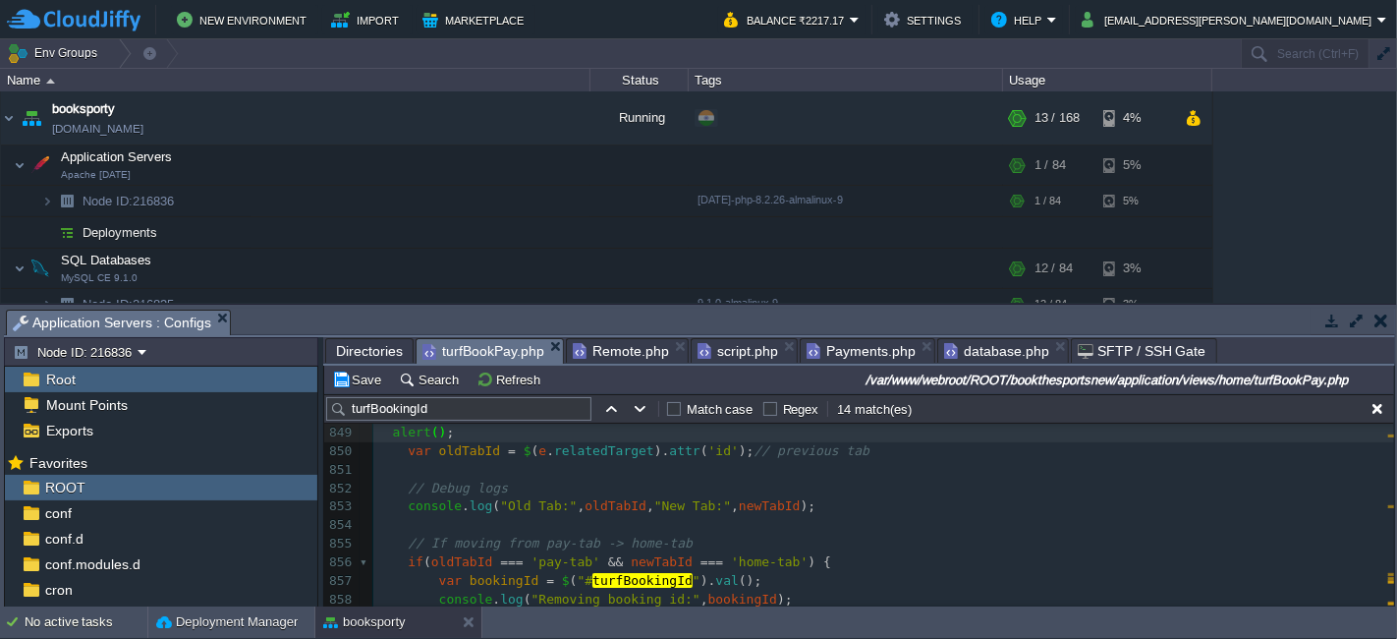
scroll to position [16101, 0]
type textarea "// When tab is changed $('a[data-bs-toggle="tab"]').on('[DOMAIN_NAME]', functio…"
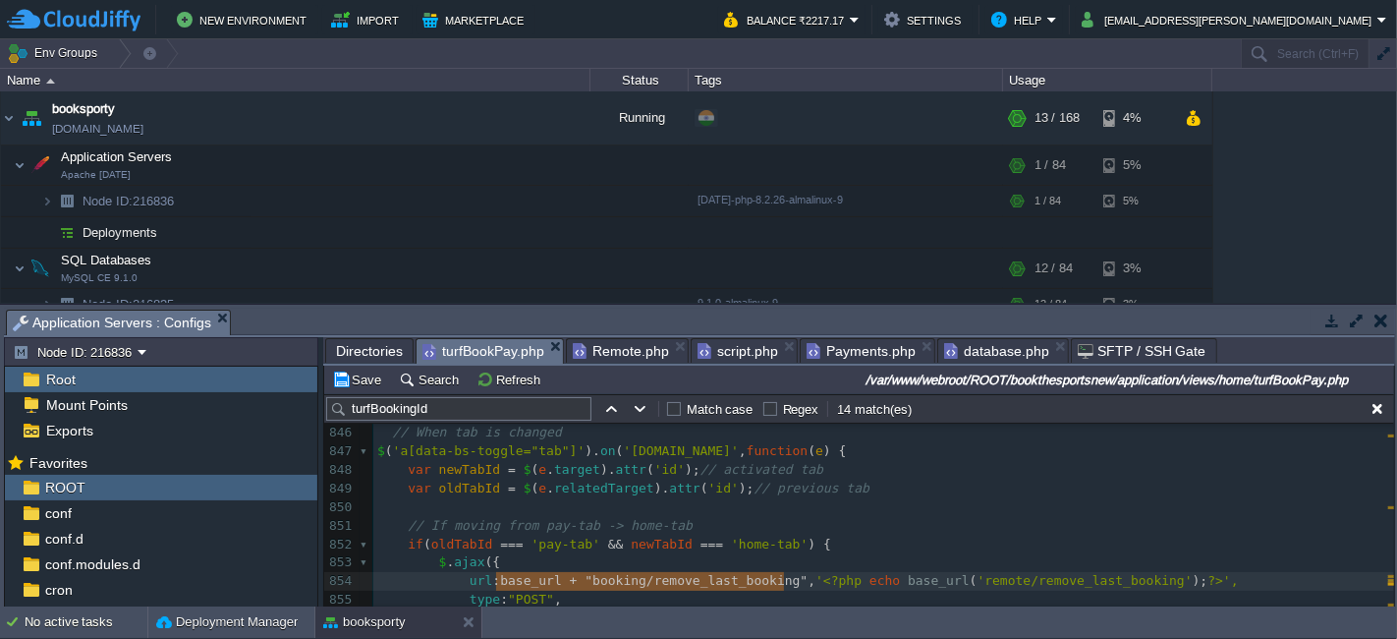
type textarea "proceedToPayTurfByAjax"
type textarea "// CI3 route"
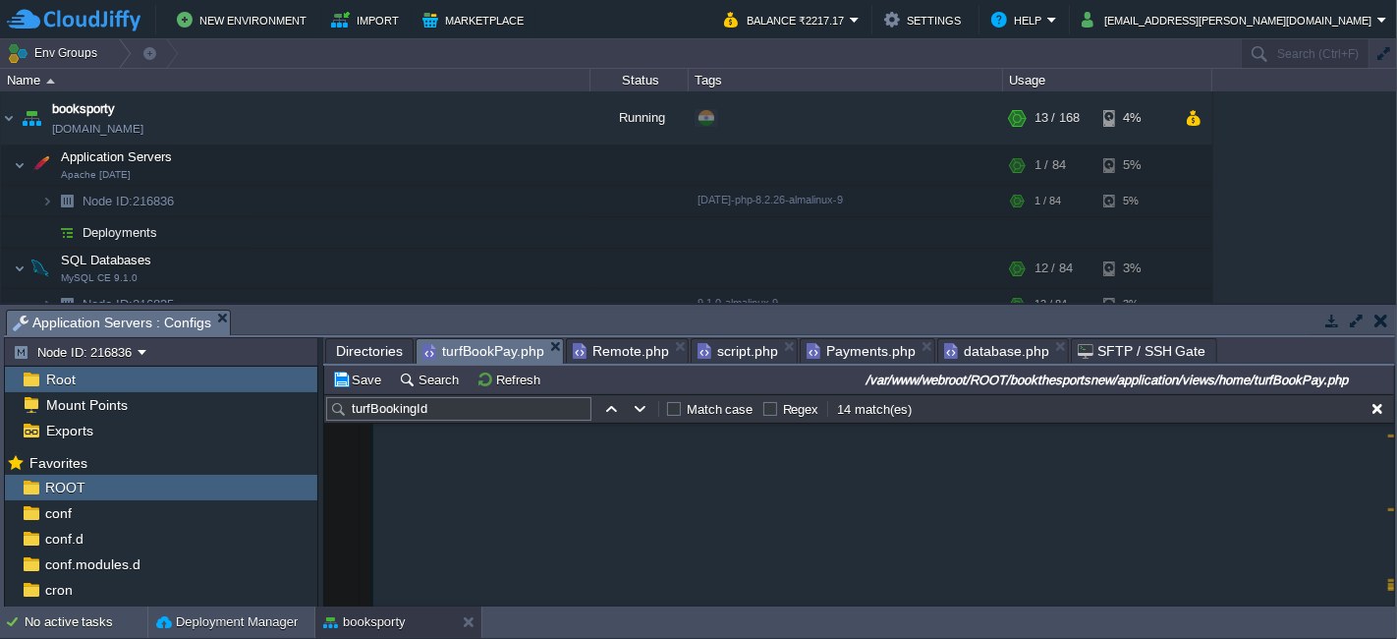
scroll to position [15899, 0]
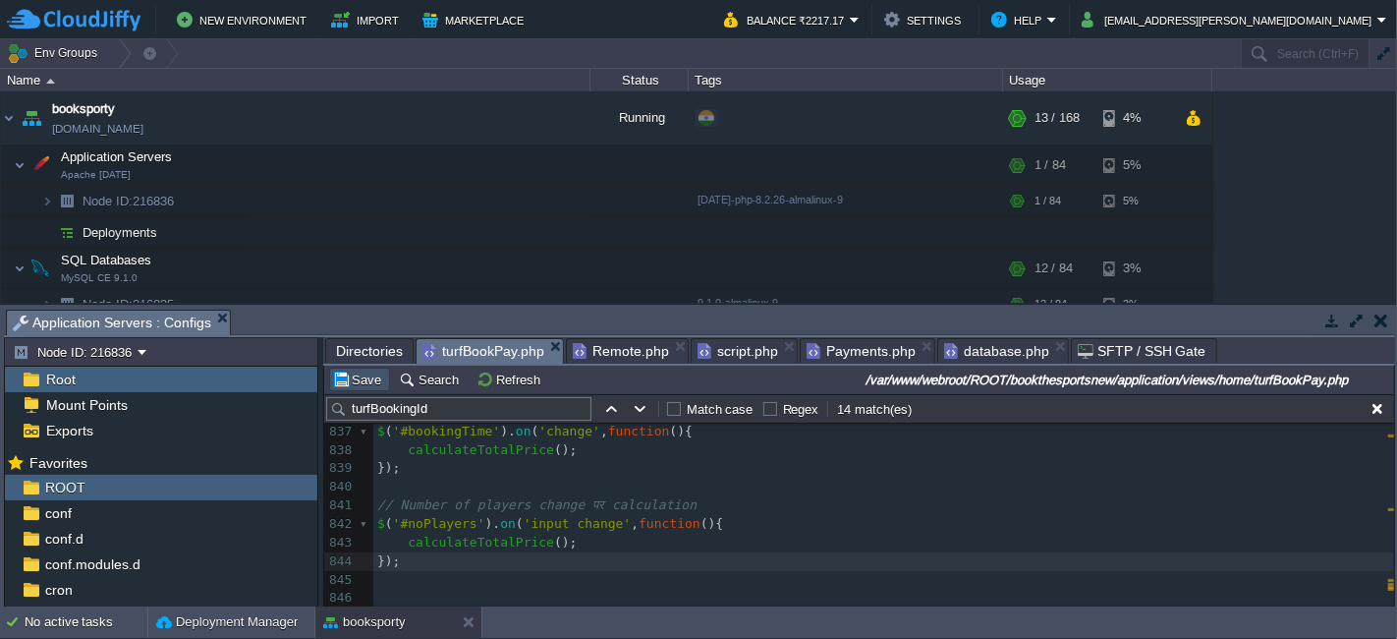
click at [357, 377] on button "Save" at bounding box center [359, 379] width 55 height 18
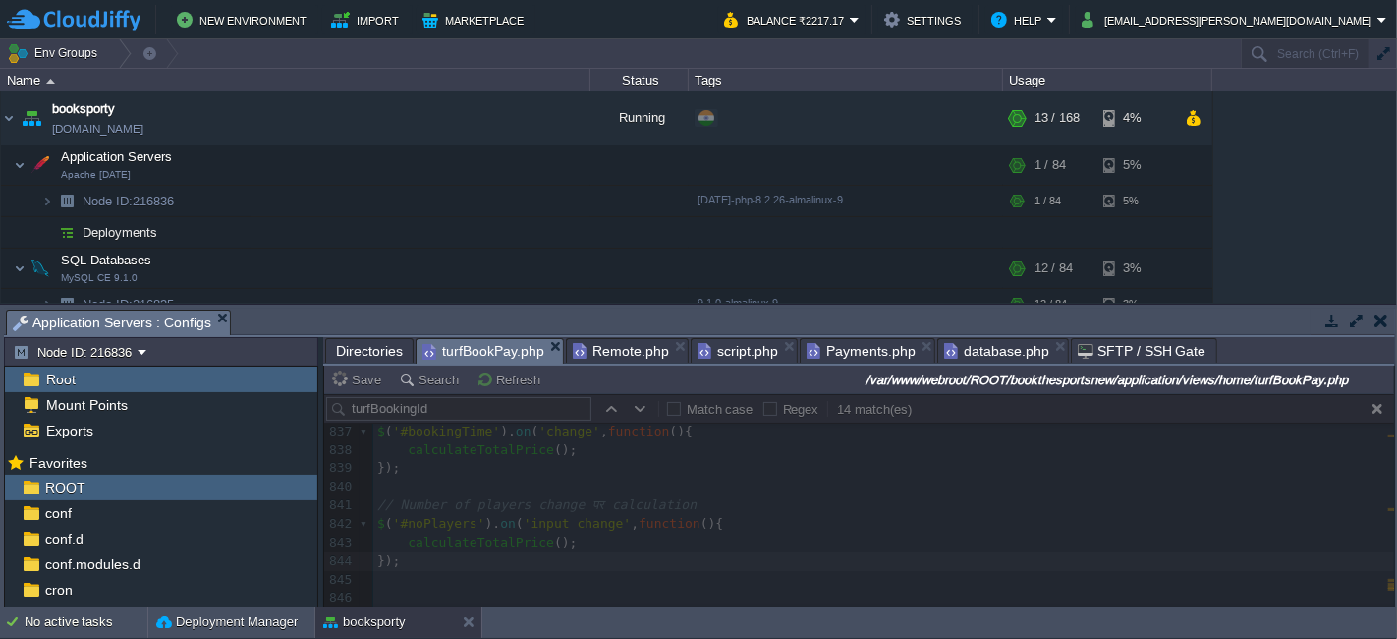
click at [580, 348] on span "Remote.php" at bounding box center [621, 351] width 96 height 24
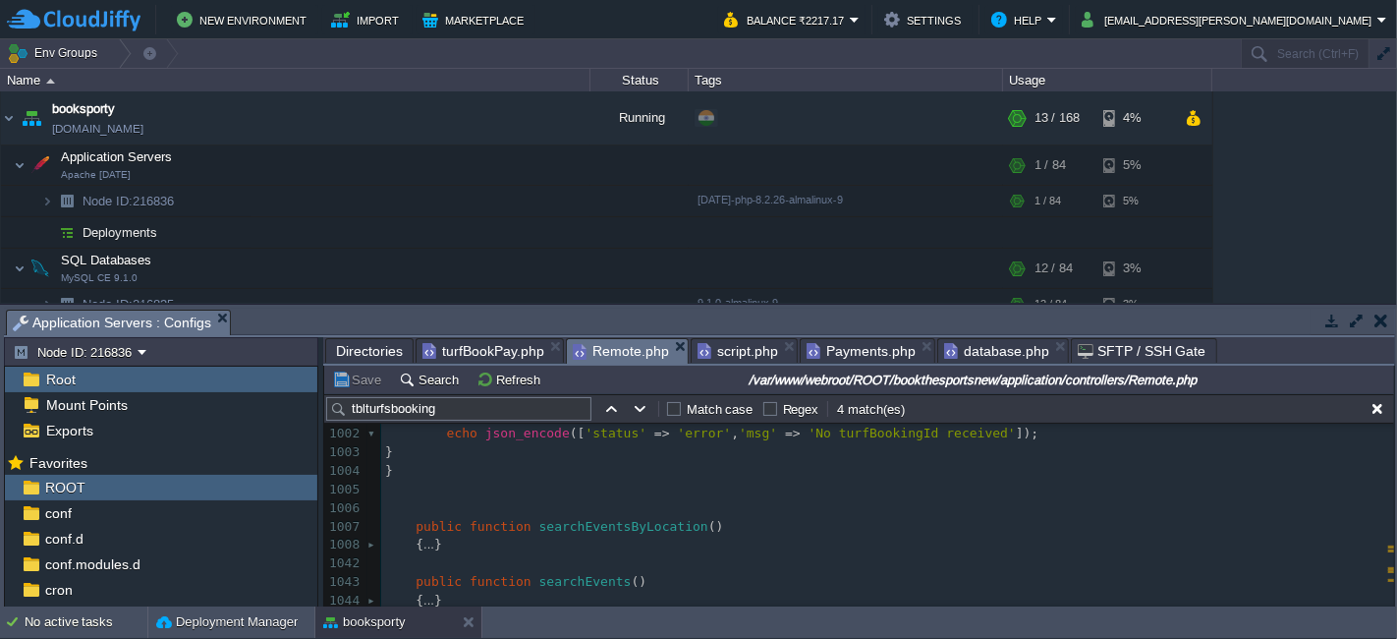
type textarea "public function remove_last_booking() { $bookingId = $this->input->post('turfBo…"
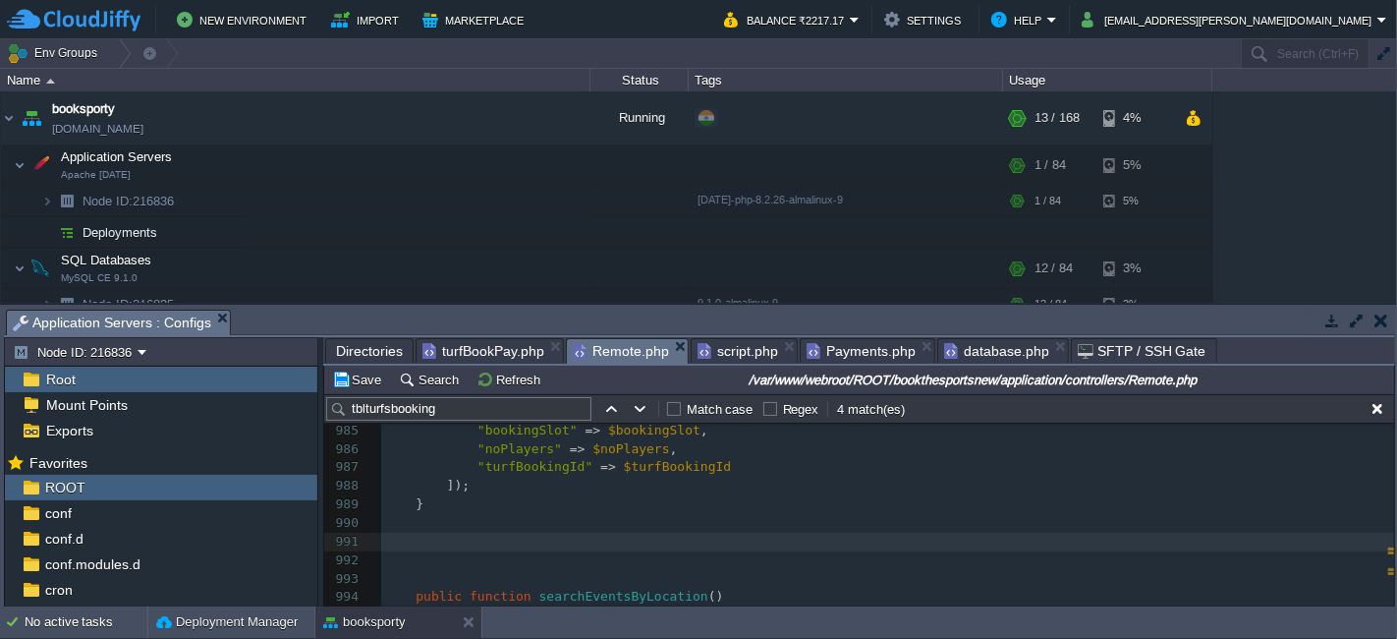
click at [444, 577] on pre at bounding box center [887, 579] width 1013 height 19
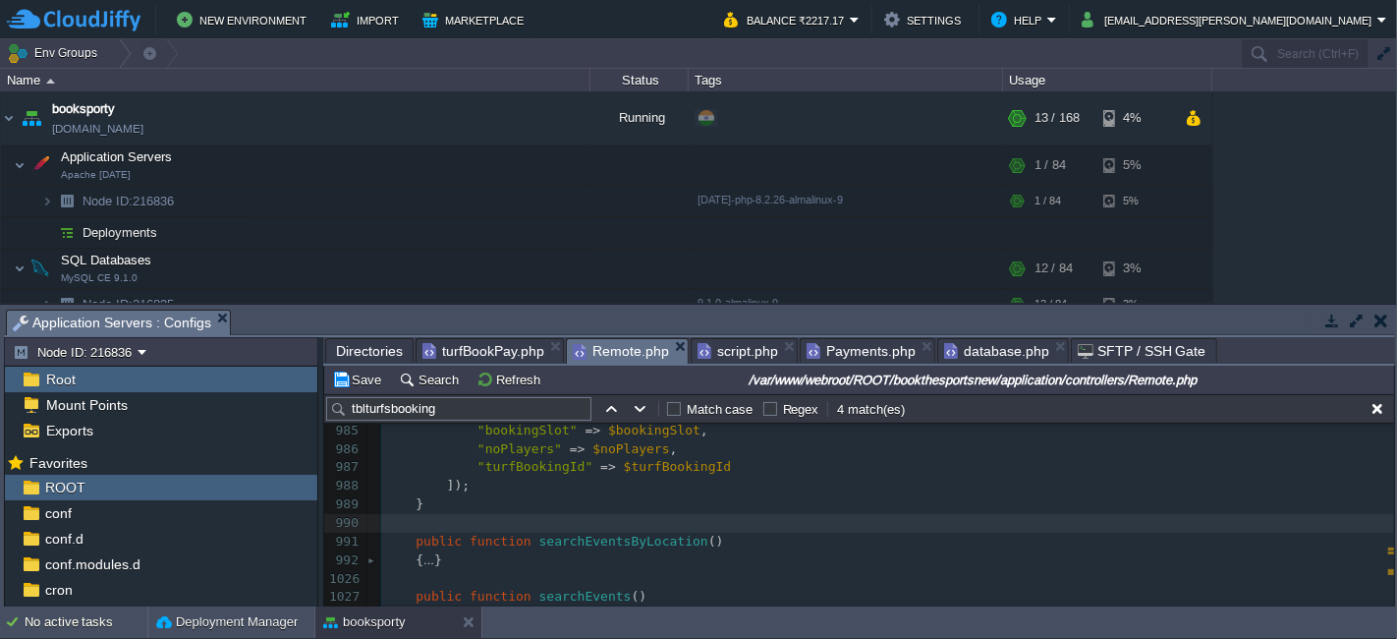
click at [361, 392] on div "Save Search Refresh /var/www/webroot/ROOT/bookthesportsnew/application/controll…" at bounding box center [859, 379] width 1070 height 28
click at [365, 383] on button "Save" at bounding box center [359, 379] width 55 height 18
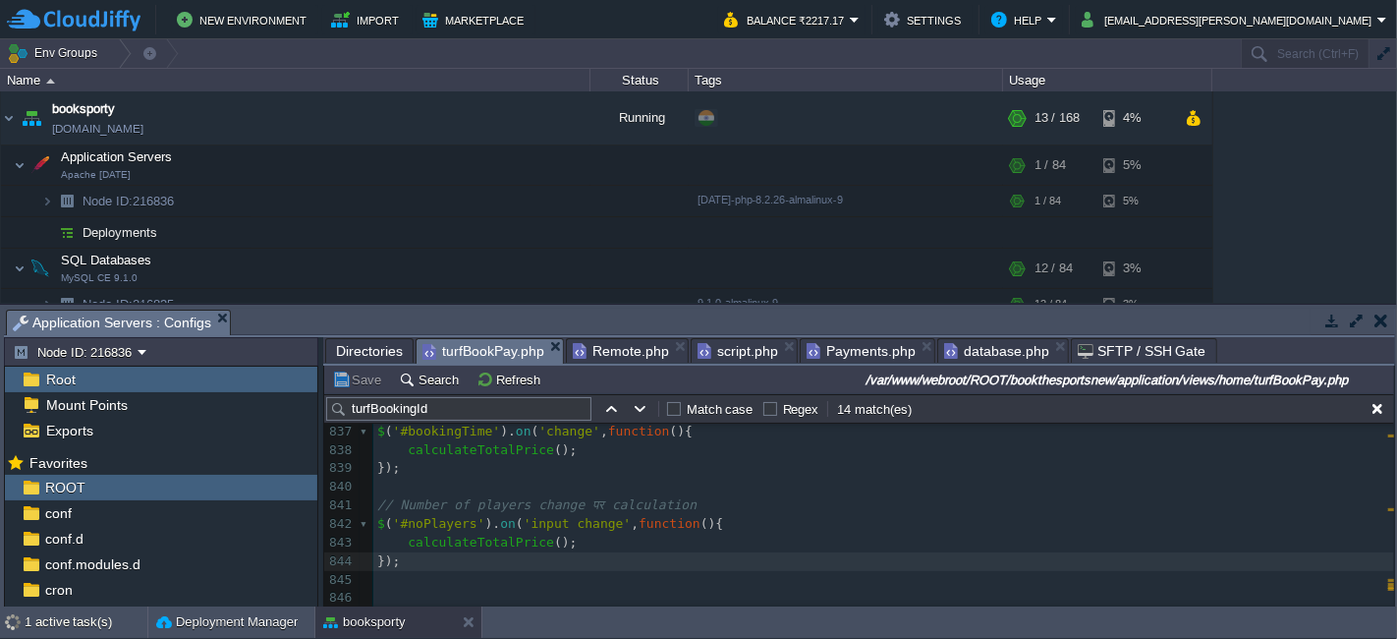
click at [487, 351] on span "turfBookPay.php" at bounding box center [483, 351] width 122 height 25
click at [342, 375] on button "Save" at bounding box center [359, 379] width 55 height 18
click at [584, 352] on span "Remote.php" at bounding box center [621, 351] width 96 height 24
click at [498, 343] on span "turfBookPay.php" at bounding box center [483, 351] width 122 height 25
click at [924, 506] on pre "// Number of players change पर calculation" at bounding box center [883, 505] width 1021 height 19
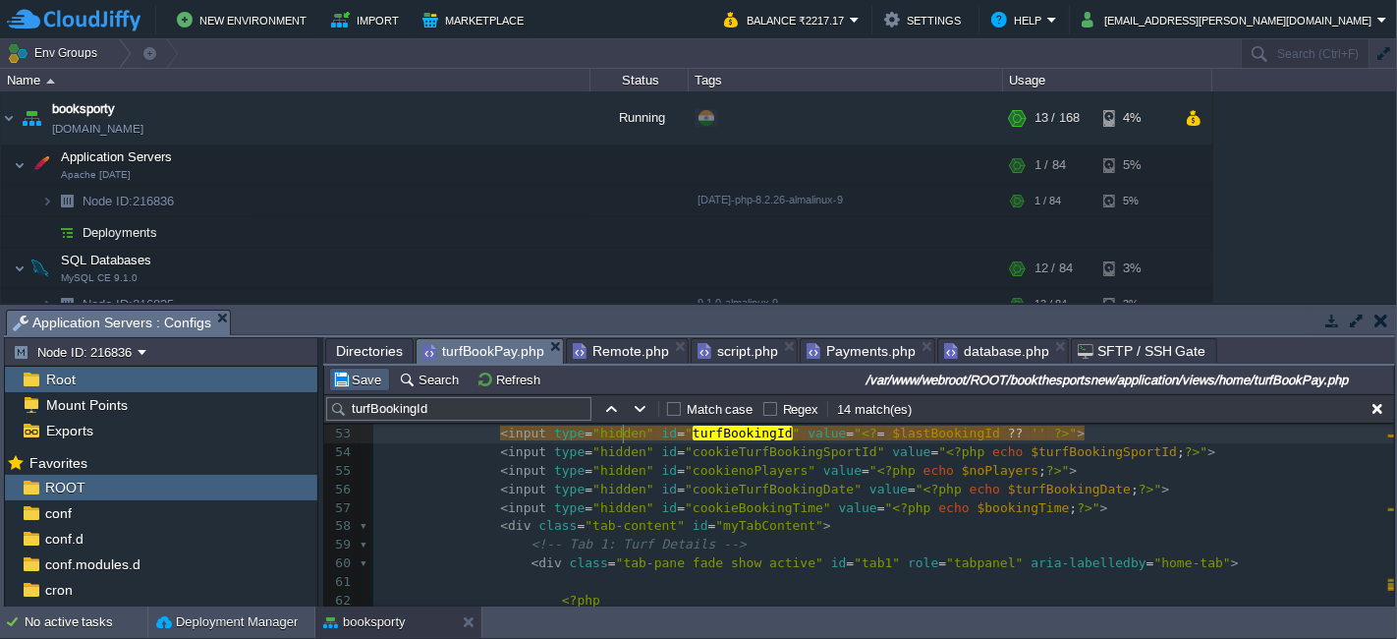
type textarea "hidden"
click at [368, 373] on button "Save" at bounding box center [359, 379] width 55 height 18
